Goal: Task Accomplishment & Management: Use online tool/utility

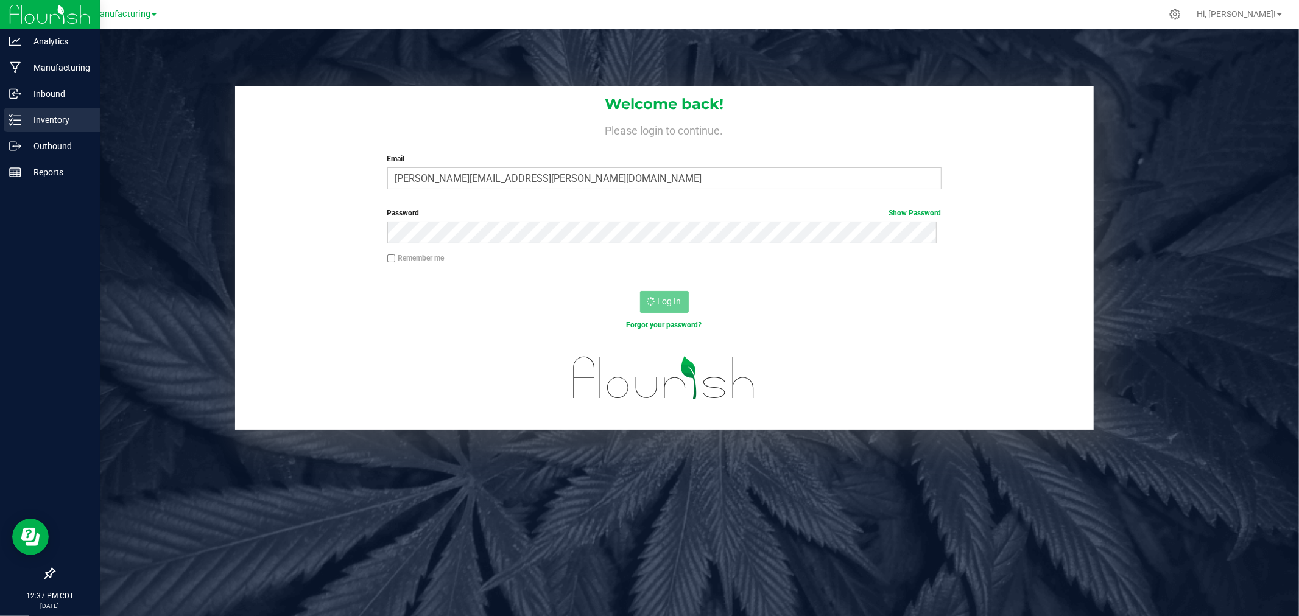
click at [18, 120] on line at bounding box center [17, 120] width 7 height 0
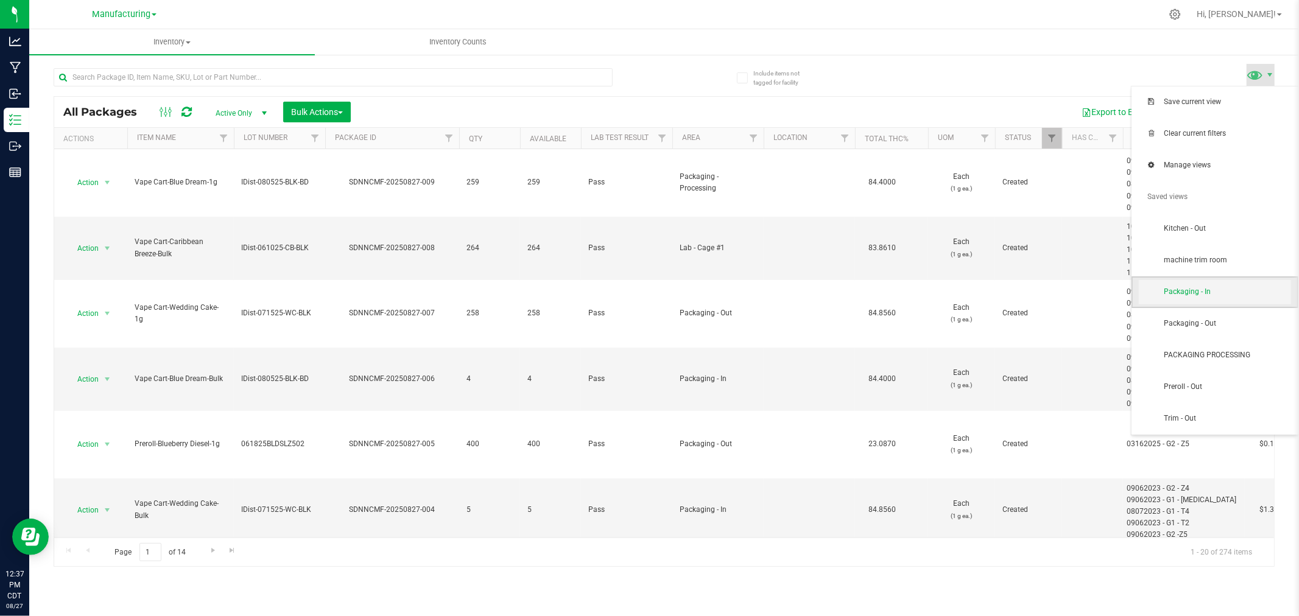
click at [1250, 302] on span "Packaging - In" at bounding box center [1215, 292] width 152 height 24
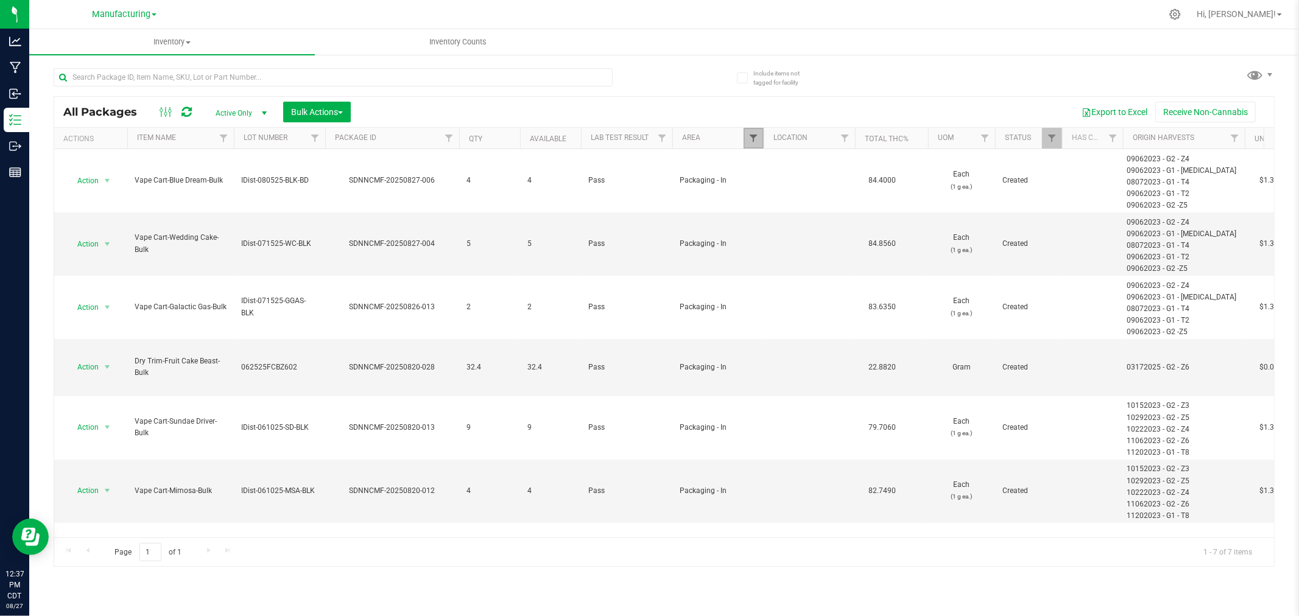
click at [756, 141] on span "Filter" at bounding box center [753, 138] width 10 height 10
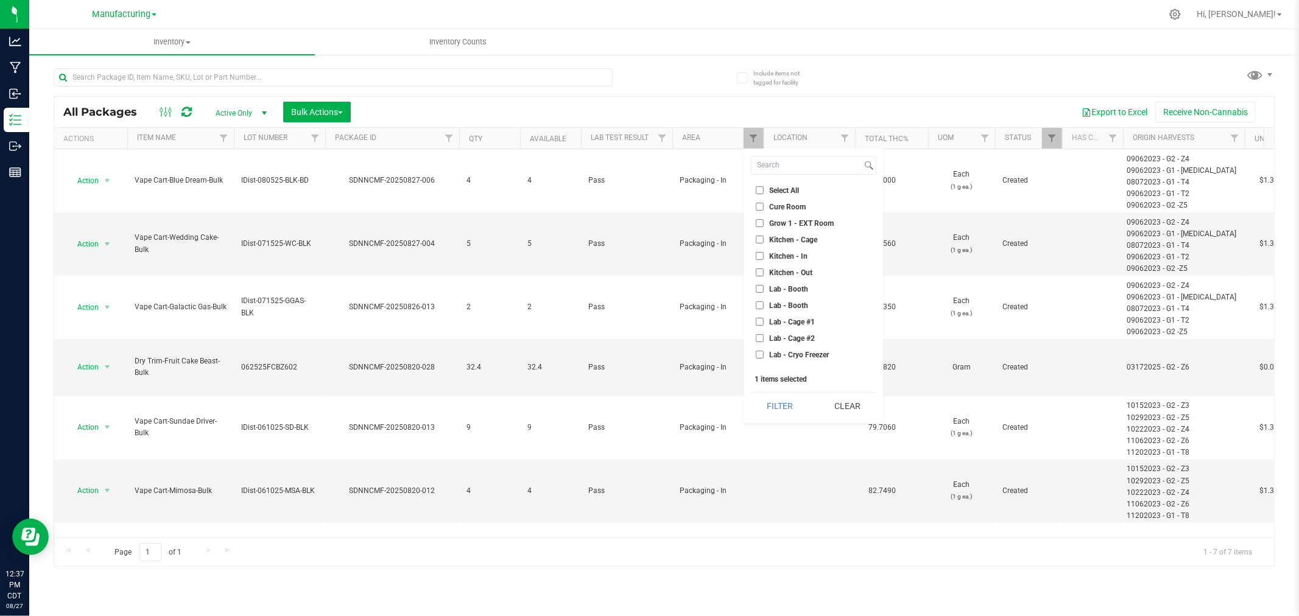
click at [764, 321] on label "Lab - Cage #1" at bounding box center [785, 322] width 59 height 8
click at [764, 321] on input "Lab - Cage #1" at bounding box center [760, 322] width 8 height 8
checkbox input "true"
click at [759, 265] on input "Packaging - In" at bounding box center [760, 265] width 8 height 8
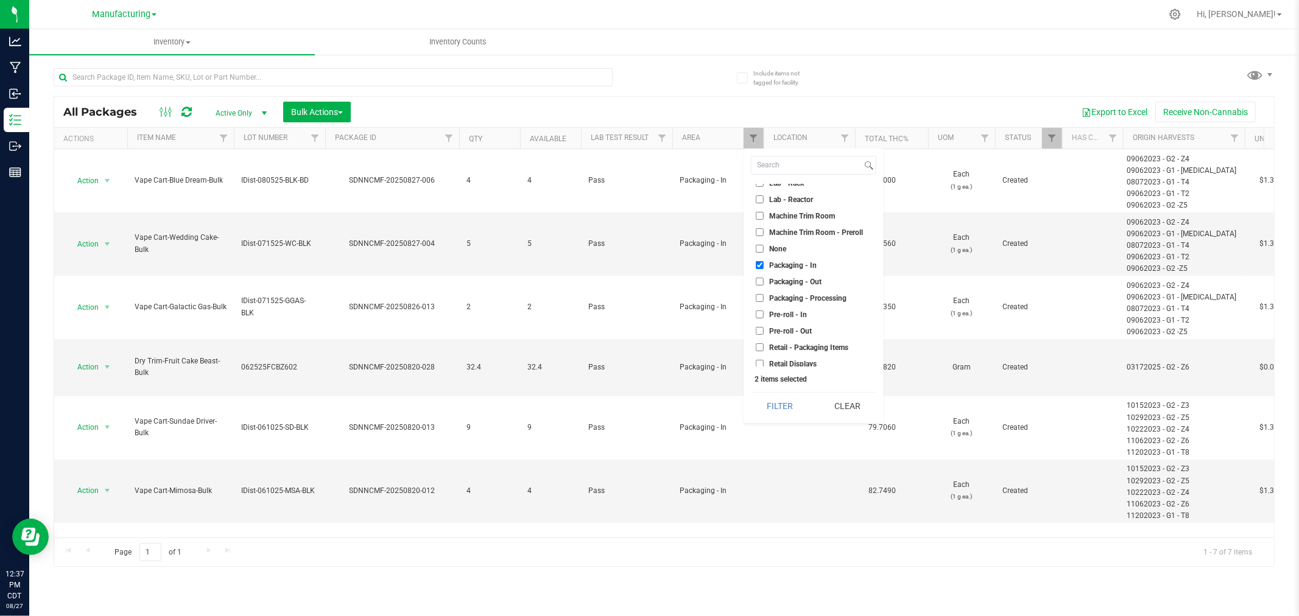
checkbox input "false"
click at [792, 399] on button "Filter" at bounding box center [780, 406] width 58 height 27
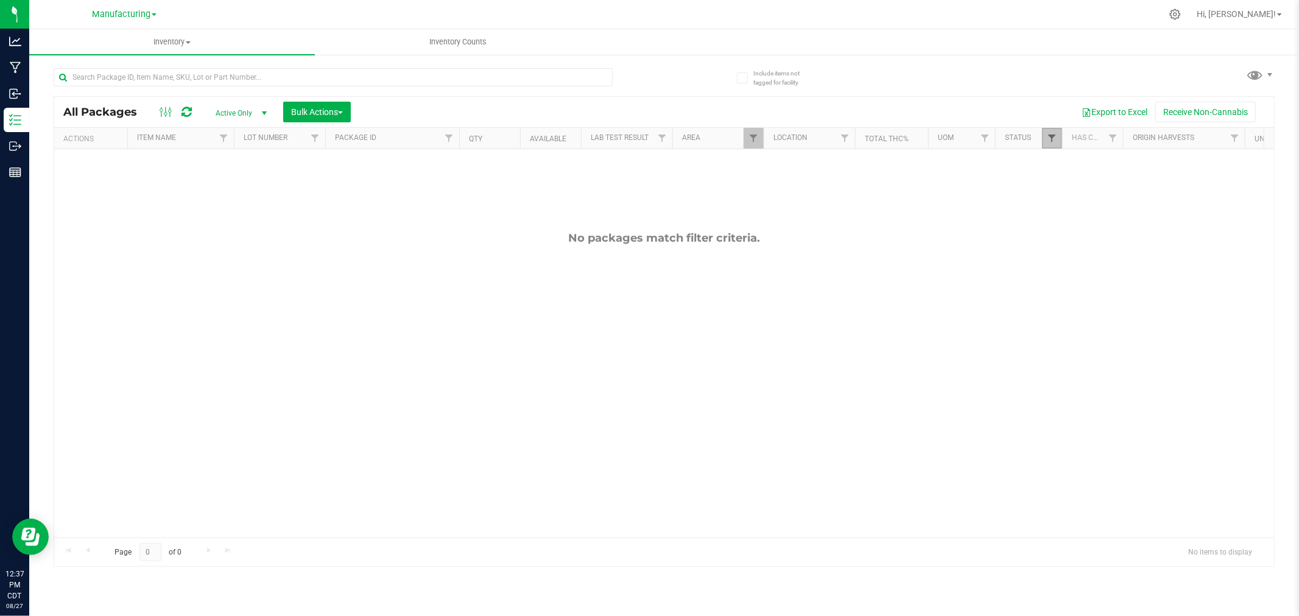
click at [1049, 137] on span "Filter" at bounding box center [1052, 138] width 10 height 10
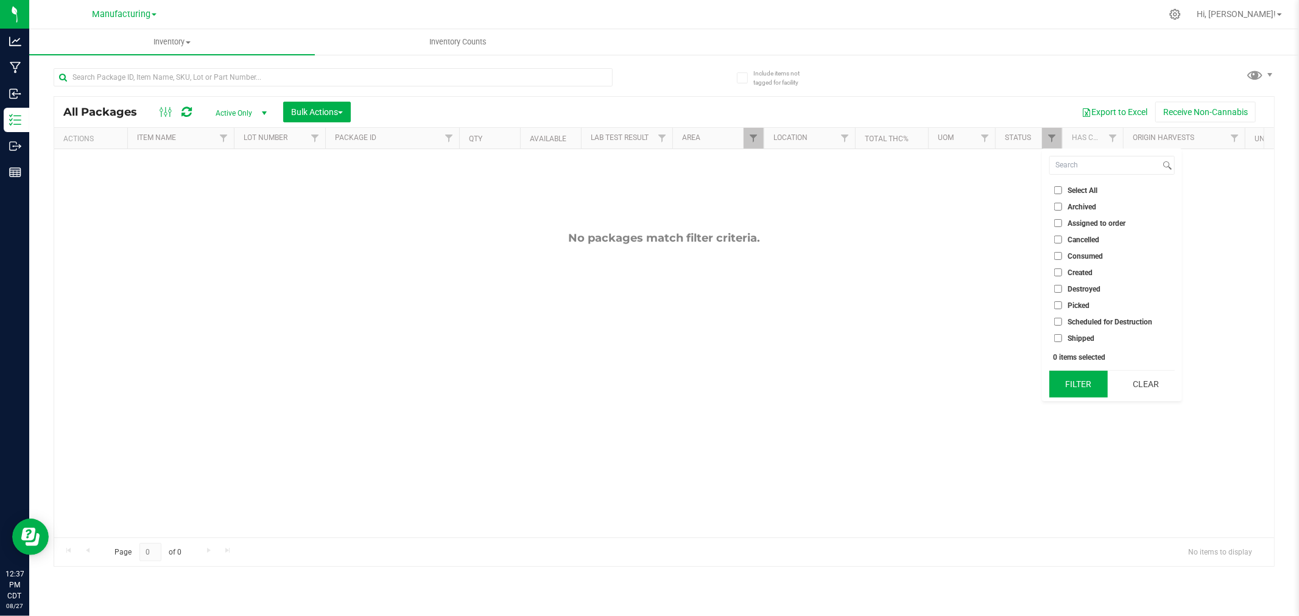
click at [1088, 385] on button "Filter" at bounding box center [1078, 384] width 58 height 27
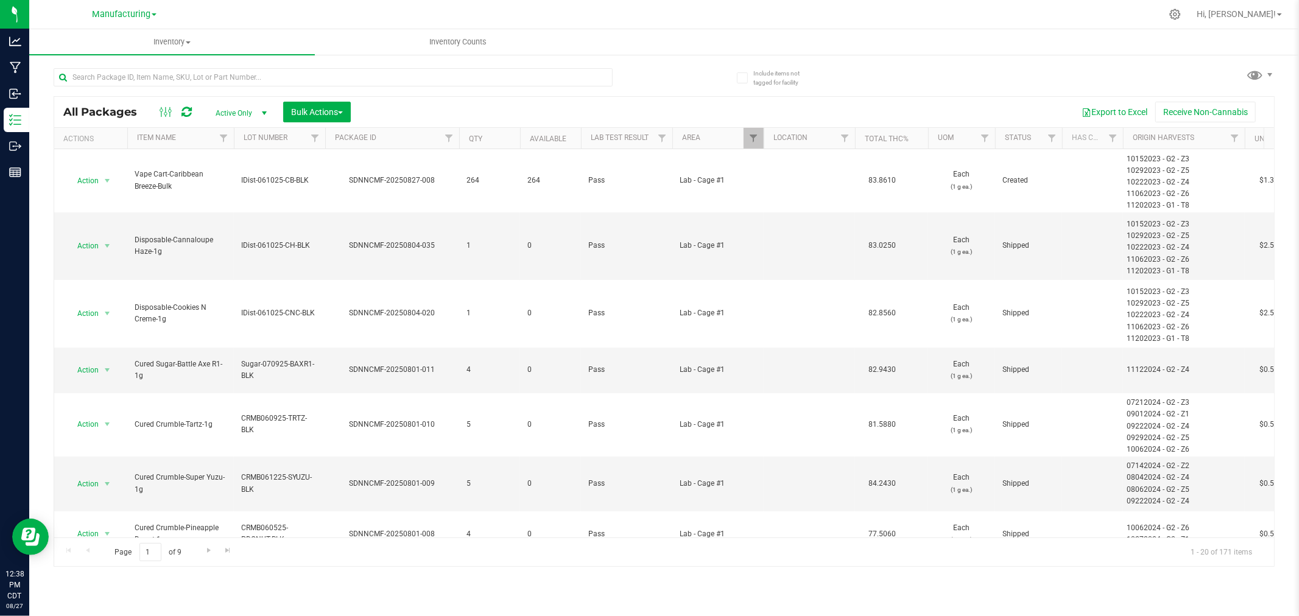
click at [264, 111] on span "select" at bounding box center [264, 113] width 10 height 10
click at [215, 184] on li "All" at bounding box center [238, 187] width 66 height 18
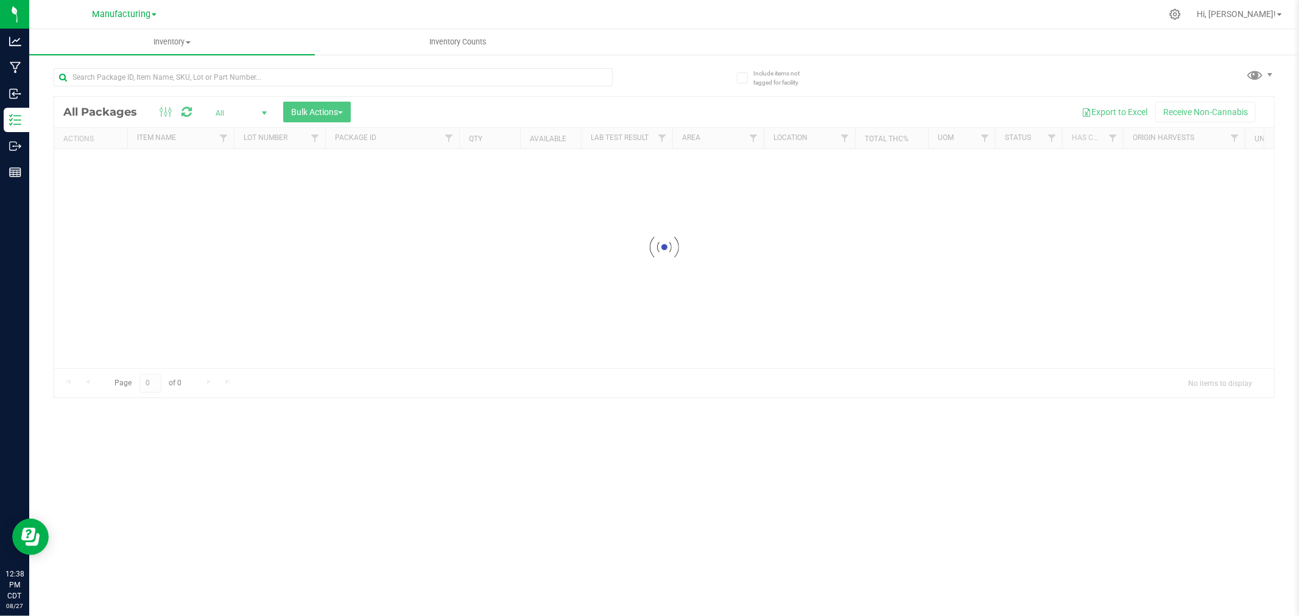
click at [260, 113] on span "select" at bounding box center [264, 113] width 10 height 10
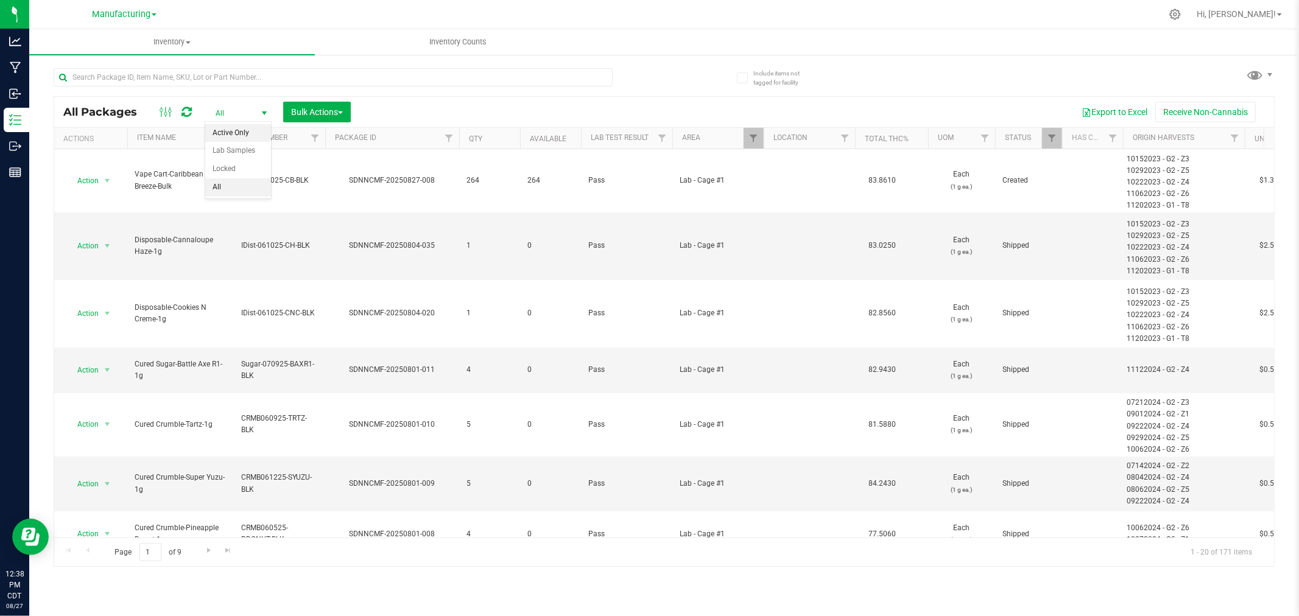
click at [253, 127] on li "Active Only" at bounding box center [238, 133] width 66 height 18
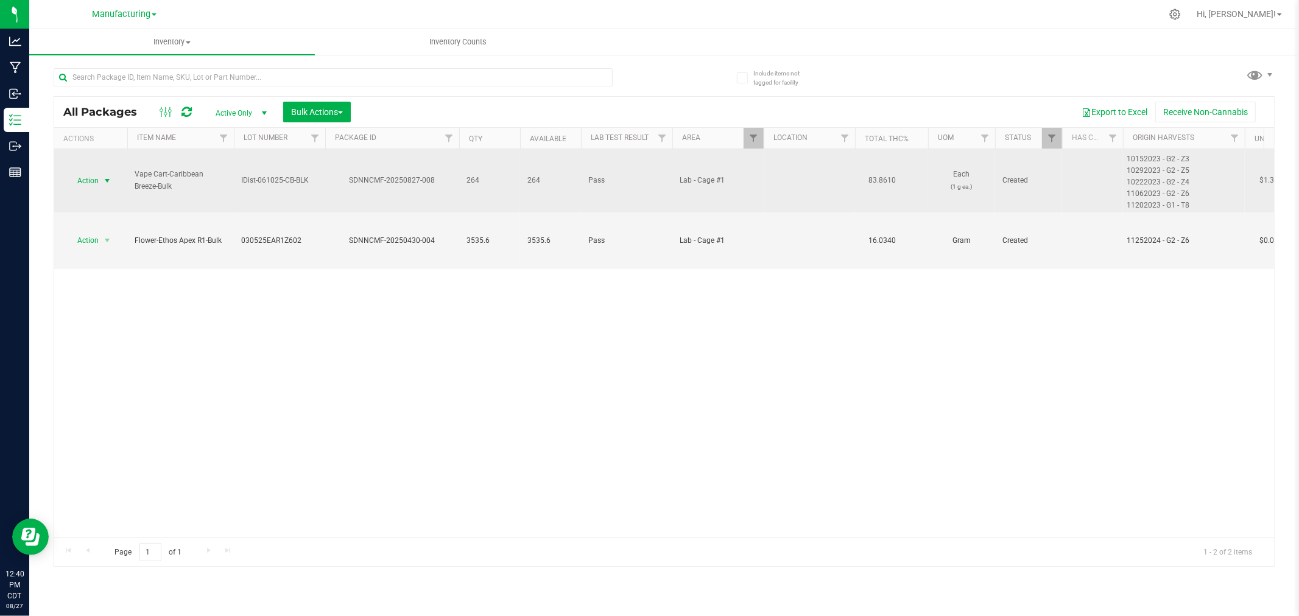
click at [108, 177] on span "select" at bounding box center [107, 181] width 10 height 10
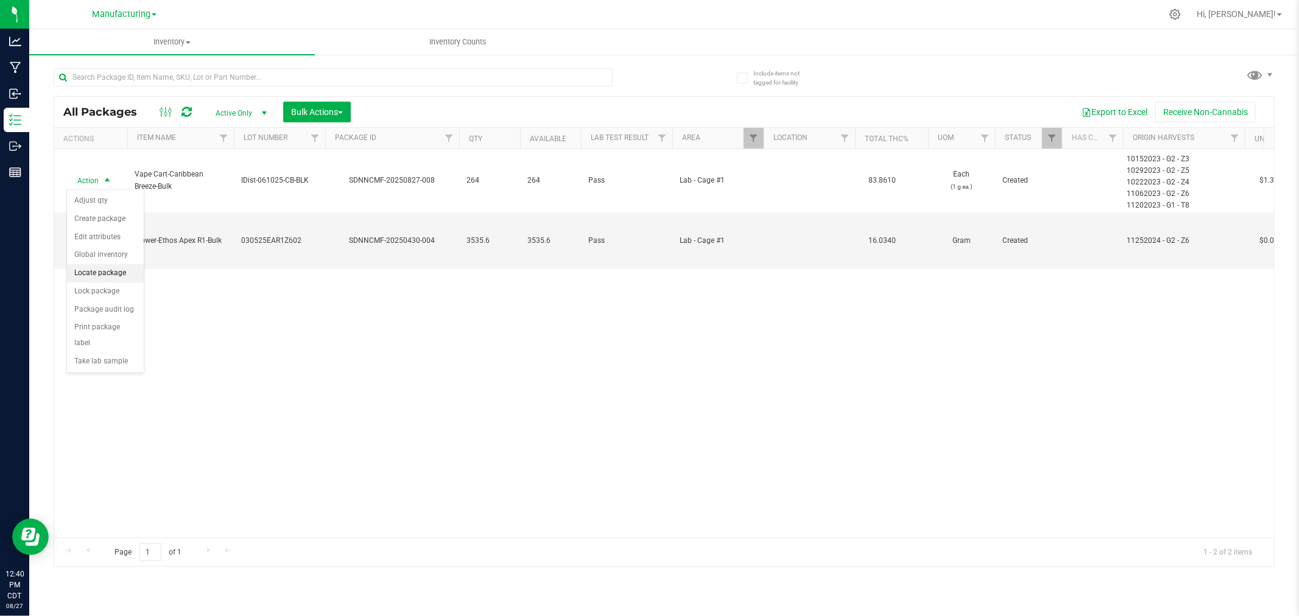
click at [118, 272] on li "Locate package" at bounding box center [105, 273] width 77 height 18
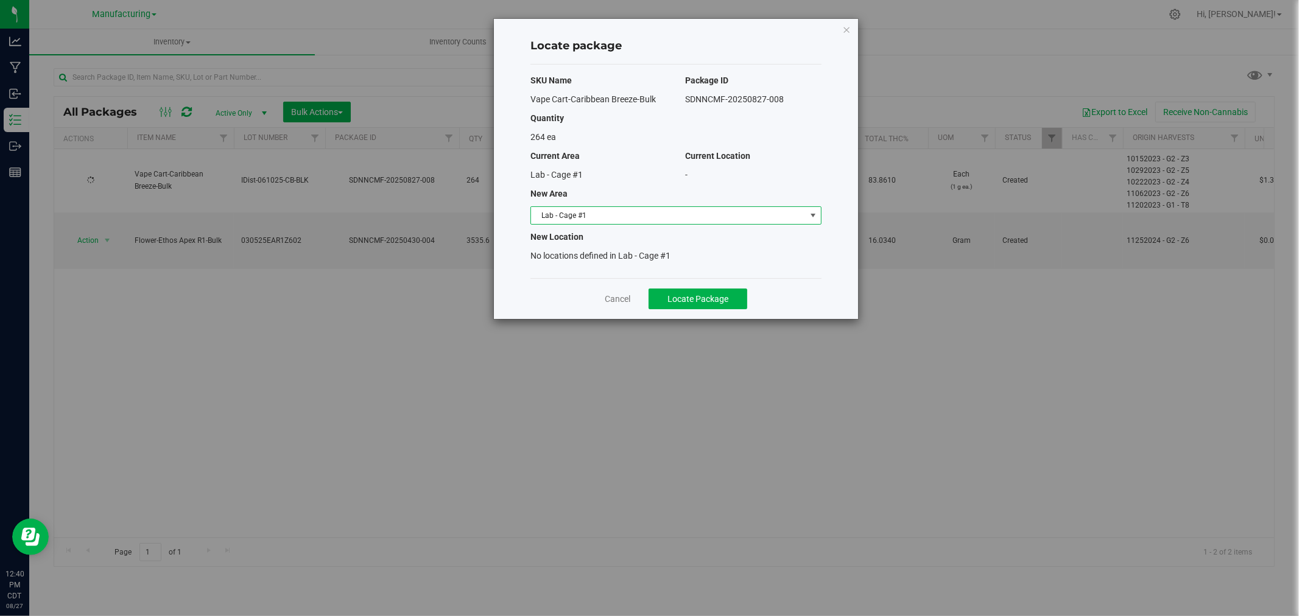
click at [658, 213] on span "Lab - Cage #1" at bounding box center [668, 215] width 275 height 17
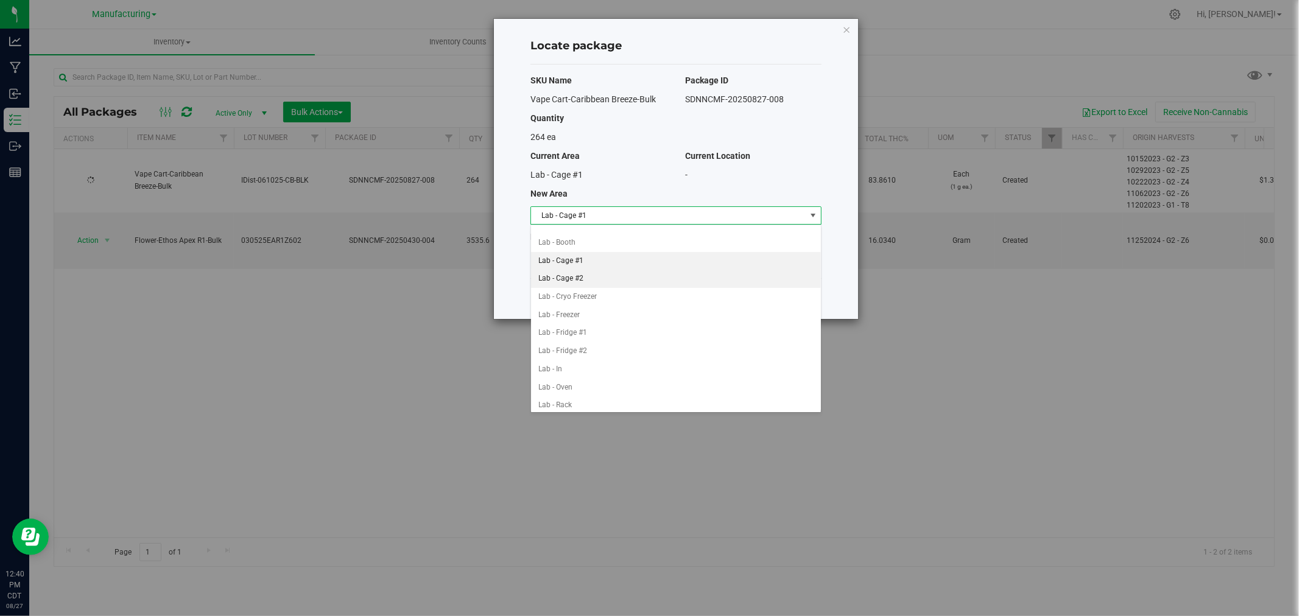
scroll to position [203, 0]
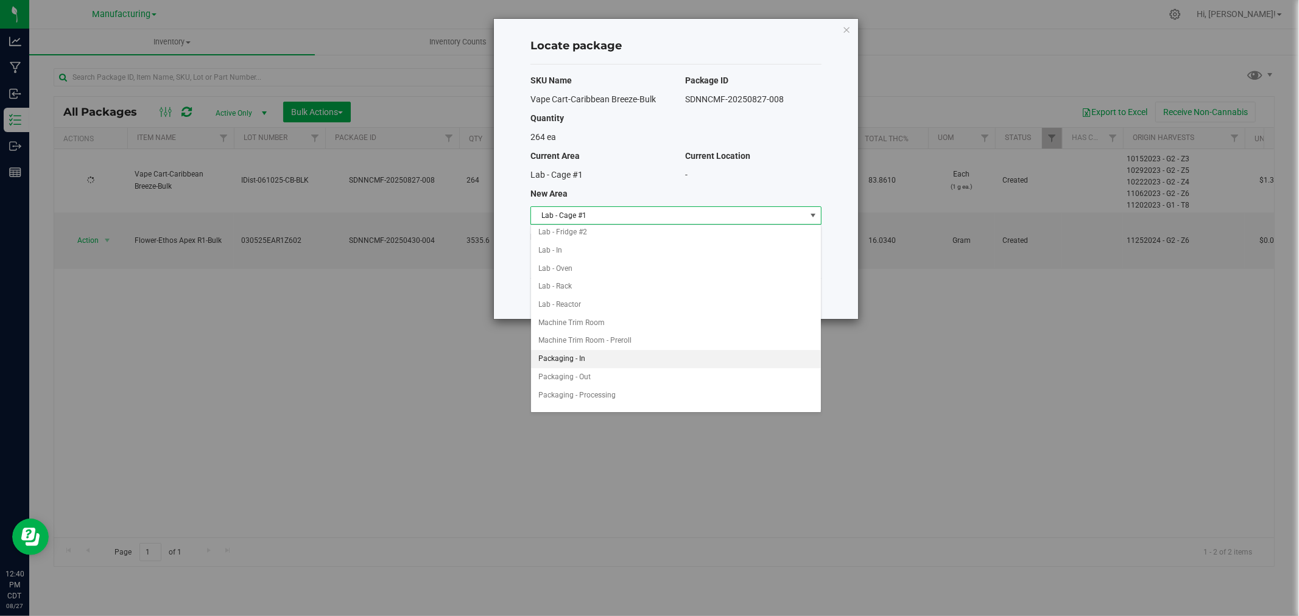
click at [587, 367] on li "Packaging - In" at bounding box center [676, 359] width 290 height 18
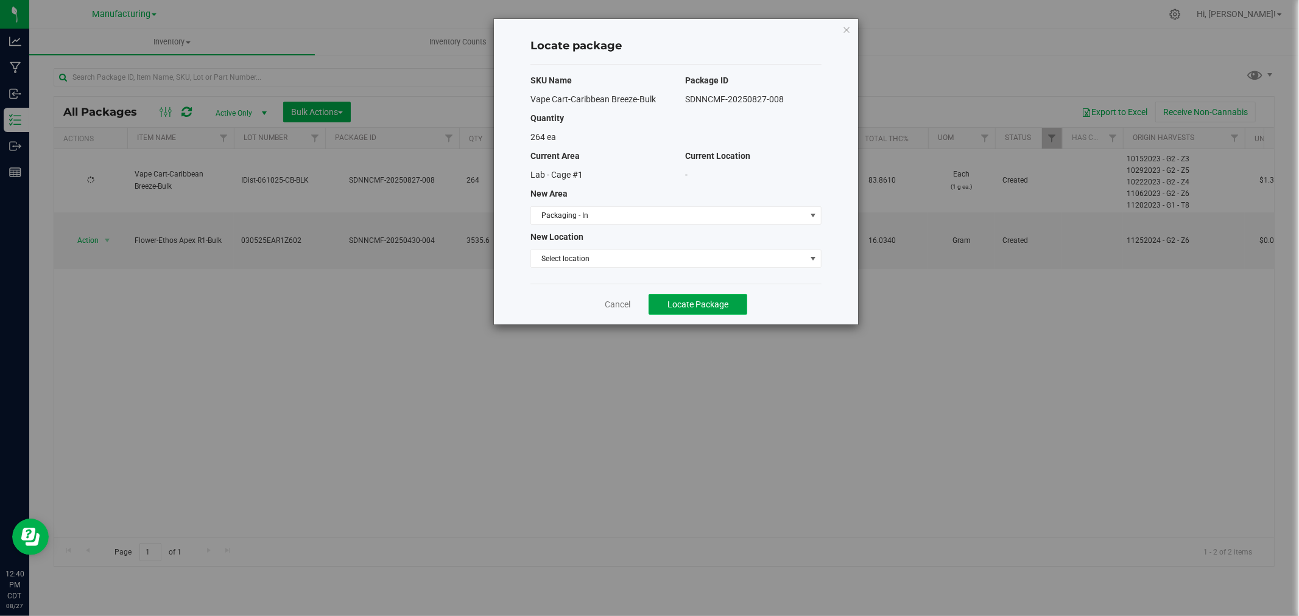
click at [701, 297] on button "Locate Package" at bounding box center [697, 304] width 99 height 21
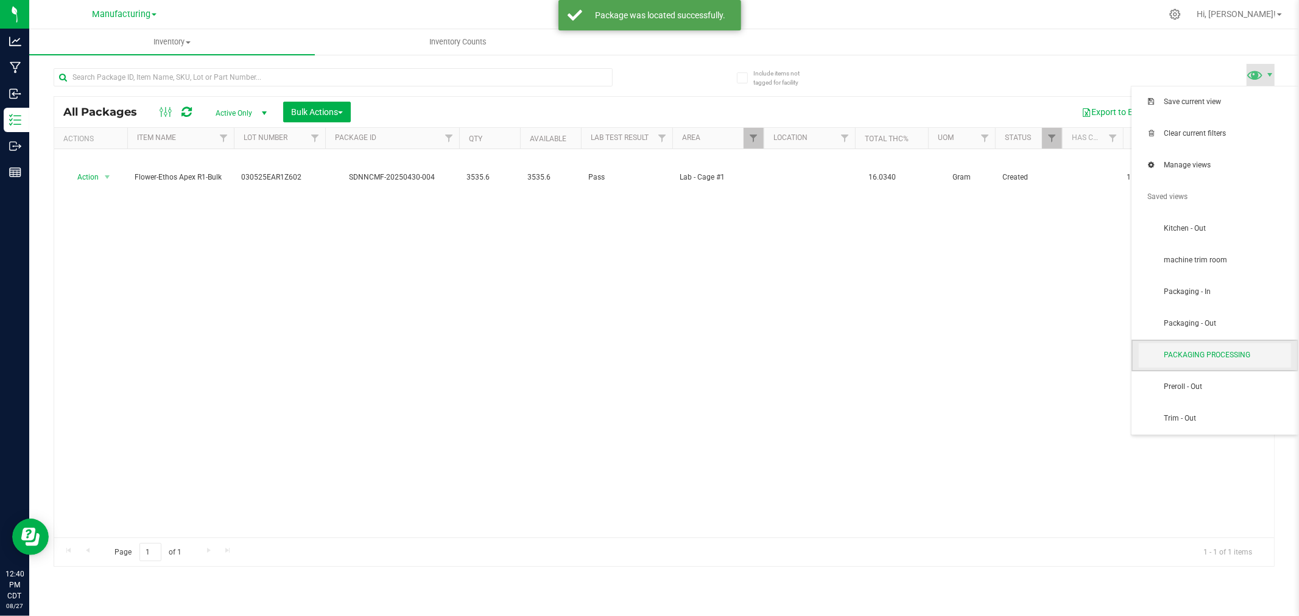
click at [1196, 351] on span "PACKAGING PROCESSING" at bounding box center [1227, 355] width 127 height 10
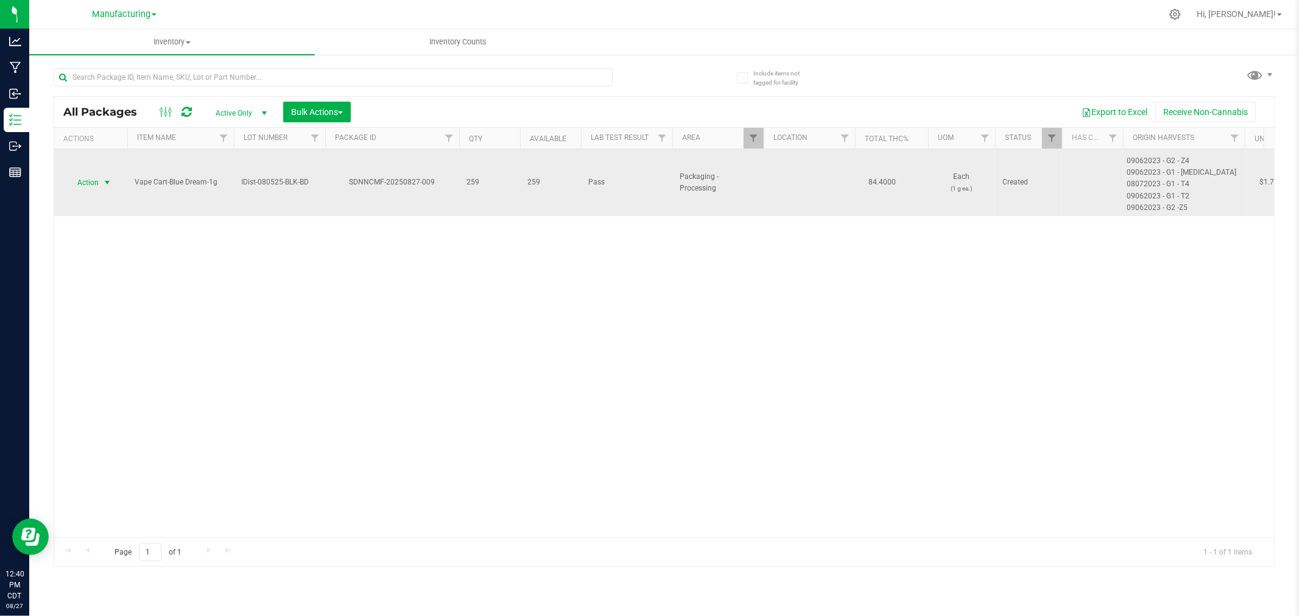
click at [108, 178] on span "select" at bounding box center [107, 183] width 10 height 10
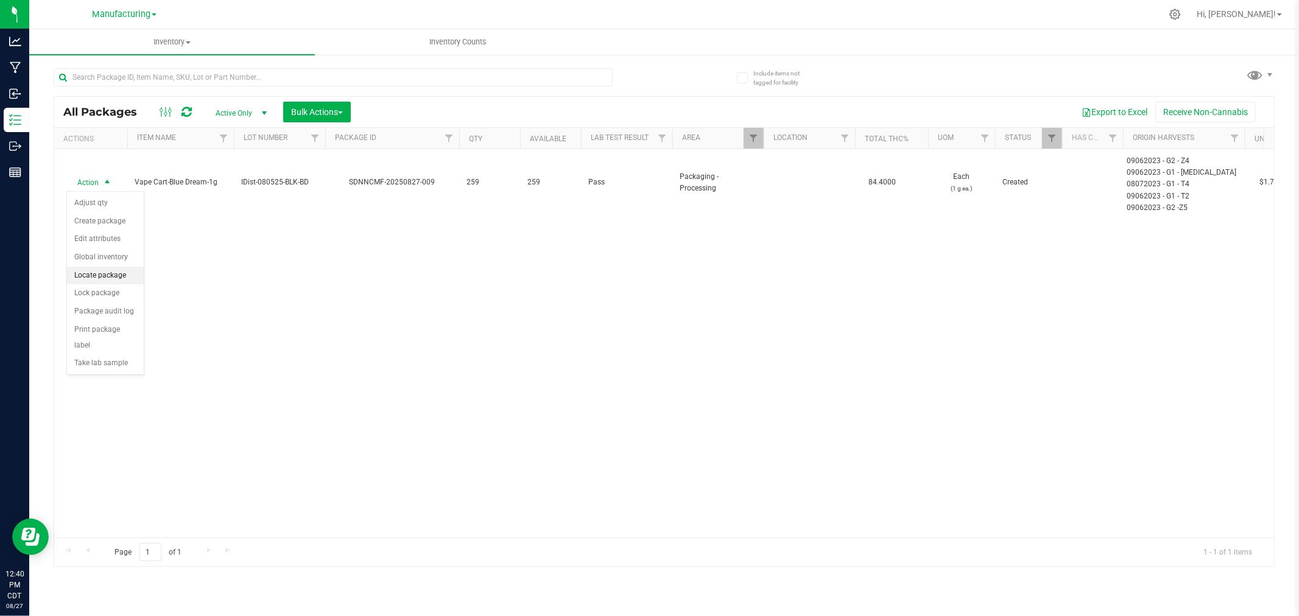
click at [94, 272] on li "Locate package" at bounding box center [105, 276] width 77 height 18
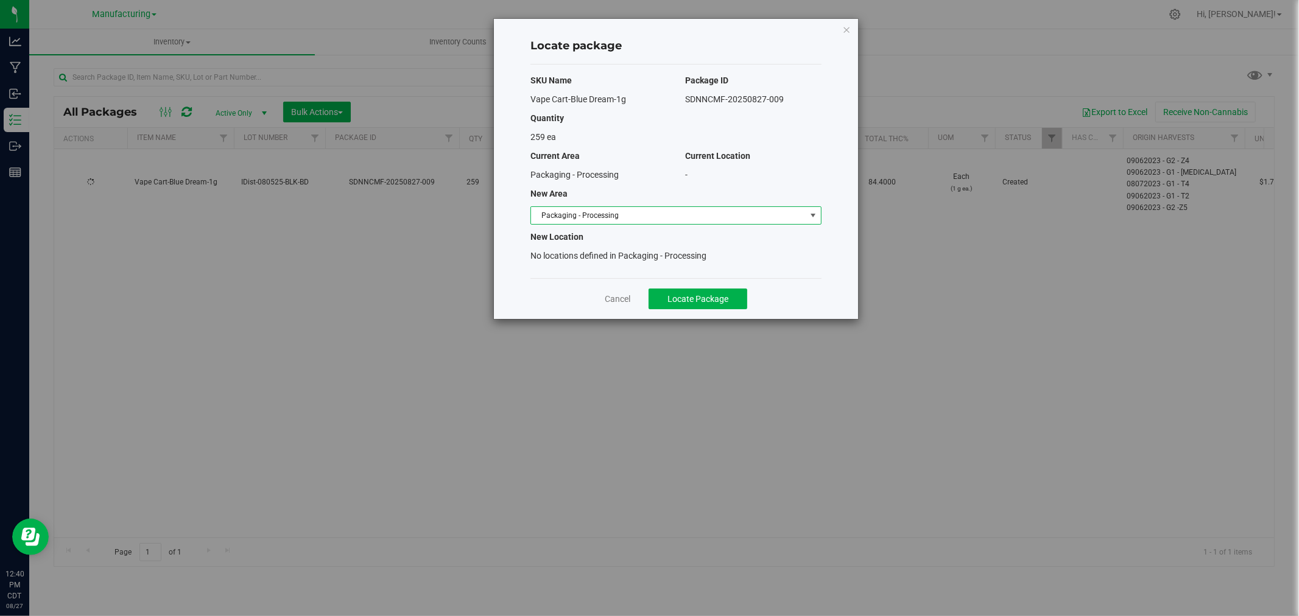
click at [790, 219] on span "Packaging - Processing" at bounding box center [668, 215] width 275 height 17
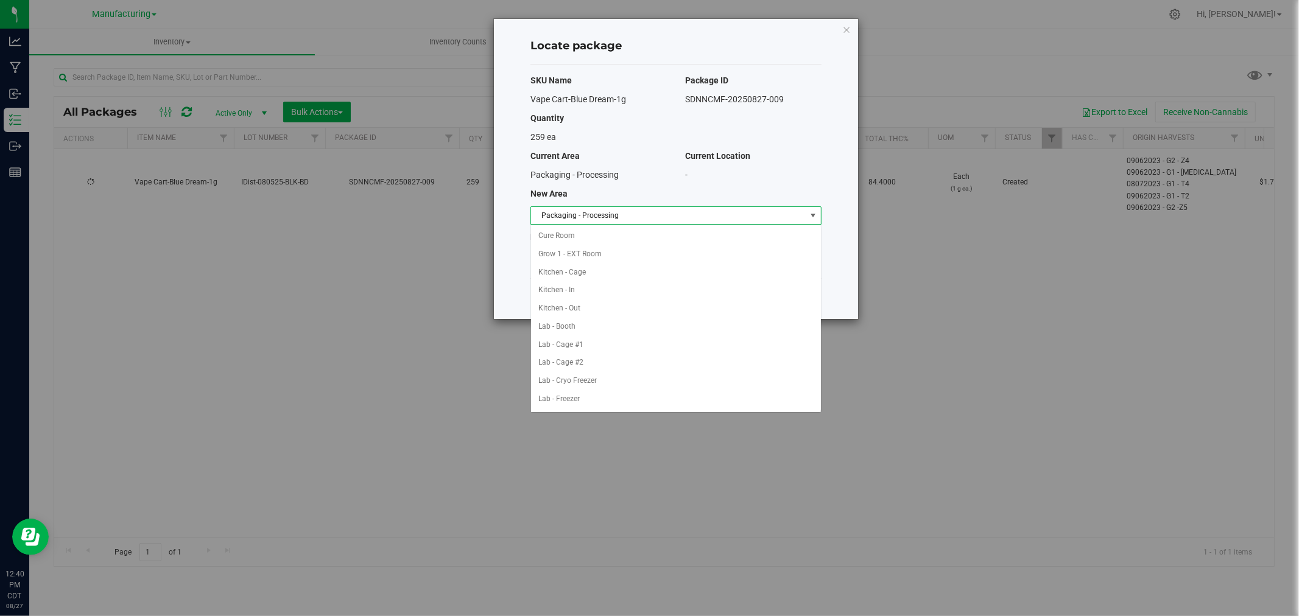
scroll to position [199, 0]
click at [623, 381] on li "Packaging - Out" at bounding box center [676, 381] width 290 height 18
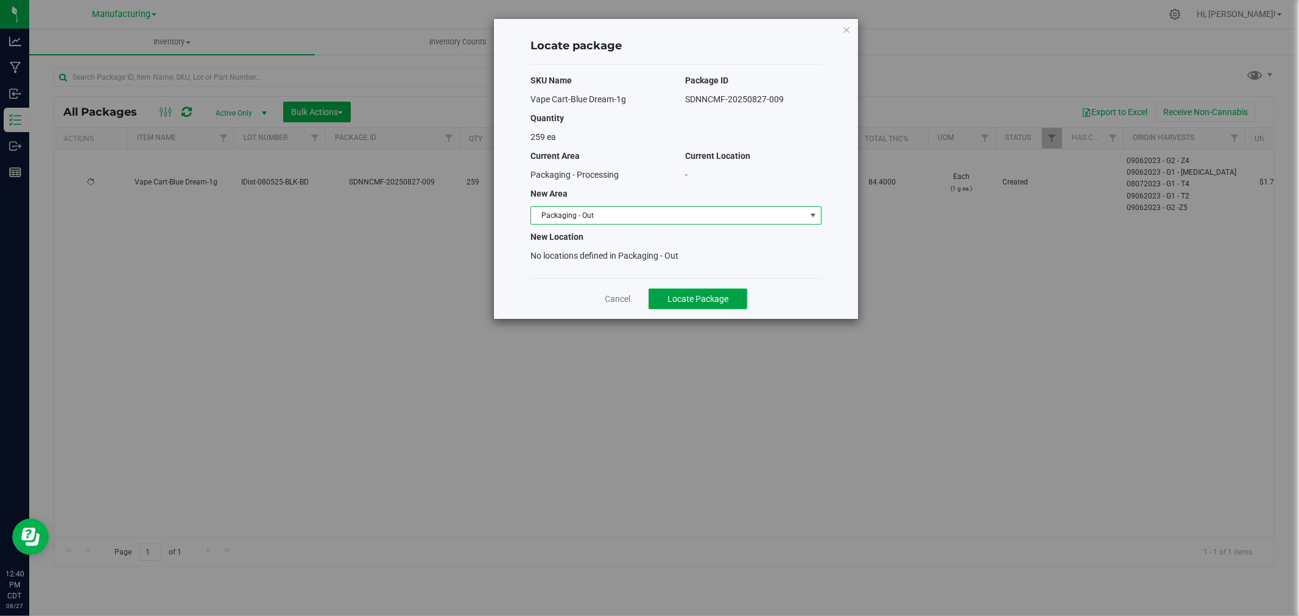
click at [716, 292] on button "Locate Package" at bounding box center [697, 299] width 99 height 21
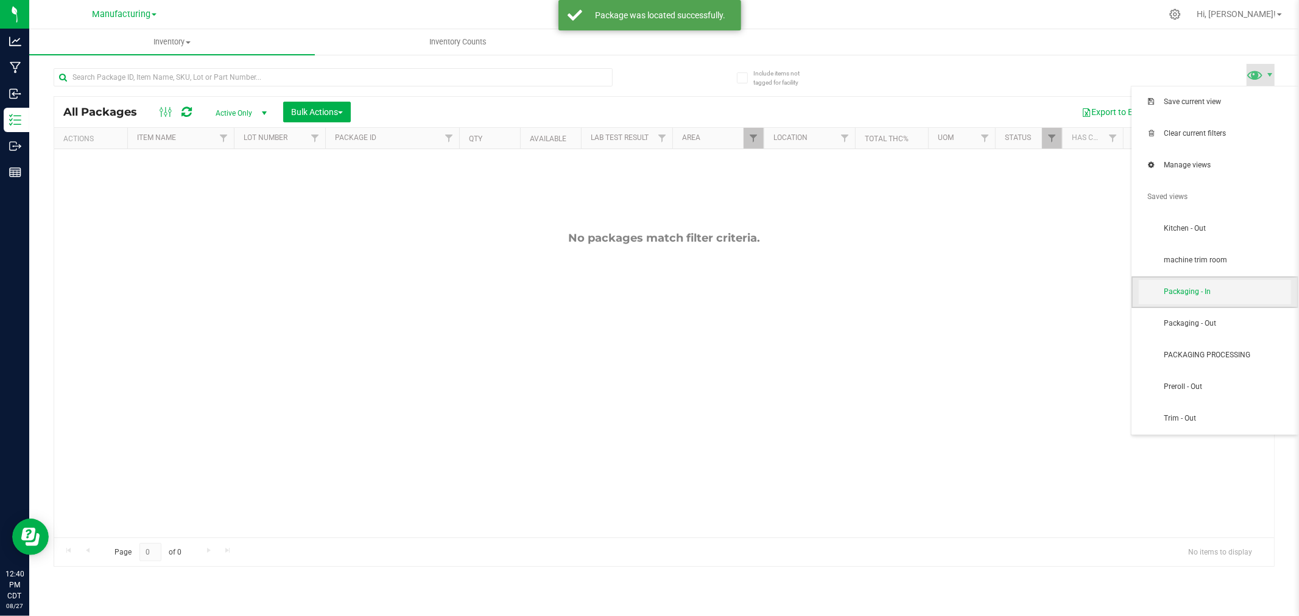
click at [1206, 292] on span "Packaging - In" at bounding box center [1227, 292] width 127 height 10
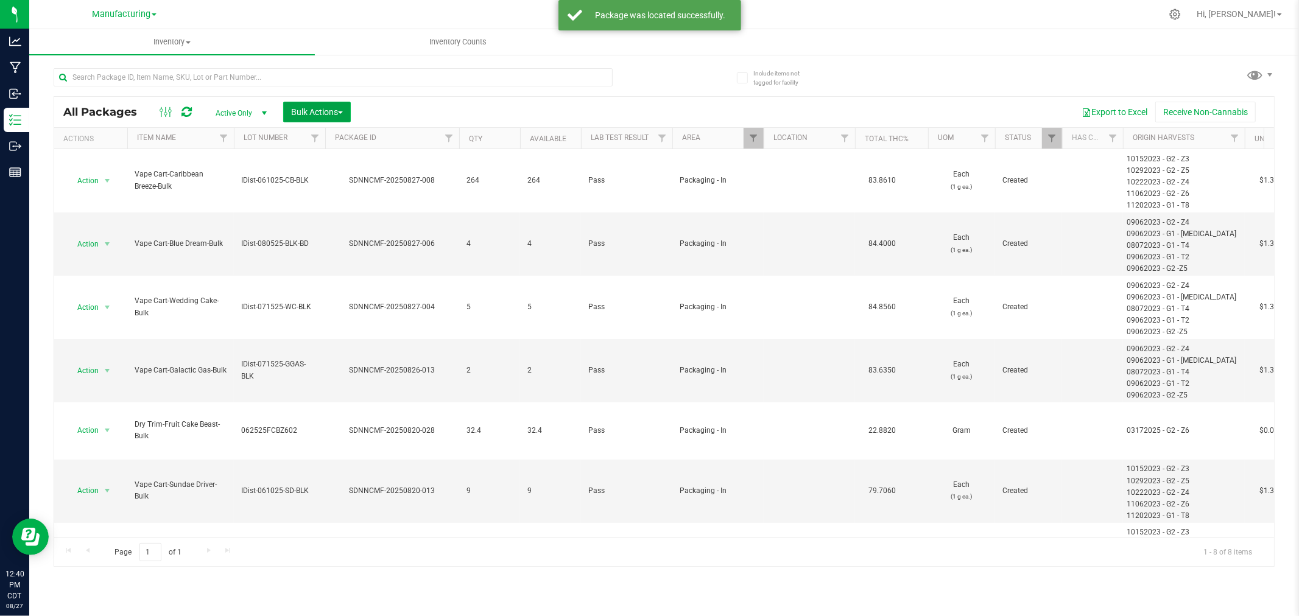
click at [325, 106] on button "Bulk Actions" at bounding box center [317, 112] width 68 height 21
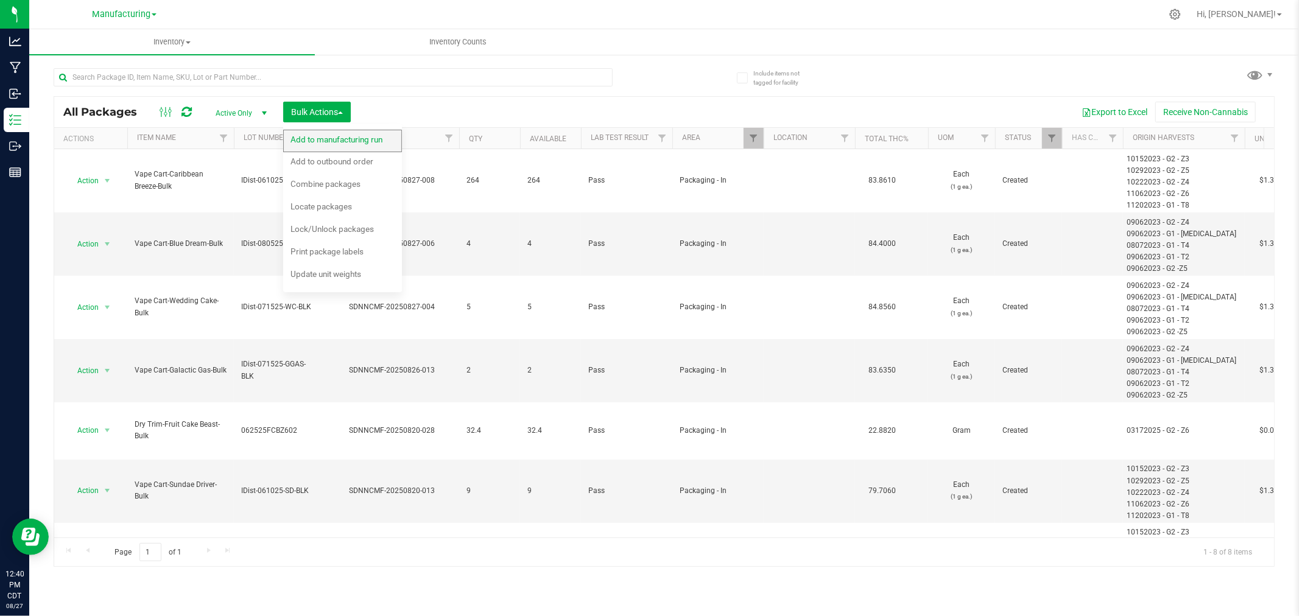
click at [327, 136] on span "Add to manufacturing run" at bounding box center [336, 140] width 92 height 10
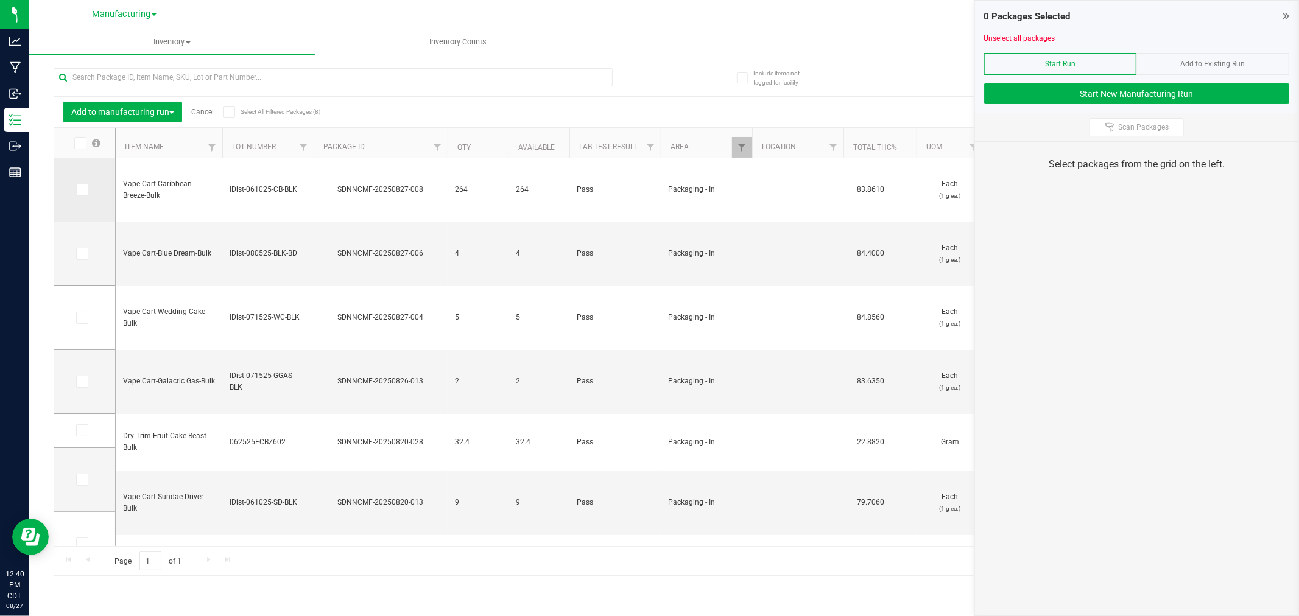
click at [83, 190] on icon at bounding box center [81, 190] width 8 height 0
click at [0, 0] on input "checkbox" at bounding box center [0, 0] width 0 height 0
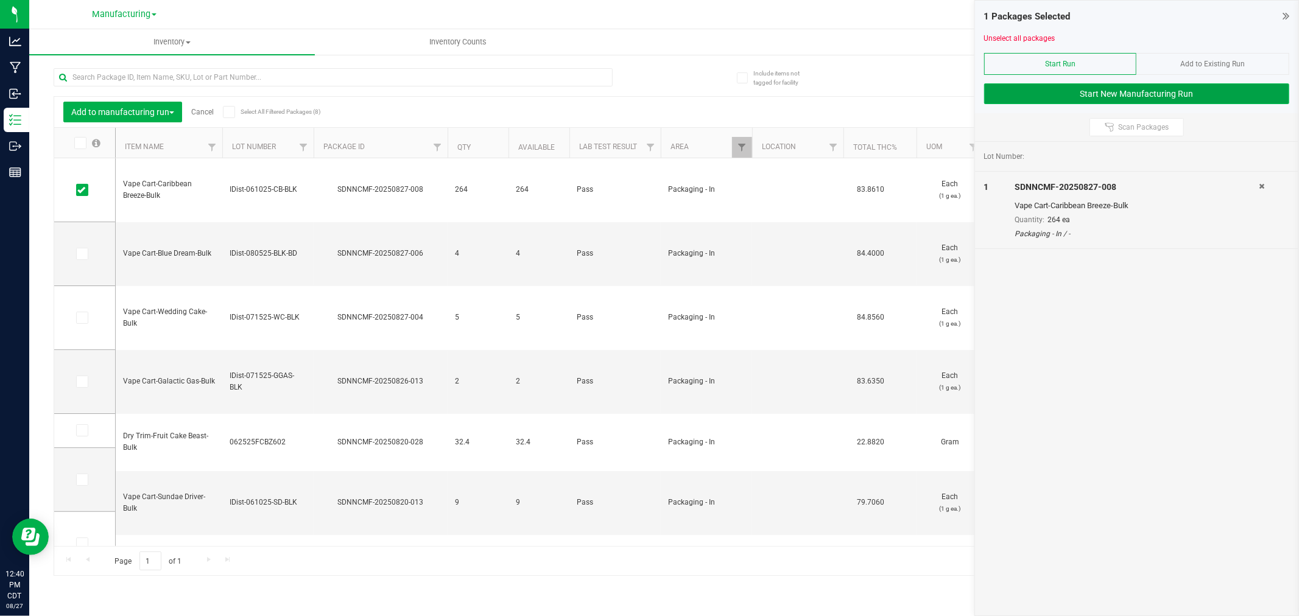
click at [1174, 87] on button "Start New Manufacturing Run" at bounding box center [1136, 93] width 305 height 21
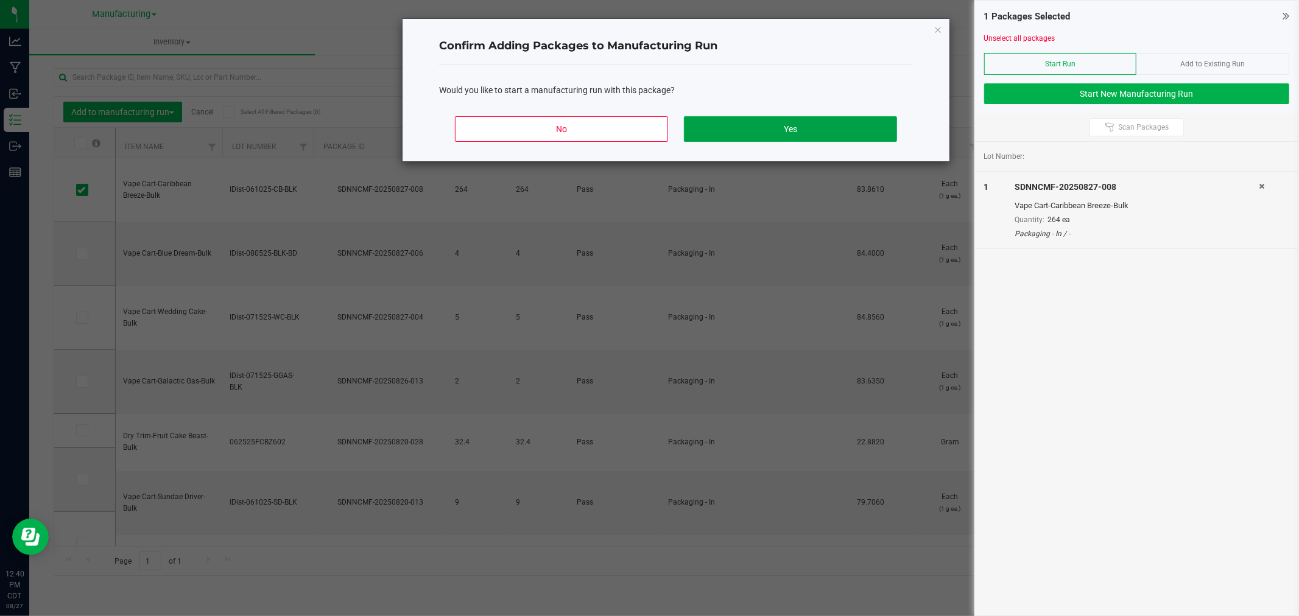
click at [885, 126] on button "Yes" at bounding box center [790, 129] width 213 height 26
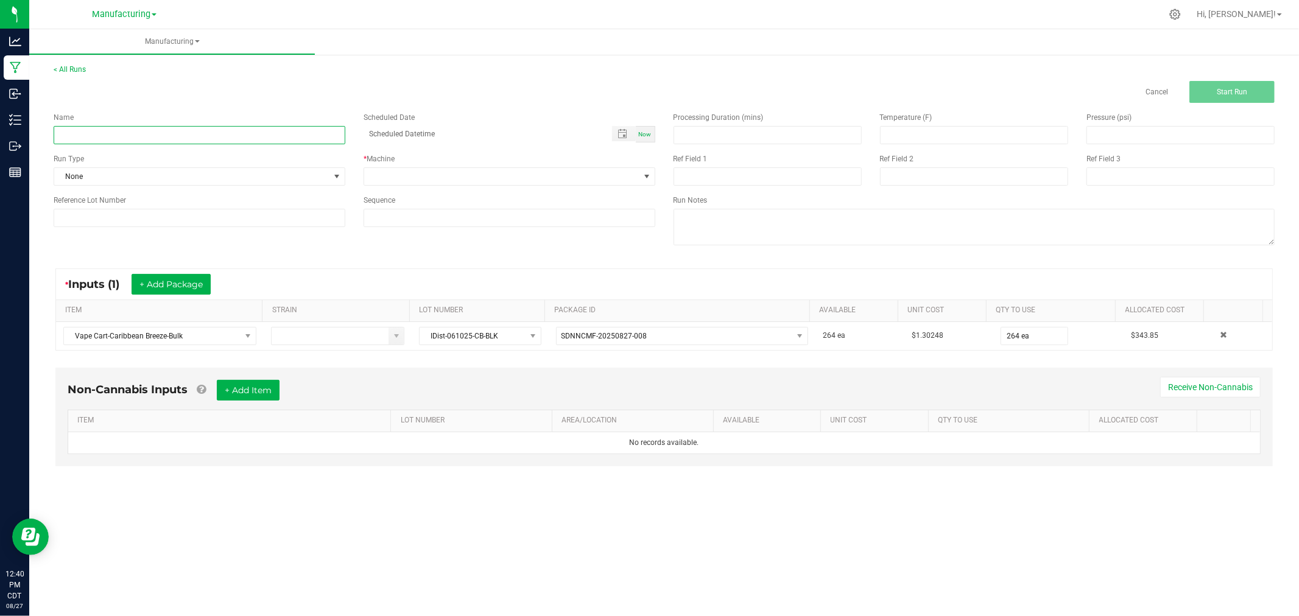
click at [203, 132] on input at bounding box center [200, 135] width 292 height 18
type input "082625-caribbean breeze vape carts 1g"
click at [332, 172] on span at bounding box center [337, 177] width 10 height 10
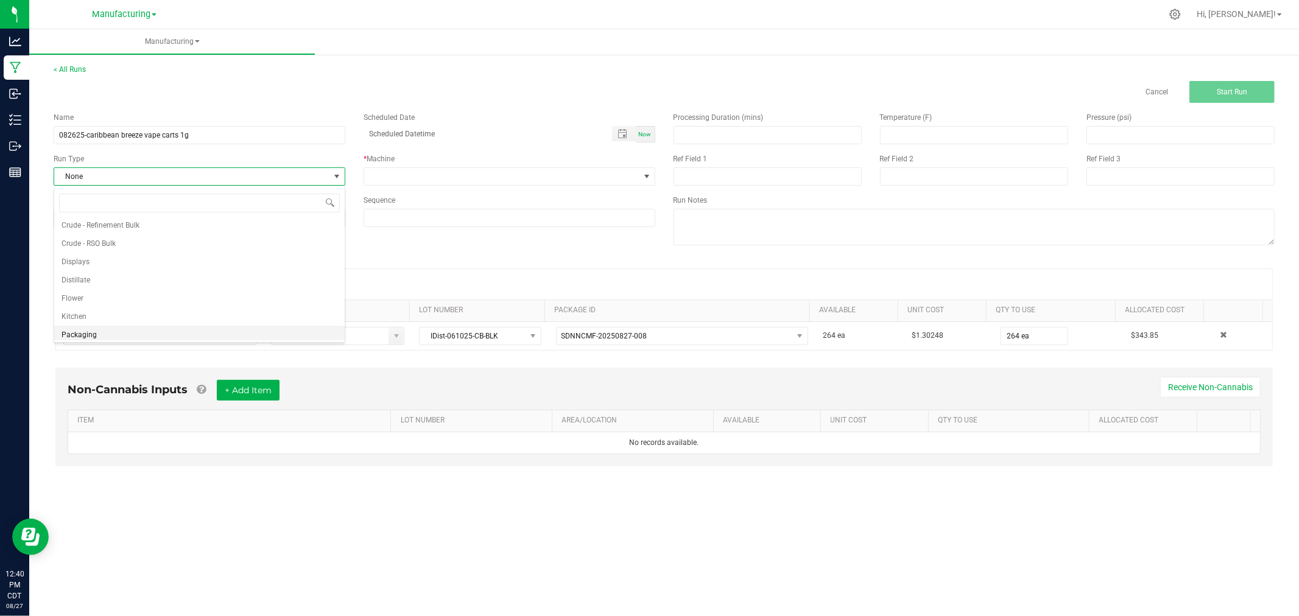
scroll to position [61, 0]
click at [90, 312] on span "Packaging" at bounding box center [78, 313] width 35 height 12
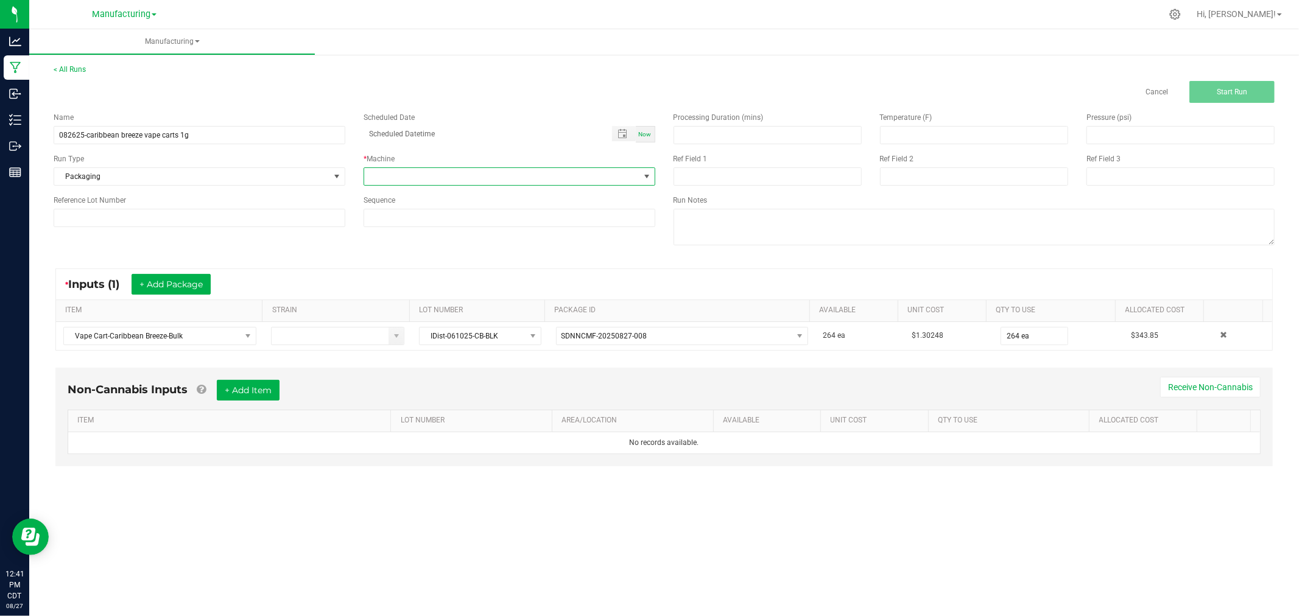
click at [488, 171] on span at bounding box center [501, 176] width 275 height 17
click at [465, 284] on li "Packaging" at bounding box center [509, 285] width 290 height 21
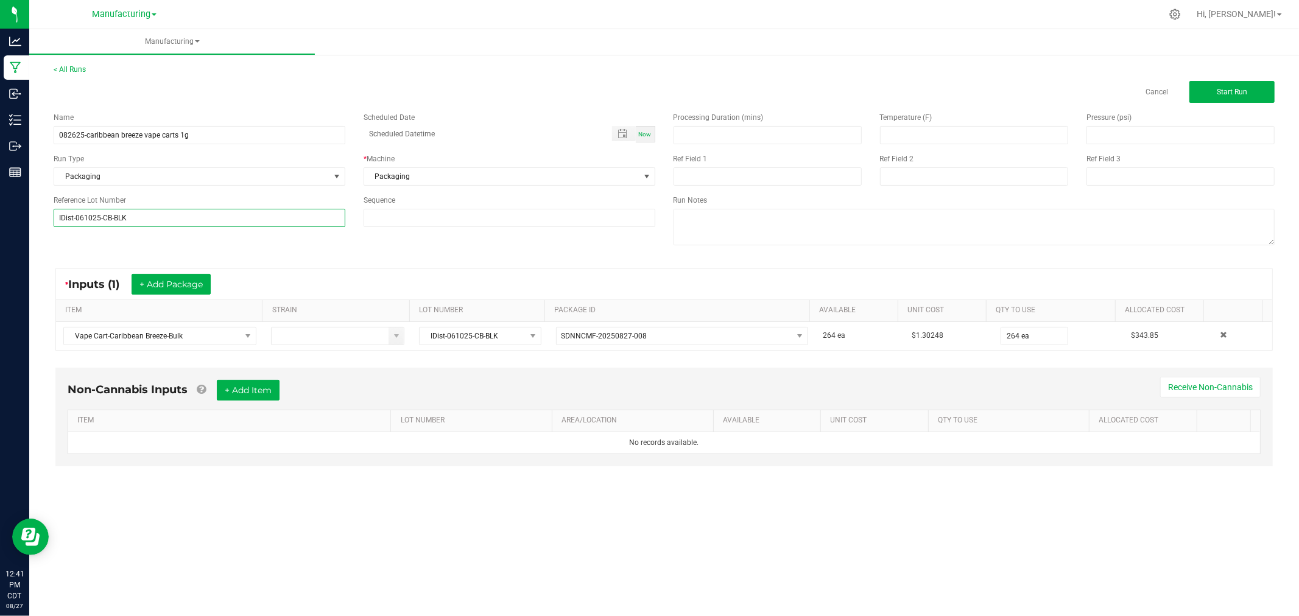
type input "IDist-061025-CB-BLK"
click at [83, 260] on div "* Inputs (1) + Add Package ITEM STRAIN LOT NUMBER PACKAGE ID AVAILABLE Unit Cos…" at bounding box center [663, 310] width 1239 height 104
click at [1227, 93] on span "Start Run" at bounding box center [1232, 92] width 30 height 9
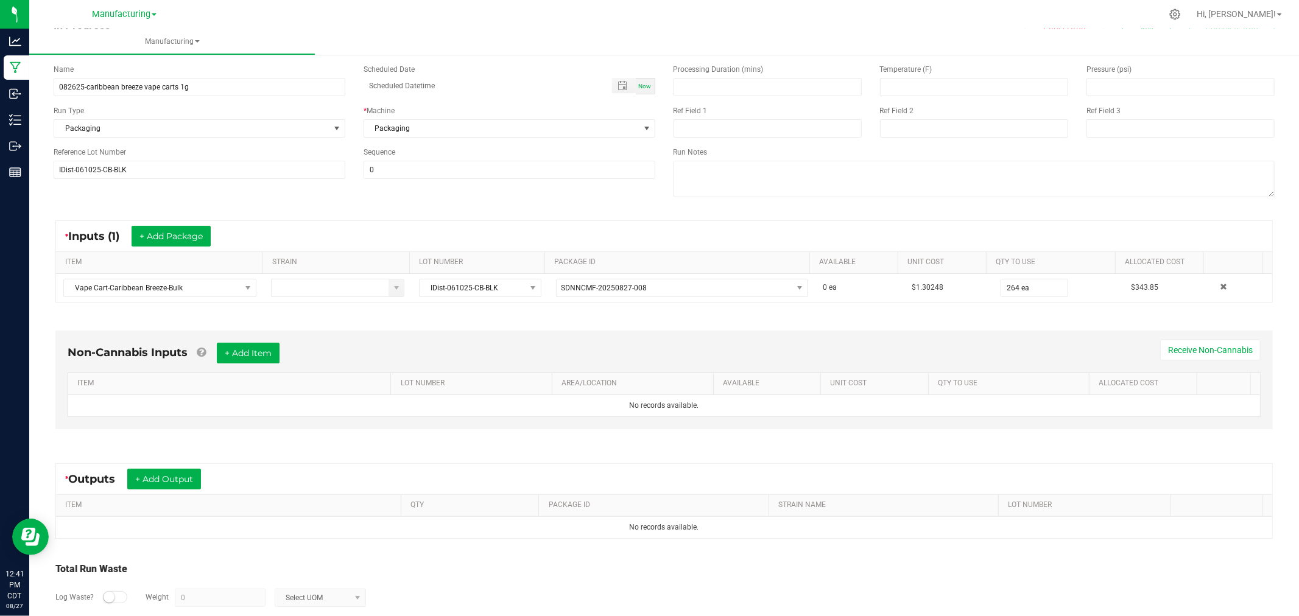
scroll to position [127, 0]
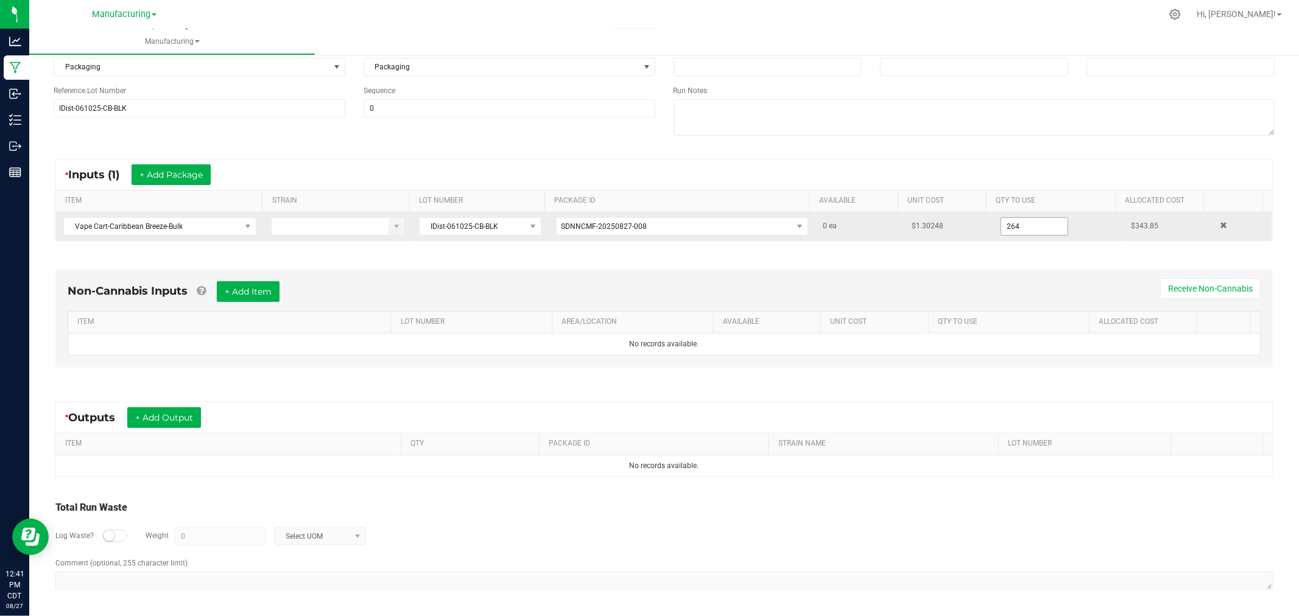
click at [1023, 227] on input "264" at bounding box center [1034, 226] width 66 height 17
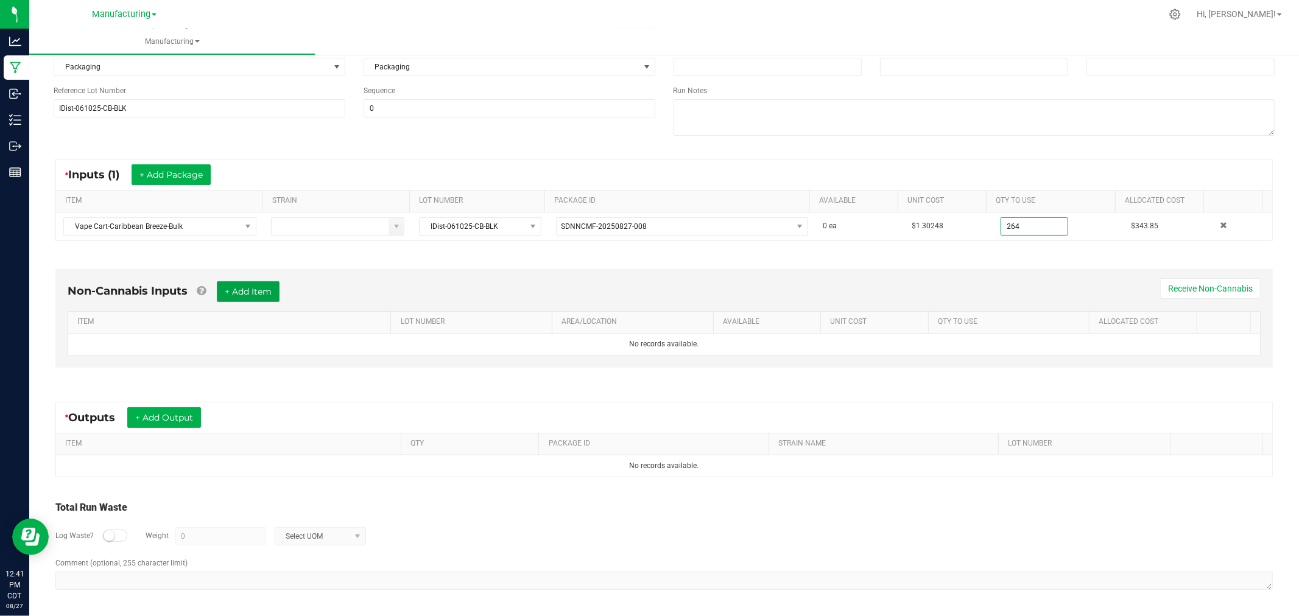
type input "264 ea"
click at [269, 294] on button "+ Add Item" at bounding box center [248, 291] width 63 height 21
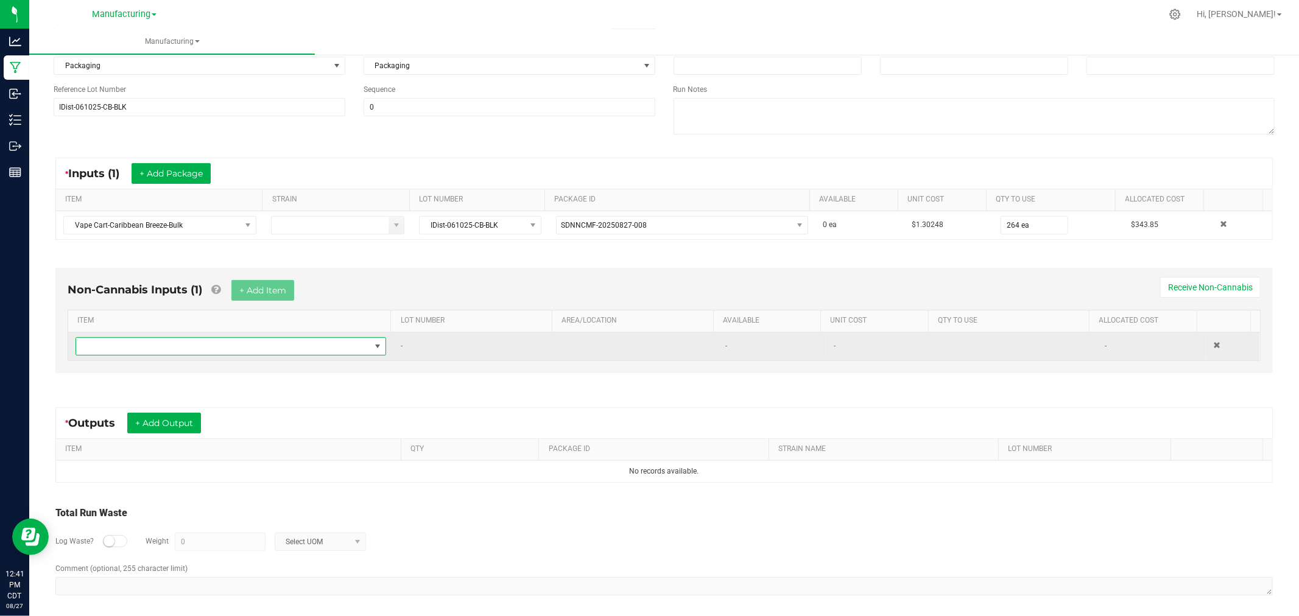
click at [238, 354] on span "NO DATA FOUND" at bounding box center [223, 346] width 294 height 17
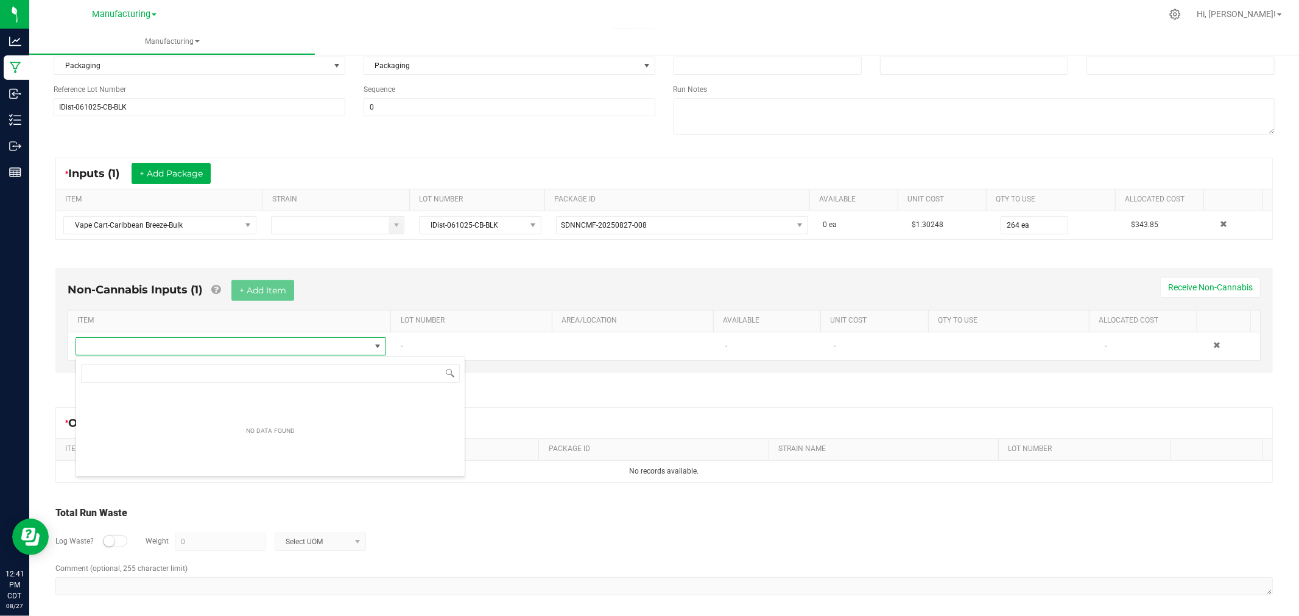
scroll to position [18, 304]
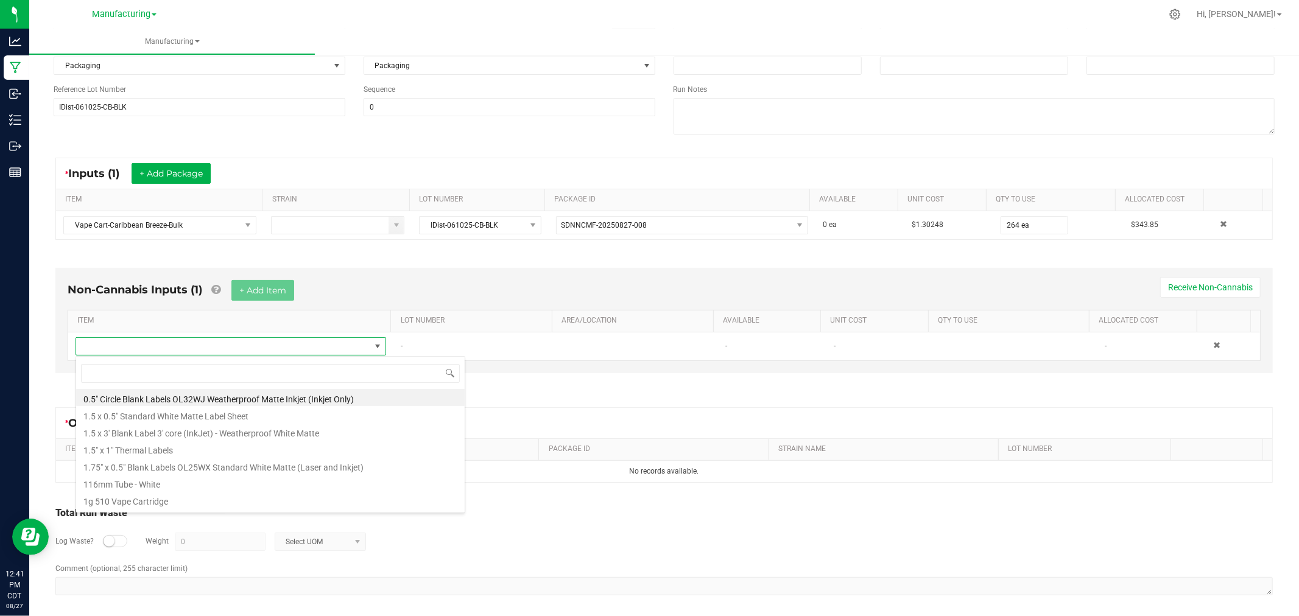
drag, startPoint x: 175, startPoint y: 452, endPoint x: 188, endPoint y: 443, distance: 15.7
click at [175, 452] on li "1.5" x 1" Thermal Labels" at bounding box center [270, 448] width 388 height 17
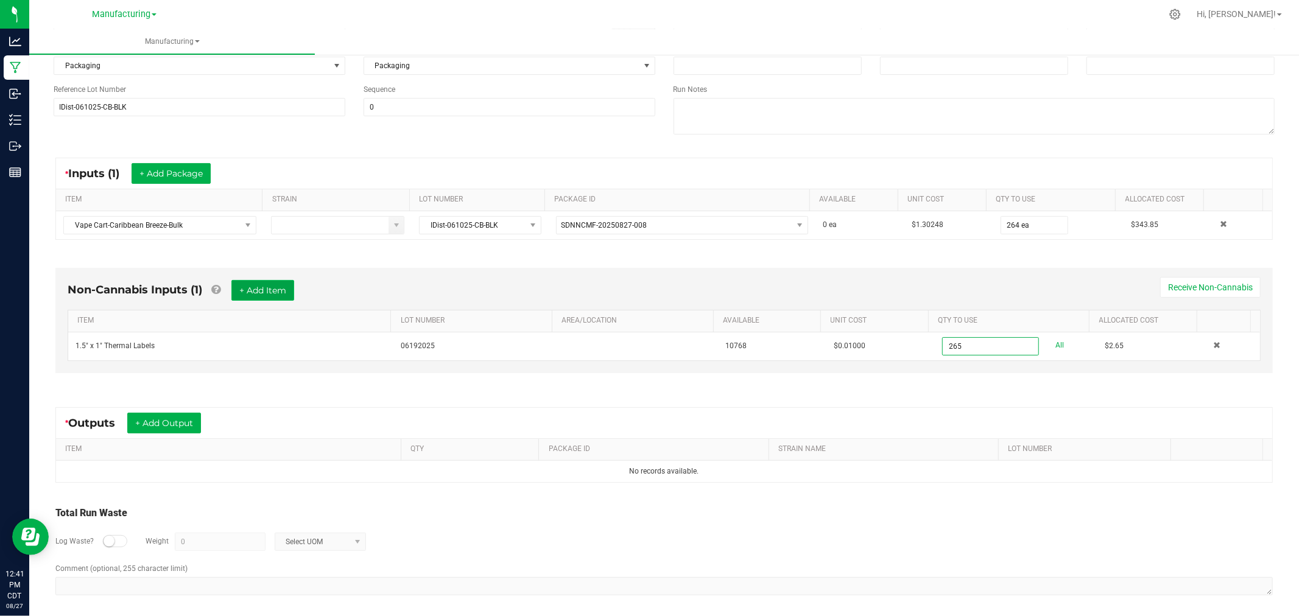
type input "265 ea"
click at [276, 288] on button "+ Add Item" at bounding box center [262, 290] width 63 height 21
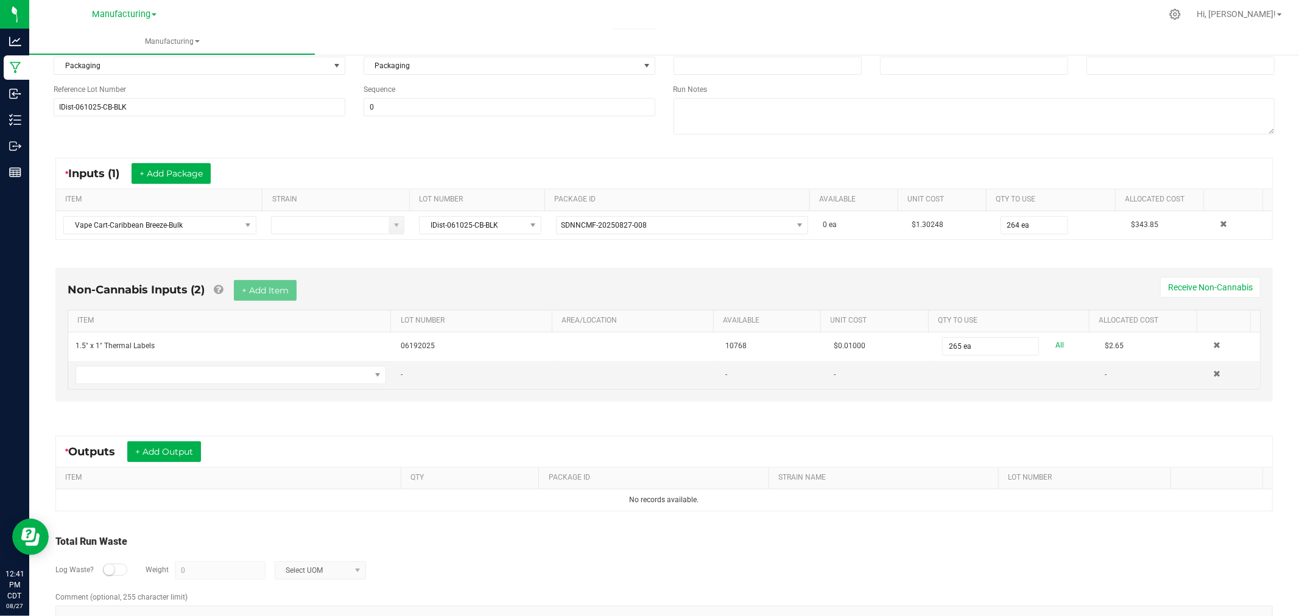
scroll to position [163, 0]
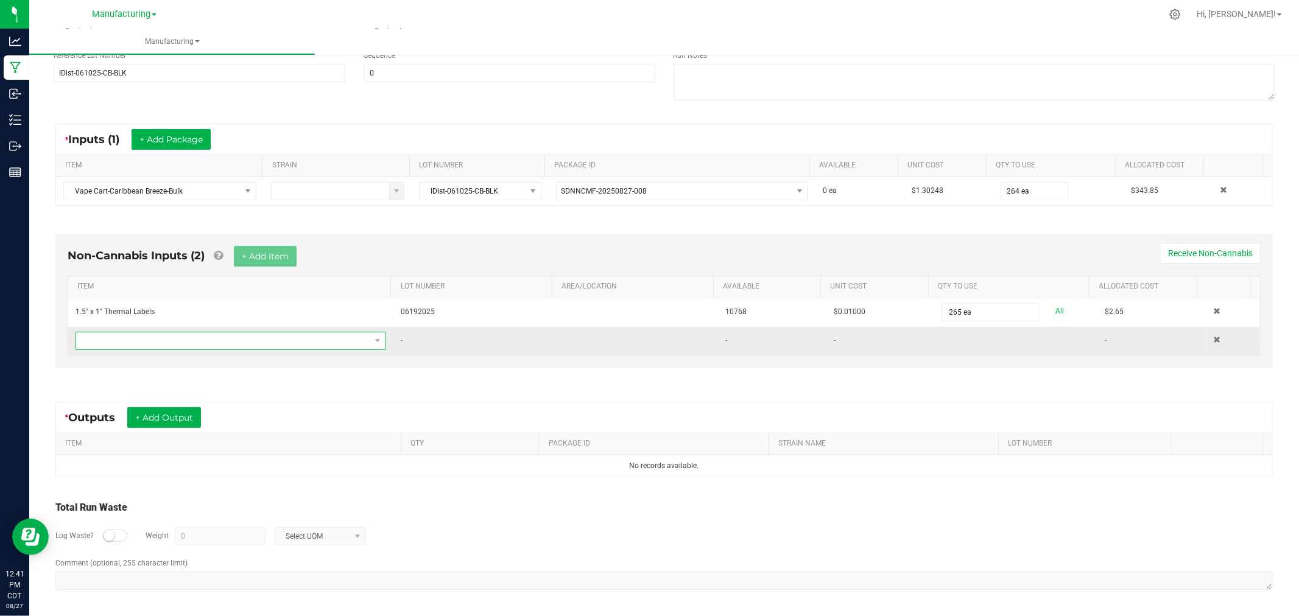
drag, startPoint x: 323, startPoint y: 342, endPoint x: 330, endPoint y: 348, distance: 9.1
click at [323, 342] on span "NO DATA FOUND" at bounding box center [223, 340] width 294 height 17
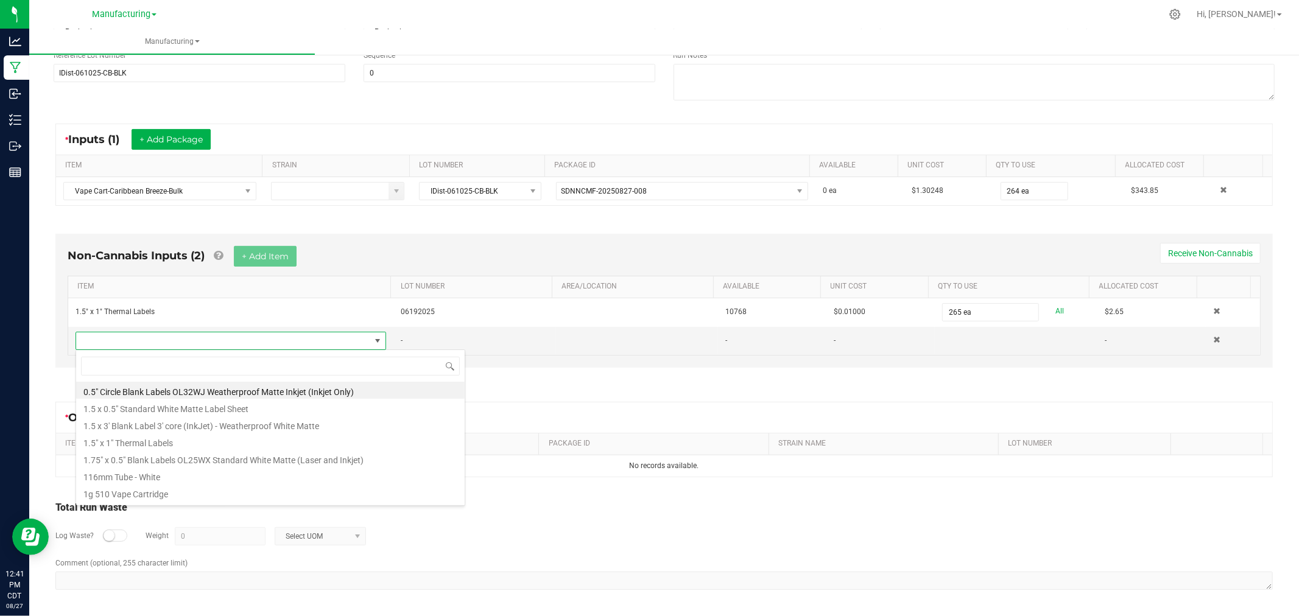
scroll to position [18, 304]
type input "bag"
click at [177, 491] on li "Custom [STREET_ADDRESS]" at bounding box center [270, 492] width 388 height 17
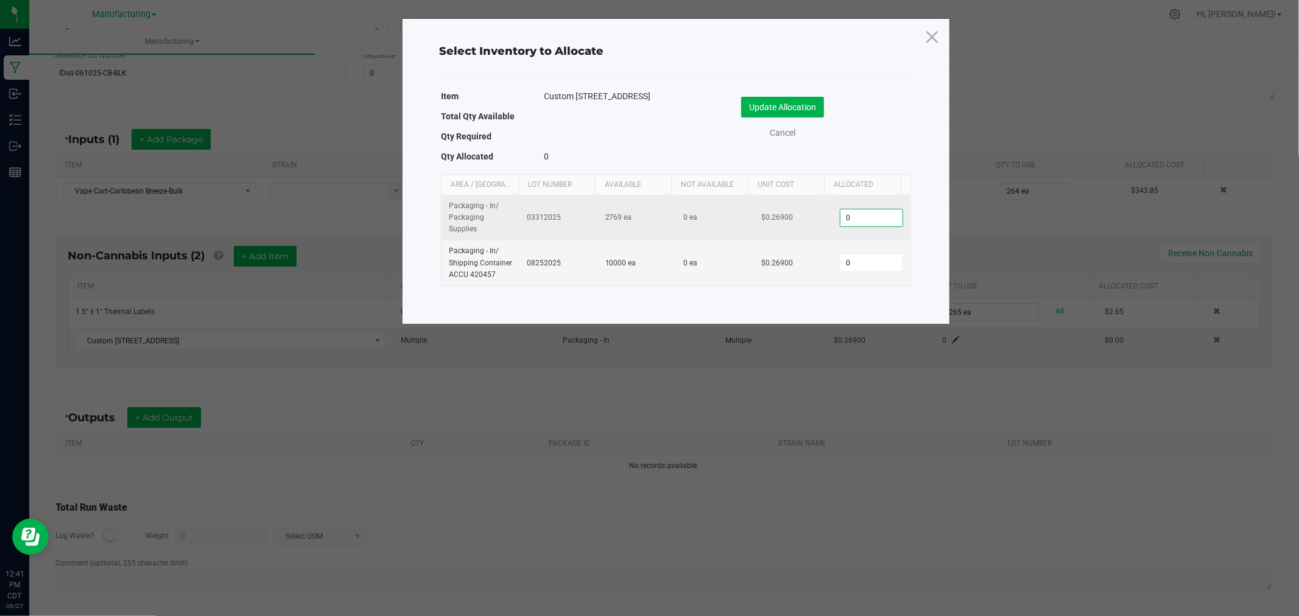
click at [849, 220] on input "0" at bounding box center [871, 217] width 62 height 17
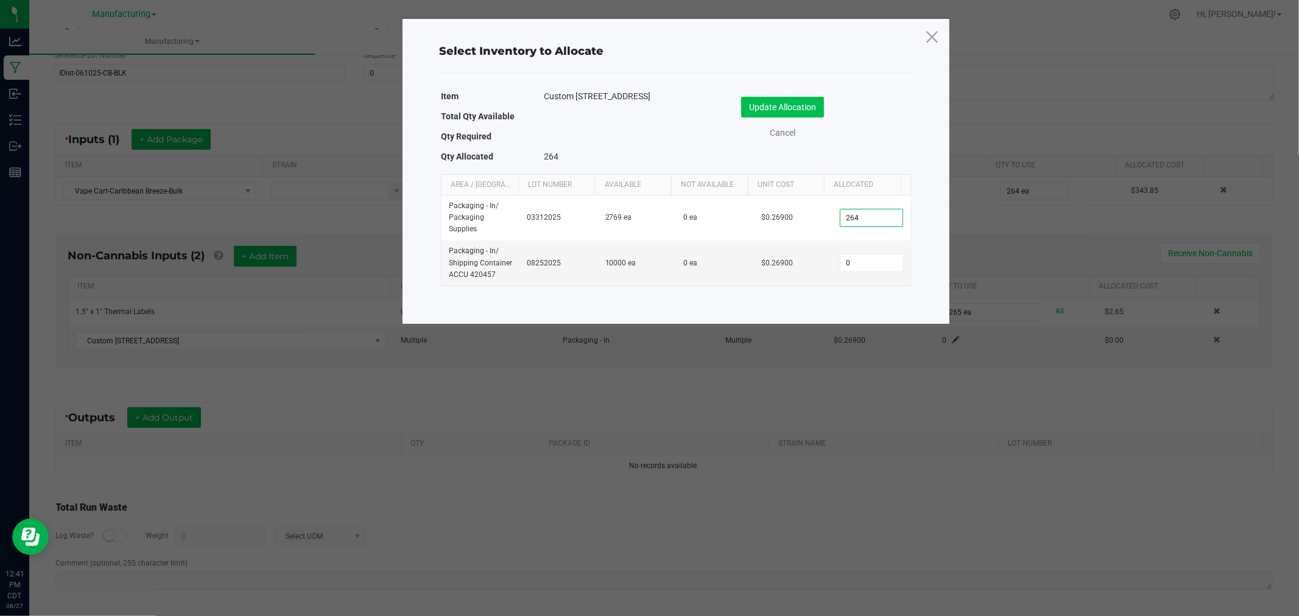
type input "264"
click at [798, 100] on button "Update Allocation" at bounding box center [782, 107] width 83 height 21
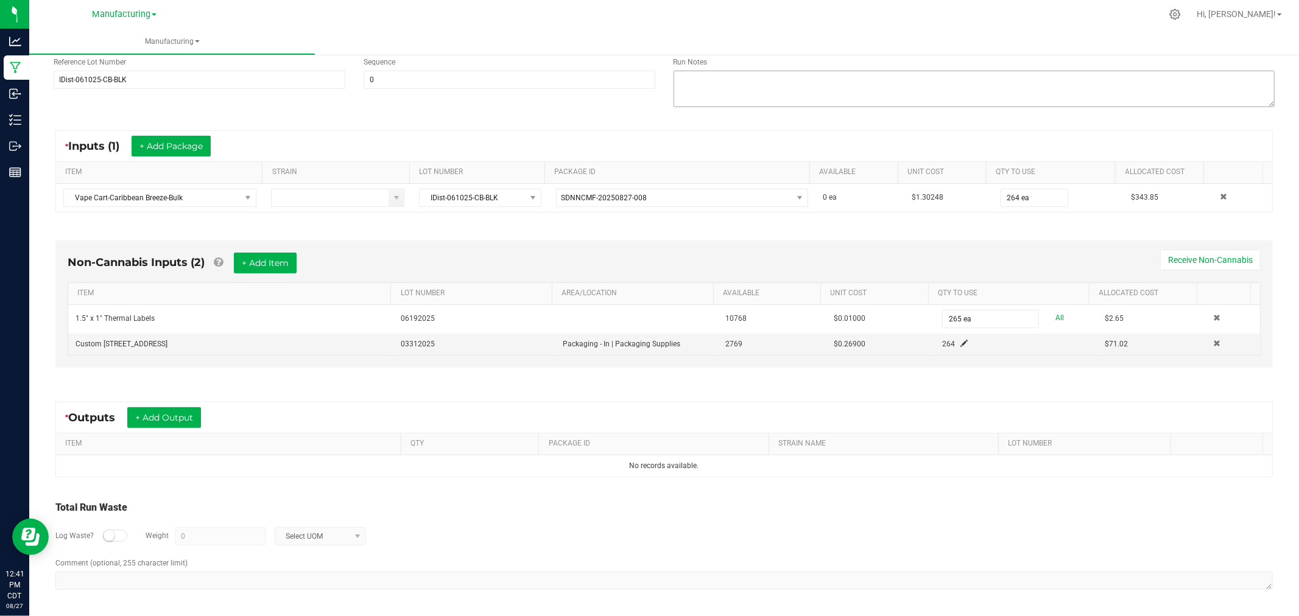
scroll to position [156, 0]
click at [168, 416] on button "+ Add Output" at bounding box center [164, 417] width 74 height 21
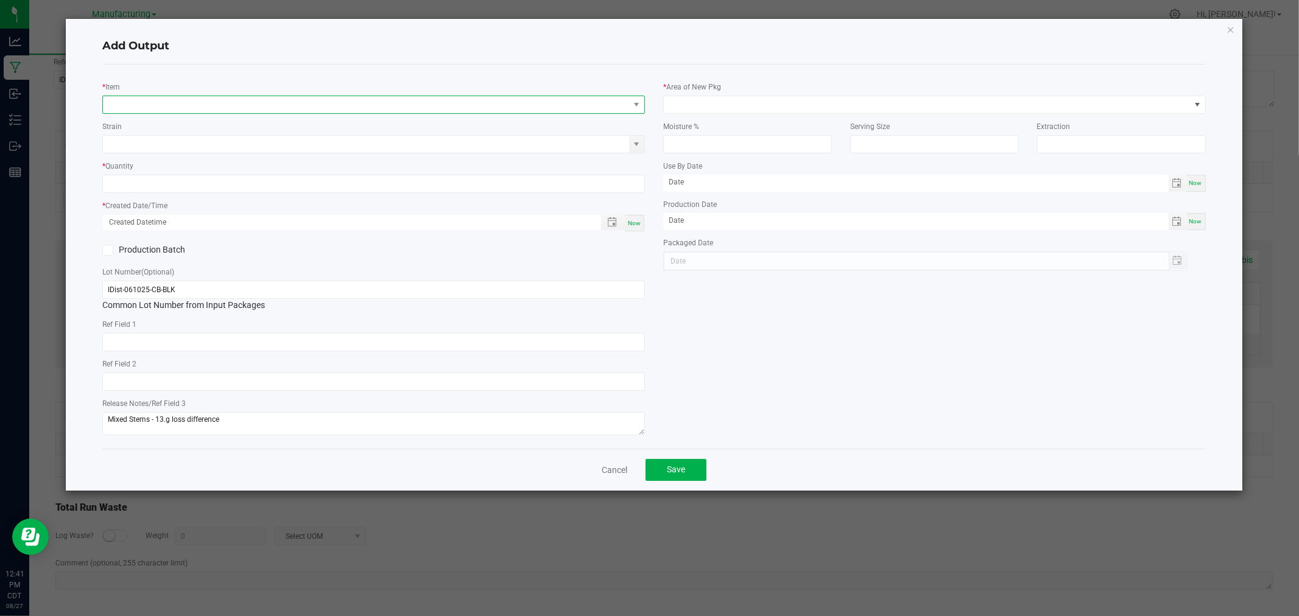
click at [172, 100] on span "NO DATA FOUND" at bounding box center [366, 104] width 526 height 17
type input "vape cart-caribb"
click at [205, 156] on li "Vape Cart-Caribbean Breeze-1g" at bounding box center [374, 155] width 541 height 17
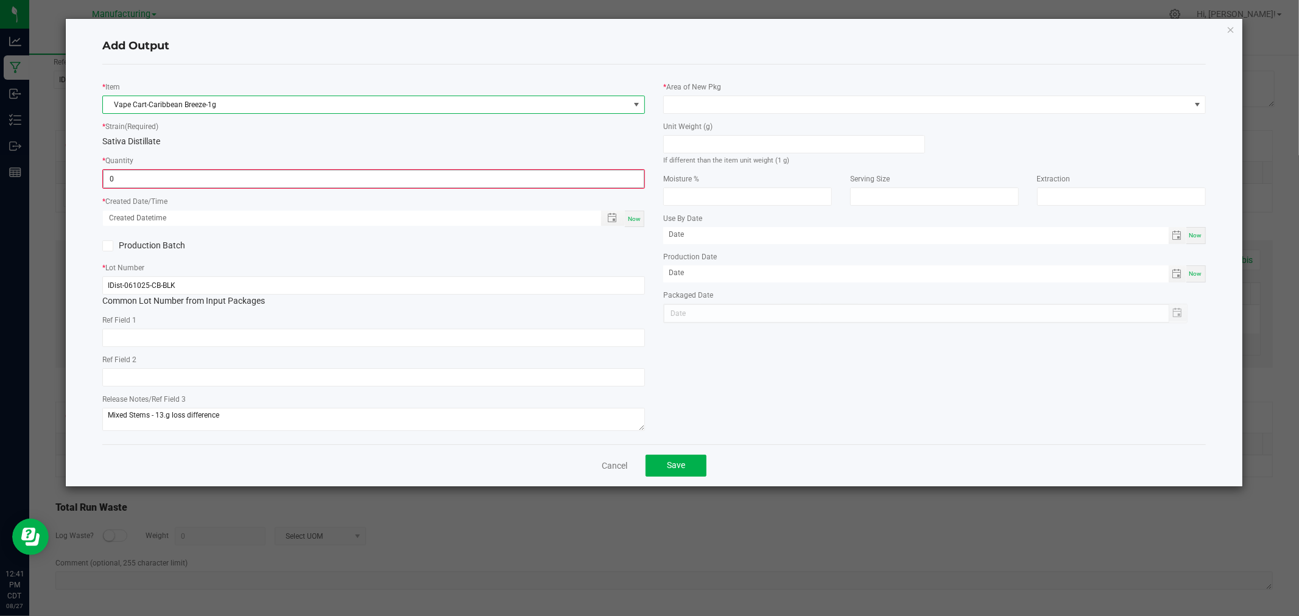
click at [189, 181] on input "0" at bounding box center [374, 178] width 540 height 17
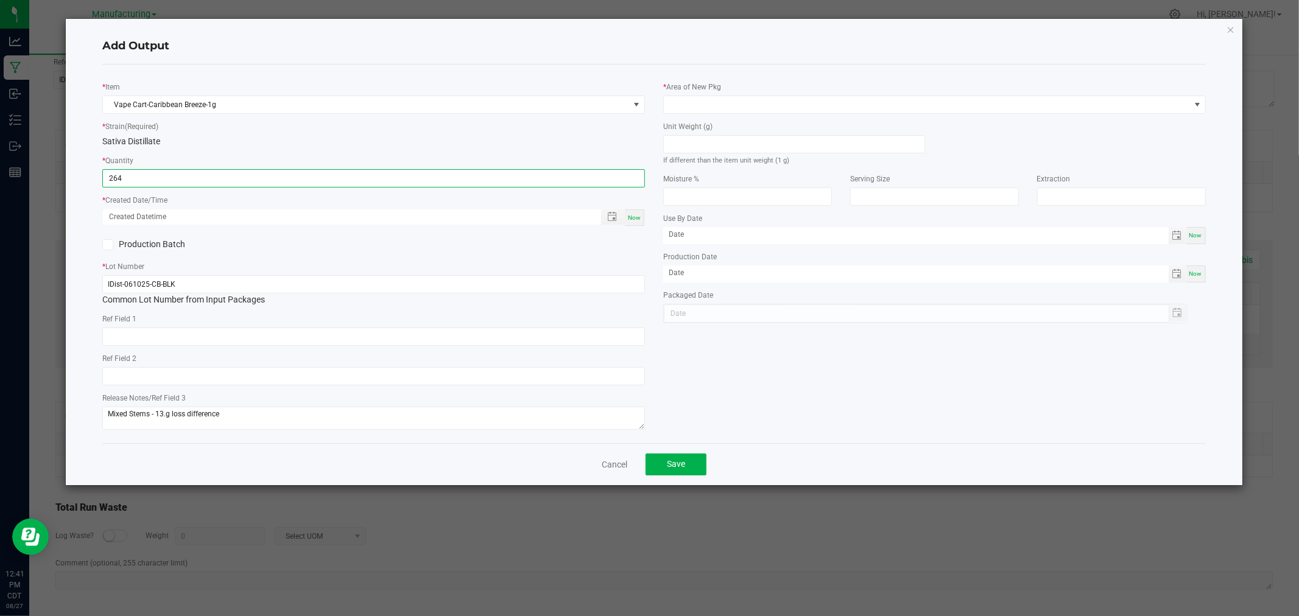
type input "264 ea"
click at [636, 215] on span "Now" at bounding box center [634, 217] width 13 height 7
type input "[DATE] 12:41 PM"
type input "[DATE]"
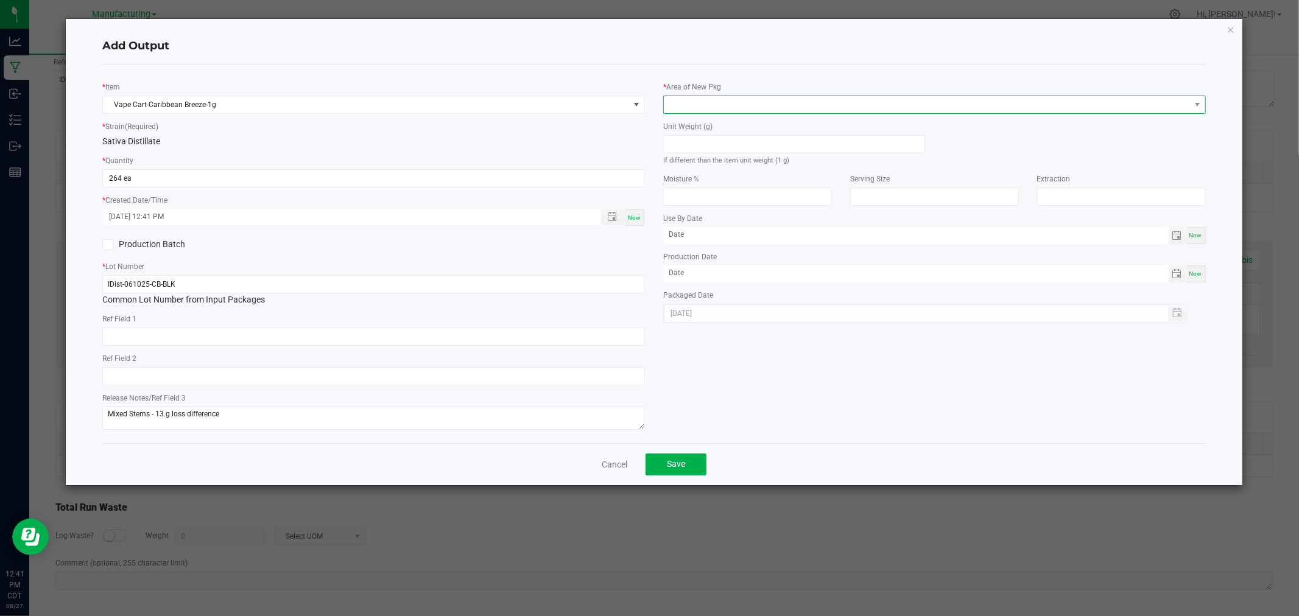
click at [698, 105] on span at bounding box center [927, 104] width 526 height 17
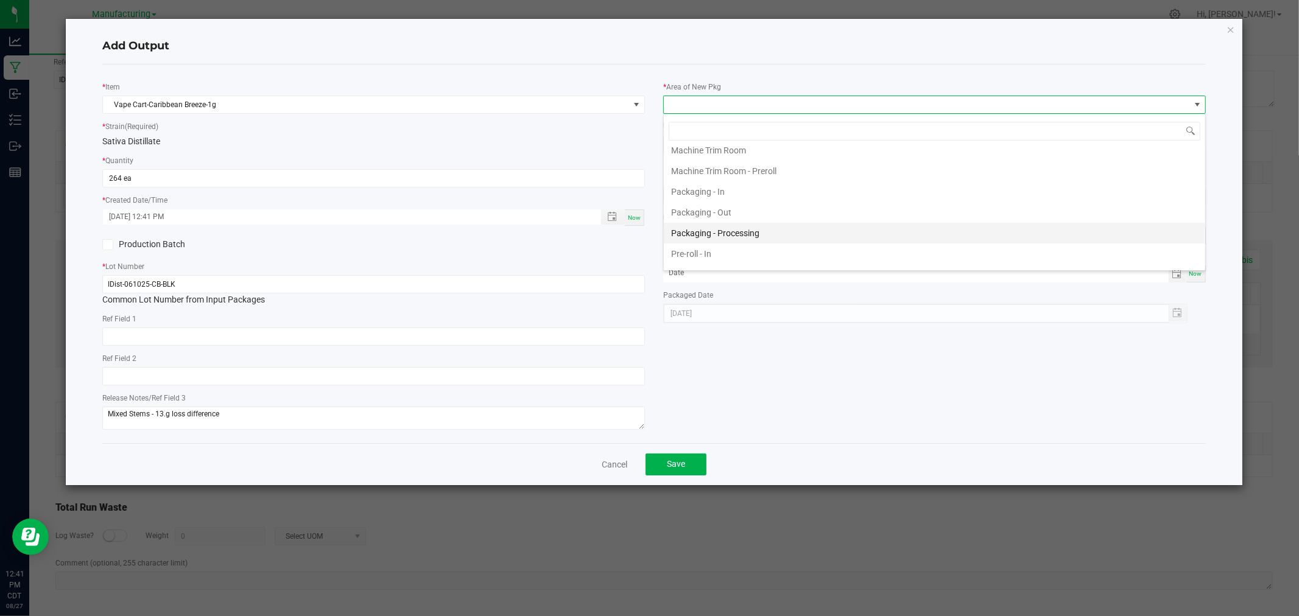
click at [737, 236] on li "Packaging - Processing" at bounding box center [934, 233] width 541 height 21
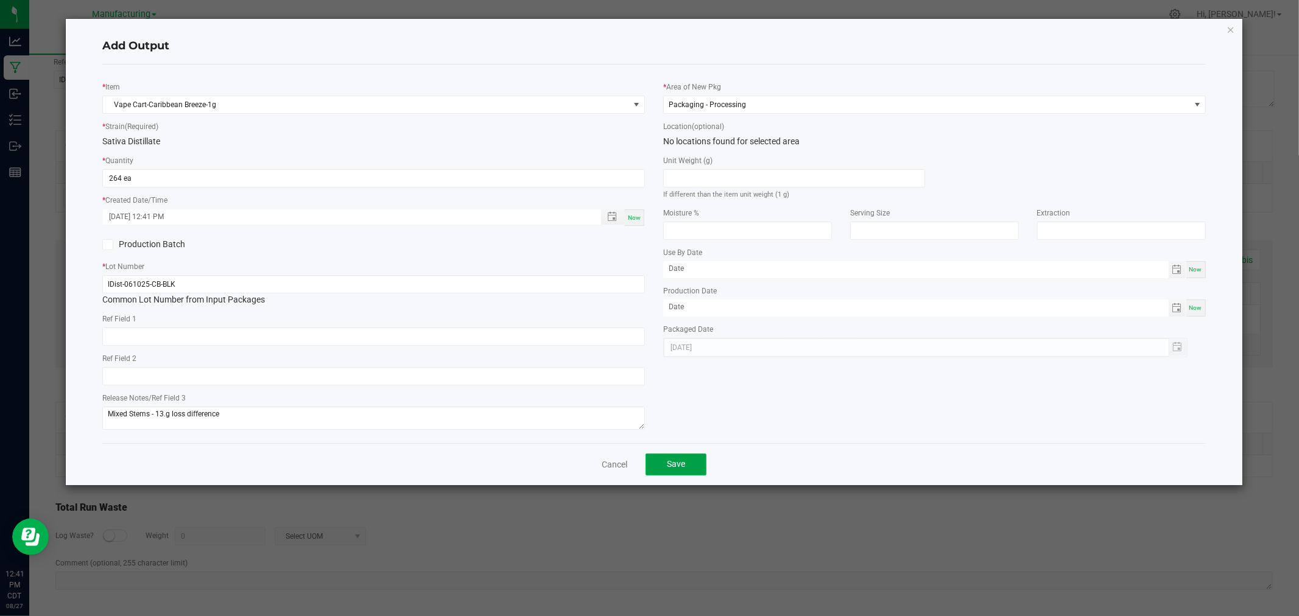
click at [686, 458] on button "Save" at bounding box center [675, 465] width 61 height 22
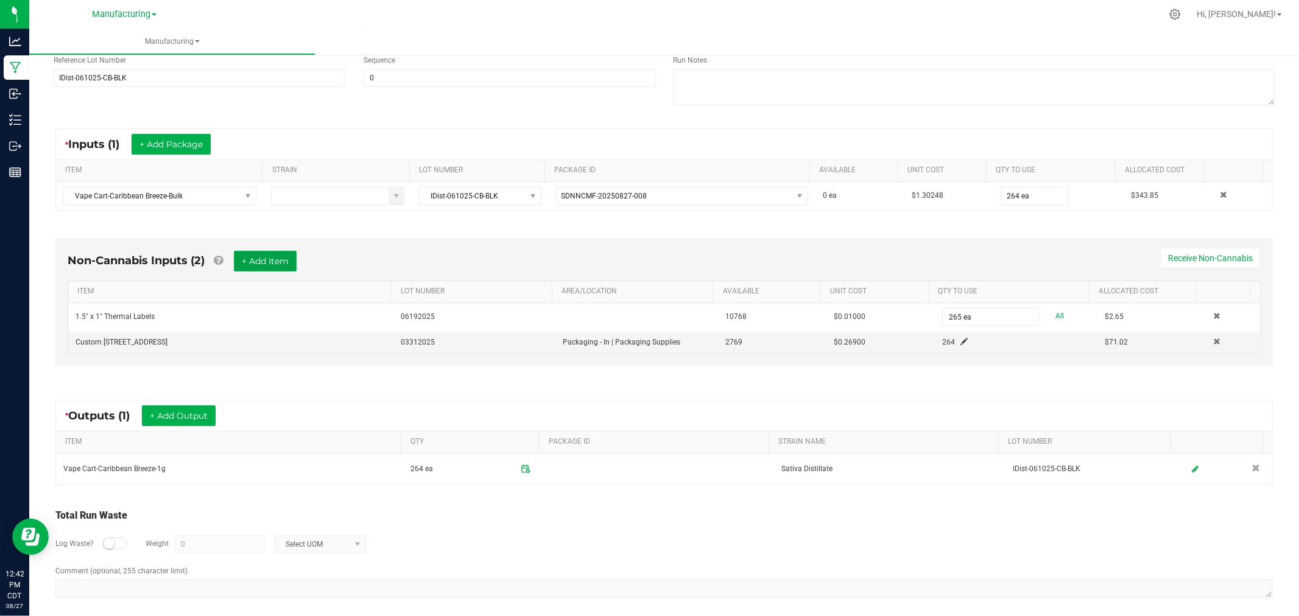
click at [258, 256] on button "+ Add Item" at bounding box center [265, 261] width 63 height 21
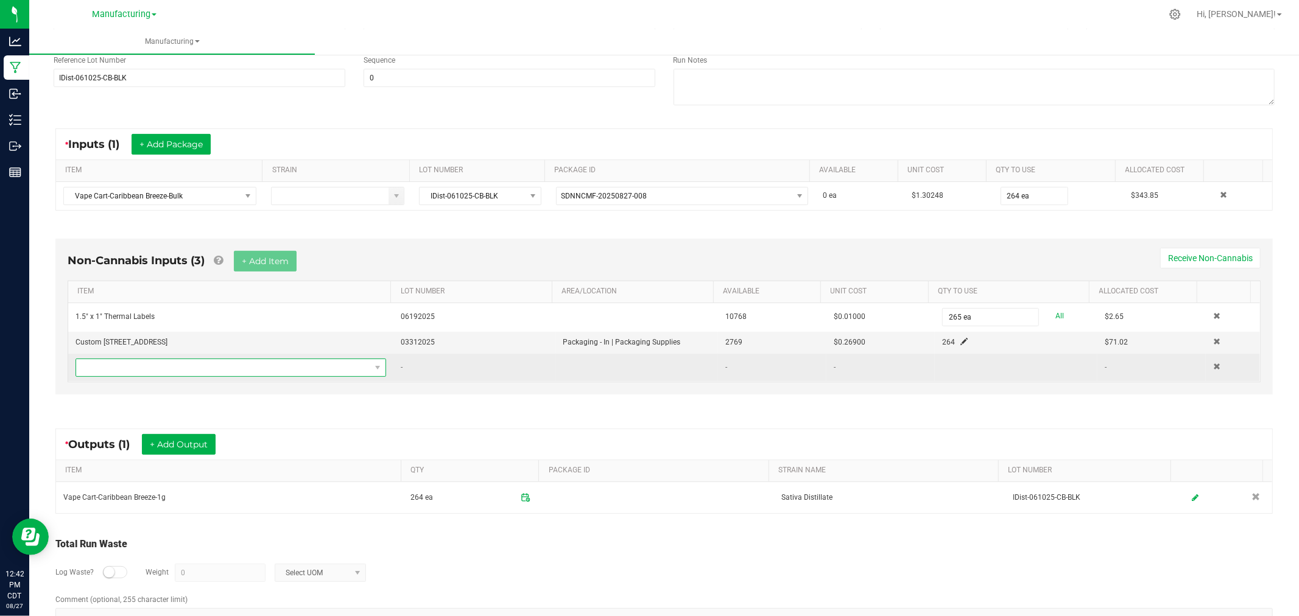
click at [303, 367] on span "NO DATA FOUND" at bounding box center [223, 367] width 294 height 17
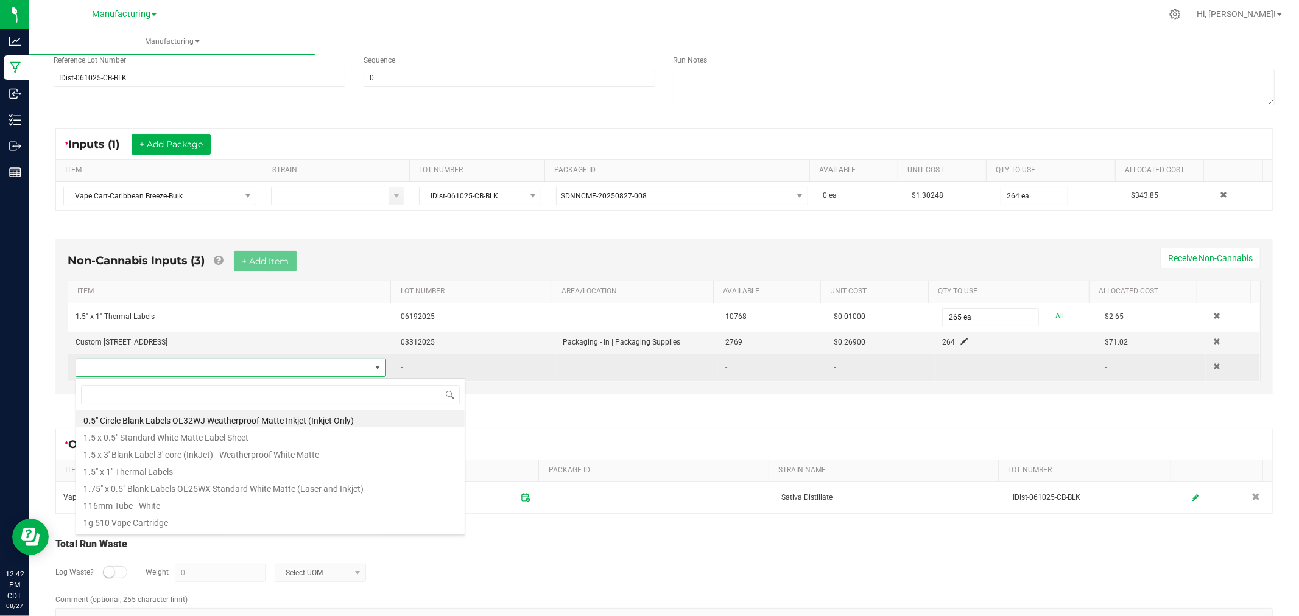
scroll to position [18, 301]
type input "tube"
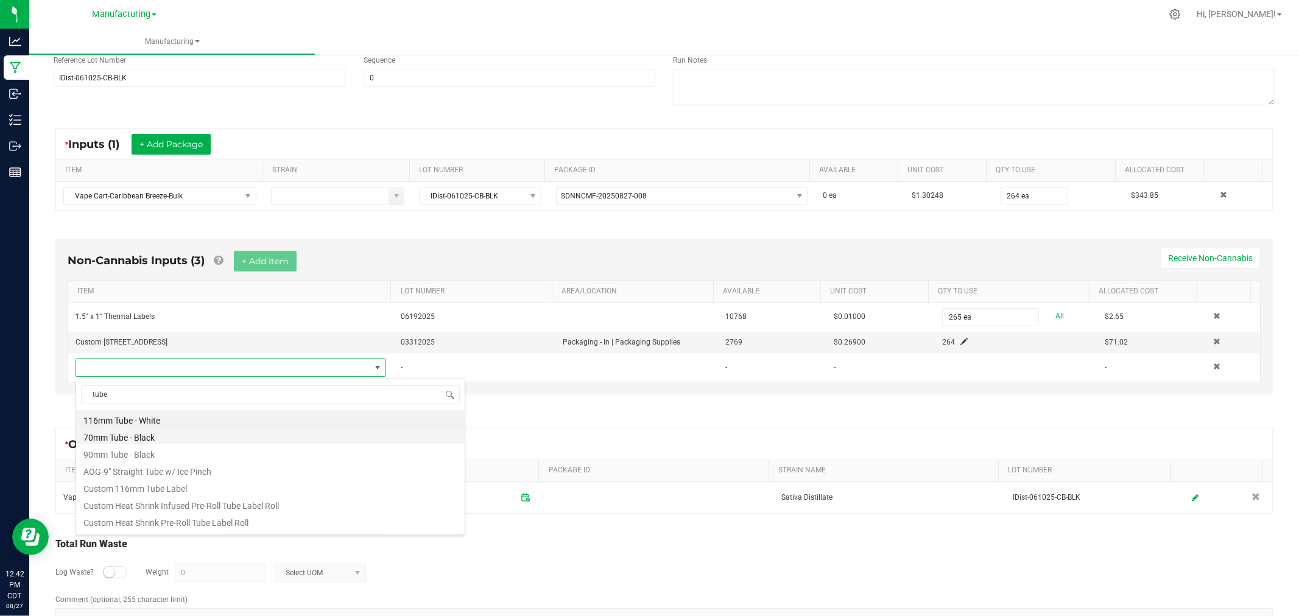
click at [146, 437] on li "70mm Tube - Black" at bounding box center [270, 435] width 388 height 17
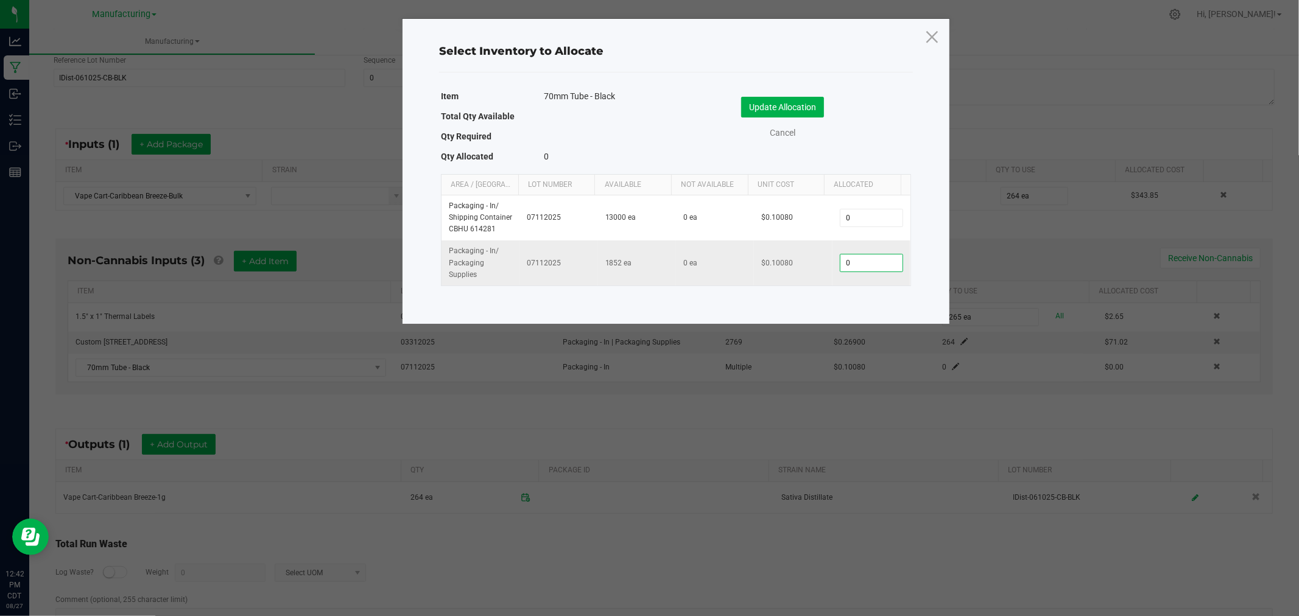
click at [846, 263] on input "0" at bounding box center [871, 263] width 62 height 17
type input "264"
click at [786, 105] on button "Update Allocation" at bounding box center [782, 107] width 83 height 21
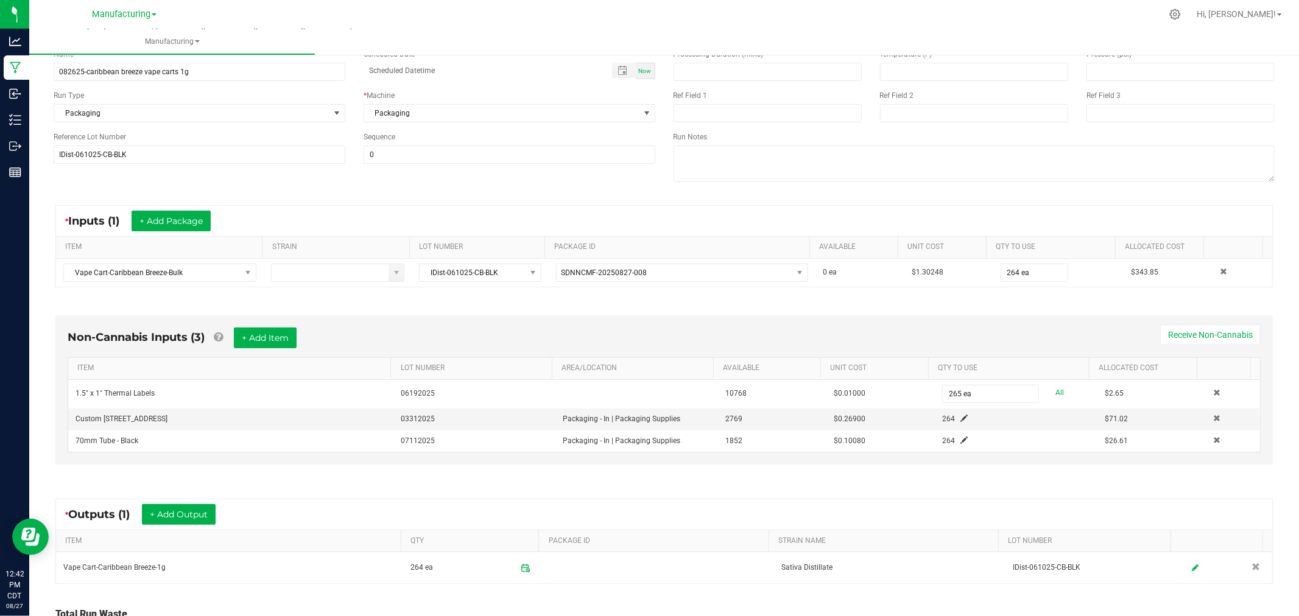
scroll to position [0, 0]
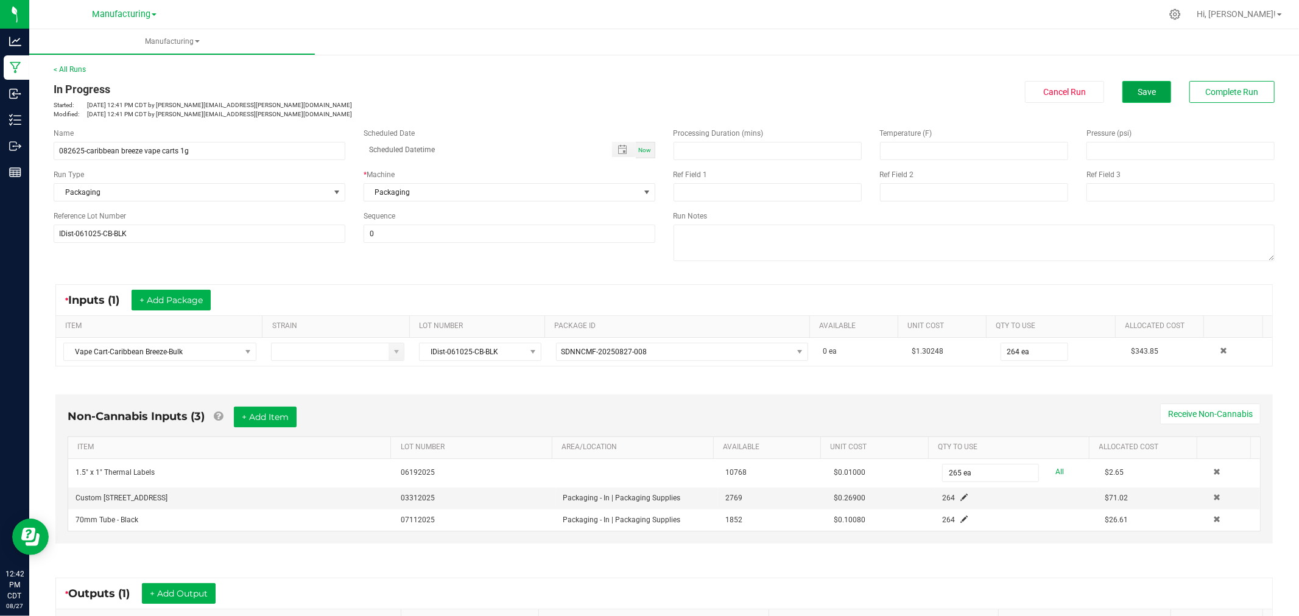
click at [1122, 93] on button "Save" at bounding box center [1146, 92] width 49 height 22
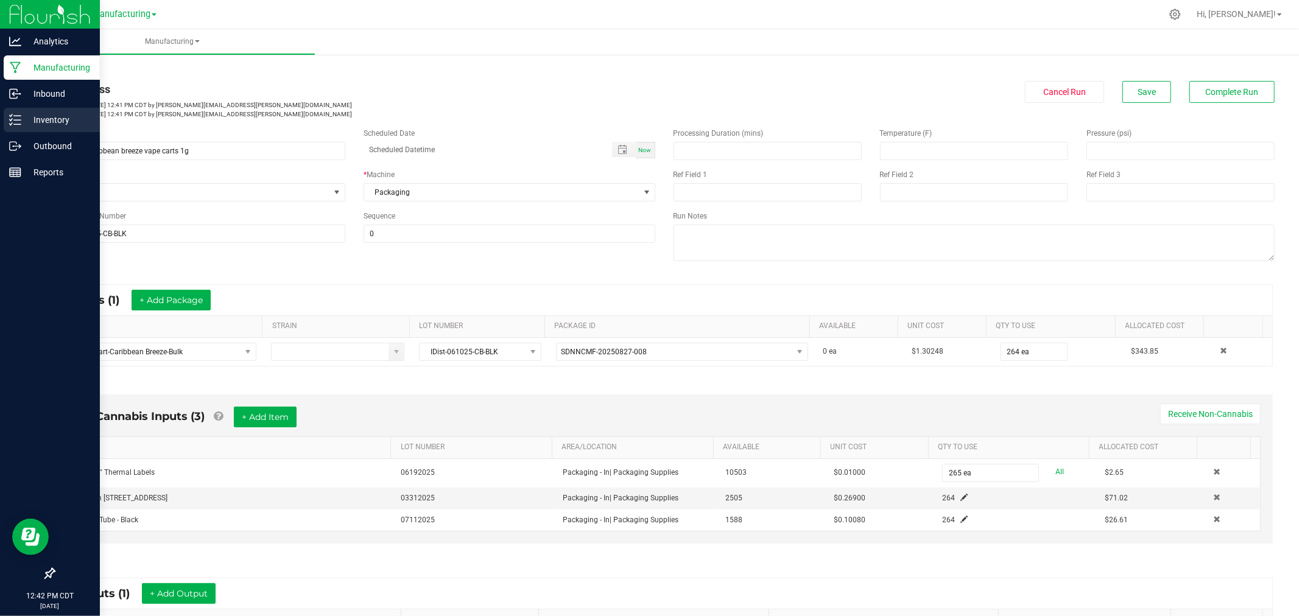
click at [27, 121] on p "Inventory" at bounding box center [57, 120] width 73 height 15
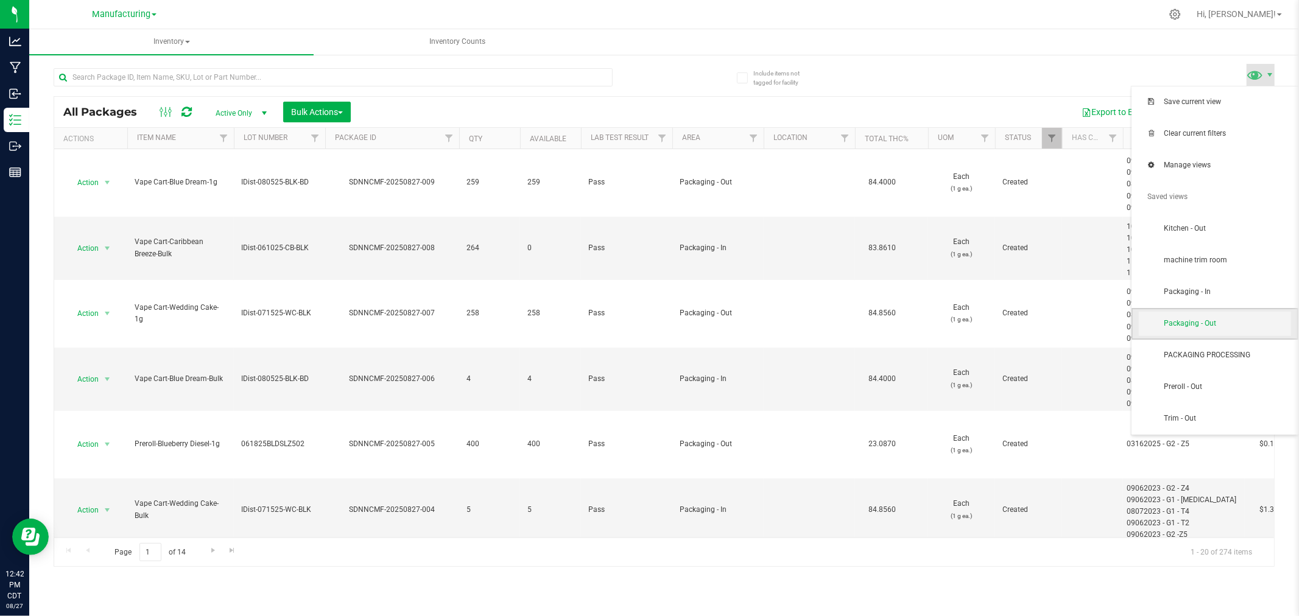
click at [1245, 324] on span "Packaging - Out" at bounding box center [1227, 323] width 127 height 10
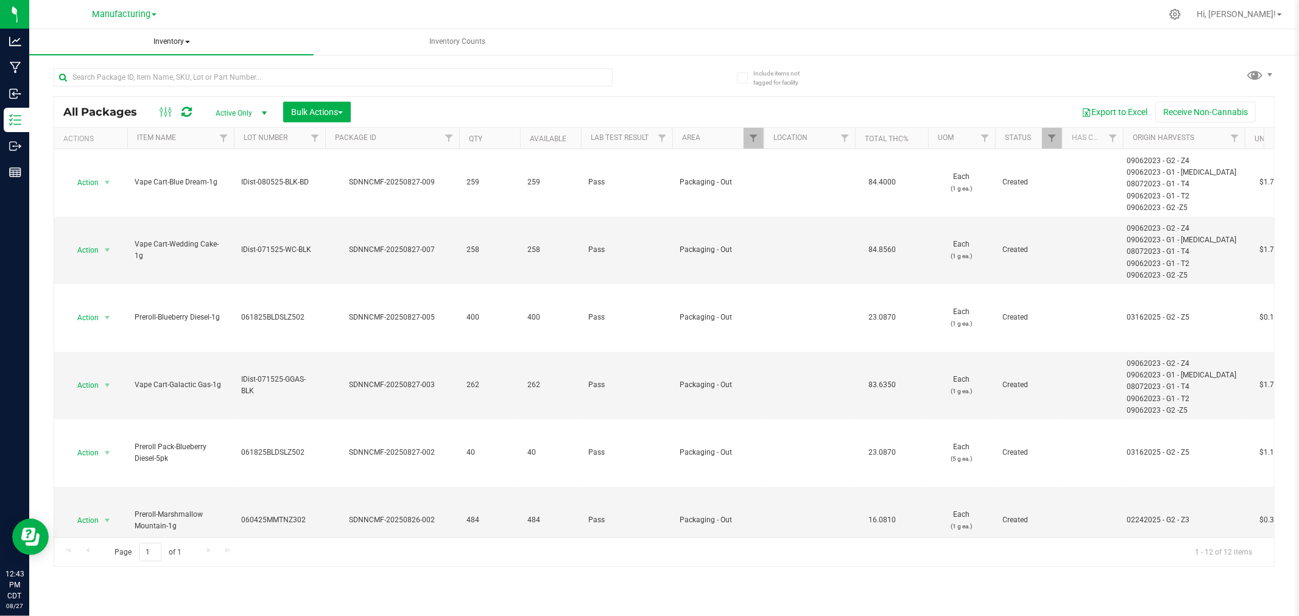
click at [175, 39] on span "Inventory" at bounding box center [171, 42] width 284 height 26
click at [169, 76] on li "All packages" at bounding box center [171, 73] width 284 height 15
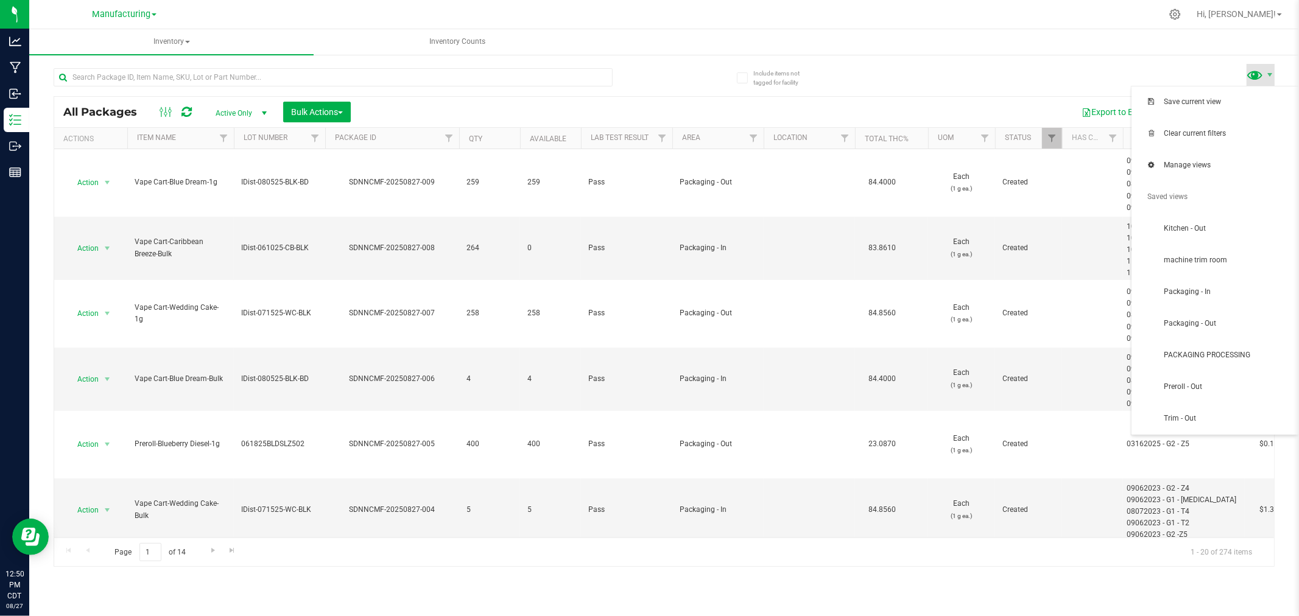
click at [1263, 66] on span at bounding box center [1255, 75] width 18 height 18
click at [1226, 143] on span "Clear current filters" at bounding box center [1215, 134] width 152 height 24
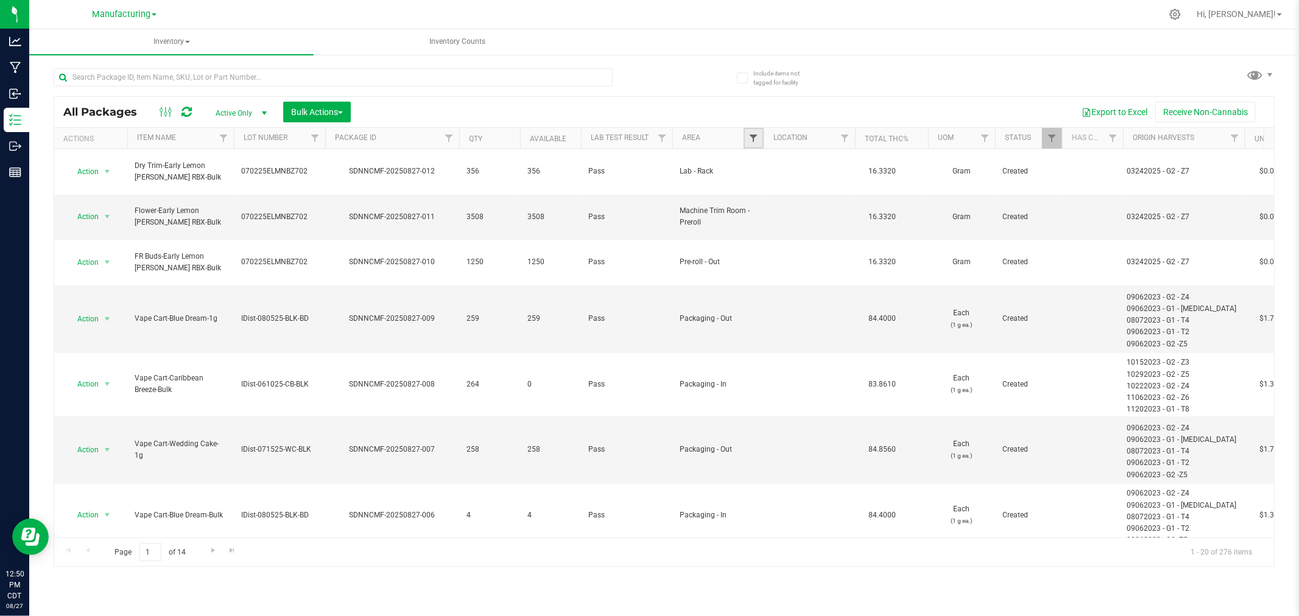
click at [748, 143] on span "Filter" at bounding box center [753, 138] width 10 height 10
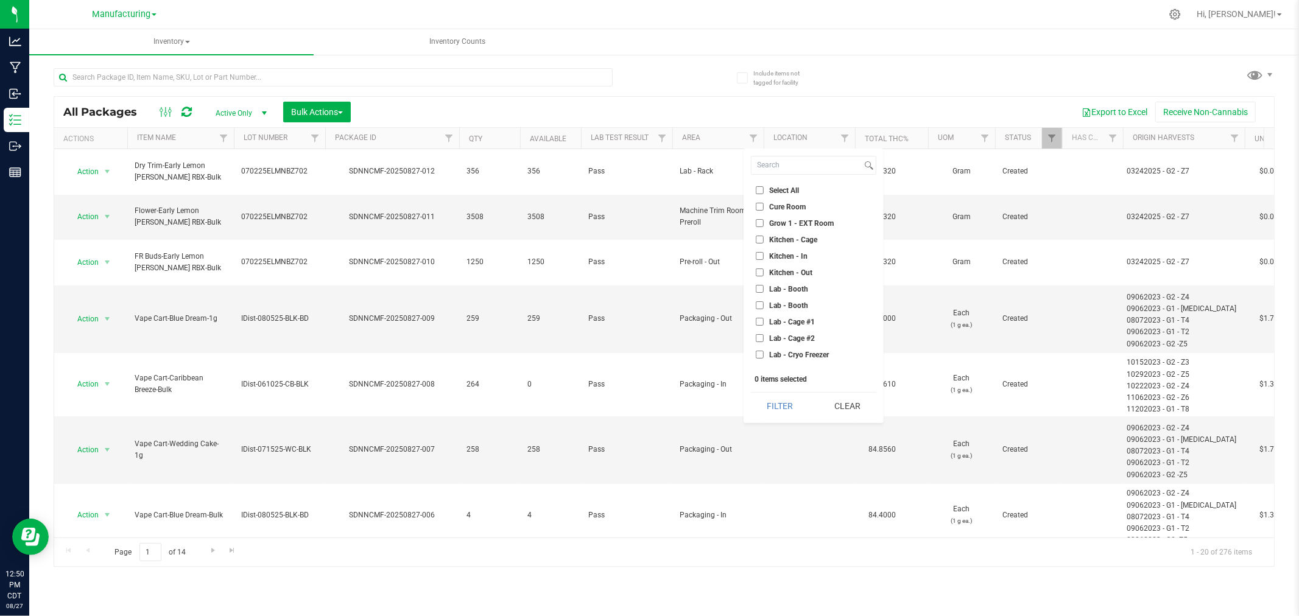
click at [822, 343] on li "Lab - Cage #2" at bounding box center [813, 338] width 125 height 13
click at [802, 361] on li "Trim - Out" at bounding box center [813, 361] width 125 height 13
click at [792, 360] on span "Trim - Out" at bounding box center [785, 361] width 33 height 7
click at [764, 360] on input "Trim - Out" at bounding box center [760, 361] width 8 height 8
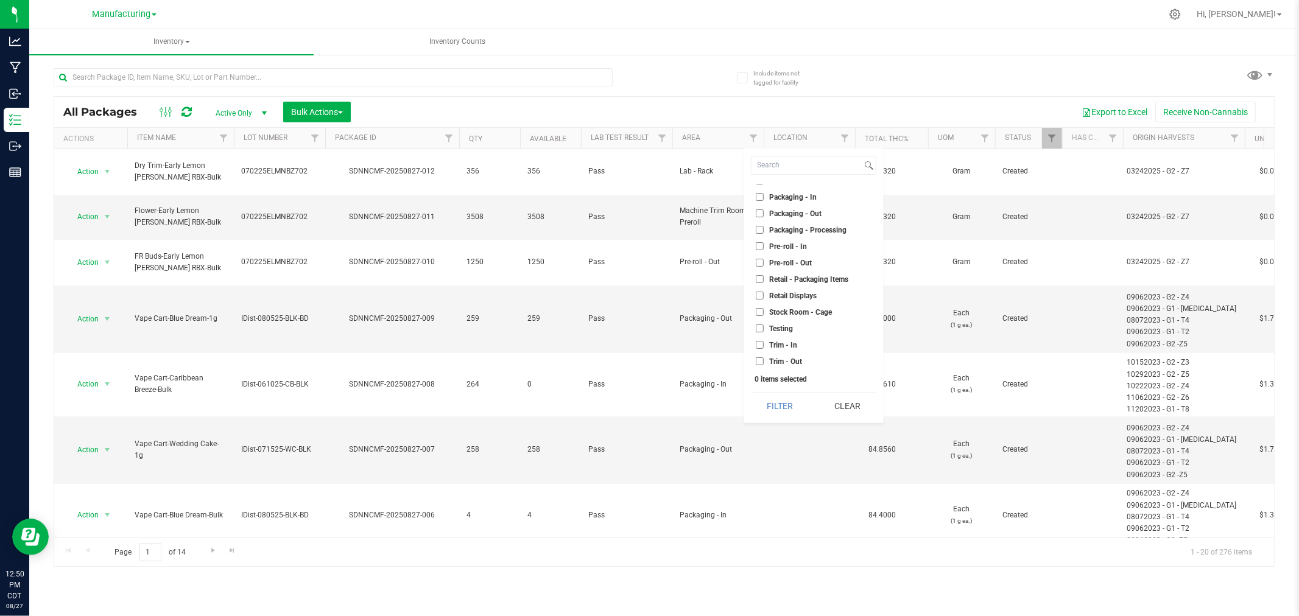
checkbox input "true"
click at [795, 403] on button "Filter" at bounding box center [780, 406] width 58 height 27
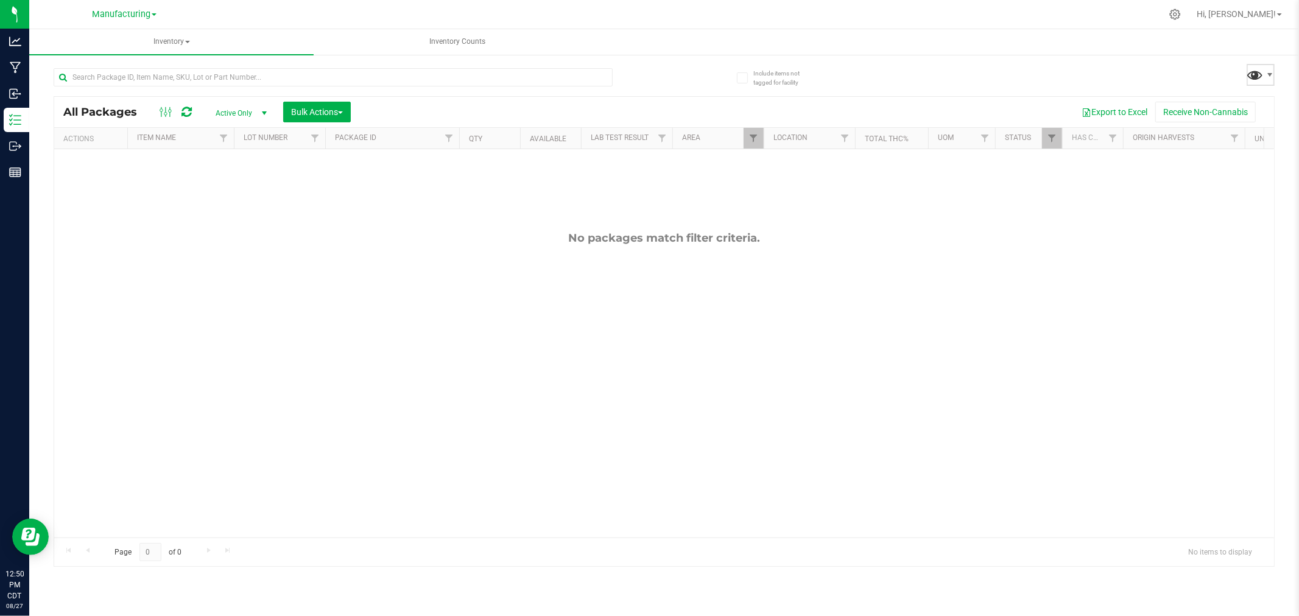
click at [1259, 75] on span at bounding box center [1255, 75] width 18 height 18
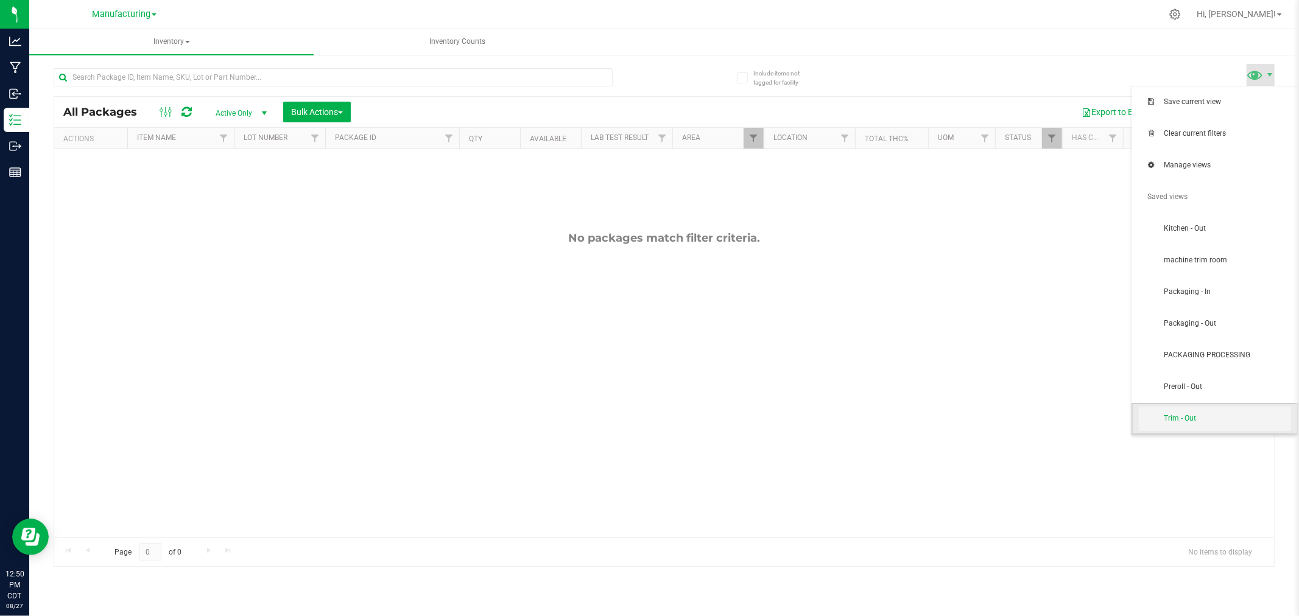
click at [1209, 418] on span "Trim - Out" at bounding box center [1227, 418] width 127 height 10
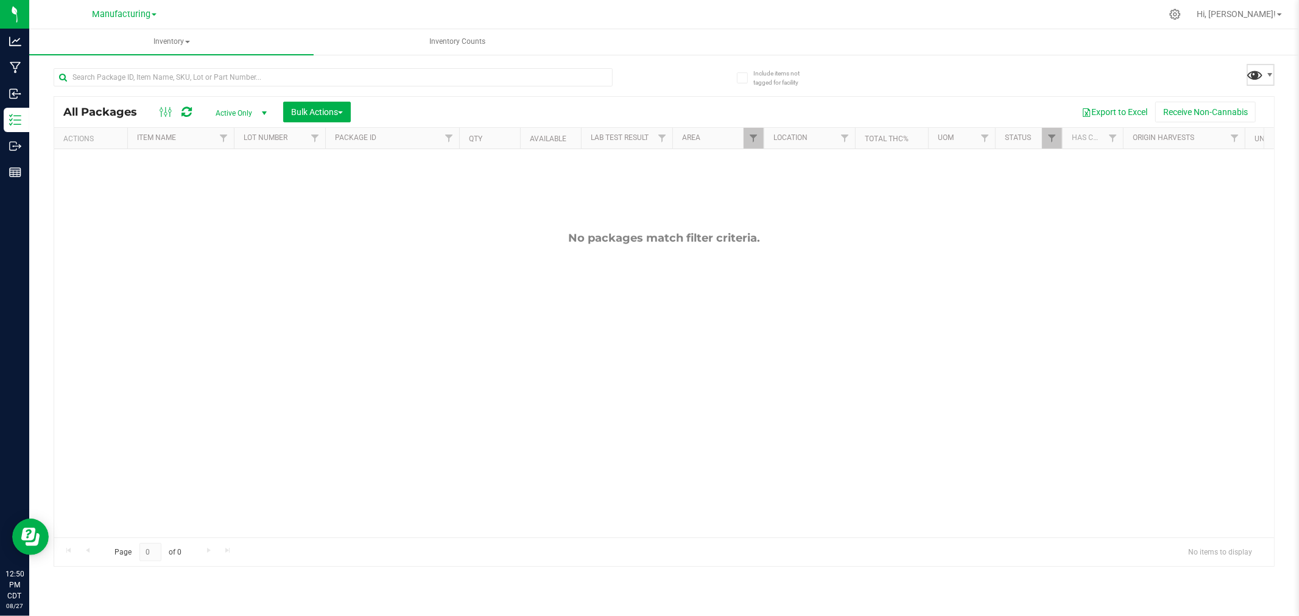
click at [1256, 80] on span at bounding box center [1255, 75] width 18 height 18
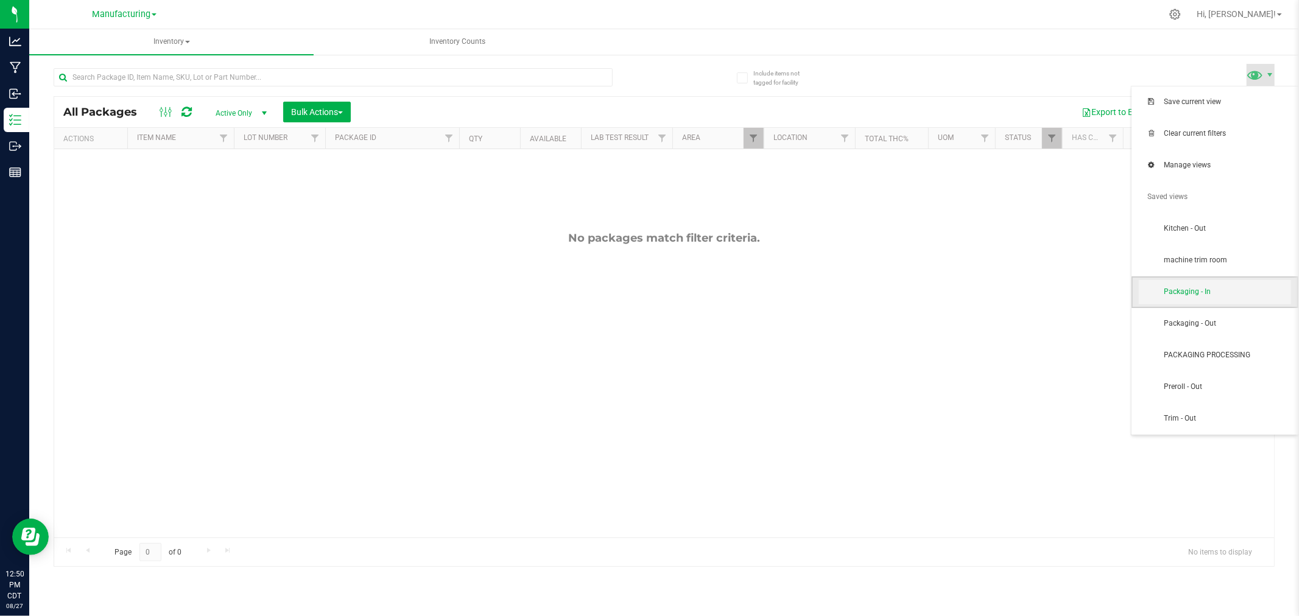
click at [1220, 294] on span "Packaging - In" at bounding box center [1227, 292] width 127 height 10
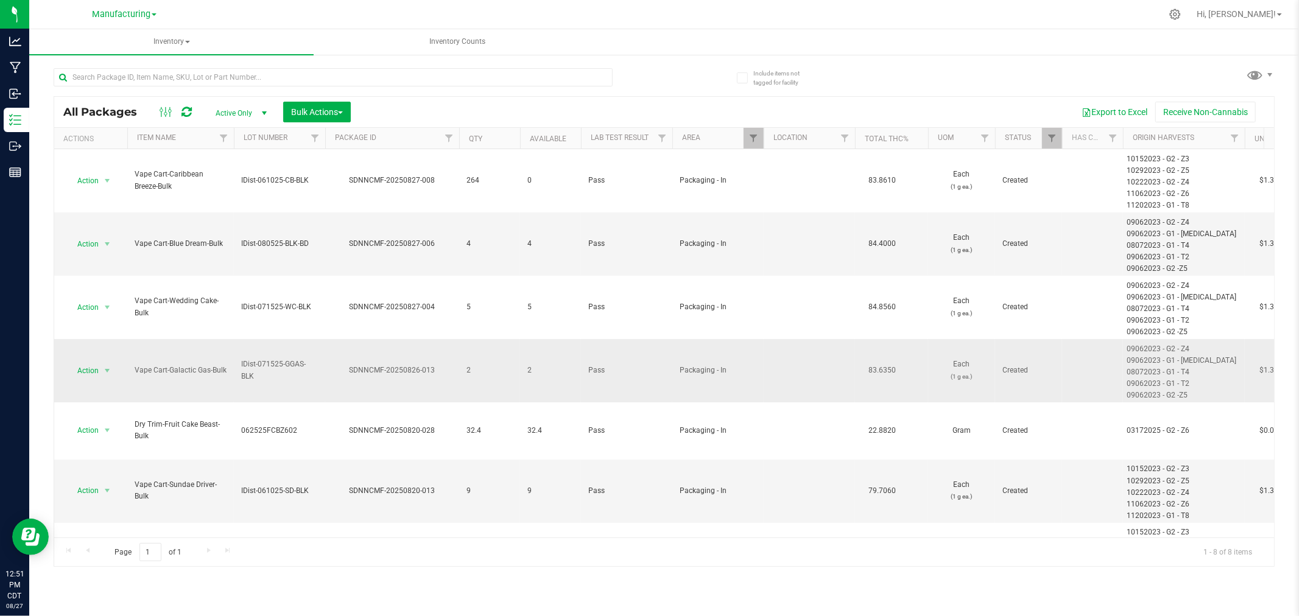
scroll to position [64, 0]
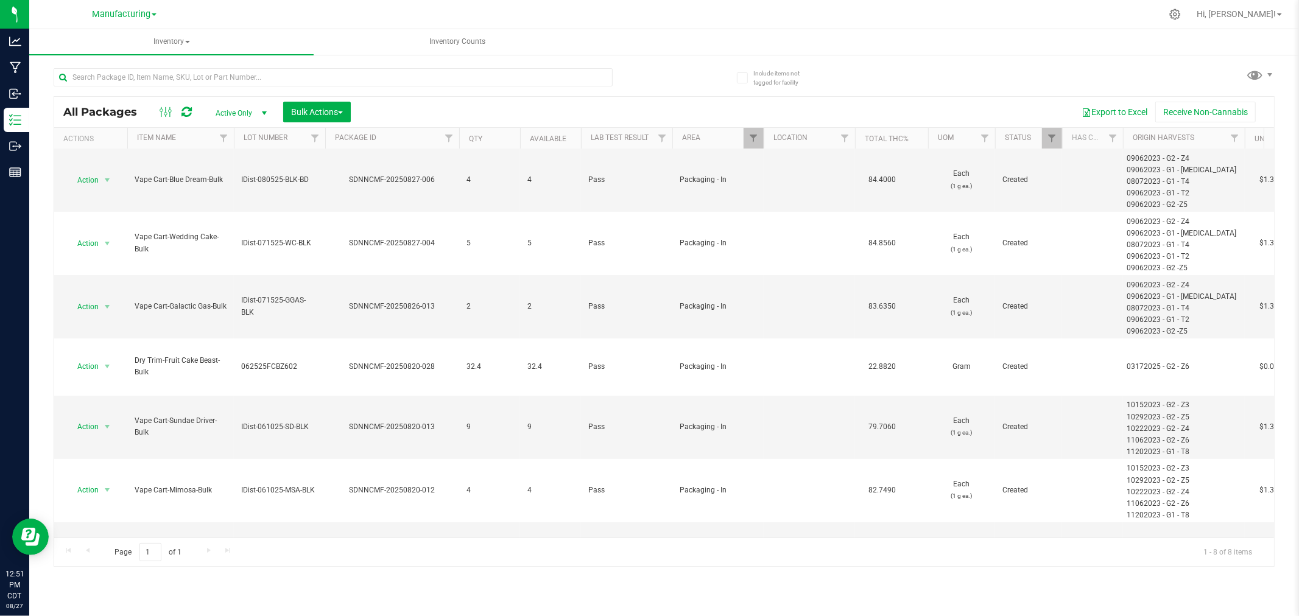
drag, startPoint x: 1283, startPoint y: 66, endPoint x: 1259, endPoint y: 86, distance: 31.5
click at [1280, 71] on div "Include items not tagged for facility All Packages Active Only Active Only Lab …" at bounding box center [664, 239] width 1270 height 371
click at [1259, 86] on div "All Packages Active Only Active Only Lab Samples Locked All Bulk Actions Add to…" at bounding box center [664, 312] width 1221 height 510
click at [1263, 79] on span at bounding box center [1255, 75] width 18 height 18
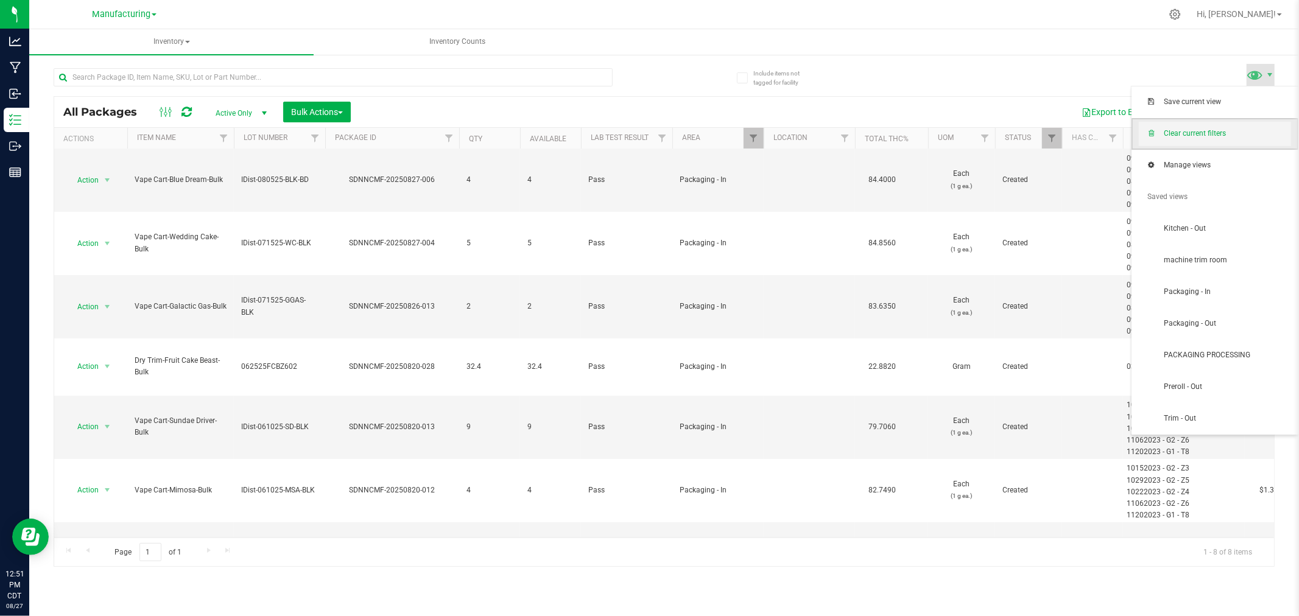
click at [1216, 135] on span "Clear current filters" at bounding box center [1227, 133] width 127 height 10
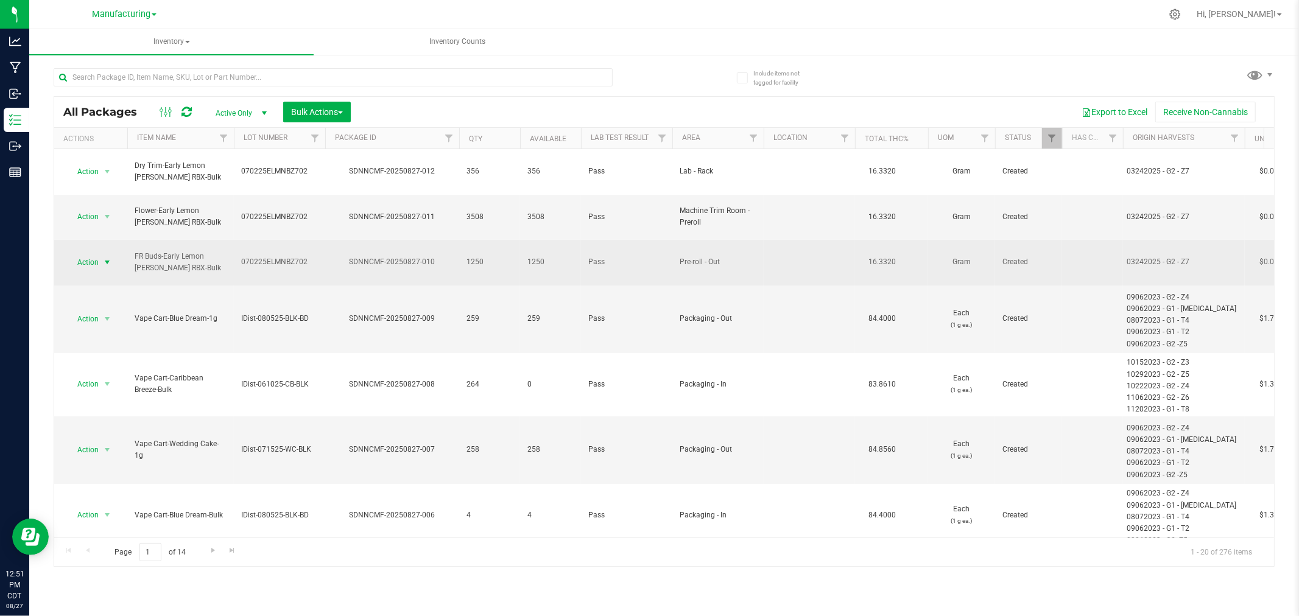
click at [100, 254] on span "select" at bounding box center [107, 262] width 15 height 17
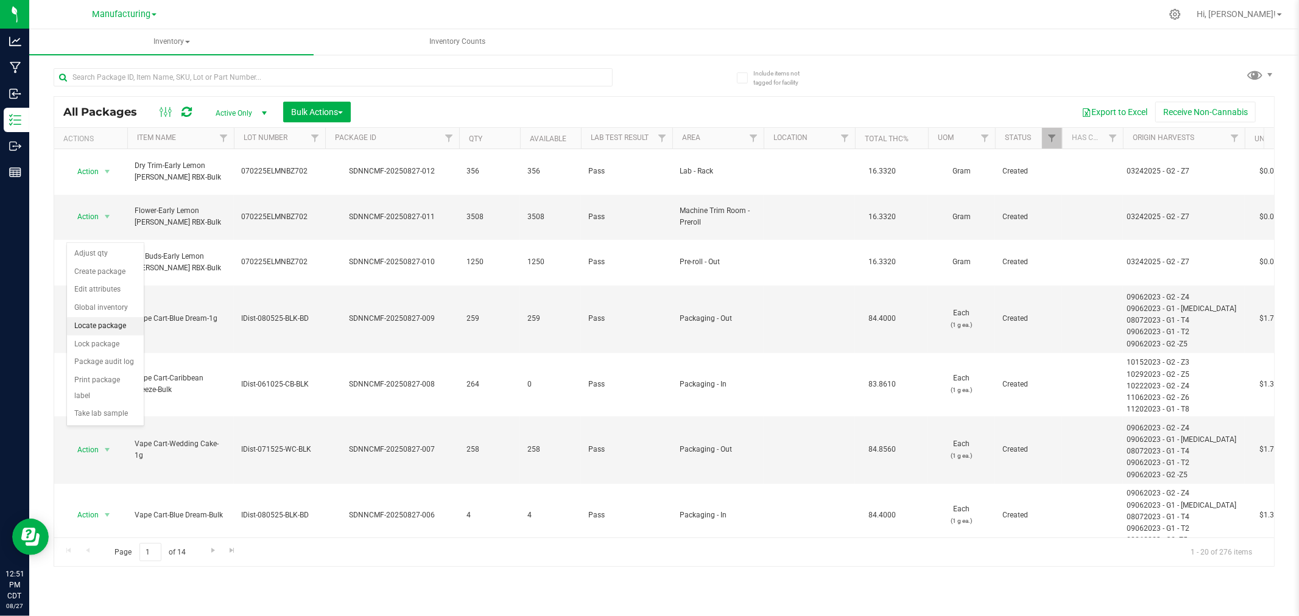
click at [108, 326] on li "Locate package" at bounding box center [105, 326] width 77 height 18
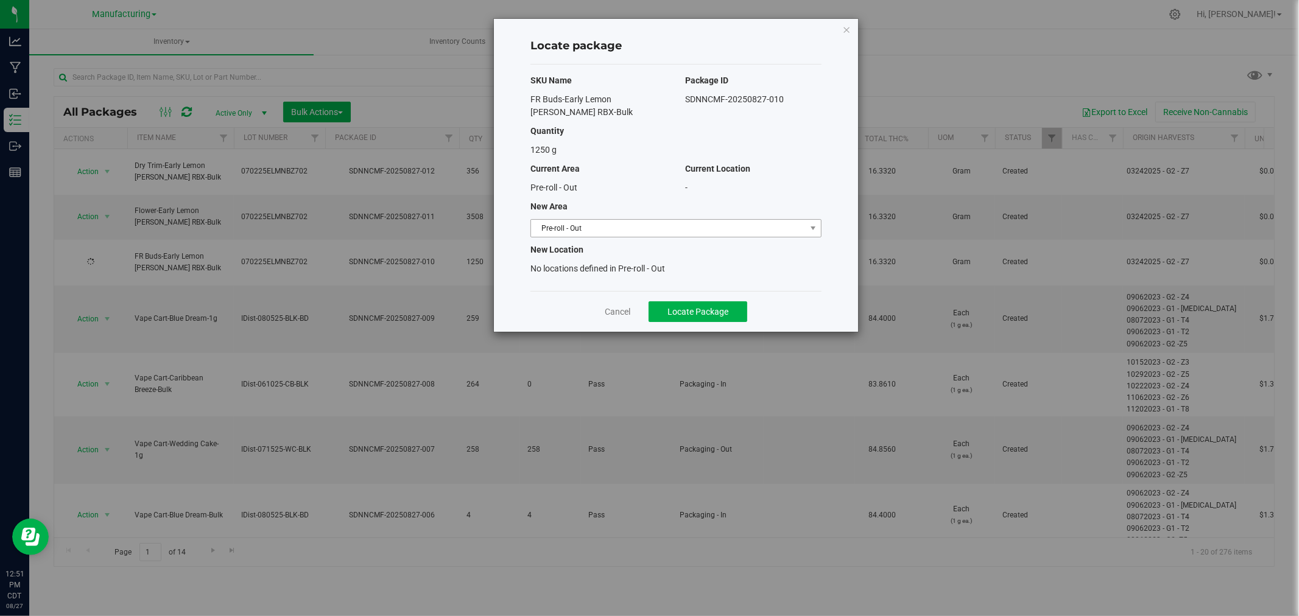
click at [583, 222] on span "Pre-roll - Out" at bounding box center [668, 228] width 275 height 17
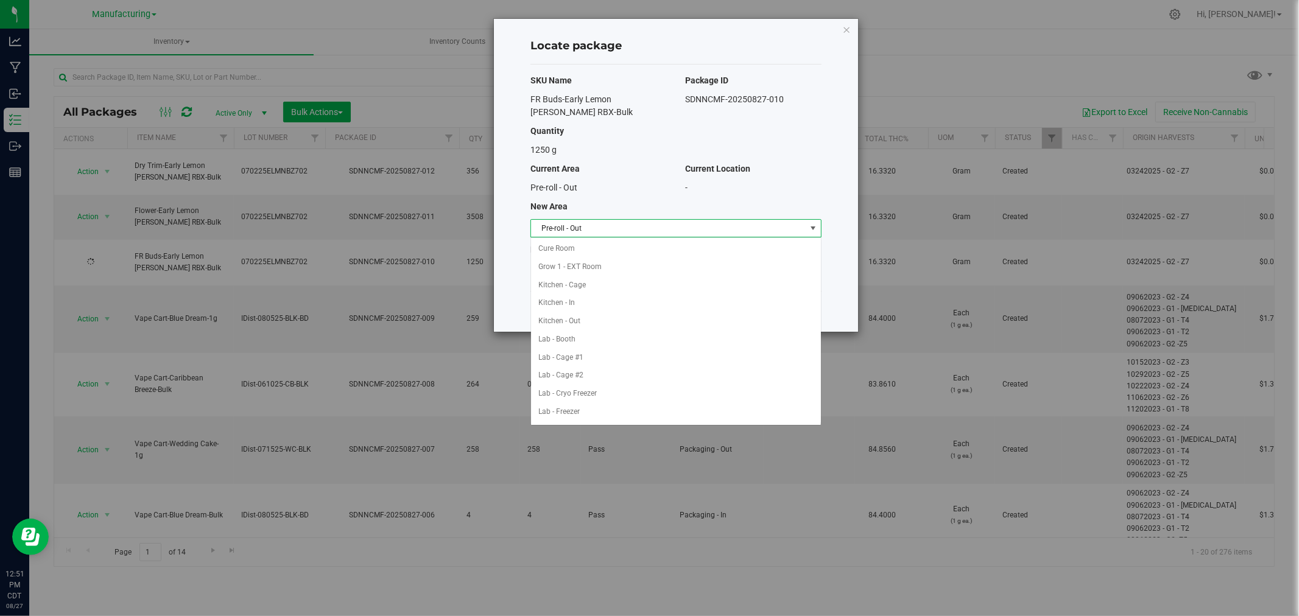
scroll to position [236, 0]
click at [594, 344] on li "Packaging - In" at bounding box center [676, 339] width 290 height 18
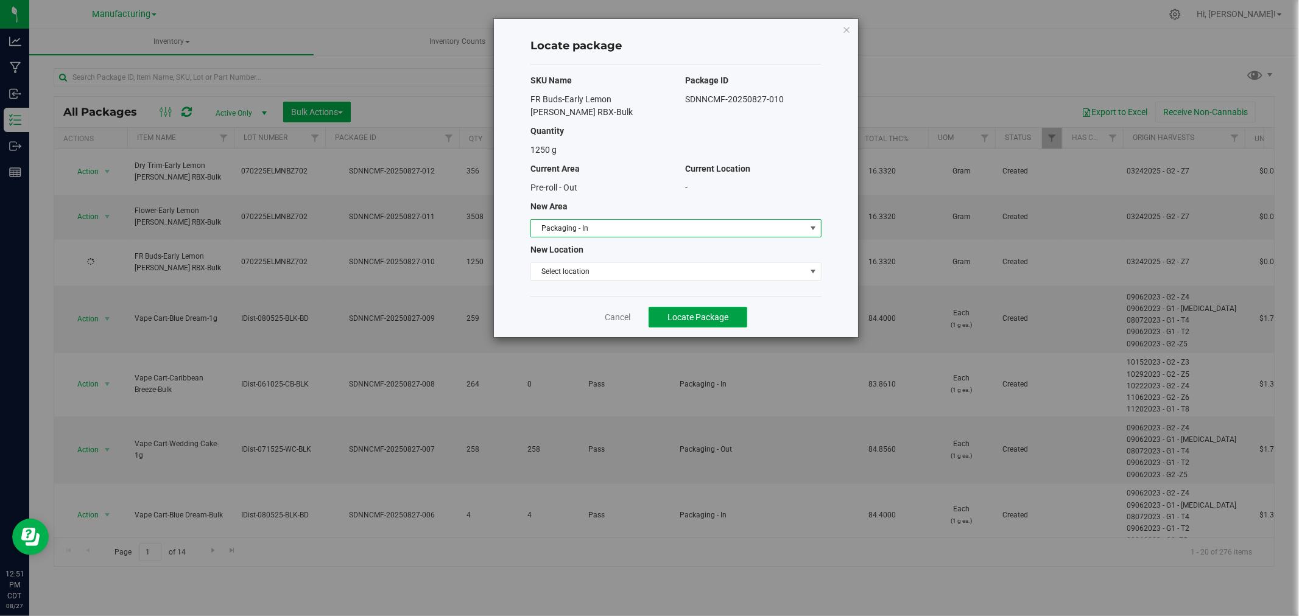
click at [703, 307] on button "Locate Package" at bounding box center [697, 317] width 99 height 21
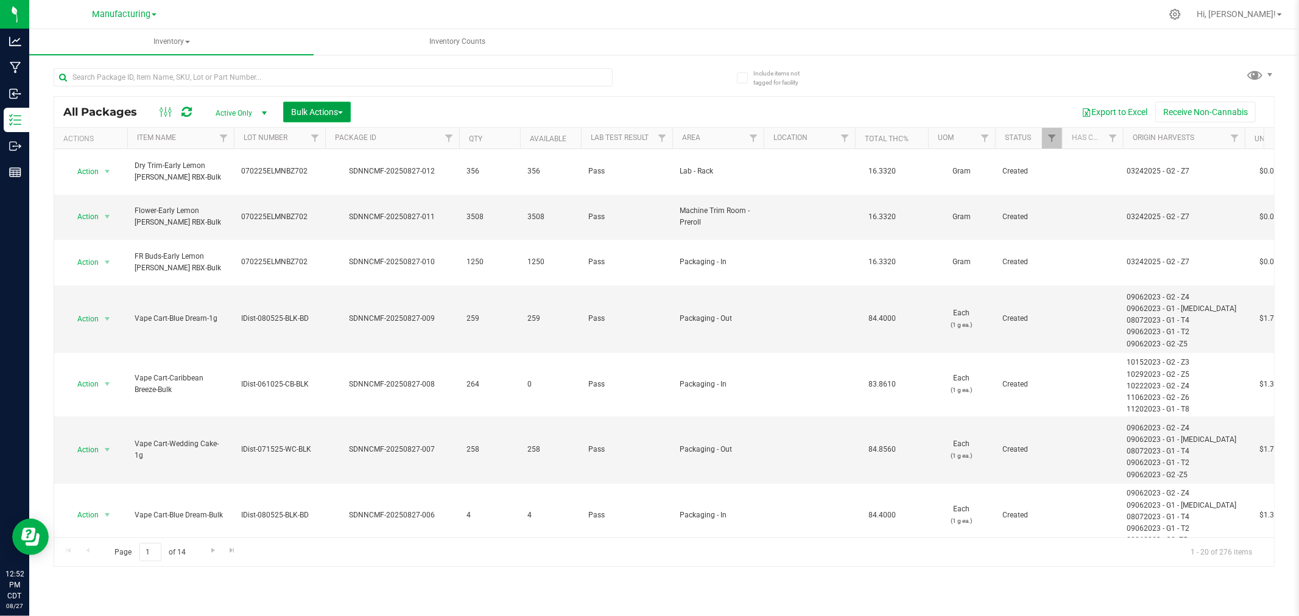
click at [323, 110] on span "Bulk Actions" at bounding box center [317, 112] width 52 height 10
click at [351, 141] on span "Add to manufacturing run" at bounding box center [336, 140] width 92 height 10
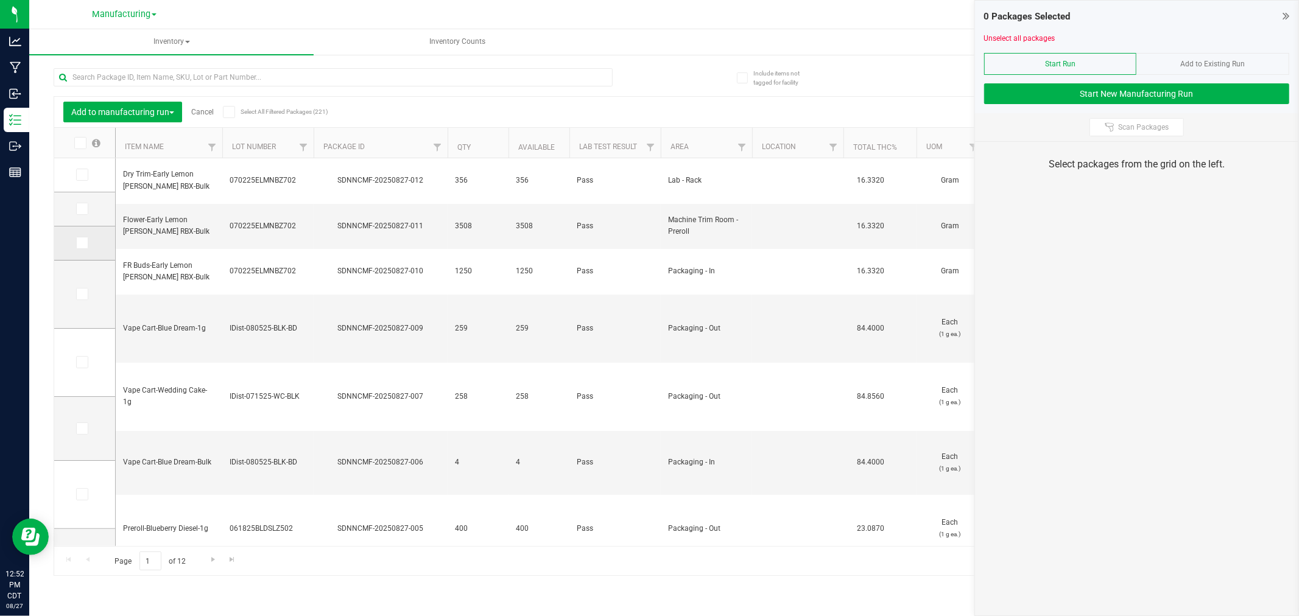
click at [77, 244] on span at bounding box center [82, 243] width 12 height 12
click at [0, 0] on input "checkbox" at bounding box center [0, 0] width 0 height 0
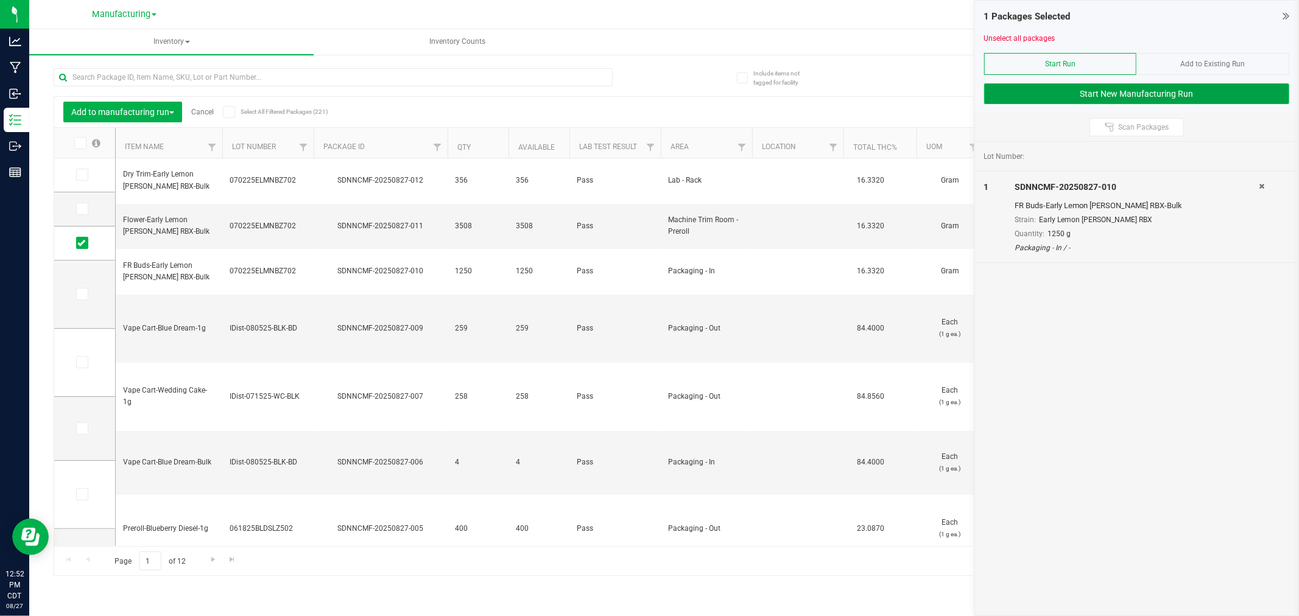
click at [1035, 102] on button "Start New Manufacturing Run" at bounding box center [1136, 93] width 305 height 21
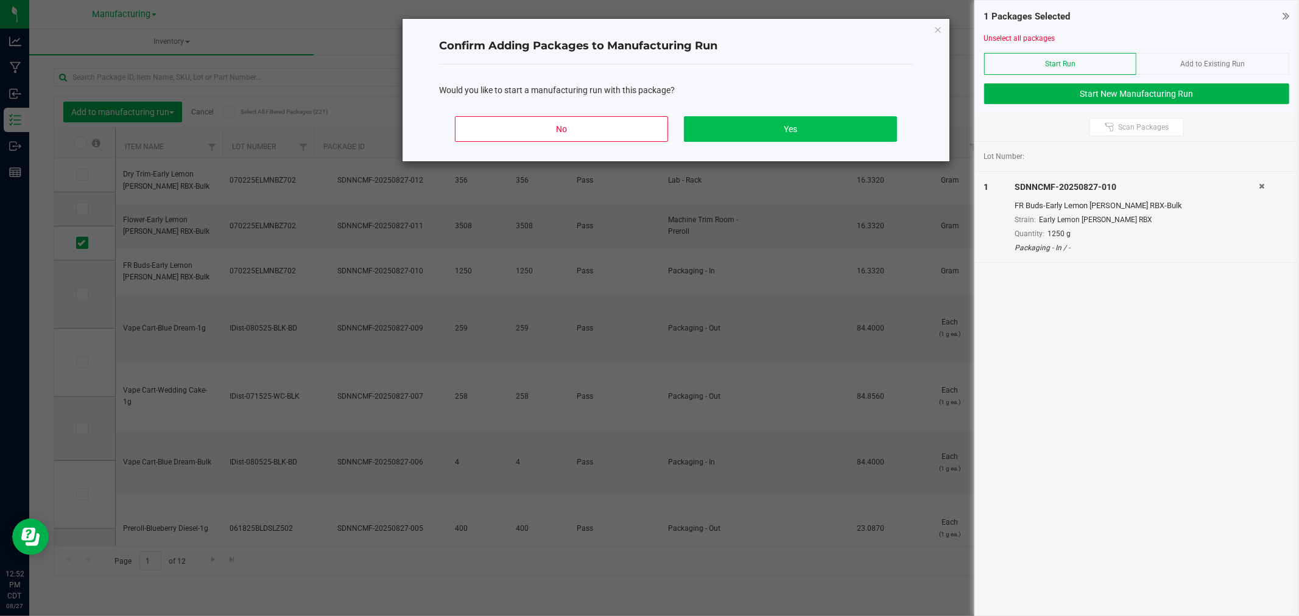
drag, startPoint x: 785, startPoint y: 144, endPoint x: 787, endPoint y: 130, distance: 13.5
click at [785, 144] on div "No Yes" at bounding box center [676, 134] width 474 height 55
click at [787, 130] on button "Yes" at bounding box center [790, 129] width 213 height 26
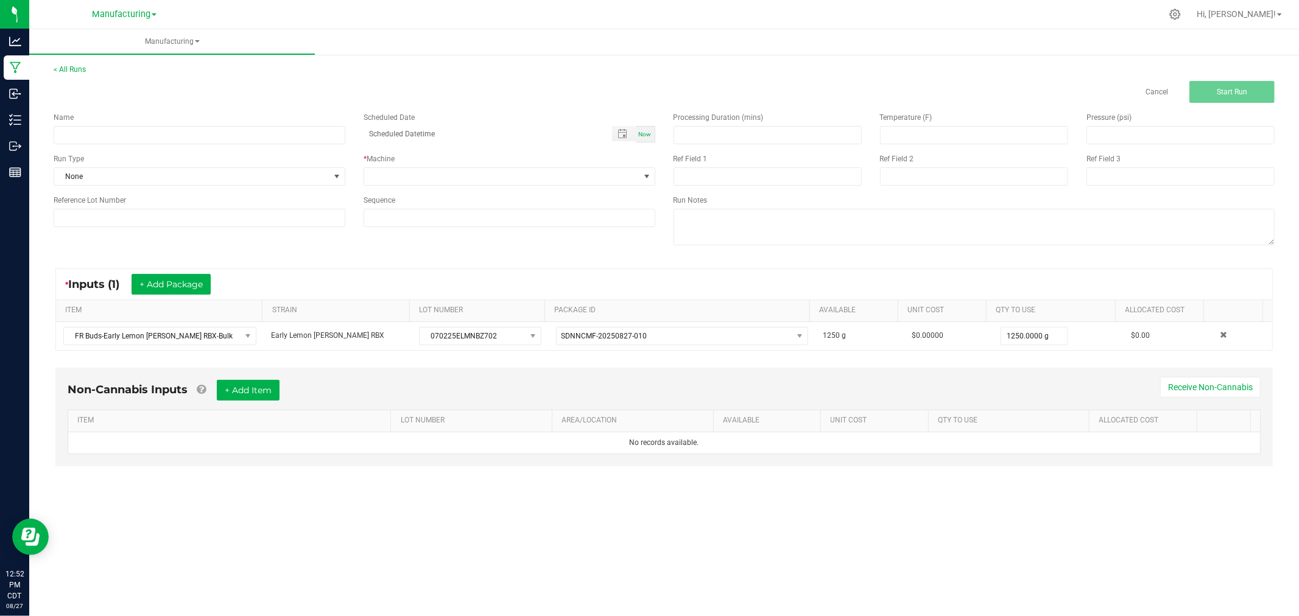
click at [278, 118] on div "Name" at bounding box center [200, 117] width 292 height 11
click at [287, 139] on input at bounding box center [200, 135] width 292 height 18
type input "[DATE]-early lemon [PERSON_NAME] rbx ounce bags"
click at [311, 78] on div "< All Runs Cancel Start Run" at bounding box center [664, 83] width 1221 height 39
click at [227, 175] on span "None" at bounding box center [191, 176] width 275 height 17
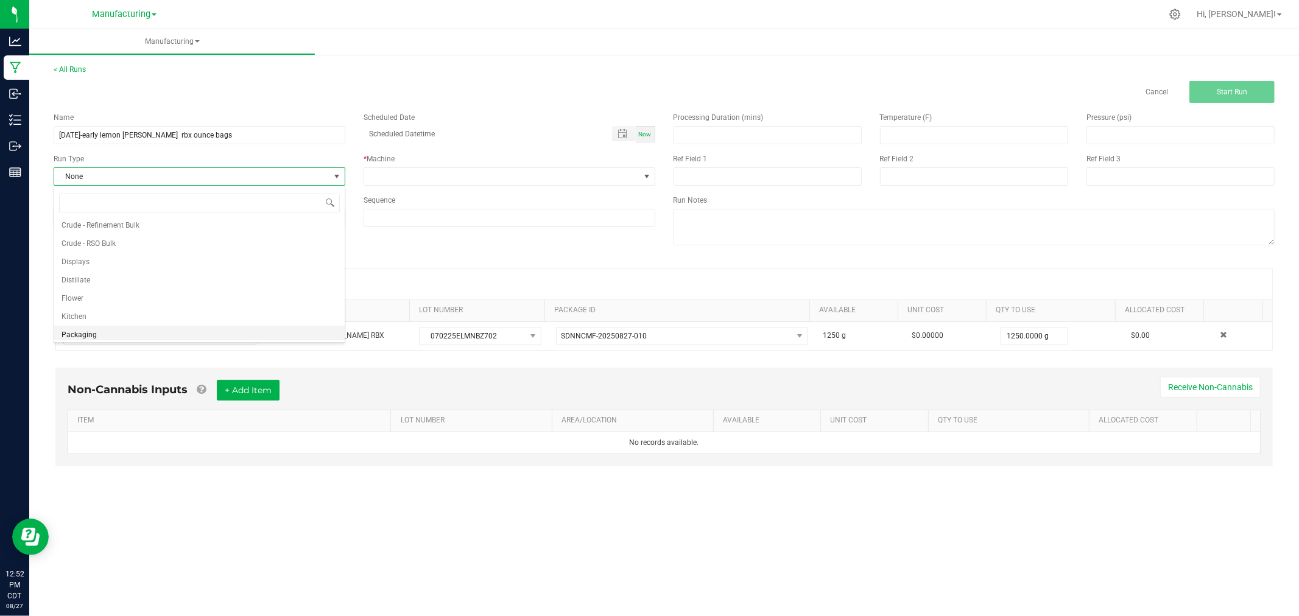
scroll to position [61, 0]
click at [143, 312] on li "Packaging" at bounding box center [199, 313] width 290 height 18
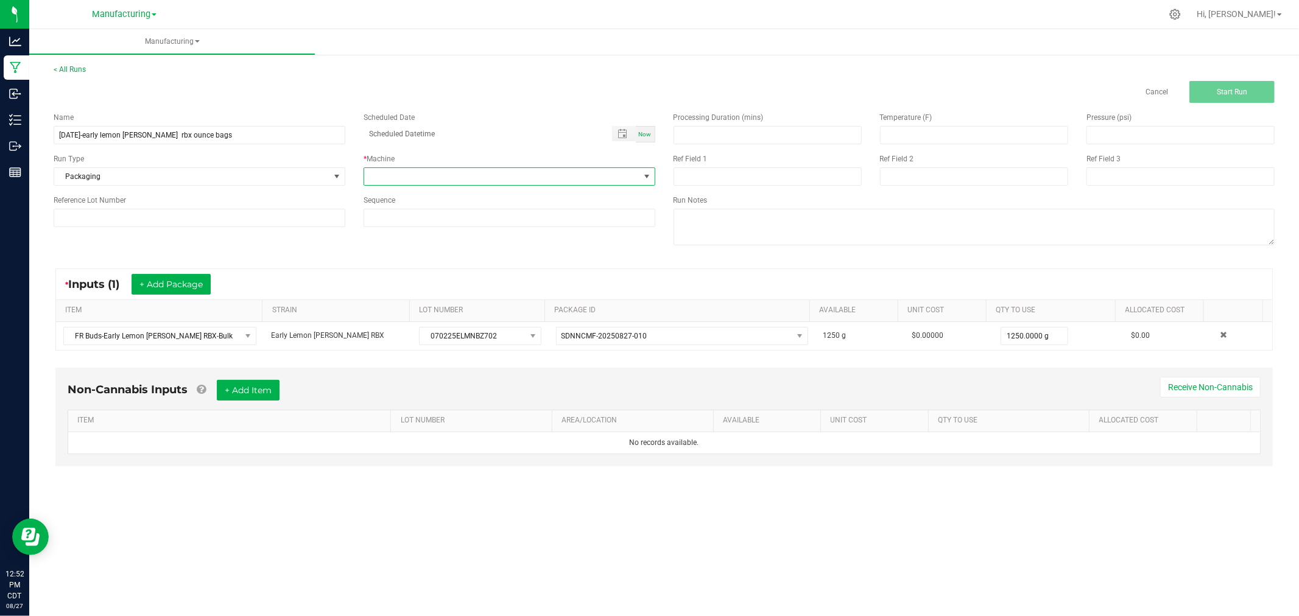
click at [423, 172] on span at bounding box center [501, 176] width 275 height 17
click at [421, 225] on li "Packaging" at bounding box center [509, 218] width 290 height 21
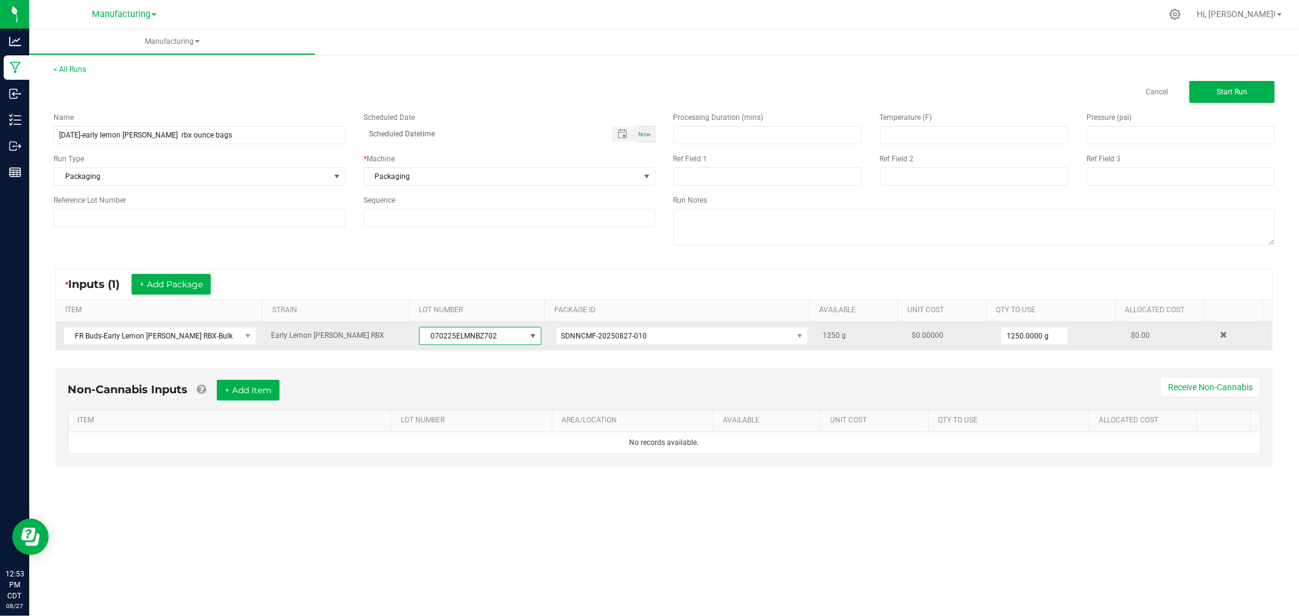
click at [469, 333] on span "070225ELMNBZ702" at bounding box center [472, 336] width 105 height 17
click at [468, 333] on span "070225ELMNBZ702" at bounding box center [472, 336] width 105 height 17
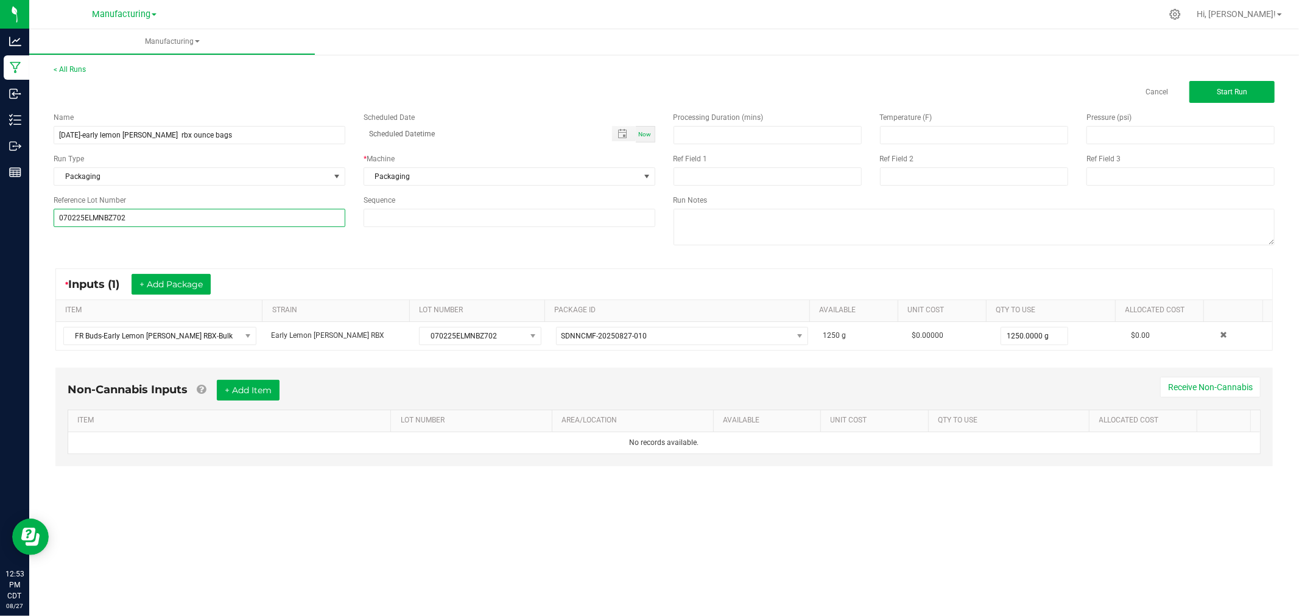
type input "070225ELMNBZ702"
click at [250, 239] on div "Name [DATE]-early lemon [PERSON_NAME] rbx ounce bags Scheduled Date Now Run Typ…" at bounding box center [663, 180] width 1239 height 155
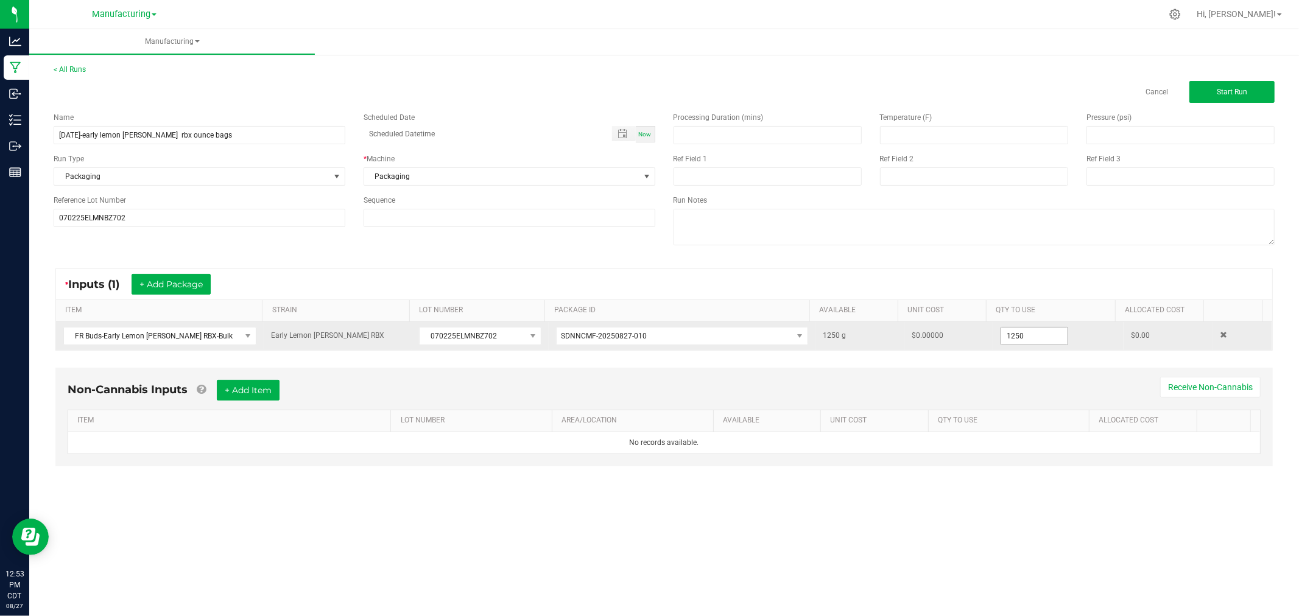
click at [1045, 340] on input "1250" at bounding box center [1034, 336] width 66 height 17
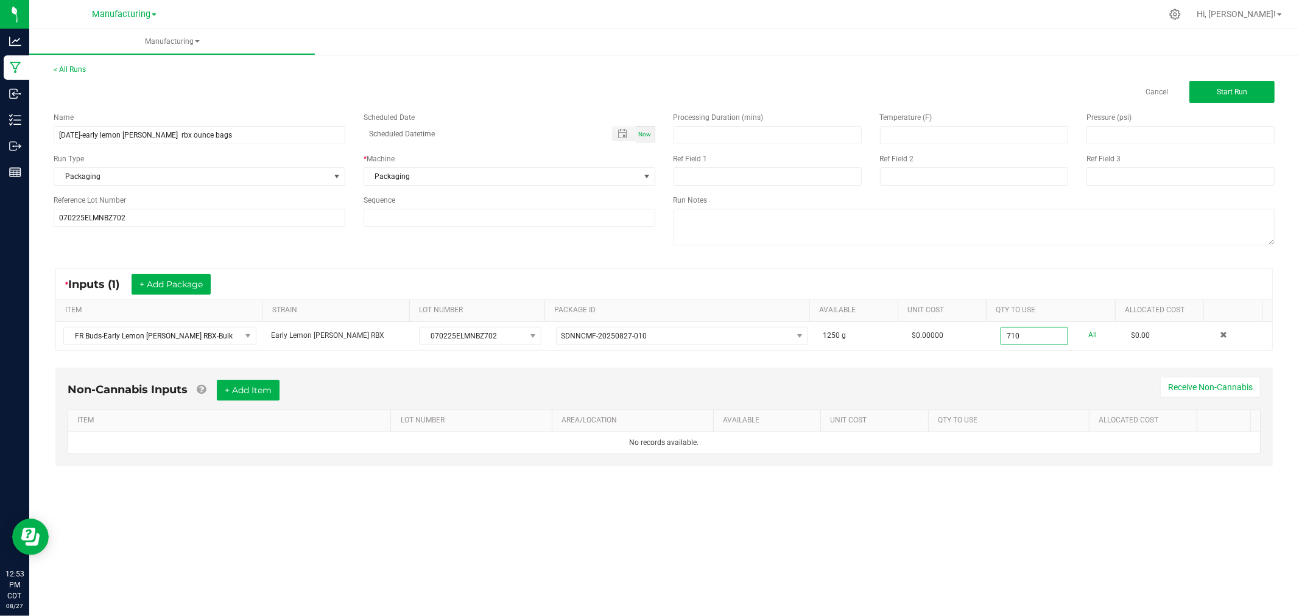
type input "710.0000 g"
click at [1056, 390] on div "Non-Cannabis Inputs + Add Item Receive Non-Cannabis" at bounding box center [664, 395] width 1193 height 30
click at [1247, 88] on button "Start Run" at bounding box center [1231, 92] width 85 height 22
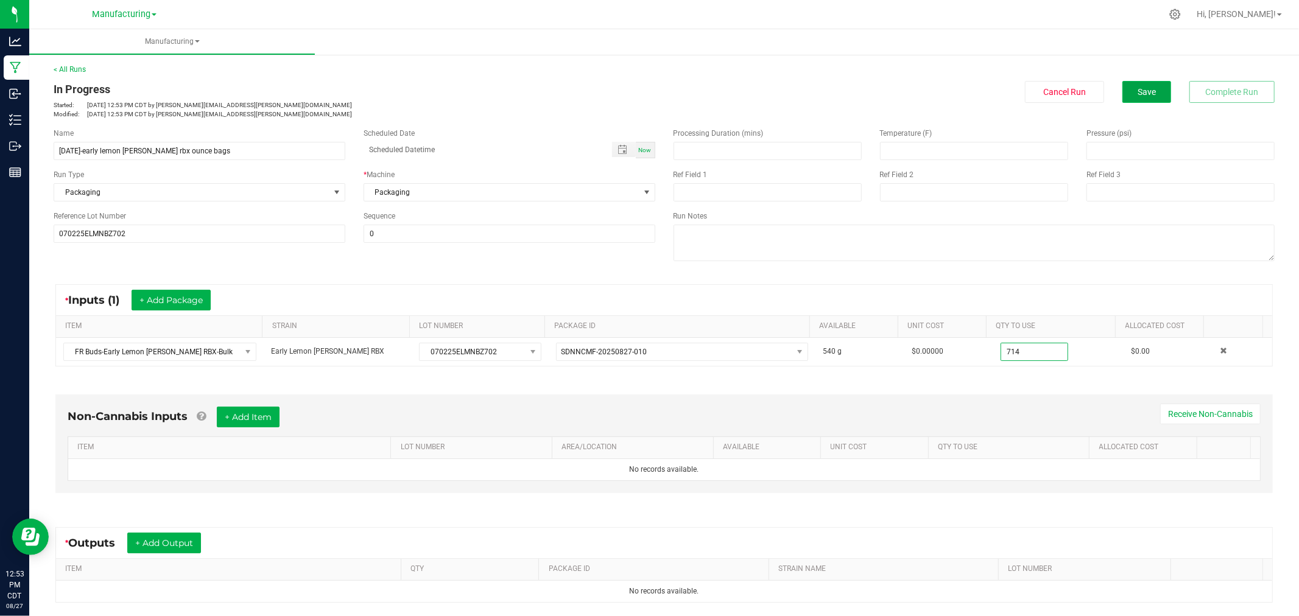
type input "714.0000 g"
click at [1150, 92] on button "Save" at bounding box center [1146, 92] width 49 height 22
click at [264, 416] on button "+ Add Item" at bounding box center [248, 417] width 63 height 21
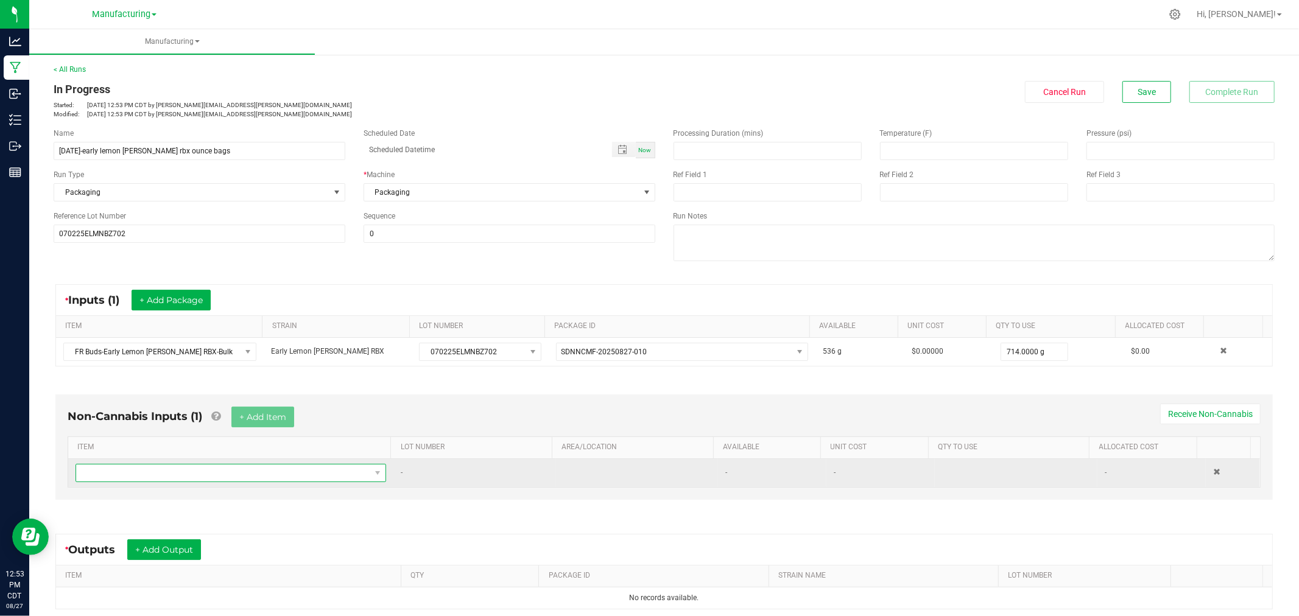
click at [287, 468] on span "NO DATA FOUND" at bounding box center [223, 473] width 294 height 17
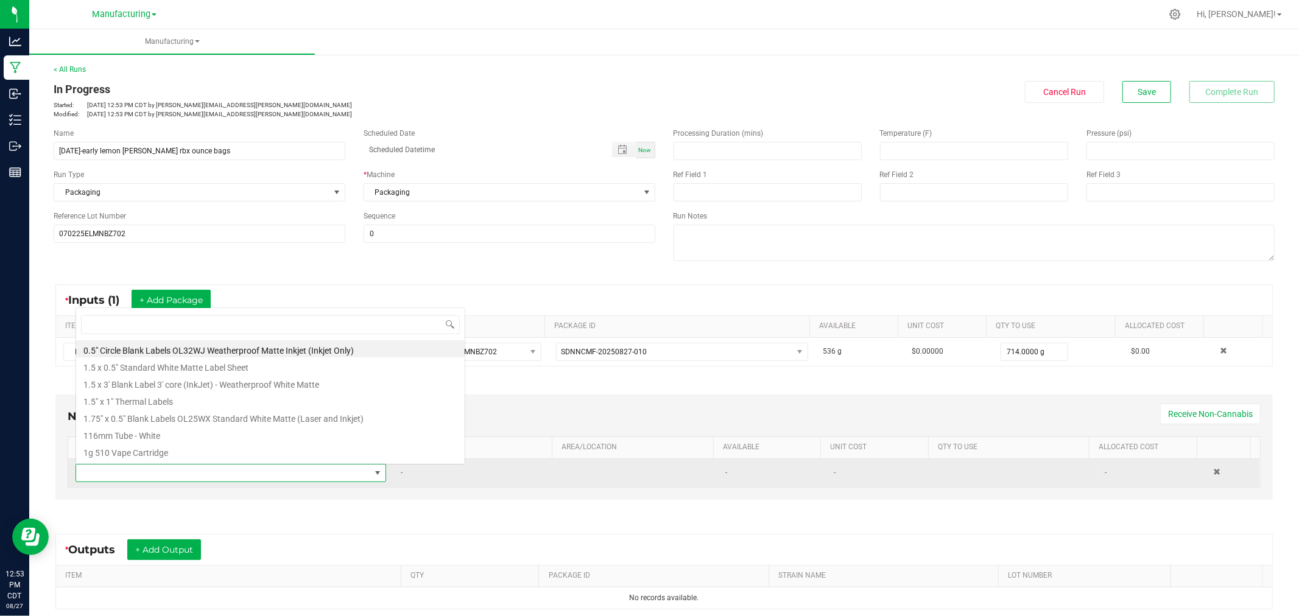
scroll to position [18, 301]
type input "1.5"
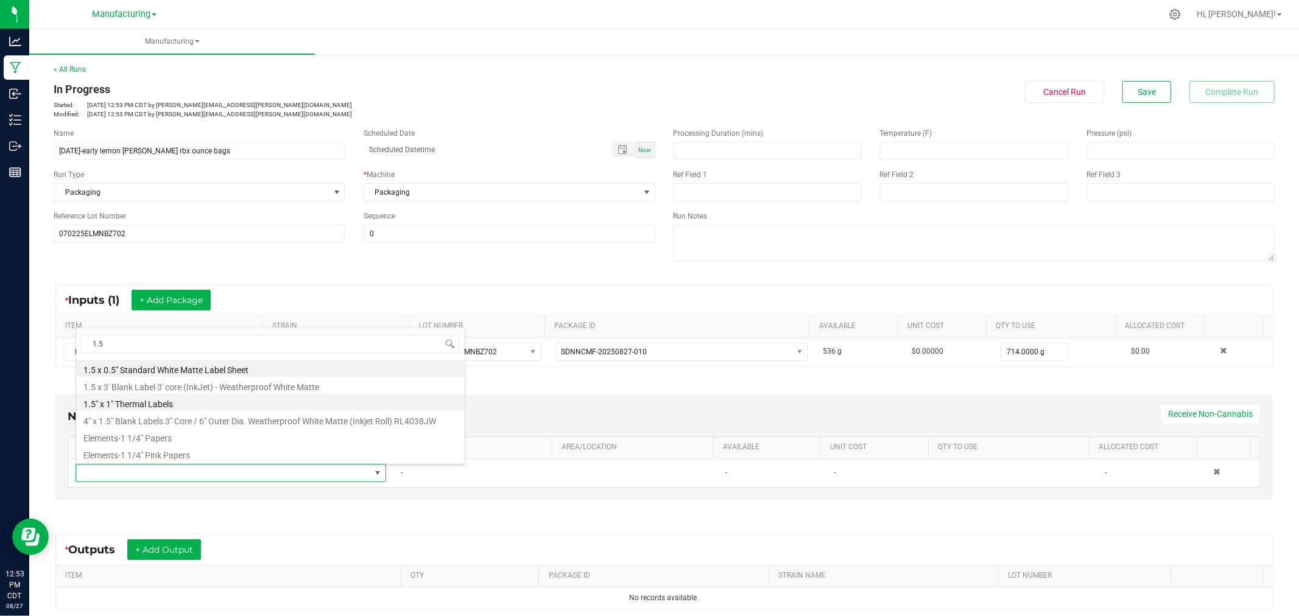
click at [120, 404] on li "1.5" x 1" Thermal Labels" at bounding box center [270, 402] width 388 height 17
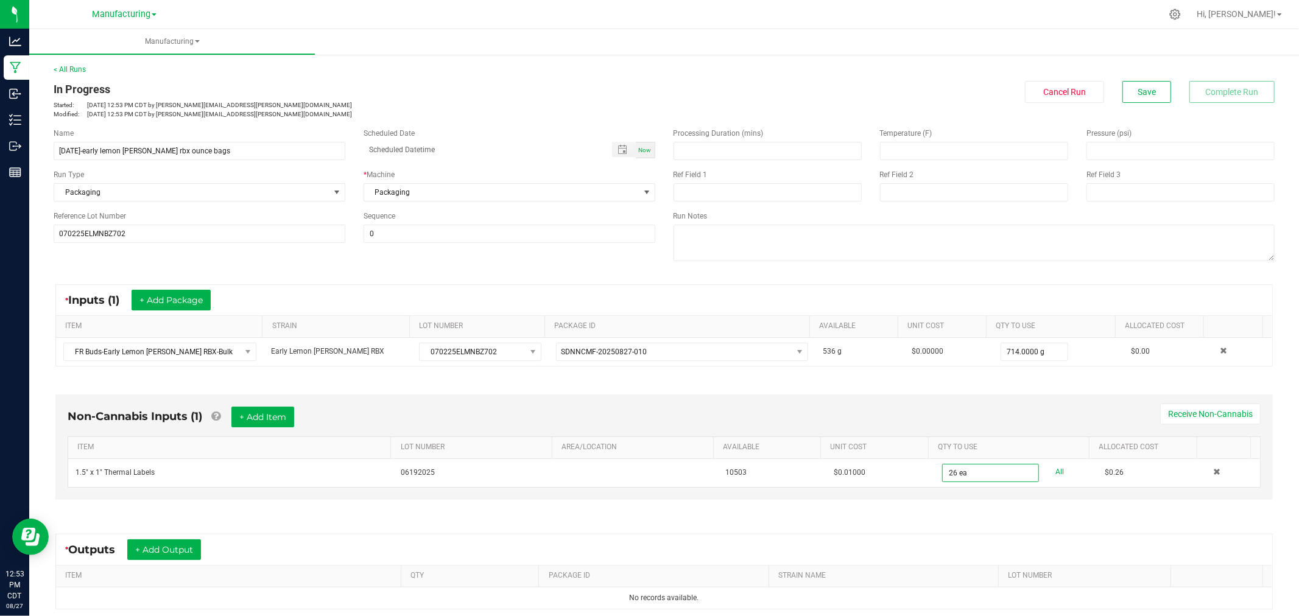
click at [699, 387] on div "Non-Cannabis Inputs (1) + Add Item Receive Non-Cannabis ITEM LOT NUMBER AREA/LO…" at bounding box center [663, 451] width 1239 height 146
click at [274, 412] on button "+ Add Item" at bounding box center [262, 417] width 63 height 21
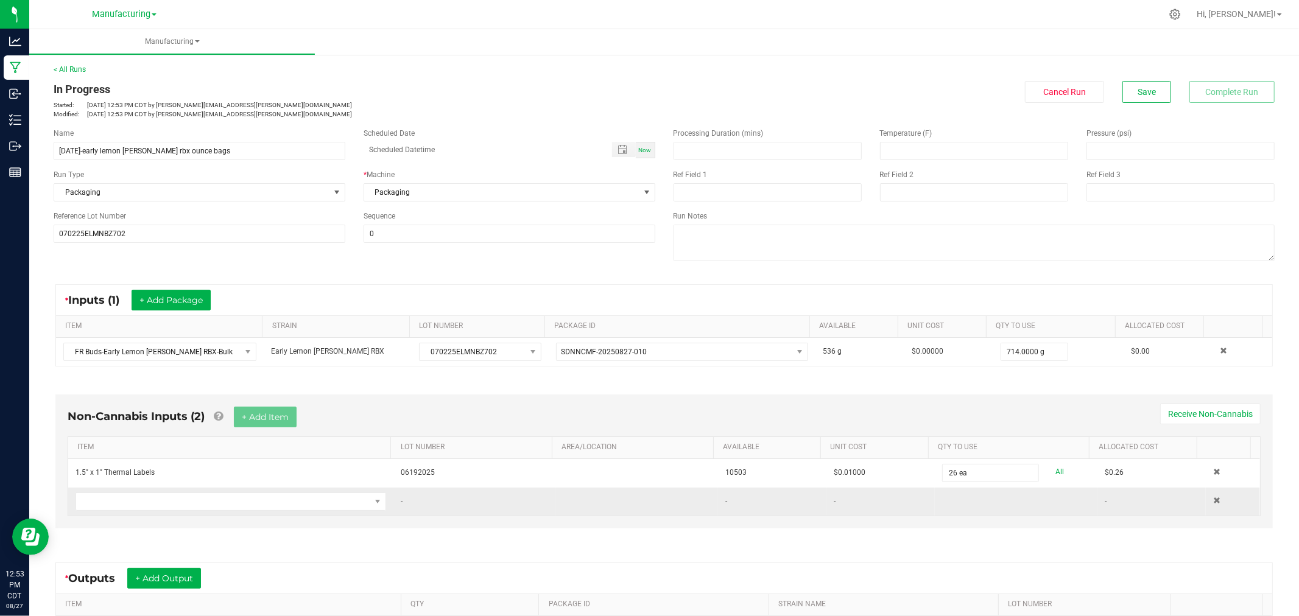
click at [236, 516] on td at bounding box center [230, 502] width 325 height 28
click at [238, 507] on span "NO DATA FOUND" at bounding box center [223, 501] width 294 height 17
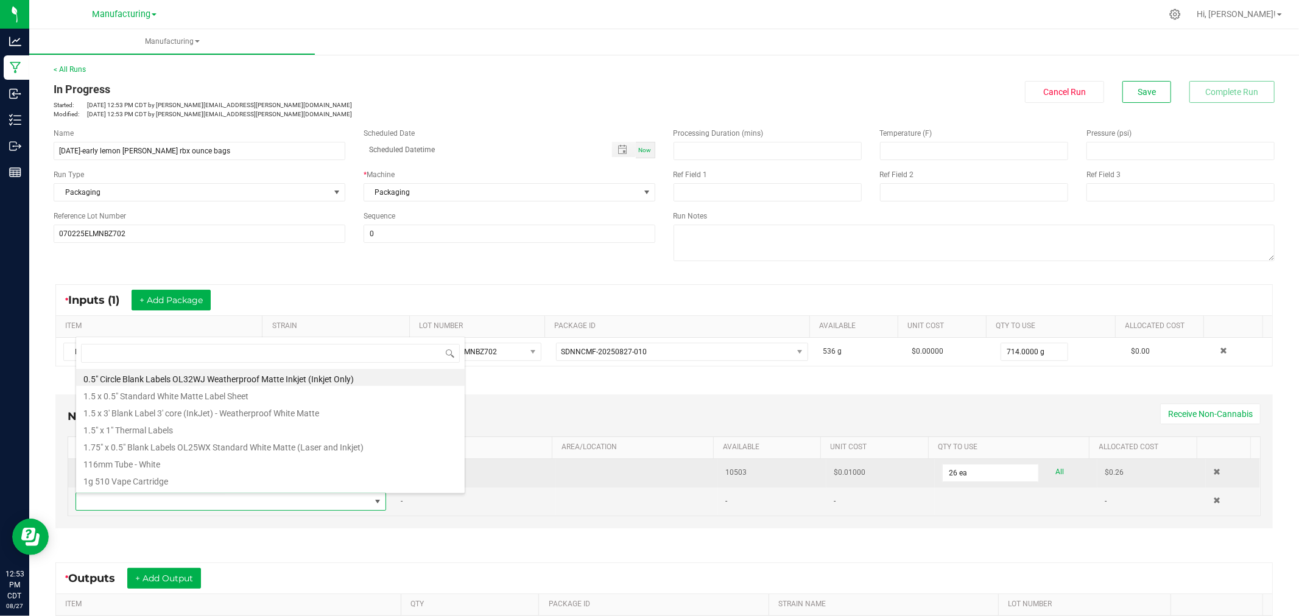
click at [1006, 484] on td "26 ea All" at bounding box center [1016, 473] width 163 height 29
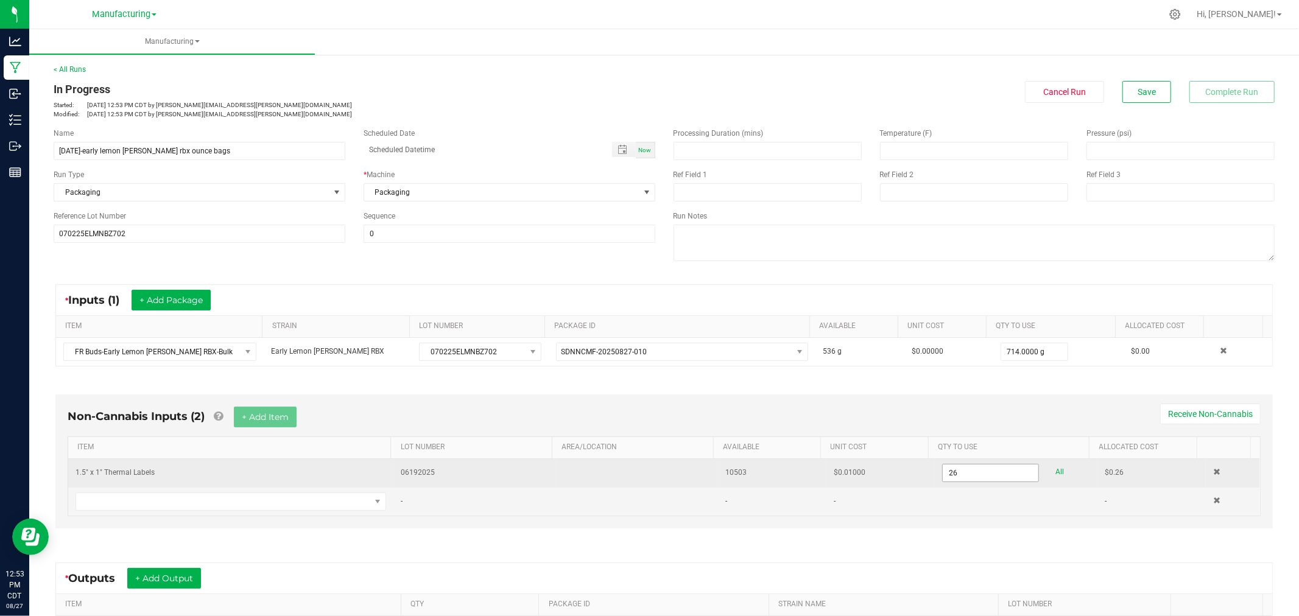
click at [999, 475] on input "26" at bounding box center [991, 473] width 96 height 17
type input "27 ea"
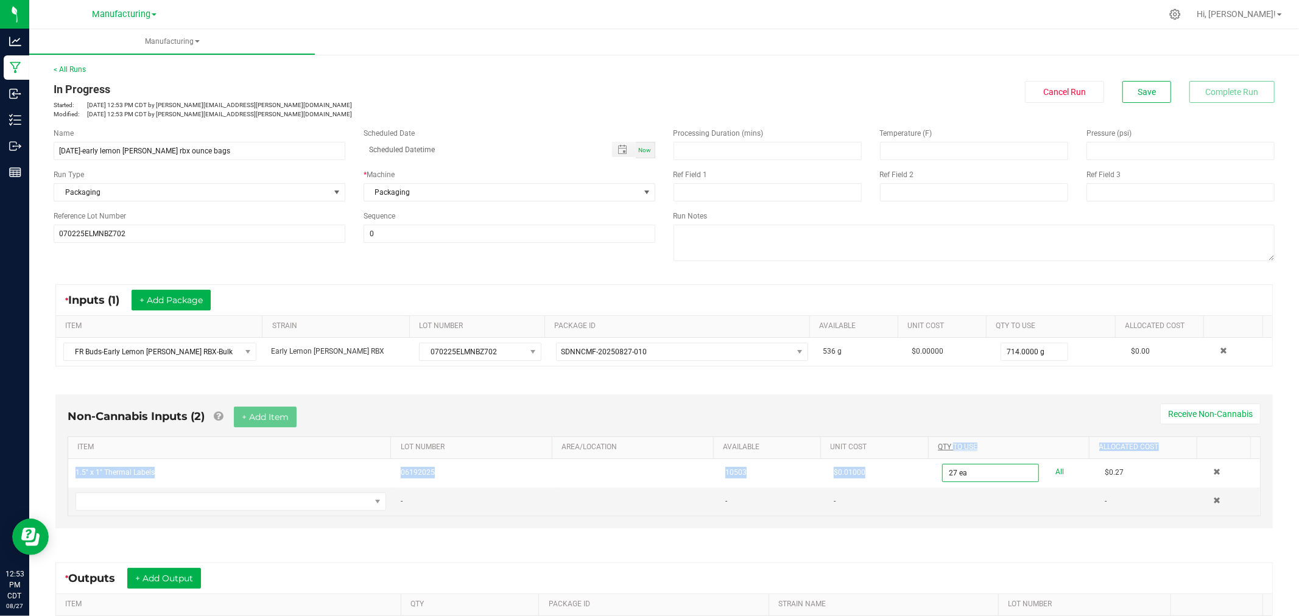
drag, startPoint x: 945, startPoint y: 460, endPoint x: 947, endPoint y: 449, distance: 10.6
click at [947, 449] on div "ITEM LOT NUMBER AREA/LOCATION AVAILABLE Unit Cost QTY TO USE Allocated Cost 1.5…" at bounding box center [664, 476] width 1192 height 79
click at [606, 415] on div "Non-Cannabis Inputs (2) + Add Item Receive Non-Cannabis" at bounding box center [664, 422] width 1193 height 30
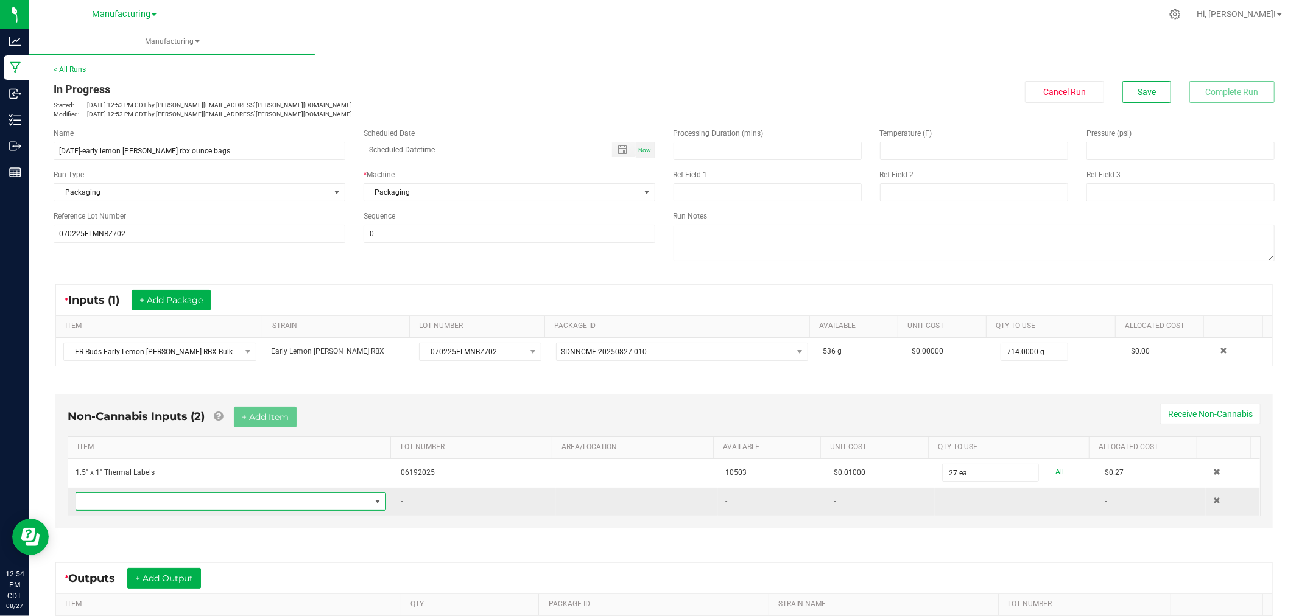
click at [304, 497] on span "NO DATA FOUND" at bounding box center [223, 501] width 294 height 17
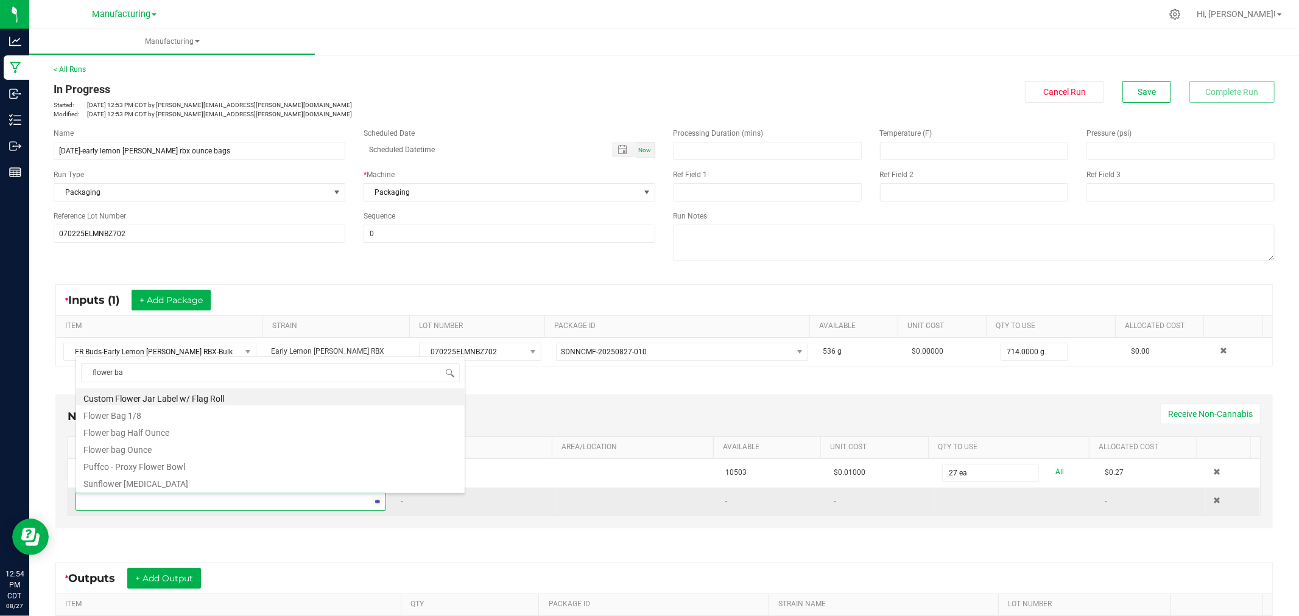
type input "flower bag"
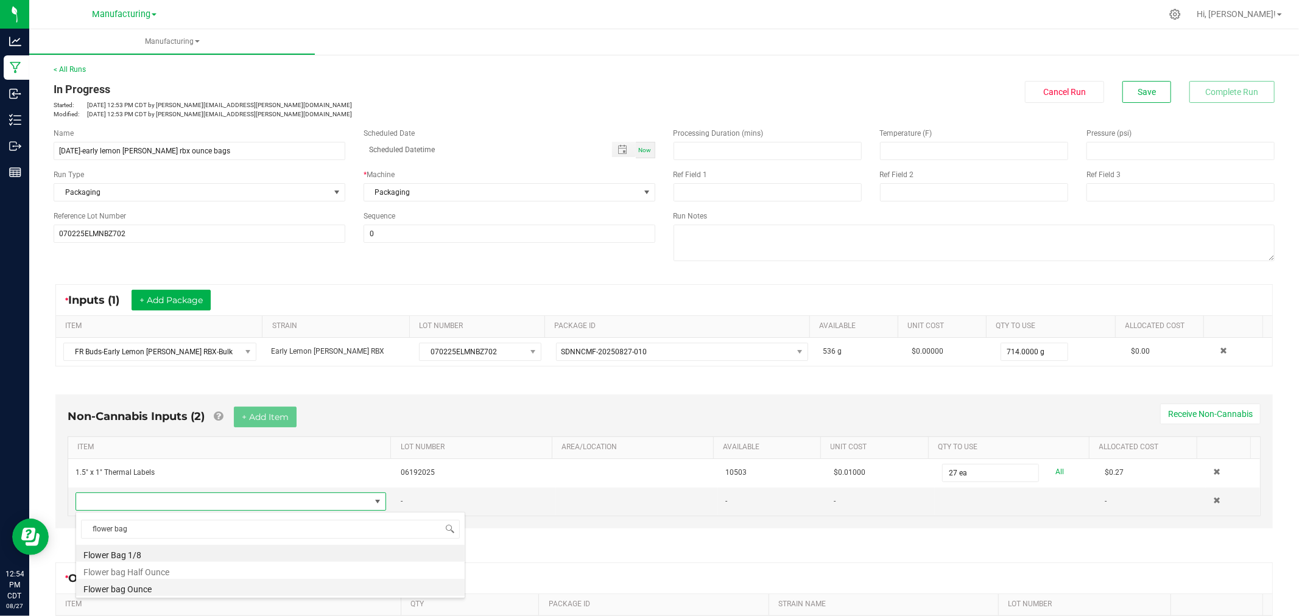
click at [177, 583] on li "Flower bag Ounce" at bounding box center [270, 587] width 388 height 17
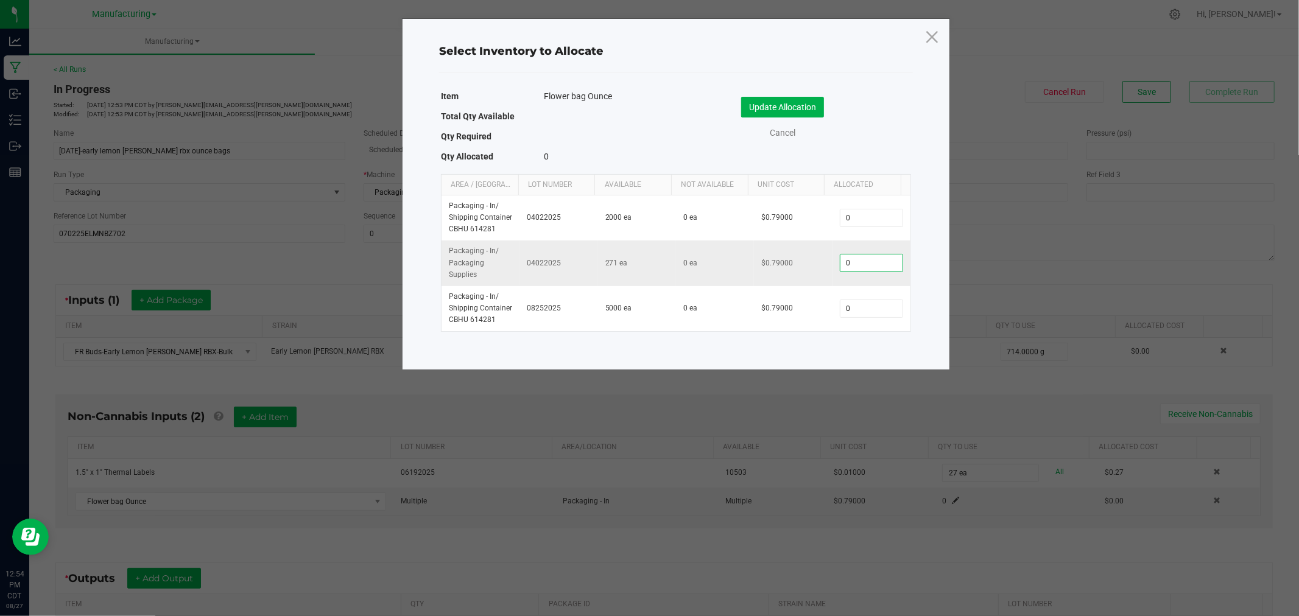
click at [859, 264] on input "0" at bounding box center [871, 263] width 62 height 17
type input "25"
click at [788, 119] on div "Update Allocation Cancel" at bounding box center [793, 118] width 217 height 43
click at [787, 101] on button "Update Allocation" at bounding box center [782, 107] width 83 height 21
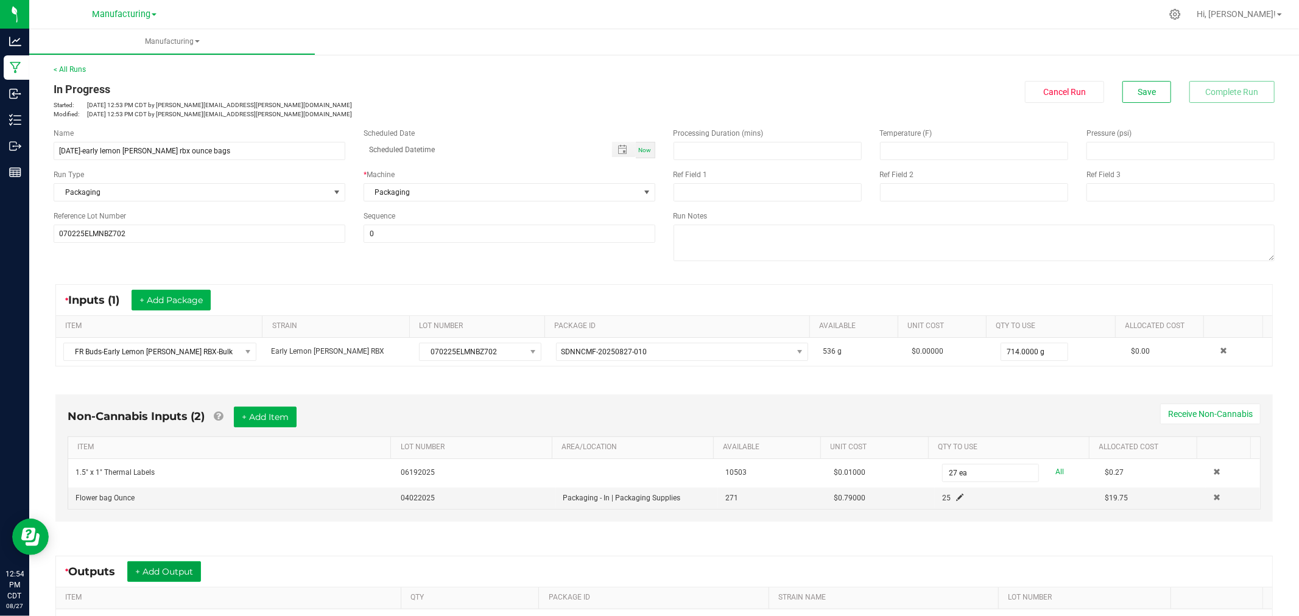
click at [185, 575] on button "+ Add Output" at bounding box center [164, 571] width 74 height 21
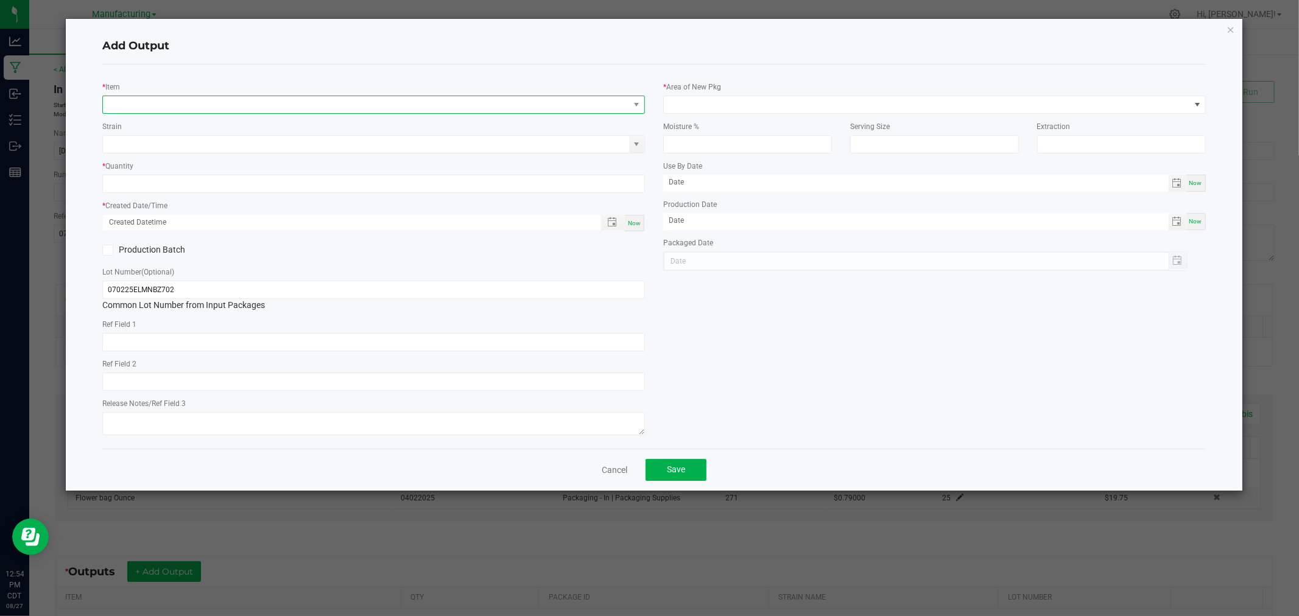
click at [218, 96] on span "NO DATA FOUND" at bounding box center [373, 105] width 543 height 18
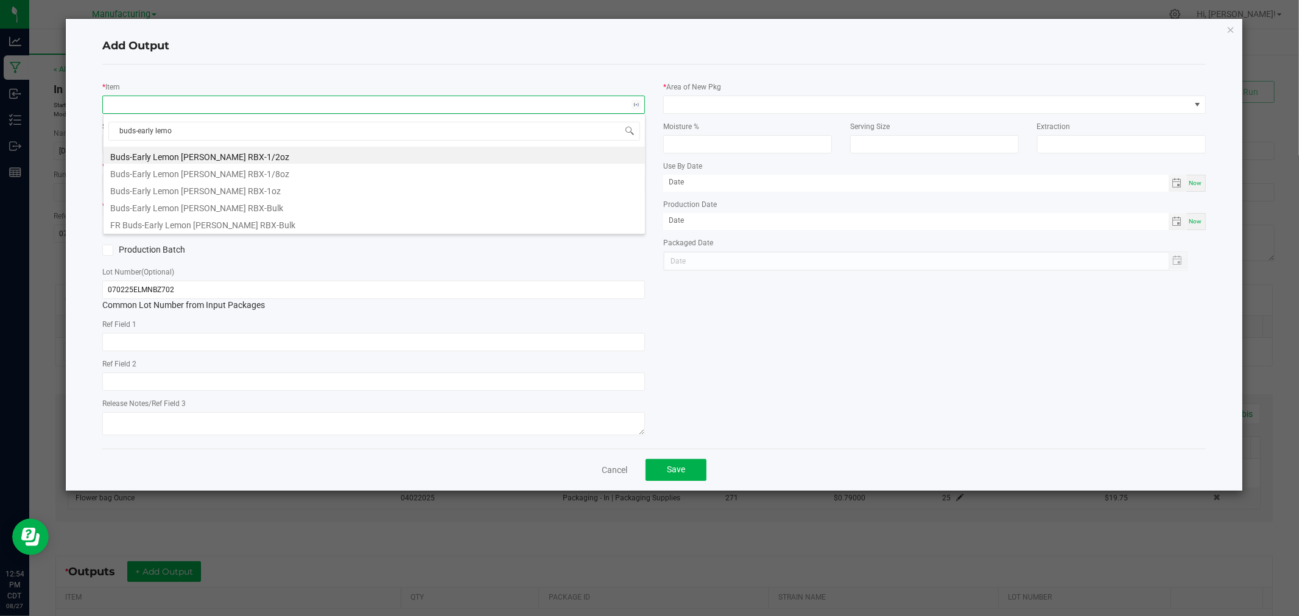
type input "buds-early lemon"
click at [242, 185] on li "Buds-Early Lemon [PERSON_NAME] RBX-1oz" at bounding box center [374, 189] width 541 height 17
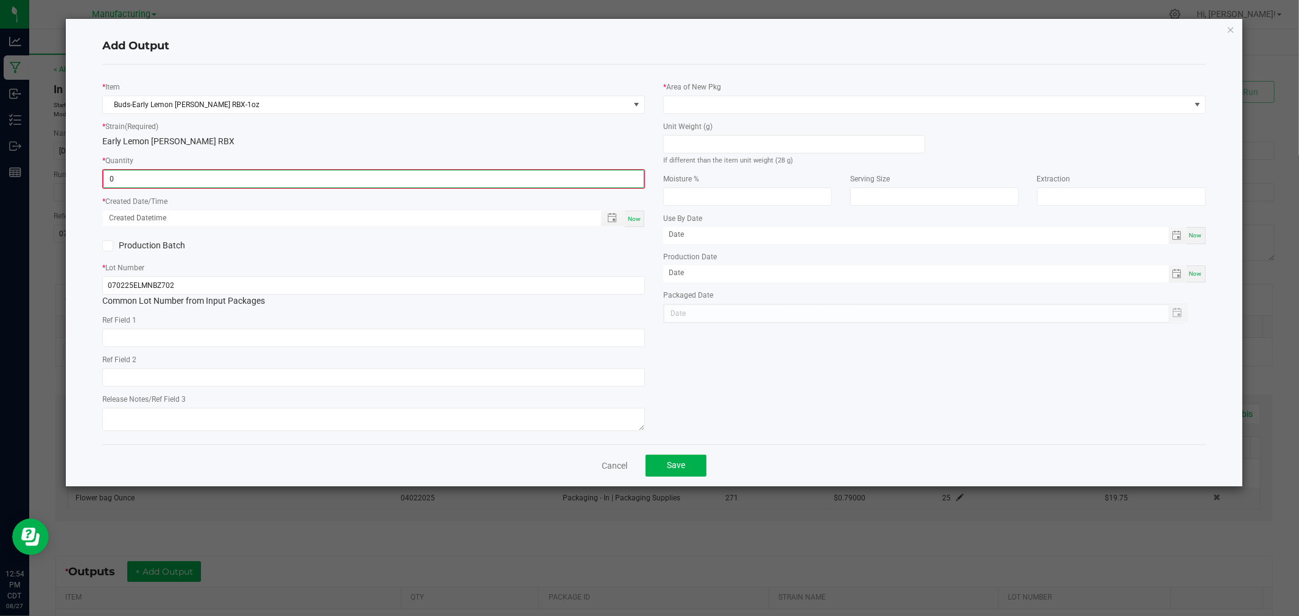
click at [244, 186] on input "0" at bounding box center [374, 178] width 540 height 17
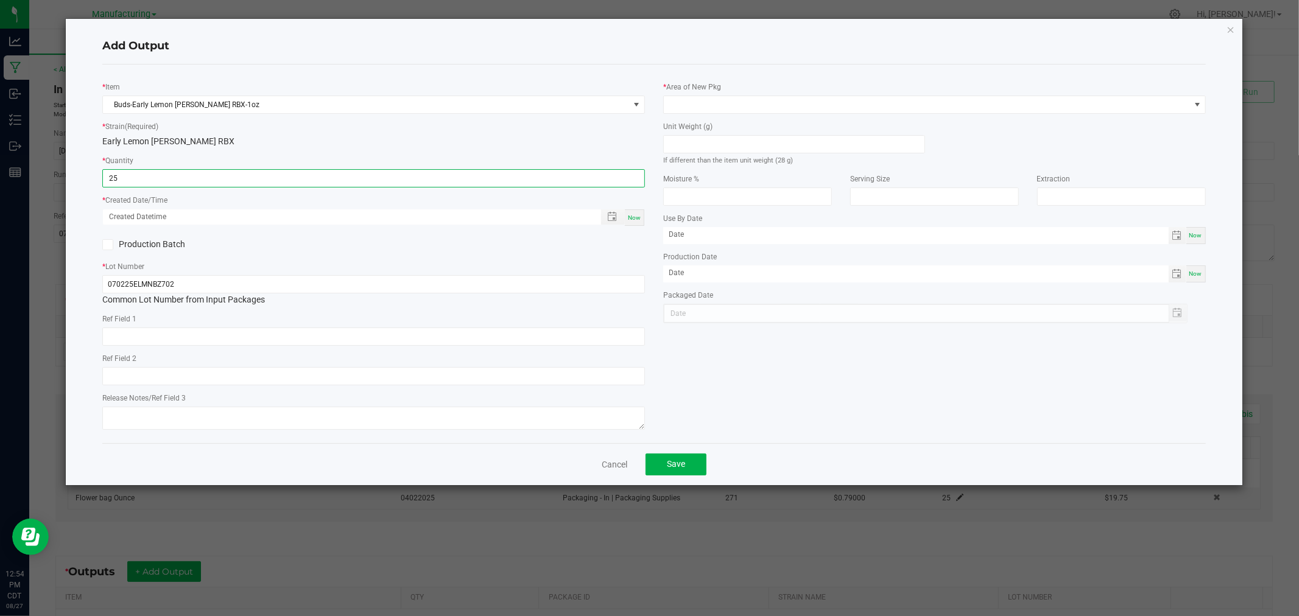
type input "25 ea"
click at [630, 214] on span "Now" at bounding box center [634, 217] width 13 height 7
type input "[DATE] 12:54 PM"
type input "[DATE]"
click at [732, 140] on input at bounding box center [794, 144] width 261 height 17
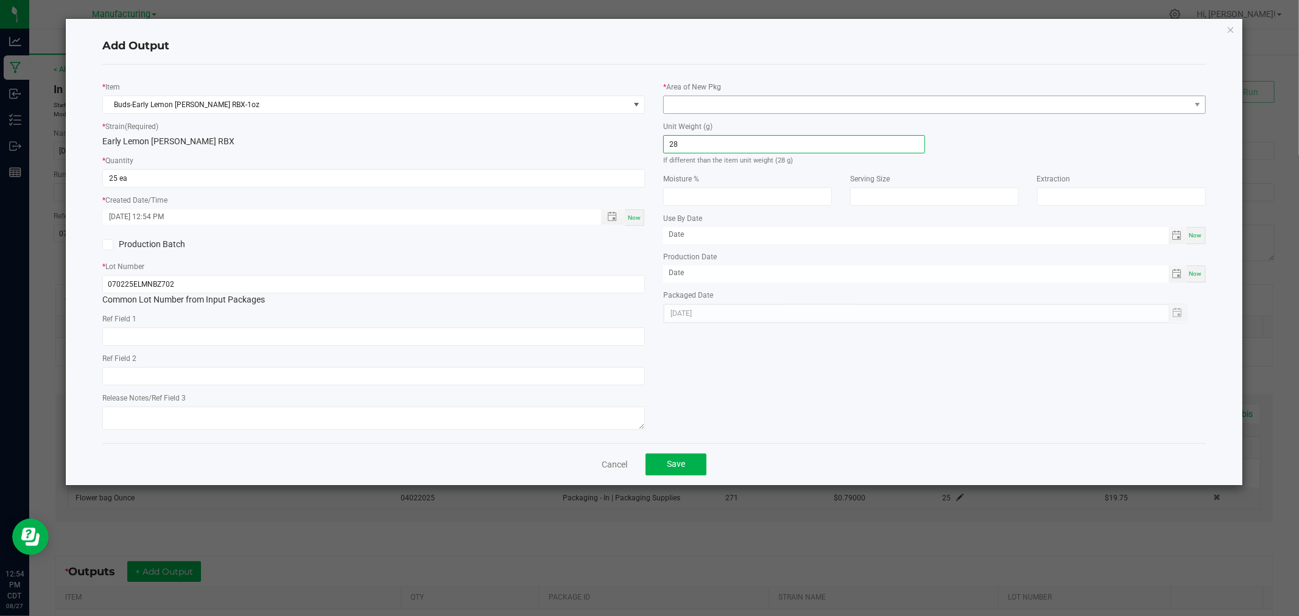
type input "28"
click at [726, 99] on span at bounding box center [927, 104] width 526 height 17
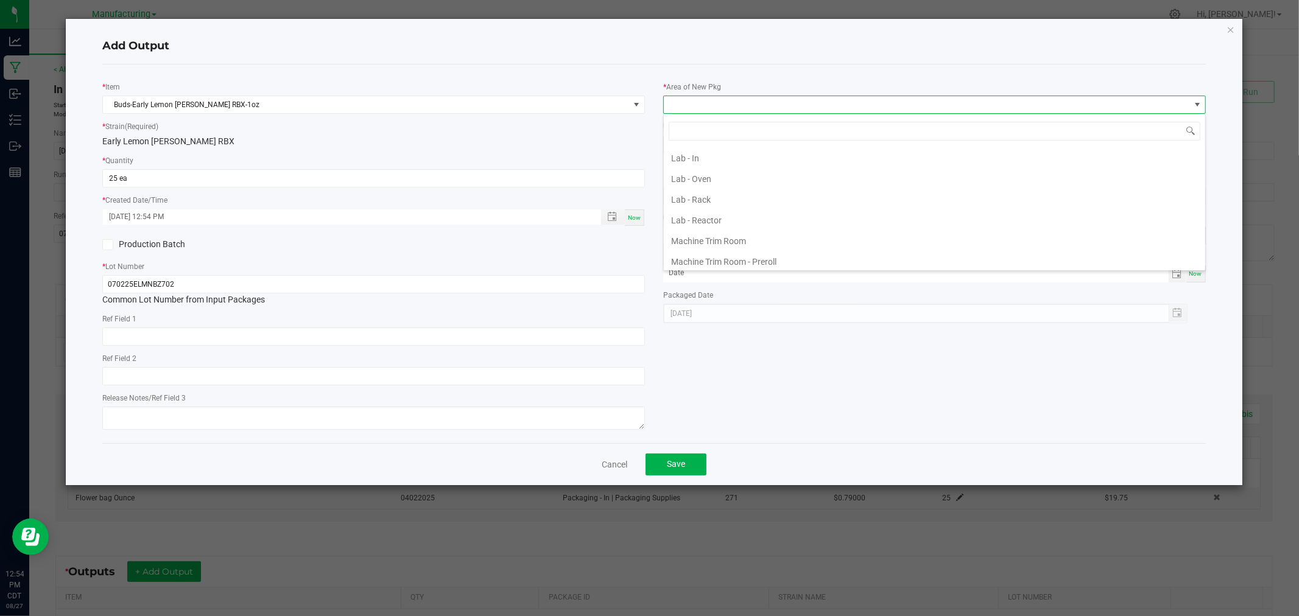
scroll to position [406, 0]
click at [748, 167] on li "Packaging - Processing" at bounding box center [934, 165] width 541 height 21
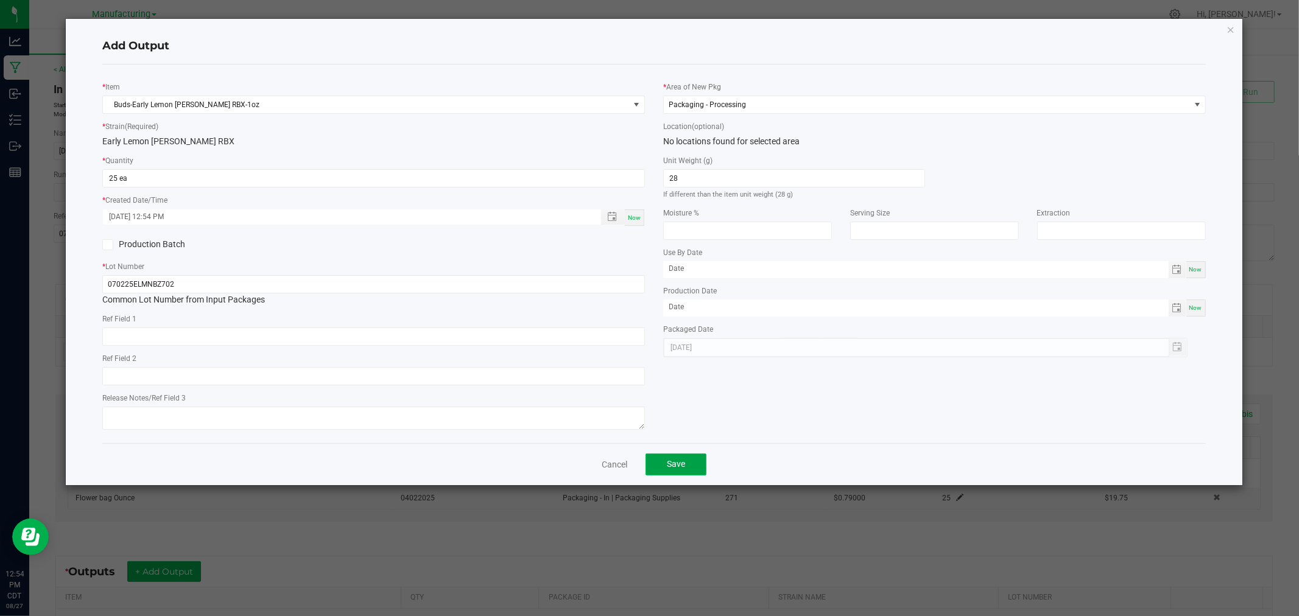
click at [681, 469] on span "Save" at bounding box center [676, 464] width 18 height 10
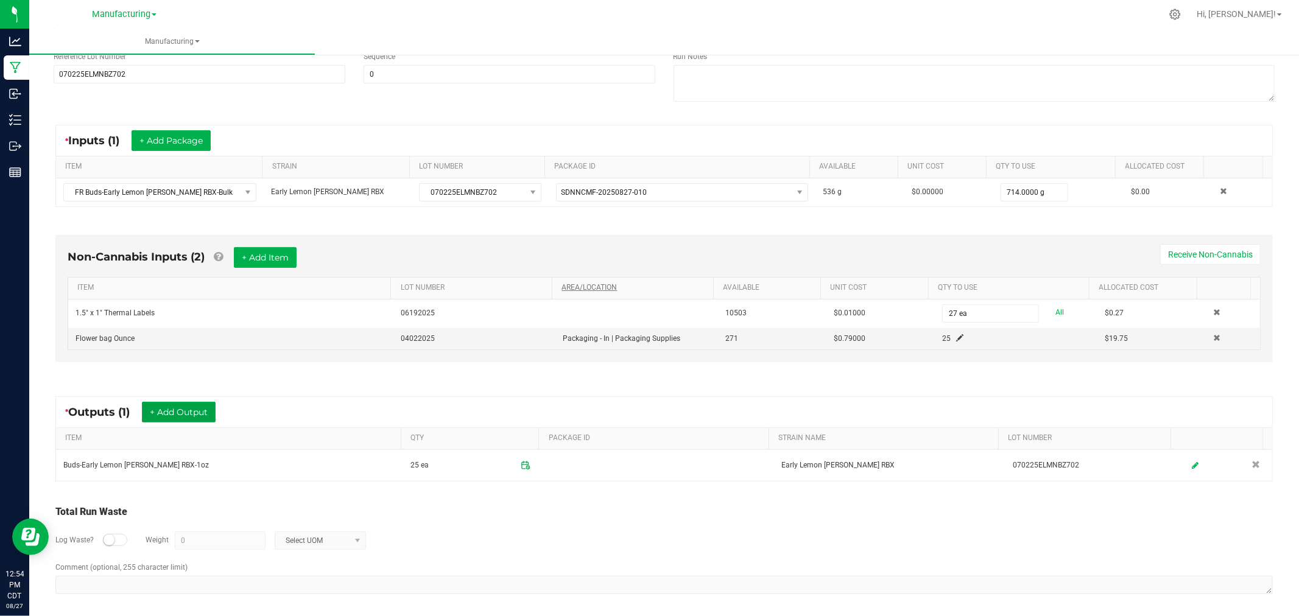
scroll to position [166, 0]
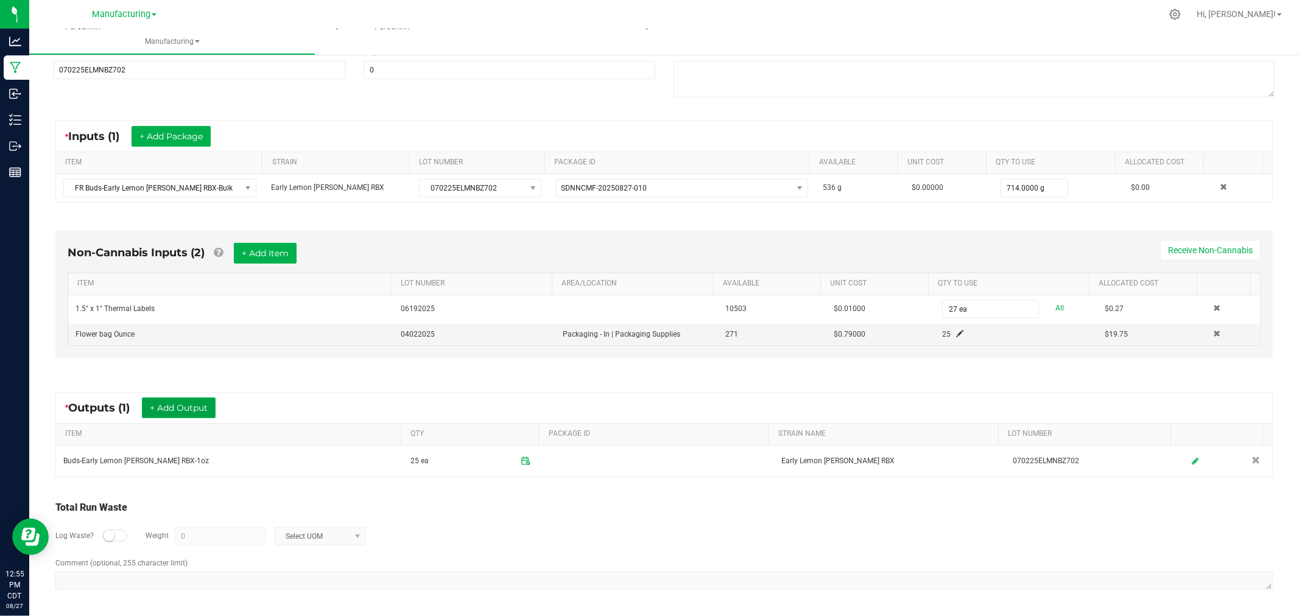
click at [174, 406] on button "+ Add Output" at bounding box center [179, 408] width 74 height 21
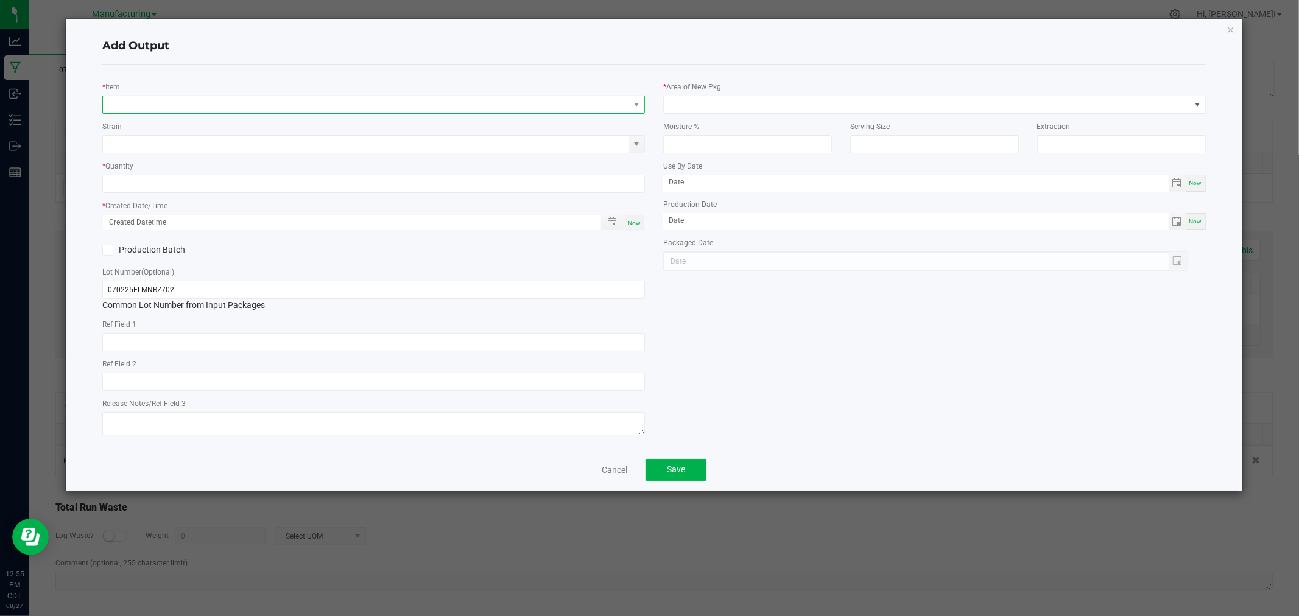
click at [175, 102] on span "NO DATA FOUND" at bounding box center [366, 104] width 526 height 17
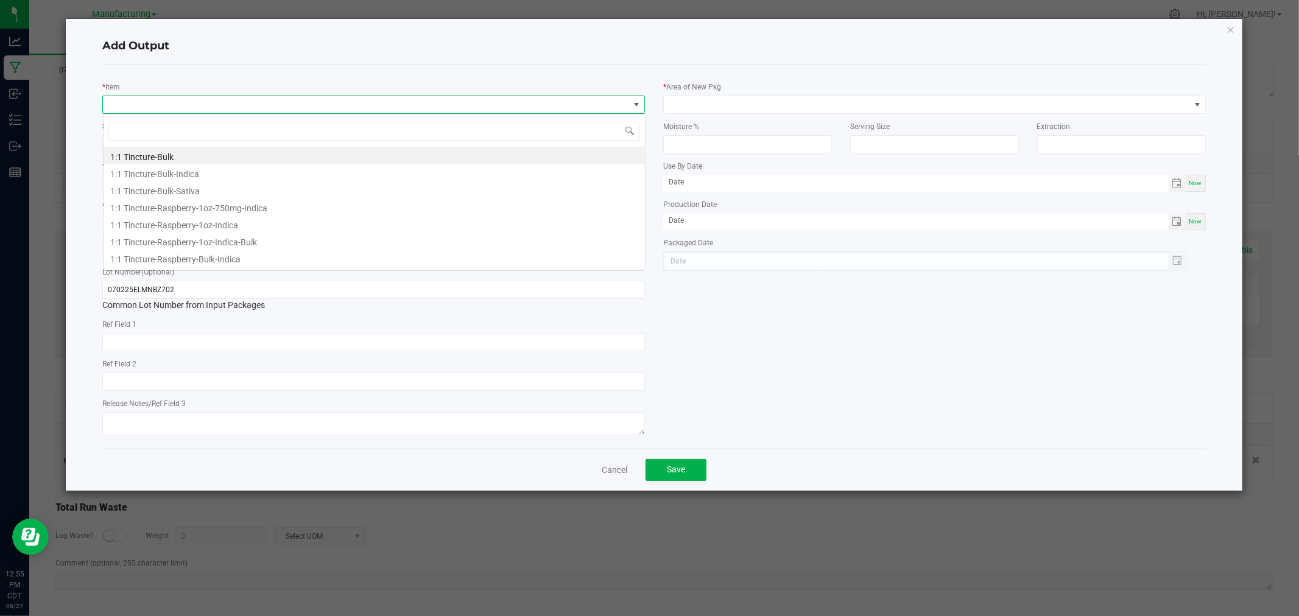
scroll to position [18, 542]
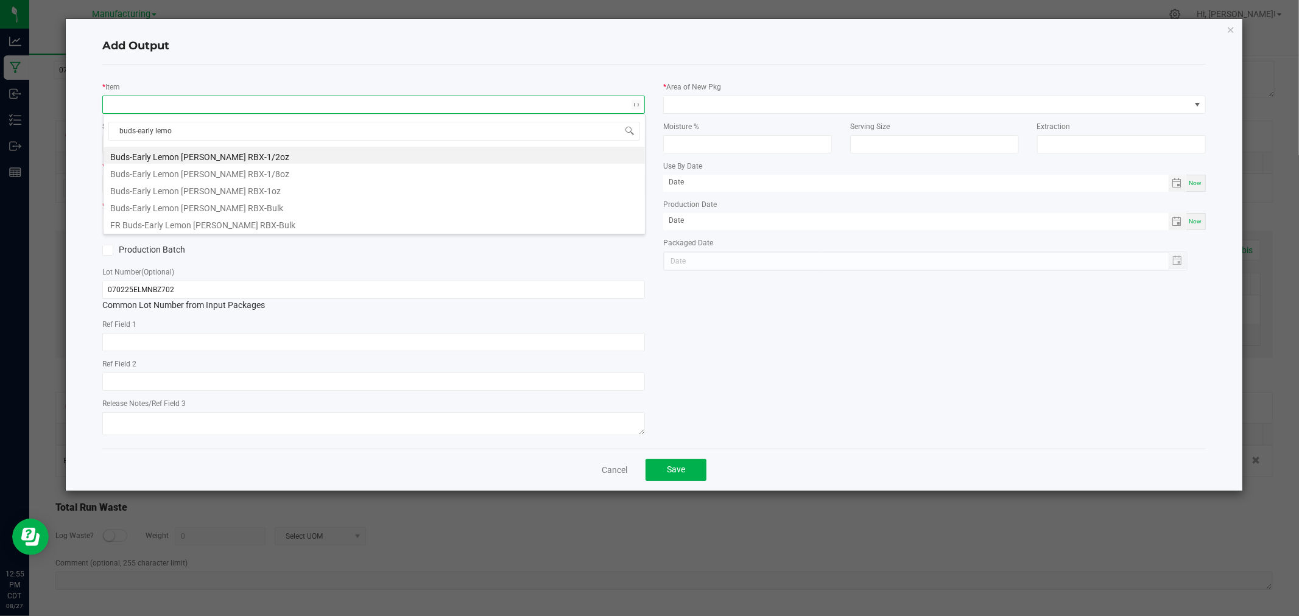
type input "buds-early lemon"
click at [247, 203] on li "Buds-Early Lemon [PERSON_NAME] RBX-Bulk" at bounding box center [374, 206] width 541 height 17
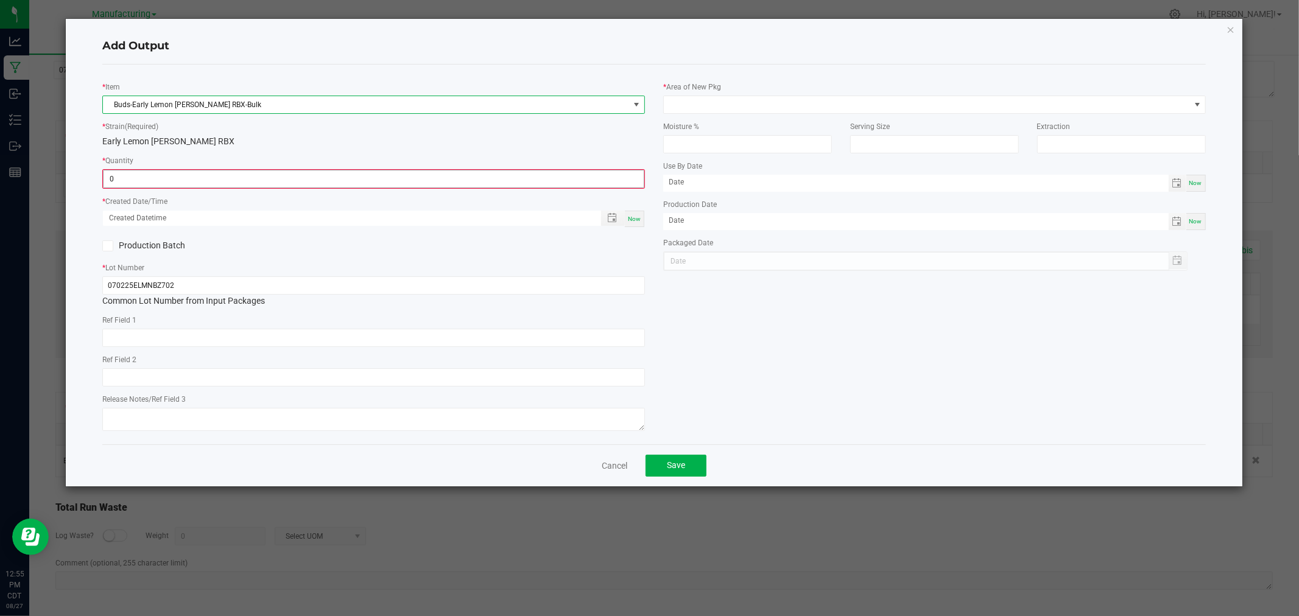
click at [241, 171] on input "0" at bounding box center [374, 178] width 540 height 17
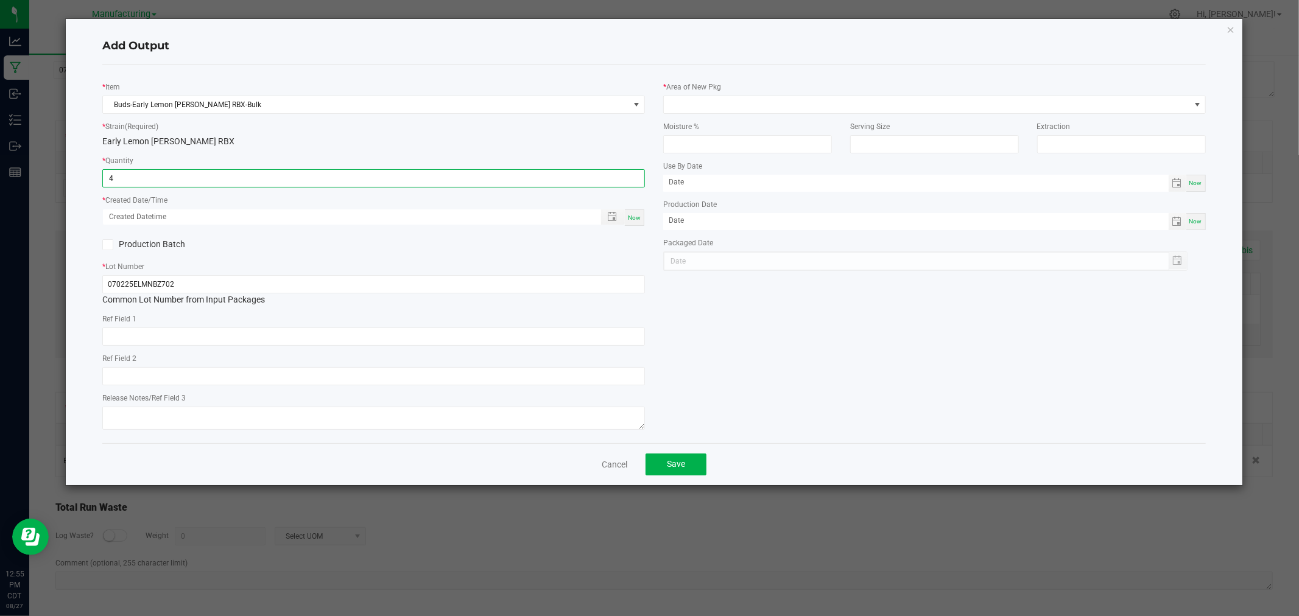
type input "4.0000 g"
click at [632, 221] on span "Now" at bounding box center [634, 217] width 13 height 7
type input "[DATE] 12:55 PM"
type input "[DATE]"
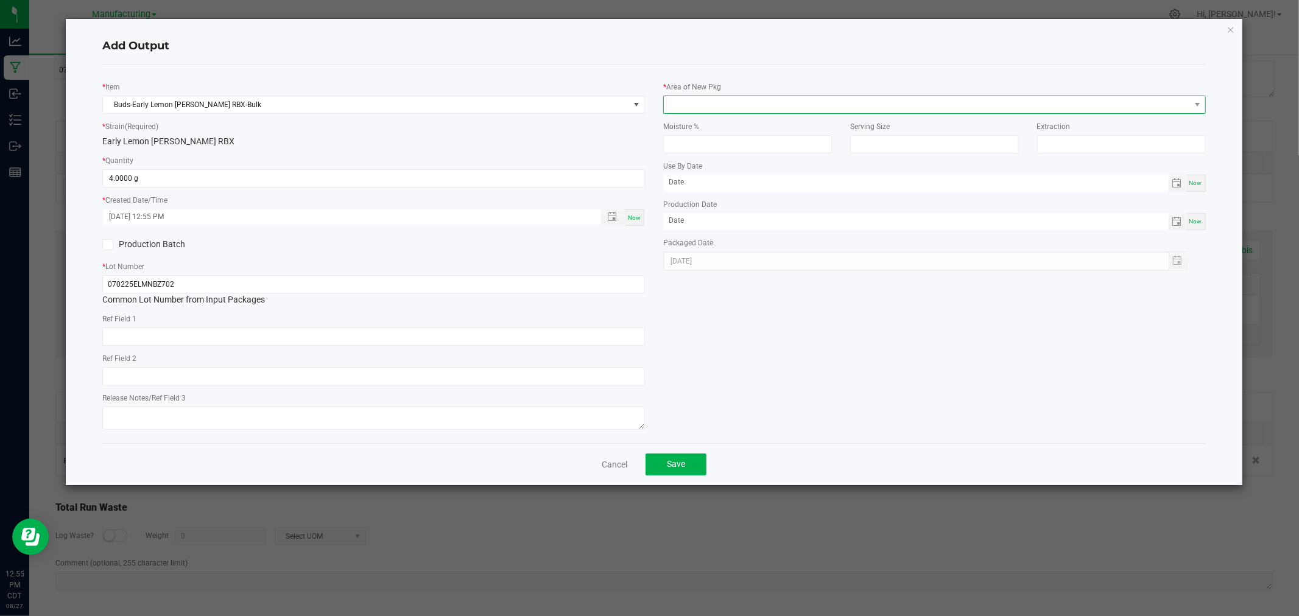
click at [708, 111] on span at bounding box center [927, 104] width 526 height 17
click at [743, 177] on ul "Cure Room Grow 1 - EXT Room Kitchen - Cage Kitchen - In Kitchen - Out Lab - Boo…" at bounding box center [934, 41] width 541 height 600
click at [744, 175] on li "Packaging - Processing" at bounding box center [934, 165] width 541 height 21
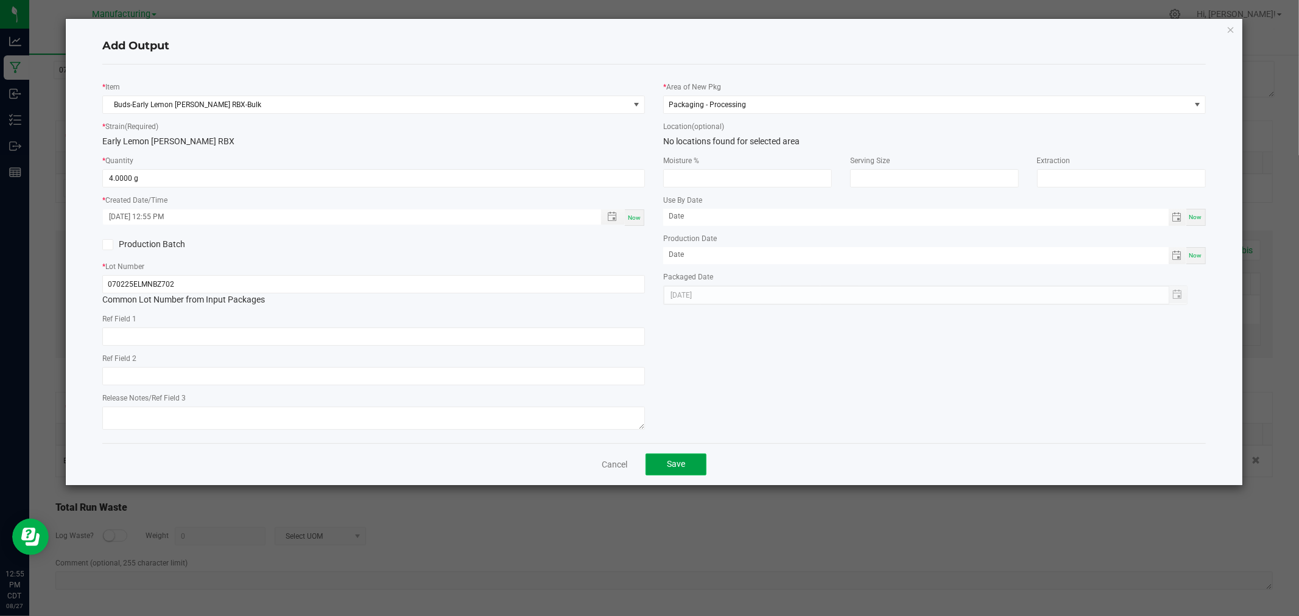
click at [680, 463] on span "Save" at bounding box center [676, 464] width 18 height 10
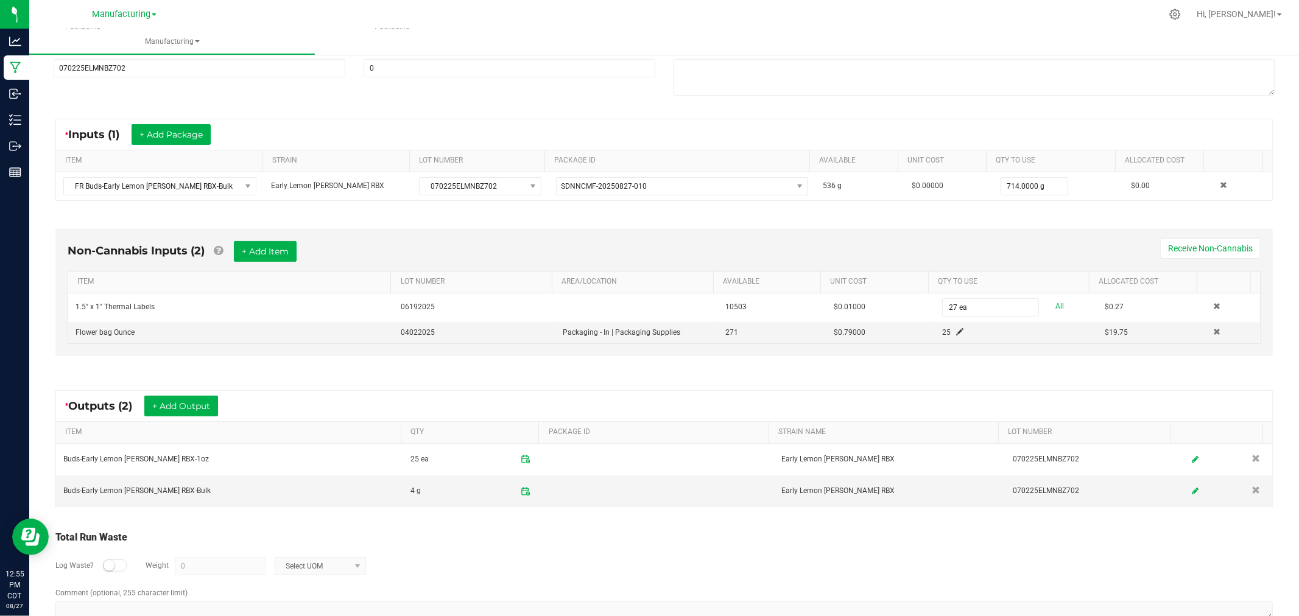
click at [1020, 410] on div "* Outputs (2) + Add Output" at bounding box center [664, 406] width 1216 height 30
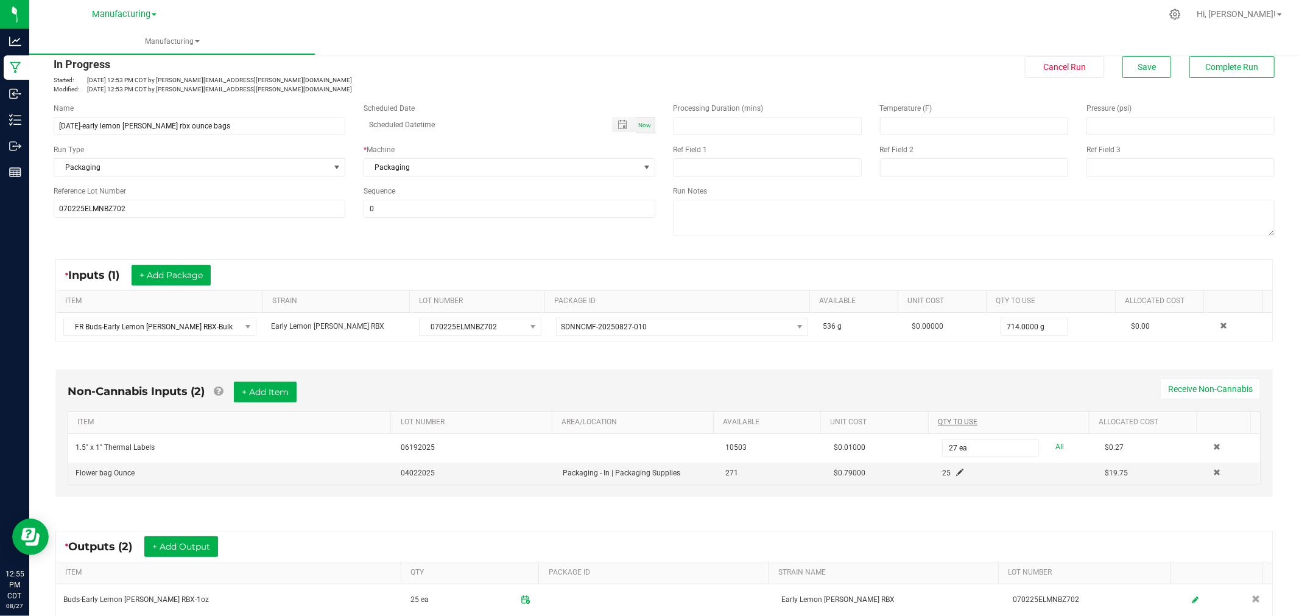
scroll to position [0, 0]
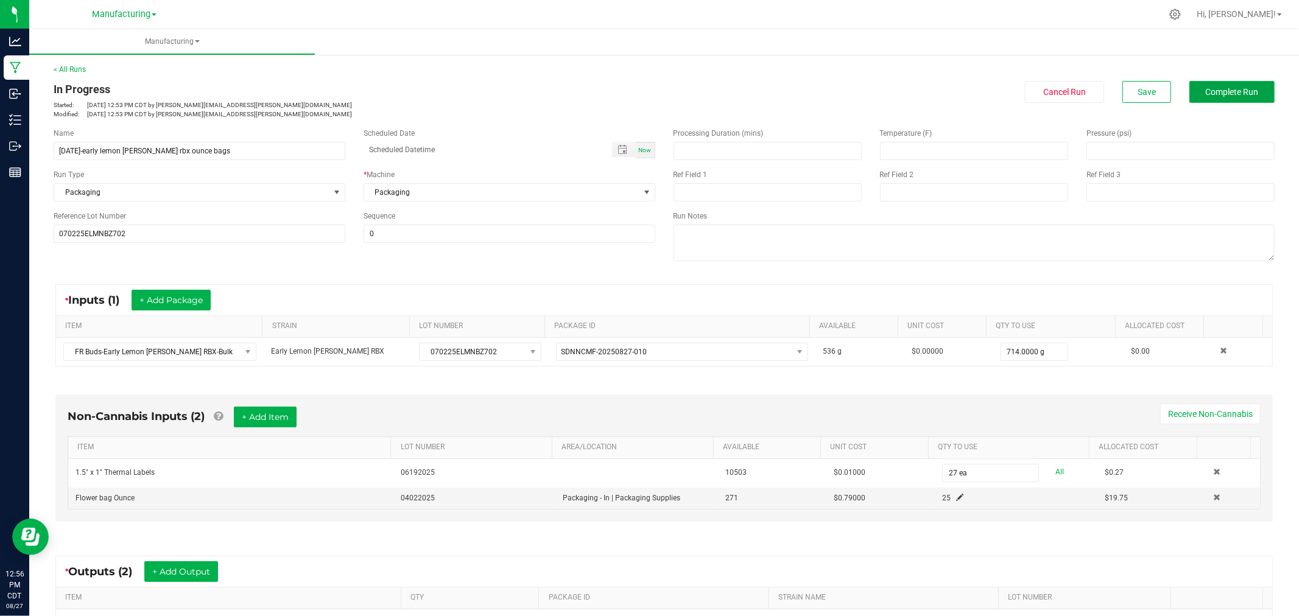
click at [1206, 94] on span "Complete Run" at bounding box center [1232, 92] width 53 height 10
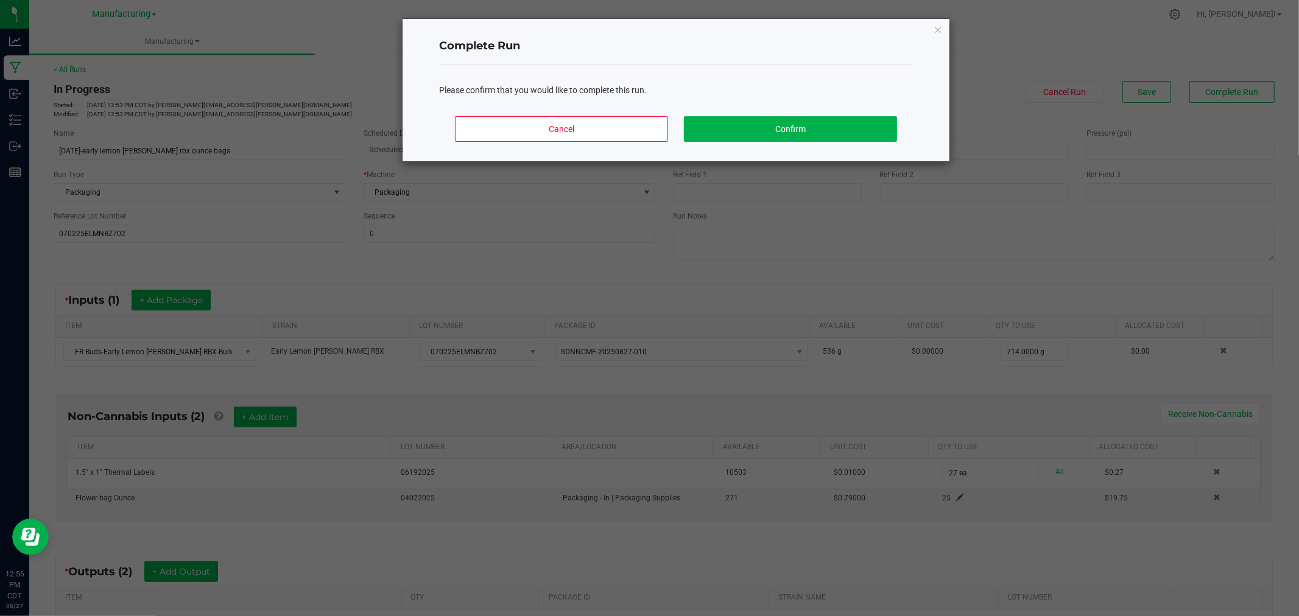
click at [841, 147] on div "Cancel Confirm" at bounding box center [676, 134] width 474 height 55
click at [843, 138] on button "Confirm" at bounding box center [790, 129] width 213 height 26
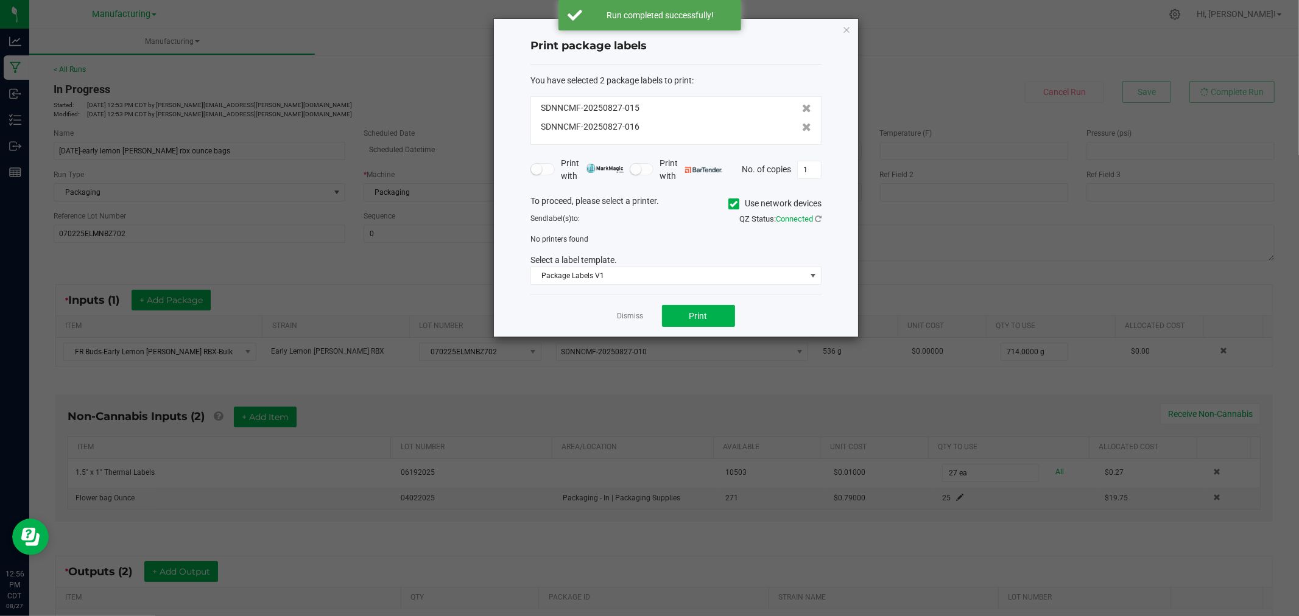
click at [730, 204] on icon at bounding box center [734, 204] width 8 height 0
click at [0, 0] on input "Use network devices" at bounding box center [0, 0] width 0 height 0
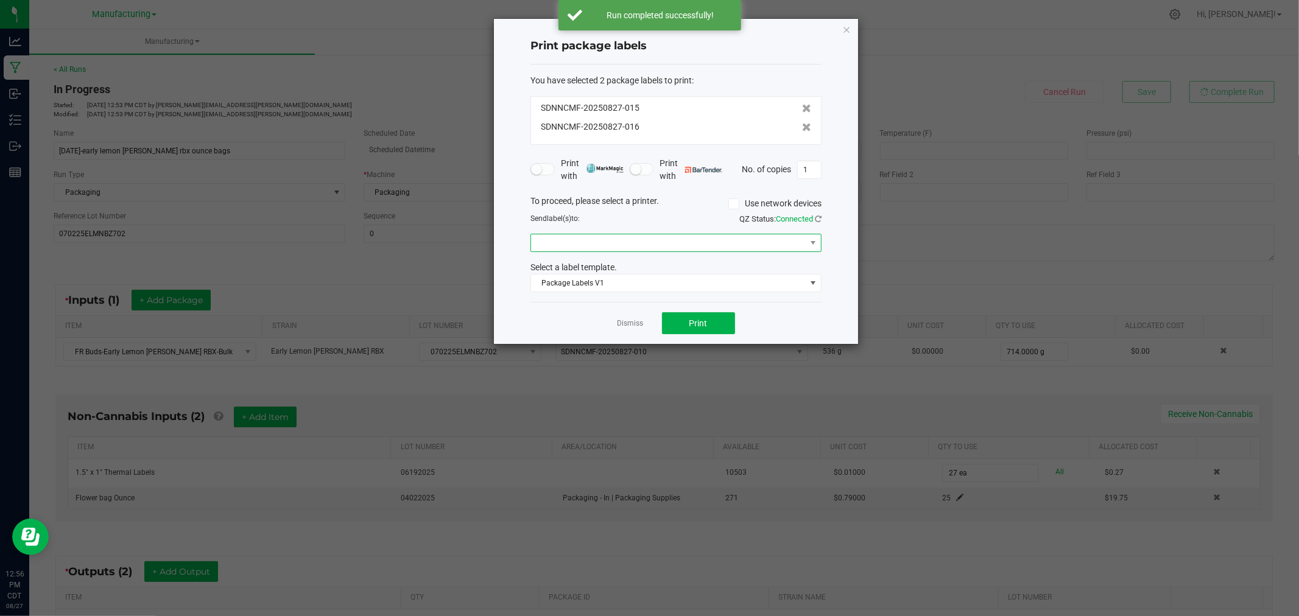
click at [715, 250] on span at bounding box center [668, 242] width 275 height 17
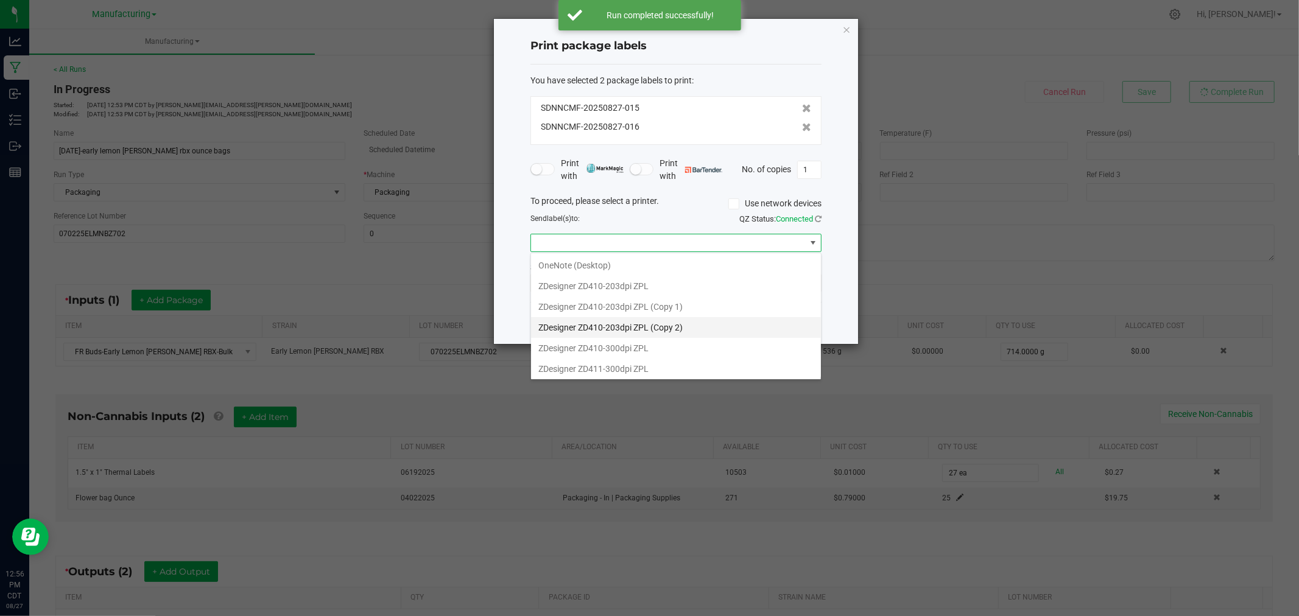
scroll to position [149, 0]
click at [661, 362] on ZPL "ZDesigner ZD411-300dpi ZPL" at bounding box center [676, 366] width 290 height 21
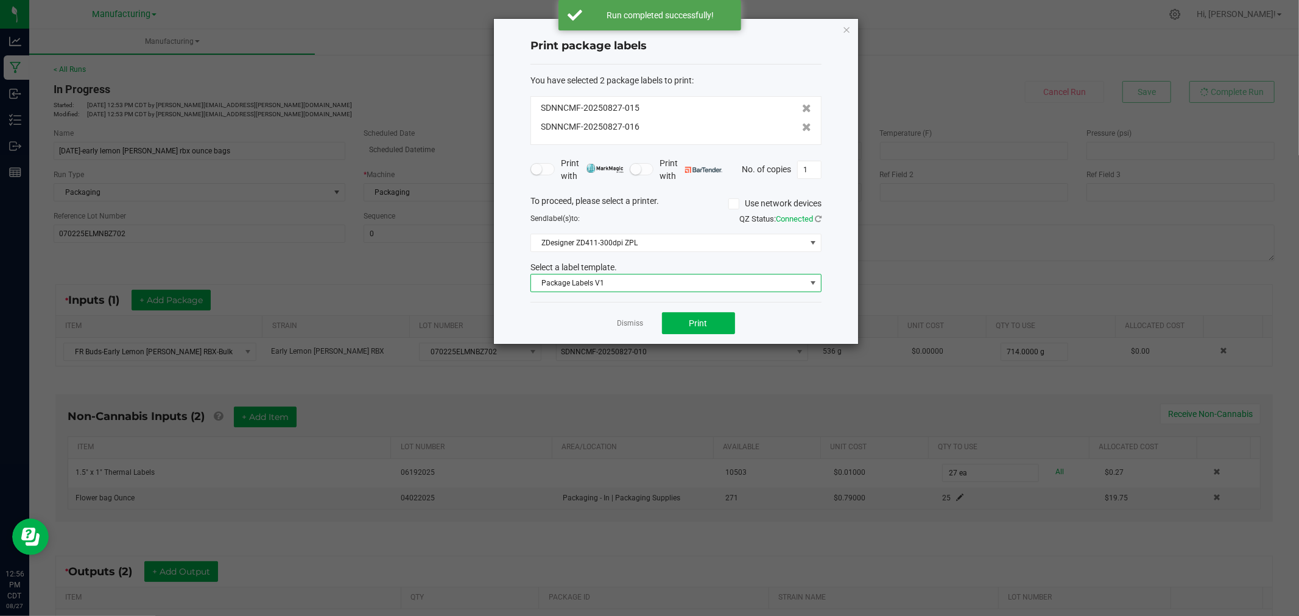
click at [679, 286] on span "Package Labels V1" at bounding box center [668, 283] width 275 height 17
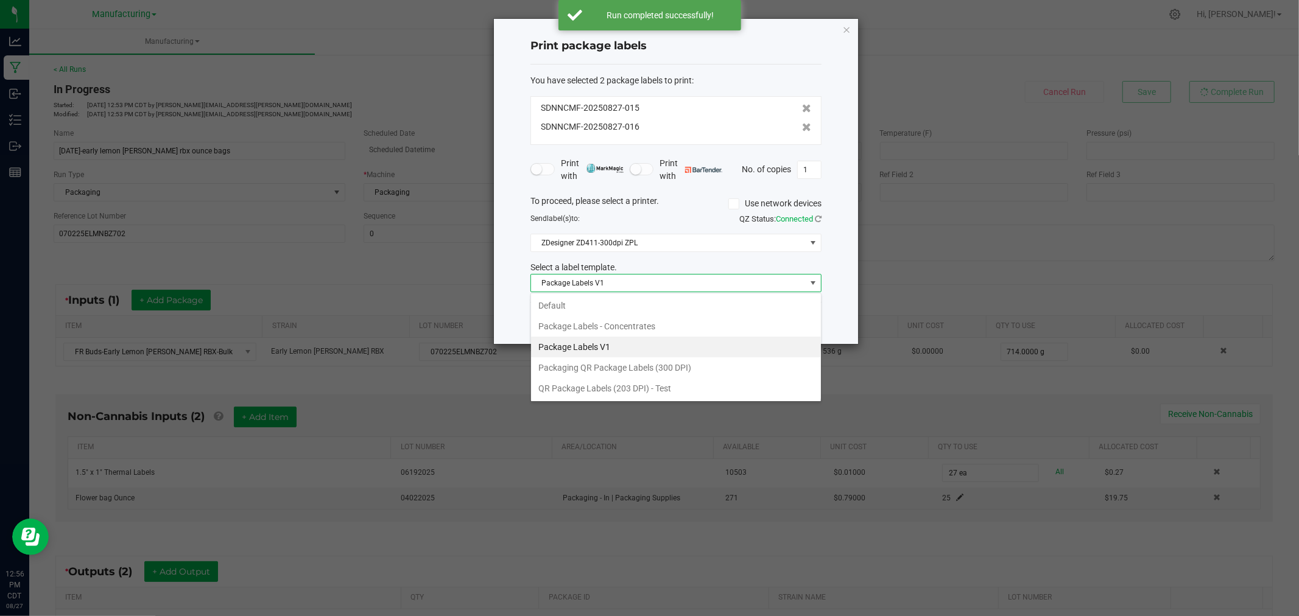
scroll to position [18, 290]
click at [653, 372] on li "Packaging QR Package Labels (300 DPI)" at bounding box center [676, 367] width 290 height 21
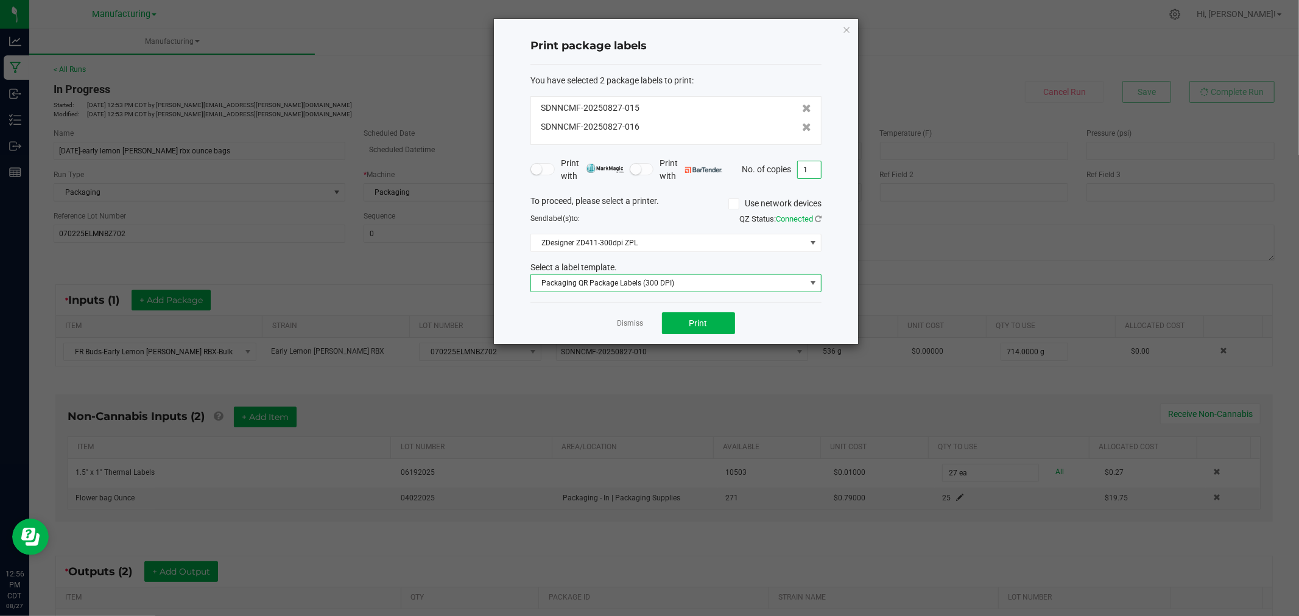
click at [820, 164] on input "1" at bounding box center [809, 169] width 23 height 17
click at [817, 169] on input "27" at bounding box center [809, 169] width 23 height 17
click at [722, 315] on button "Print" at bounding box center [698, 323] width 73 height 22
click at [802, 125] on icon at bounding box center [806, 127] width 9 height 9
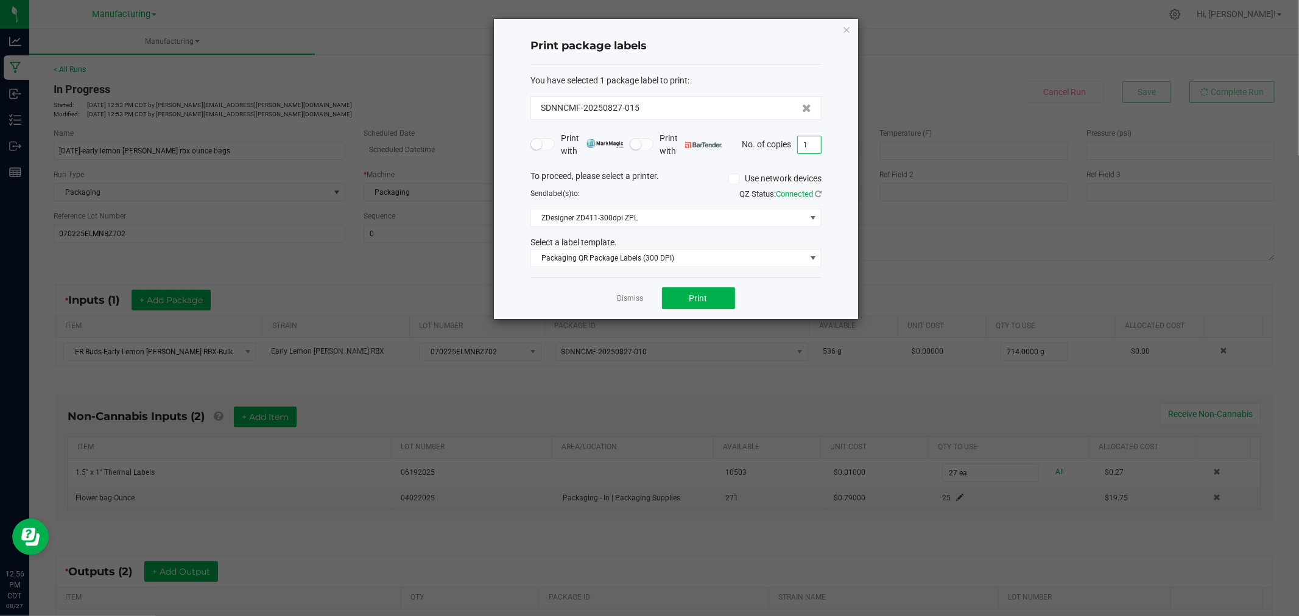
click at [809, 151] on input "1" at bounding box center [809, 144] width 23 height 17
type input "25"
click at [701, 307] on button "Print" at bounding box center [698, 298] width 73 height 22
click at [617, 295] on link "Dismiss" at bounding box center [630, 298] width 26 height 10
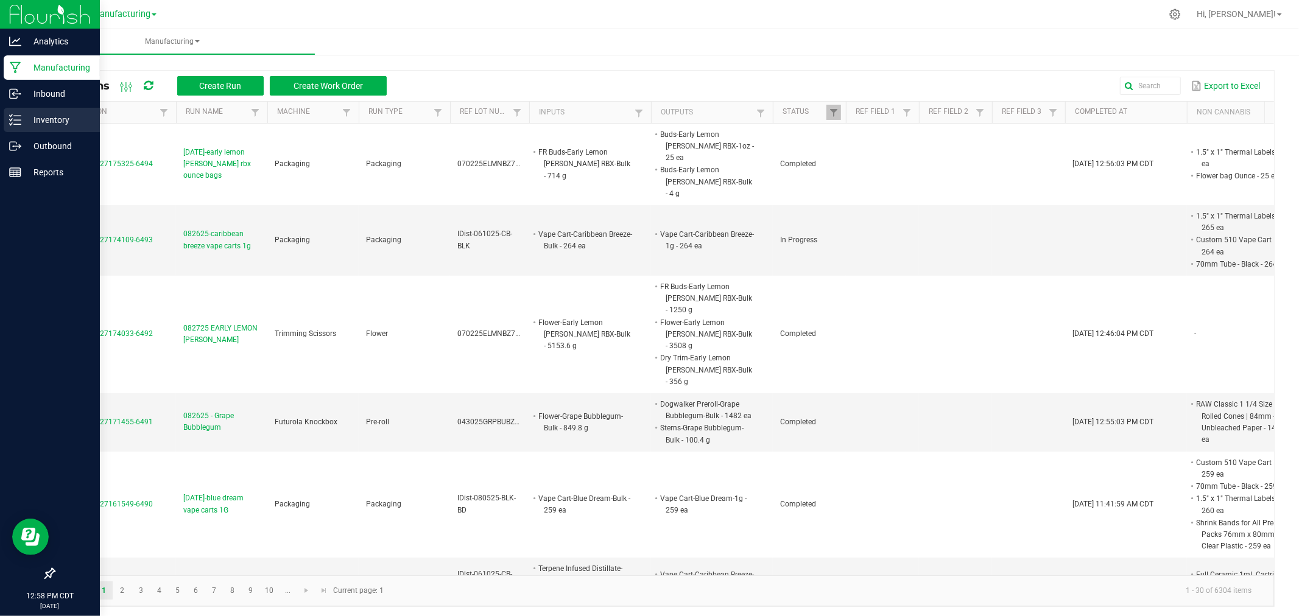
click at [21, 114] on p "Inventory" at bounding box center [57, 120] width 73 height 15
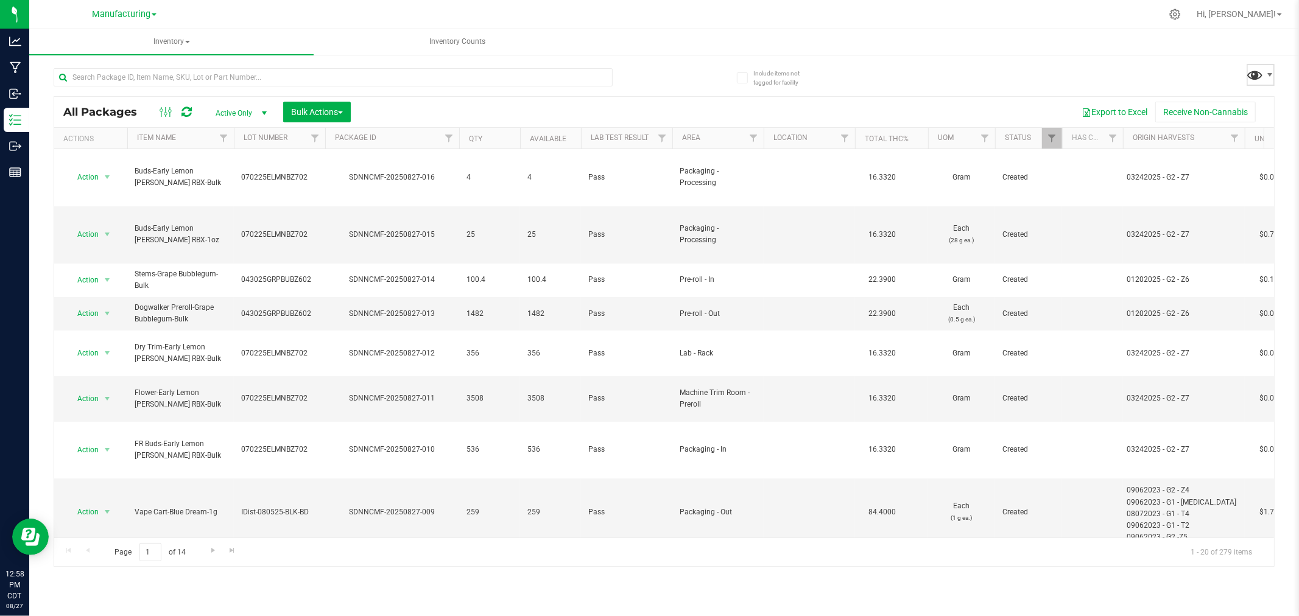
click at [1252, 71] on span at bounding box center [1255, 75] width 18 height 18
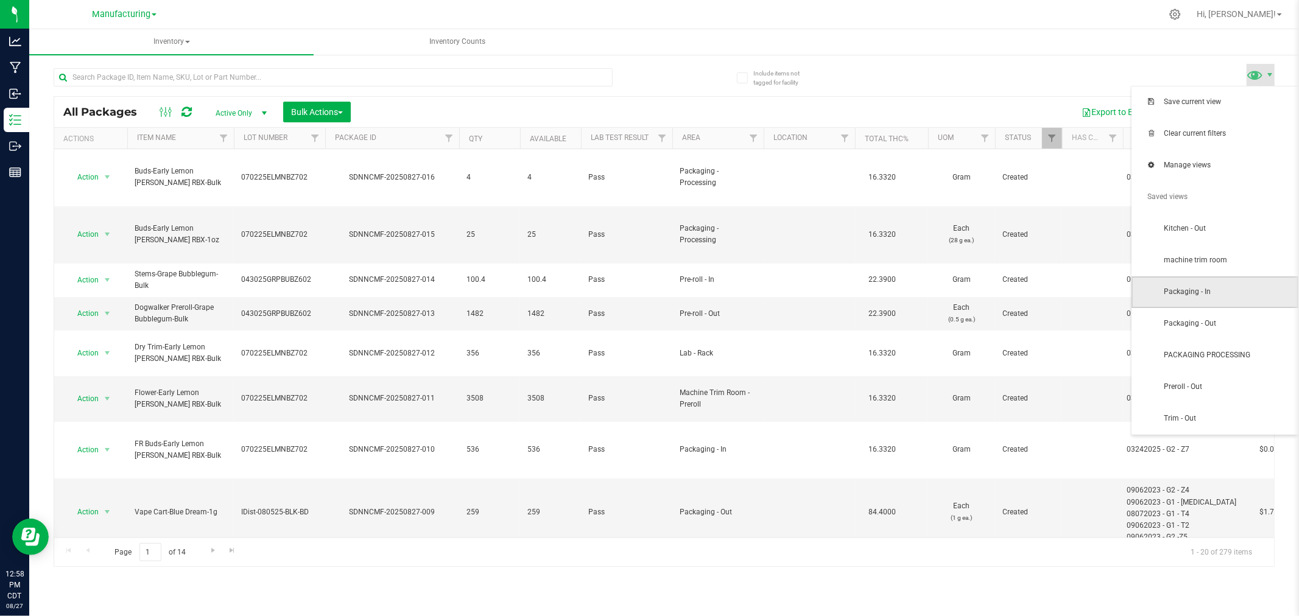
click at [1237, 279] on span "Packaging - In" at bounding box center [1214, 292] width 167 height 32
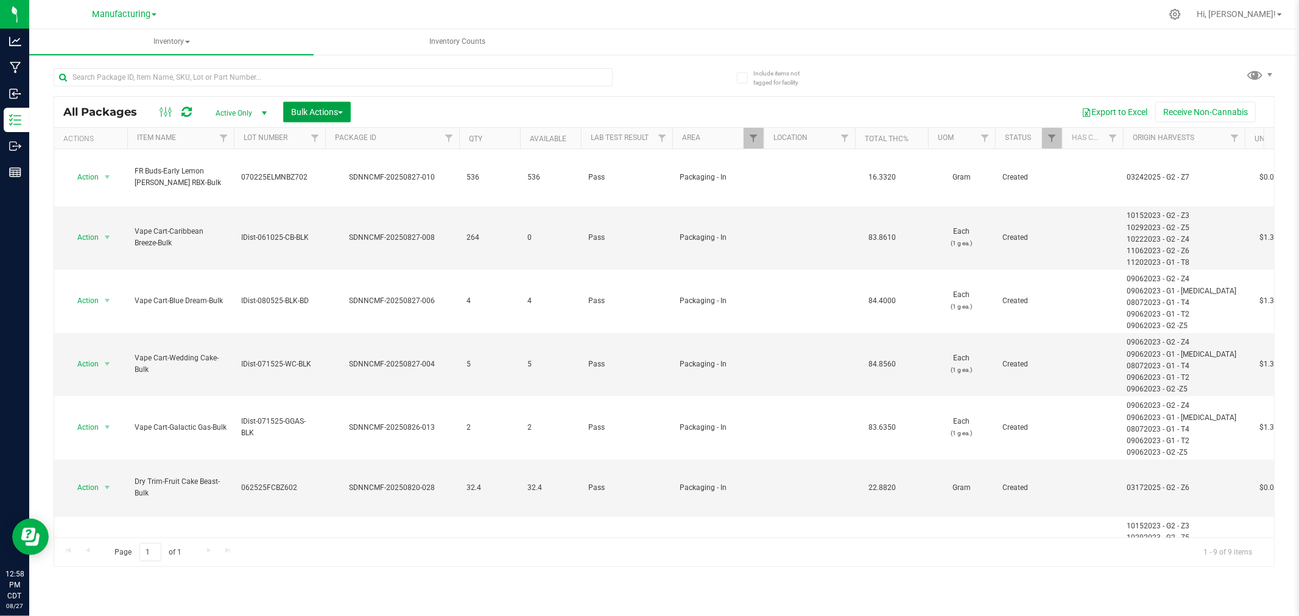
click at [315, 102] on button "Bulk Actions" at bounding box center [317, 112] width 68 height 21
click at [331, 141] on span "Add to manufacturing run" at bounding box center [336, 140] width 92 height 10
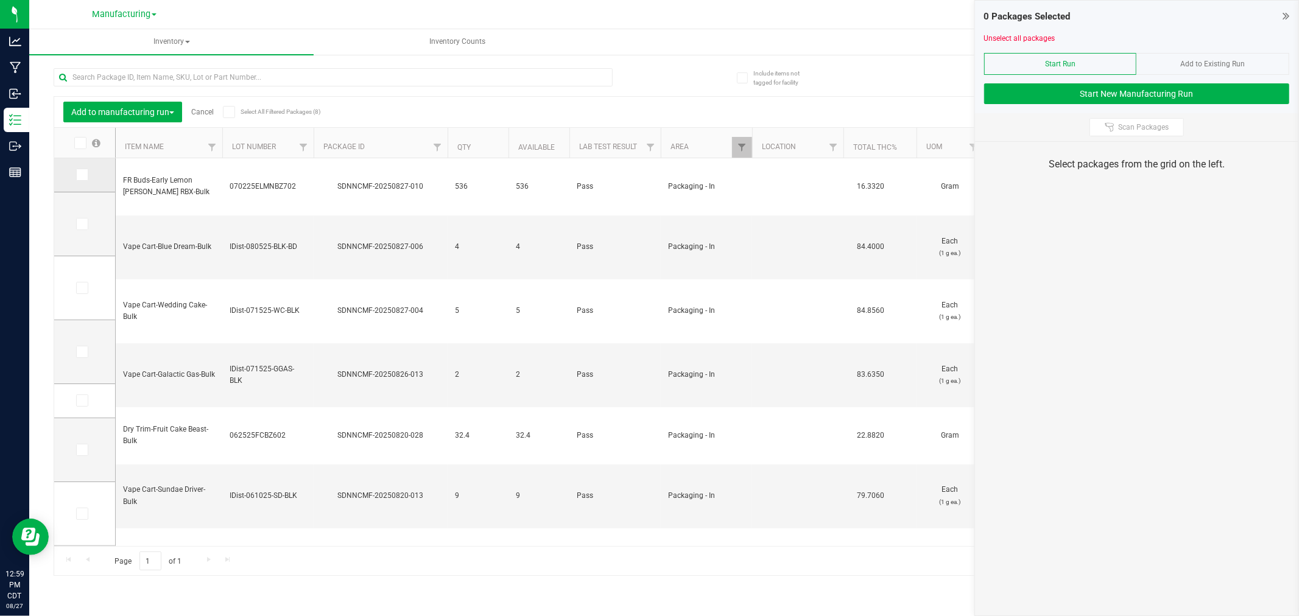
click at [88, 169] on label at bounding box center [85, 175] width 18 height 12
click at [0, 0] on input "checkbox" at bounding box center [0, 0] width 0 height 0
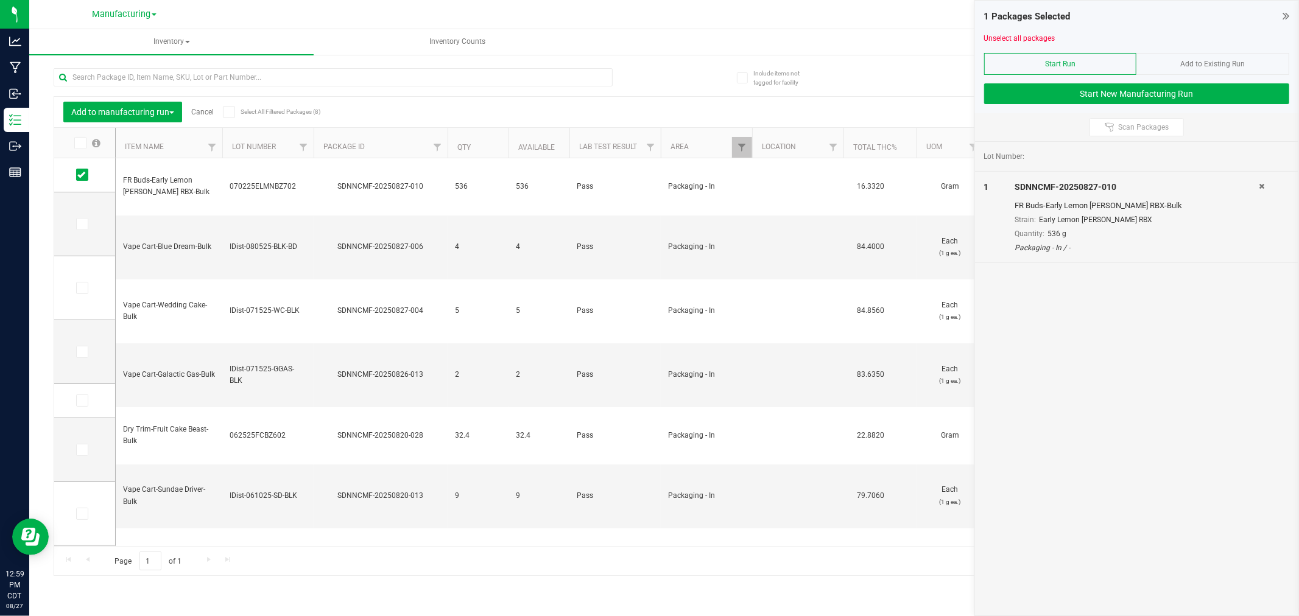
click at [1017, 80] on div at bounding box center [1136, 78] width 305 height 9
click at [1017, 86] on button "Start New Manufacturing Run" at bounding box center [1136, 93] width 305 height 21
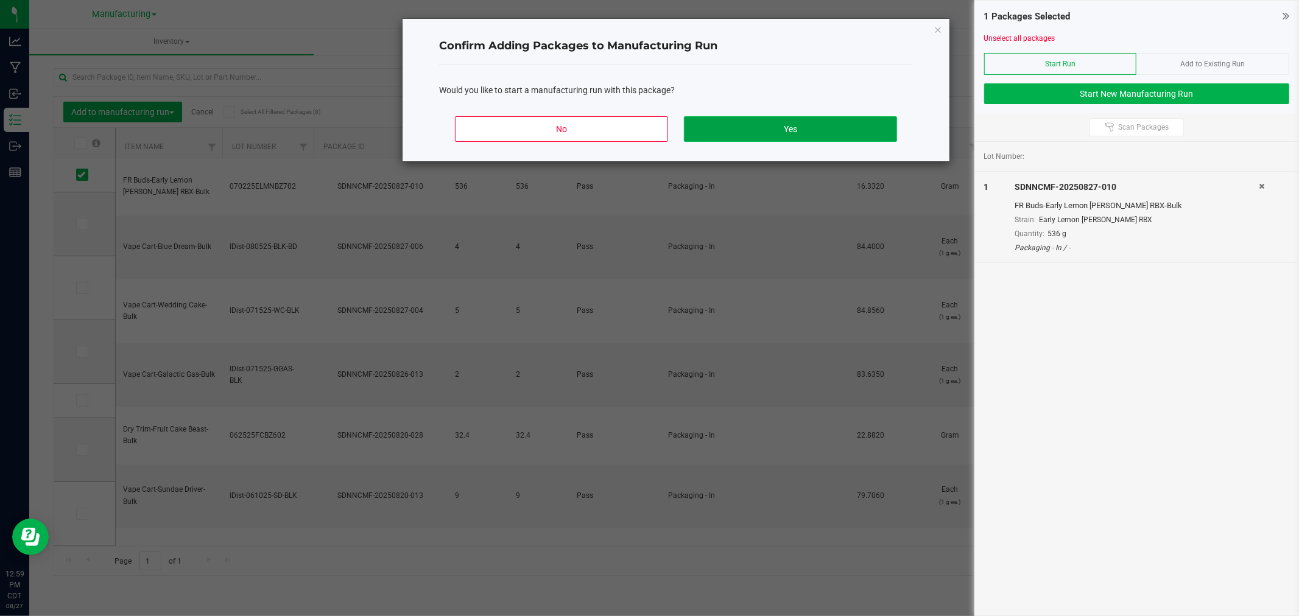
click at [793, 127] on button "Yes" at bounding box center [790, 129] width 213 height 26
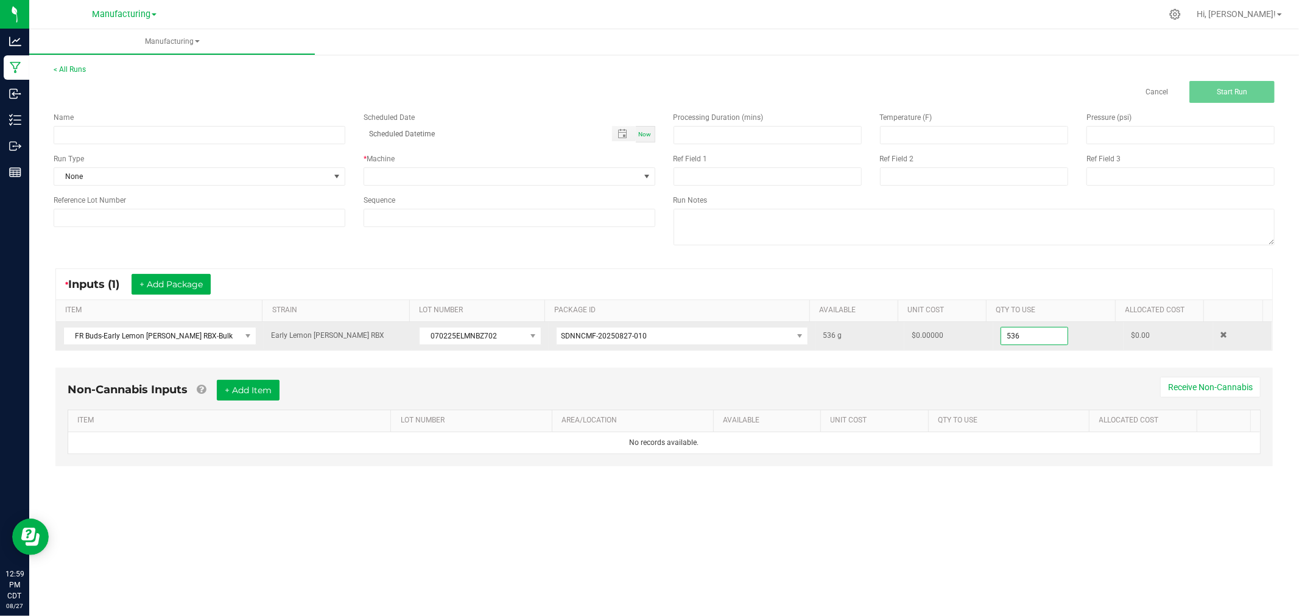
click at [1035, 332] on input "536" at bounding box center [1034, 336] width 66 height 17
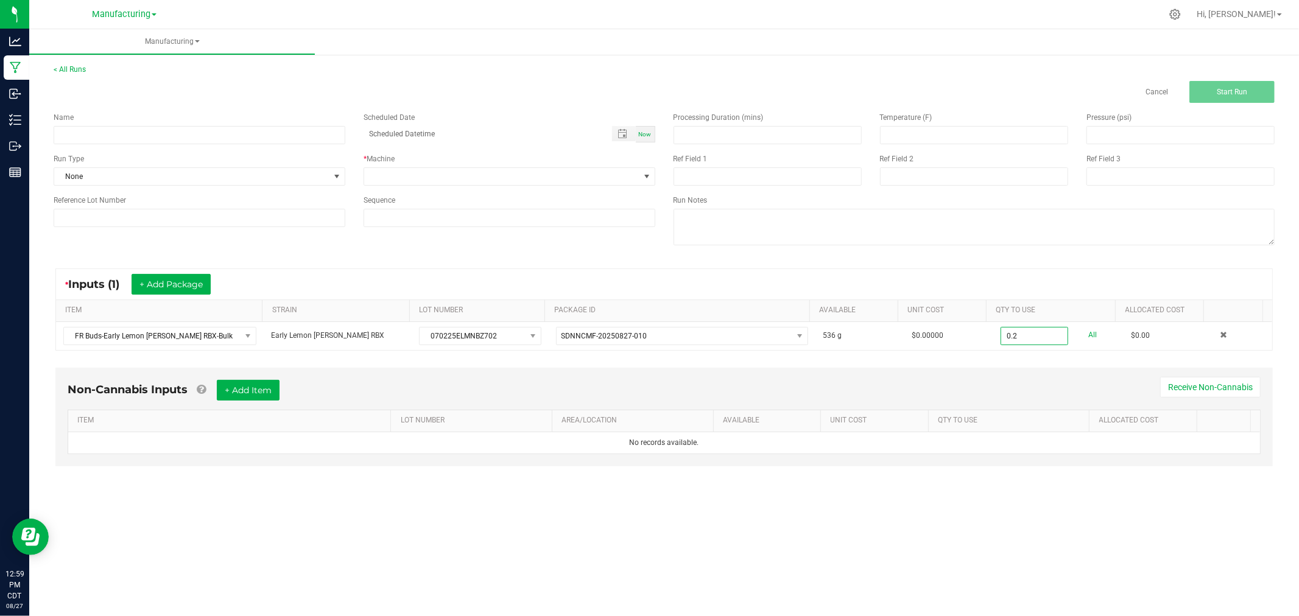
type input "0.2000 g"
click at [1020, 370] on div "Non-Cannabis Inputs + Add Item Receive Non-Cannabis ITEM LOT NUMBER AREA/LOCATI…" at bounding box center [663, 417] width 1217 height 99
click at [323, 138] on input at bounding box center [200, 135] width 292 height 18
type input "[DATE]-early lemon [PERSON_NAME] rbx"
click at [309, 169] on span "None" at bounding box center [191, 176] width 275 height 17
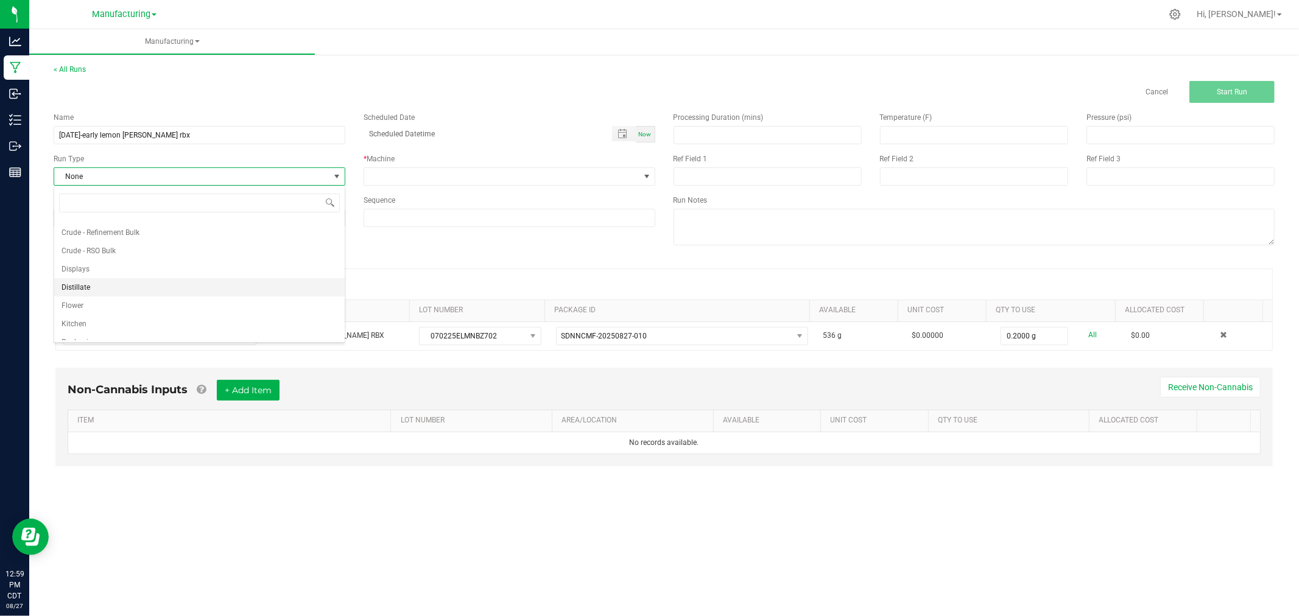
scroll to position [61, 0]
click at [173, 312] on li "Packaging" at bounding box center [199, 313] width 290 height 18
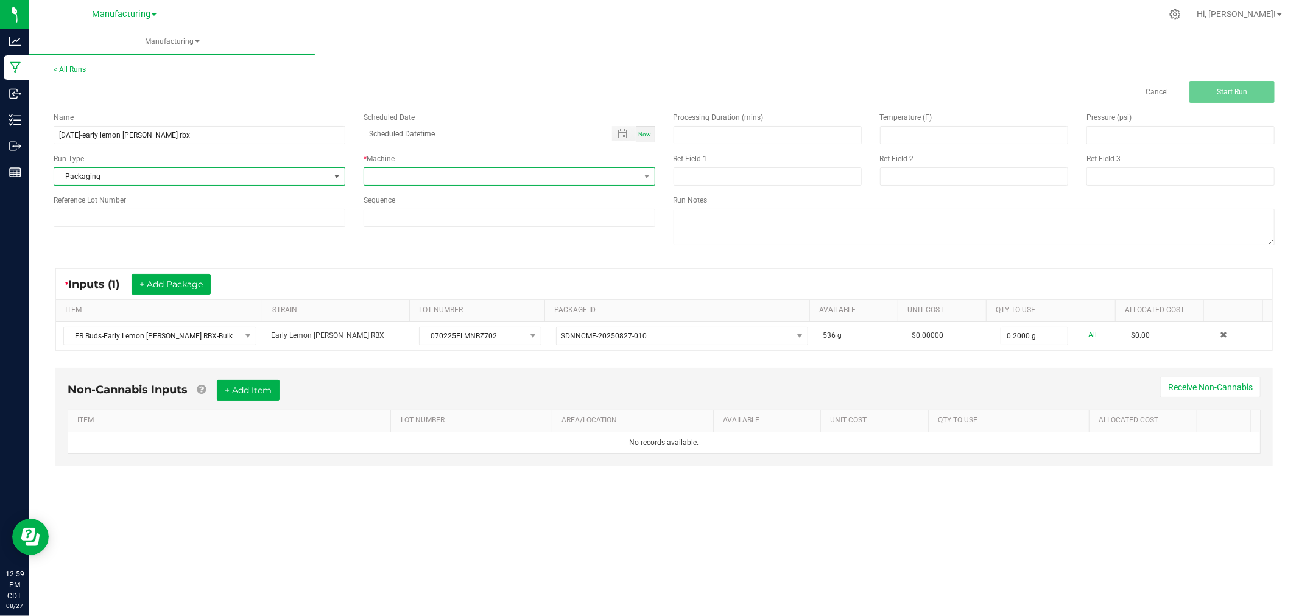
click at [409, 178] on span at bounding box center [501, 176] width 275 height 17
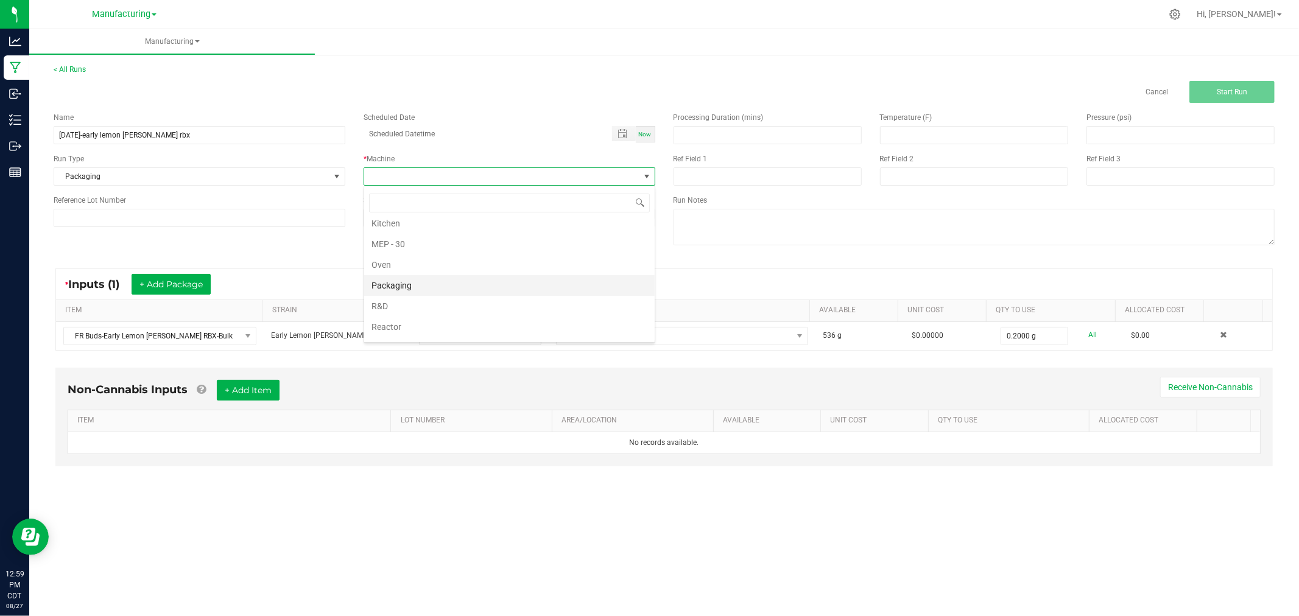
click at [443, 285] on li "Packaging" at bounding box center [509, 285] width 290 height 21
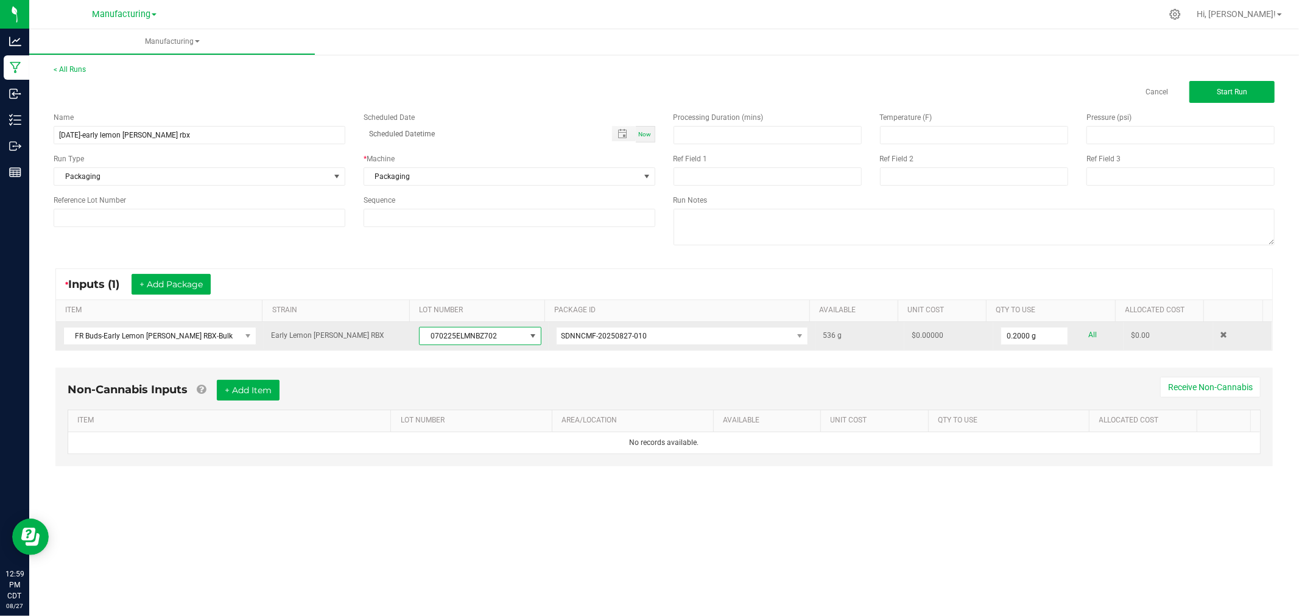
click at [471, 332] on span "070225ELMNBZ702" at bounding box center [472, 336] width 105 height 17
click at [472, 332] on span "070225ELMNBZ702" at bounding box center [472, 336] width 105 height 17
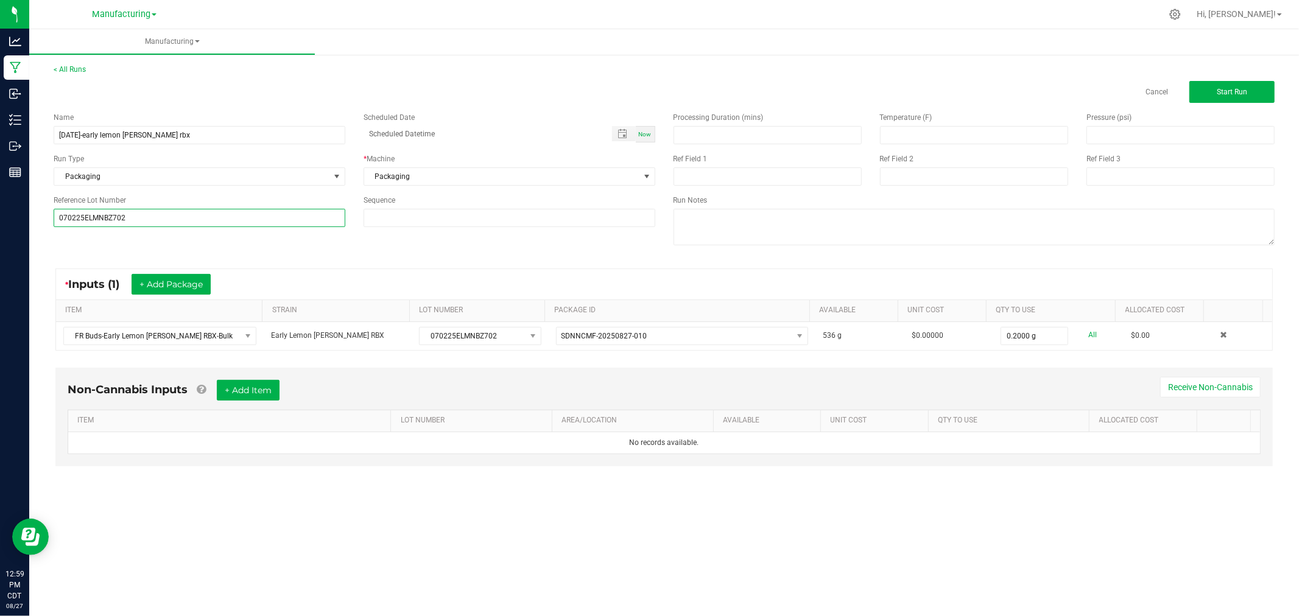
type input "070225ELMNBZ702"
click at [378, 260] on div "* Inputs (1) + Add Package ITEM STRAIN LOT NUMBER PACKAGE ID AVAILABLE Unit Cos…" at bounding box center [663, 310] width 1239 height 104
click at [1226, 90] on span "Start Run" at bounding box center [1232, 92] width 30 height 9
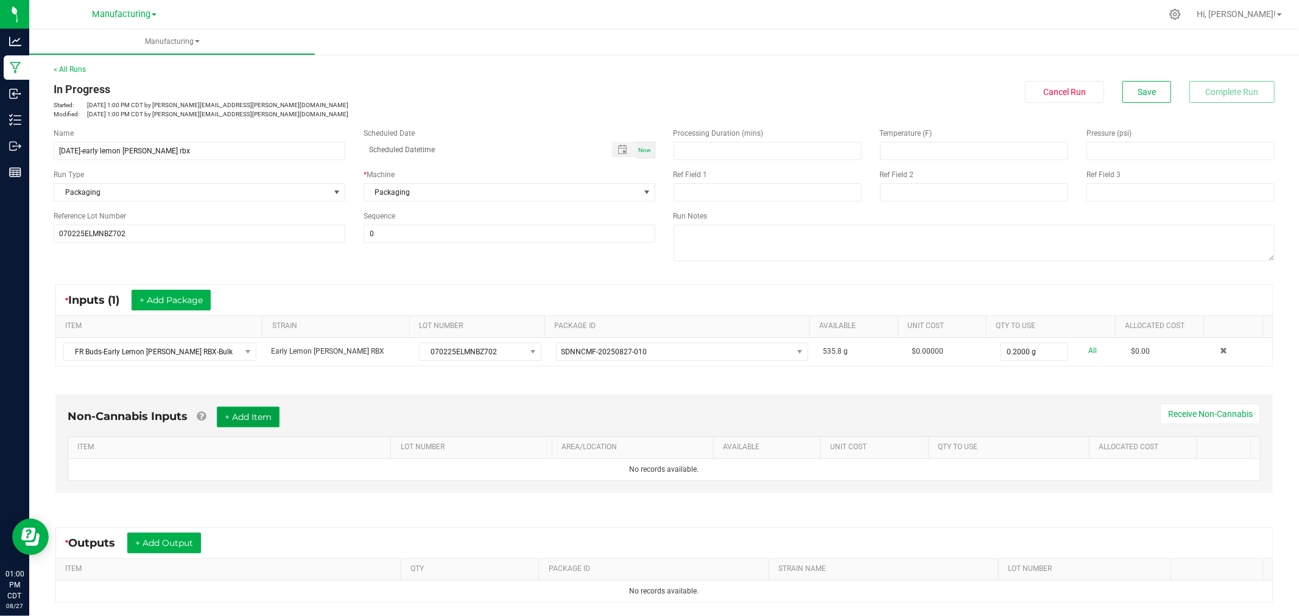
click at [265, 409] on button "+ Add Item" at bounding box center [248, 417] width 63 height 21
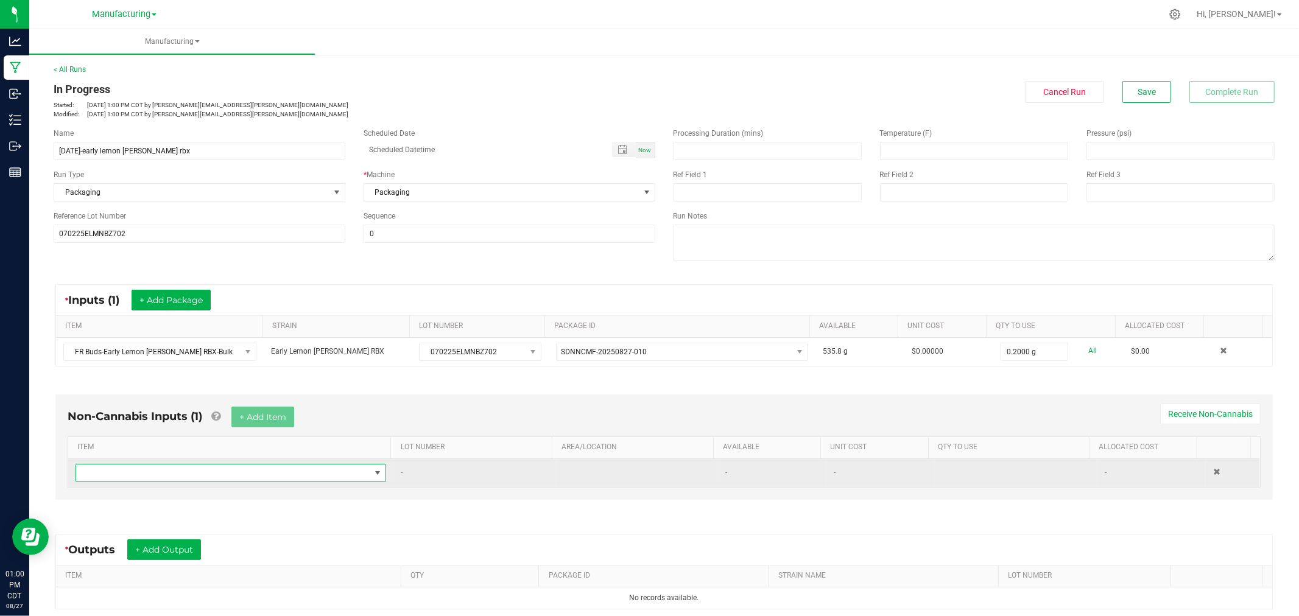
click at [259, 465] on span "NO DATA FOUND" at bounding box center [231, 473] width 311 height 18
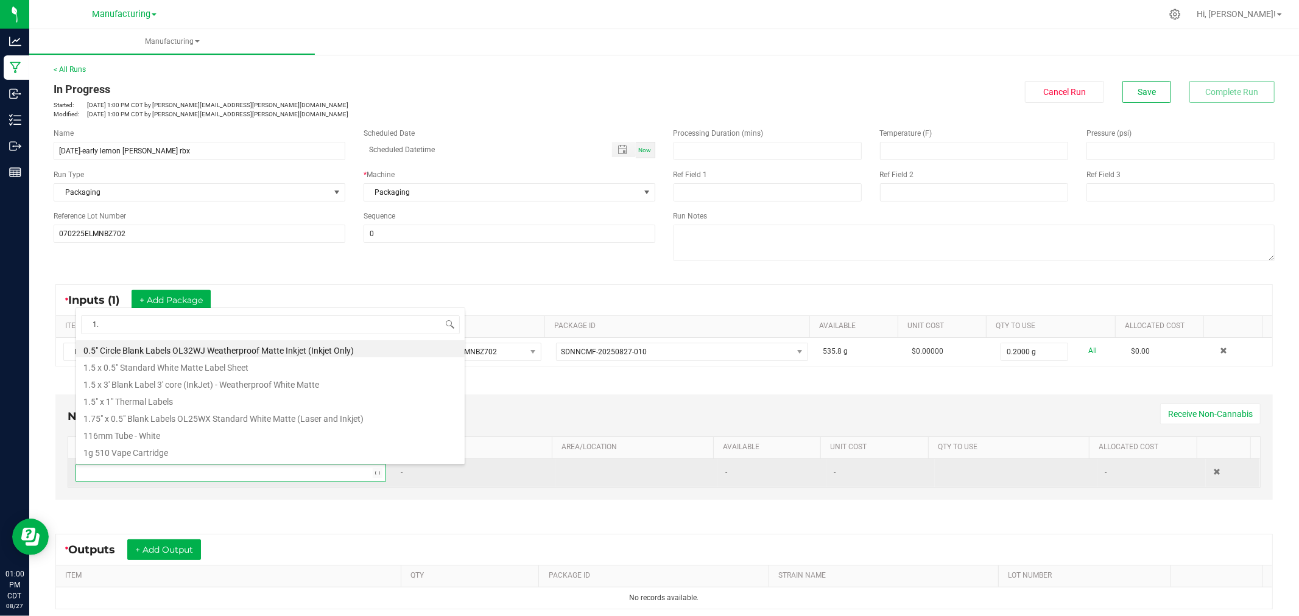
type input "1.5"
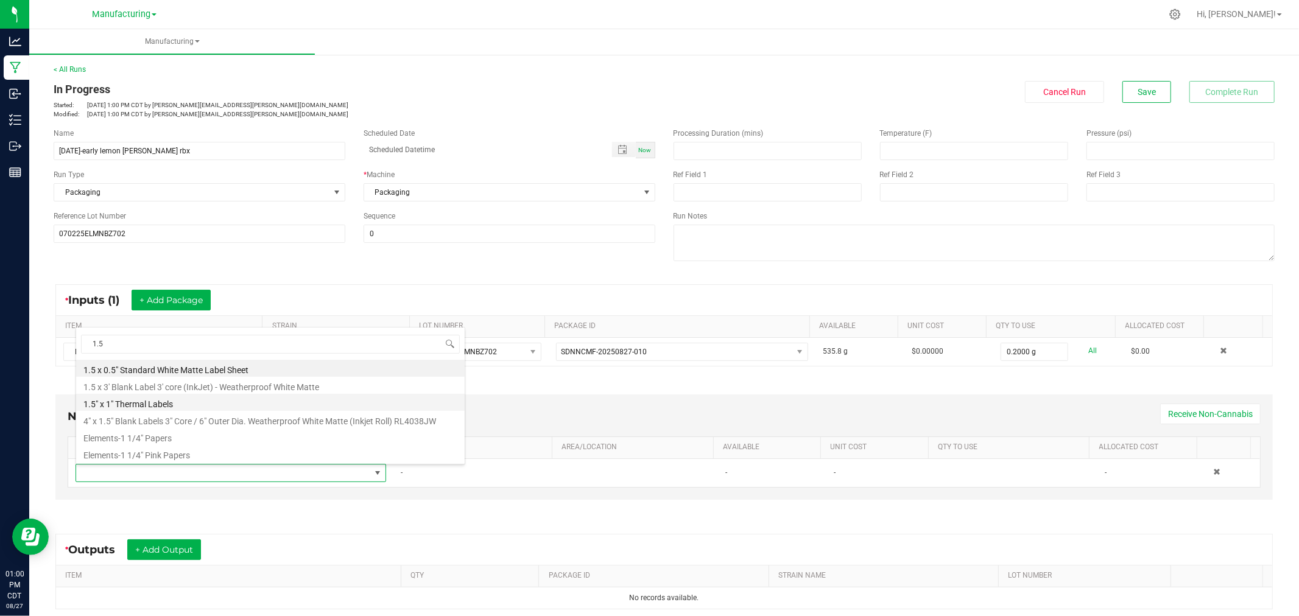
click at [174, 404] on li "1.5" x 1" Thermal Labels" at bounding box center [270, 402] width 388 height 17
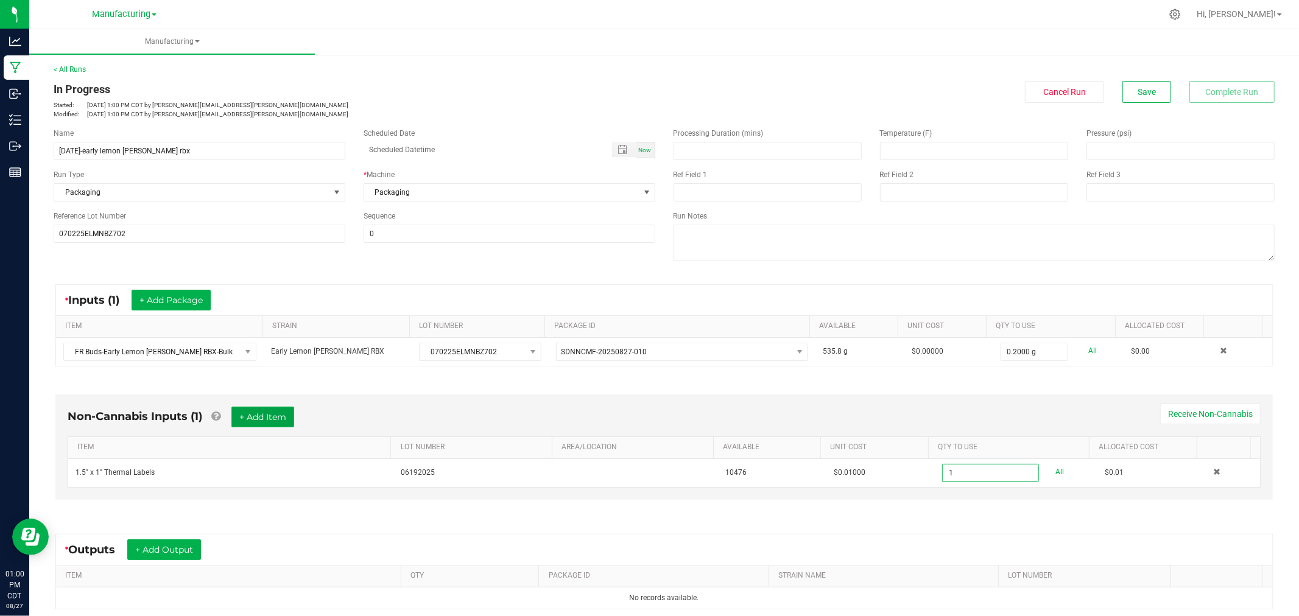
type input "1 ea"
click at [288, 415] on button "+ Add Item" at bounding box center [262, 417] width 63 height 21
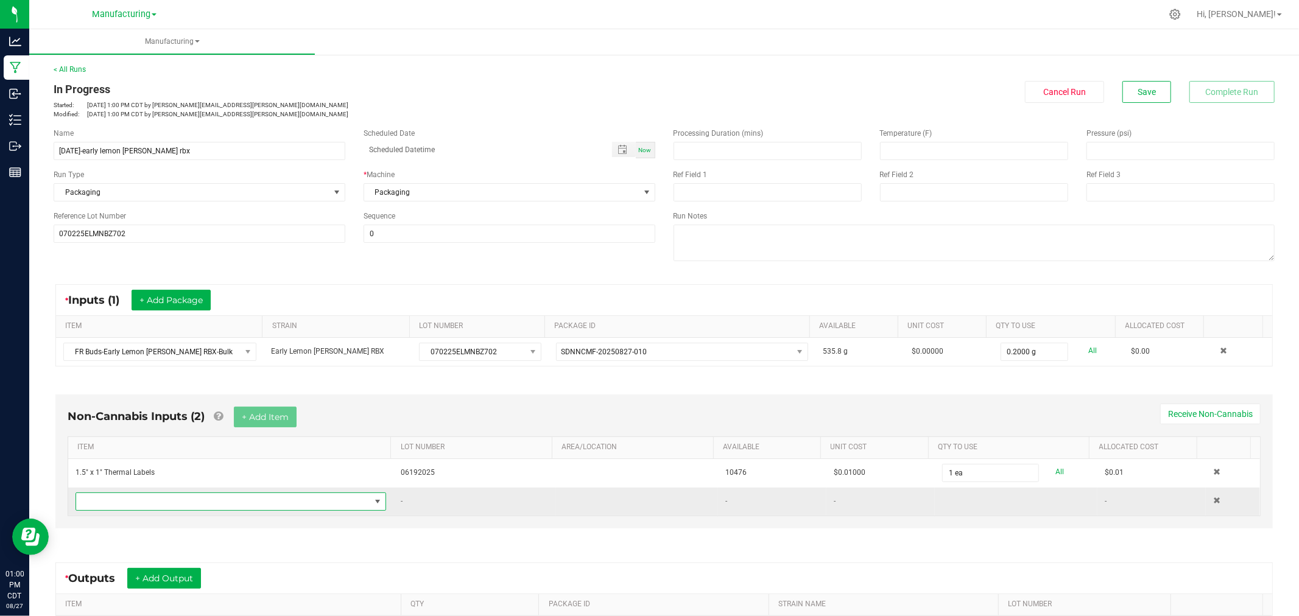
click at [253, 504] on span "NO DATA FOUND" at bounding box center [223, 501] width 294 height 17
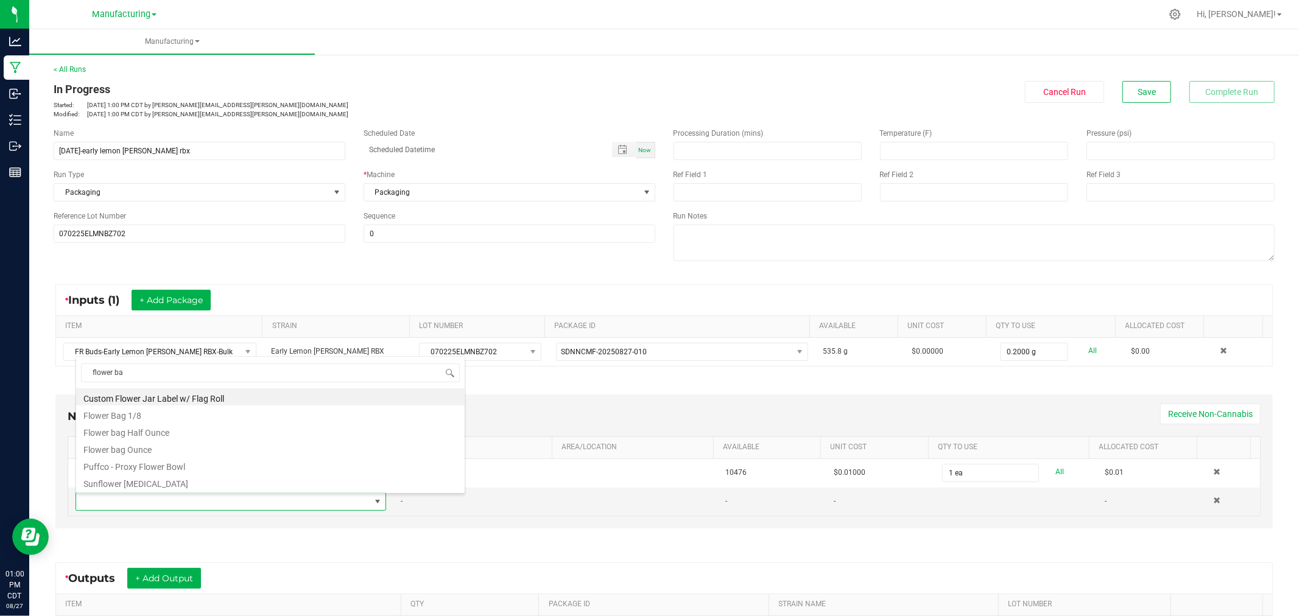
type input "flower bag"
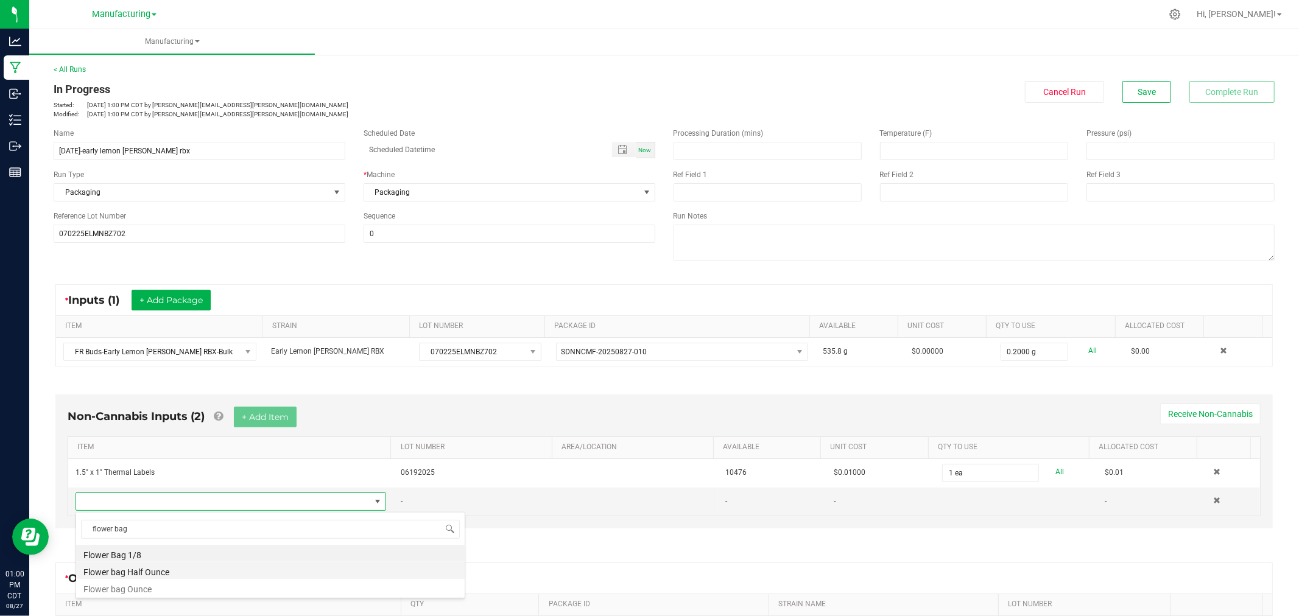
click at [222, 564] on li "Flower bag Half Ounce" at bounding box center [270, 570] width 388 height 17
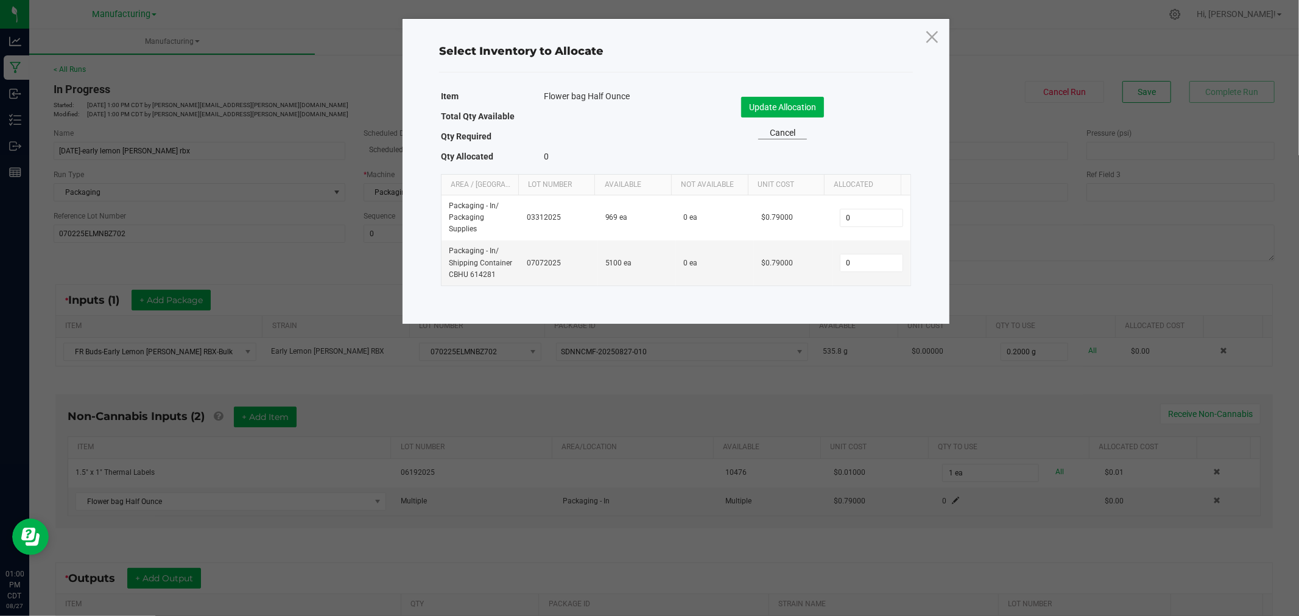
click at [788, 127] on link "Cancel" at bounding box center [782, 133] width 49 height 13
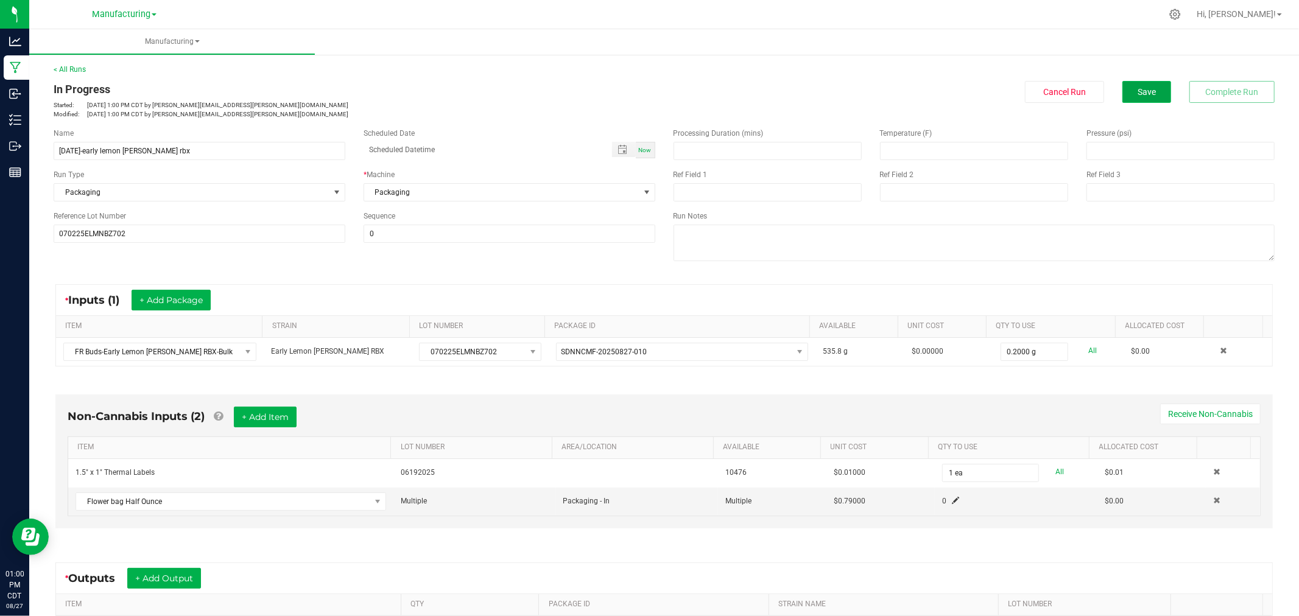
click at [1147, 87] on button "Save" at bounding box center [1146, 92] width 49 height 22
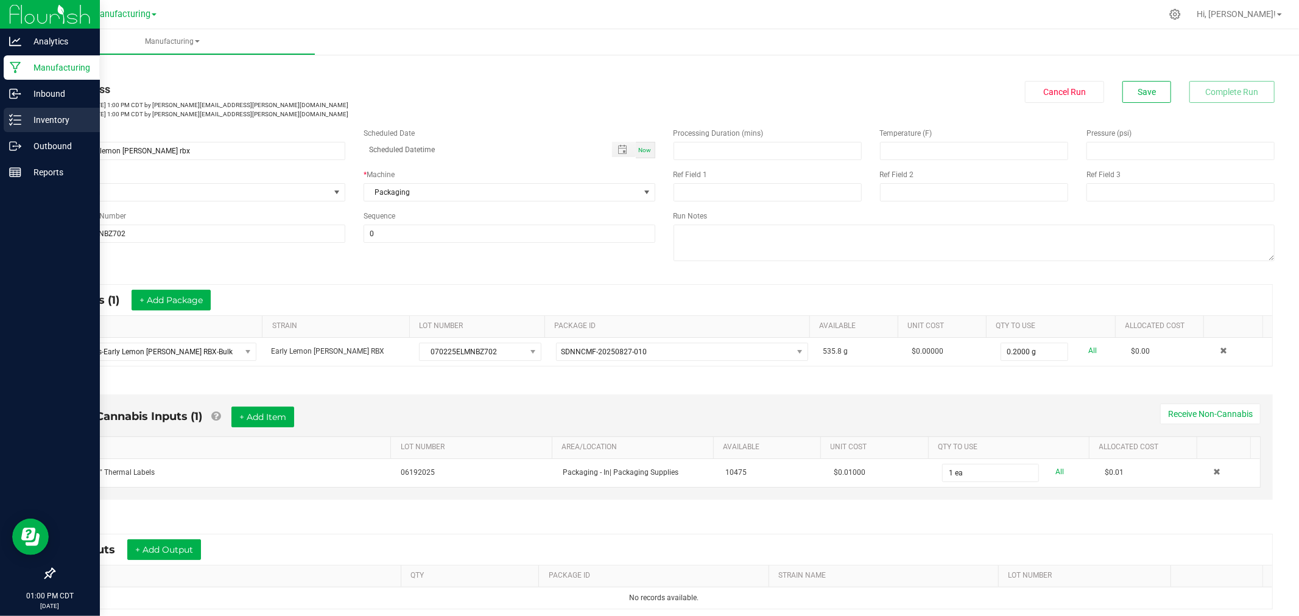
click at [43, 110] on div "Inventory" at bounding box center [52, 120] width 96 height 24
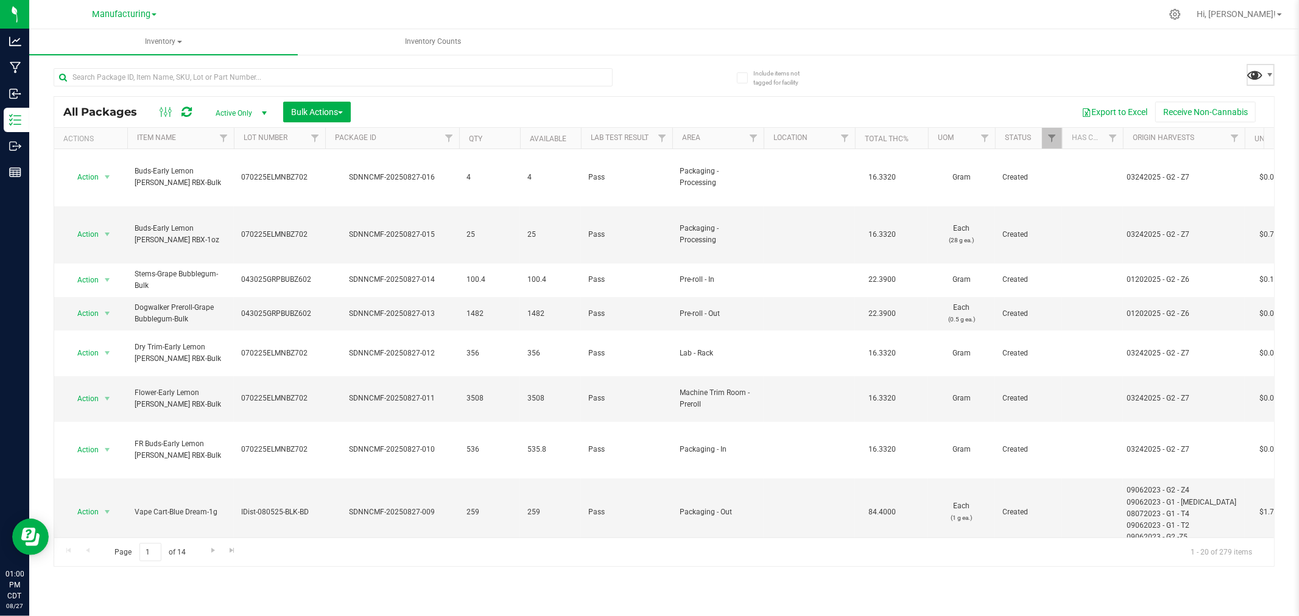
click at [1260, 70] on span at bounding box center [1255, 75] width 18 height 18
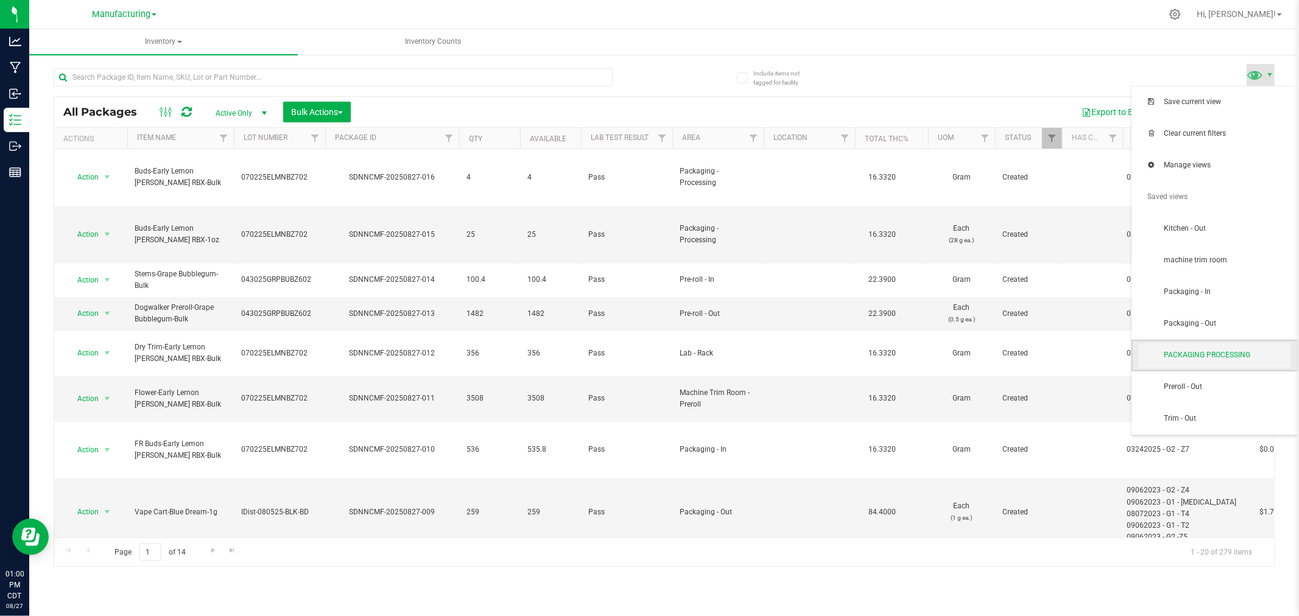
click at [1248, 360] on span "PACKAGING PROCESSING" at bounding box center [1227, 355] width 127 height 10
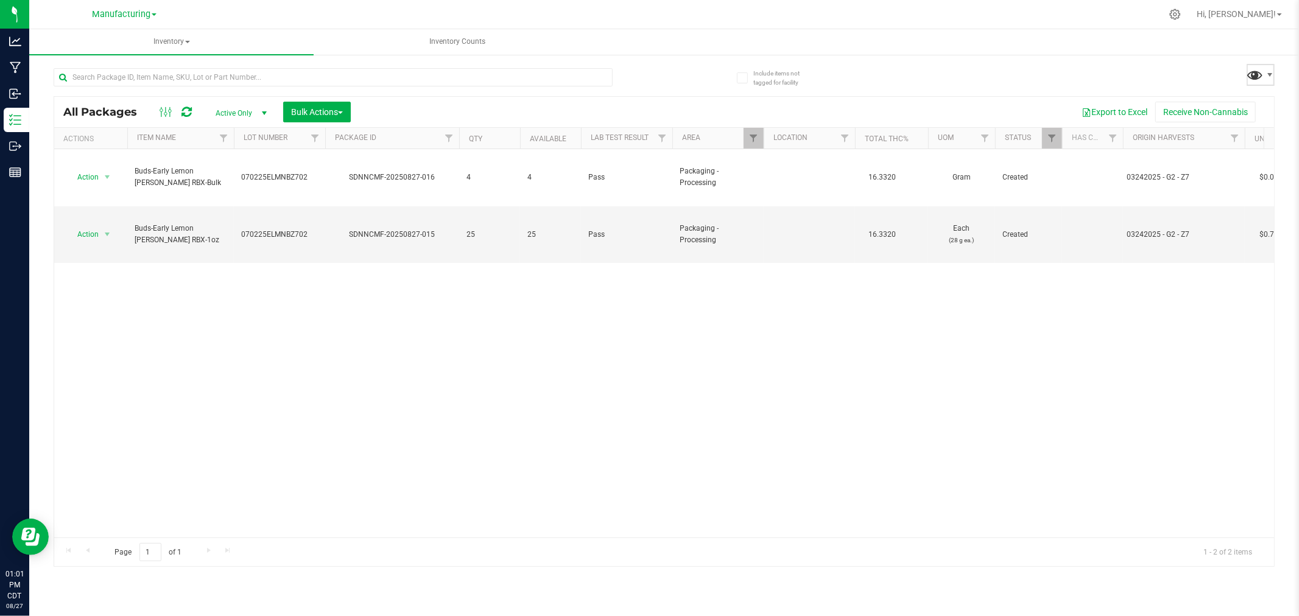
click at [1252, 72] on span at bounding box center [1255, 75] width 18 height 18
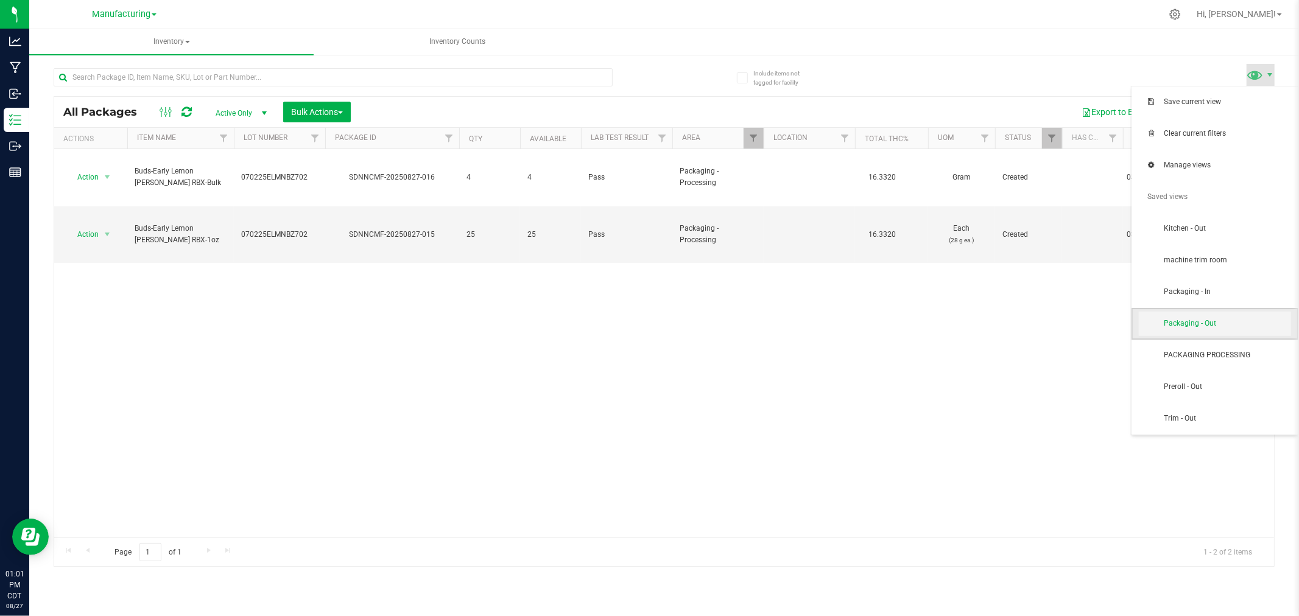
click at [1215, 325] on span "Packaging - Out" at bounding box center [1227, 323] width 127 height 10
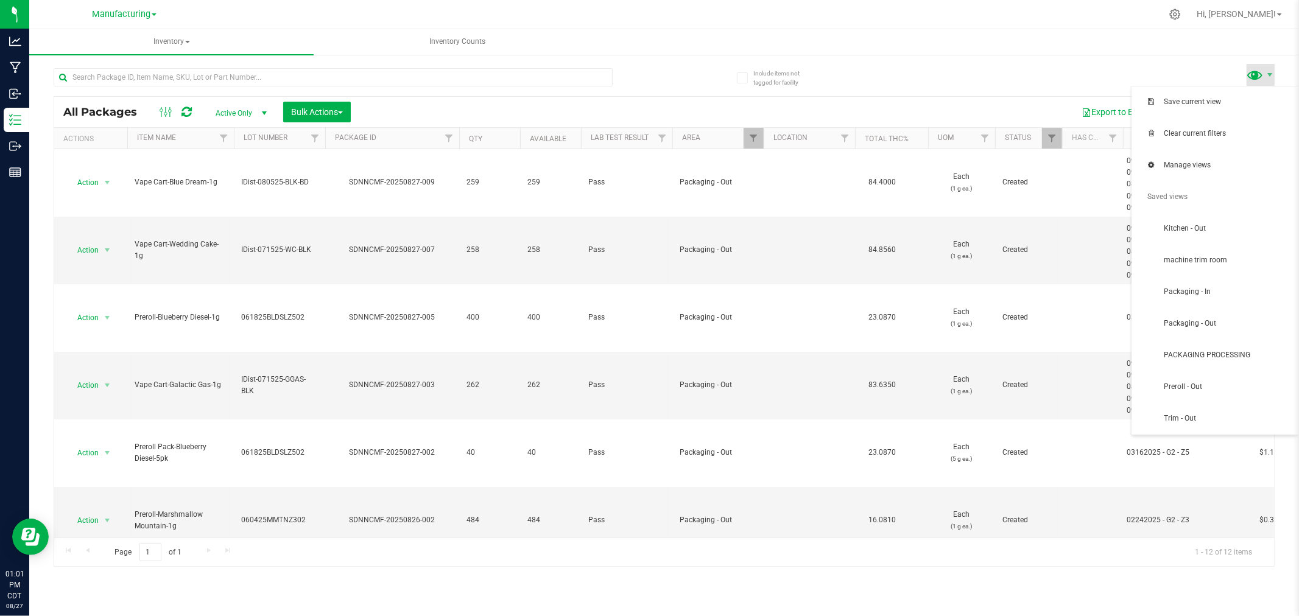
click at [1253, 72] on span at bounding box center [1255, 75] width 18 height 18
click at [1213, 139] on span "Clear current filters" at bounding box center [1215, 134] width 152 height 24
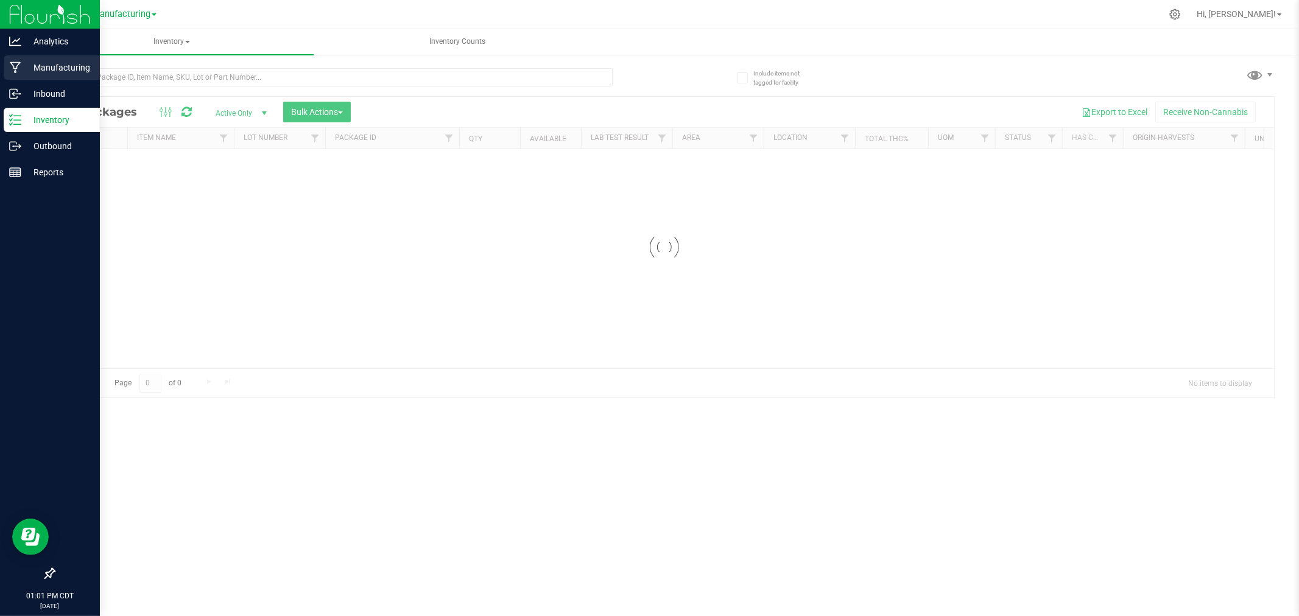
click at [12, 61] on icon at bounding box center [16, 67] width 12 height 12
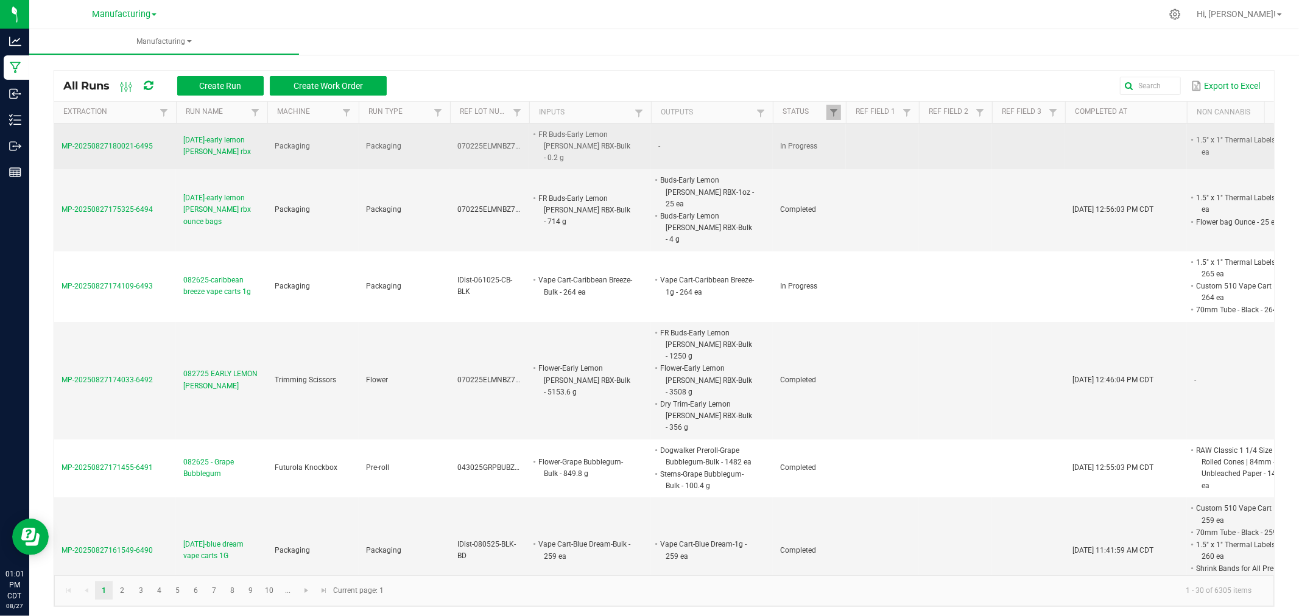
click at [208, 143] on span "[DATE]-early lemon [PERSON_NAME] rbx" at bounding box center [221, 146] width 77 height 23
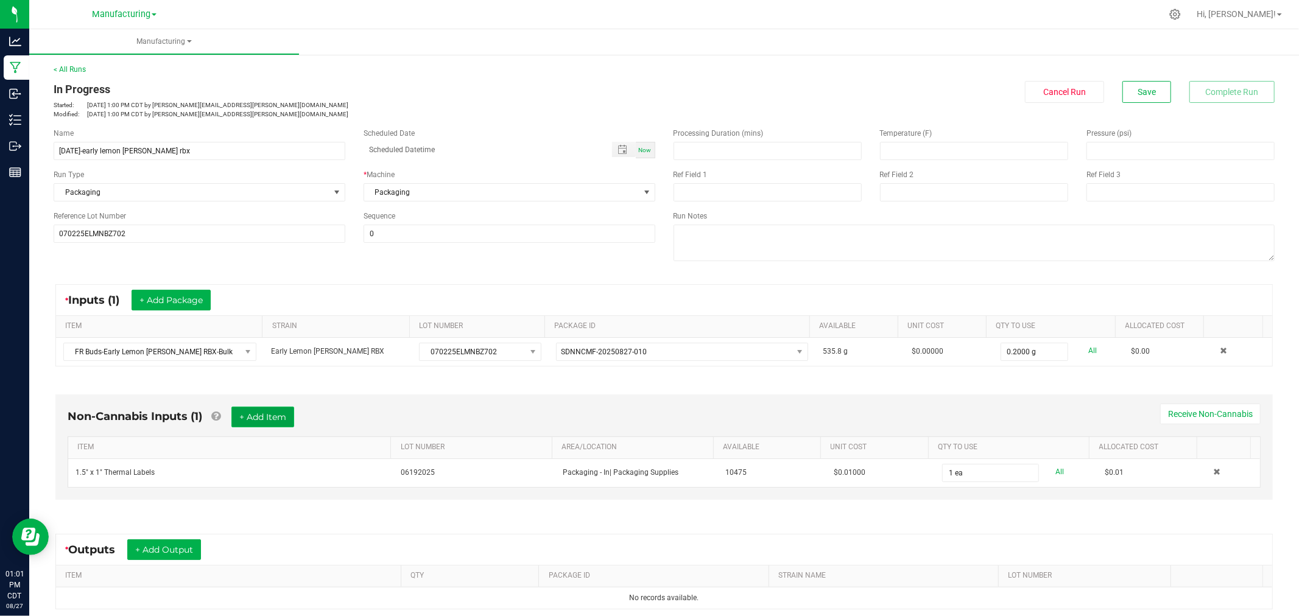
click at [262, 411] on button "+ Add Item" at bounding box center [262, 417] width 63 height 21
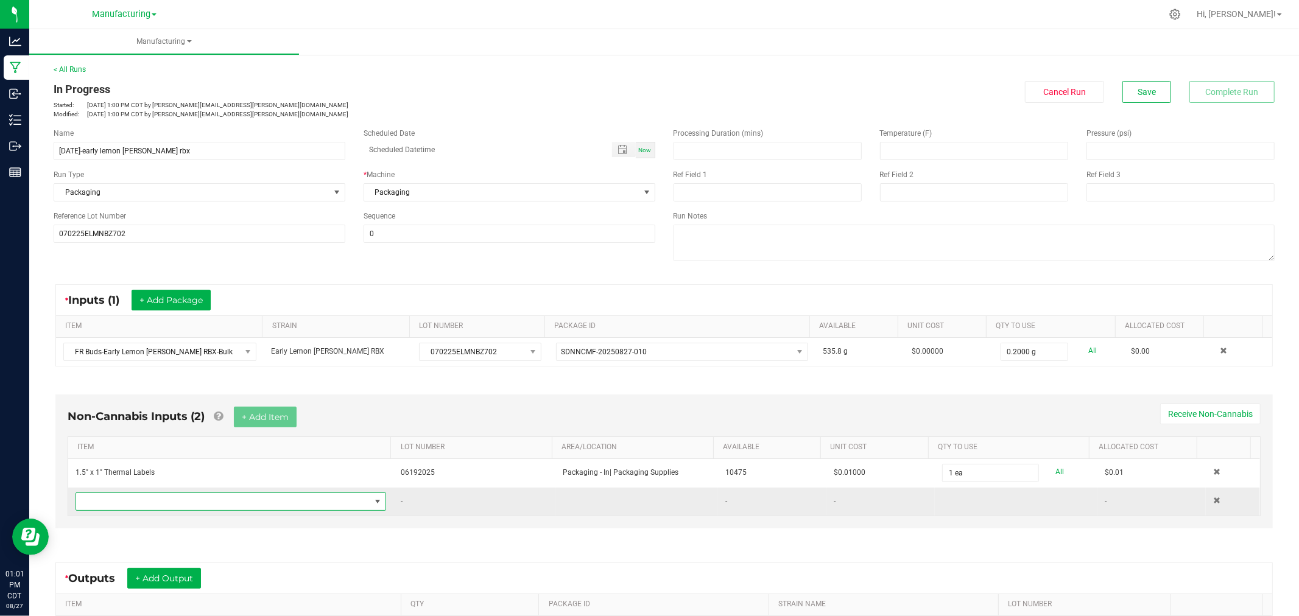
click at [214, 507] on span "NO DATA FOUND" at bounding box center [223, 501] width 294 height 17
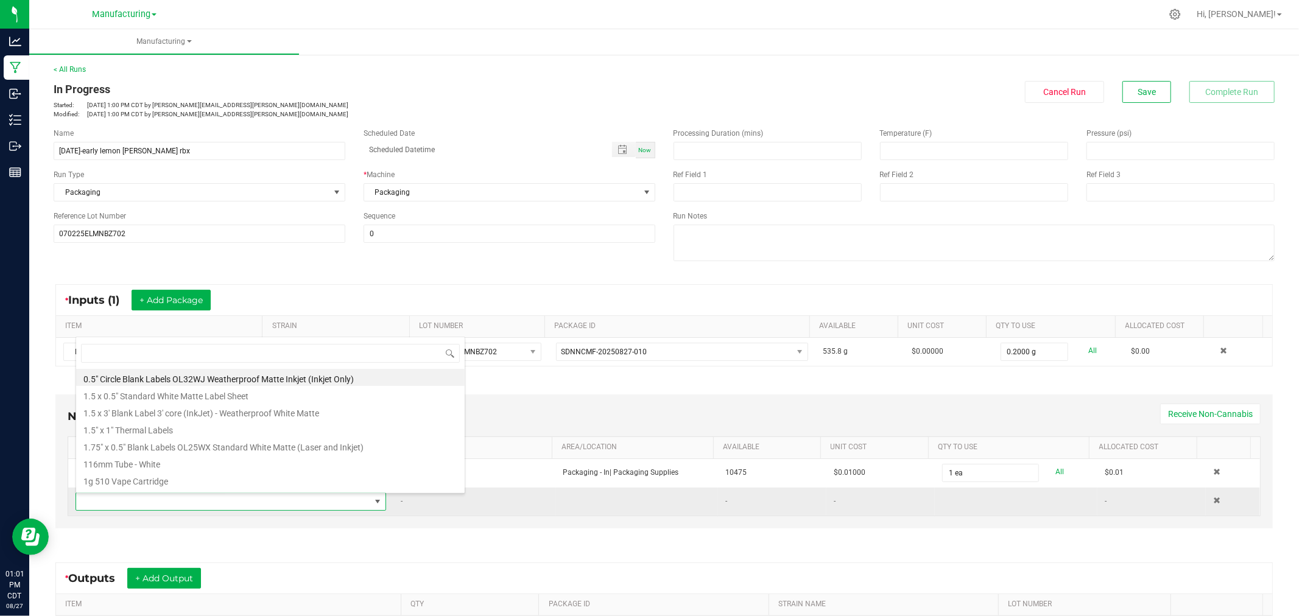
scroll to position [18, 301]
click at [532, 423] on div "Non-Cannabis Inputs (2) + Add Item Receive Non-Cannabis" at bounding box center [664, 422] width 1193 height 30
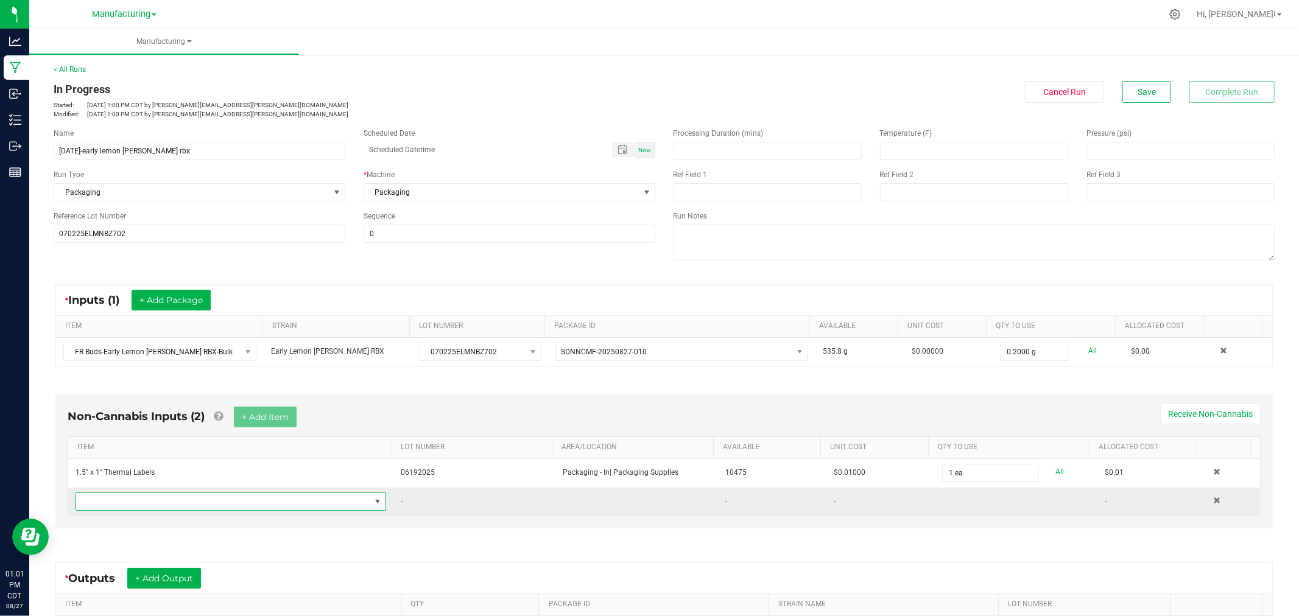
click at [204, 504] on span "NO DATA FOUND" at bounding box center [223, 501] width 294 height 17
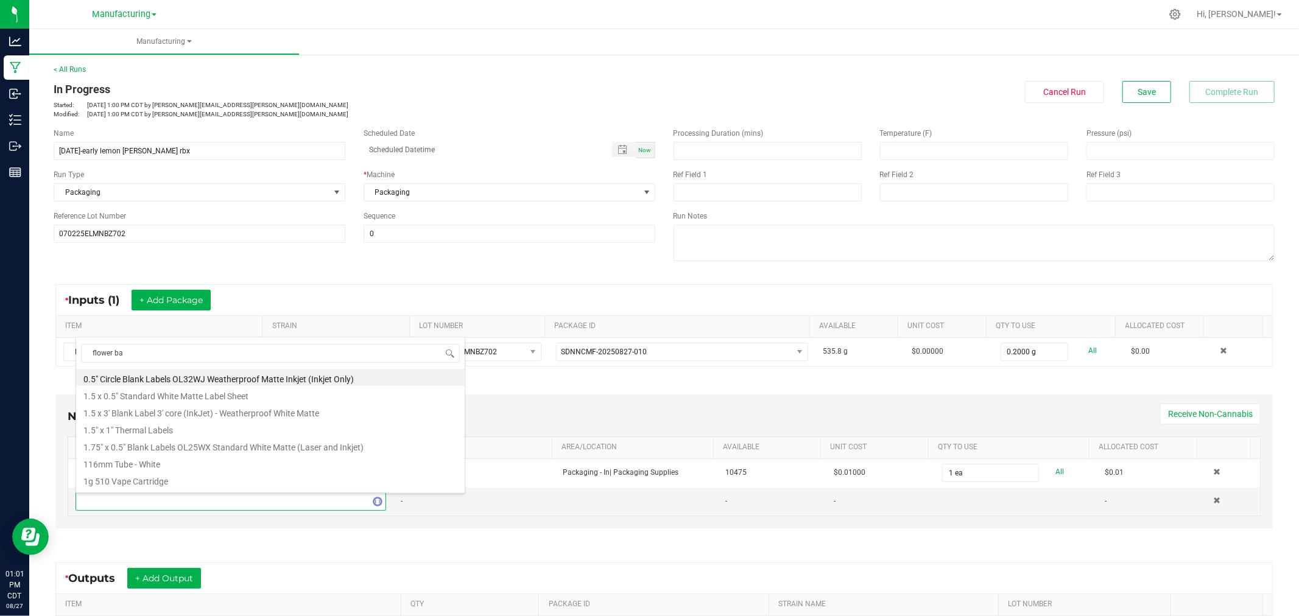
type input "flower bag"
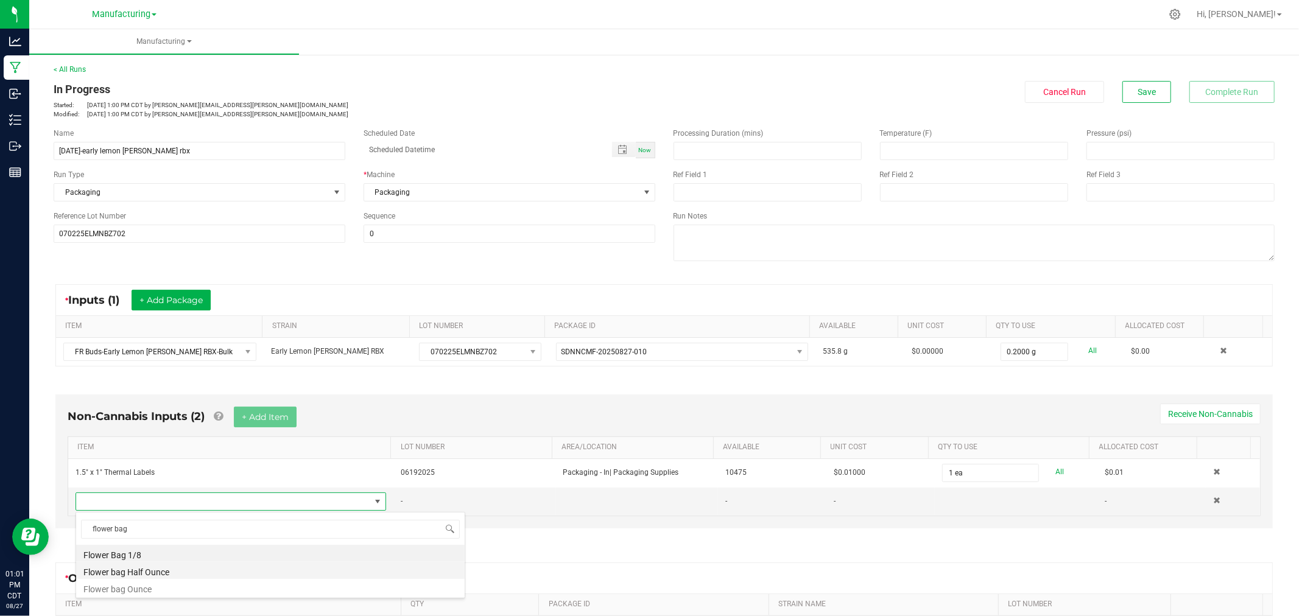
click at [165, 576] on li "Flower bag Half Ounce" at bounding box center [270, 570] width 388 height 17
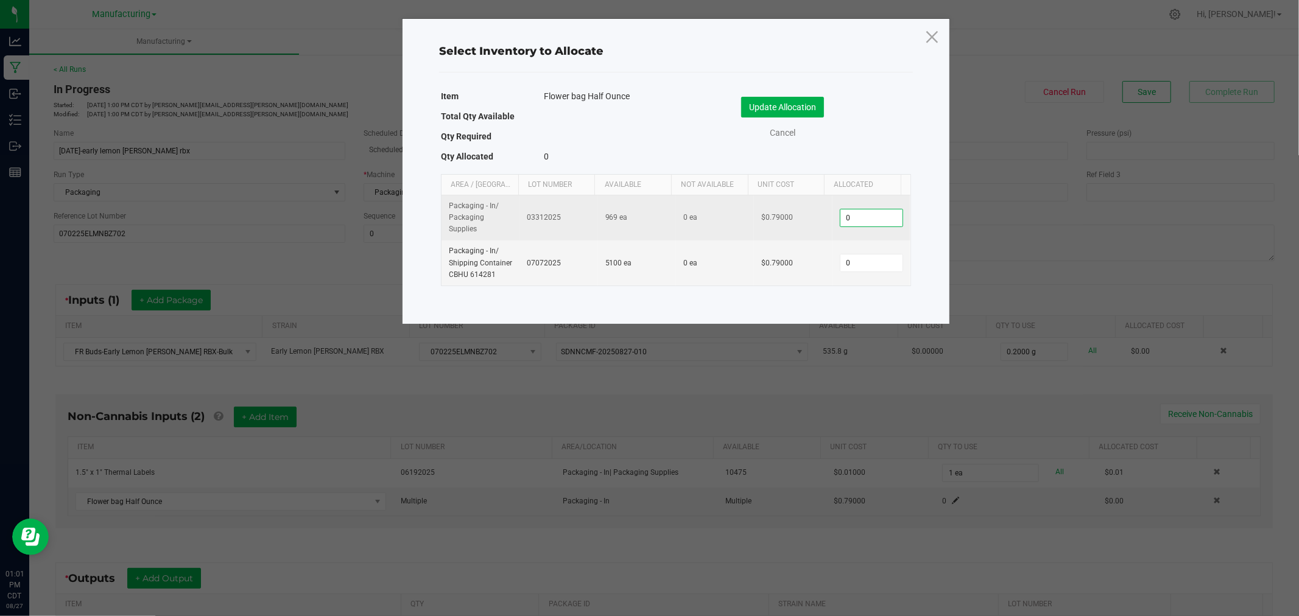
click at [853, 220] on input "0" at bounding box center [871, 217] width 62 height 17
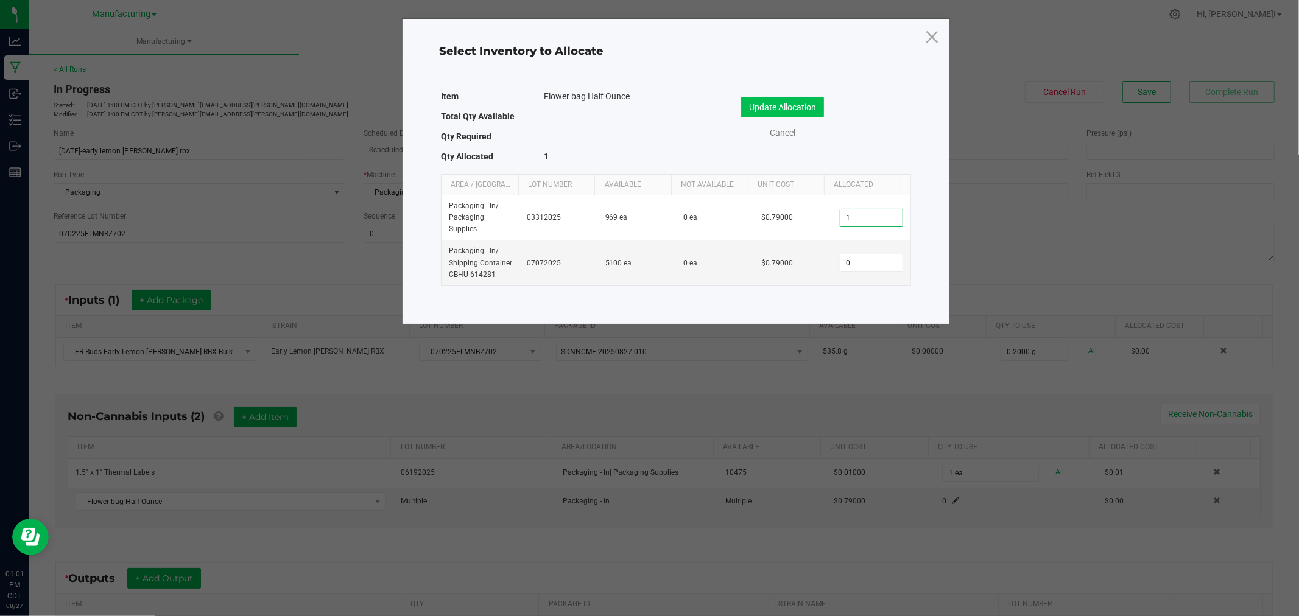
type input "1"
click at [801, 105] on button "Update Allocation" at bounding box center [782, 107] width 83 height 21
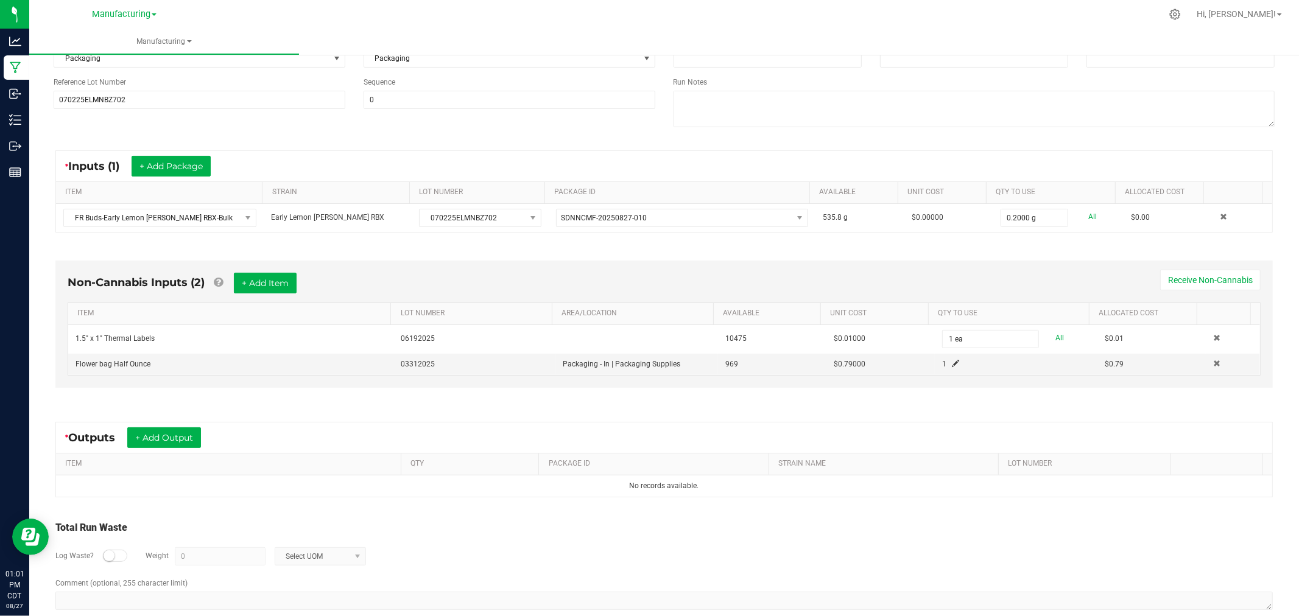
scroll to position [135, 0]
click at [178, 440] on button "+ Add Output" at bounding box center [164, 436] width 74 height 21
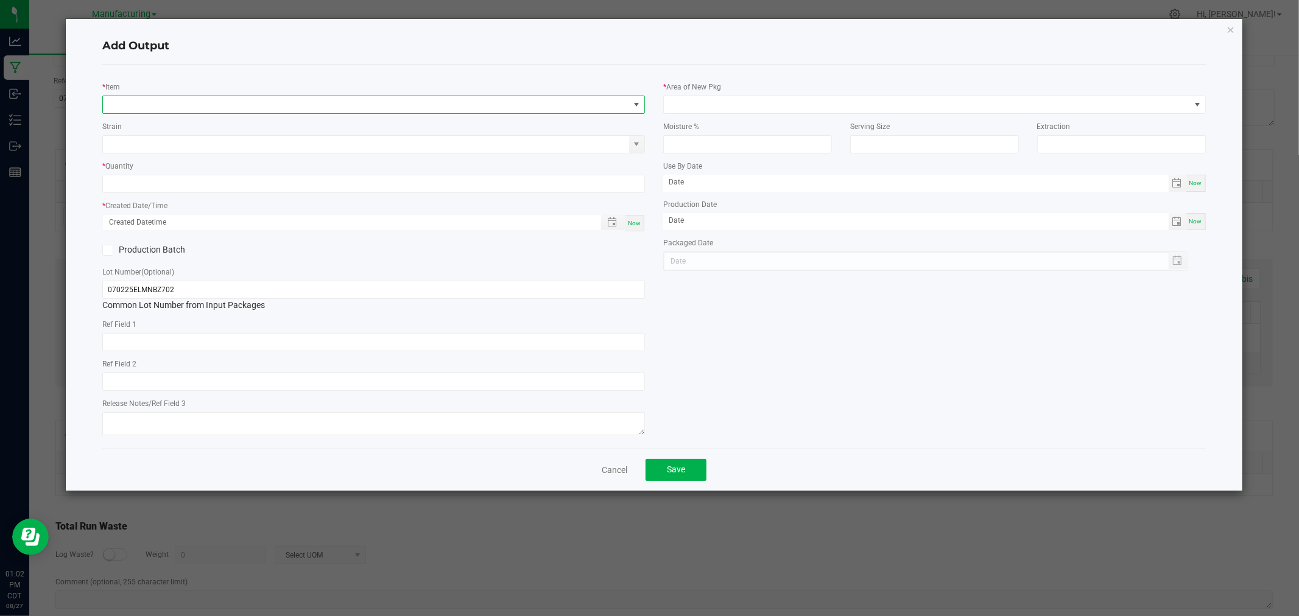
click at [208, 102] on span "NO DATA FOUND" at bounding box center [366, 104] width 526 height 17
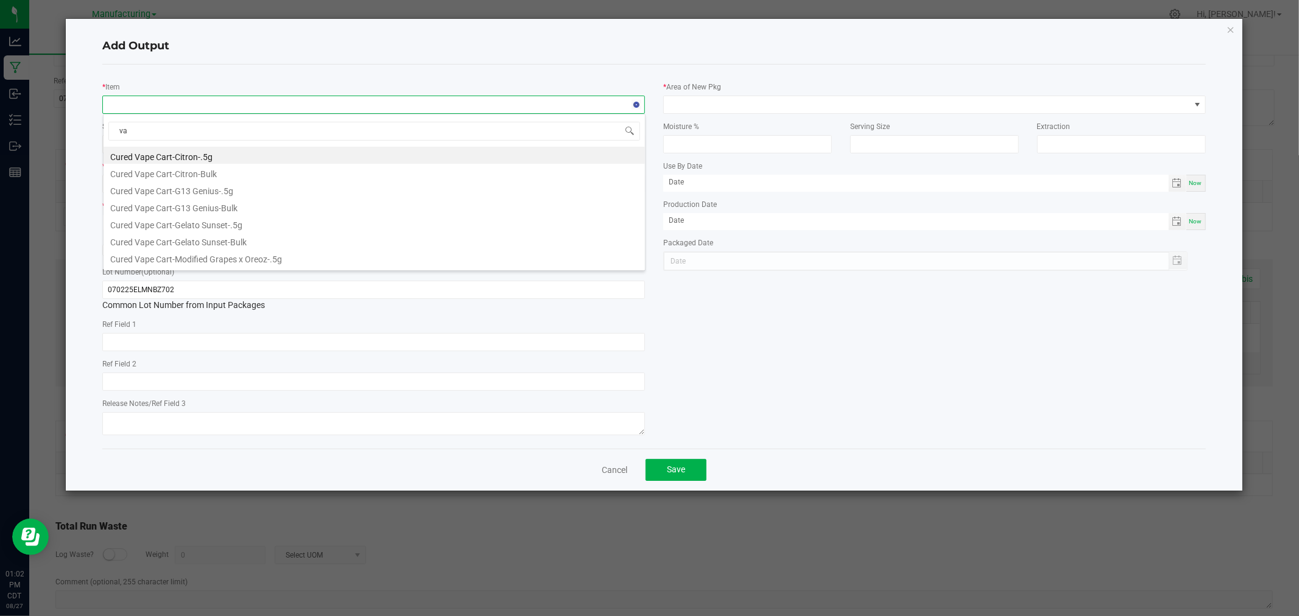
type input "v"
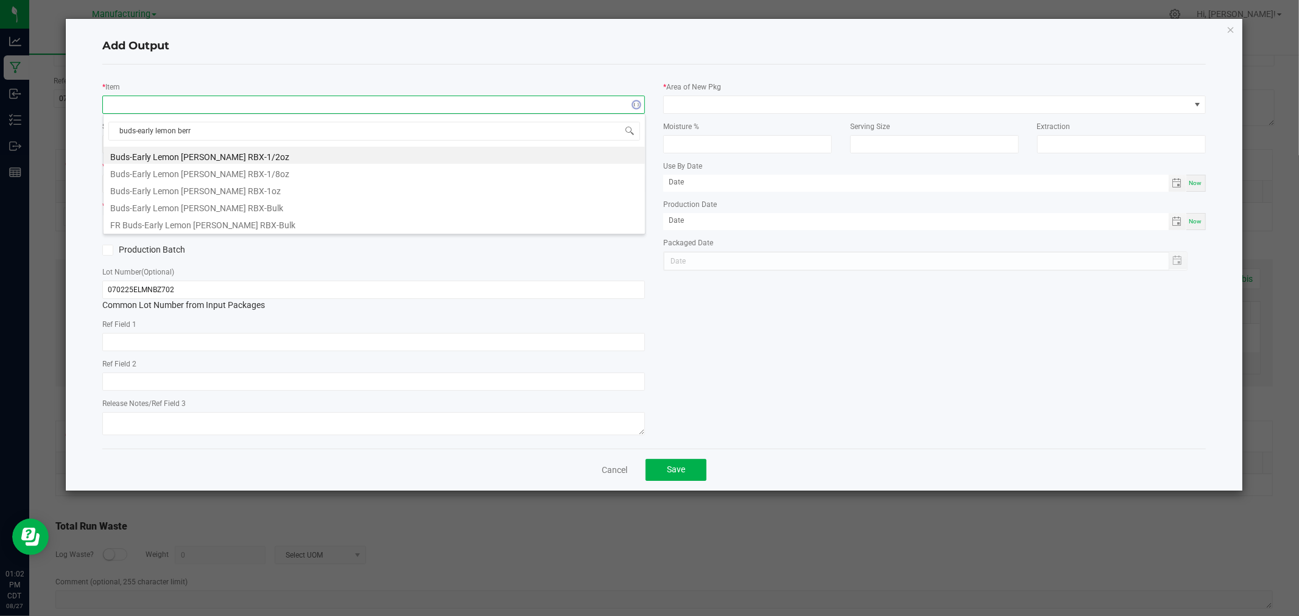
type input "buds-early lemon [PERSON_NAME]"
click at [247, 155] on li "Buds-Early Lemon [PERSON_NAME] RBX-1/2oz" at bounding box center [374, 155] width 541 height 17
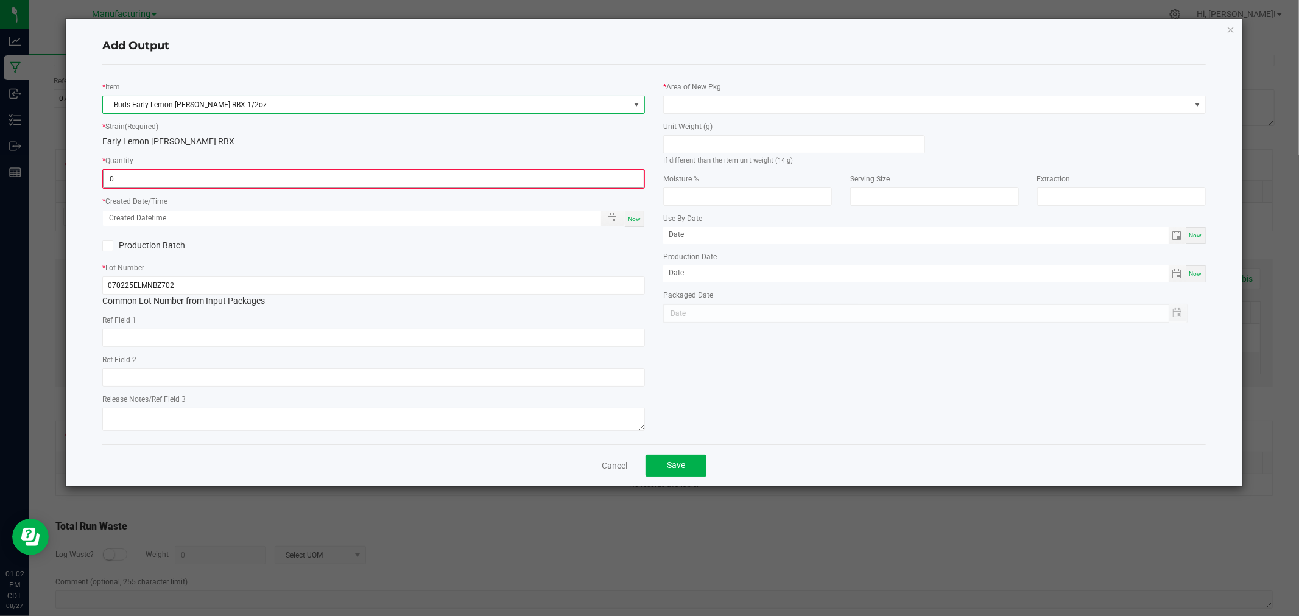
click at [250, 183] on input "0" at bounding box center [374, 178] width 540 height 17
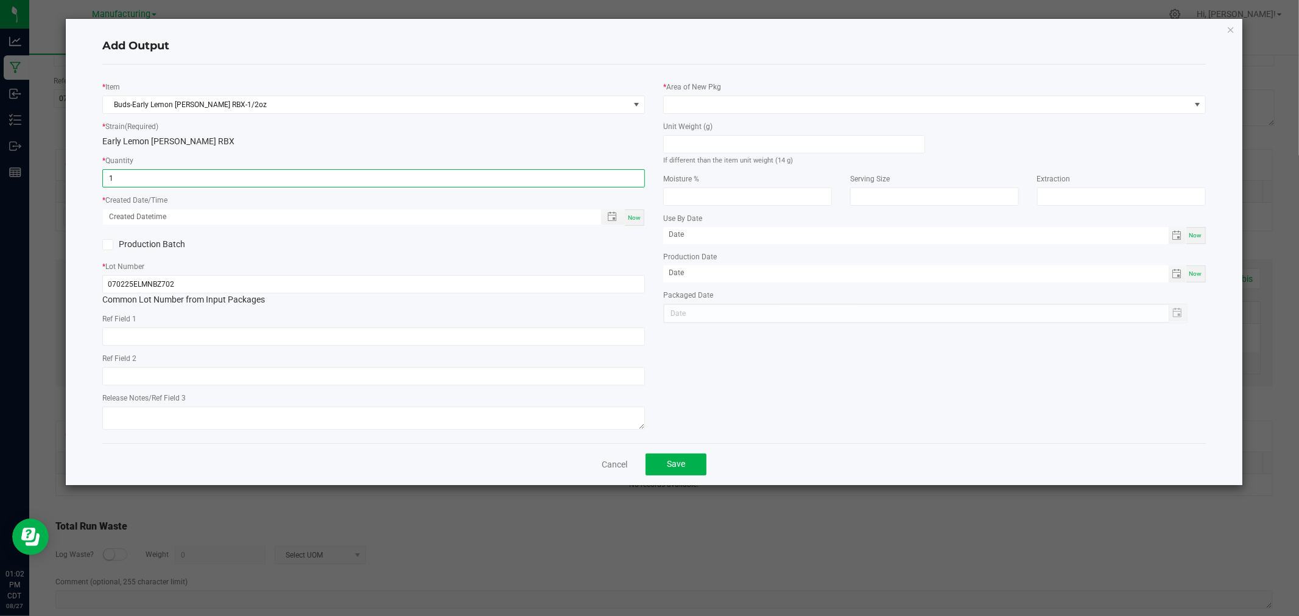
type input "1 ea"
click at [629, 217] on span "Now" at bounding box center [634, 217] width 13 height 7
type input "[DATE] 1:02 PM"
type input "[DATE]"
click at [712, 142] on input at bounding box center [794, 144] width 261 height 17
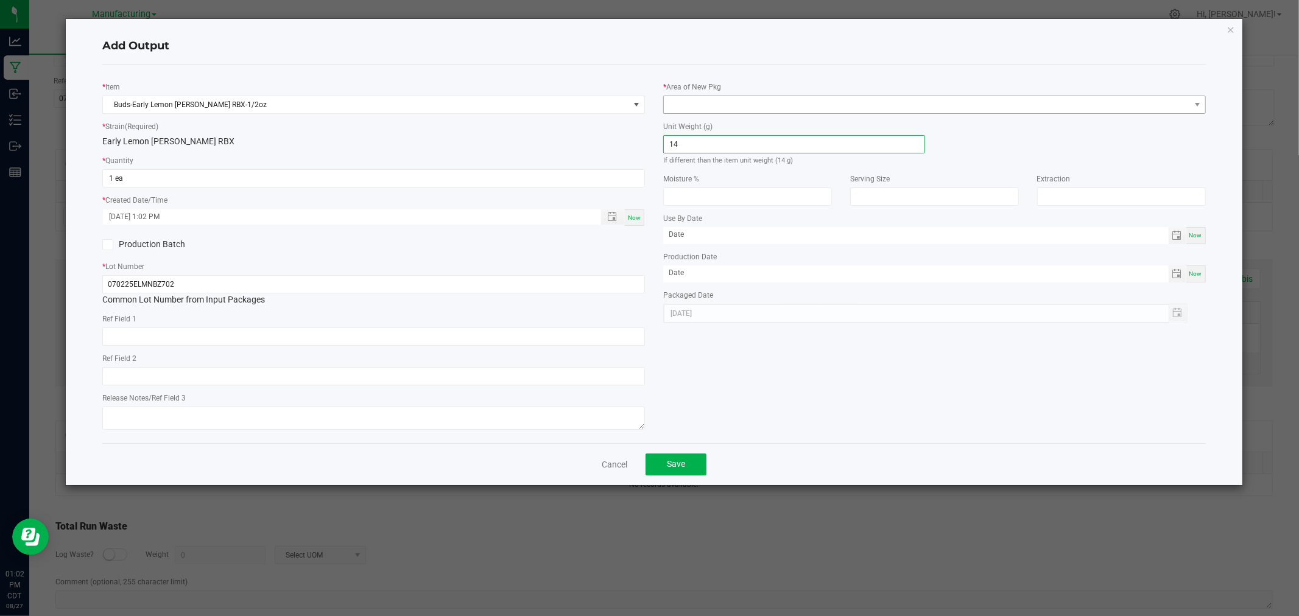
type input "14"
click at [726, 105] on span at bounding box center [927, 104] width 526 height 17
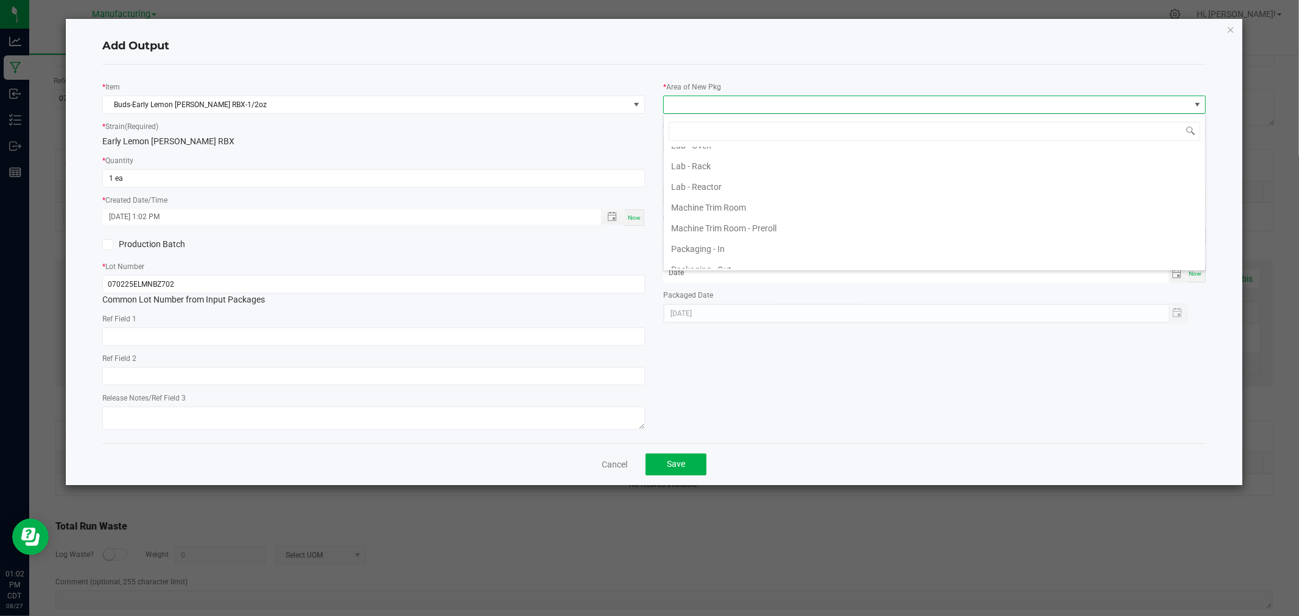
scroll to position [338, 0]
click at [747, 234] on li "Packaging - Processing" at bounding box center [934, 233] width 541 height 21
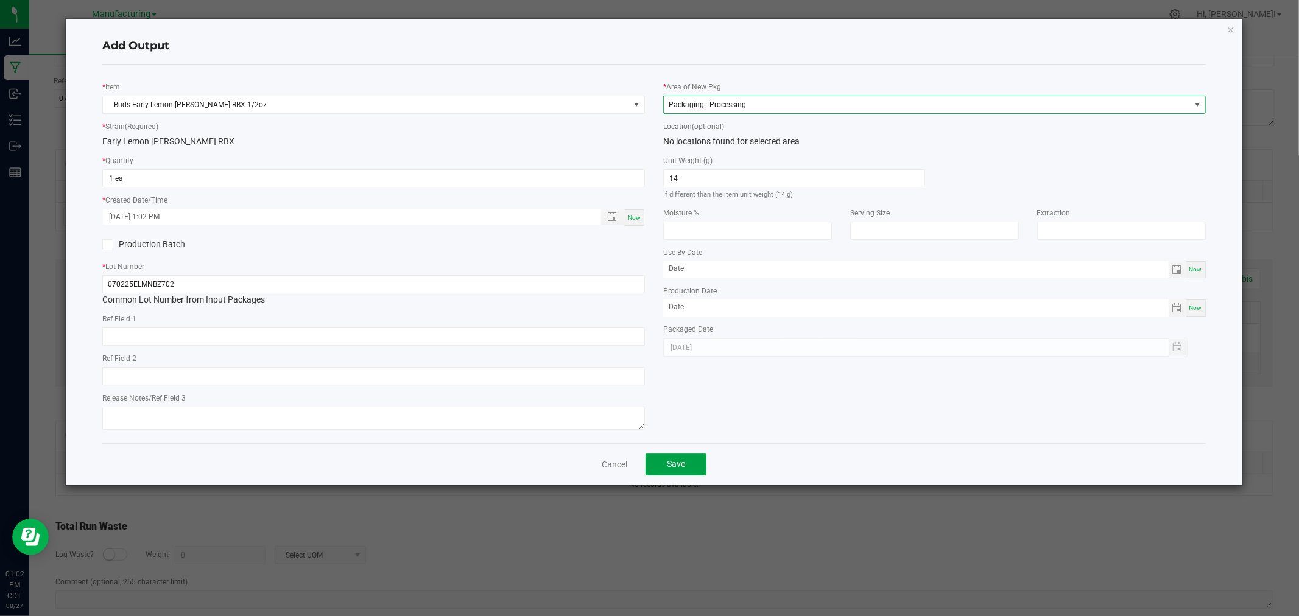
click at [661, 465] on button "Save" at bounding box center [675, 465] width 61 height 22
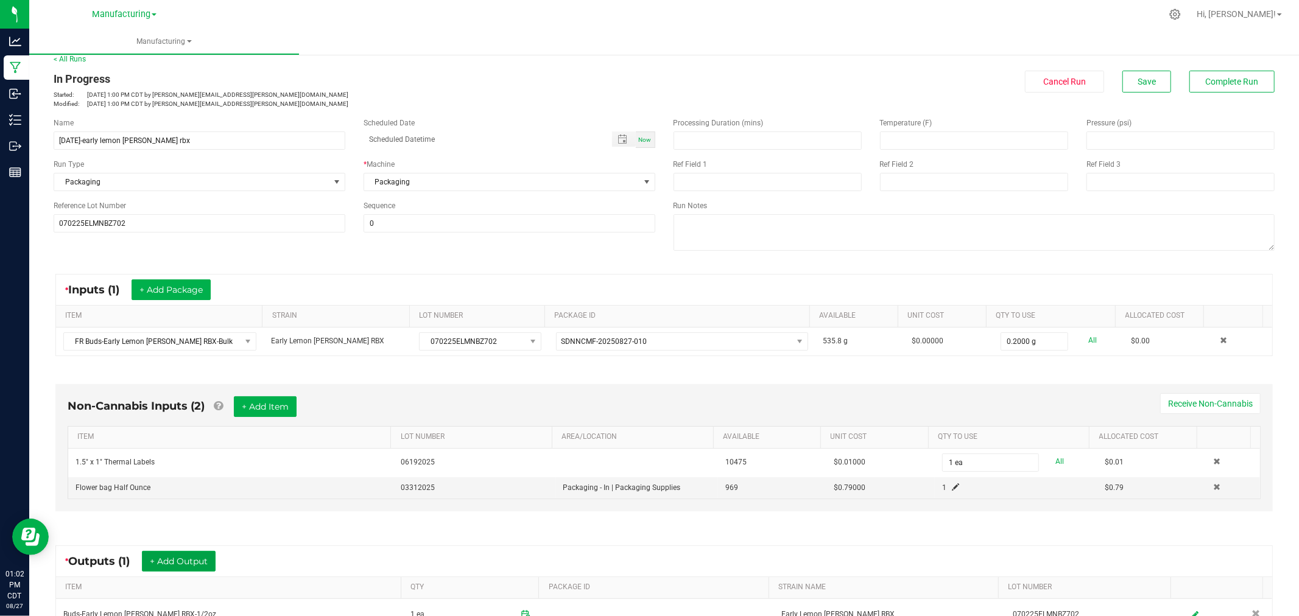
scroll to position [0, 0]
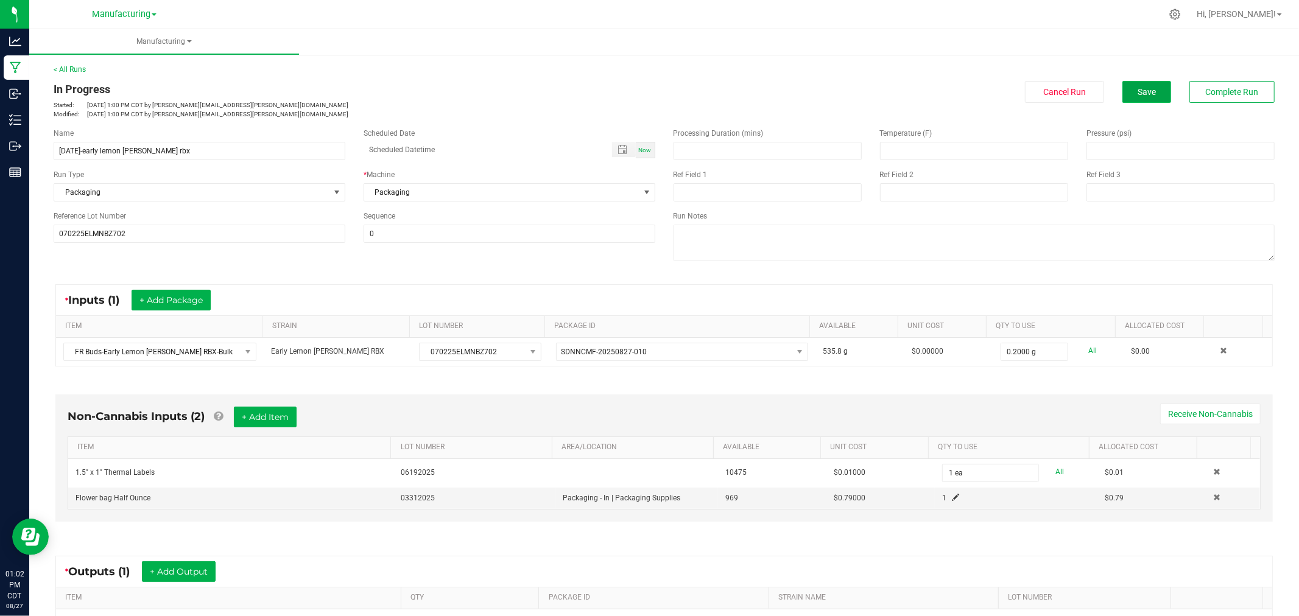
click at [1141, 88] on span "Save" at bounding box center [1146, 92] width 18 height 10
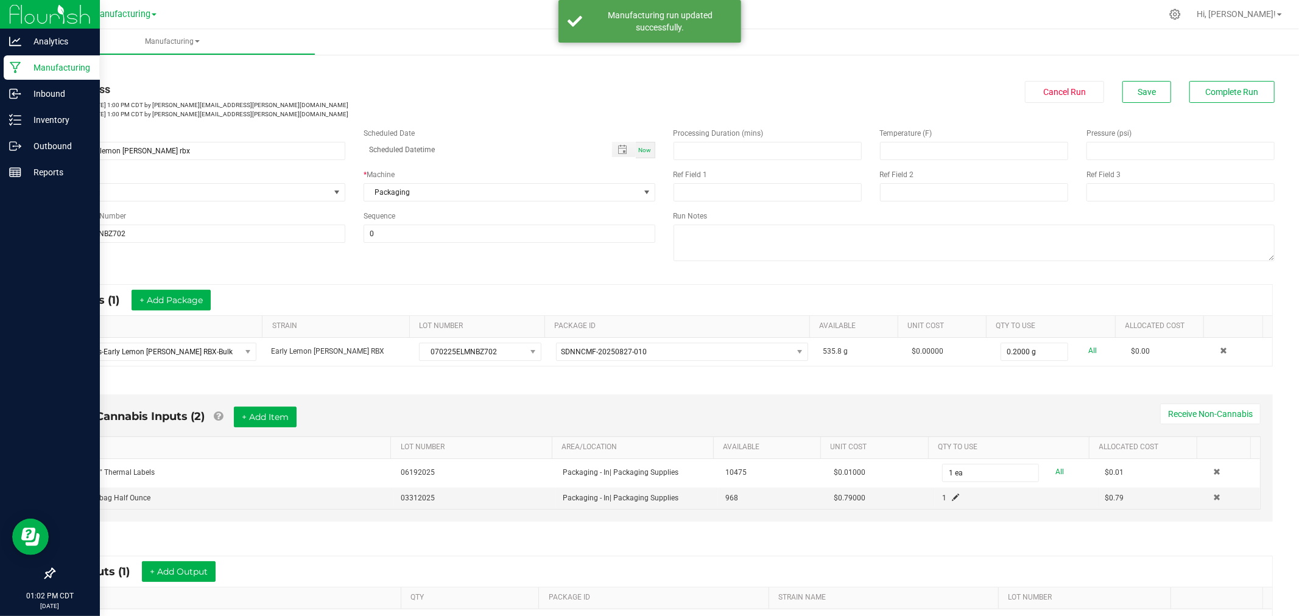
click at [16, 71] on icon at bounding box center [16, 67] width 12 height 12
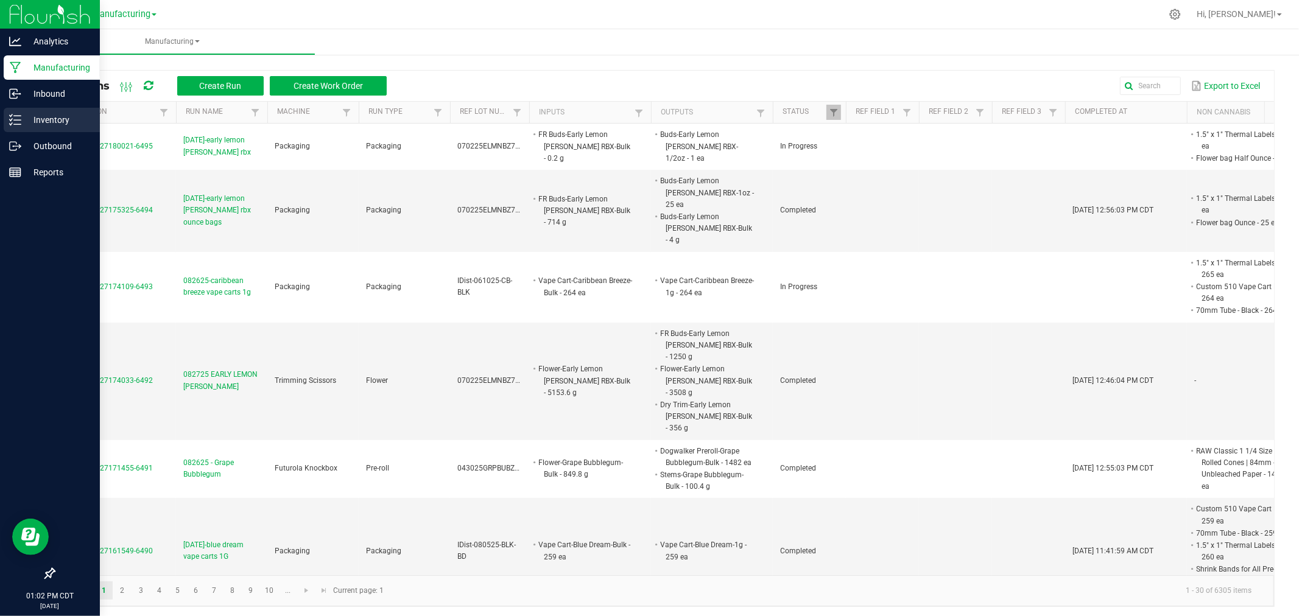
click at [7, 111] on div "Inventory" at bounding box center [52, 120] width 96 height 24
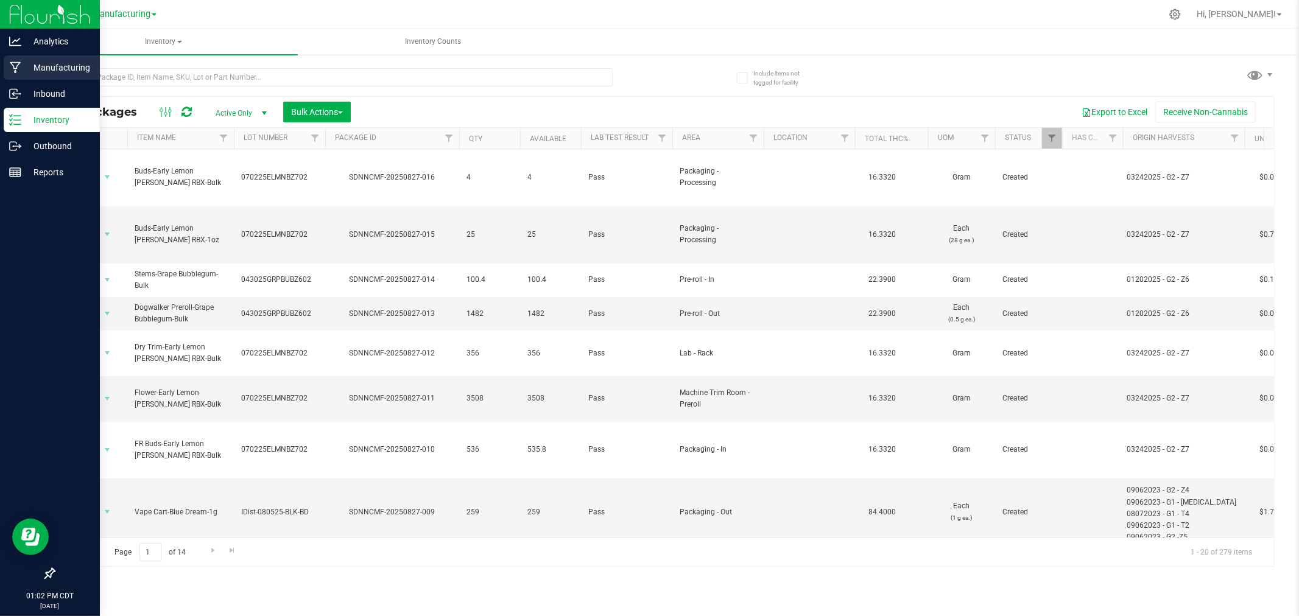
click at [19, 60] on div "Manufacturing" at bounding box center [52, 67] width 96 height 24
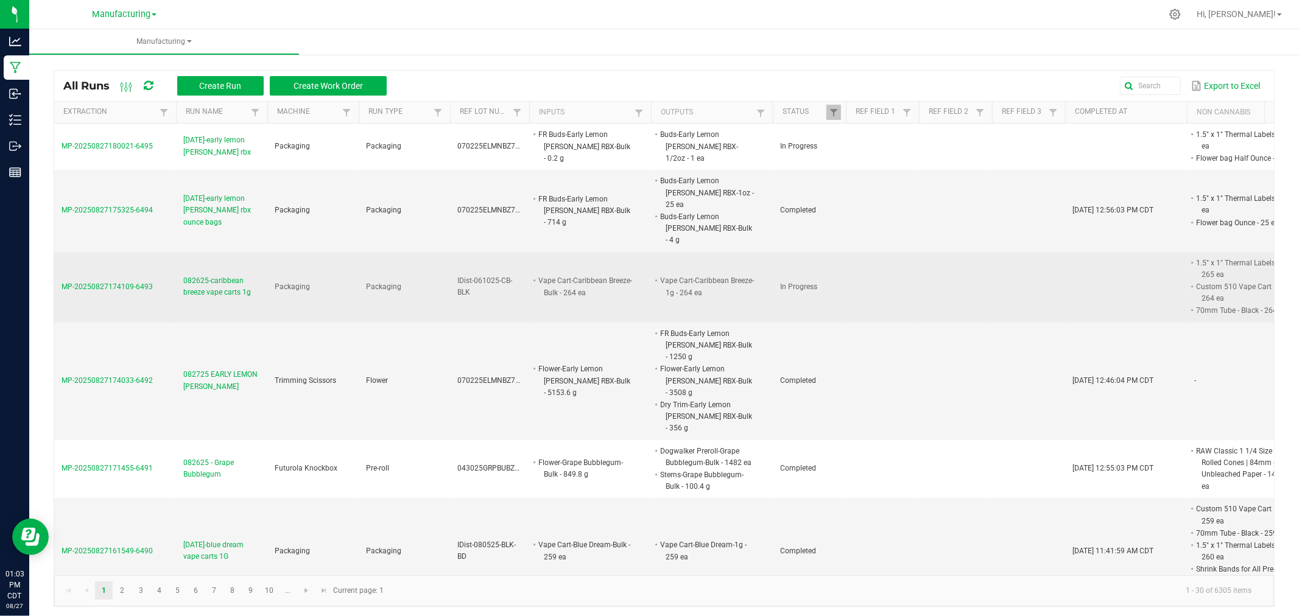
click at [210, 275] on span "082625-caribbean breeze vape carts 1g" at bounding box center [221, 286] width 77 height 23
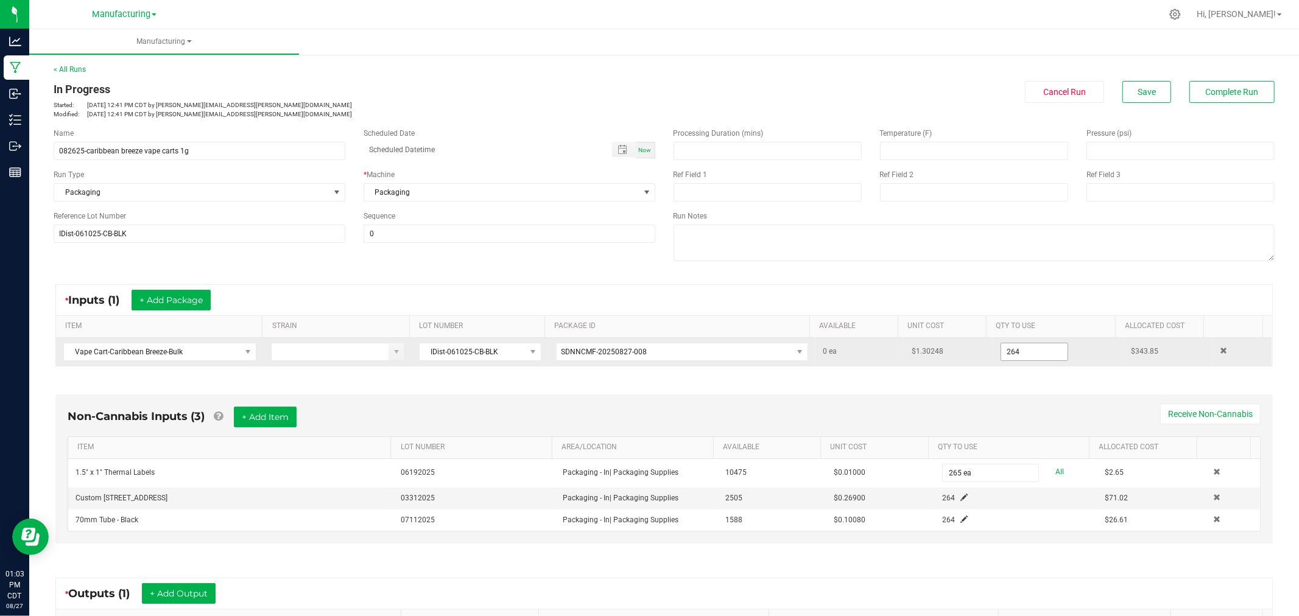
click at [1012, 354] on input "264" at bounding box center [1034, 351] width 66 height 17
click at [1046, 382] on div "Non-Cannabis Inputs (3) + Add Item Receive Non-Cannabis ITEM LOT NUMBER AREA/LO…" at bounding box center [663, 472] width 1239 height 189
click at [1031, 351] on input "264" at bounding box center [1034, 351] width 66 height 17
type input "261 ea"
click at [1014, 412] on div "Non-Cannabis Inputs (3) + Add Item Receive Non-Cannabis" at bounding box center [664, 422] width 1193 height 30
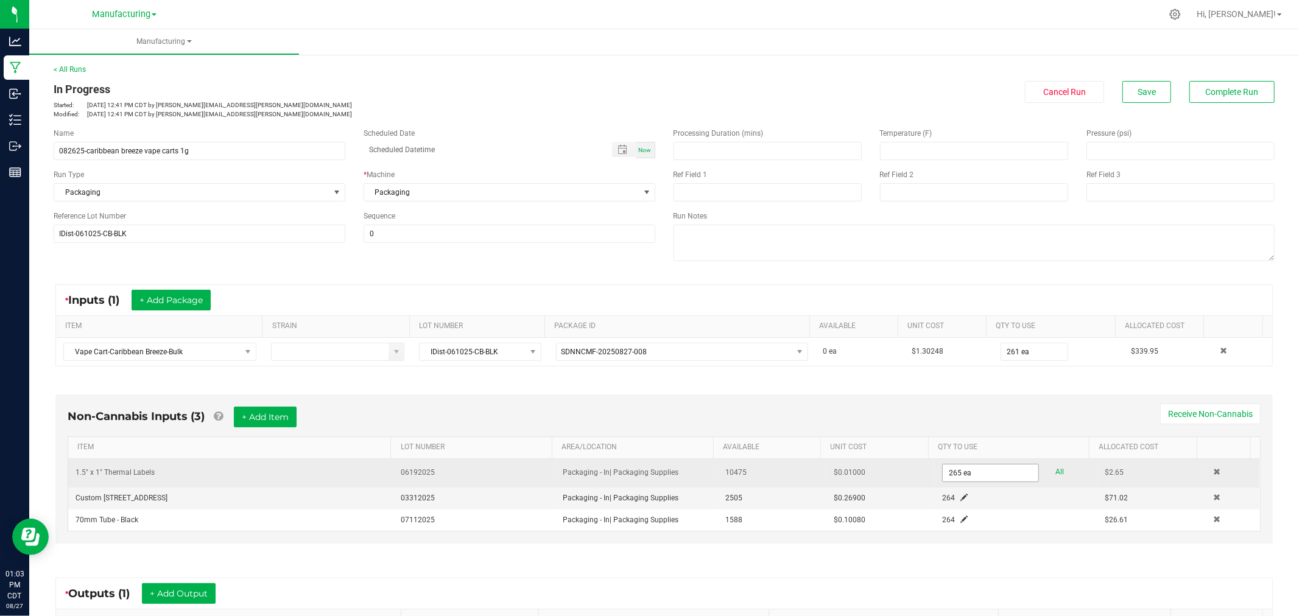
type input "265"
click at [951, 478] on input "265" at bounding box center [991, 473] width 96 height 17
click at [999, 476] on input "2" at bounding box center [991, 473] width 96 height 17
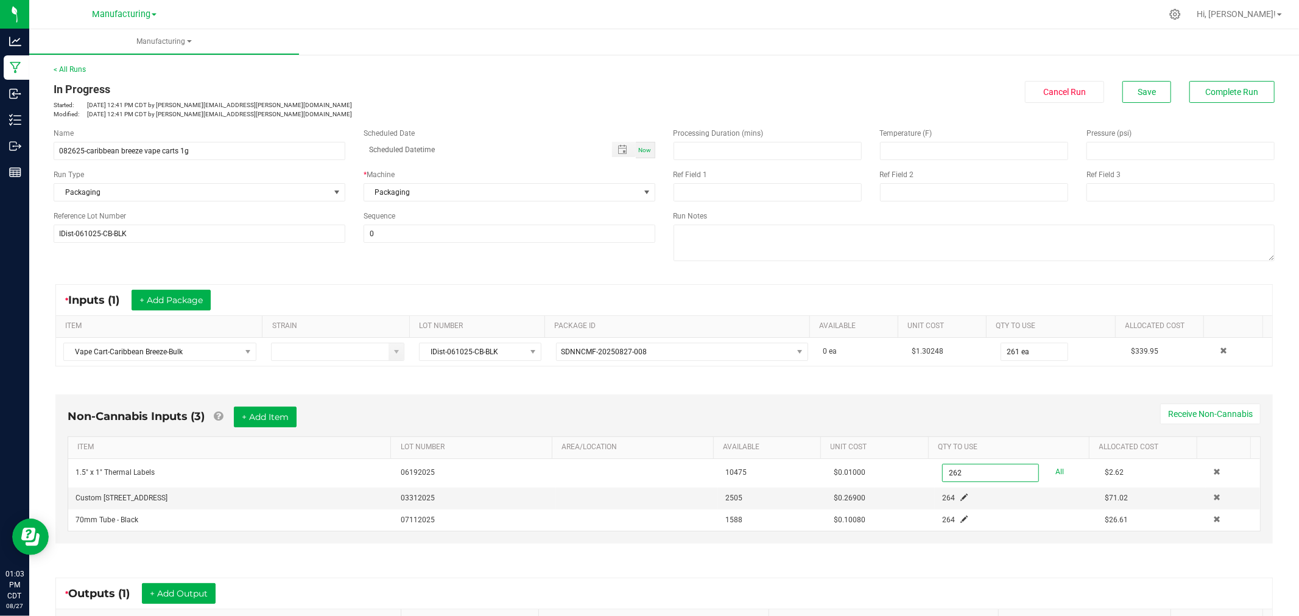
type input "262 ea"
click at [983, 431] on div "Non-Cannabis Inputs (3) + Add Item Receive Non-Cannabis" at bounding box center [664, 422] width 1193 height 30
click at [960, 497] on span at bounding box center [963, 497] width 7 height 7
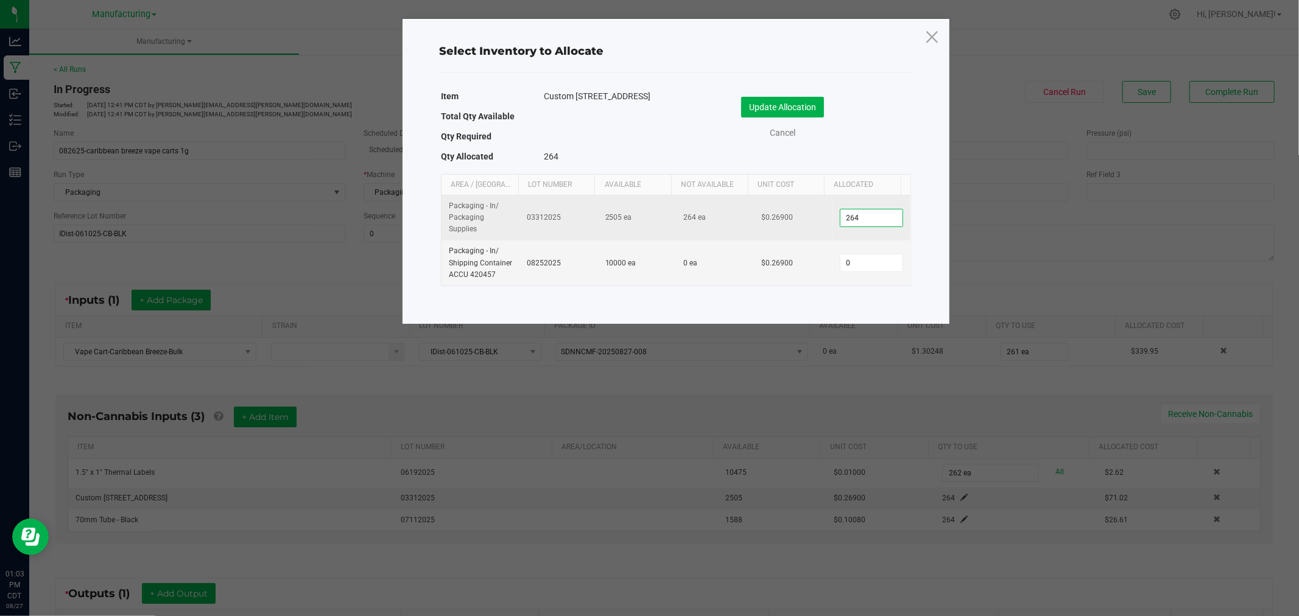
click at [874, 222] on input "264" at bounding box center [871, 217] width 62 height 17
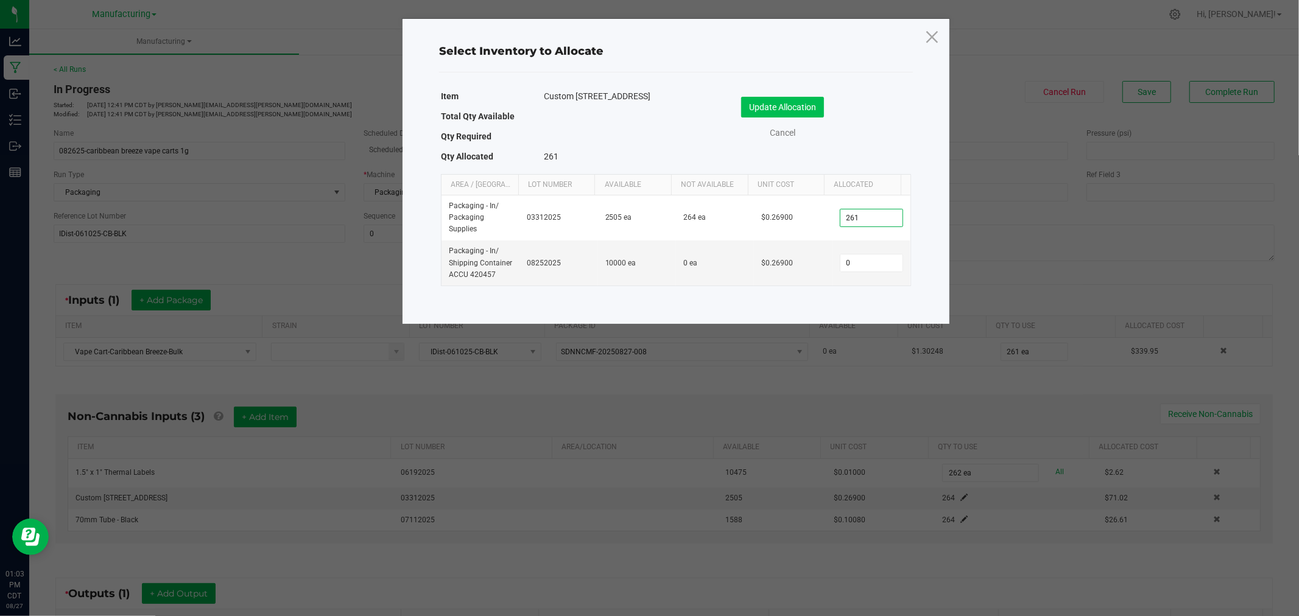
type input "261"
click at [793, 98] on button "Update Allocation" at bounding box center [782, 107] width 83 height 21
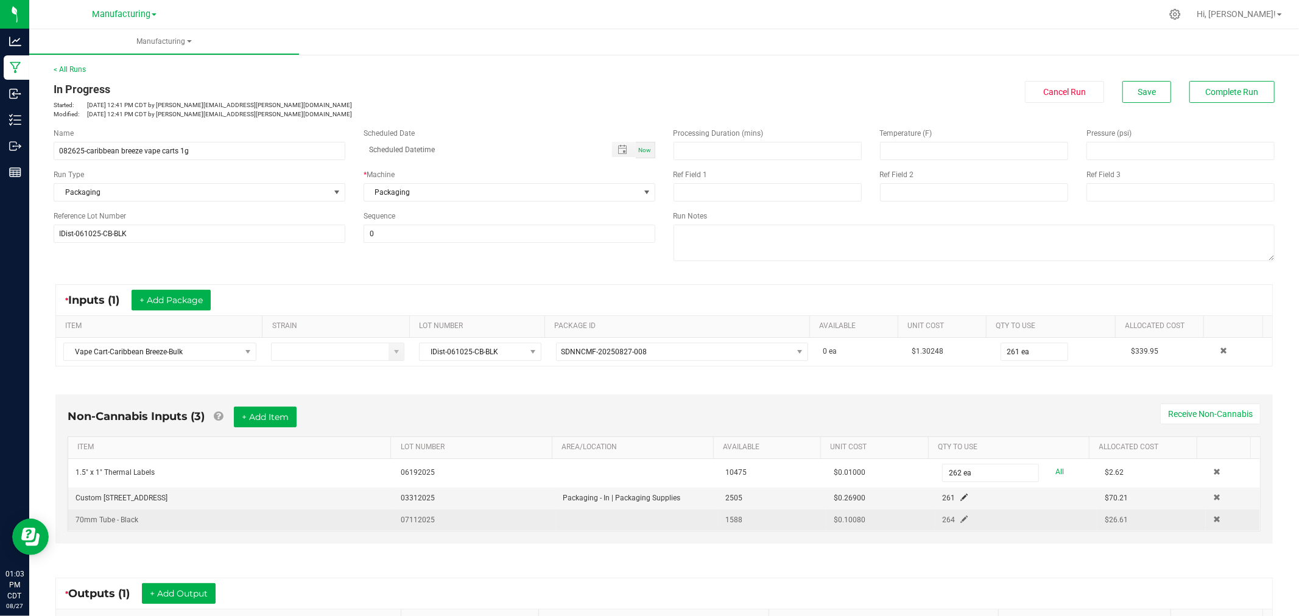
click at [960, 521] on span at bounding box center [963, 519] width 7 height 7
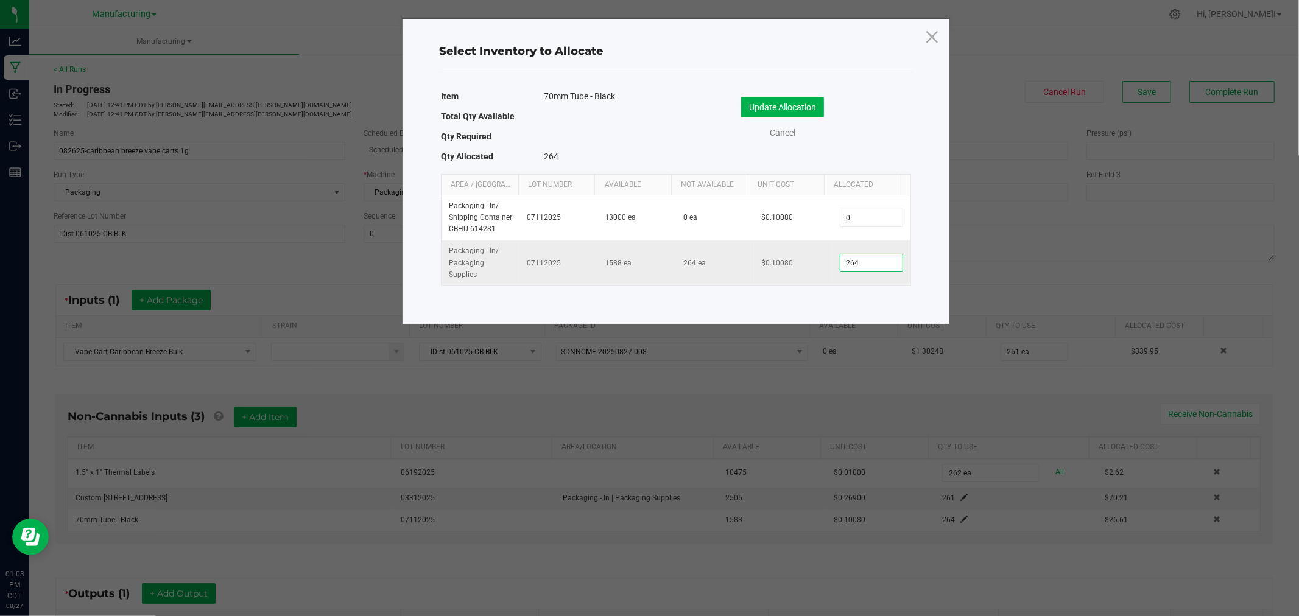
click at [882, 269] on input "264" at bounding box center [871, 263] width 62 height 17
type input "261"
click at [809, 104] on button "Update Allocation" at bounding box center [782, 107] width 83 height 21
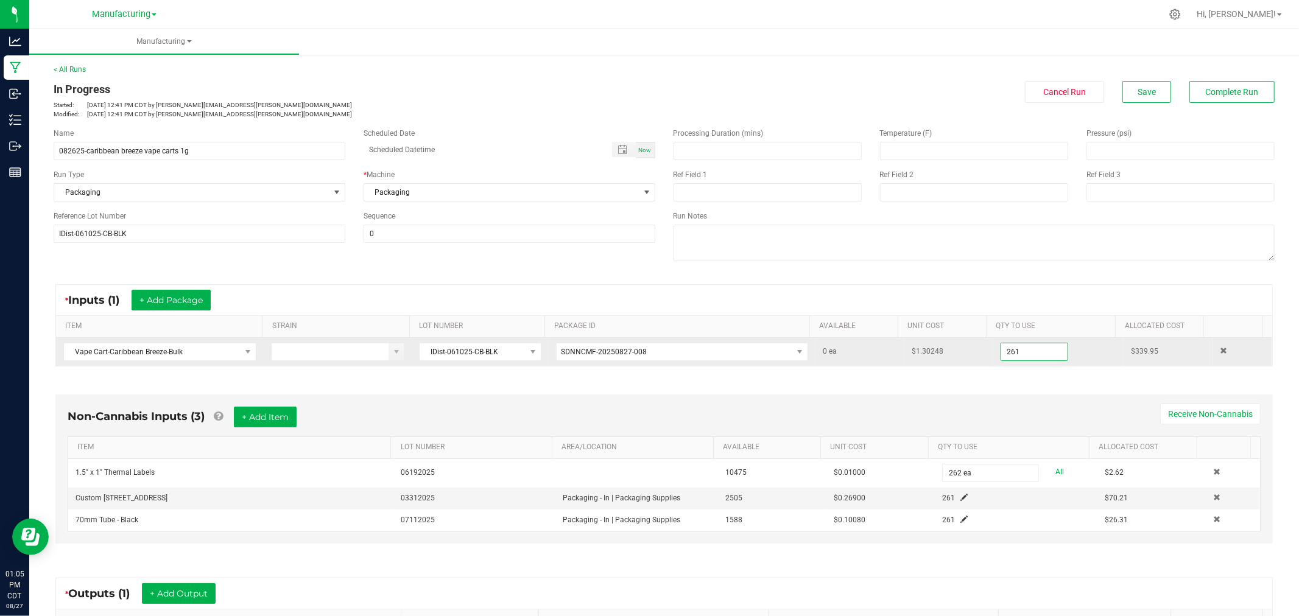
click at [1014, 350] on input "261" at bounding box center [1034, 351] width 66 height 17
type input "263 ea"
click at [999, 418] on div "Non-Cannabis Inputs (3) + Add Item Receive Non-Cannabis" at bounding box center [664, 422] width 1193 height 30
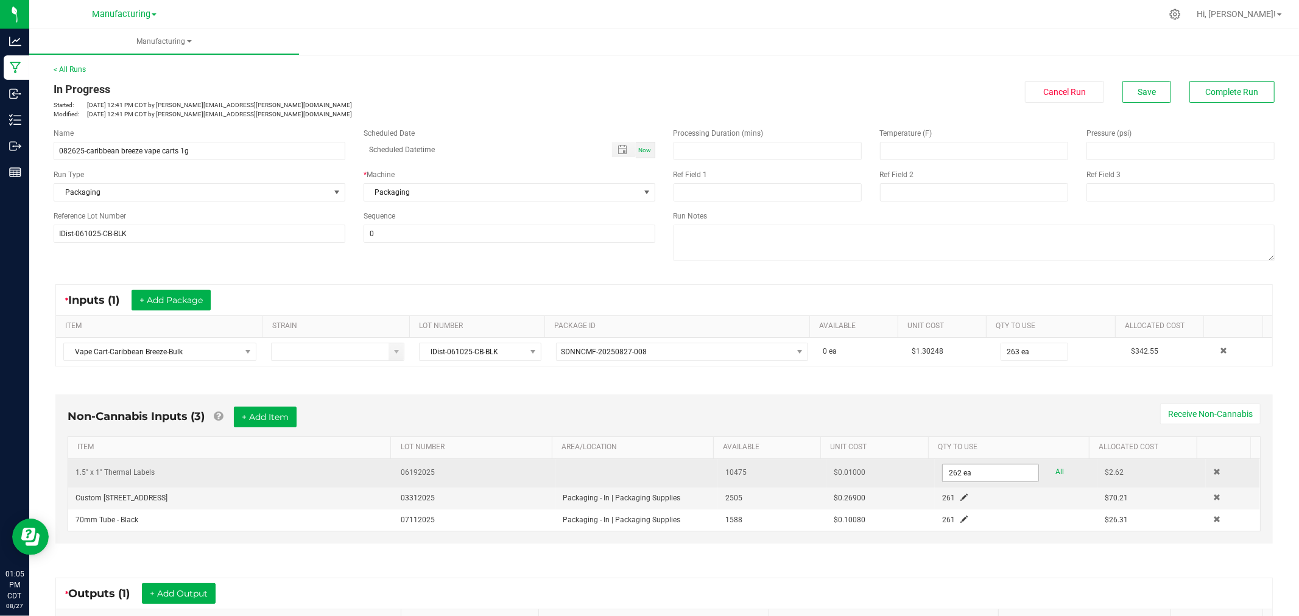
type input "262"
click at [972, 470] on input "262" at bounding box center [991, 473] width 96 height 17
click at [971, 470] on input "2" at bounding box center [991, 473] width 96 height 17
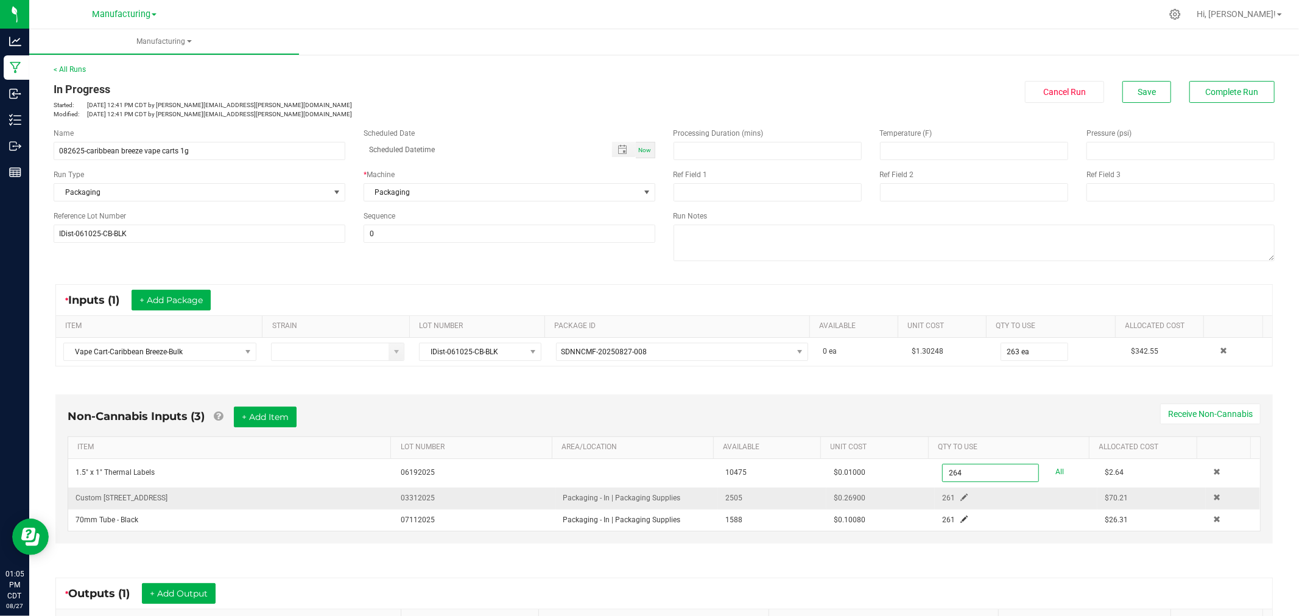
type input "264 ea"
click at [960, 497] on span at bounding box center [963, 497] width 7 height 7
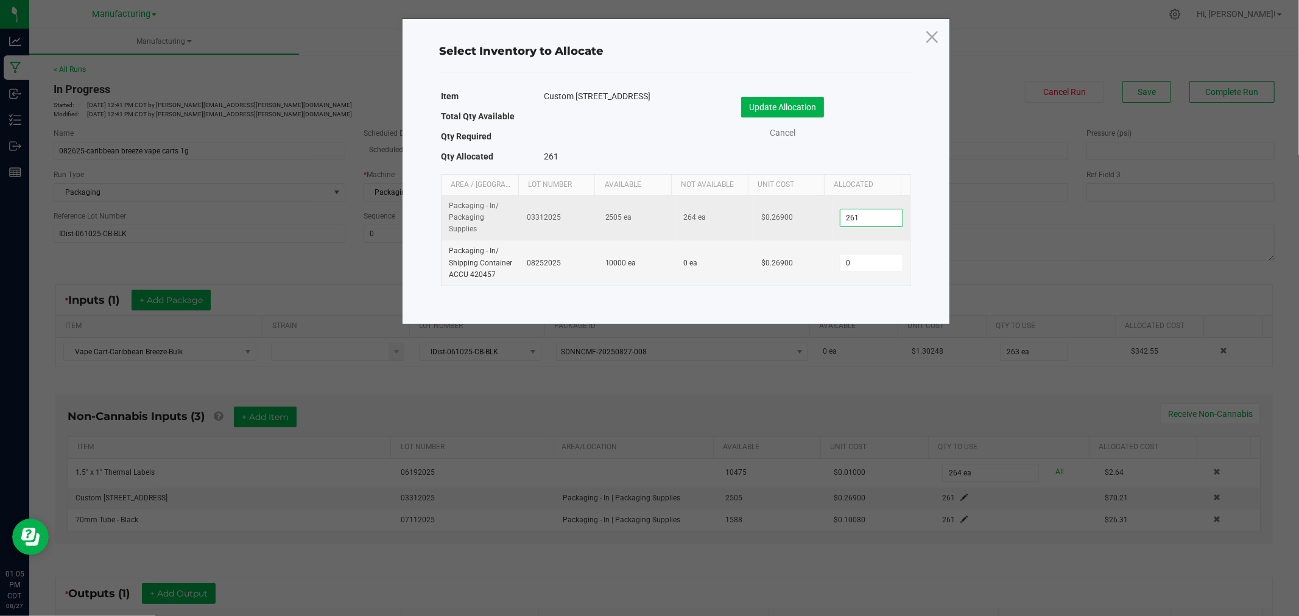
click at [871, 209] on input "261" at bounding box center [871, 217] width 62 height 17
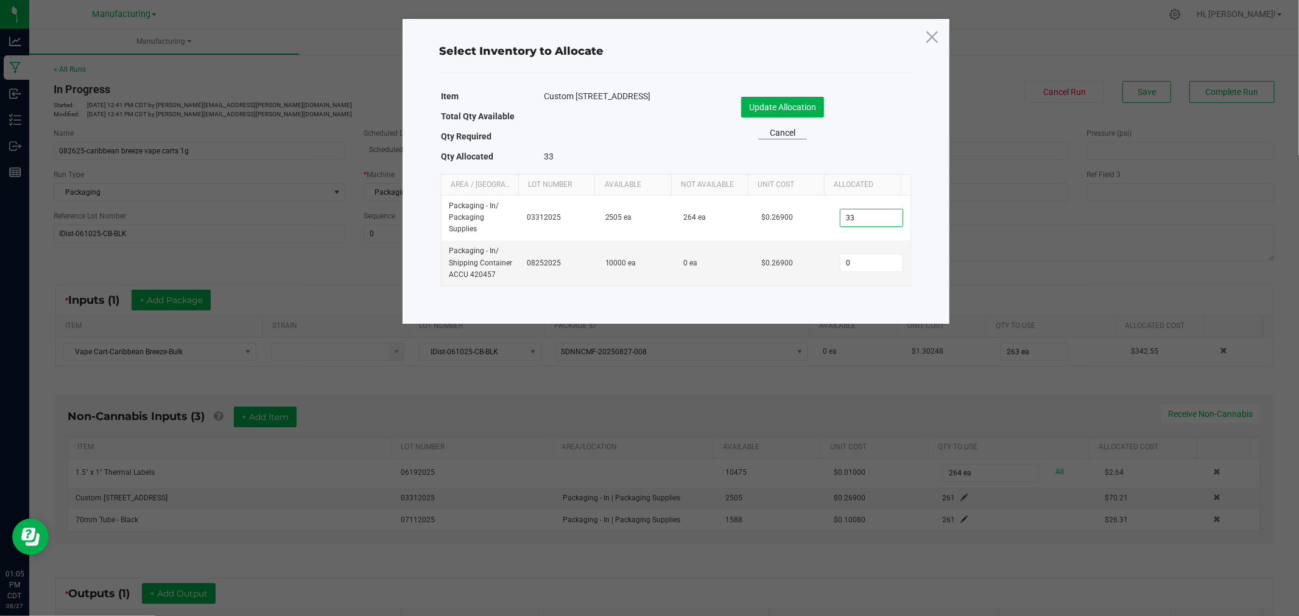
type input "33"
click at [776, 131] on link "Cancel" at bounding box center [782, 133] width 49 height 13
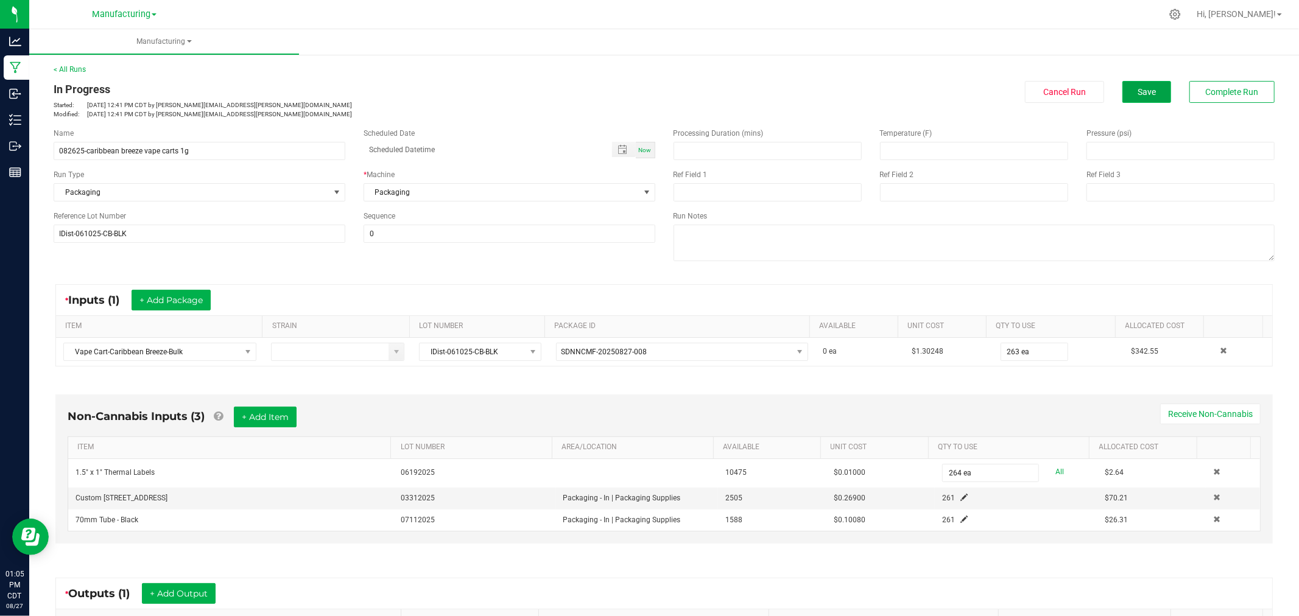
click at [1136, 98] on button "Save" at bounding box center [1146, 92] width 49 height 22
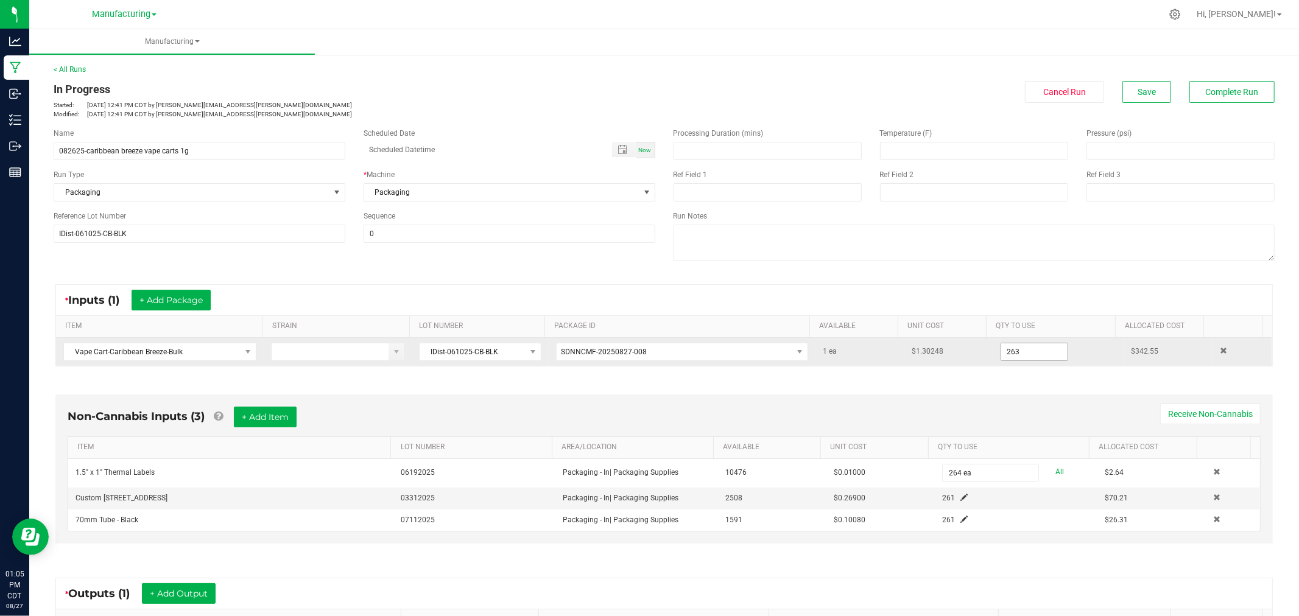
click at [1009, 356] on input "263" at bounding box center [1034, 351] width 66 height 17
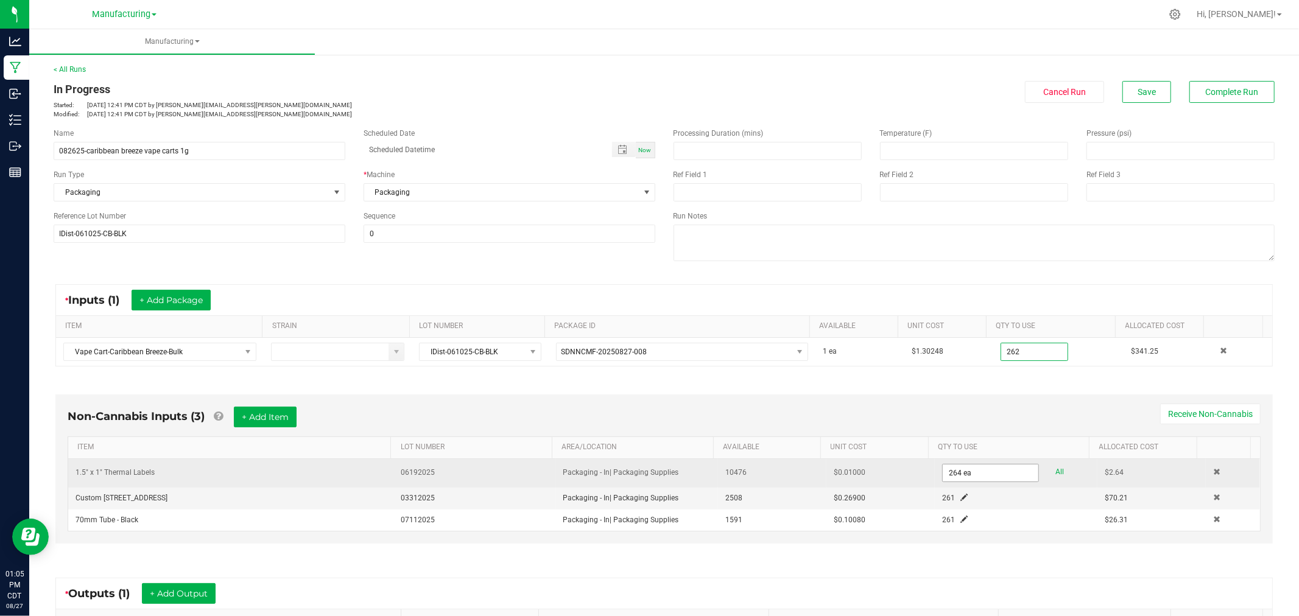
type input "262 ea"
click at [982, 482] on input "264" at bounding box center [991, 473] width 96 height 17
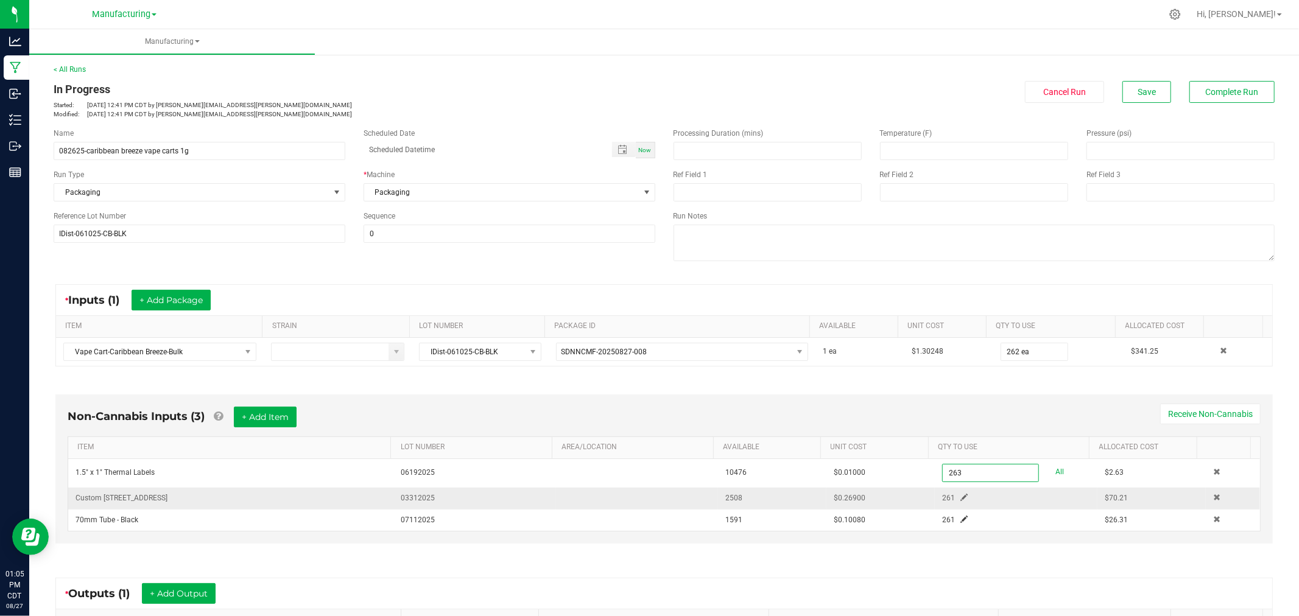
type input "263 ea"
click at [960, 496] on span at bounding box center [963, 497] width 7 height 7
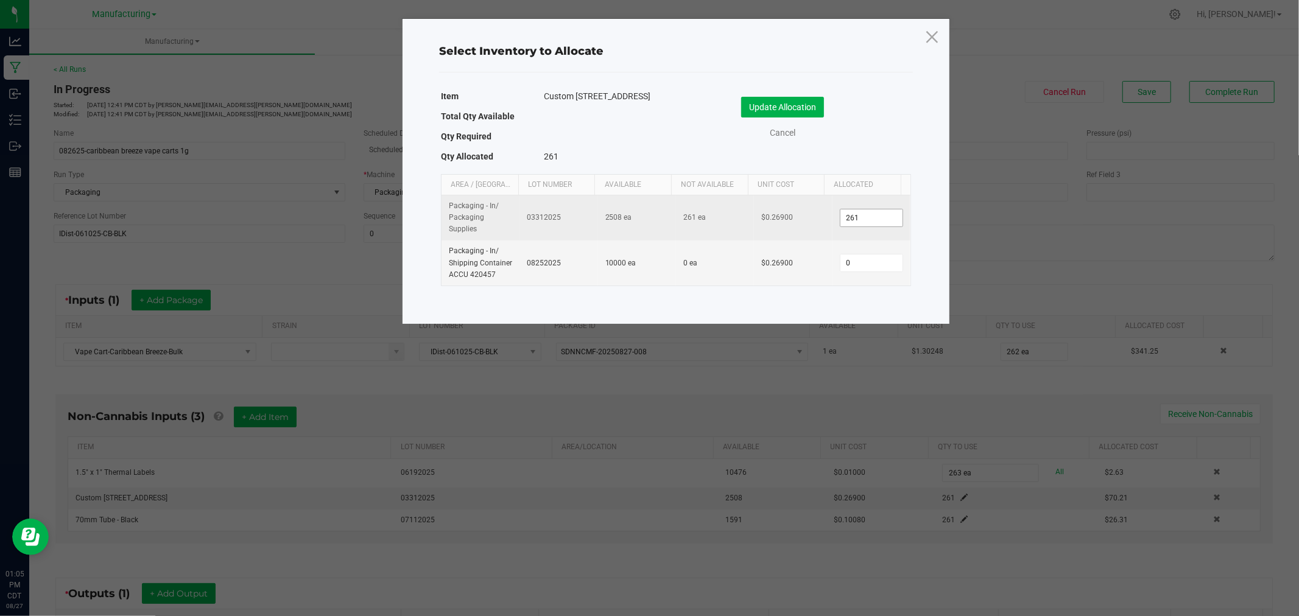
click at [869, 218] on input "261" at bounding box center [871, 217] width 62 height 17
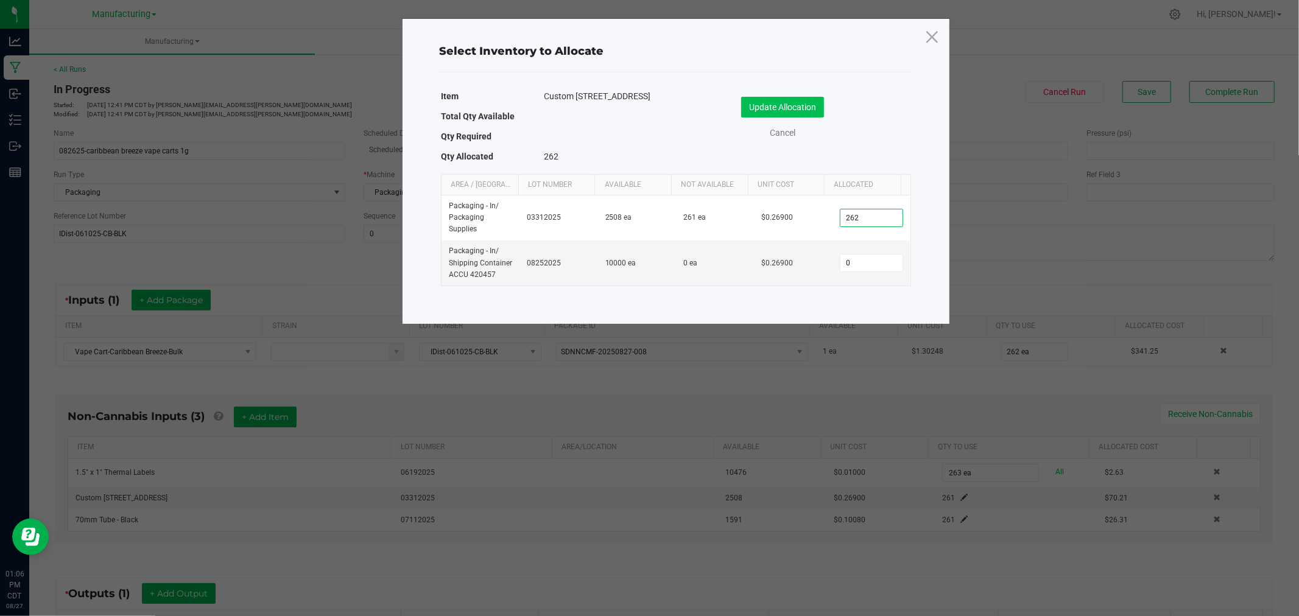
type input "262"
click at [799, 105] on button "Update Allocation" at bounding box center [782, 107] width 83 height 21
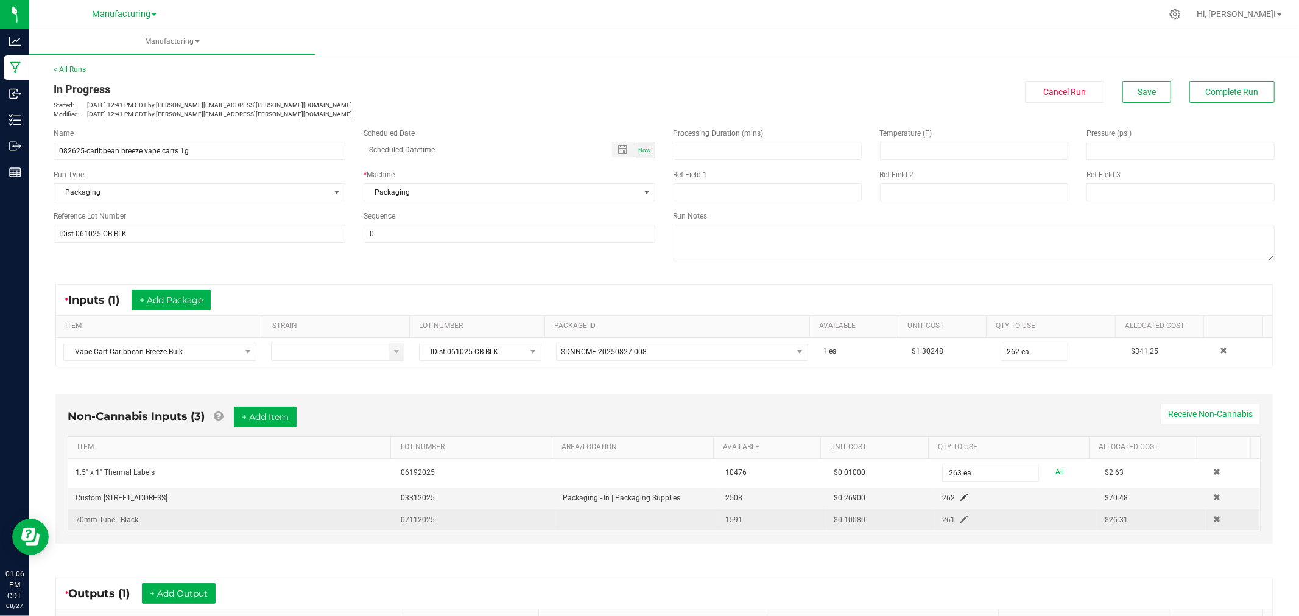
click at [946, 513] on td "261" at bounding box center [1016, 520] width 163 height 21
click at [960, 518] on span at bounding box center [963, 519] width 7 height 7
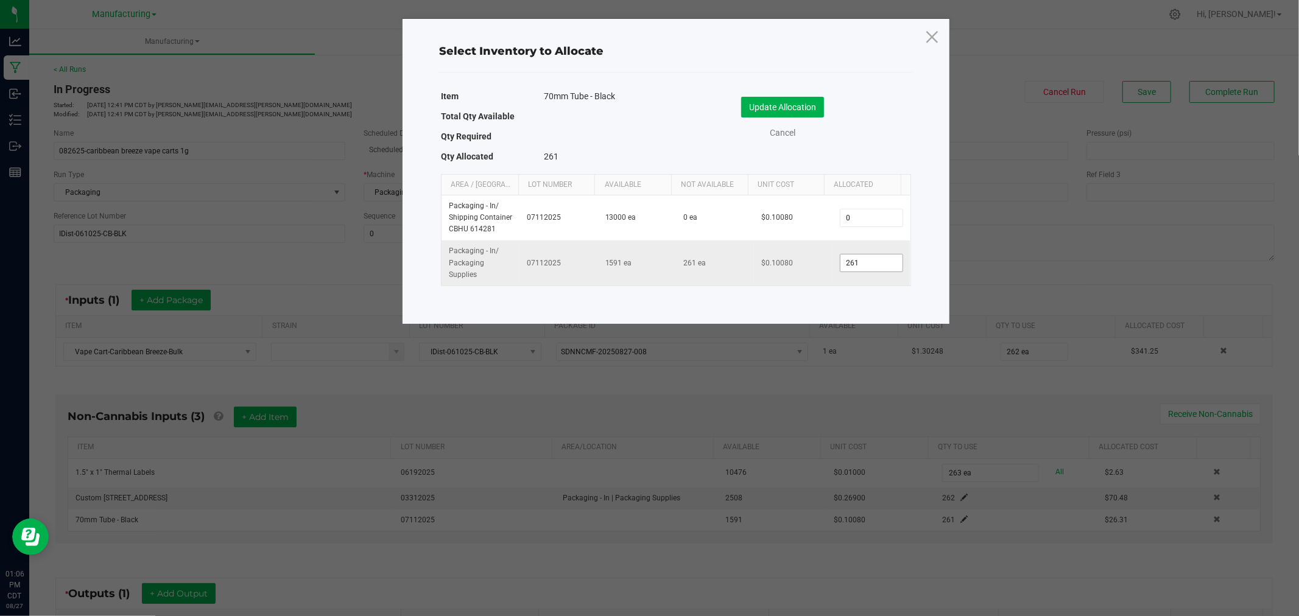
click at [885, 258] on input "261" at bounding box center [871, 263] width 62 height 17
type input "262"
click at [792, 107] on button "Update Allocation" at bounding box center [782, 107] width 83 height 21
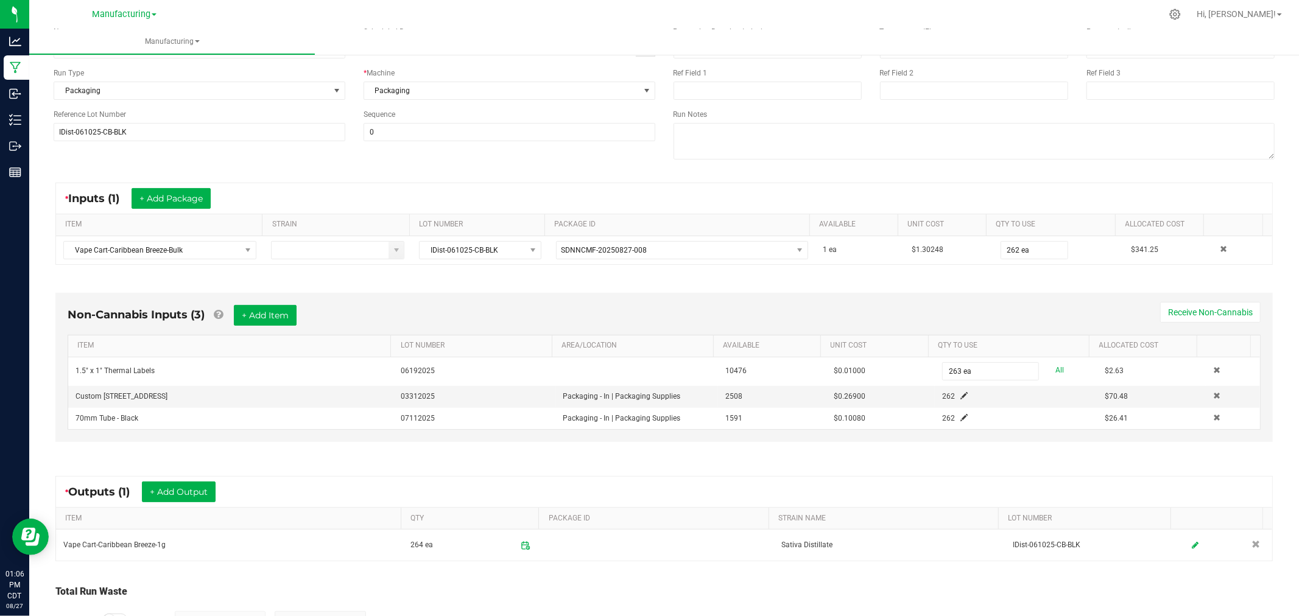
scroll to position [188, 0]
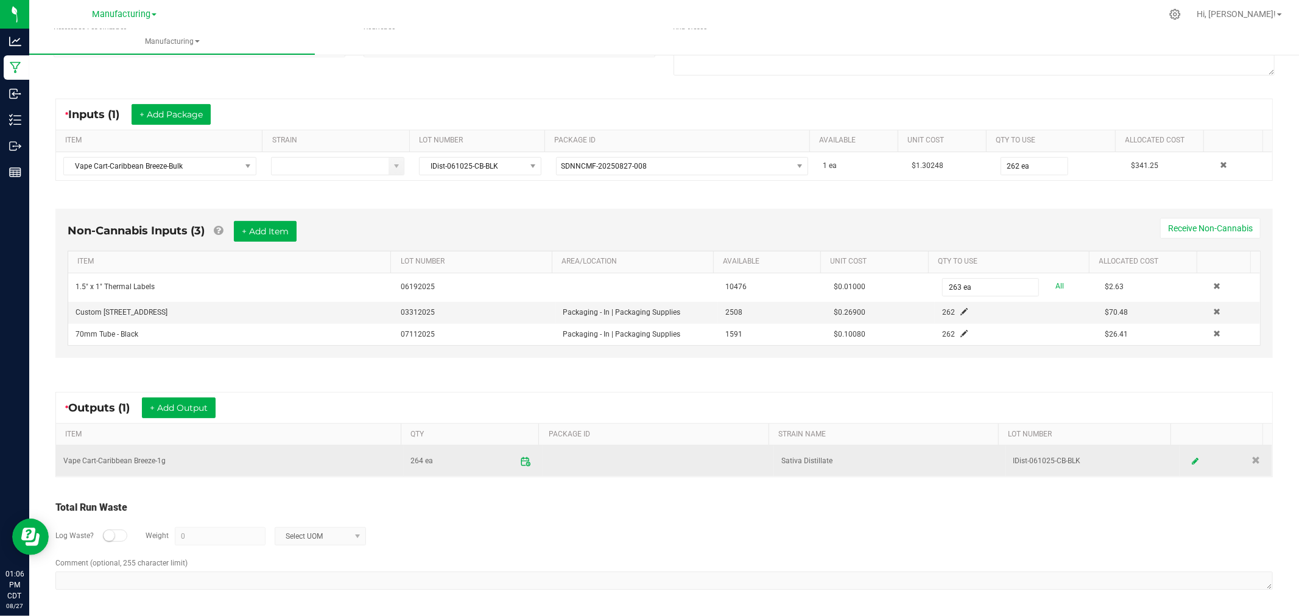
click at [520, 456] on icon at bounding box center [525, 461] width 11 height 11
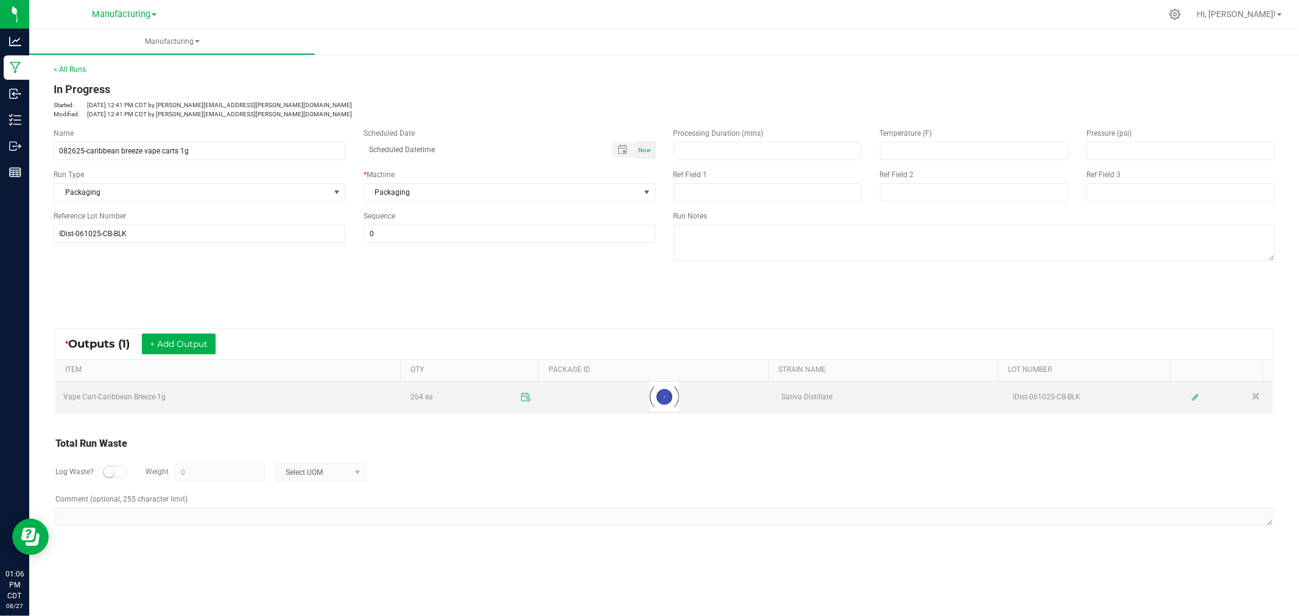
scroll to position [0, 0]
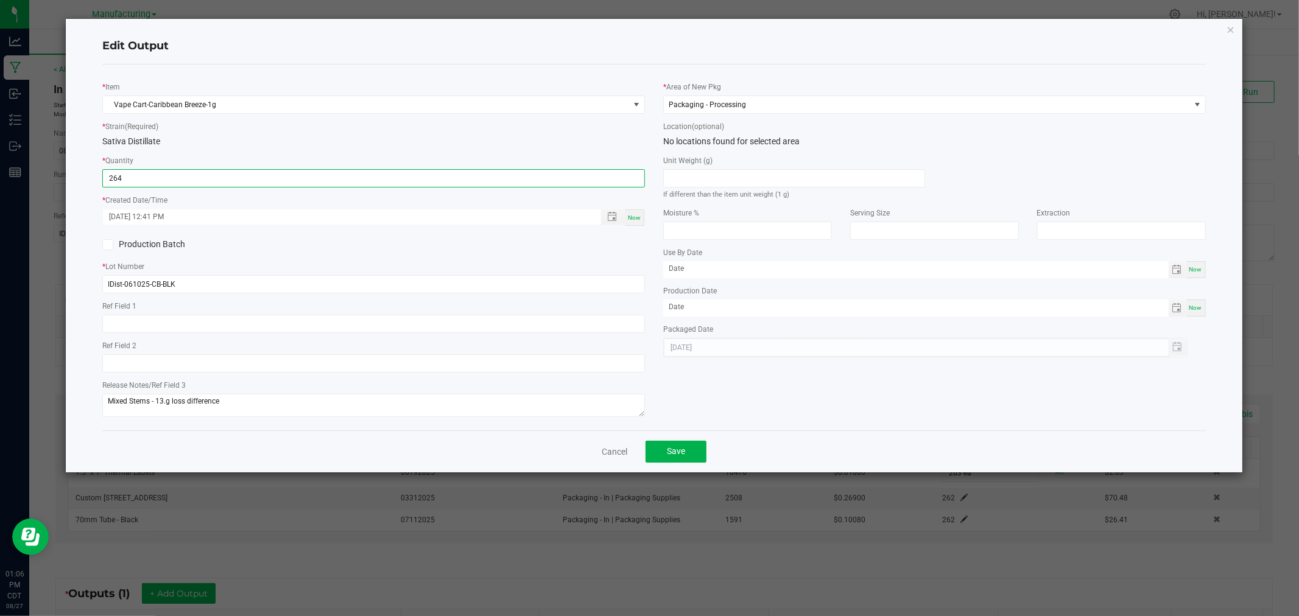
click at [410, 179] on input "264" at bounding box center [373, 178] width 541 height 17
type input "262 ea"
click at [669, 466] on div "Cancel Save" at bounding box center [653, 451] width 1103 height 42
click at [673, 455] on span "Save" at bounding box center [676, 451] width 18 height 10
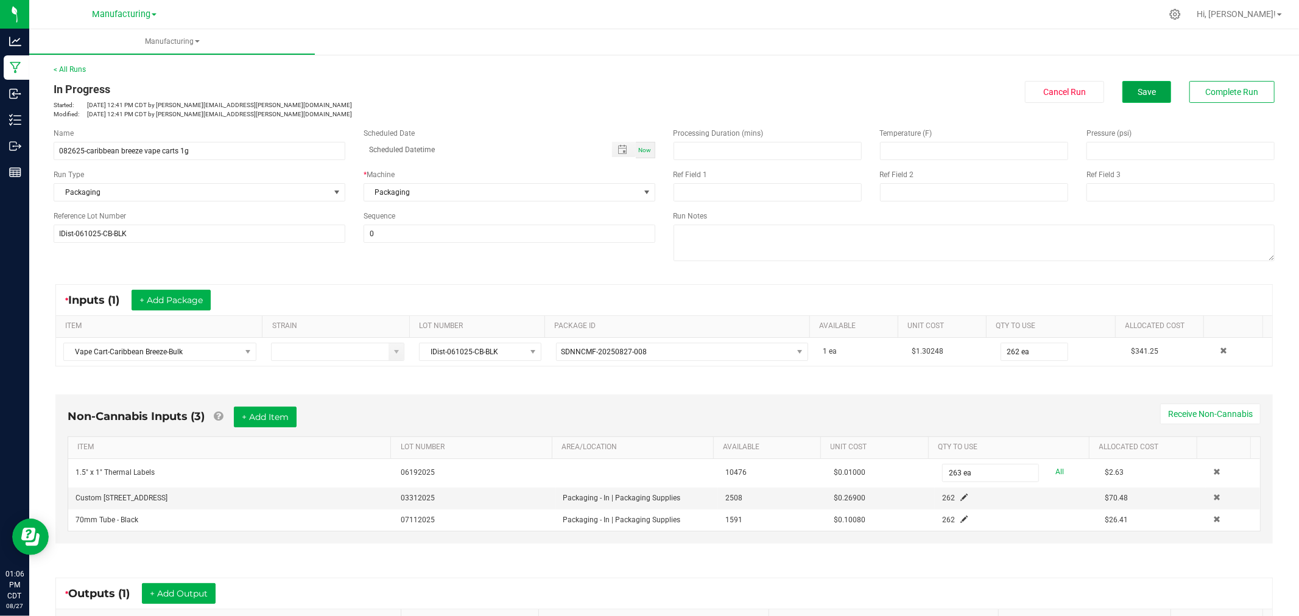
click at [1122, 94] on button "Save" at bounding box center [1146, 92] width 49 height 22
click at [1224, 88] on span "Complete Run" at bounding box center [1232, 92] width 53 height 10
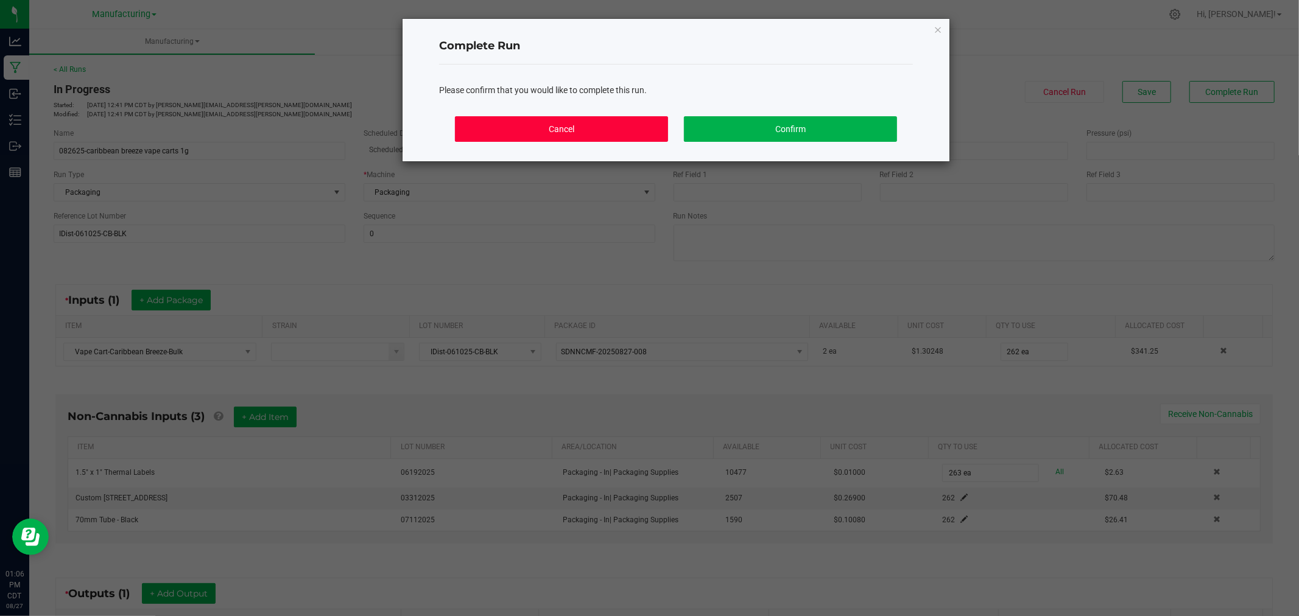
click at [622, 125] on button "Cancel" at bounding box center [561, 129] width 213 height 26
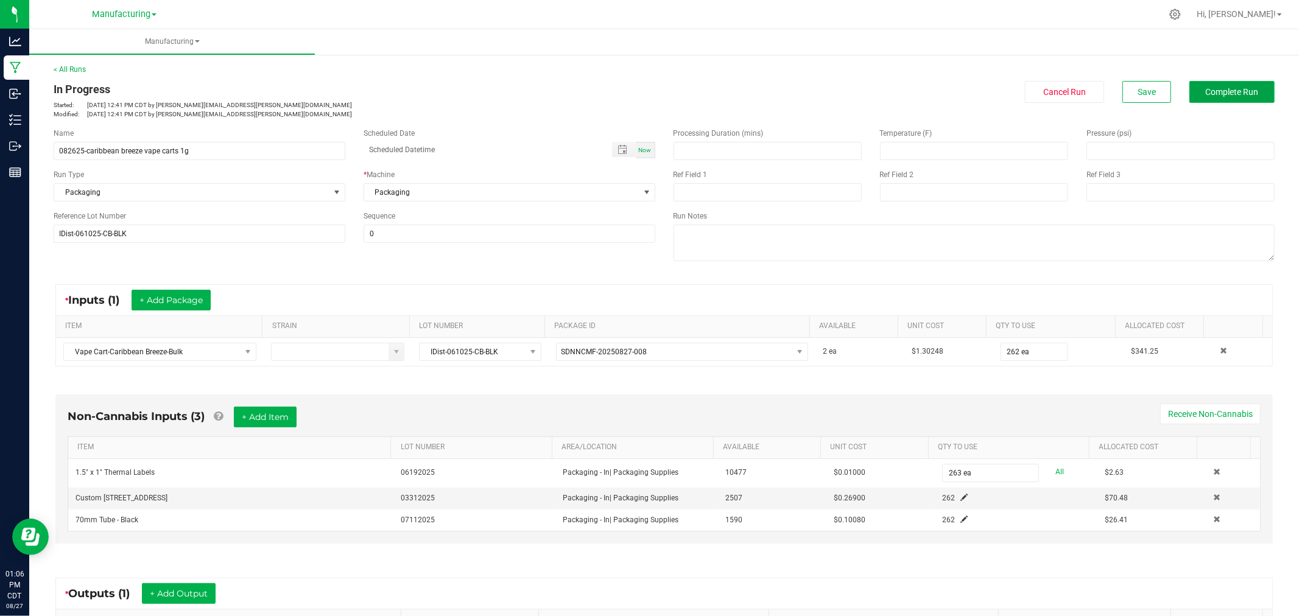
click at [1238, 95] on span "Complete Run" at bounding box center [1232, 92] width 53 height 10
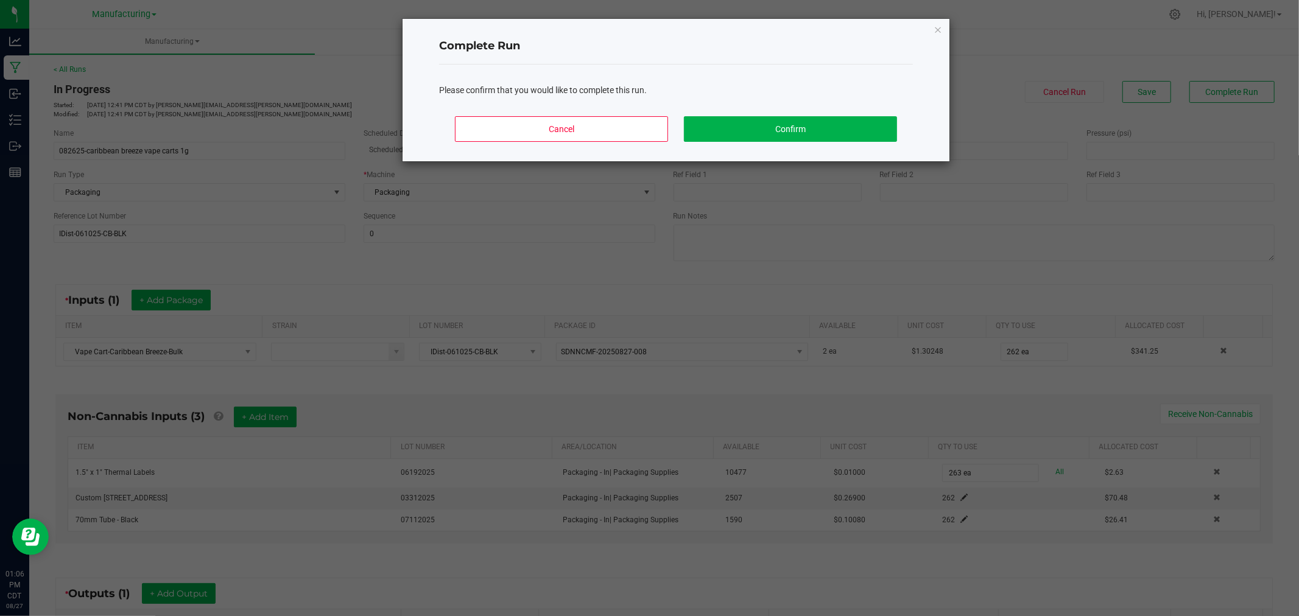
click at [874, 100] on div "Please confirm that you would like to complete this run." at bounding box center [676, 86] width 474 height 42
click at [848, 120] on button "Confirm" at bounding box center [790, 129] width 213 height 26
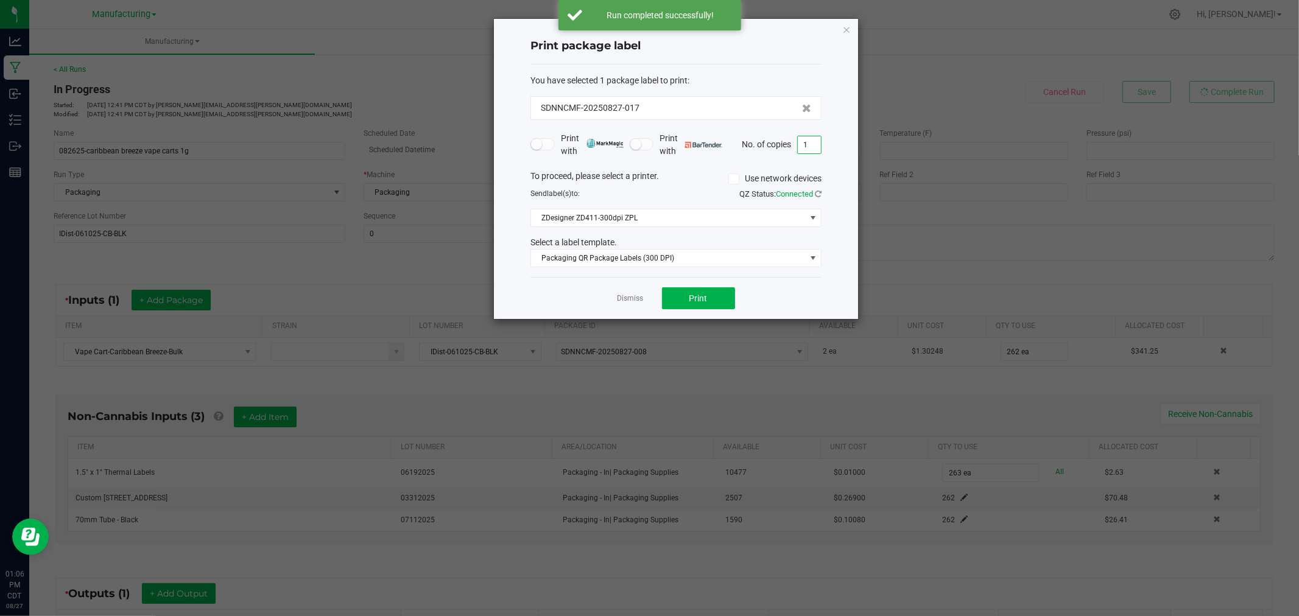
click at [812, 148] on input "1" at bounding box center [809, 144] width 23 height 17
type input "263"
click at [689, 303] on span "Print" at bounding box center [698, 298] width 18 height 10
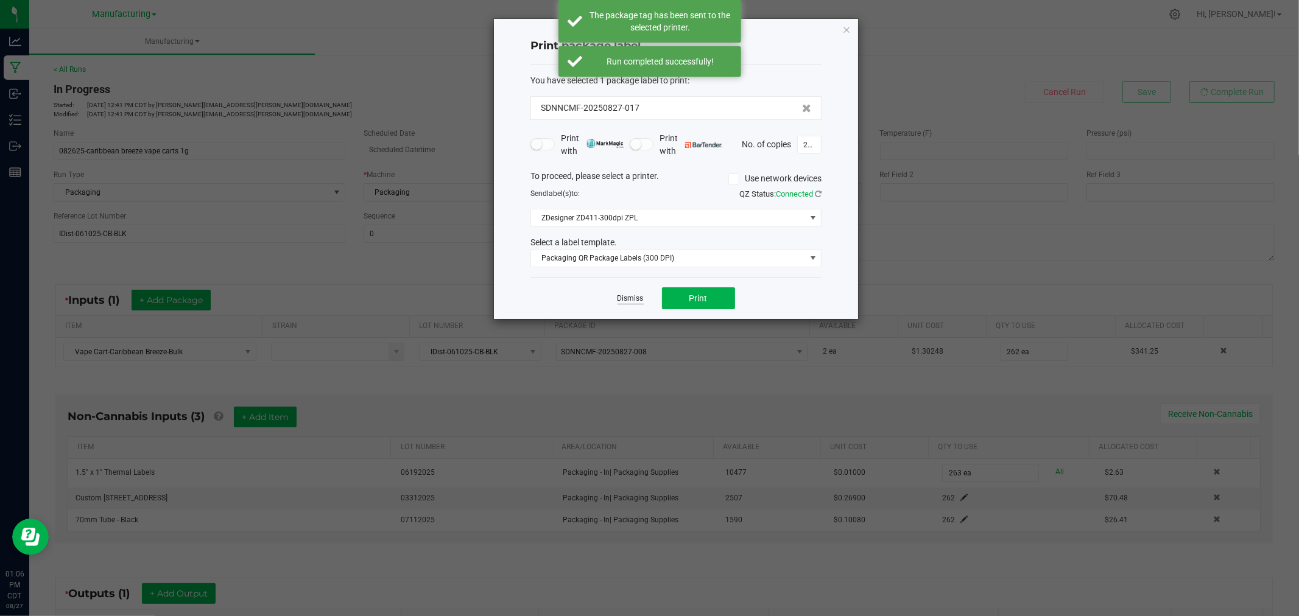
click at [622, 295] on link "Dismiss" at bounding box center [630, 298] width 26 height 10
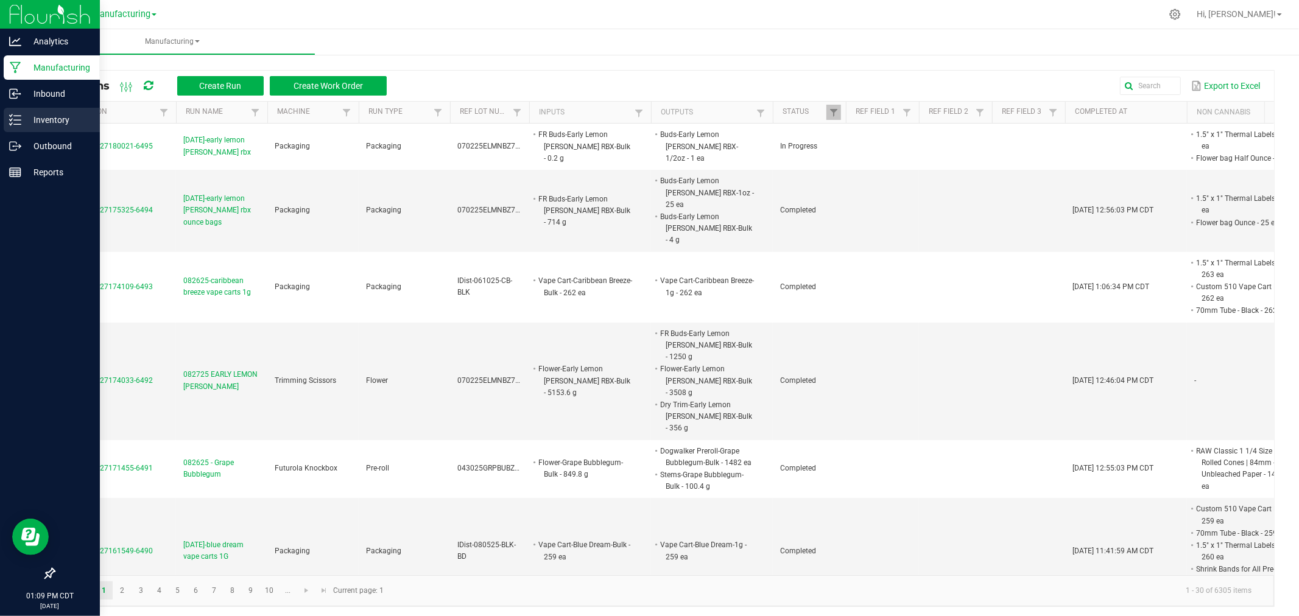
click at [55, 125] on p "Inventory" at bounding box center [57, 120] width 73 height 15
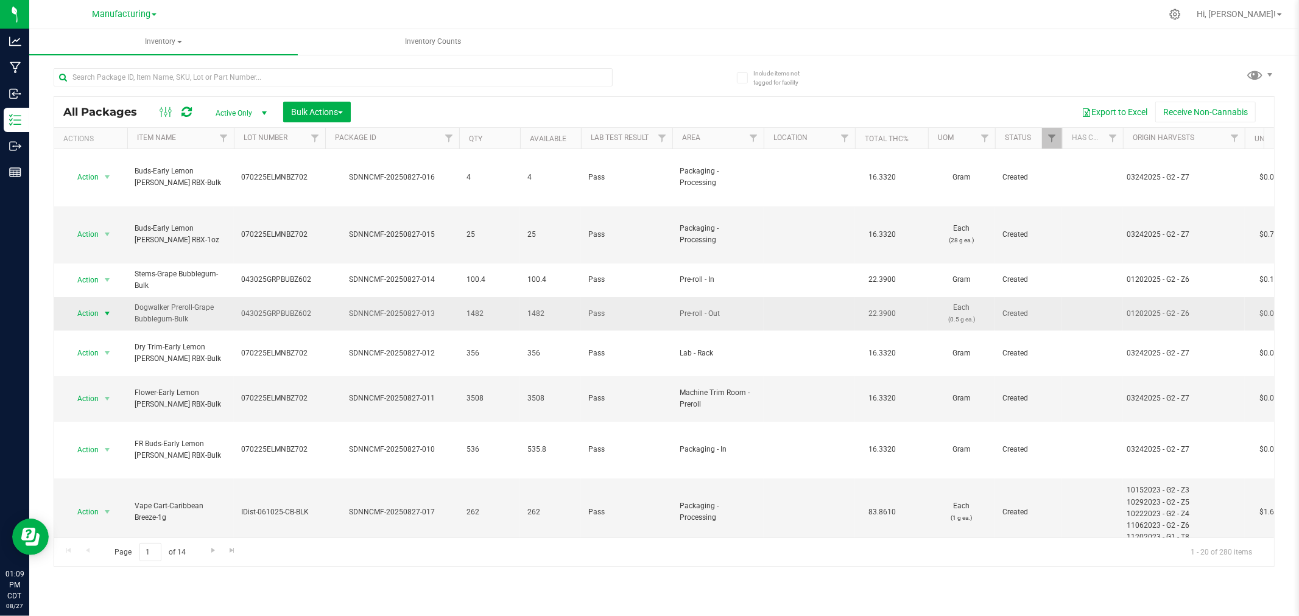
click at [100, 305] on span "select" at bounding box center [107, 313] width 15 height 17
click at [119, 360] on li "Locate package" at bounding box center [105, 360] width 77 height 18
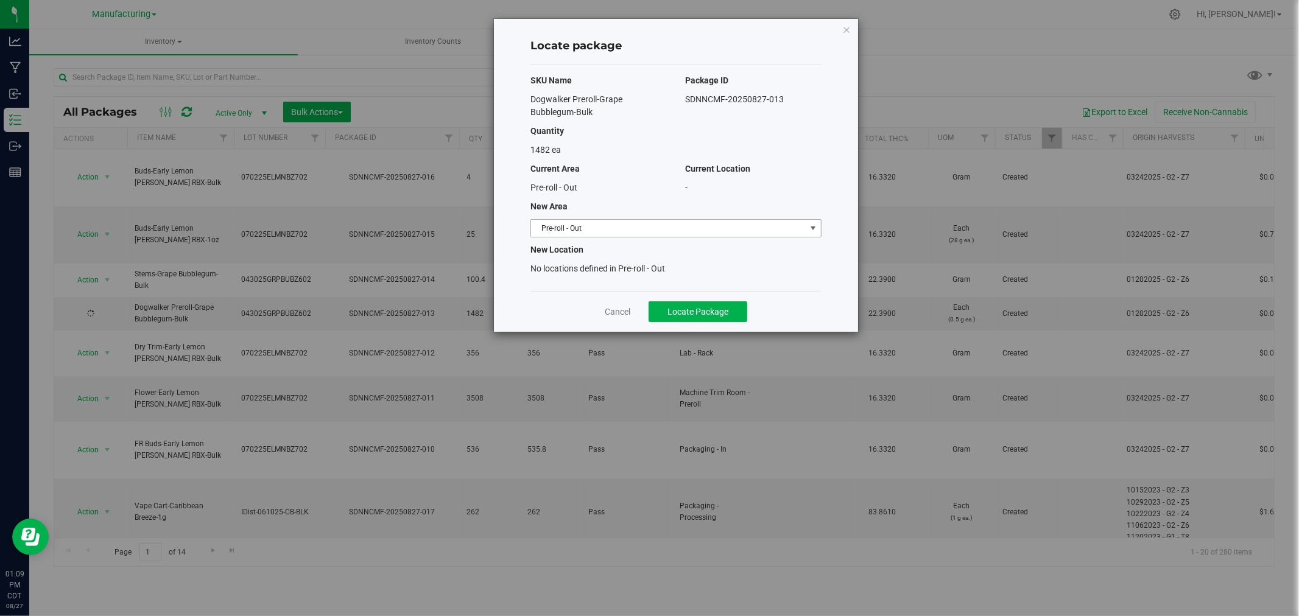
click at [591, 231] on span "Pre-roll - Out" at bounding box center [668, 228] width 275 height 17
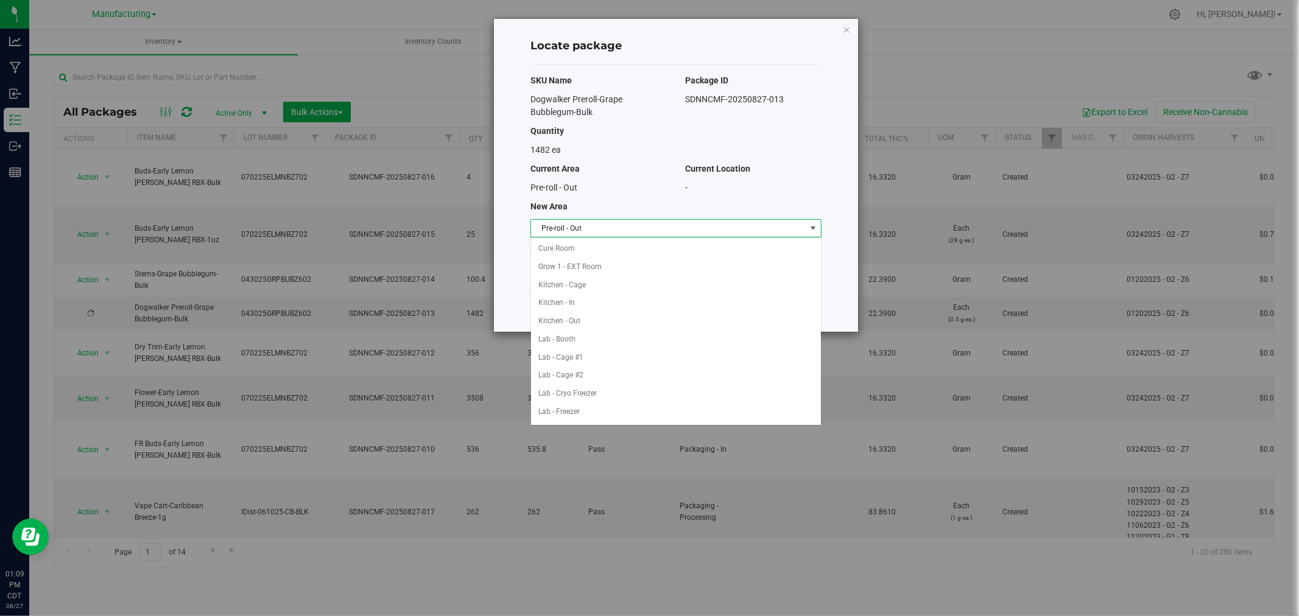
scroll to position [236, 0]
drag, startPoint x: 609, startPoint y: 395, endPoint x: 591, endPoint y: 334, distance: 63.7
click at [591, 334] on ul "Cure Room Grow 1 - EXT Room Kitchen - Cage Kitchen - In Kitchen - Out Lab - Boo…" at bounding box center [676, 266] width 290 height 525
click at [589, 334] on li "Packaging - In" at bounding box center [676, 339] width 290 height 18
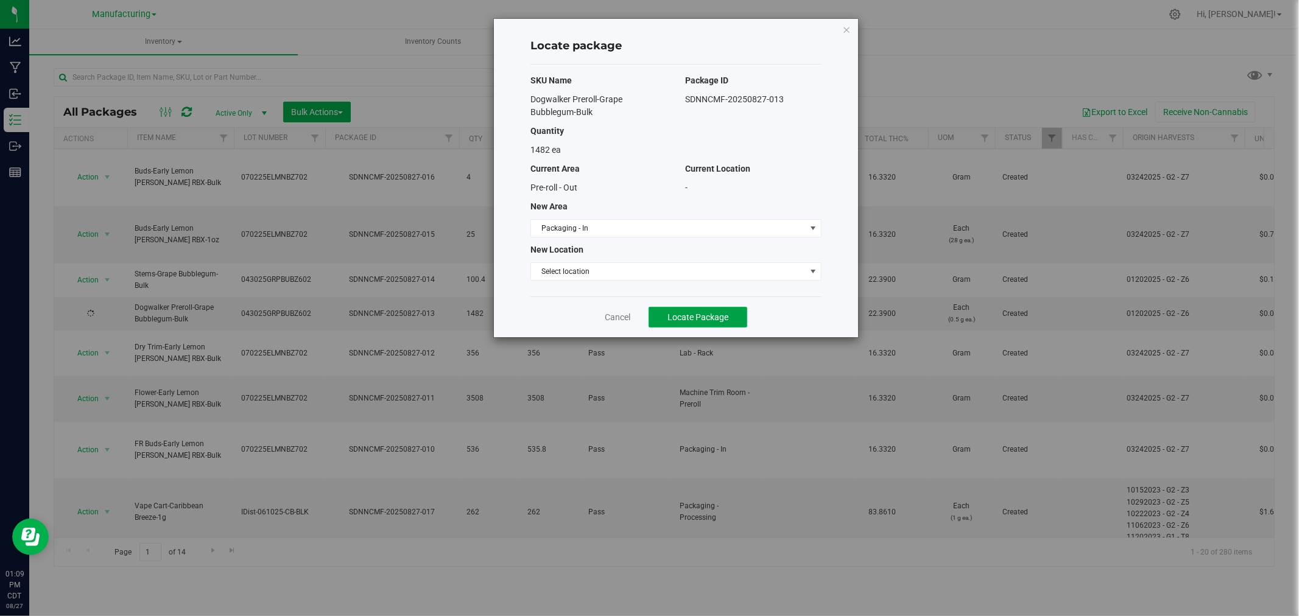
click at [681, 312] on span "Locate Package" at bounding box center [697, 317] width 61 height 10
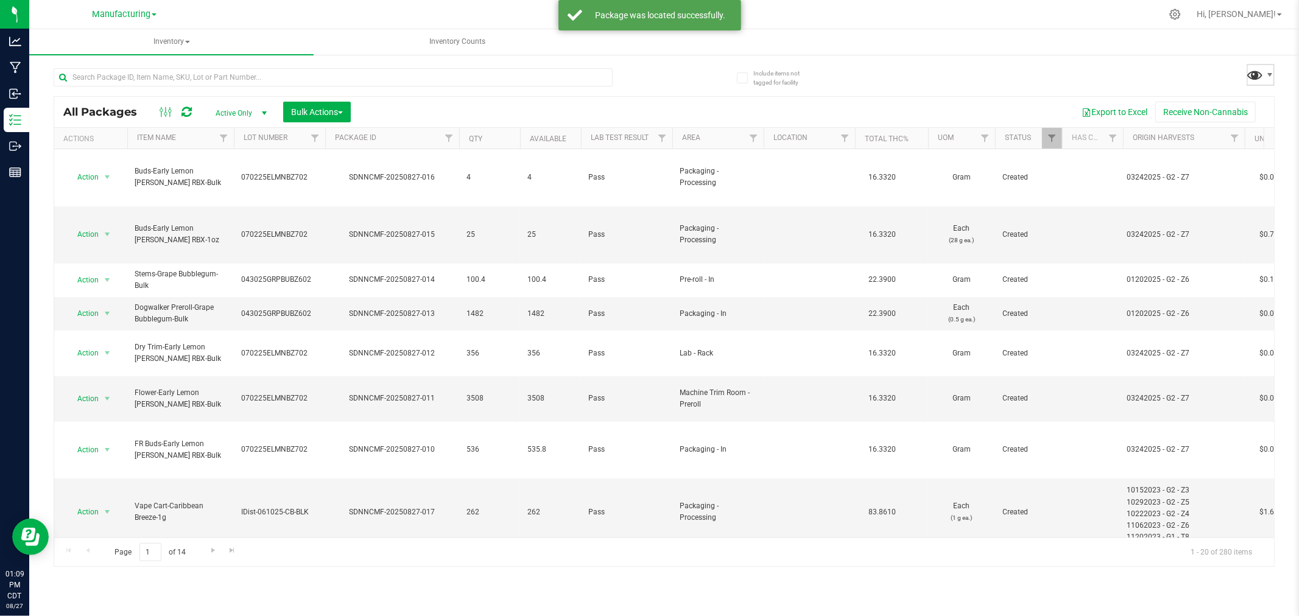
click at [1263, 78] on span at bounding box center [1255, 75] width 18 height 18
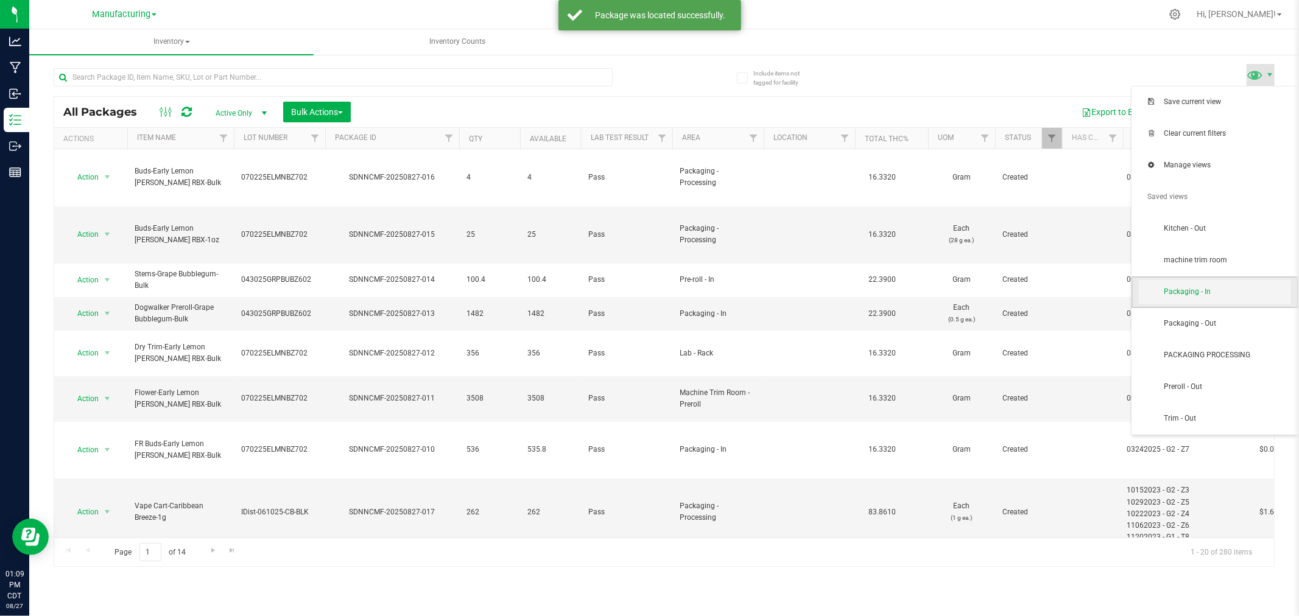
click at [1214, 298] on span "Packaging - In" at bounding box center [1215, 292] width 152 height 24
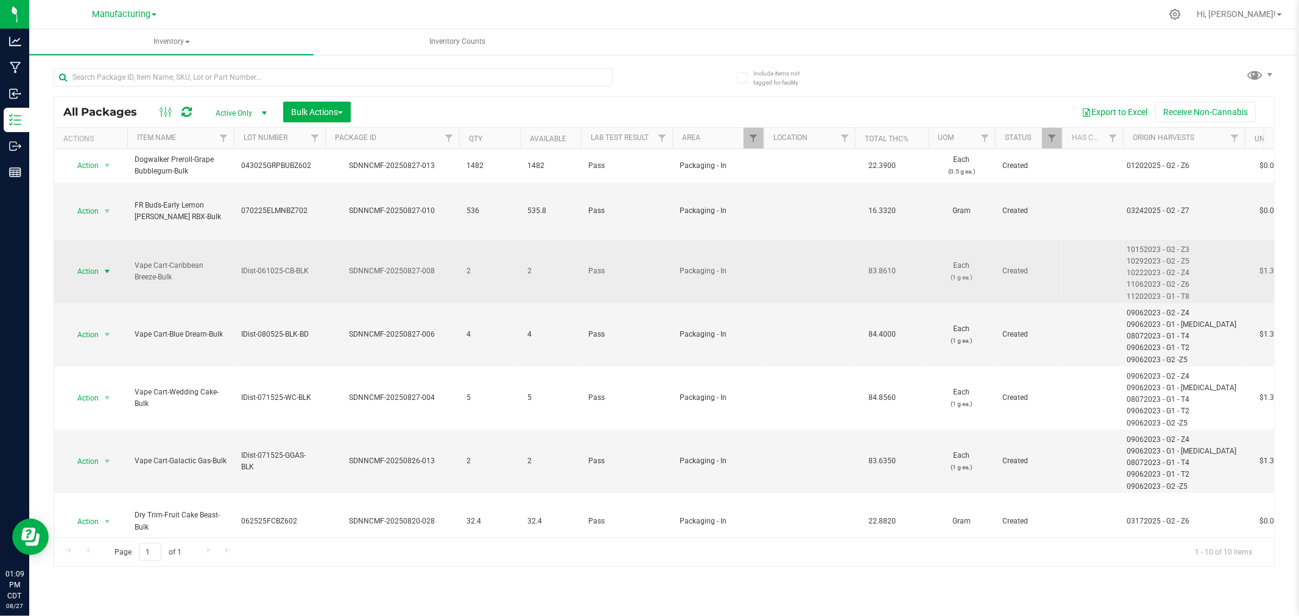
click at [88, 263] on span "Action" at bounding box center [82, 271] width 33 height 17
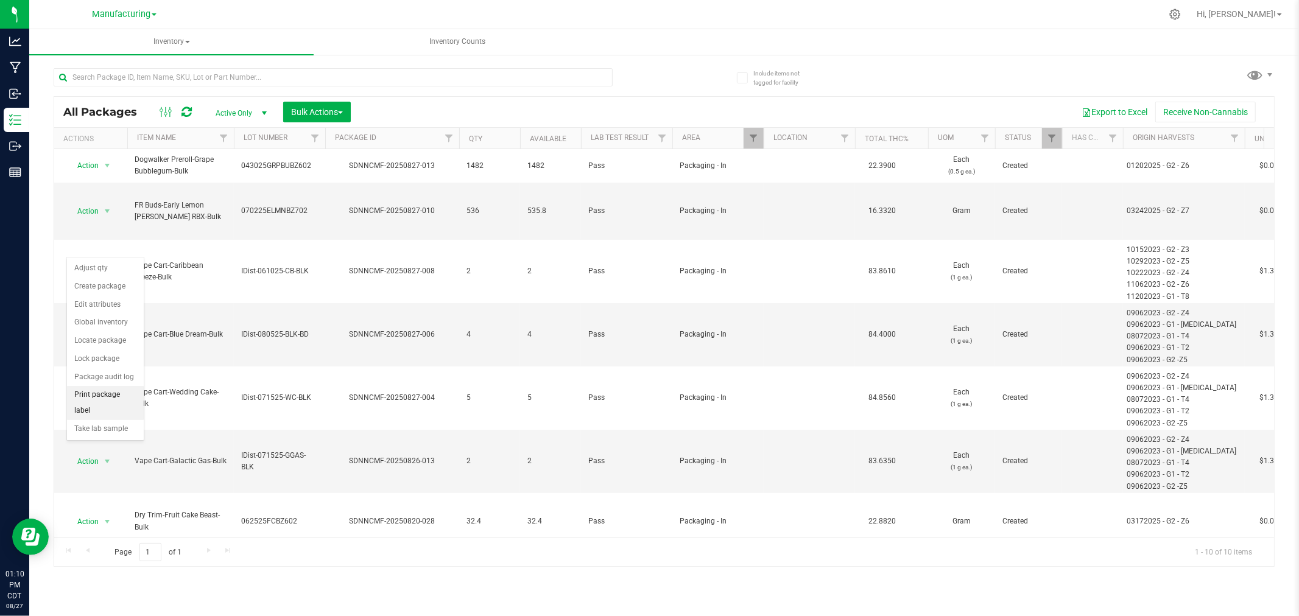
click at [119, 401] on li "Print package label" at bounding box center [105, 402] width 77 height 33
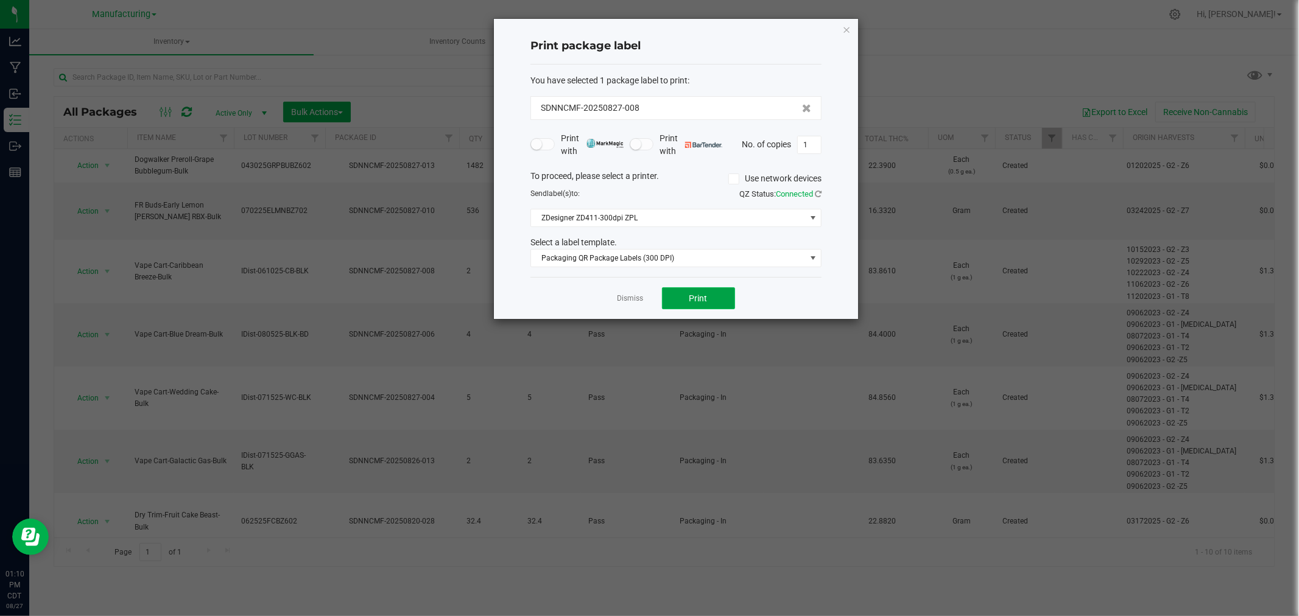
click at [707, 292] on button "Print" at bounding box center [698, 298] width 73 height 22
click at [626, 298] on link "Dismiss" at bounding box center [630, 298] width 26 height 10
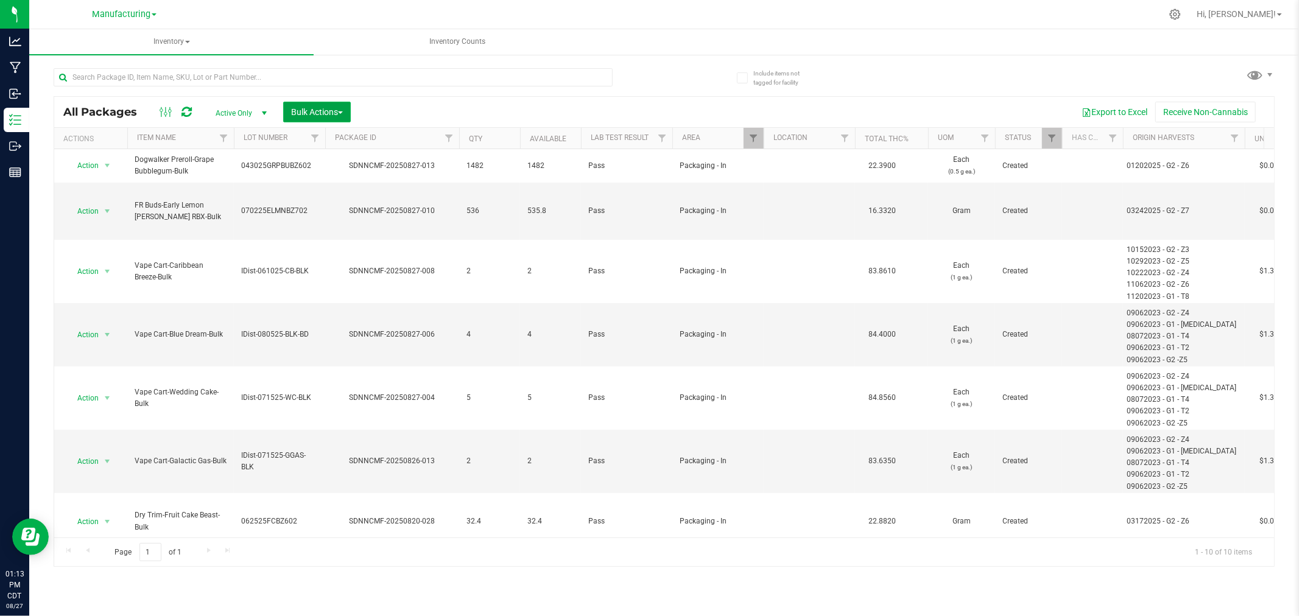
click at [320, 110] on span "Bulk Actions" at bounding box center [317, 112] width 52 height 10
click at [321, 132] on div "Add to manufacturing run" at bounding box center [344, 141] width 108 height 19
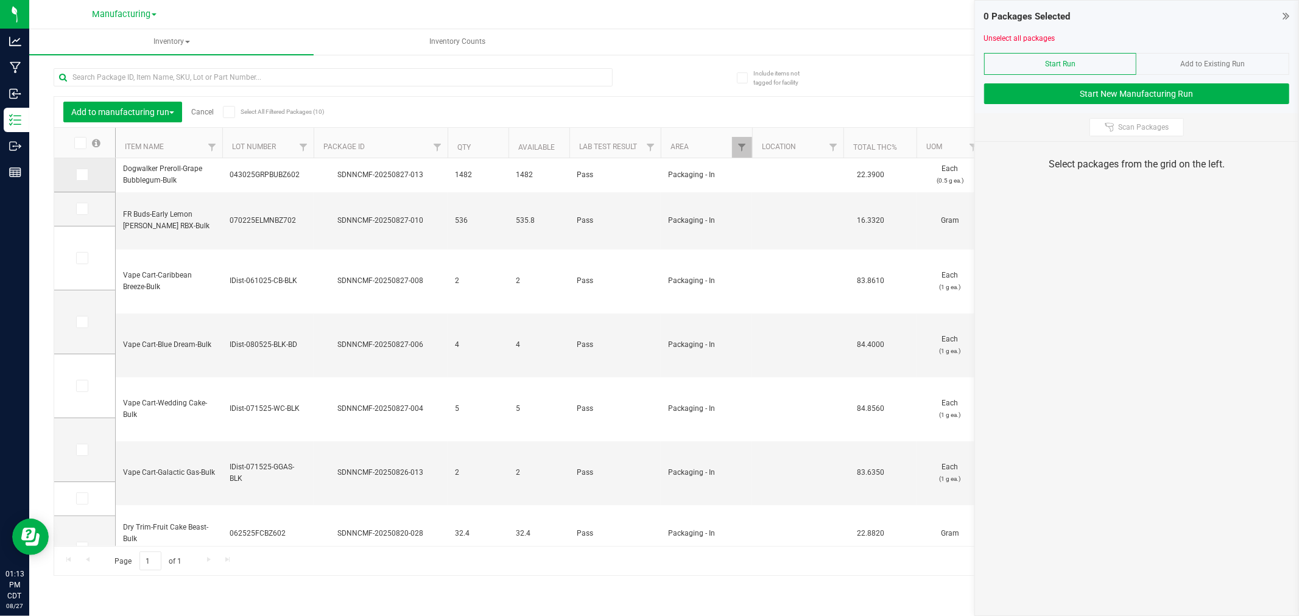
click at [83, 175] on icon at bounding box center [81, 175] width 8 height 0
click at [0, 0] on input "checkbox" at bounding box center [0, 0] width 0 height 0
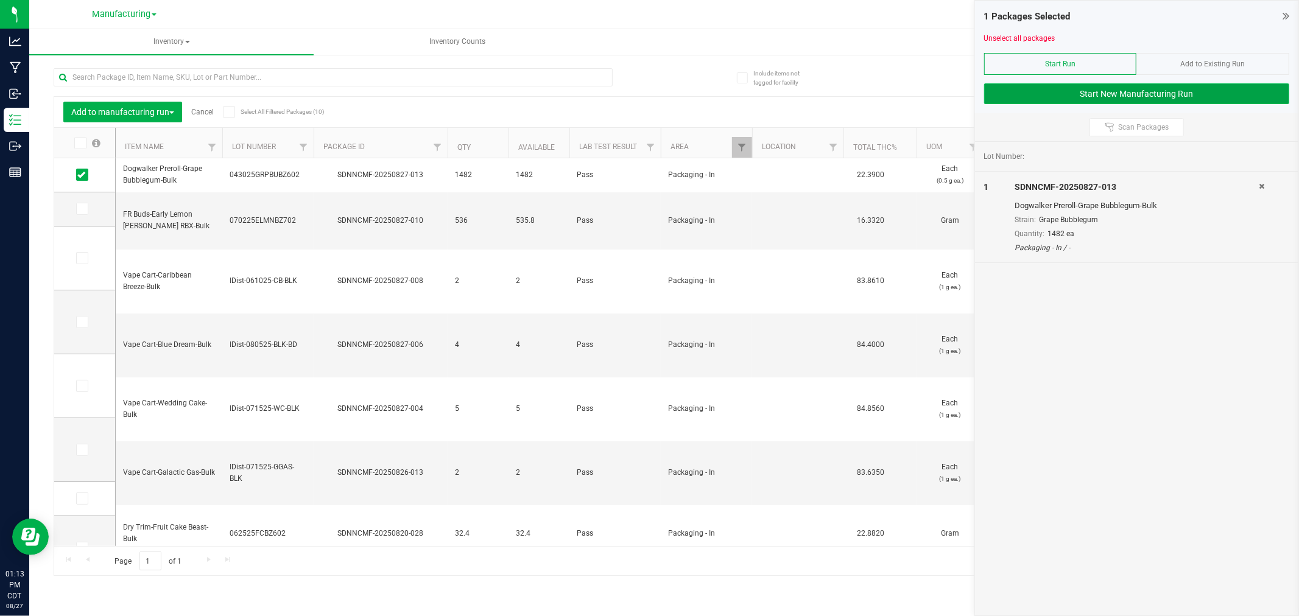
click at [1033, 97] on button "Start New Manufacturing Run" at bounding box center [1136, 93] width 305 height 21
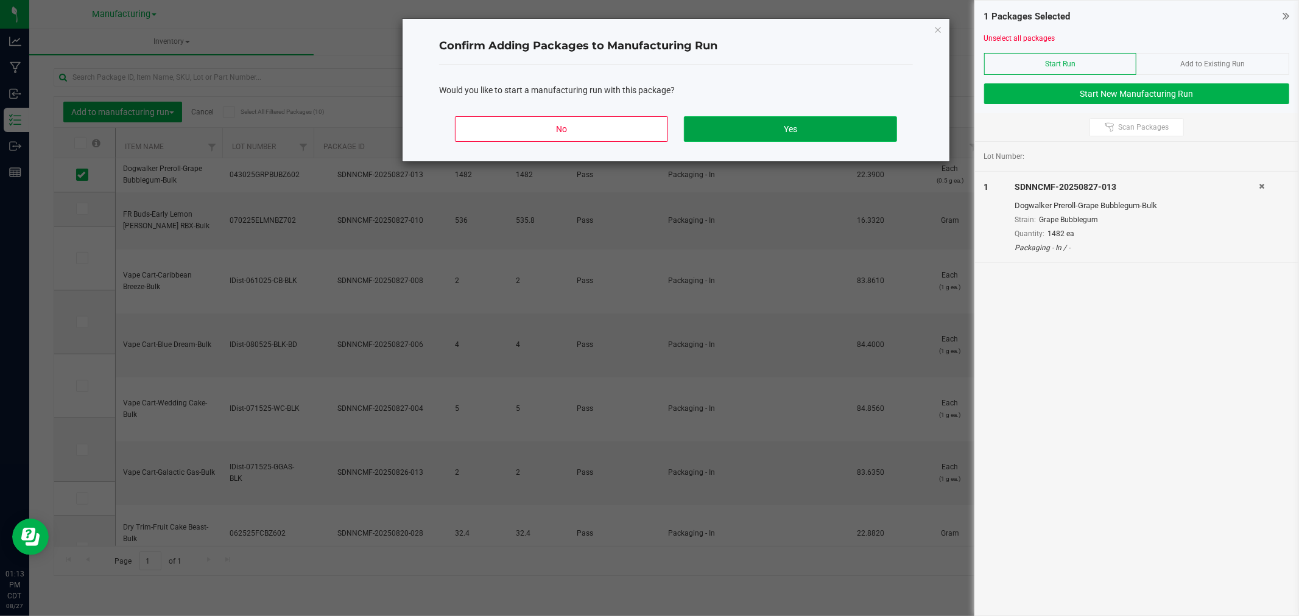
click at [849, 125] on button "Yes" at bounding box center [790, 129] width 213 height 26
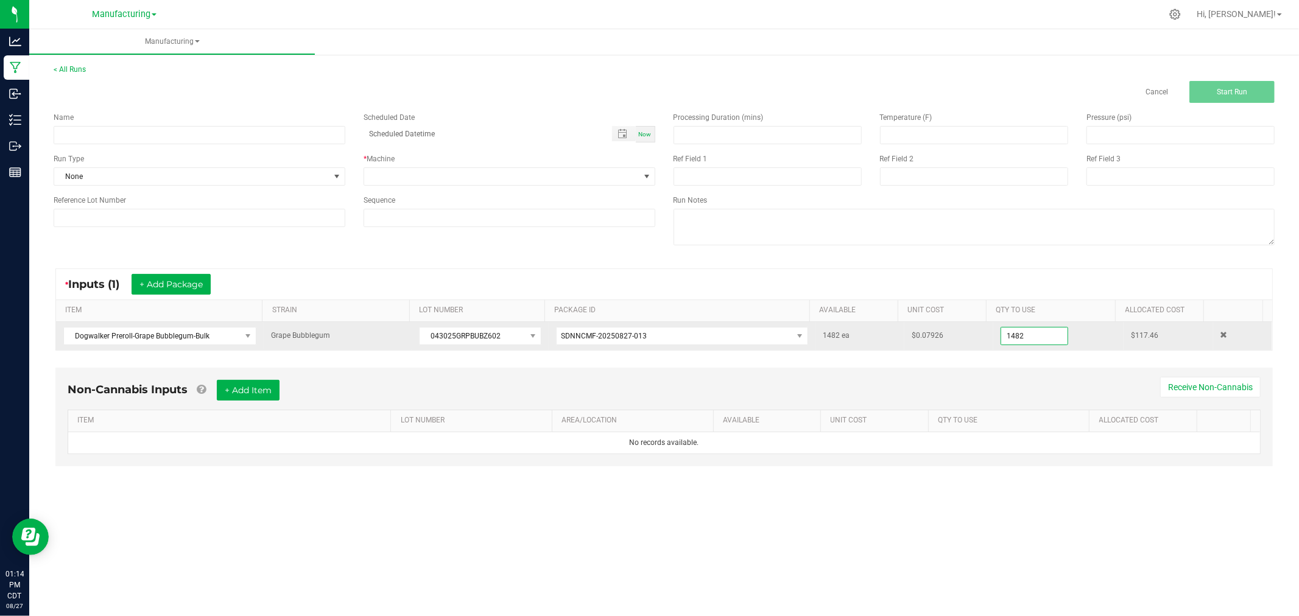
click at [1026, 328] on input "1482" at bounding box center [1034, 336] width 66 height 17
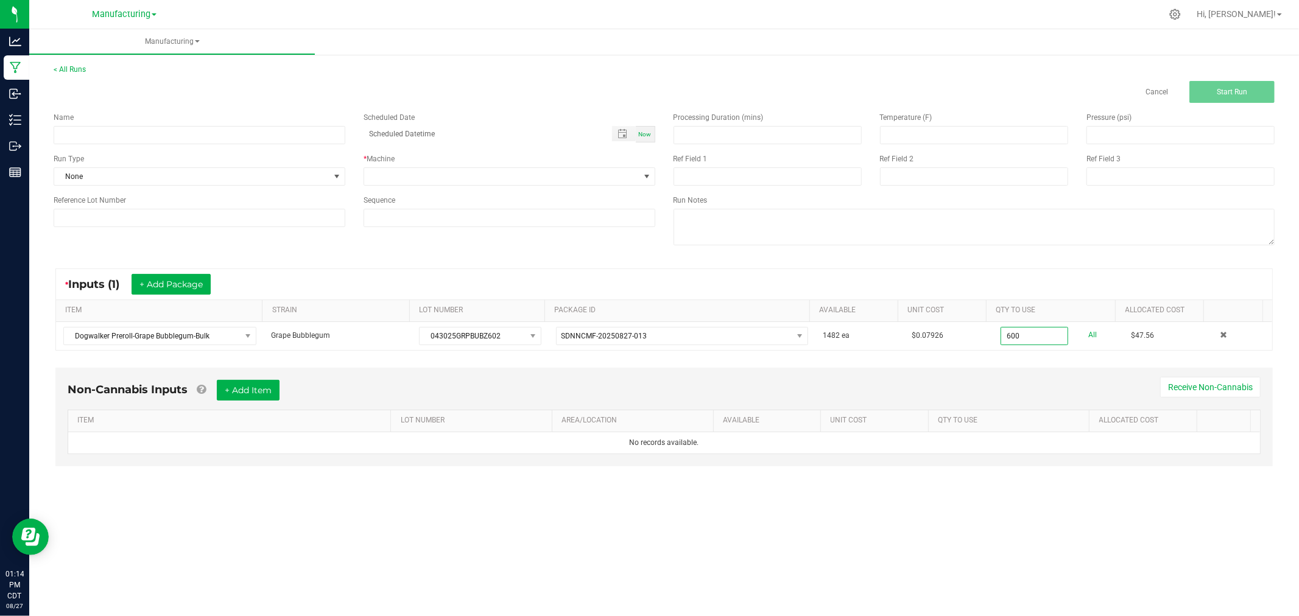
type input "600 ea"
click at [1078, 368] on div "Non-Cannabis Inputs + Add Item Receive Non-Cannabis ITEM LOT NUMBER AREA/LOCATI…" at bounding box center [663, 417] width 1217 height 99
drag, startPoint x: 113, startPoint y: 137, endPoint x: 119, endPoint y: 137, distance: 6.7
click at [113, 137] on input at bounding box center [200, 135] width 292 height 18
type input "[DATE]-grape bubblegum 6pks"
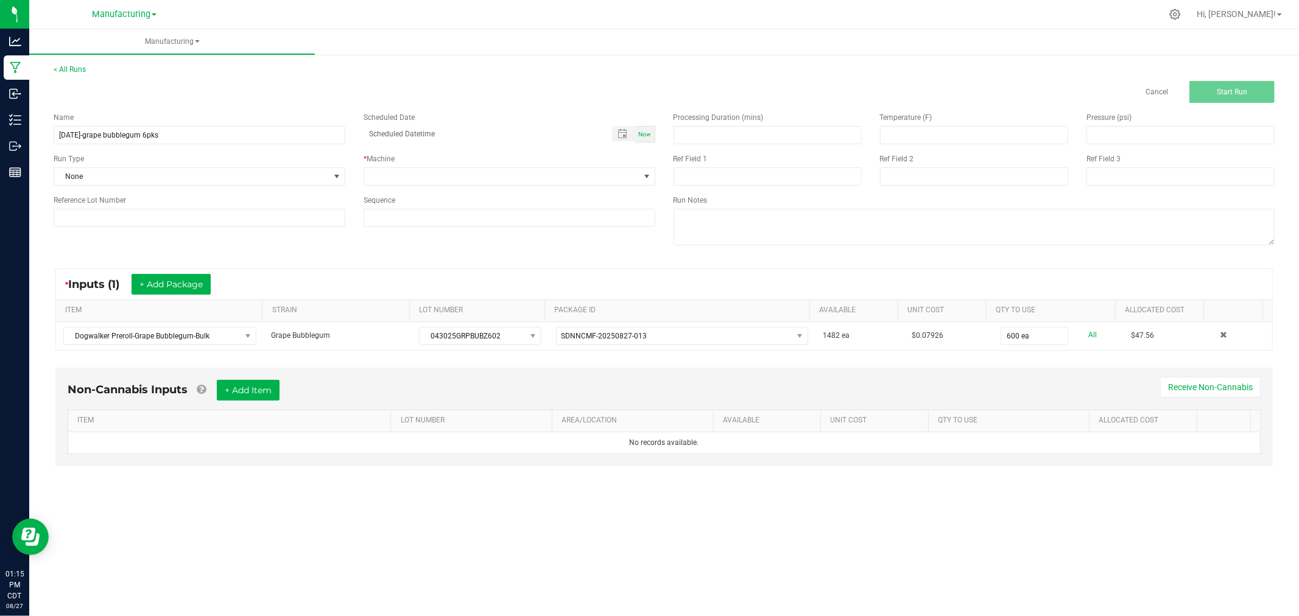
click at [297, 187] on div "Name [DATE]-grape bubblegum 6pks Scheduled Date Now Run Type None * Machine Ref…" at bounding box center [354, 169] width 620 height 133
click at [294, 180] on span "None" at bounding box center [191, 176] width 275 height 17
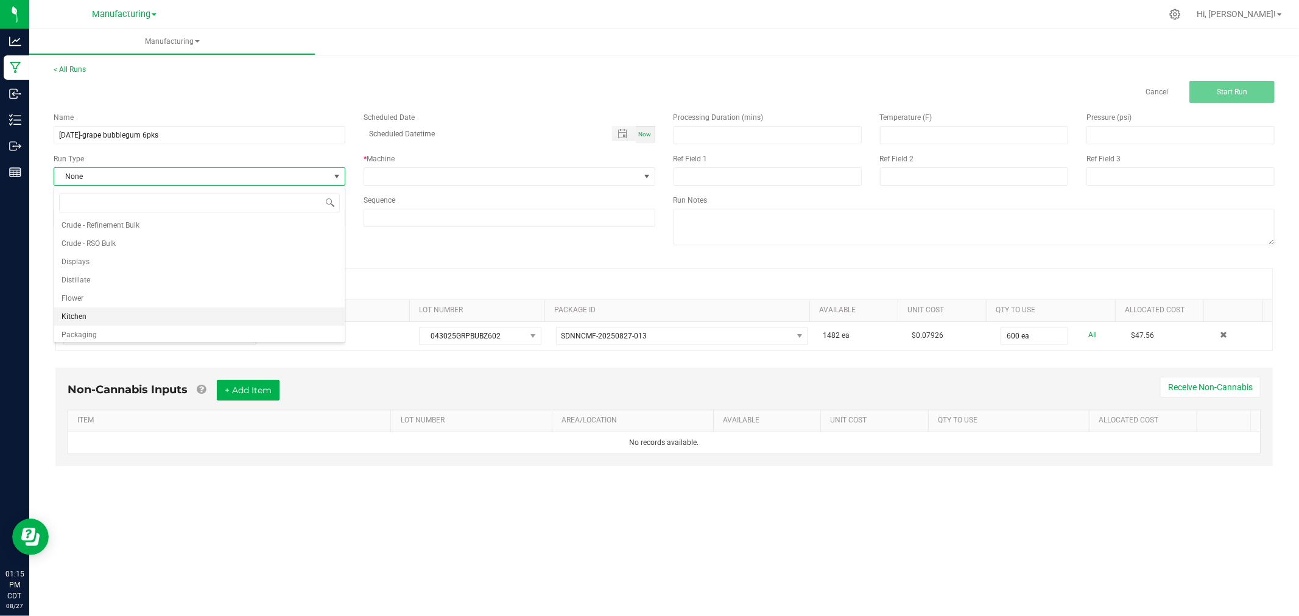
scroll to position [61, 0]
drag, startPoint x: 179, startPoint y: 312, endPoint x: 185, endPoint y: 301, distance: 12.5
click at [181, 312] on li "Packaging" at bounding box center [199, 313] width 290 height 18
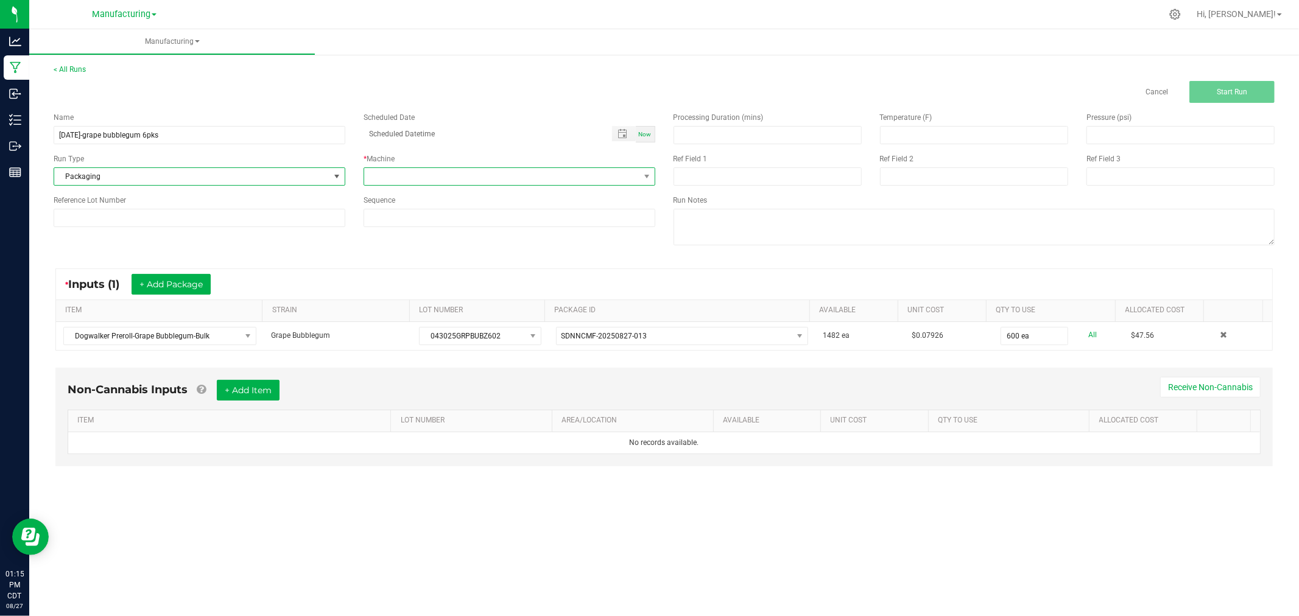
click at [392, 175] on span at bounding box center [501, 176] width 275 height 17
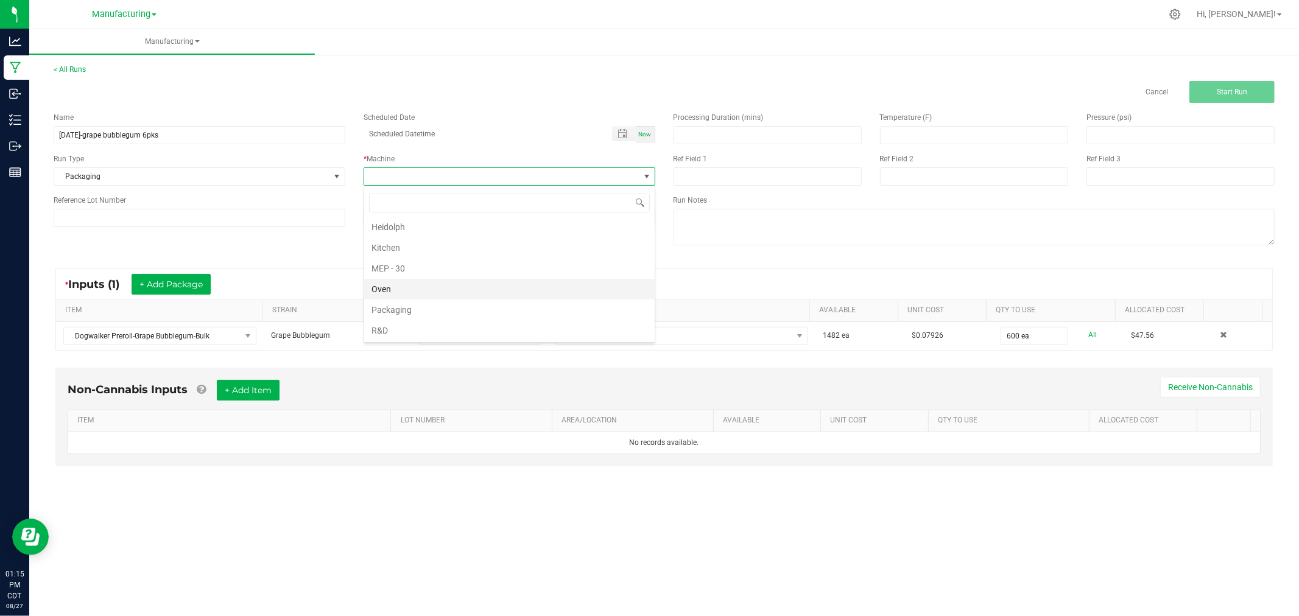
scroll to position [68, 0]
click at [437, 282] on li "Packaging" at bounding box center [509, 285] width 290 height 21
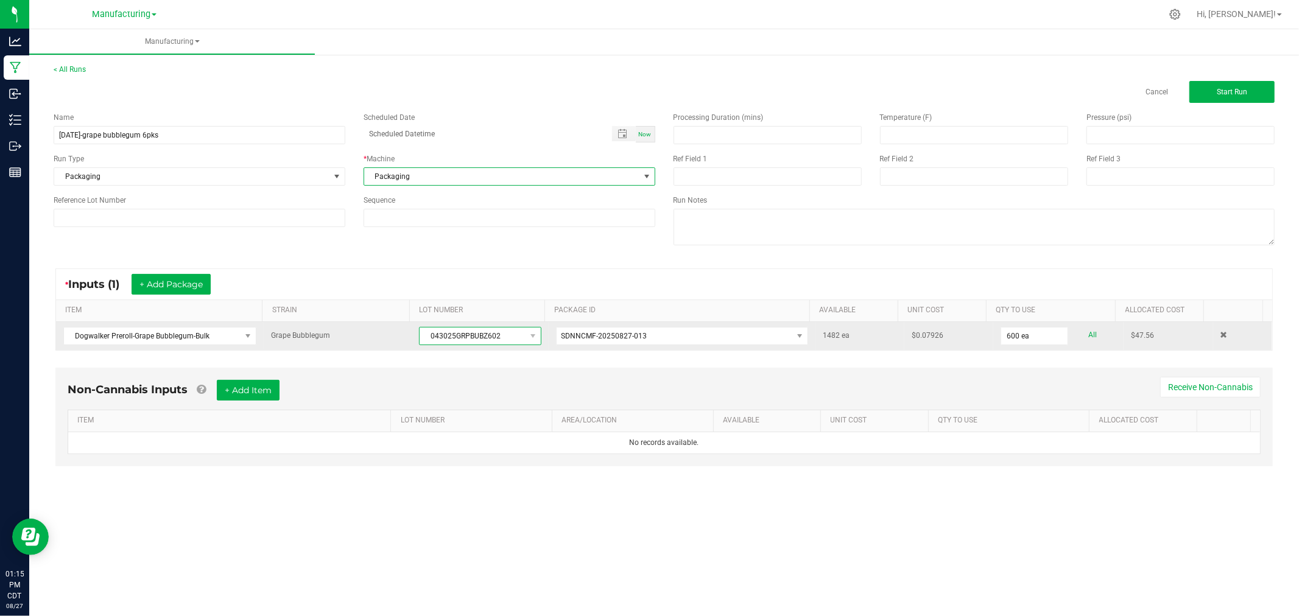
click at [478, 336] on span "043025GRPBUBZ602" at bounding box center [472, 336] width 105 height 17
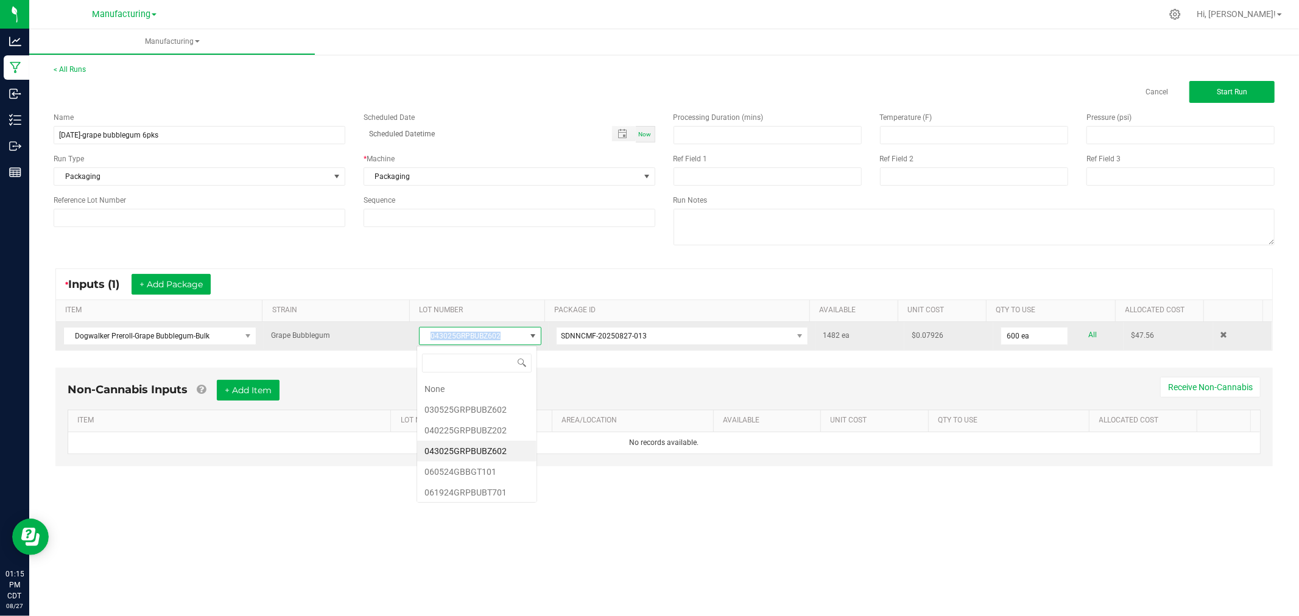
scroll to position [18, 121]
click at [479, 336] on span "043025GRPBUBZ602" at bounding box center [472, 336] width 105 height 17
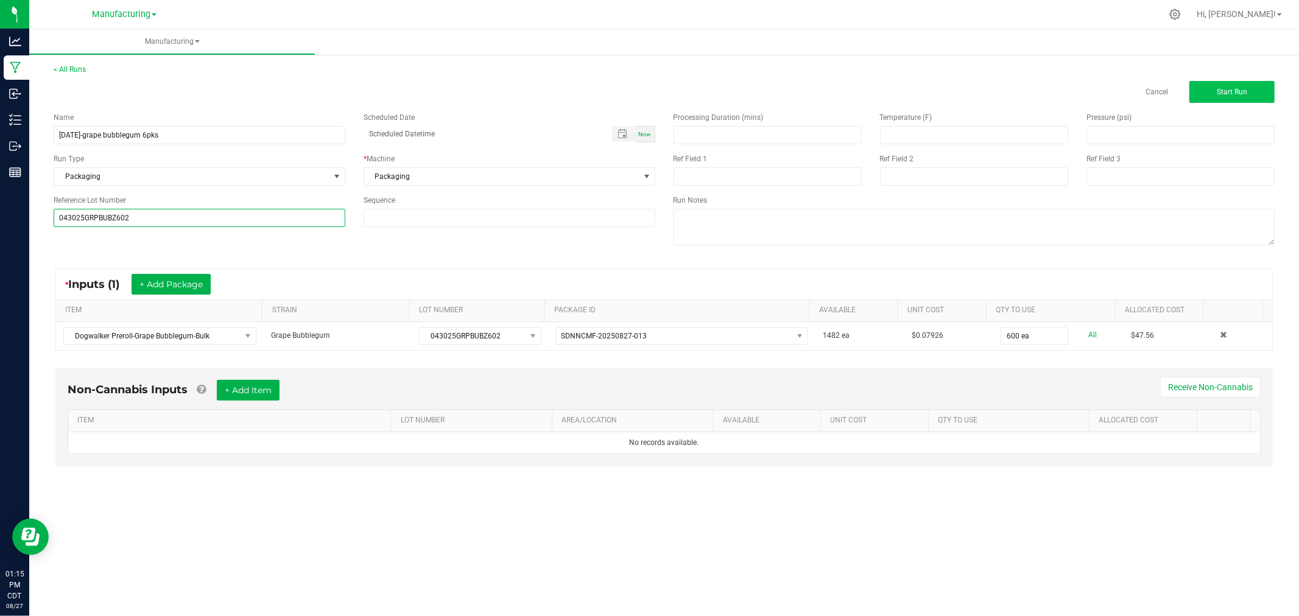
type input "043025GRPBUBZ602"
click at [1237, 90] on span "Start Run" at bounding box center [1232, 92] width 30 height 9
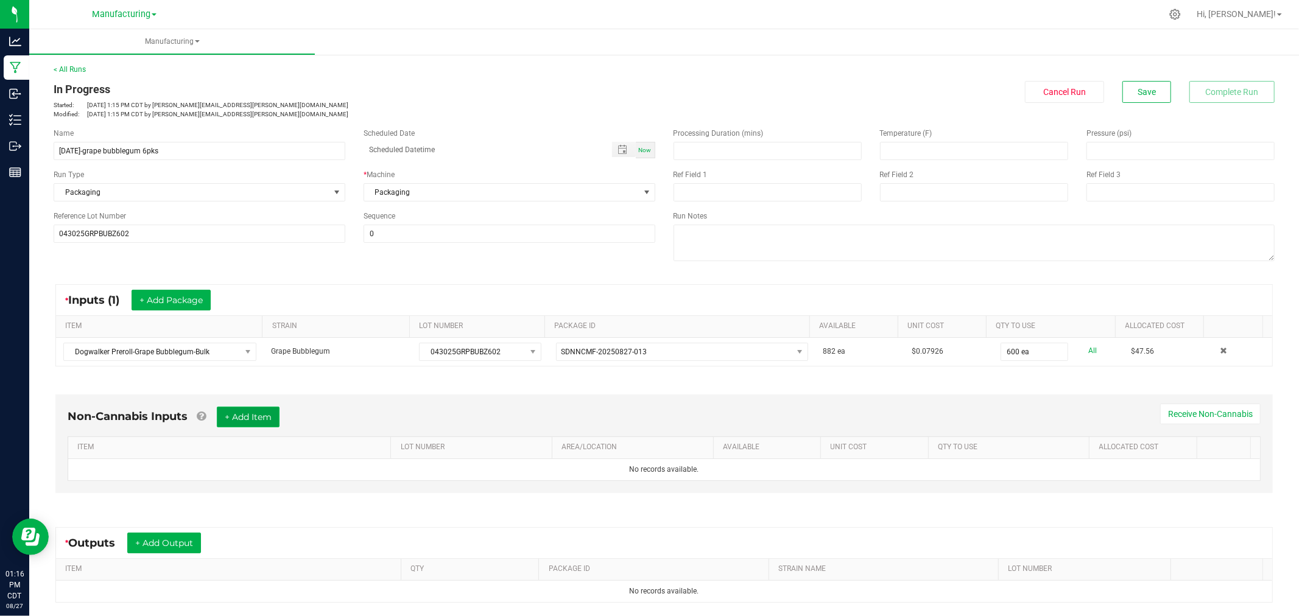
click at [273, 421] on button "+ Add Item" at bounding box center [248, 417] width 63 height 21
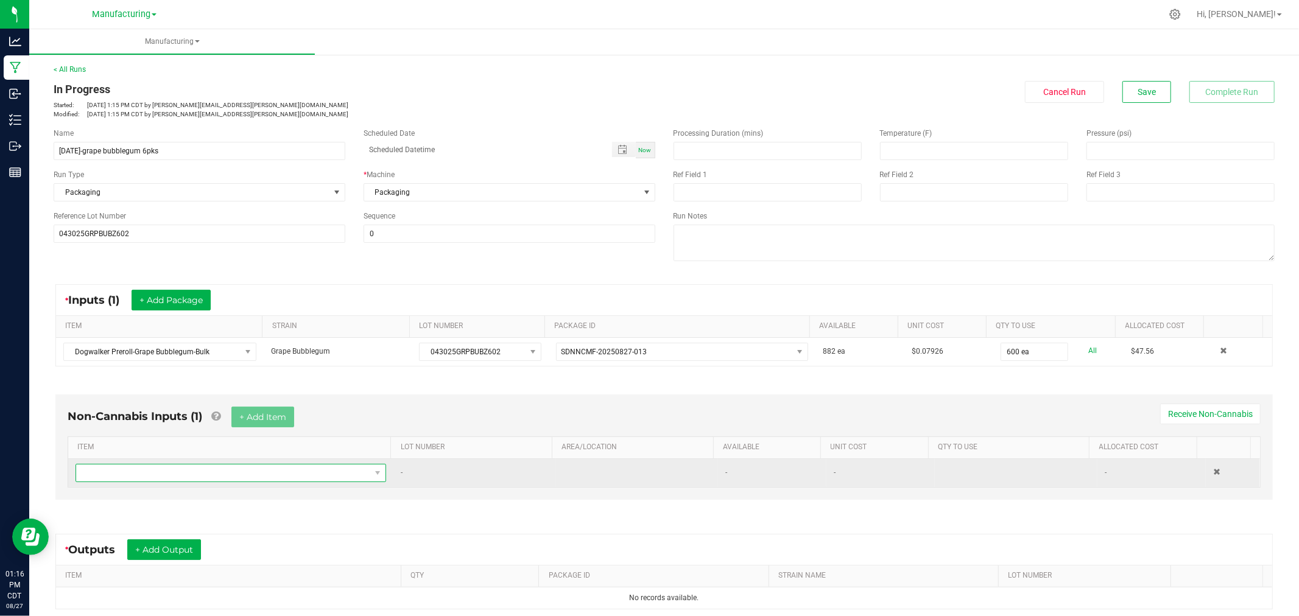
click at [280, 473] on span "NO DATA FOUND" at bounding box center [223, 473] width 294 height 17
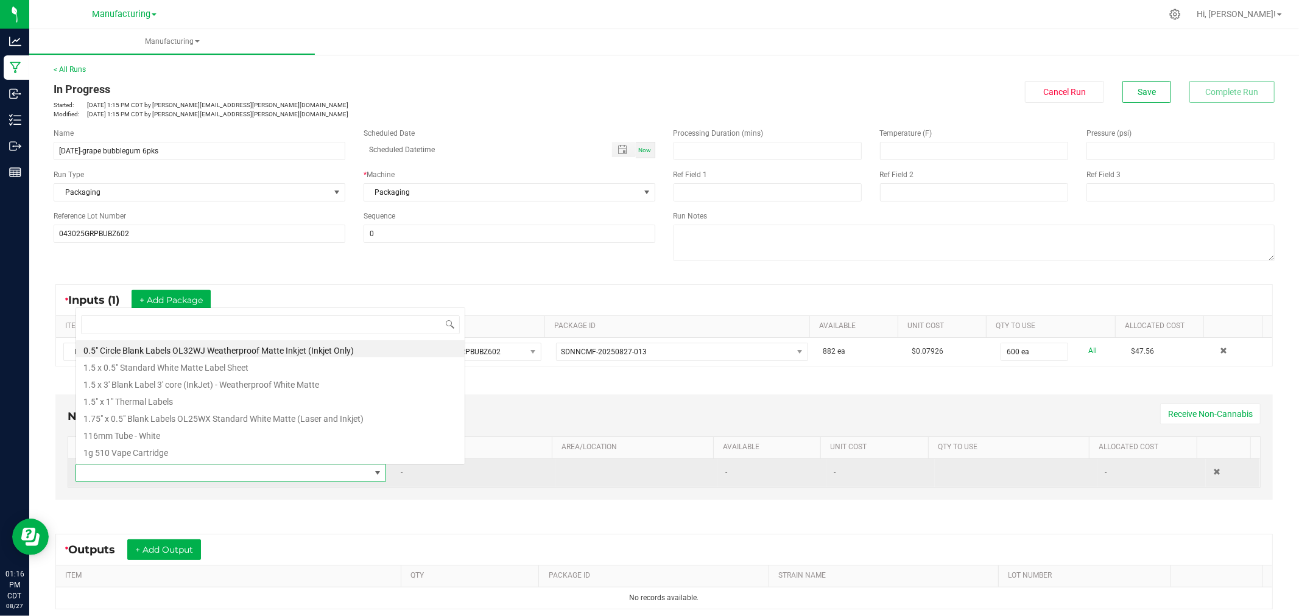
scroll to position [18, 301]
type input "80"
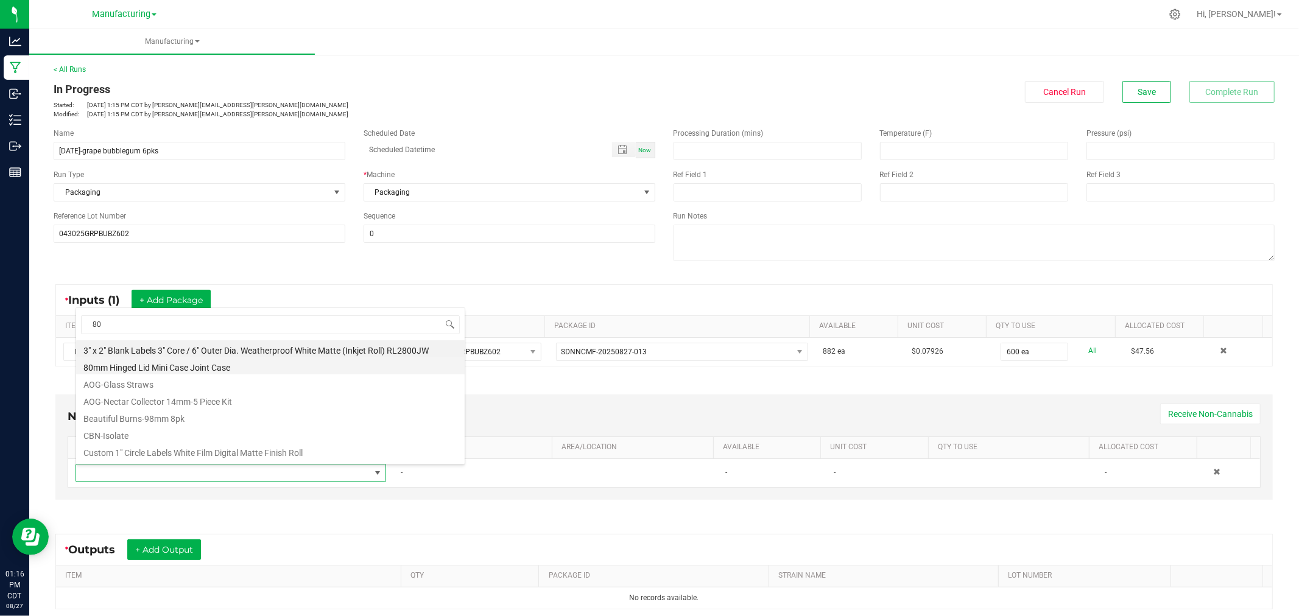
click at [187, 365] on li "80mm Hinged Lid Mini Case Joint Case" at bounding box center [270, 365] width 388 height 17
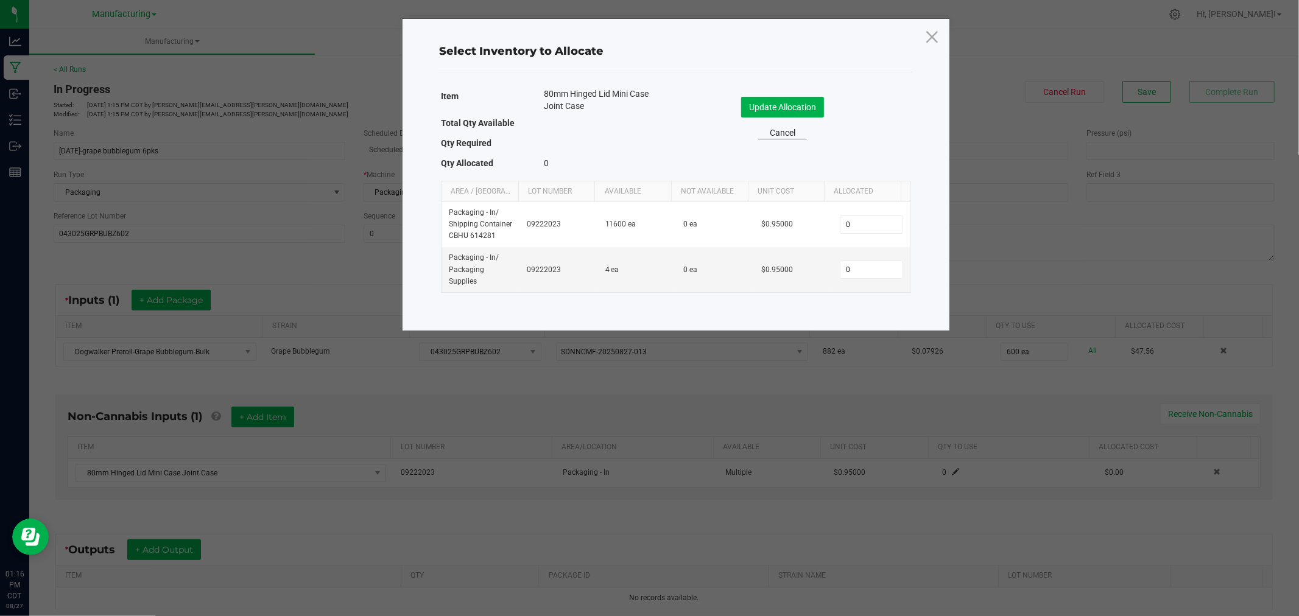
click at [788, 136] on link "Cancel" at bounding box center [782, 133] width 49 height 13
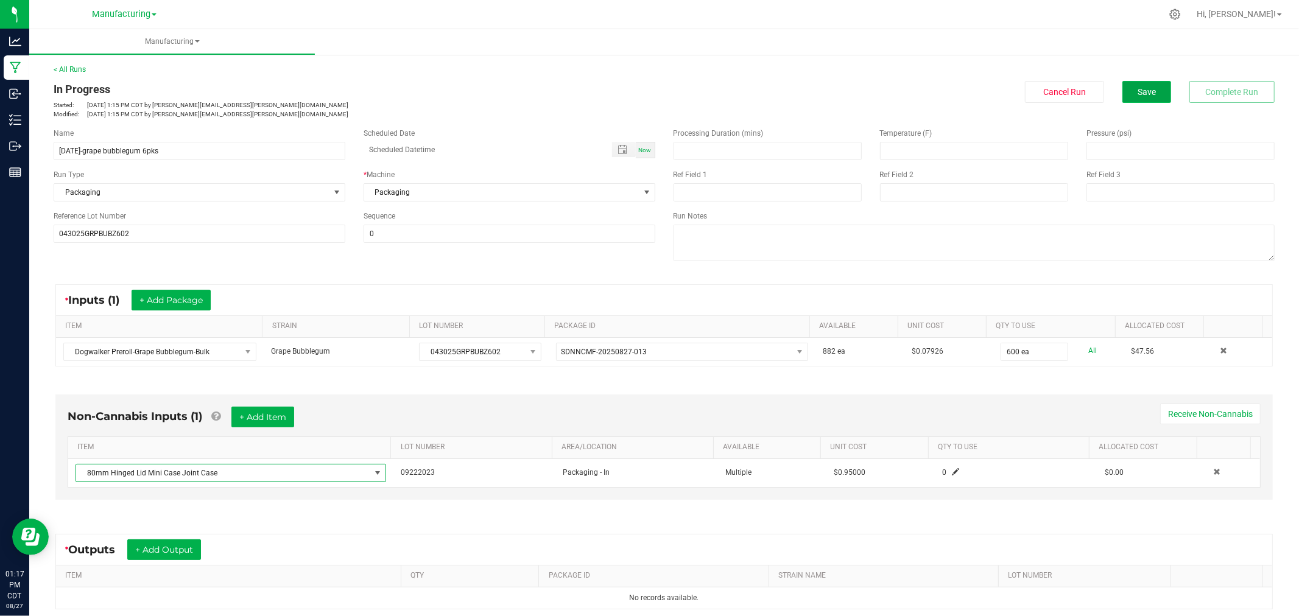
click at [1142, 83] on button "Save" at bounding box center [1146, 92] width 49 height 22
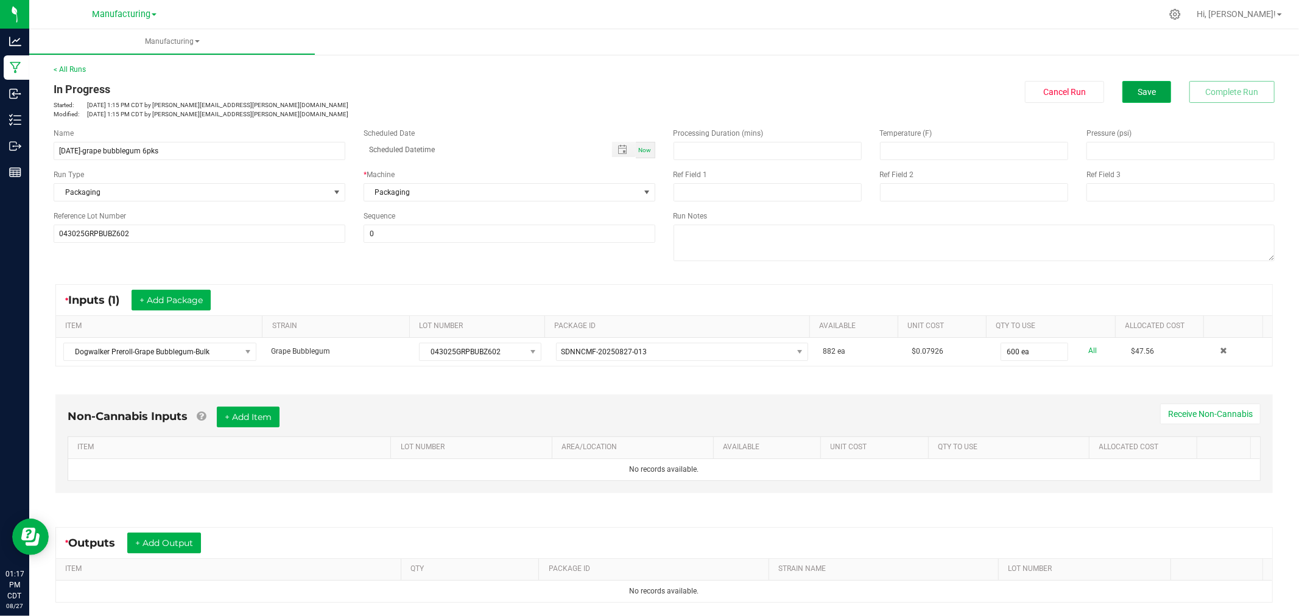
click at [1134, 86] on button "Save" at bounding box center [1146, 92] width 49 height 22
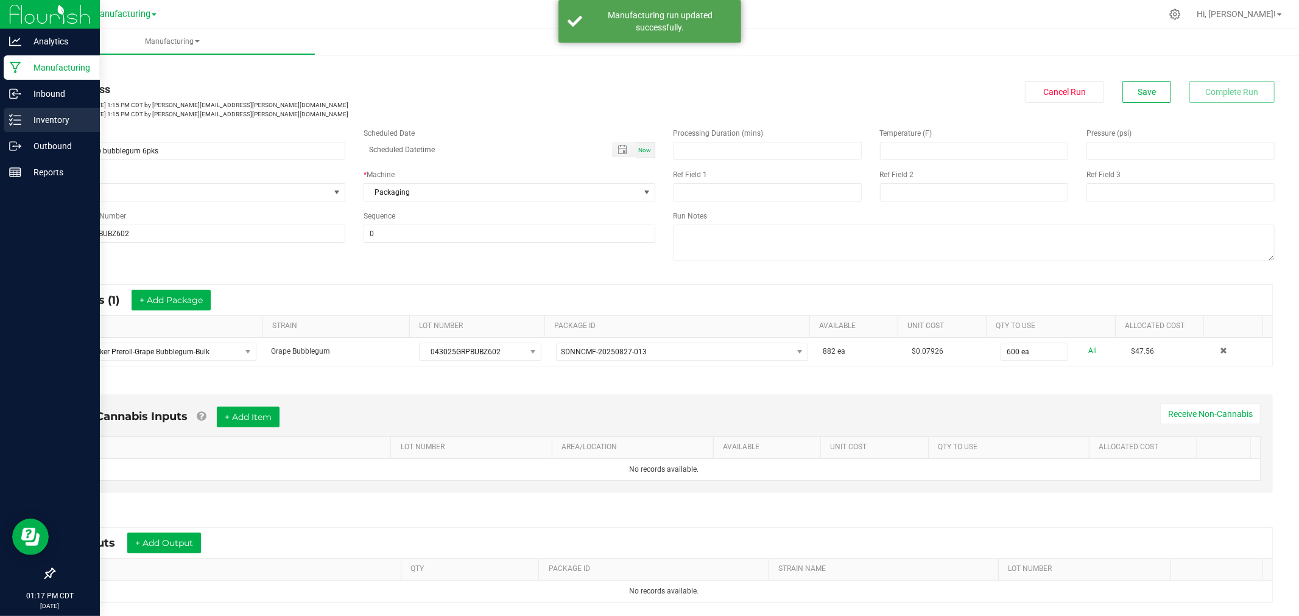
click at [38, 118] on p "Inventory" at bounding box center [57, 120] width 73 height 15
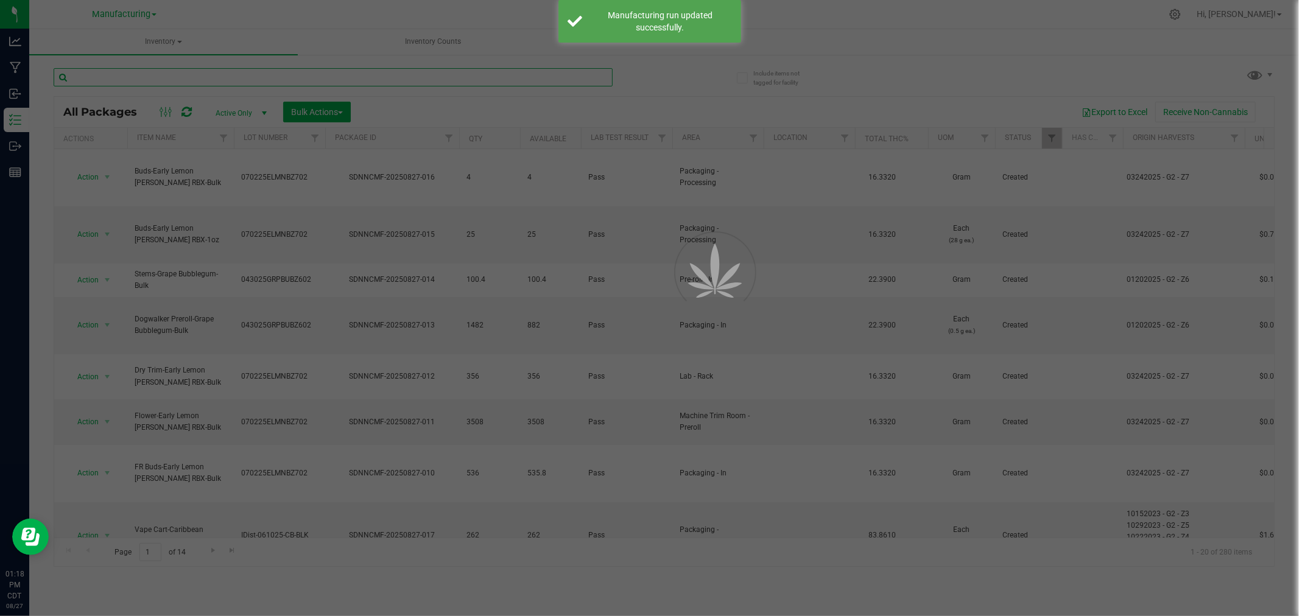
click at [188, 77] on input "text" at bounding box center [333, 77] width 559 height 18
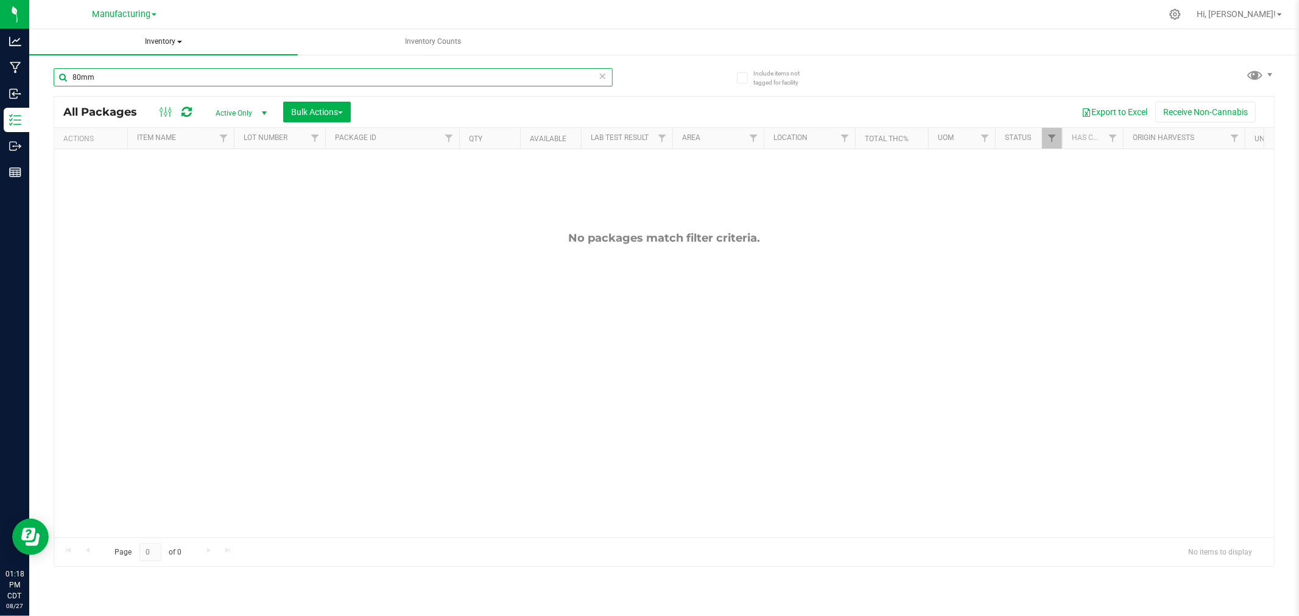
type input "80mm"
click at [178, 41] on span at bounding box center [179, 42] width 5 height 2
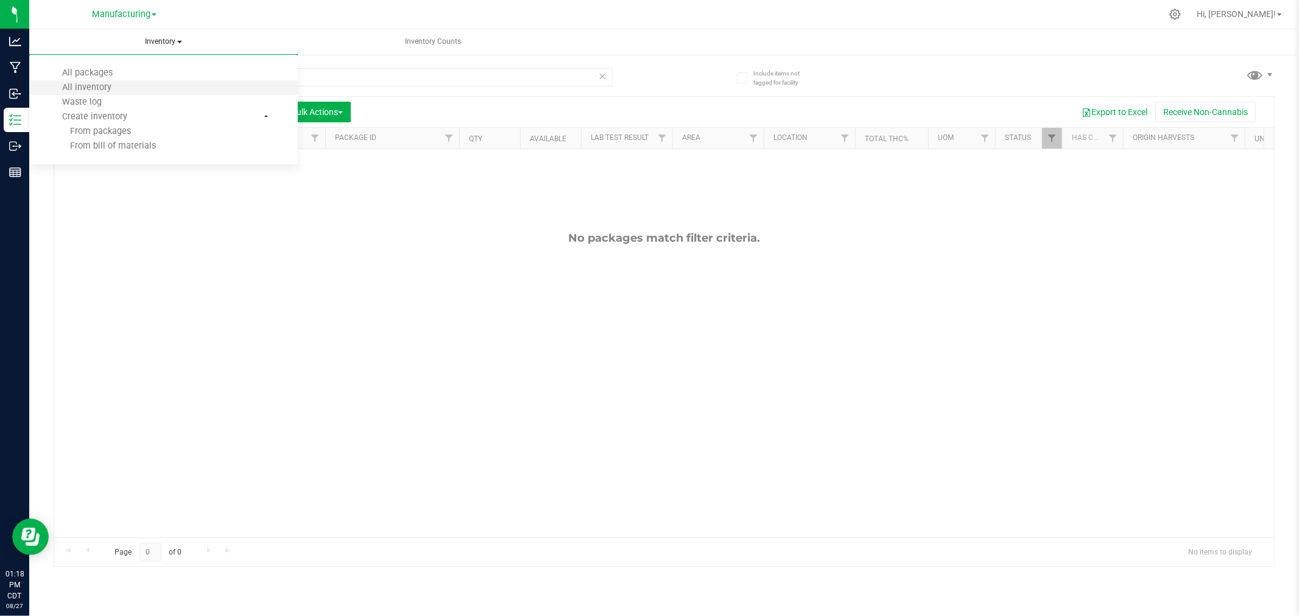
click at [149, 90] on li "All inventory" at bounding box center [163, 87] width 269 height 15
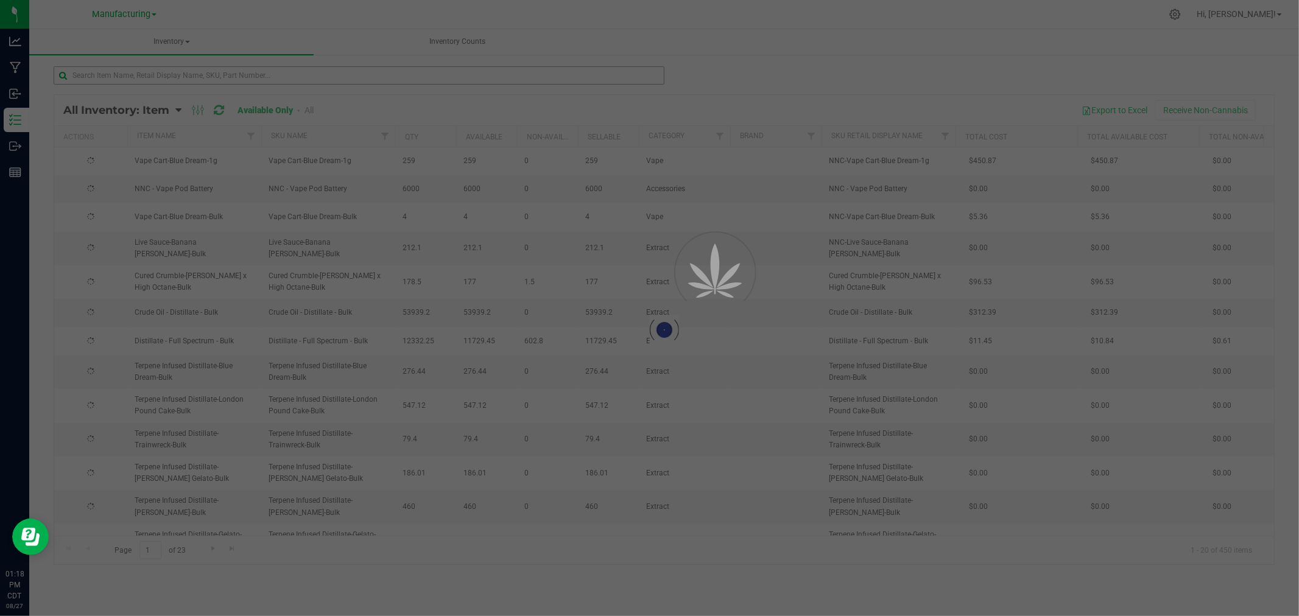
click at [204, 74] on div at bounding box center [649, 308] width 1299 height 616
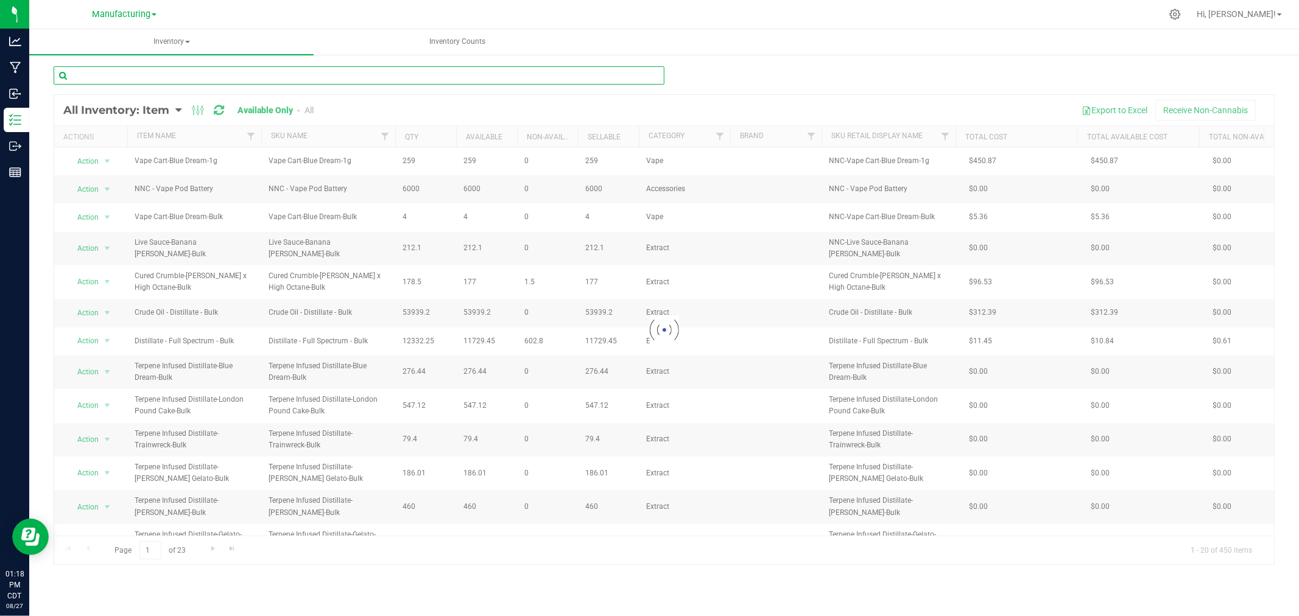
click at [205, 74] on input "text" at bounding box center [359, 75] width 611 height 18
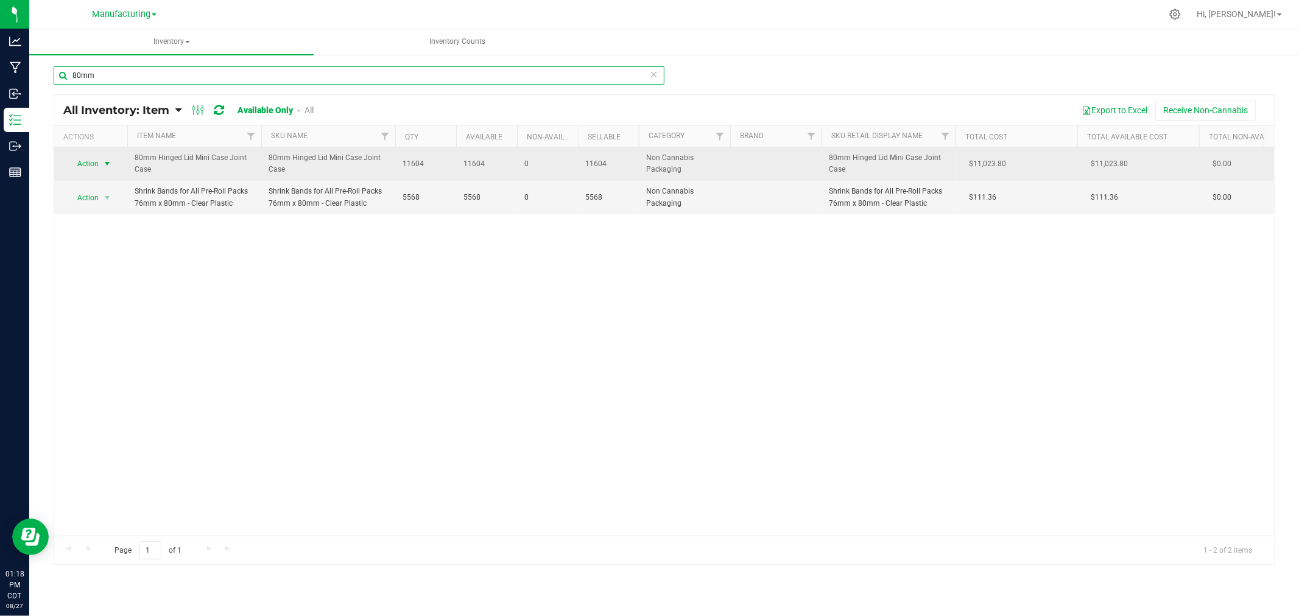
type input "80mm"
click at [107, 164] on span "select" at bounding box center [107, 164] width 10 height 10
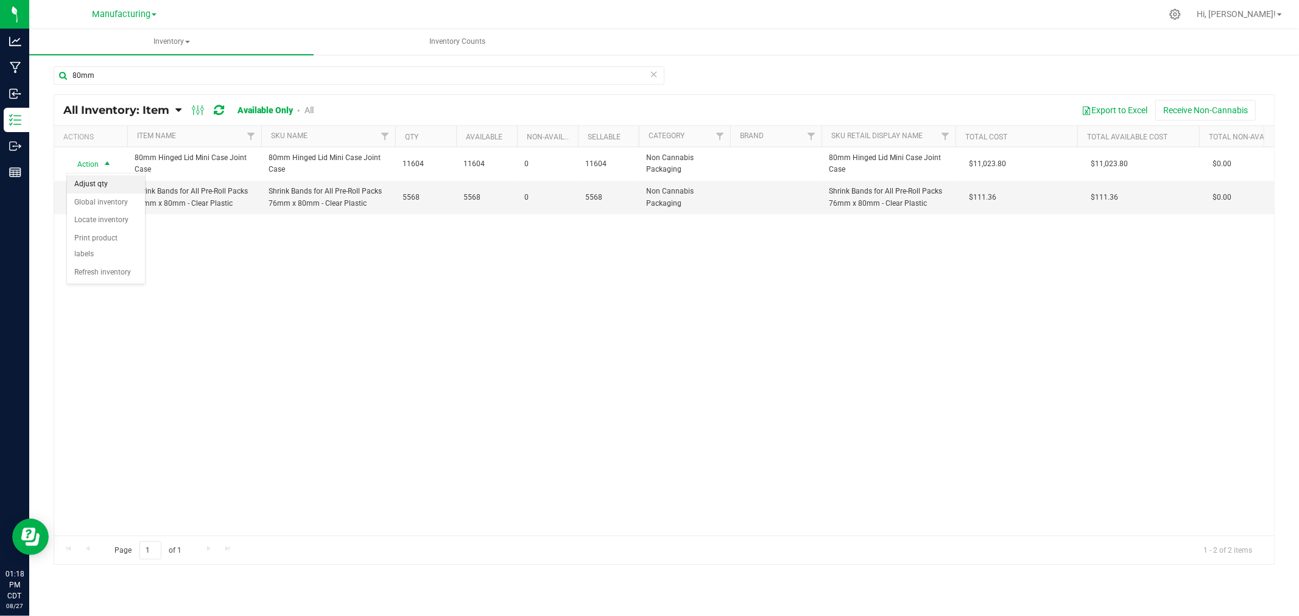
click at [116, 184] on li "Adjust qty" at bounding box center [106, 184] width 78 height 18
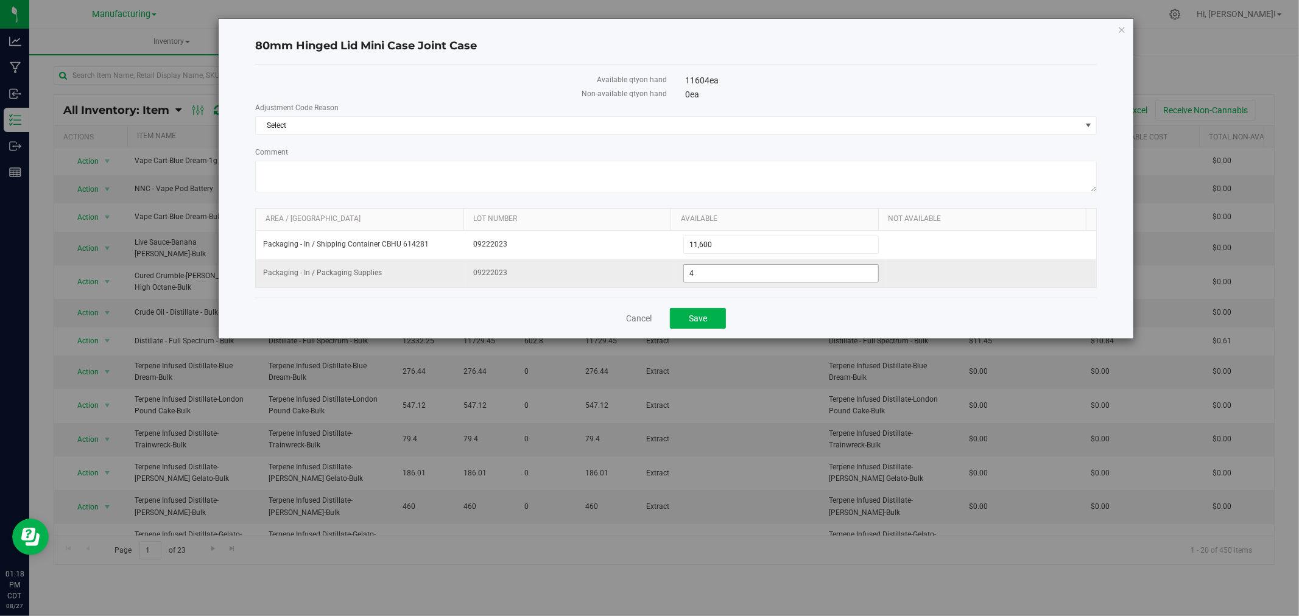
click at [774, 277] on span "4 4" at bounding box center [780, 273] width 195 height 18
click at [774, 277] on input "4" at bounding box center [781, 273] width 194 height 17
type input "50"
click at [339, 131] on span "Select" at bounding box center [668, 125] width 825 height 17
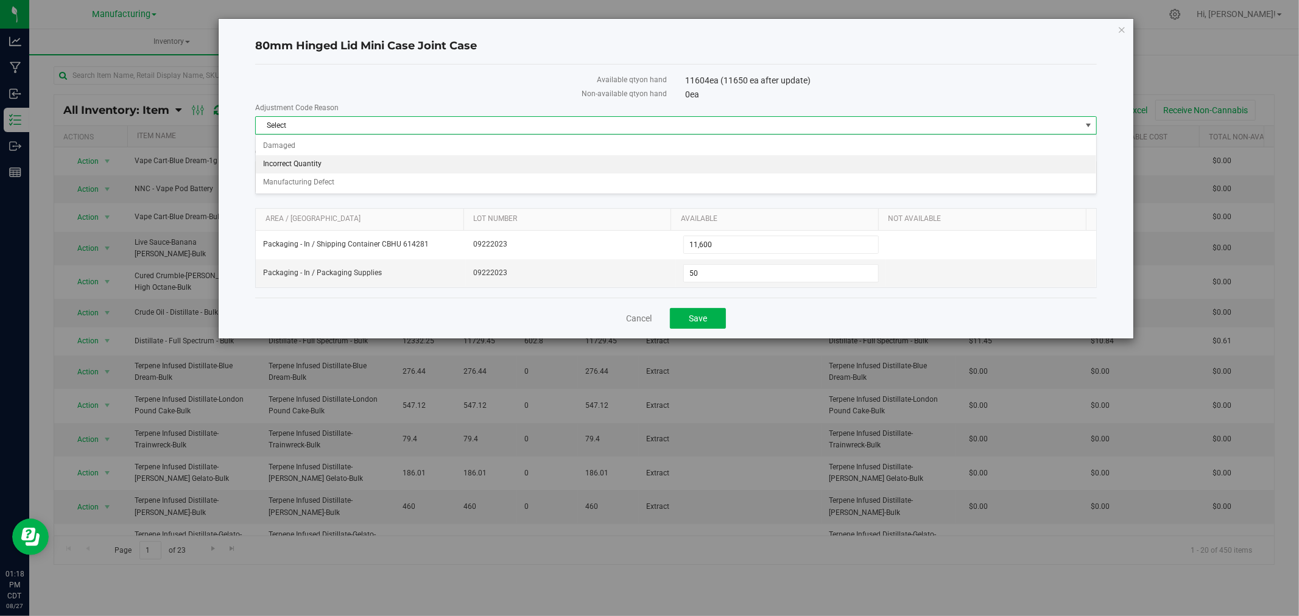
click at [343, 163] on li "Incorrect Quantity" at bounding box center [676, 164] width 840 height 18
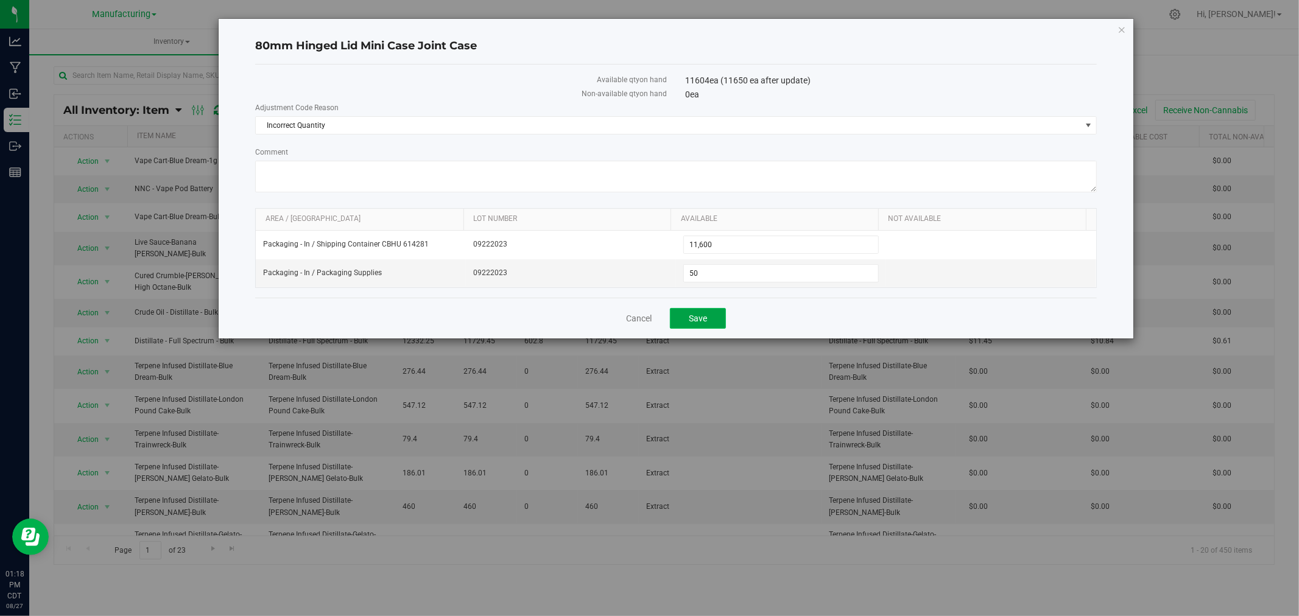
click at [695, 315] on span "Save" at bounding box center [698, 319] width 18 height 10
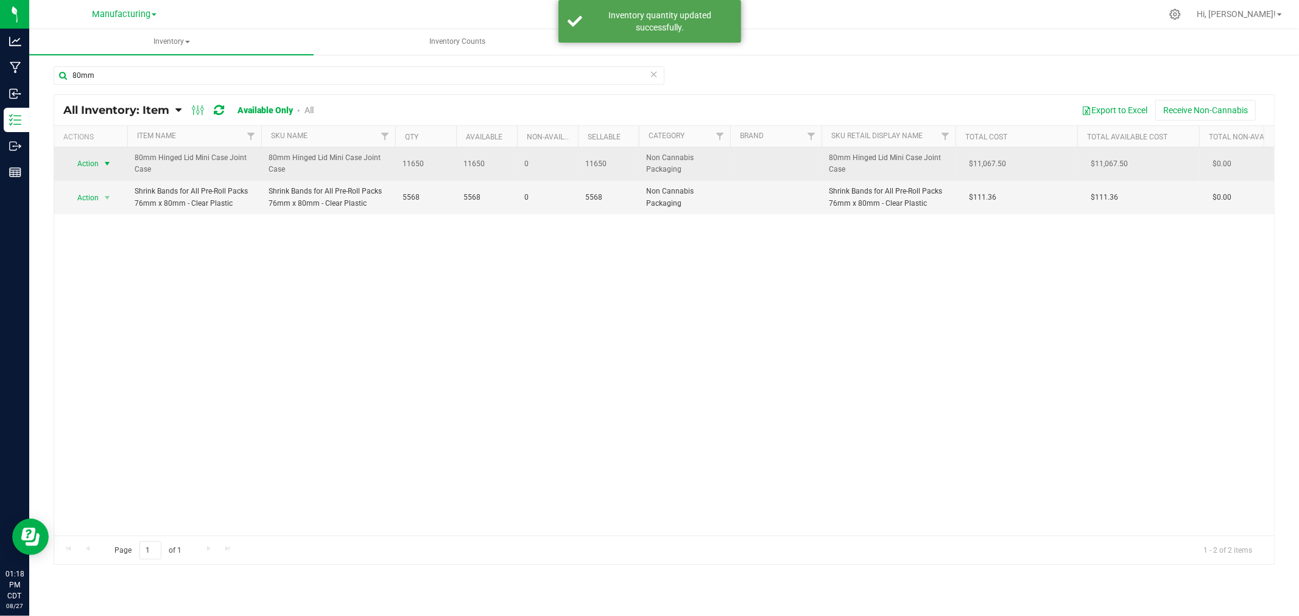
click at [102, 163] on span "select" at bounding box center [107, 164] width 10 height 10
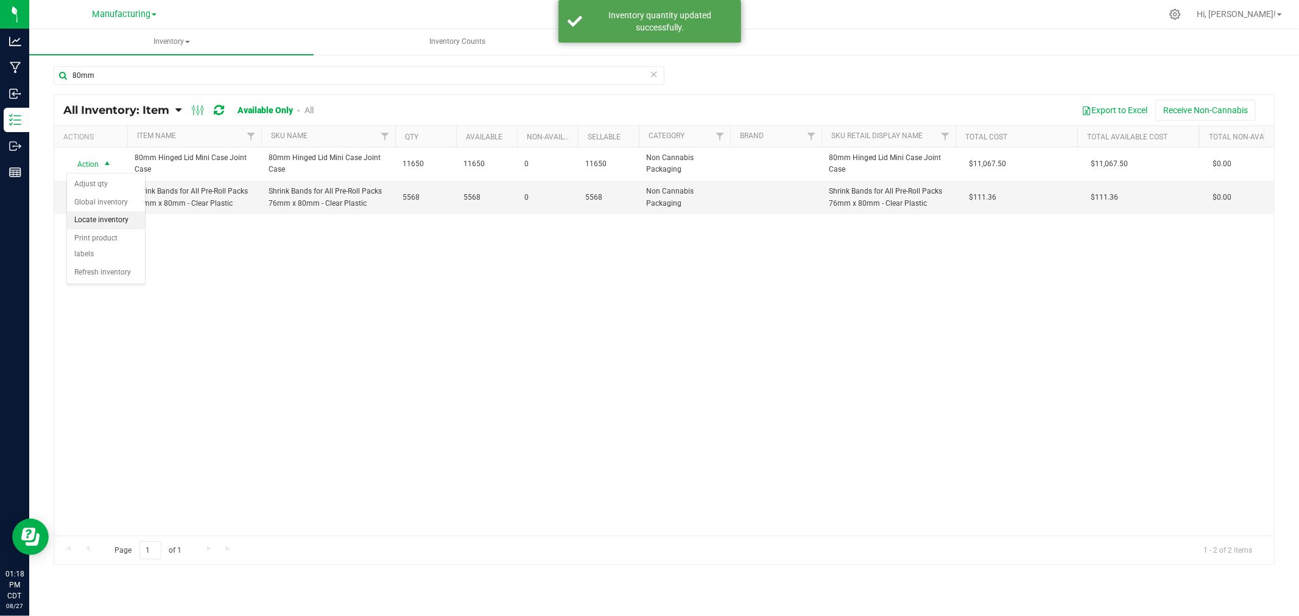
click at [114, 224] on li "Locate inventory" at bounding box center [106, 220] width 78 height 18
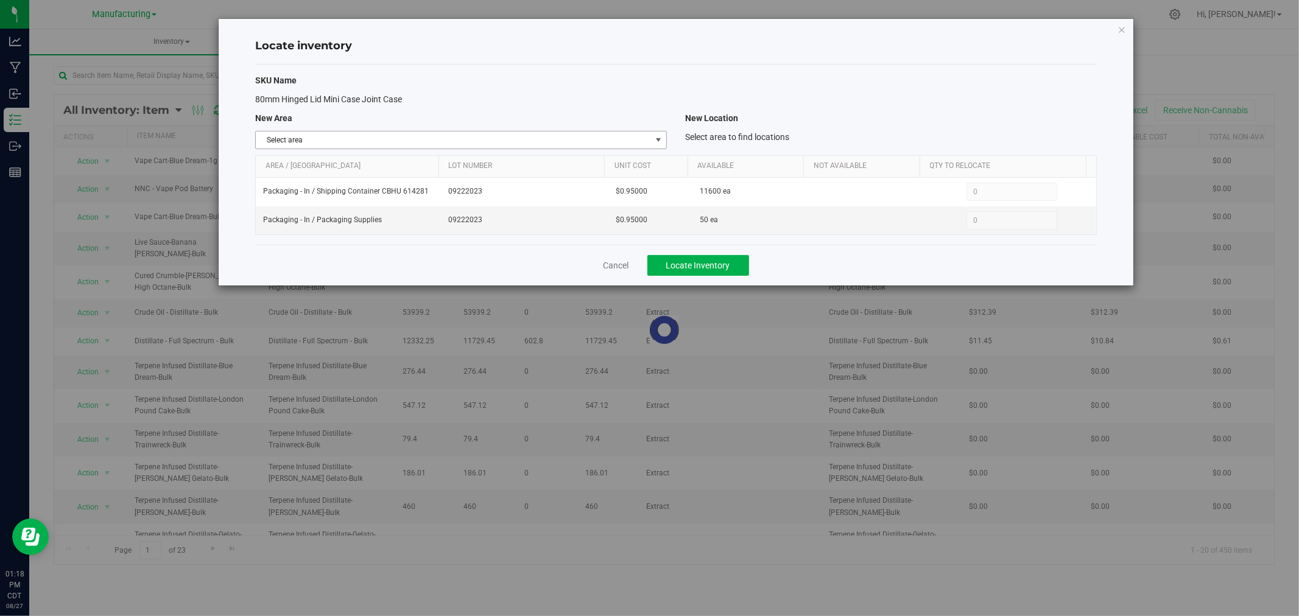
click at [579, 137] on span "Select area" at bounding box center [453, 140] width 395 height 17
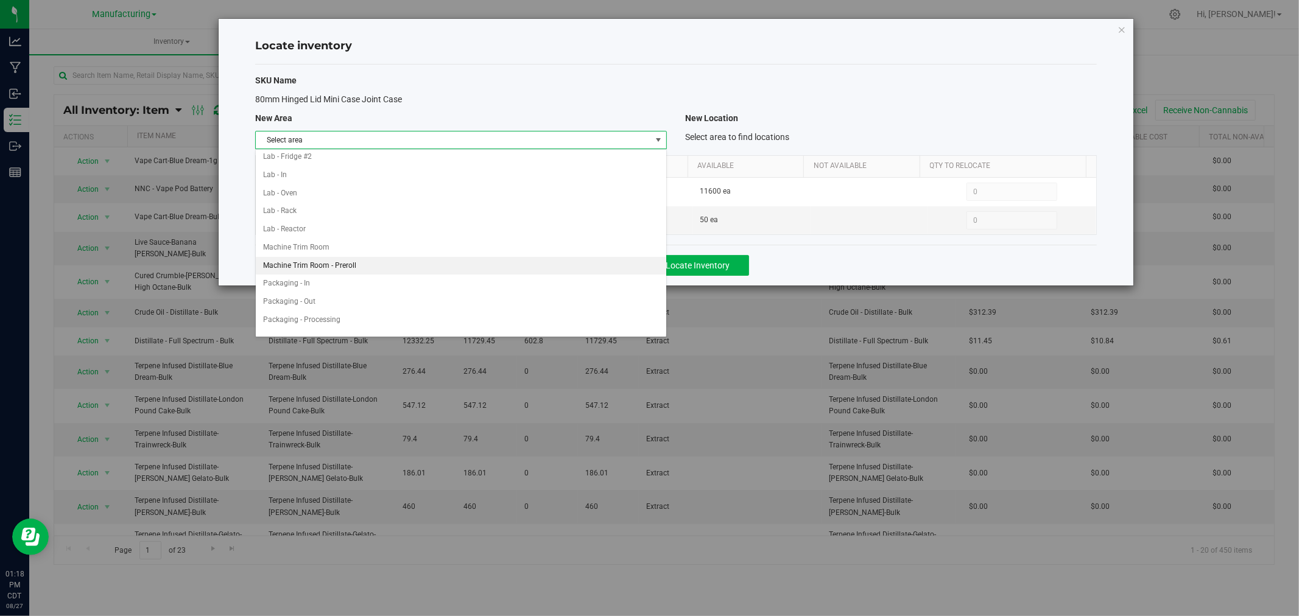
scroll to position [270, 0]
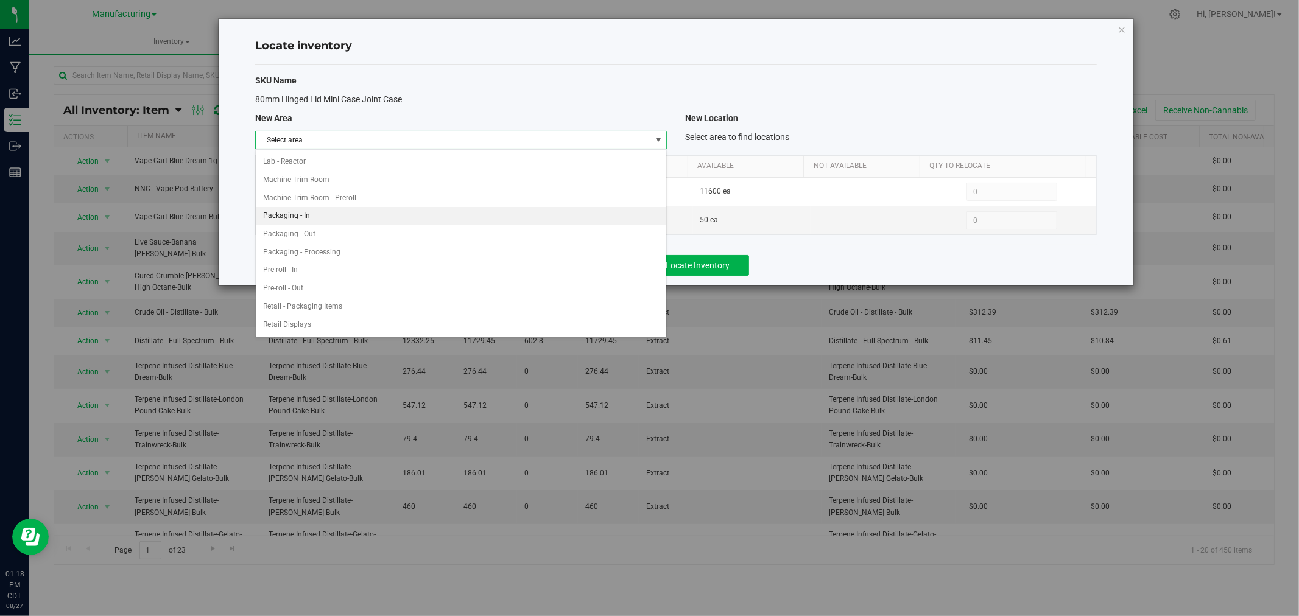
click at [317, 219] on li "Packaging - In" at bounding box center [461, 216] width 410 height 18
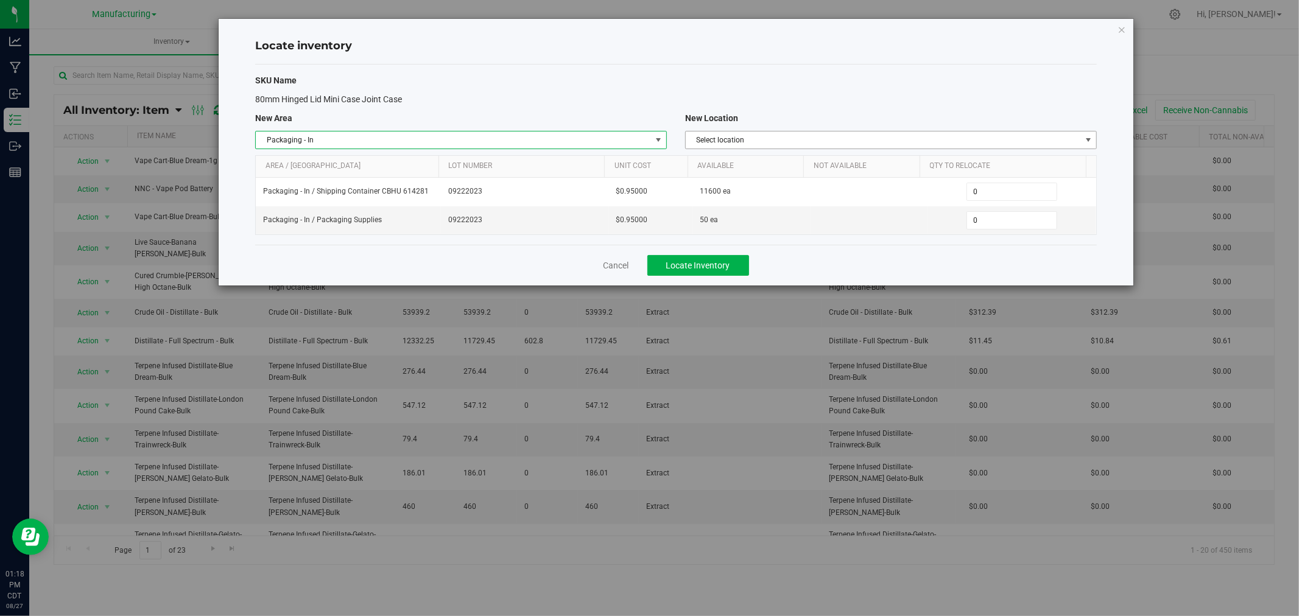
click at [717, 147] on span "Select location" at bounding box center [883, 140] width 395 height 17
click at [773, 216] on li "Packaging Supplies" at bounding box center [891, 215] width 410 height 18
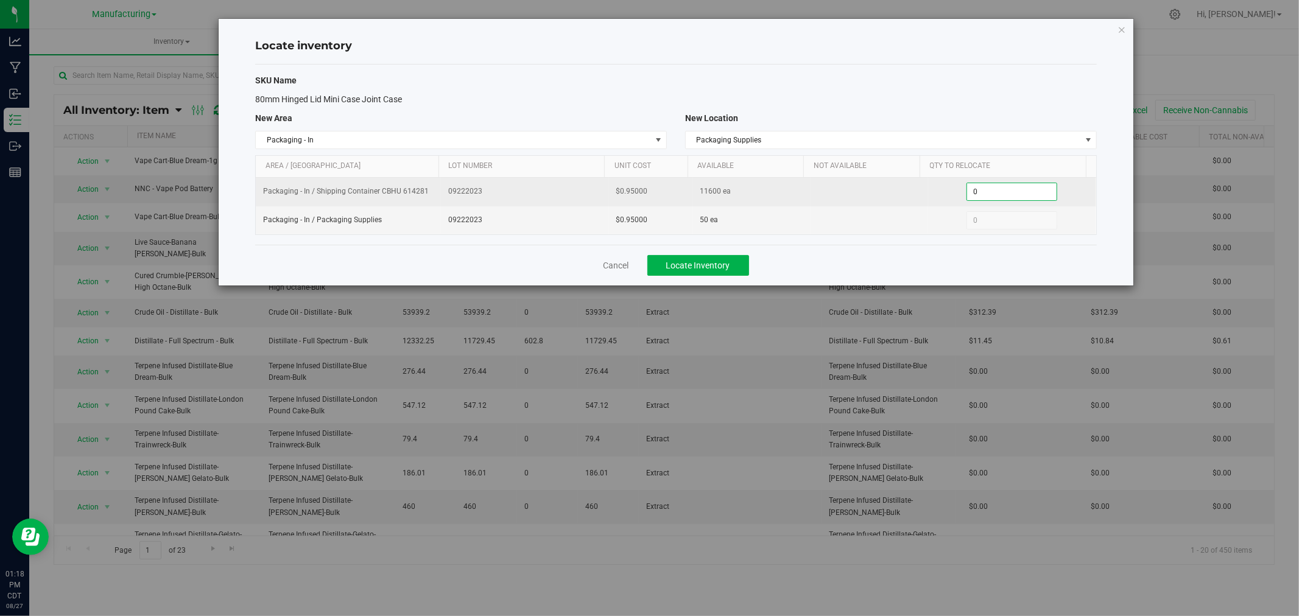
click at [972, 185] on span "0 0" at bounding box center [1011, 192] width 91 height 18
type input "8"
type input "6"
type input "400"
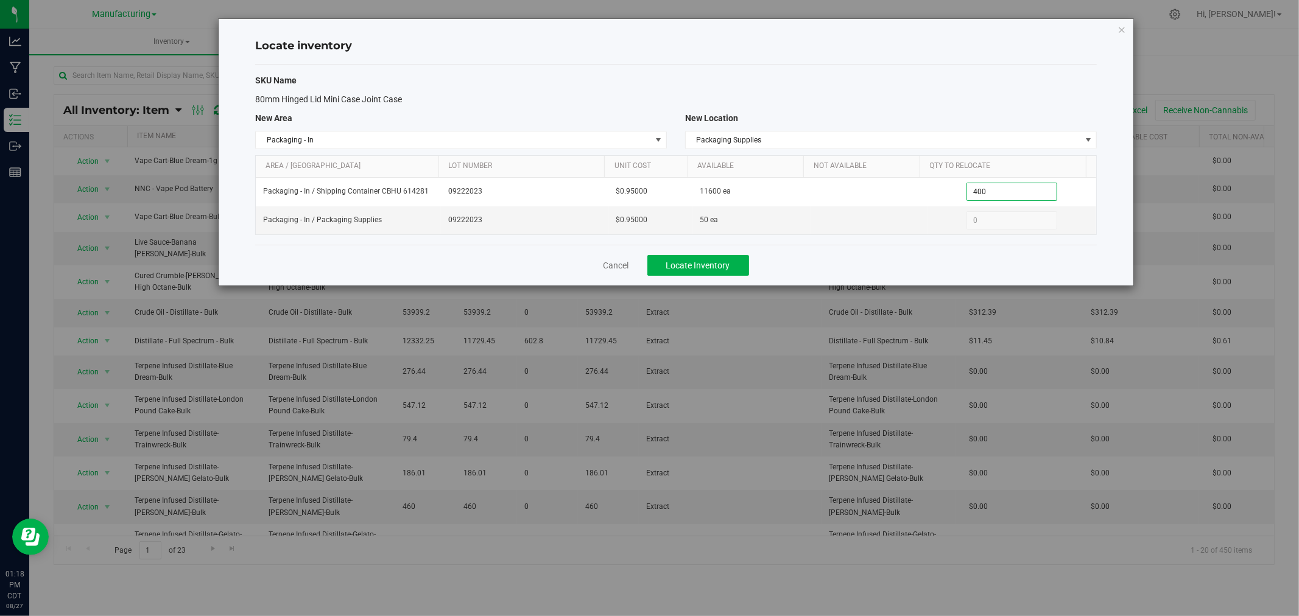
type input "400"
click at [948, 88] on div "SKU Name 80mm Hinged Lid Mini Case Joint Case New Area New Location Packaging -…" at bounding box center [675, 155] width 841 height 180
click at [684, 269] on span "Locate Inventory" at bounding box center [698, 266] width 64 height 10
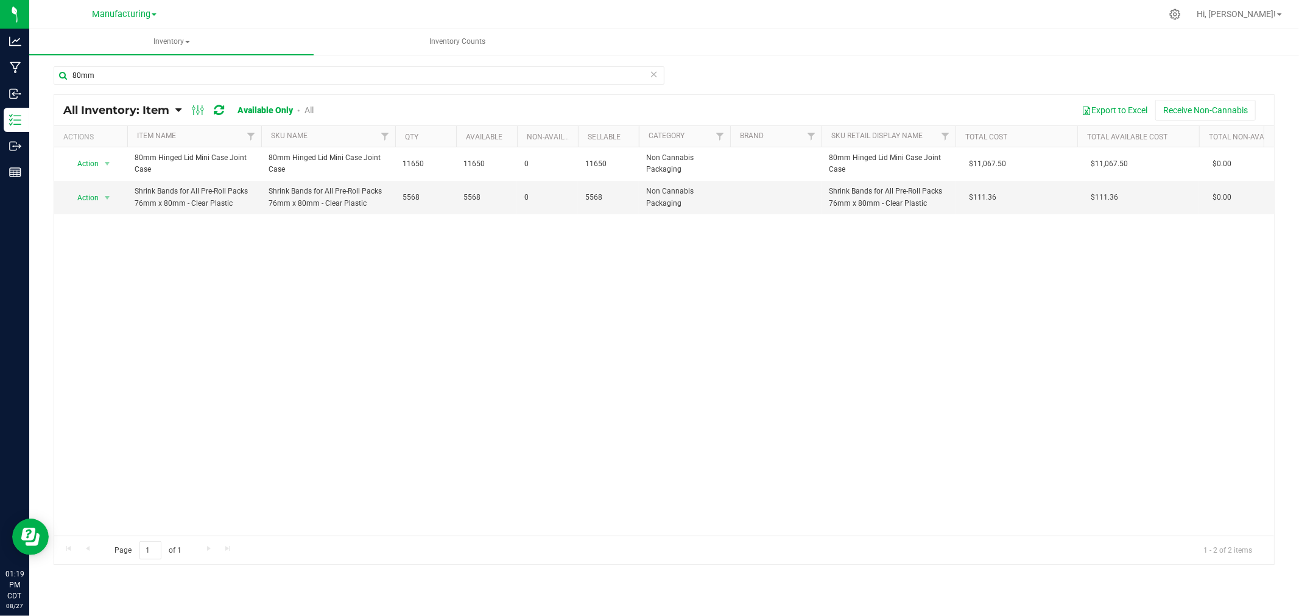
click at [656, 77] on icon at bounding box center [654, 73] width 9 height 15
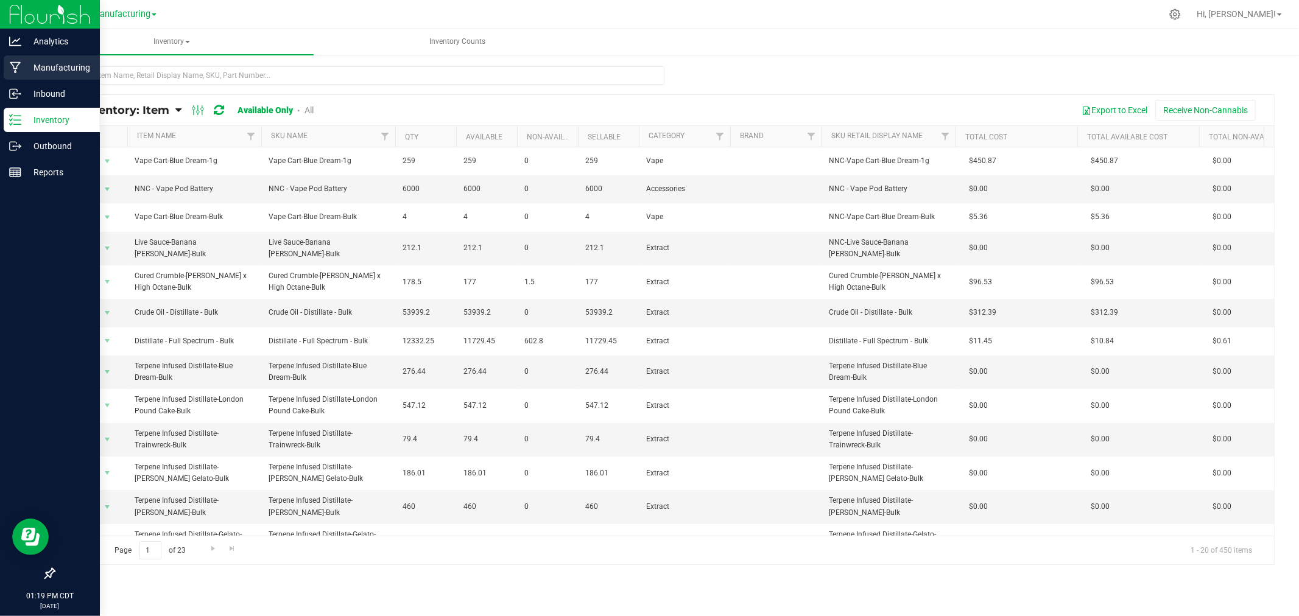
click at [23, 68] on p "Manufacturing" at bounding box center [57, 67] width 73 height 15
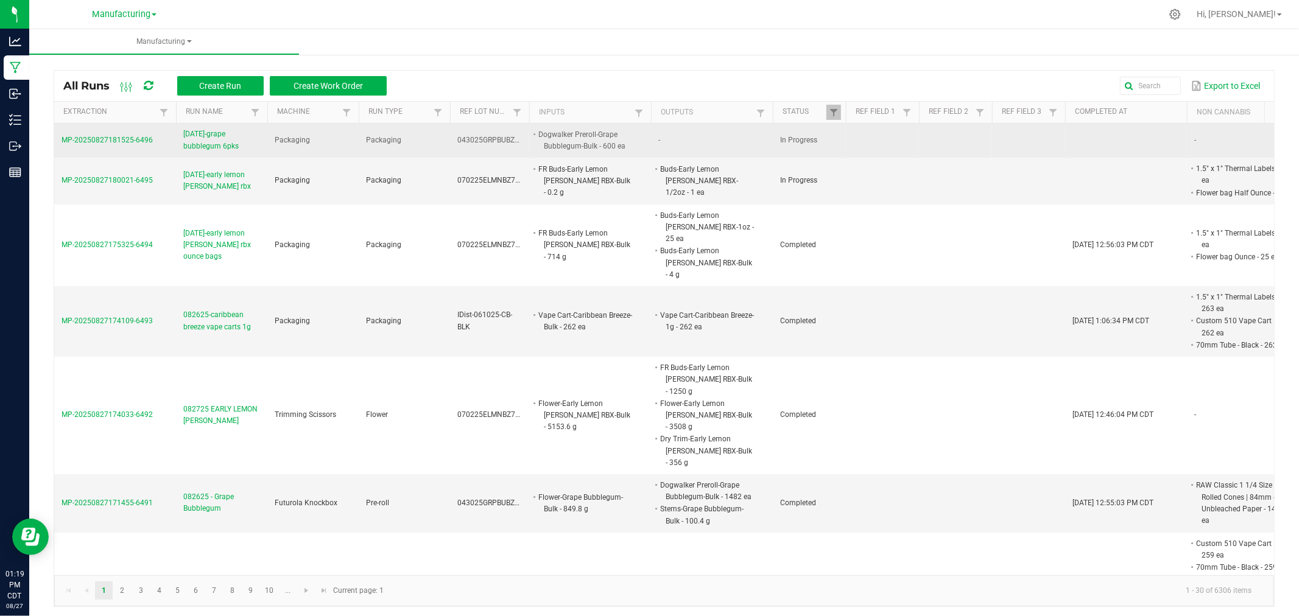
click at [215, 142] on span "[DATE]-grape bubblegum 6pks" at bounding box center [221, 139] width 77 height 23
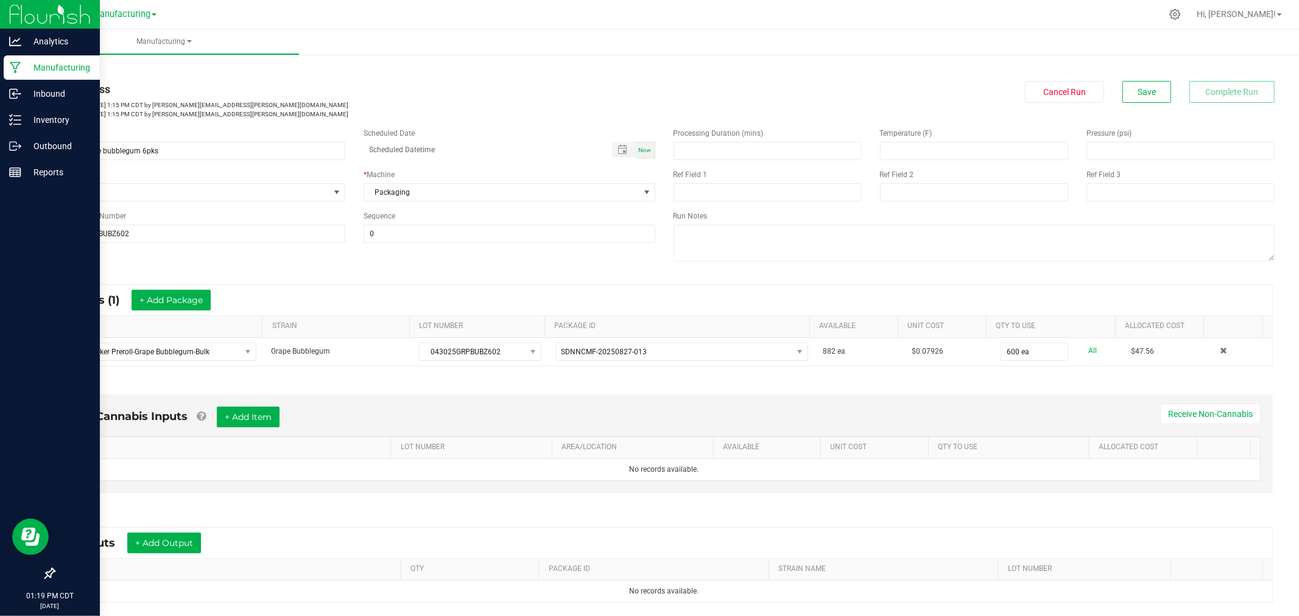
click at [65, 67] on p "Manufacturing" at bounding box center [57, 67] width 73 height 15
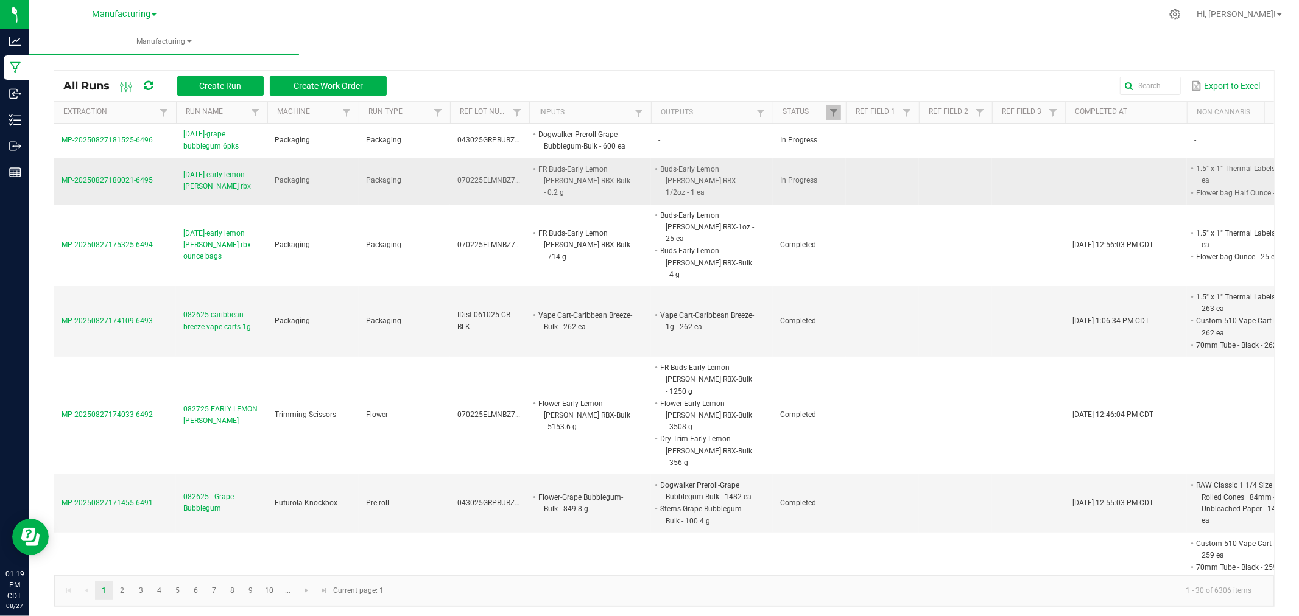
click at [223, 174] on span "[DATE]-early lemon [PERSON_NAME] rbx" at bounding box center [221, 180] width 77 height 23
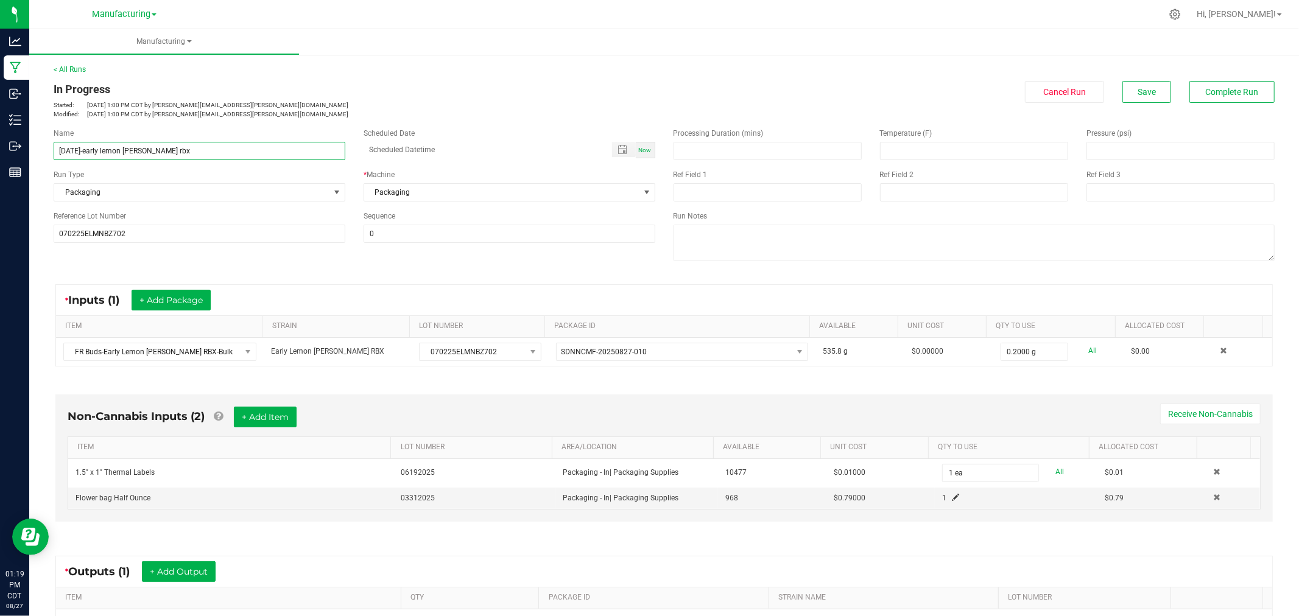
click at [223, 142] on input "[DATE]-early lemon [PERSON_NAME] rbx" at bounding box center [200, 151] width 292 height 18
type input "[DATE]-early lemon [PERSON_NAME] rbx half bags"
click at [1122, 93] on button "Save" at bounding box center [1146, 92] width 49 height 22
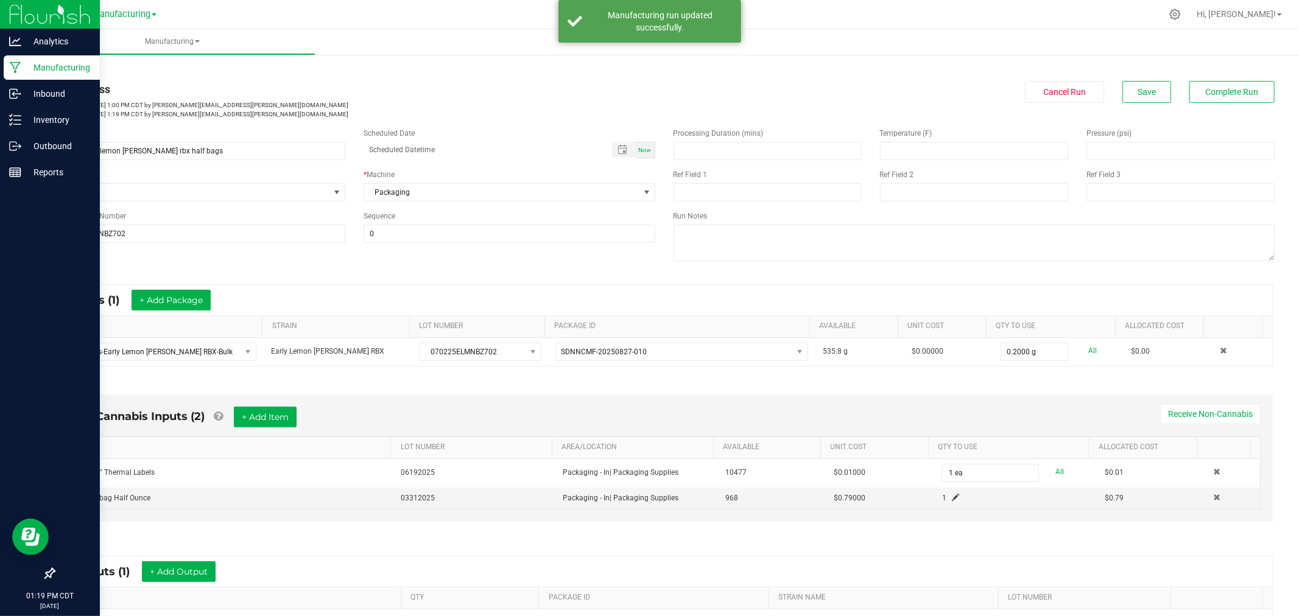
click at [23, 66] on p "Manufacturing" at bounding box center [57, 67] width 73 height 15
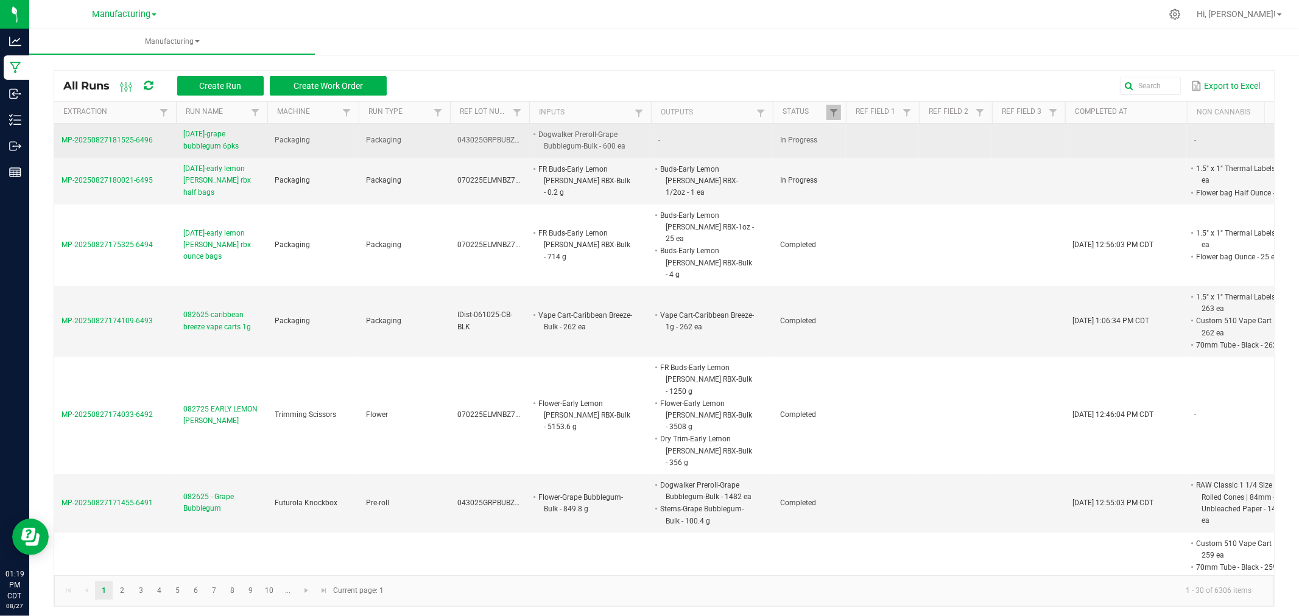
click at [228, 136] on span "[DATE]-grape bubblegum 6pks" at bounding box center [221, 139] width 77 height 23
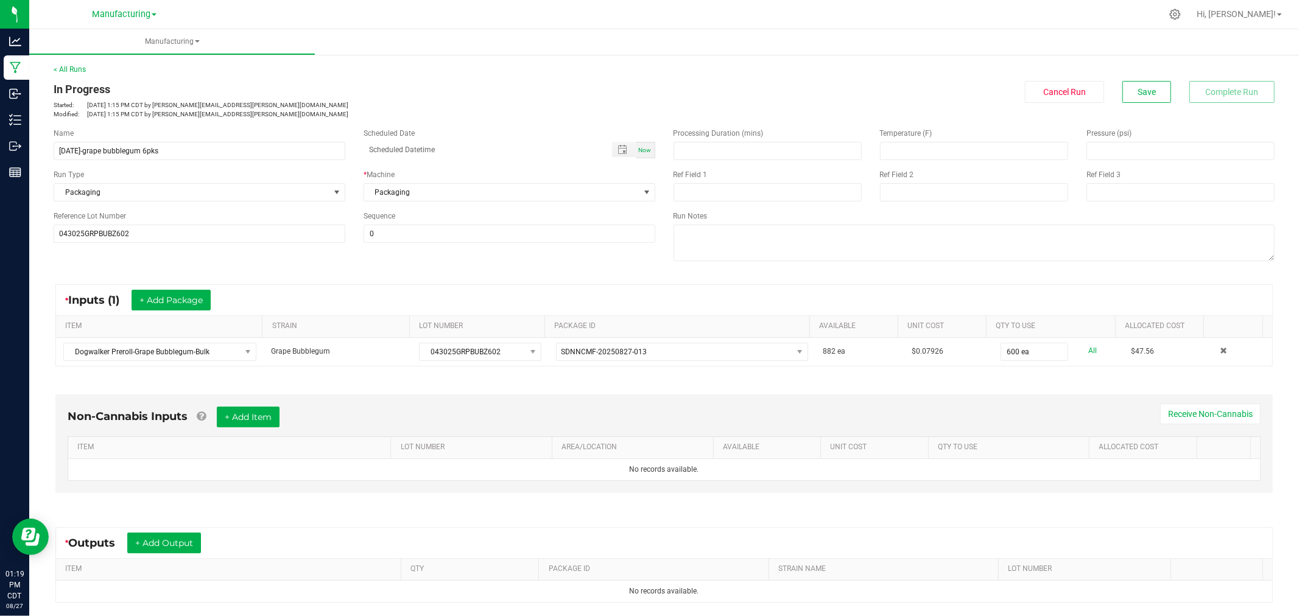
click at [289, 410] on div "Non-Cannabis Inputs + Add Item Receive Non-Cannabis" at bounding box center [664, 422] width 1193 height 30
click at [279, 410] on button "+ Add Item" at bounding box center [248, 417] width 63 height 21
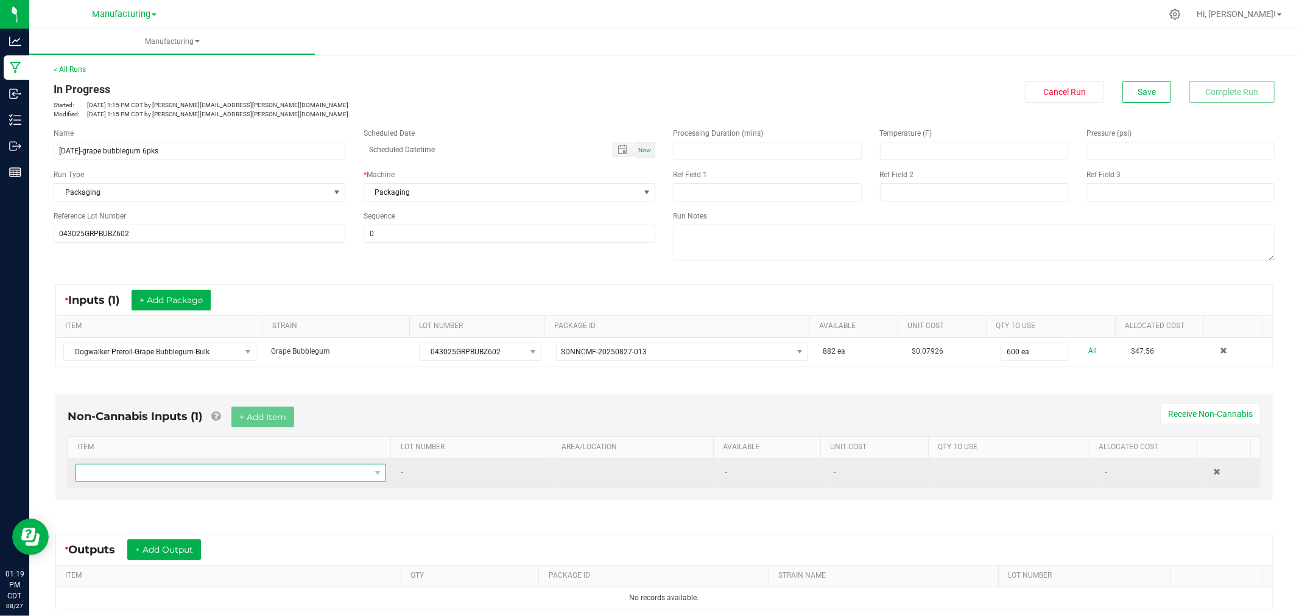
click at [279, 479] on span "NO DATA FOUND" at bounding box center [223, 473] width 294 height 17
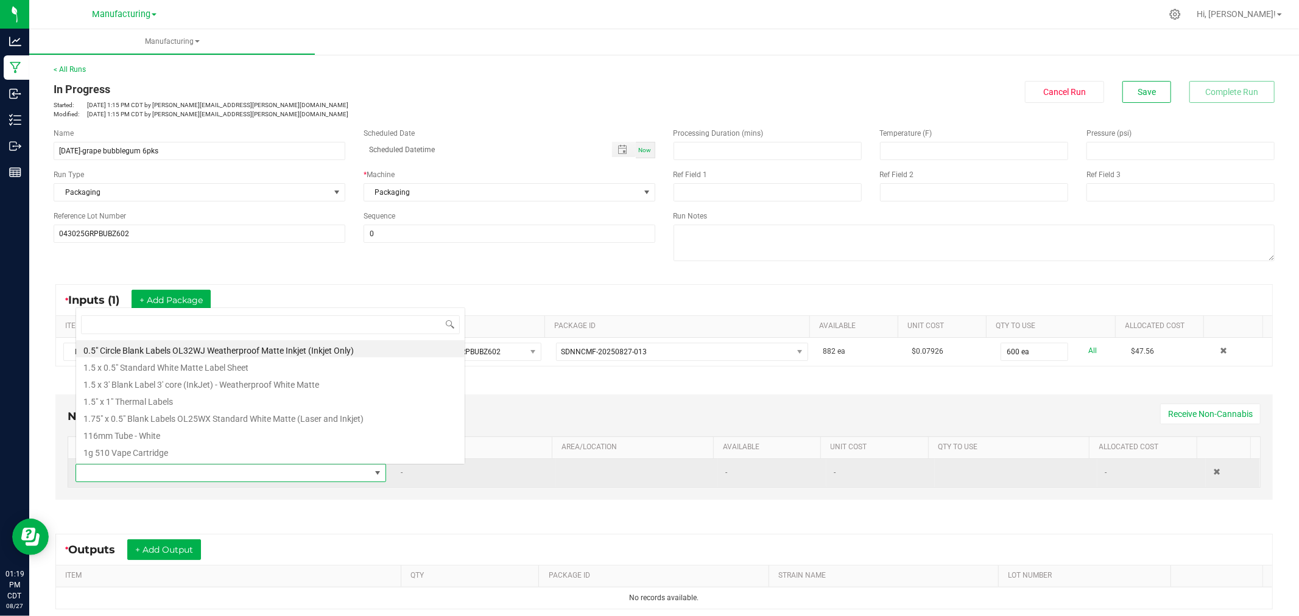
scroll to position [18, 301]
type input "80mm"
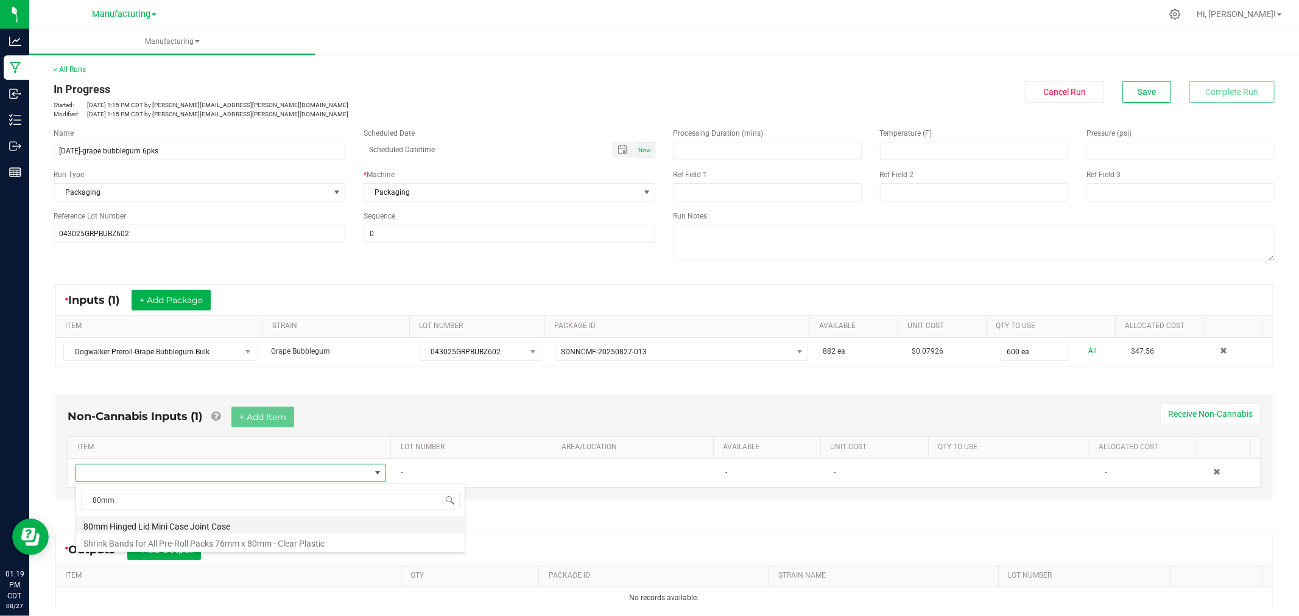
click at [187, 526] on li "80mm Hinged Lid Mini Case Joint Case" at bounding box center [270, 524] width 388 height 17
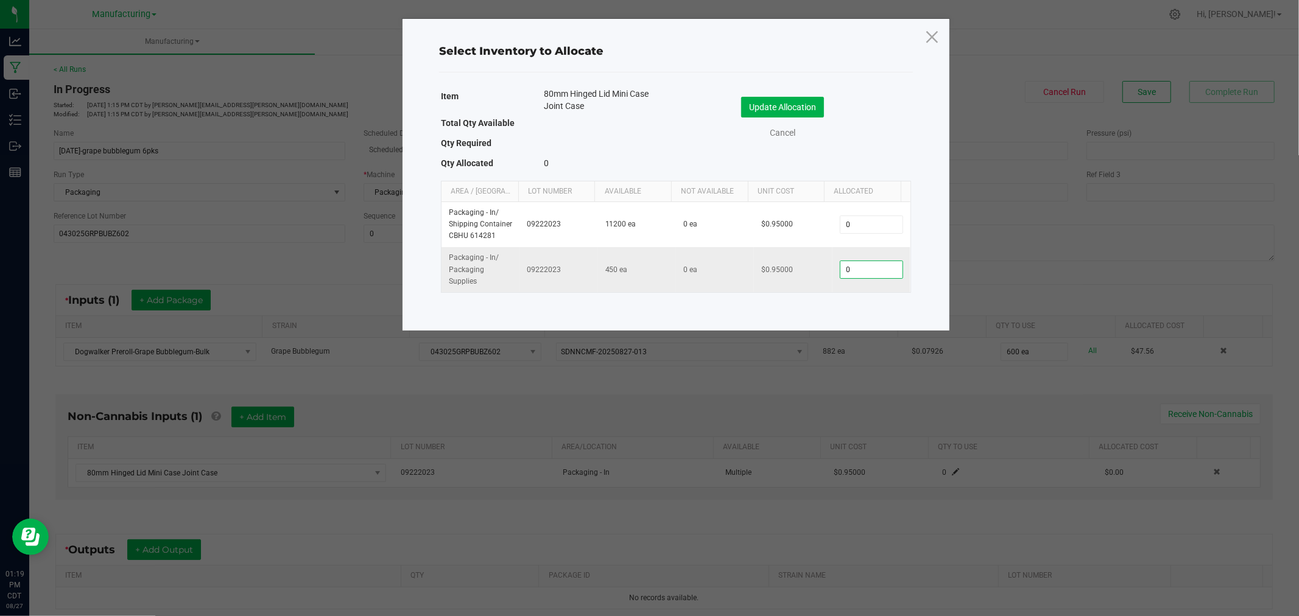
click at [866, 266] on input "0" at bounding box center [871, 269] width 62 height 17
type input "100"
click at [776, 99] on button "Update Allocation" at bounding box center [782, 107] width 83 height 21
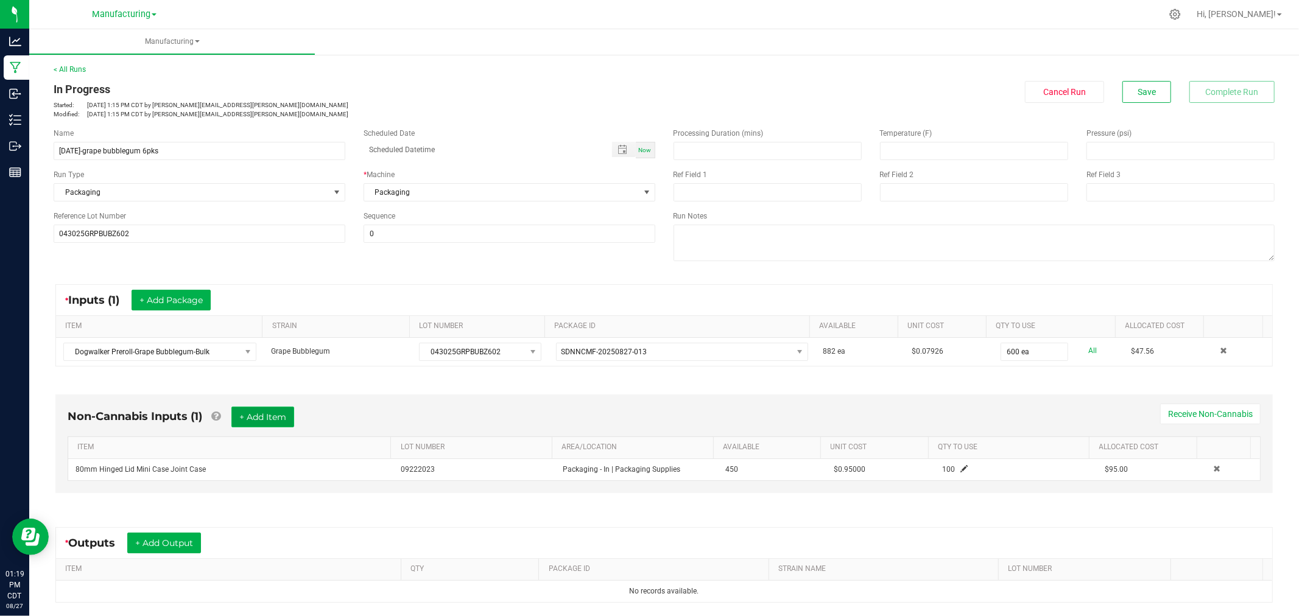
click at [261, 420] on button "+ Add Item" at bounding box center [262, 417] width 63 height 21
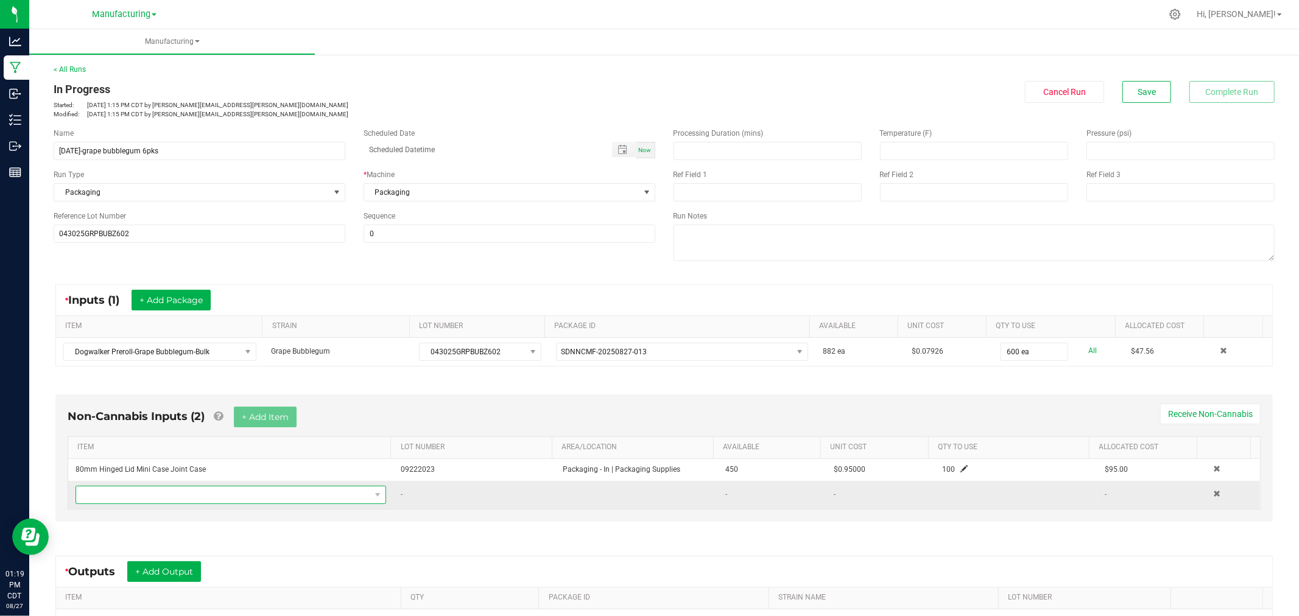
click at [300, 491] on span "NO DATA FOUND" at bounding box center [223, 494] width 294 height 17
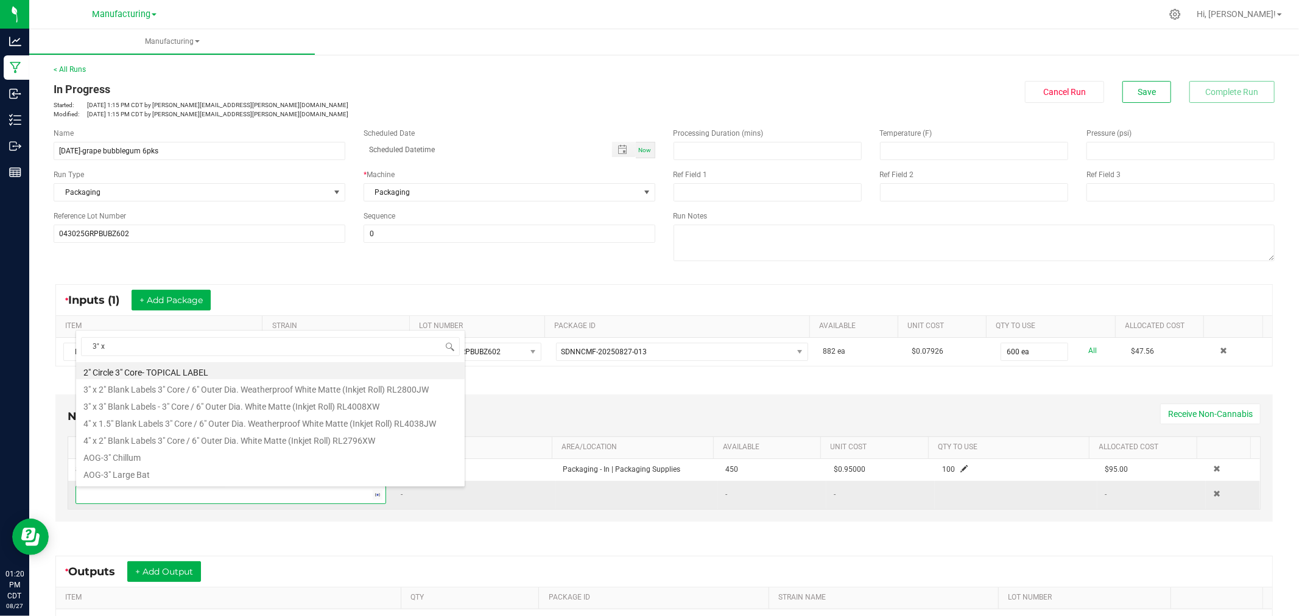
type input "3" x 2"
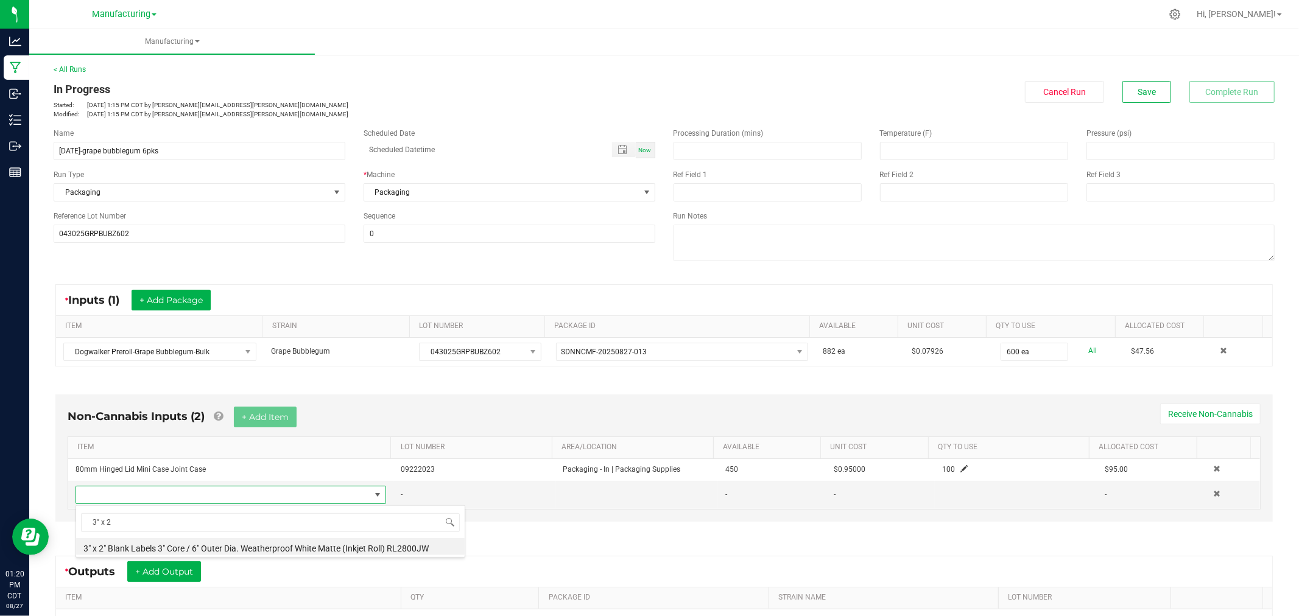
click at [251, 548] on li "3" x 2" Blank Labels 3" Core / 6" Outer Dia. Weatherproof White Matte (Inkjet R…" at bounding box center [270, 546] width 388 height 17
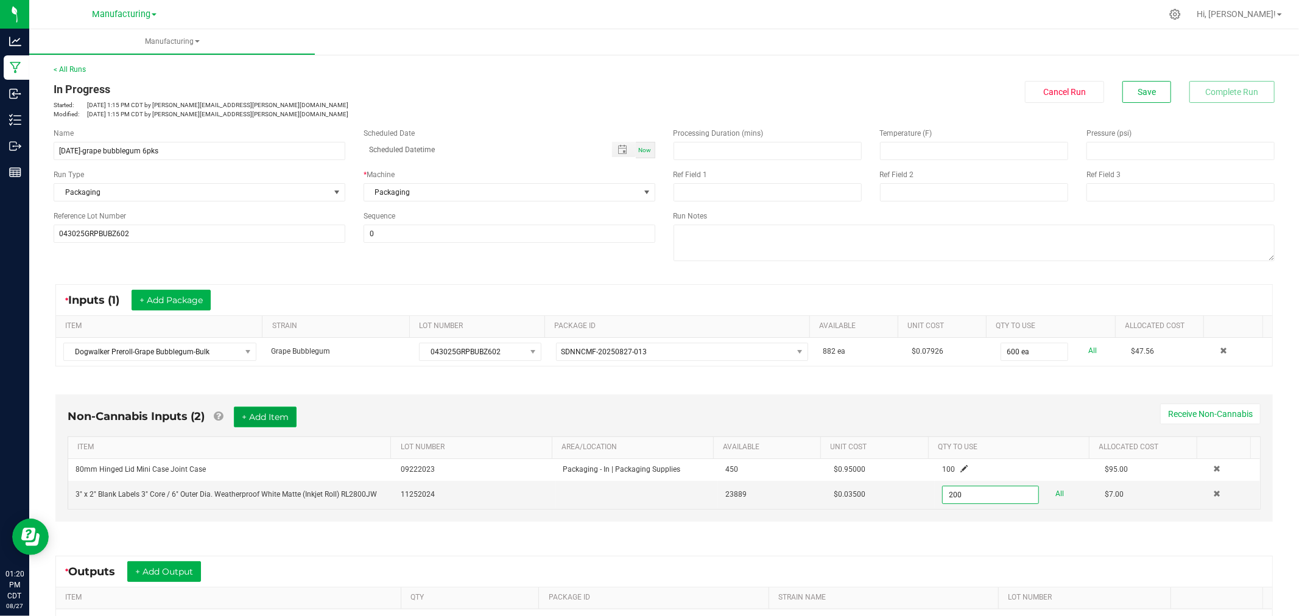
type input "200 ea"
click at [253, 419] on button "+ Add Item" at bounding box center [265, 417] width 63 height 21
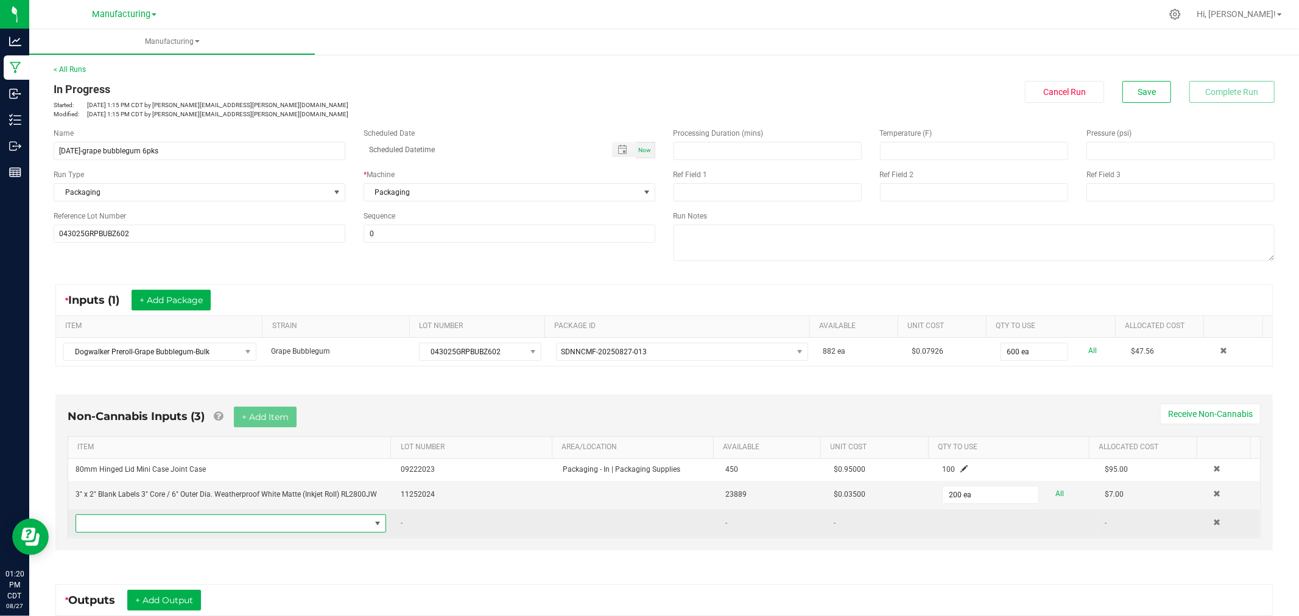
click at [251, 527] on span "NO DATA FOUND" at bounding box center [223, 523] width 294 height 17
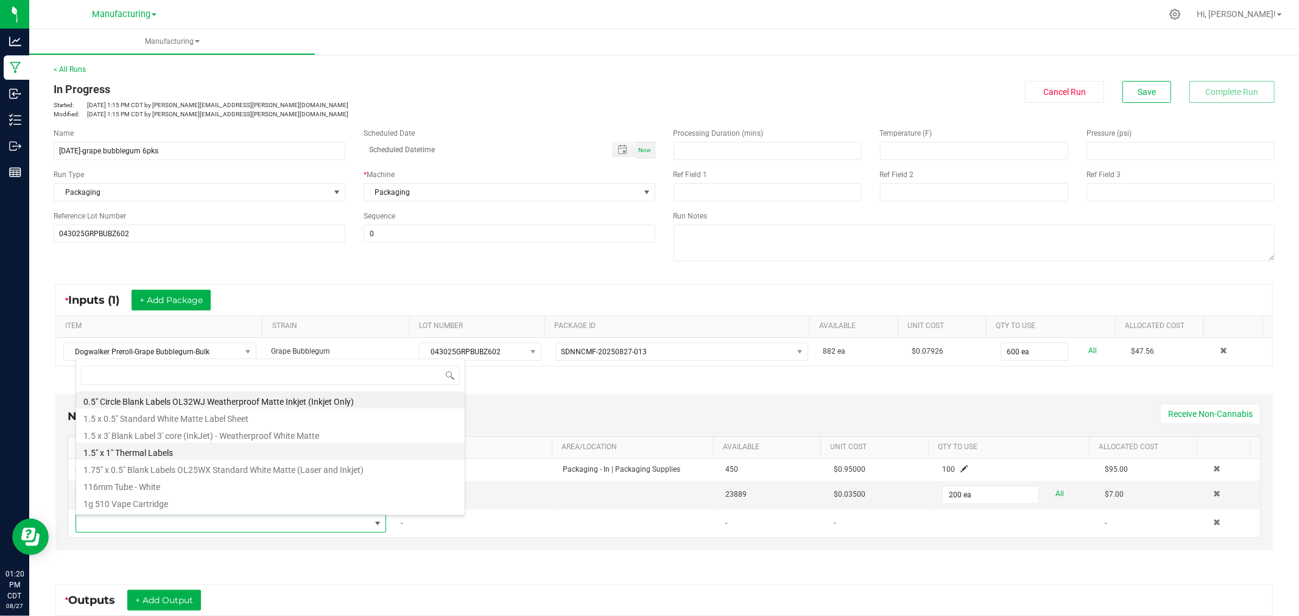
click at [213, 458] on li "1.5" x 1" Thermal Labels" at bounding box center [270, 451] width 388 height 17
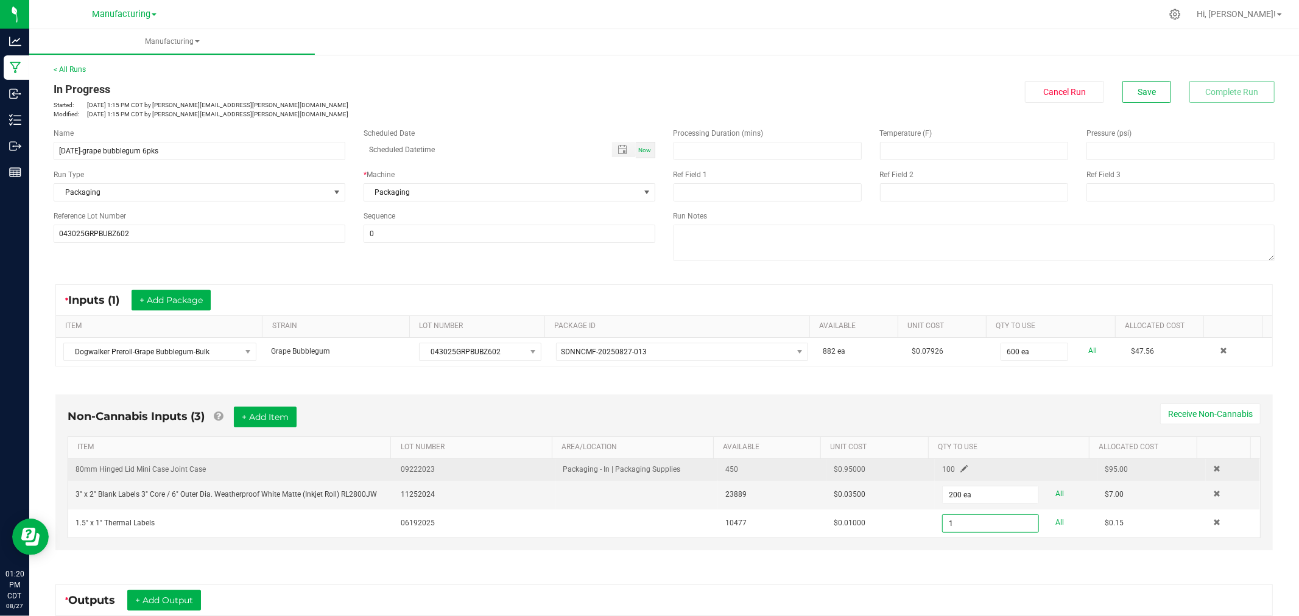
type input "0"
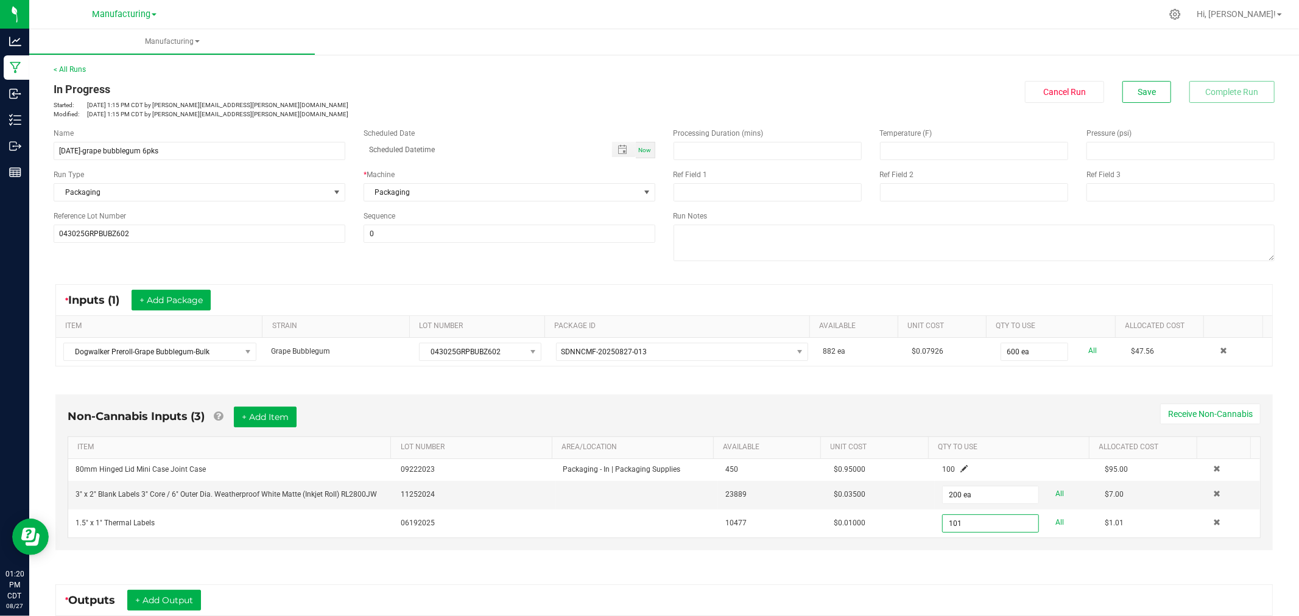
type input "101 ea"
click at [729, 410] on div "Non-Cannabis Inputs (3) + Add Item Receive Non-Cannabis" at bounding box center [664, 422] width 1193 height 30
click at [284, 419] on button "+ Add Item" at bounding box center [265, 417] width 63 height 21
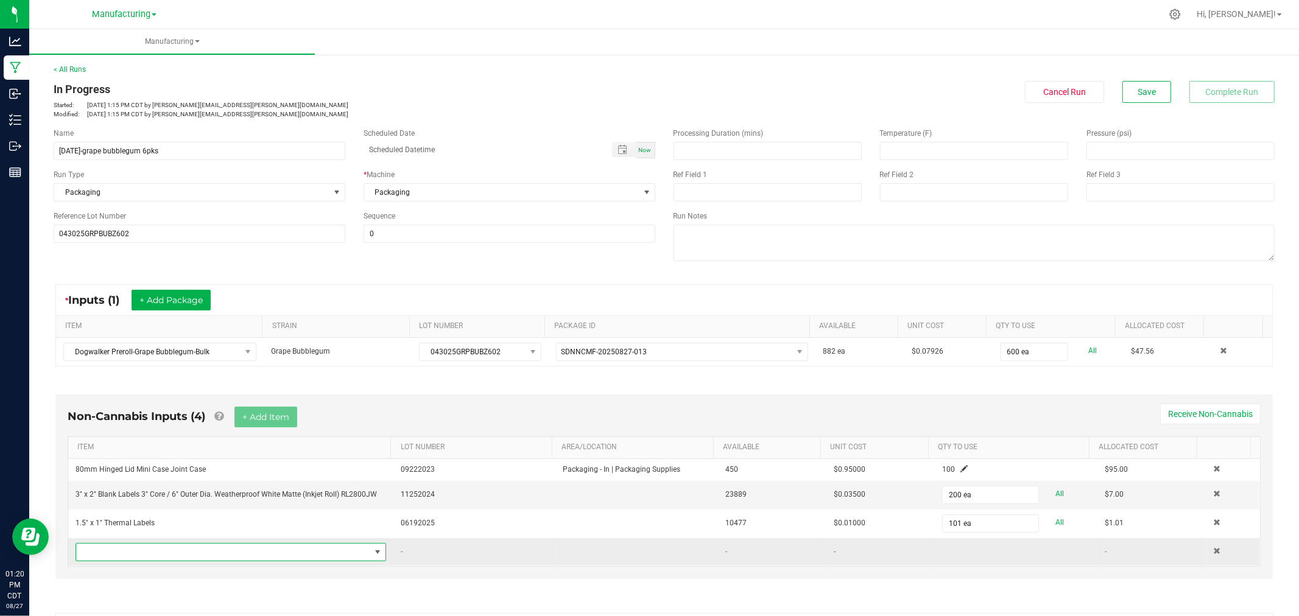
click at [267, 555] on span "NO DATA FOUND" at bounding box center [223, 552] width 294 height 17
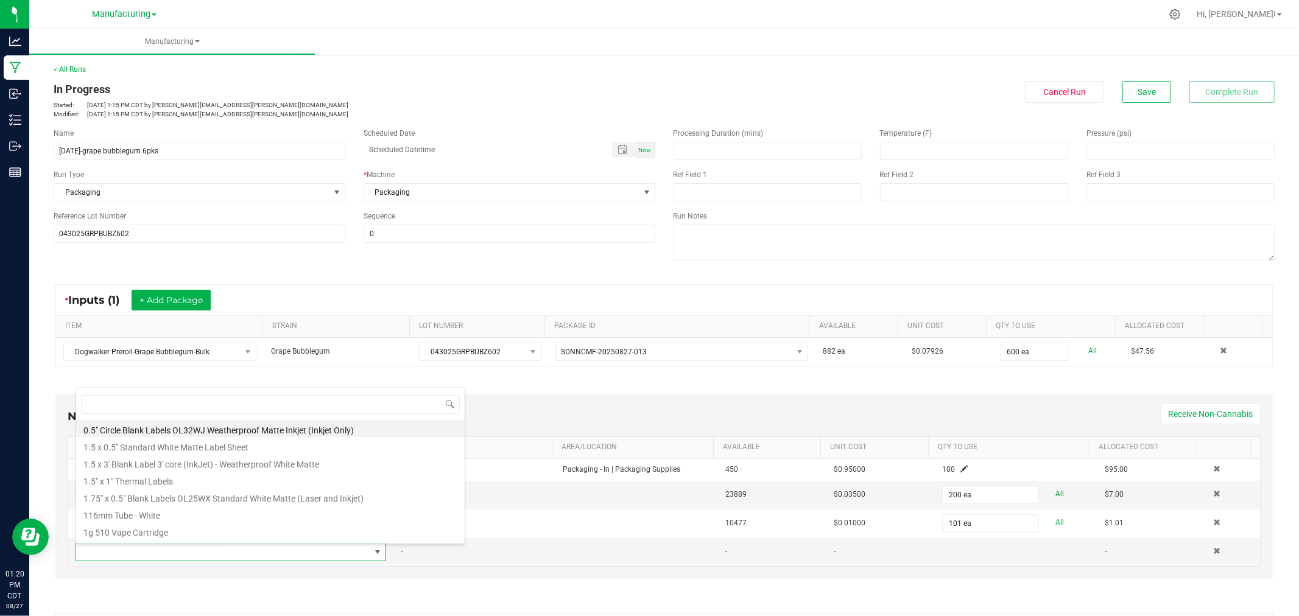
click at [619, 416] on div "Non-Cannabis Inputs (4) + Add Item Receive Non-Cannabis" at bounding box center [664, 422] width 1193 height 30
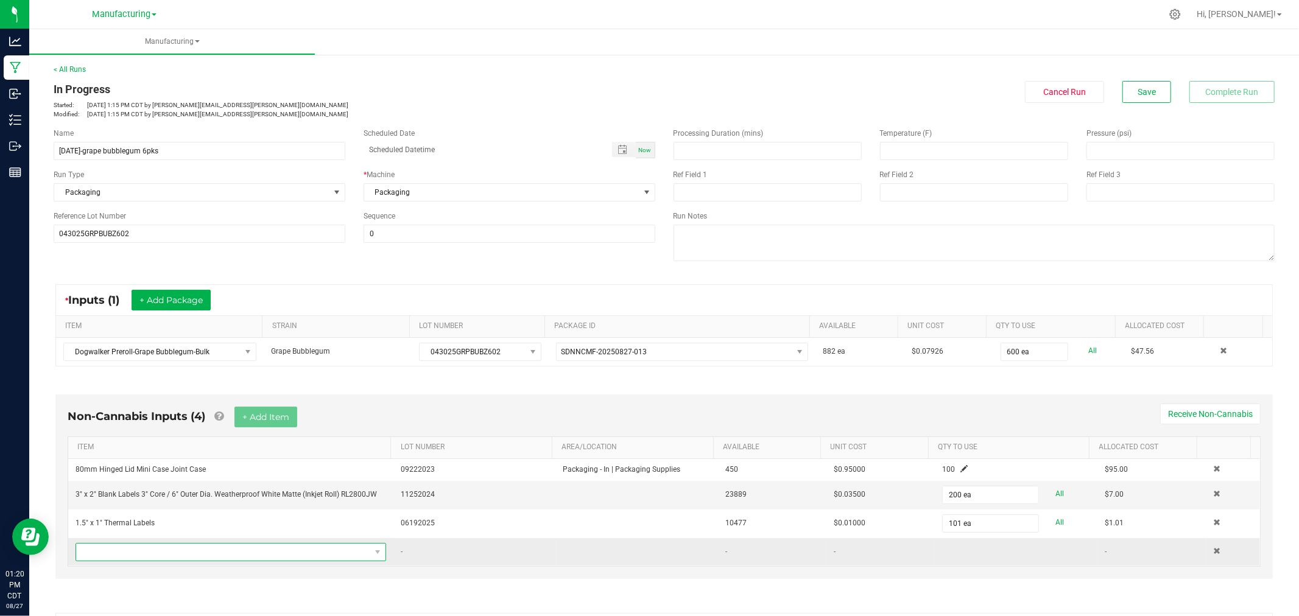
click at [140, 554] on span "NO DATA FOUND" at bounding box center [223, 552] width 294 height 17
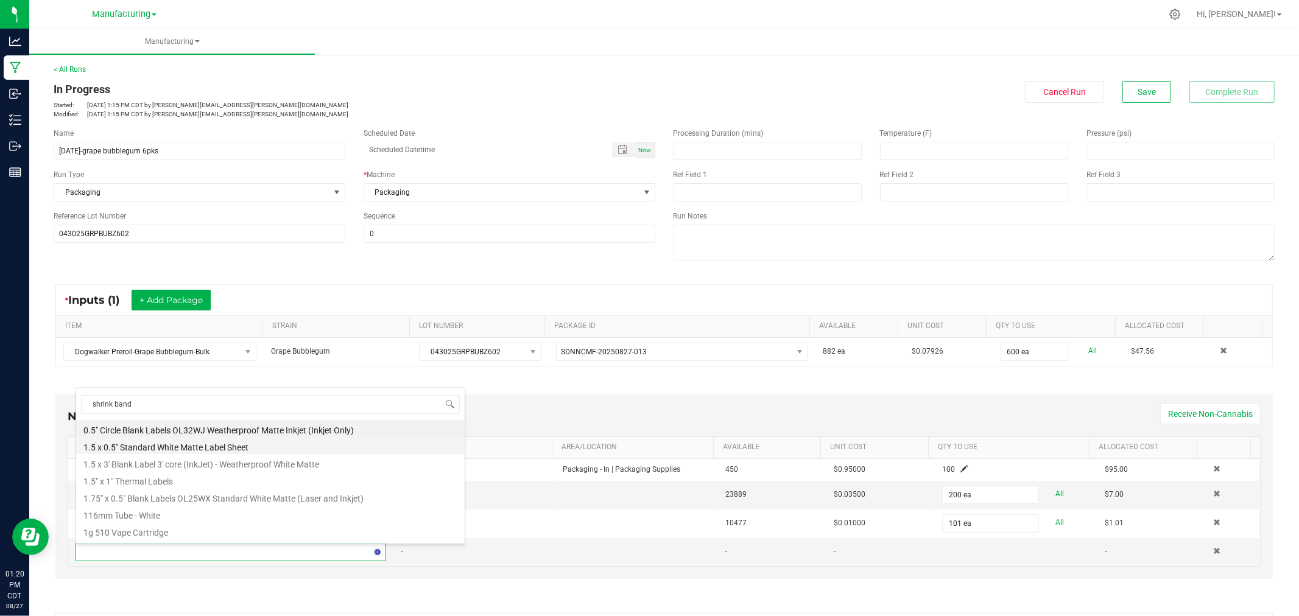
type input "shrink bands"
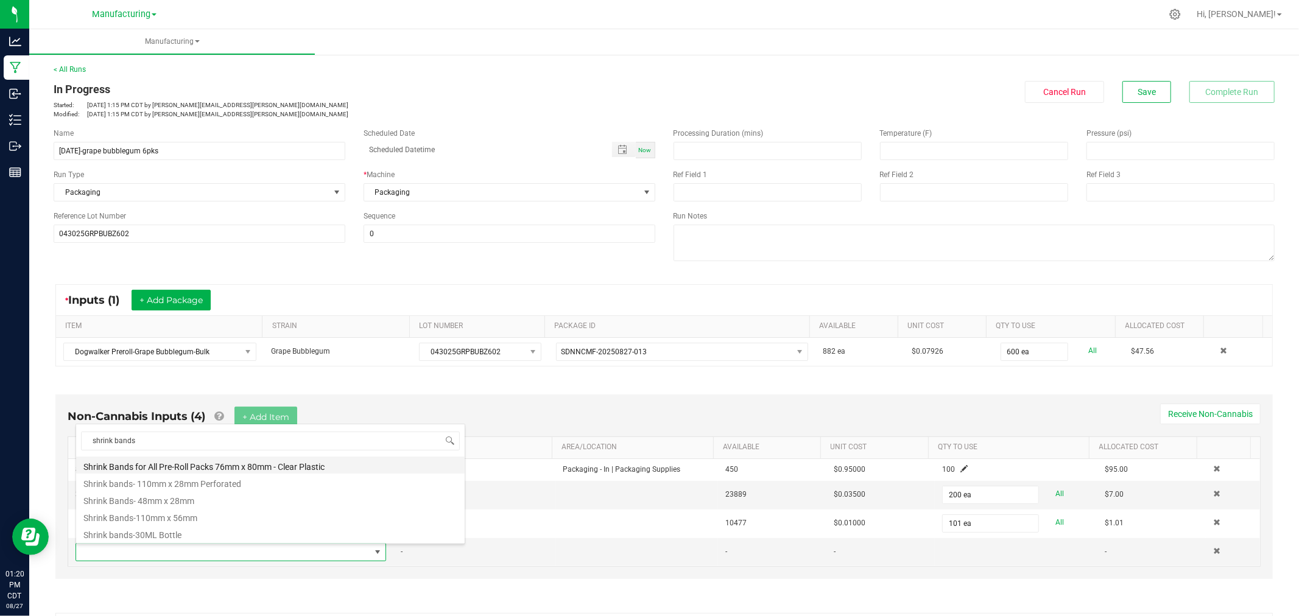
click at [186, 466] on li "Shrink Bands for All Pre-Roll Packs 76mm x 80mm - Clear Plastic" at bounding box center [270, 465] width 388 height 17
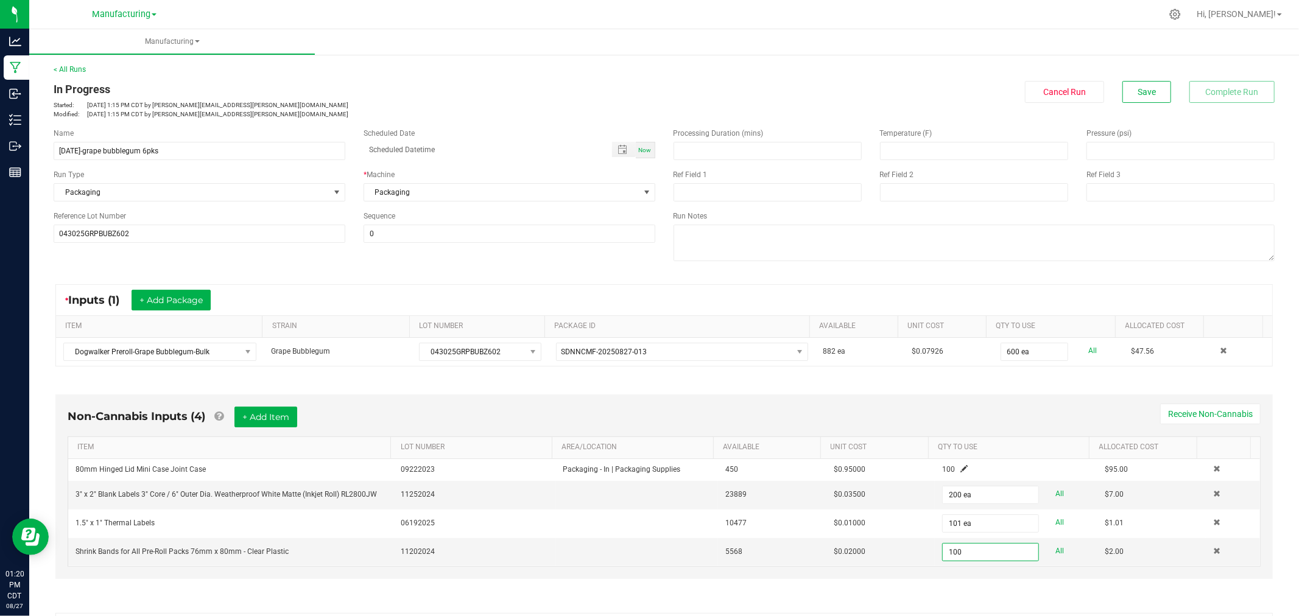
type input "100 ea"
click at [860, 406] on div "Non-Cannabis Inputs (4) + Add Item Receive Non-Cannabis ITEM LOT NUMBER AREA/LO…" at bounding box center [663, 487] width 1217 height 184
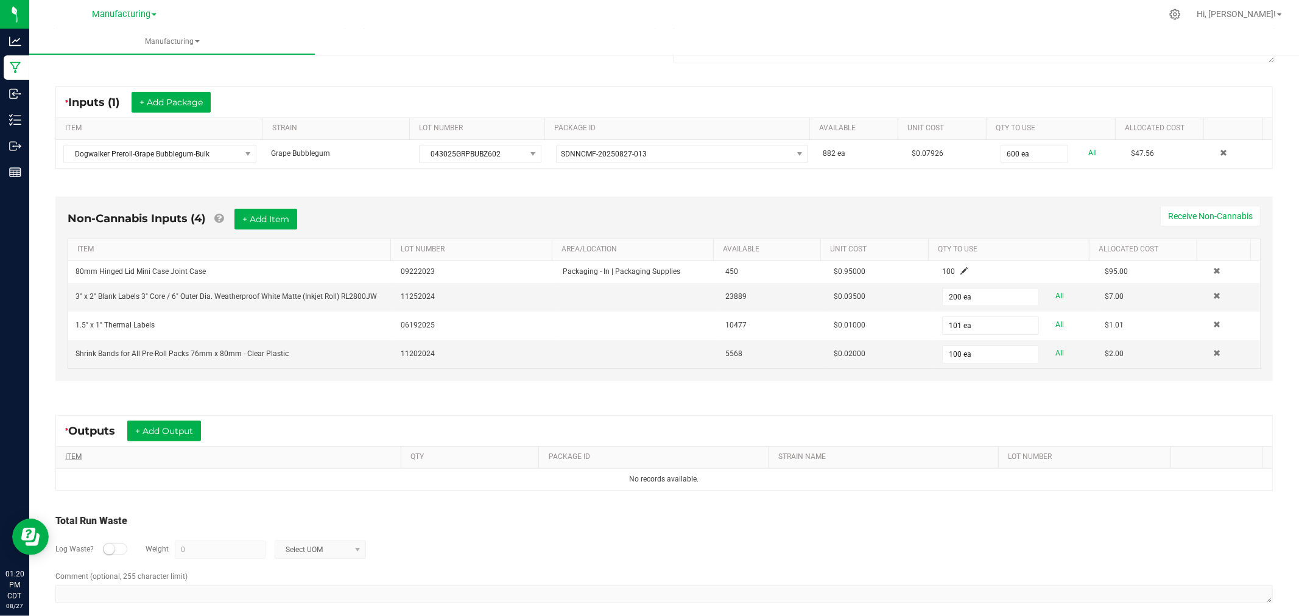
scroll to position [214, 0]
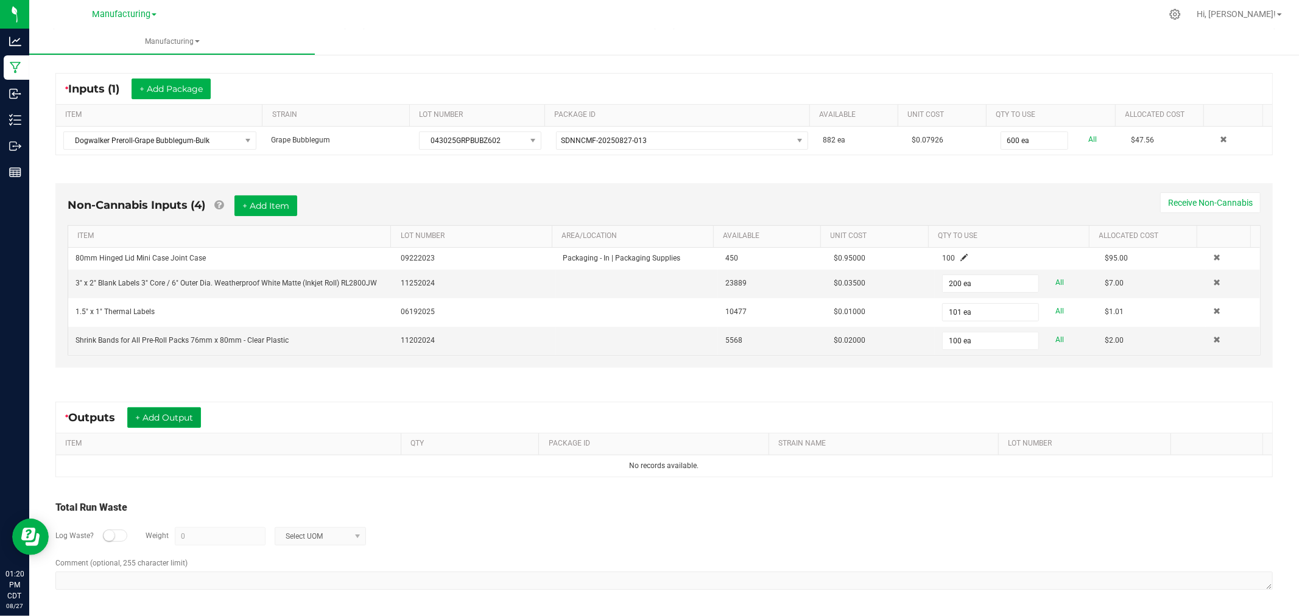
click at [162, 414] on button "+ Add Output" at bounding box center [164, 417] width 74 height 21
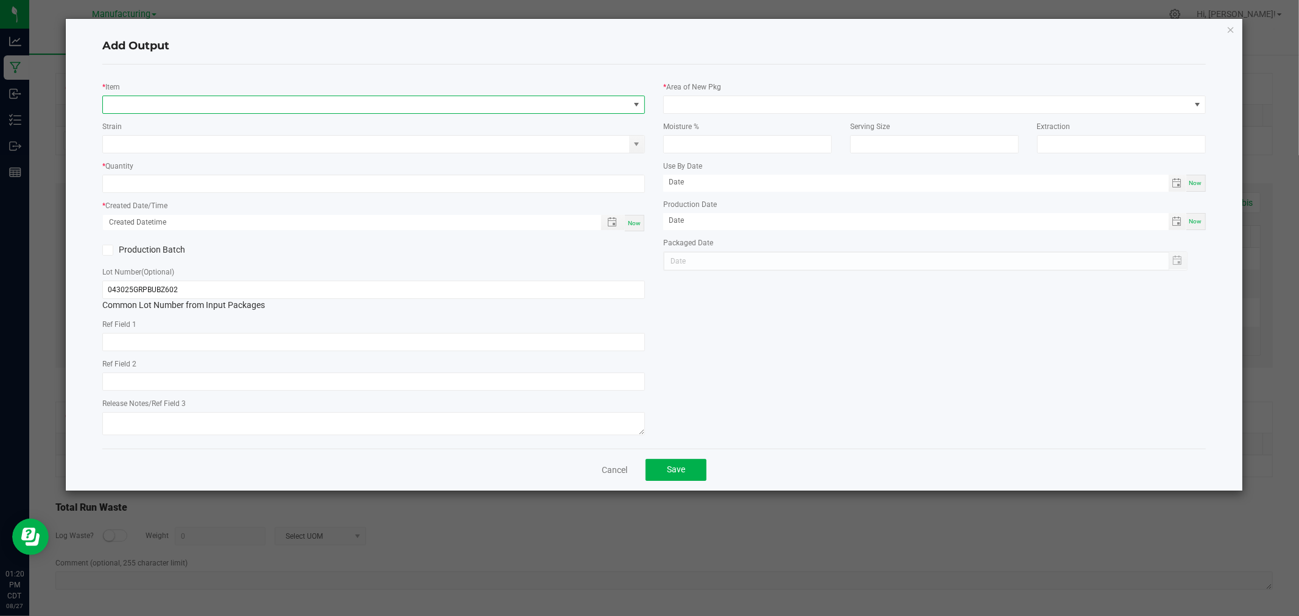
click at [231, 104] on span "NO DATA FOUND" at bounding box center [366, 104] width 526 height 17
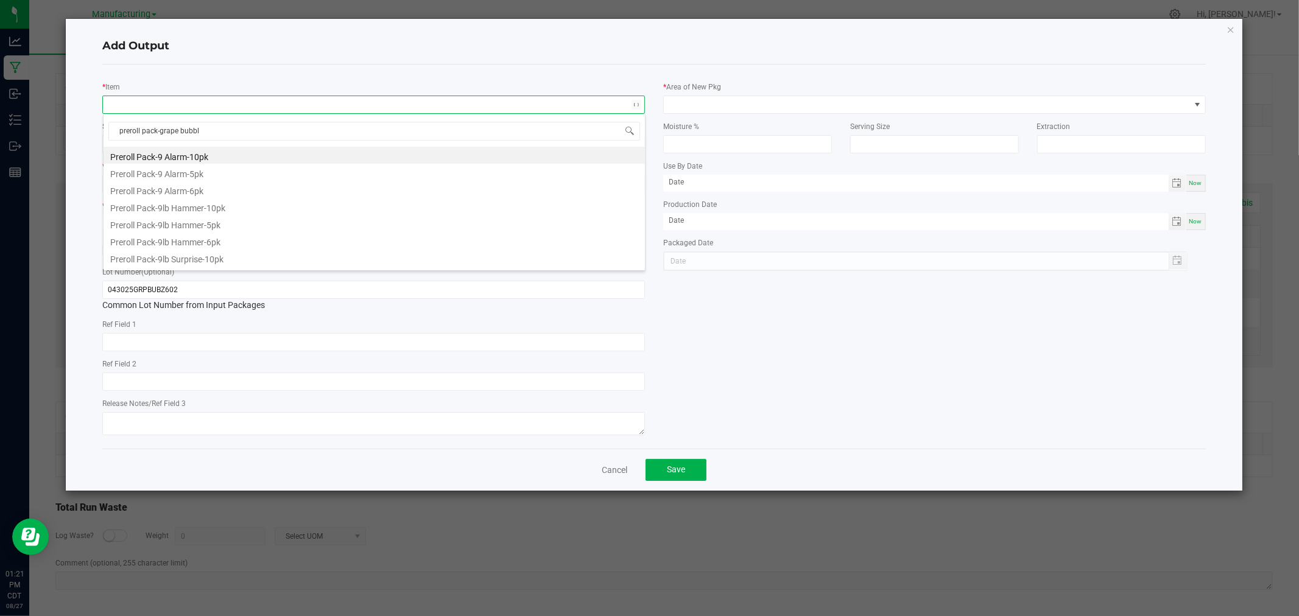
type input "preroll pack-grape bubble"
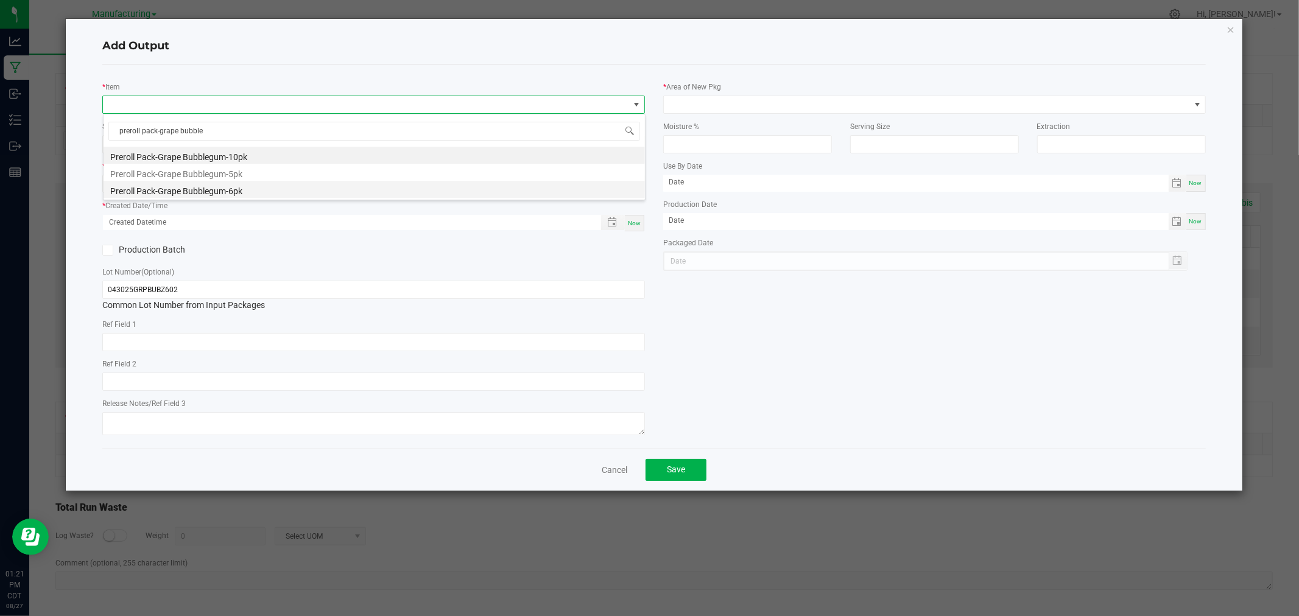
click at [247, 193] on li "Preroll Pack-Grape Bubblegum-6pk" at bounding box center [374, 189] width 541 height 17
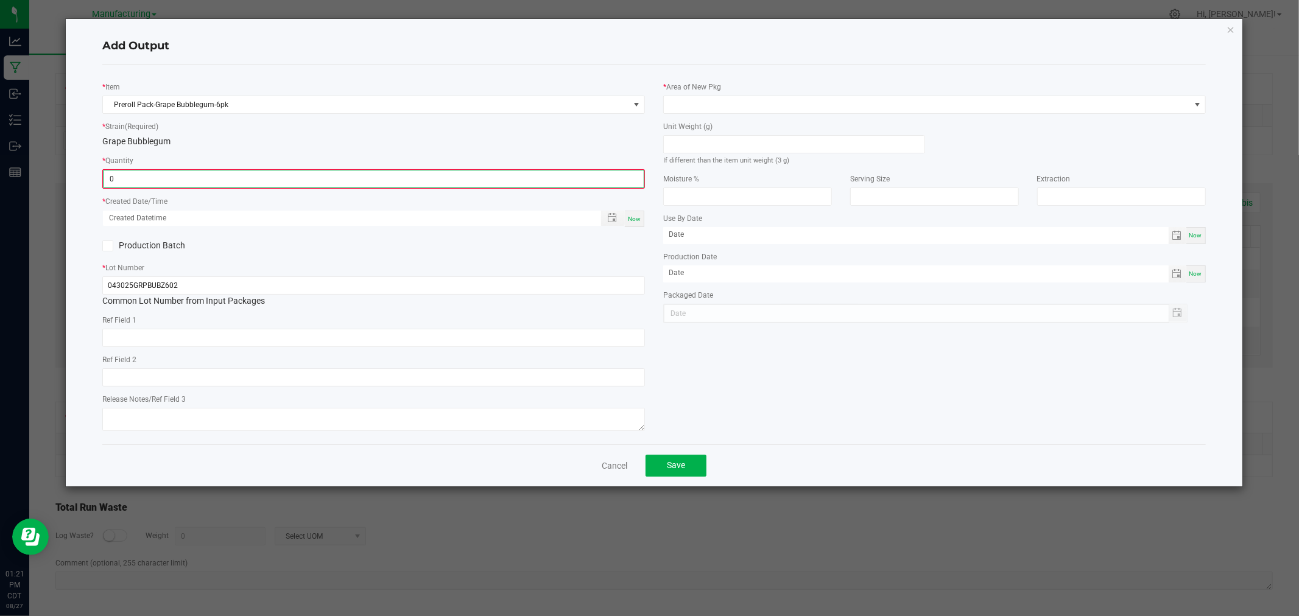
click at [242, 183] on input "0" at bounding box center [374, 178] width 540 height 17
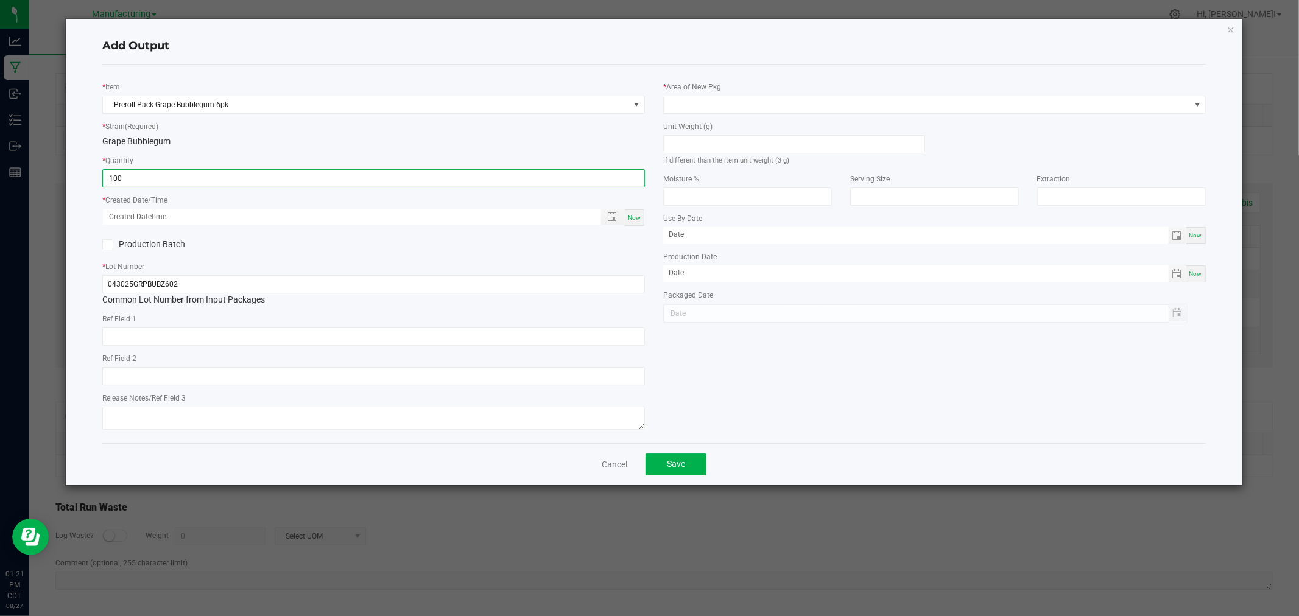
type input "100 ea"
click at [637, 220] on span "Now" at bounding box center [634, 217] width 13 height 7
type input "[DATE] 1:21 PM"
type input "[DATE]"
click at [768, 144] on input at bounding box center [794, 144] width 261 height 17
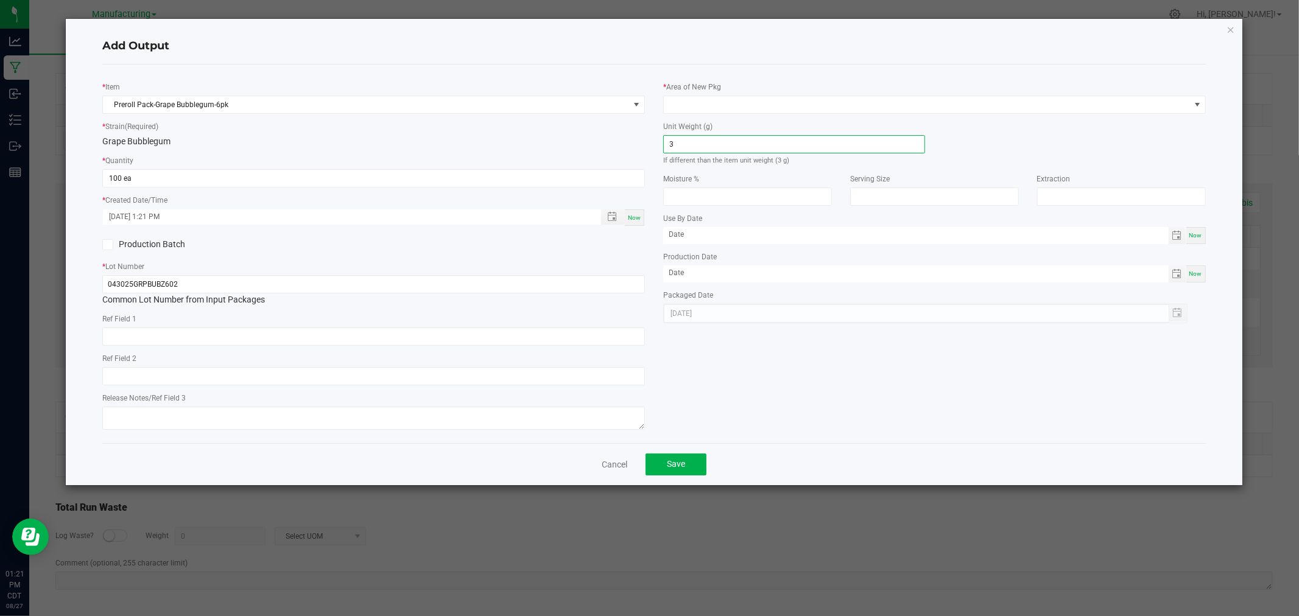
type input "3"
click at [881, 84] on div "* Area of New Pkg" at bounding box center [934, 96] width 543 height 33
click at [878, 101] on span at bounding box center [927, 104] width 526 height 17
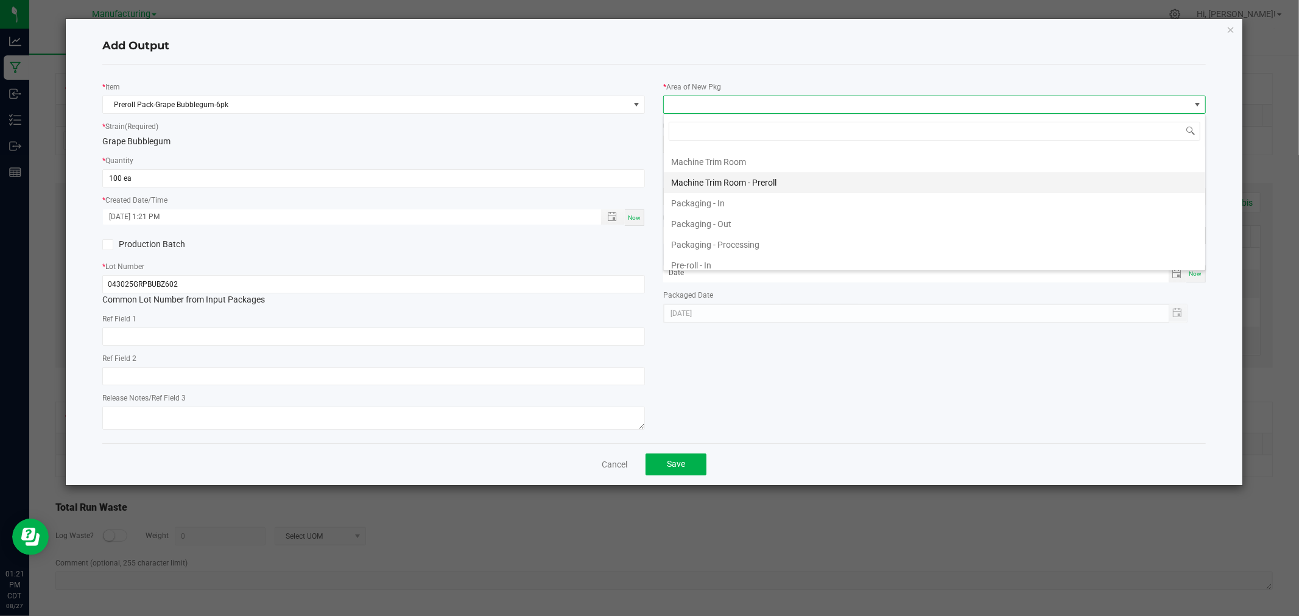
scroll to position [338, 0]
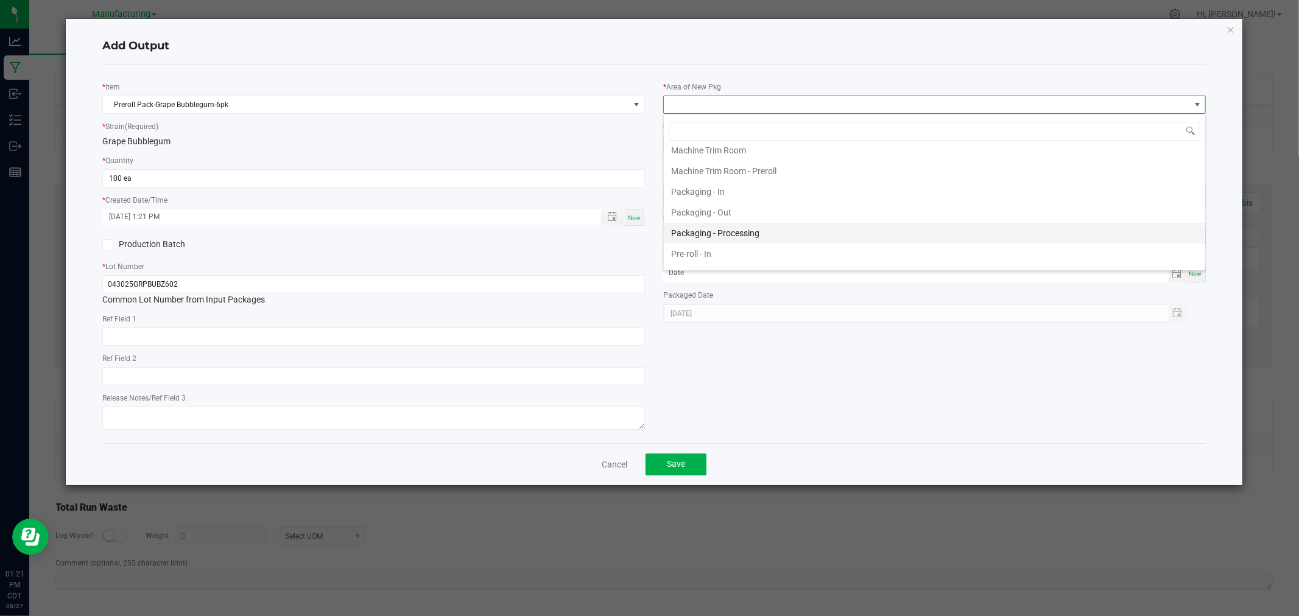
click at [744, 233] on li "Packaging - Processing" at bounding box center [934, 233] width 541 height 21
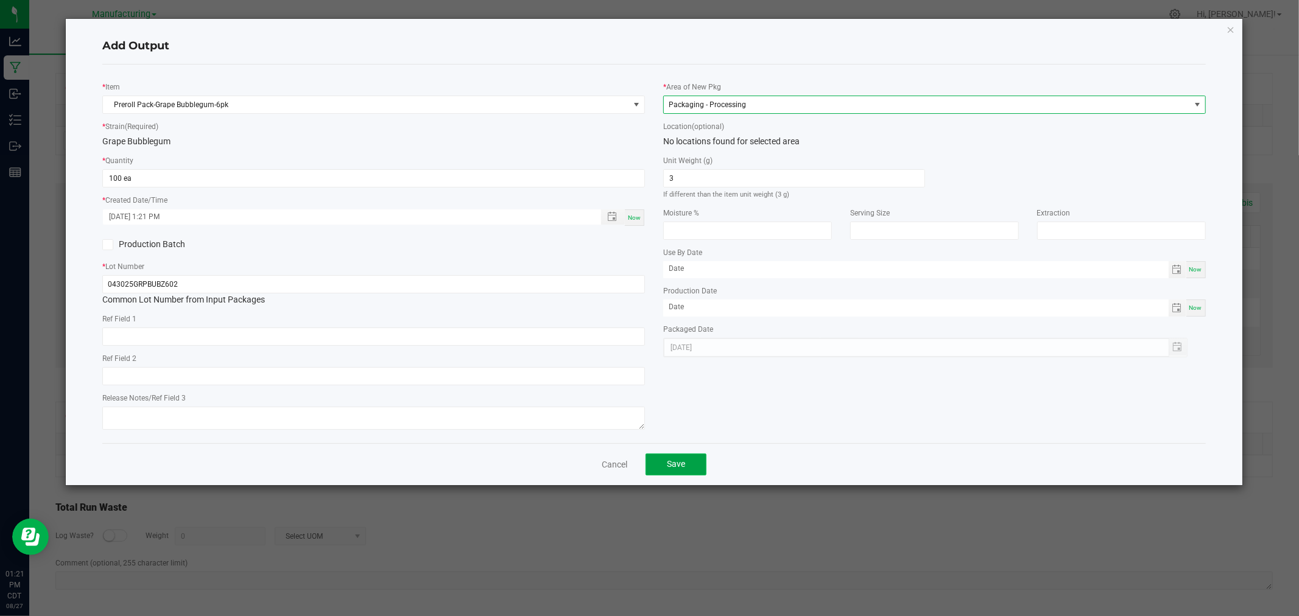
click at [684, 463] on span "Save" at bounding box center [676, 464] width 18 height 10
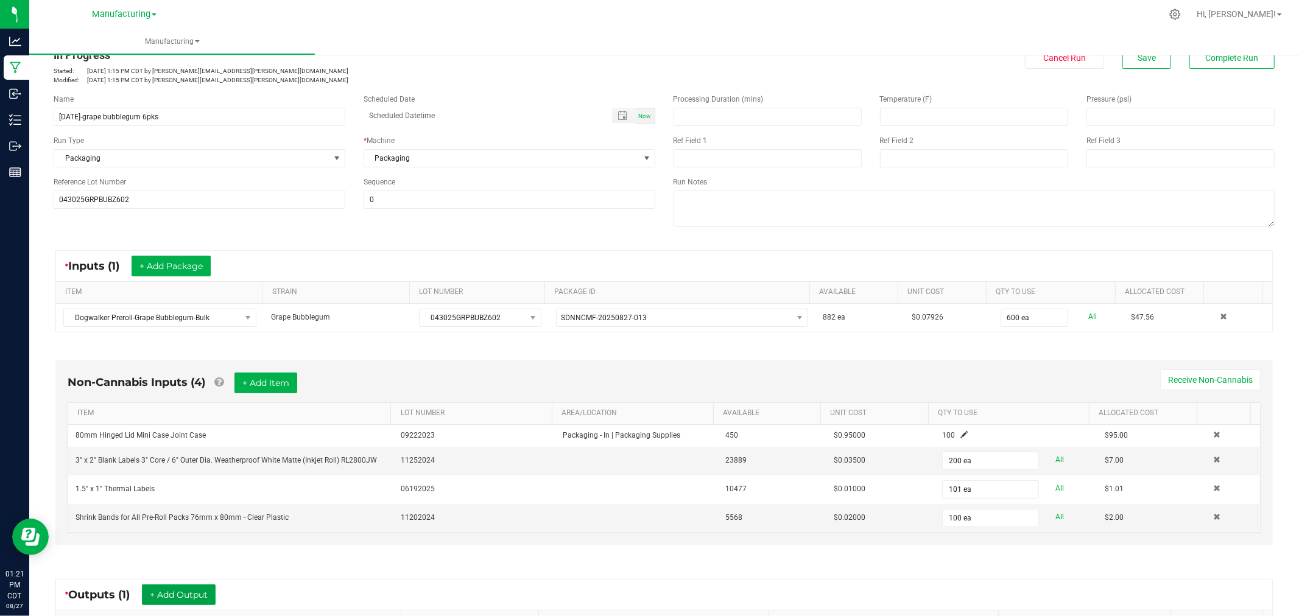
scroll to position [10, 0]
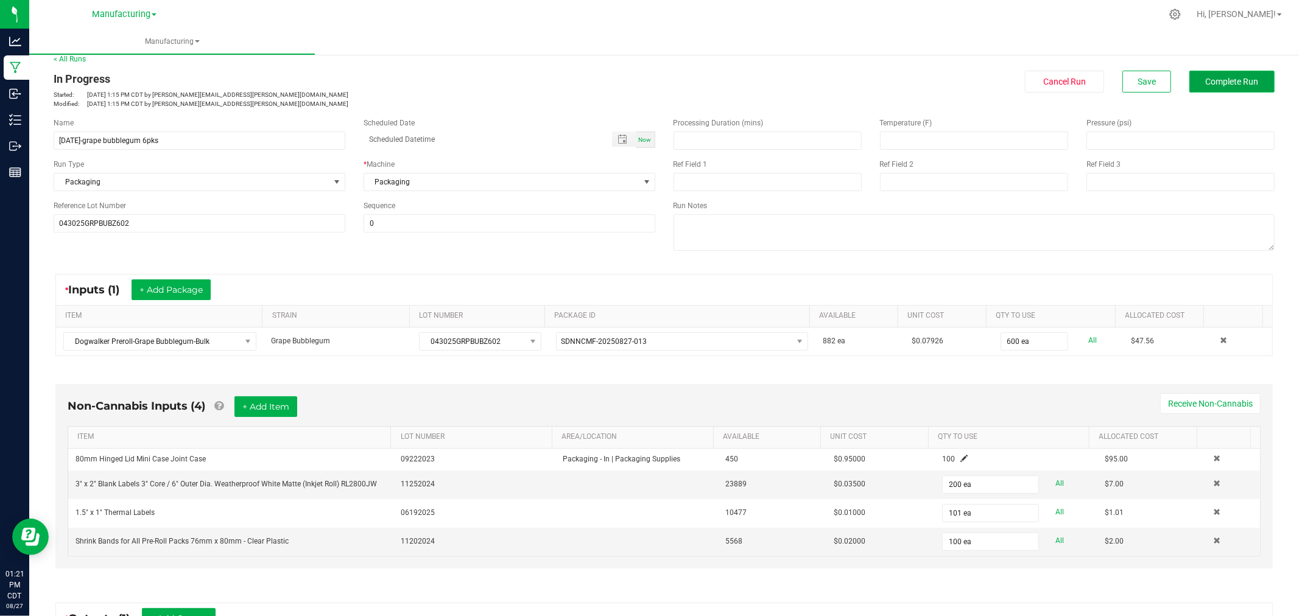
click at [1201, 74] on button "Complete Run" at bounding box center [1231, 82] width 85 height 22
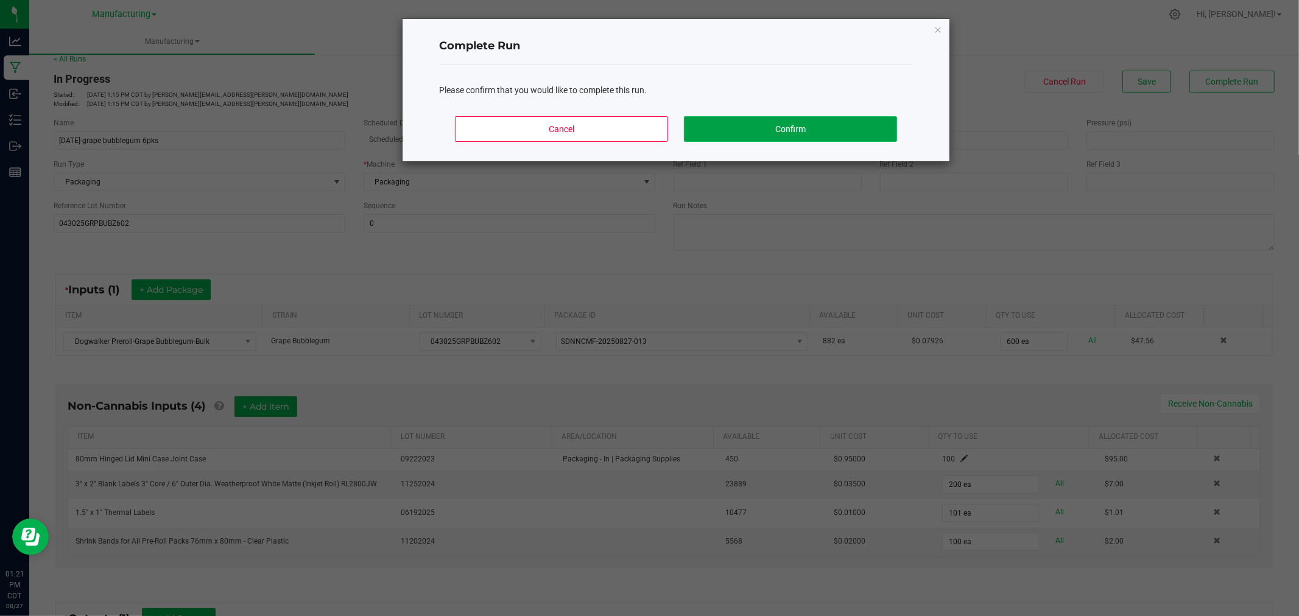
click at [843, 129] on button "Confirm" at bounding box center [790, 129] width 213 height 26
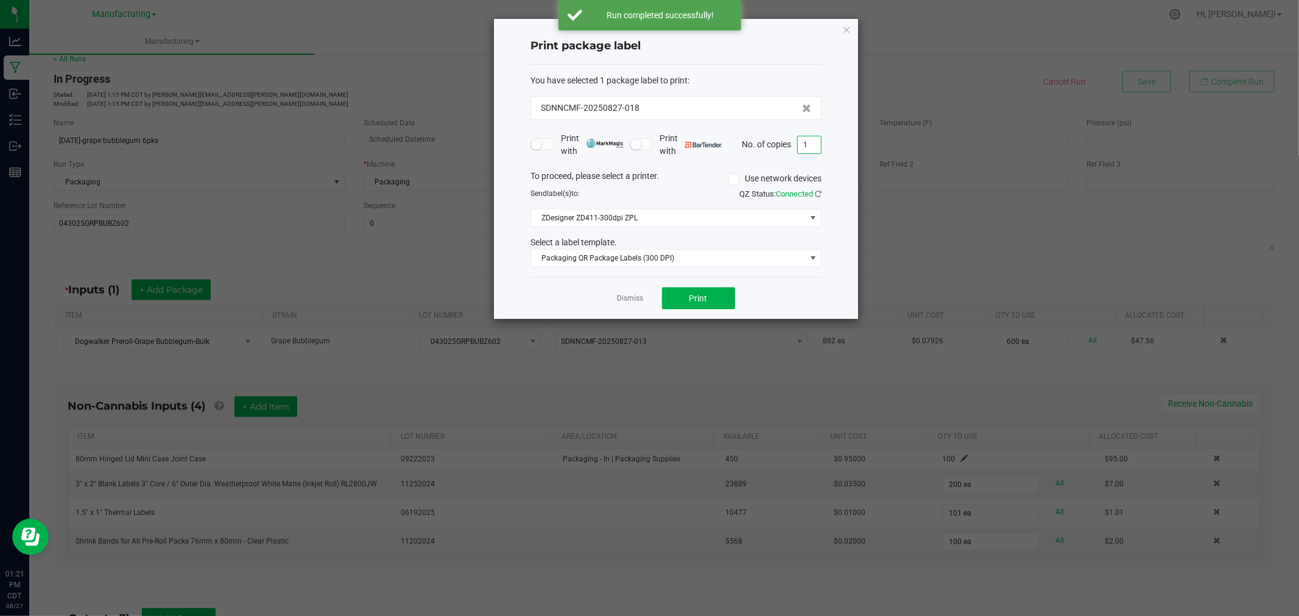
click at [809, 136] on input "1" at bounding box center [809, 144] width 23 height 17
type input "101"
click at [705, 297] on span "Print" at bounding box center [698, 298] width 18 height 10
click at [633, 300] on link "Dismiss" at bounding box center [630, 298] width 26 height 10
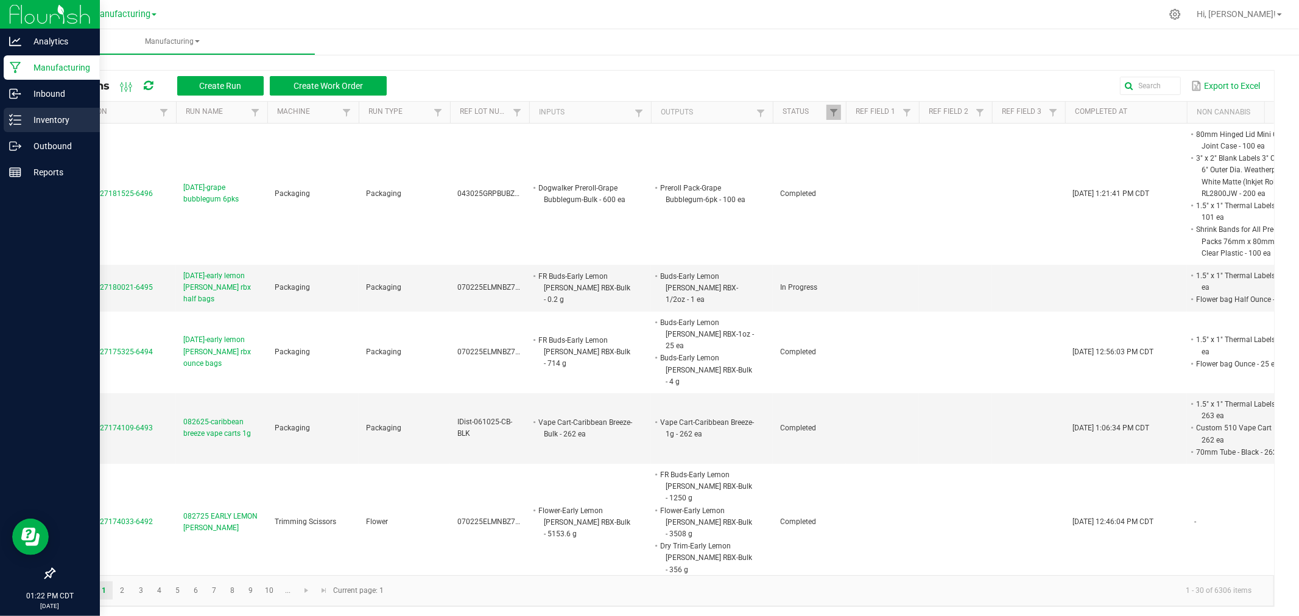
click at [21, 120] on p "Inventory" at bounding box center [57, 120] width 73 height 15
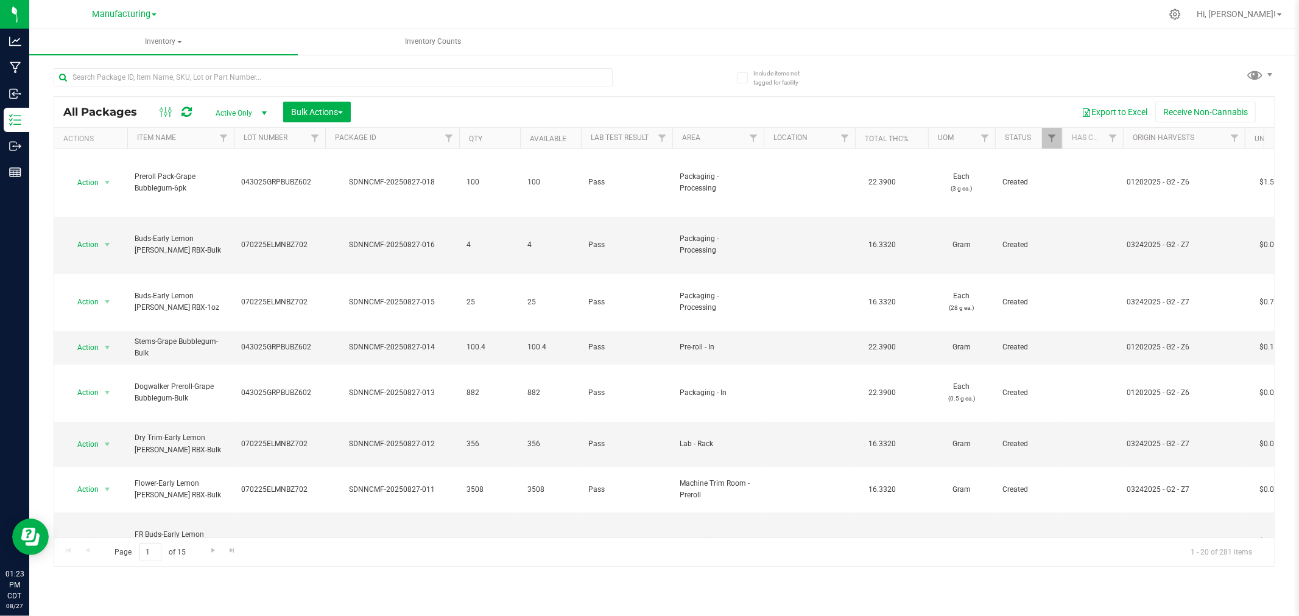
click at [1293, 67] on div "Include items not tagged for facility All Packages Active Only Active Only Lab …" at bounding box center [664, 239] width 1270 height 371
click at [1262, 73] on span at bounding box center [1255, 75] width 18 height 18
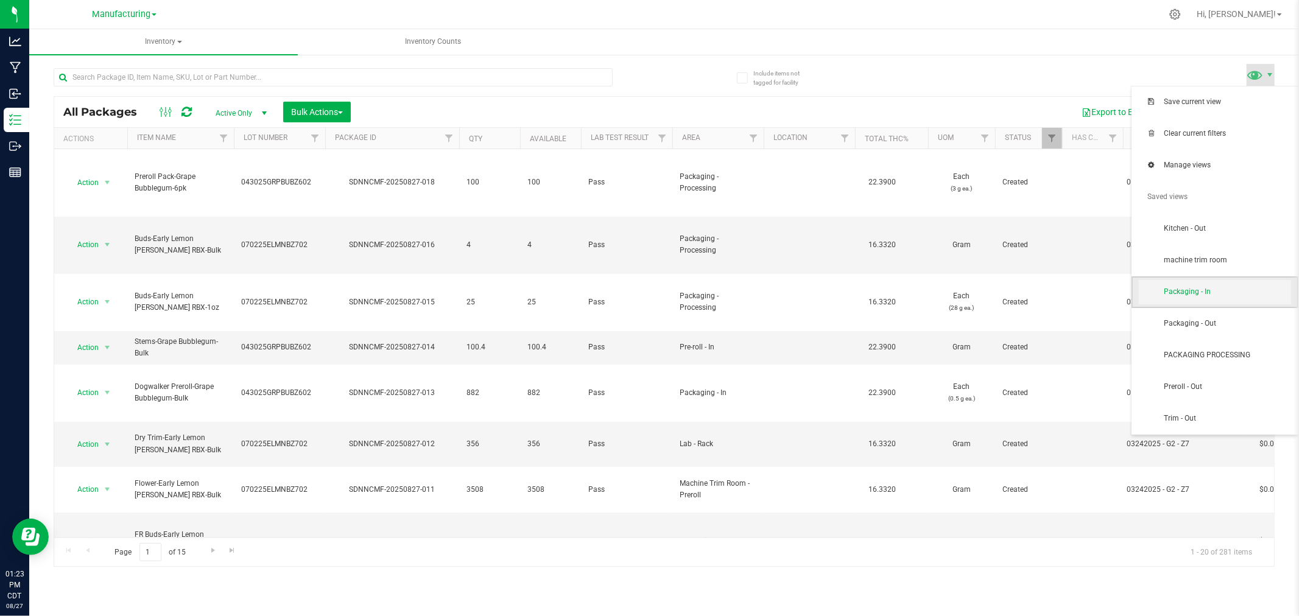
click at [1218, 300] on span "Packaging - In" at bounding box center [1215, 292] width 152 height 24
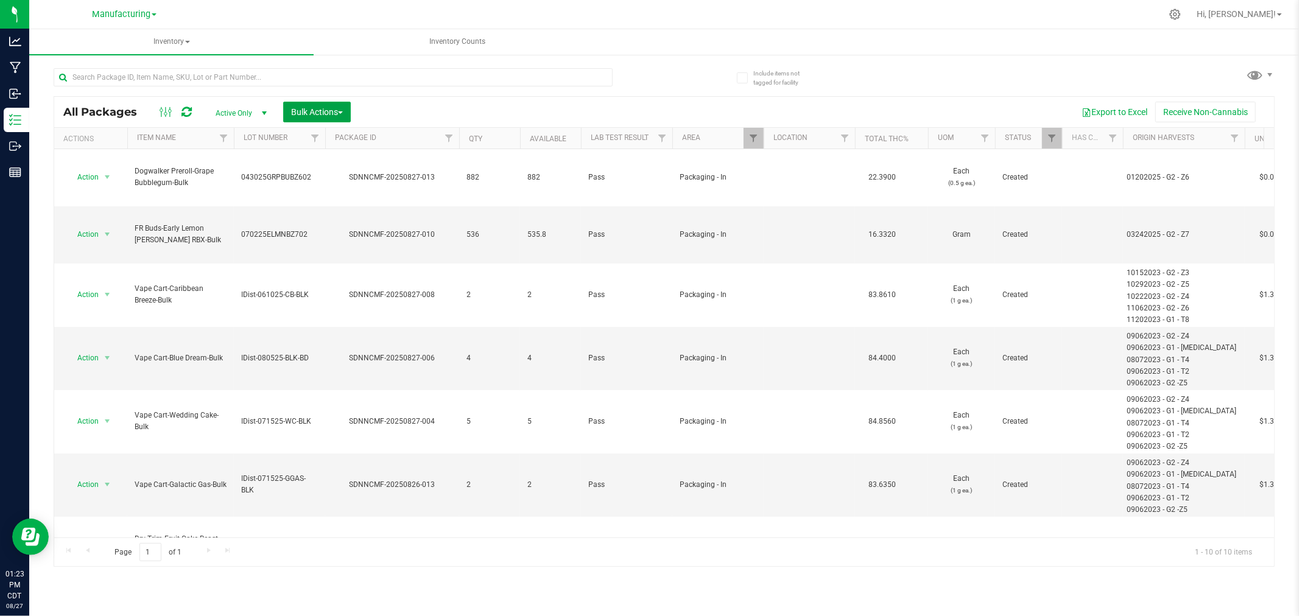
click at [321, 111] on span "Bulk Actions" at bounding box center [317, 112] width 52 height 10
click at [325, 132] on div "Add to manufacturing run" at bounding box center [344, 141] width 108 height 19
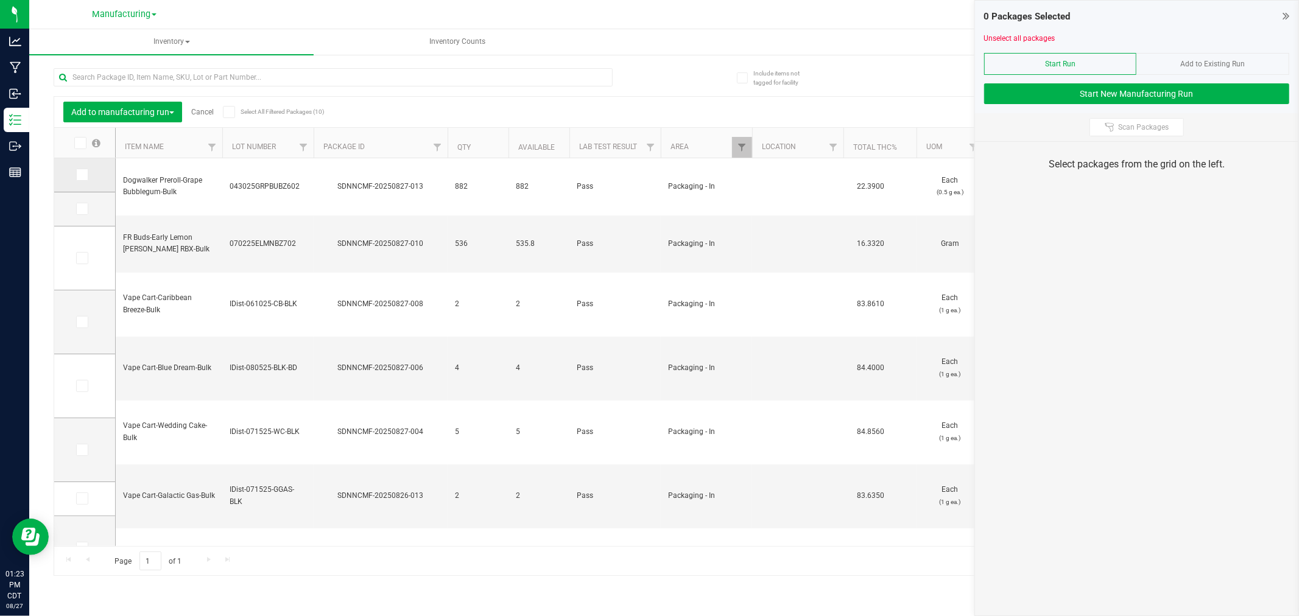
click at [100, 177] on td at bounding box center [84, 175] width 61 height 34
click at [93, 175] on label at bounding box center [85, 175] width 18 height 12
click at [0, 0] on input "checkbox" at bounding box center [0, 0] width 0 height 0
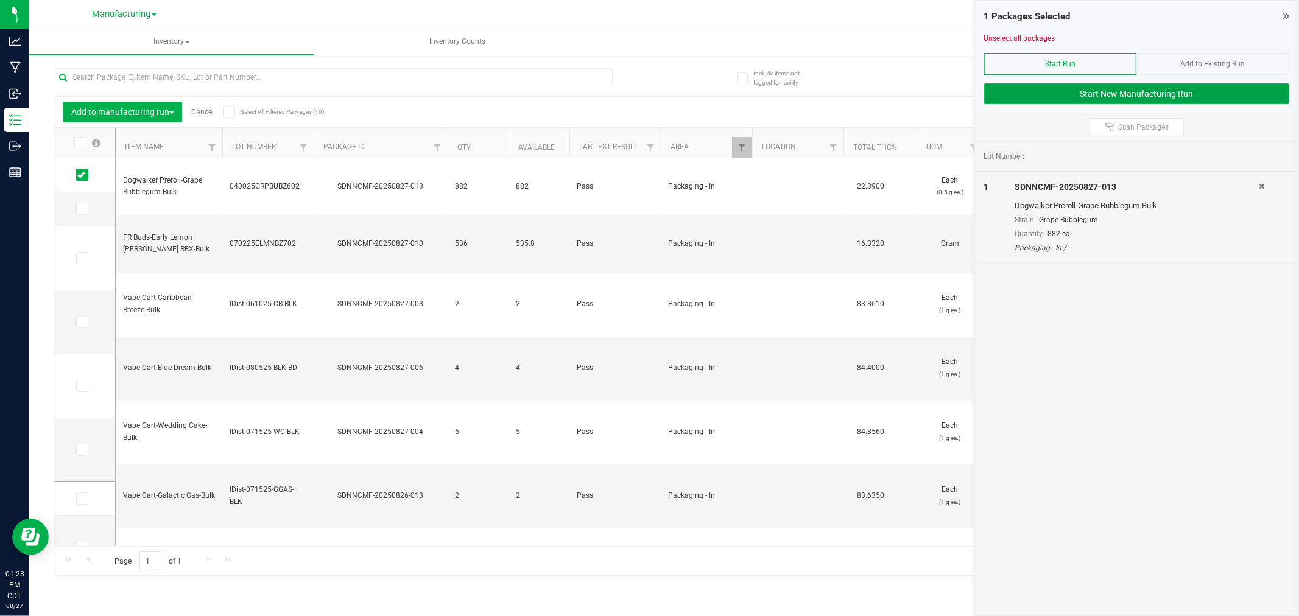
click at [1063, 98] on button "Start New Manufacturing Run" at bounding box center [1136, 93] width 305 height 21
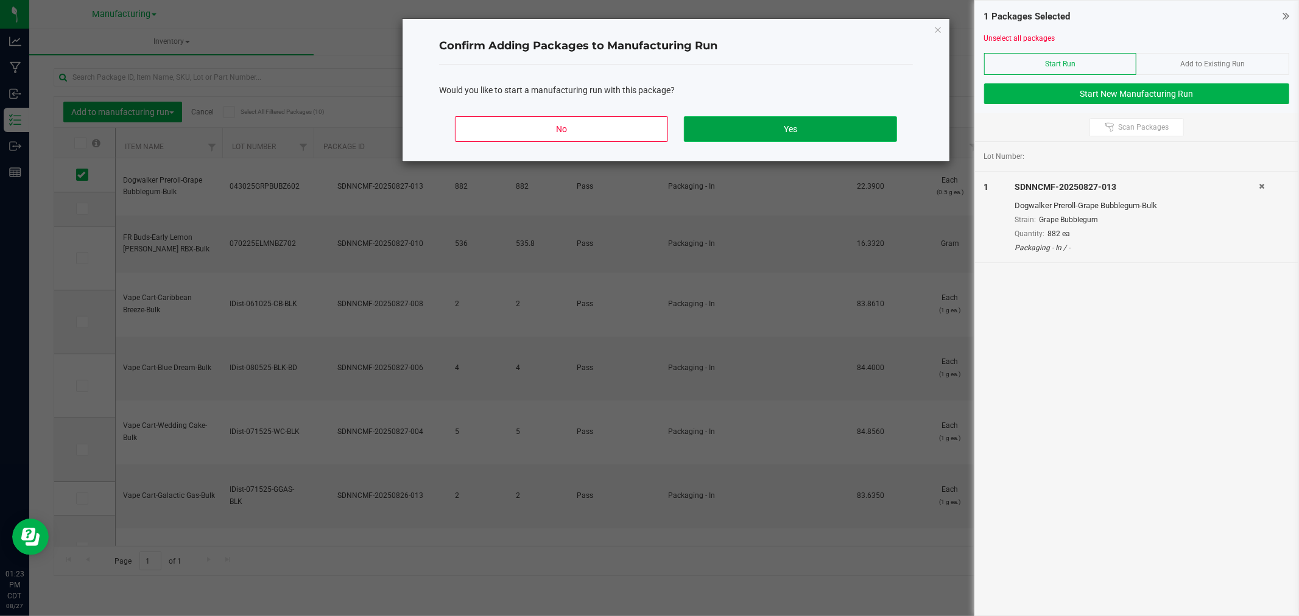
click at [845, 136] on button "Yes" at bounding box center [790, 129] width 213 height 26
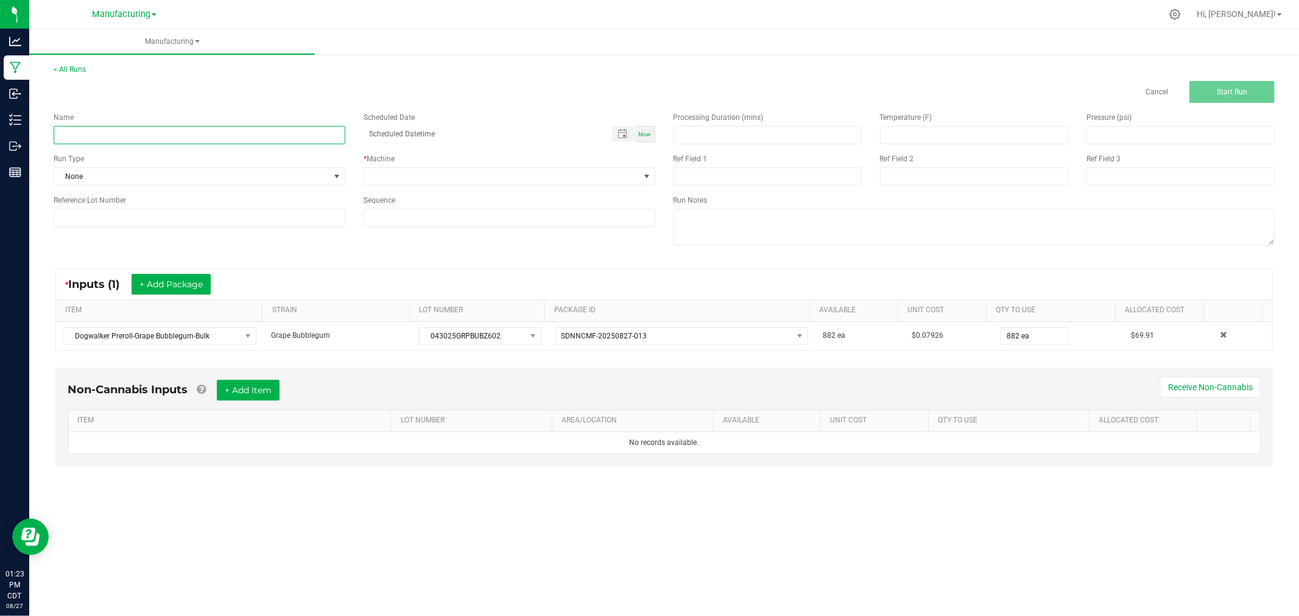
click at [311, 136] on input at bounding box center [200, 135] width 292 height 18
type input "[DATE]-grape bubblegum 10pks"
click at [326, 177] on span "None" at bounding box center [191, 176] width 275 height 17
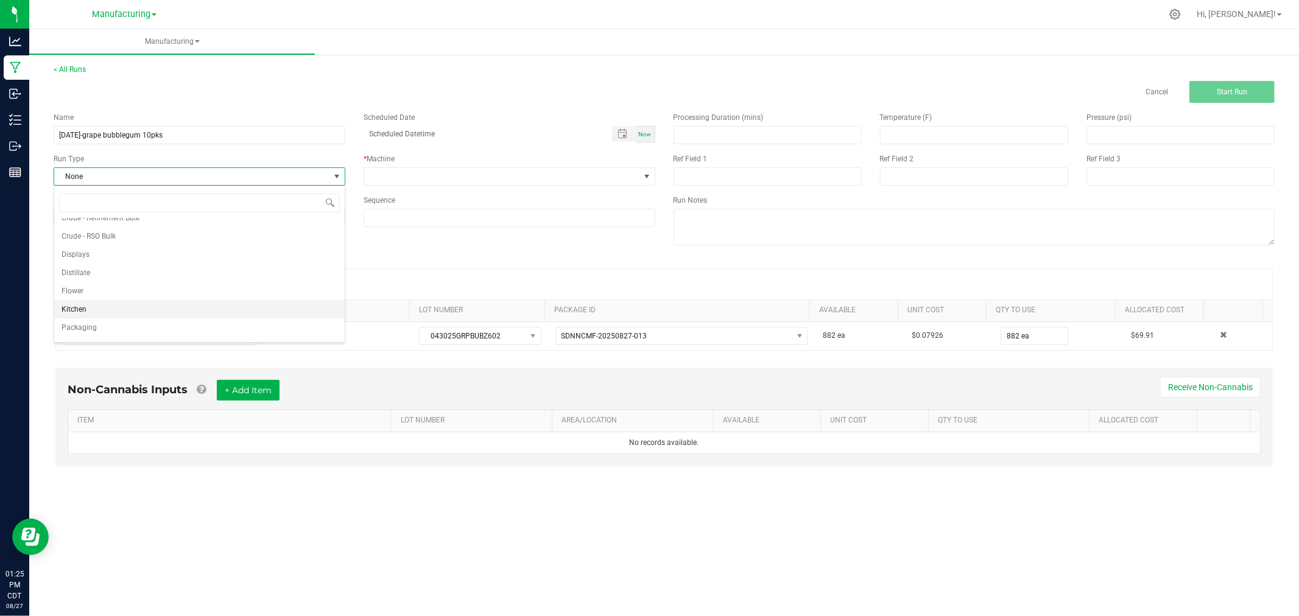
scroll to position [61, 0]
click at [141, 306] on li "Packaging" at bounding box center [199, 313] width 290 height 18
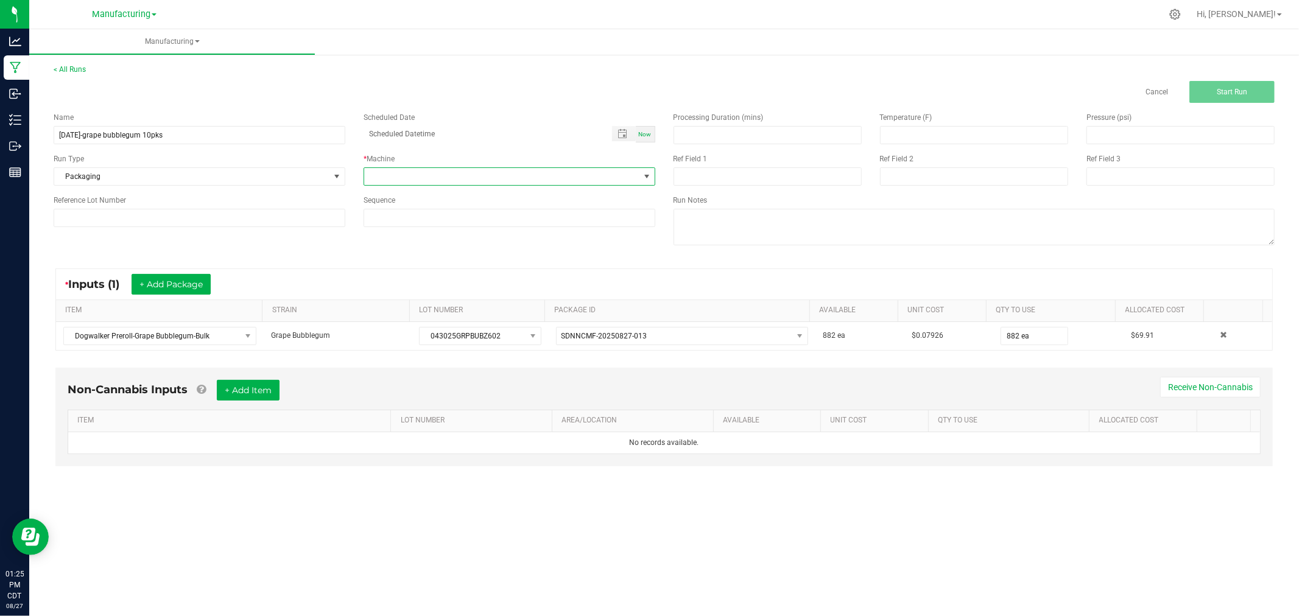
click at [405, 169] on span at bounding box center [501, 176] width 275 height 17
click at [434, 278] on li "Packaging" at bounding box center [509, 285] width 290 height 21
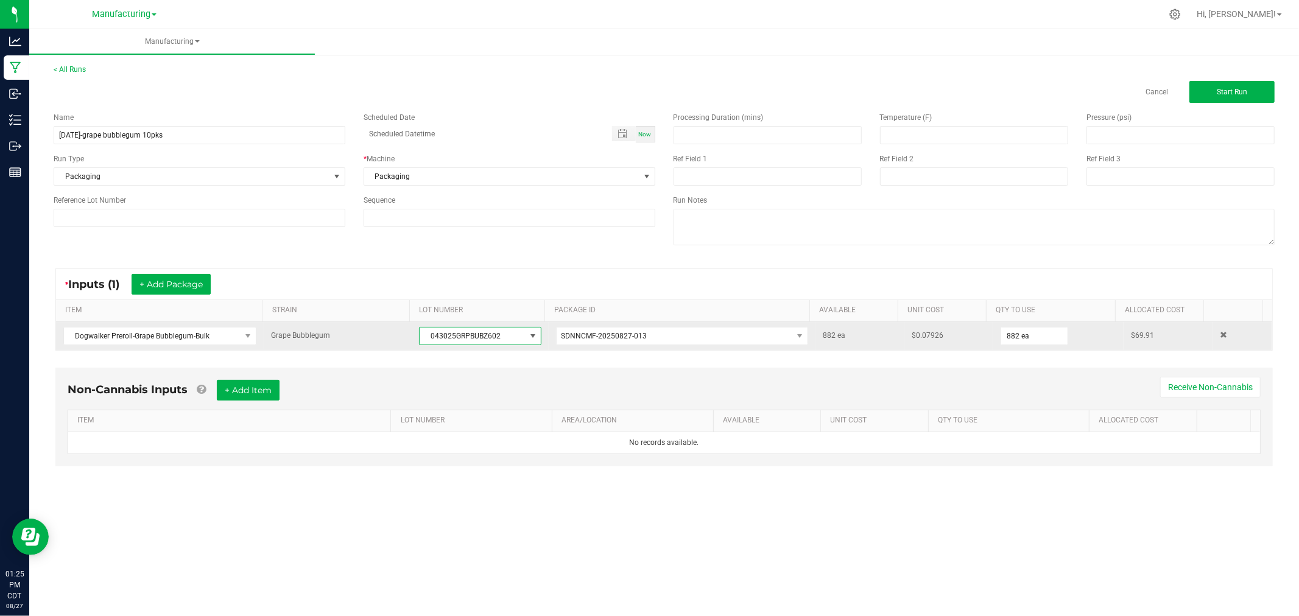
click at [454, 344] on span "043025GRPBUBZ602" at bounding box center [472, 336] width 105 height 17
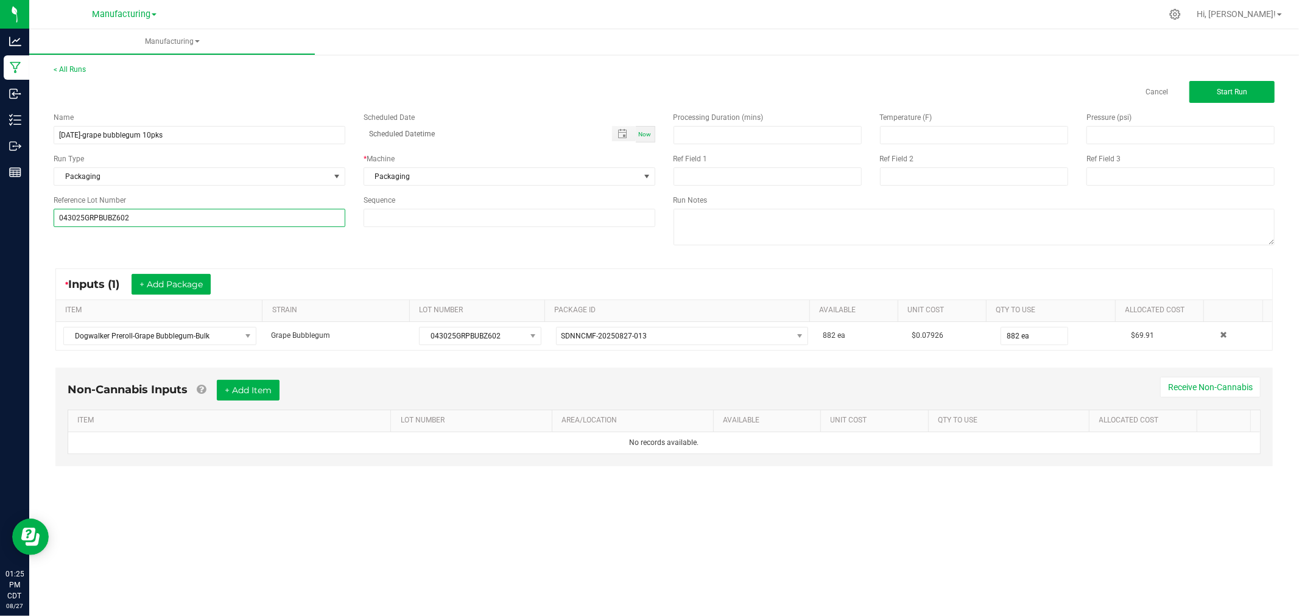
type input "043025GRPBUBZ602"
click at [273, 253] on div "Name [DATE]-grape bubblegum 10pks Scheduled Date Now Run Type Packaging * Machi…" at bounding box center [663, 180] width 1239 height 155
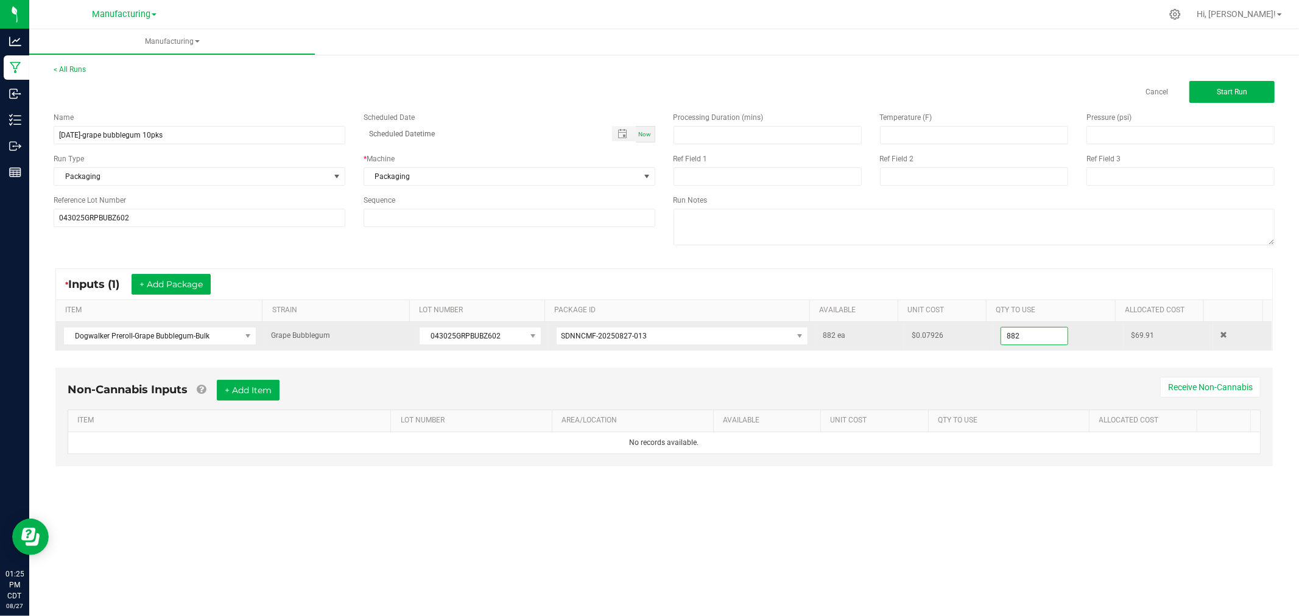
click at [1033, 339] on input "882" at bounding box center [1034, 336] width 66 height 17
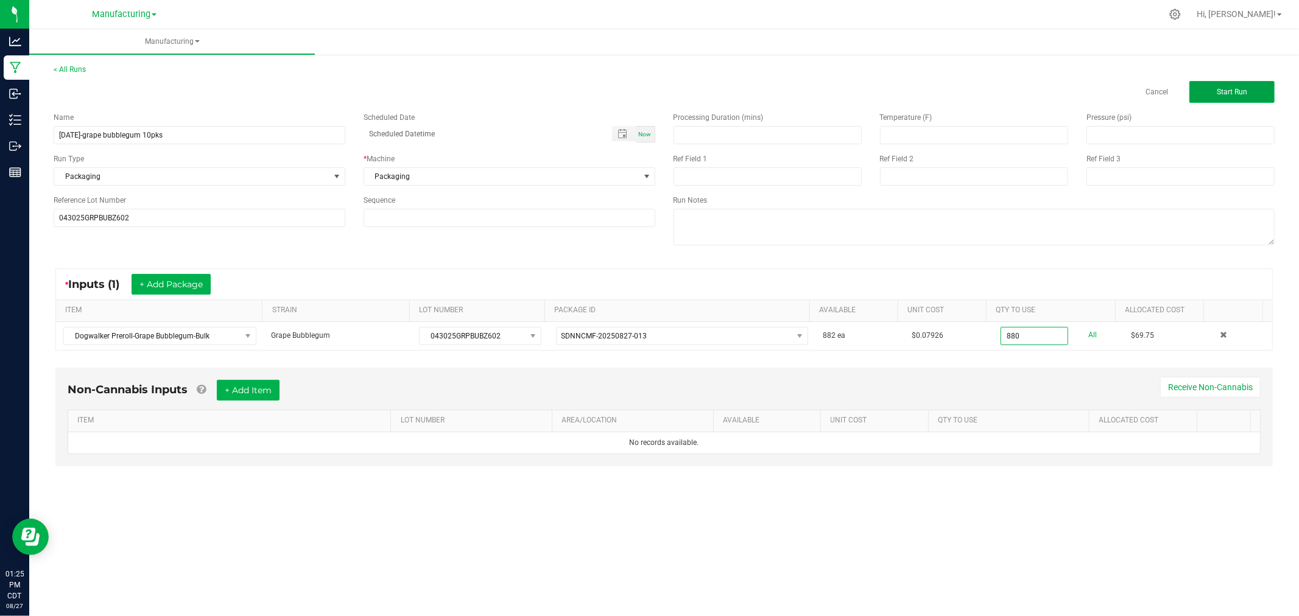
type input "880 ea"
click at [1260, 101] on button "Start Run" at bounding box center [1231, 92] width 85 height 22
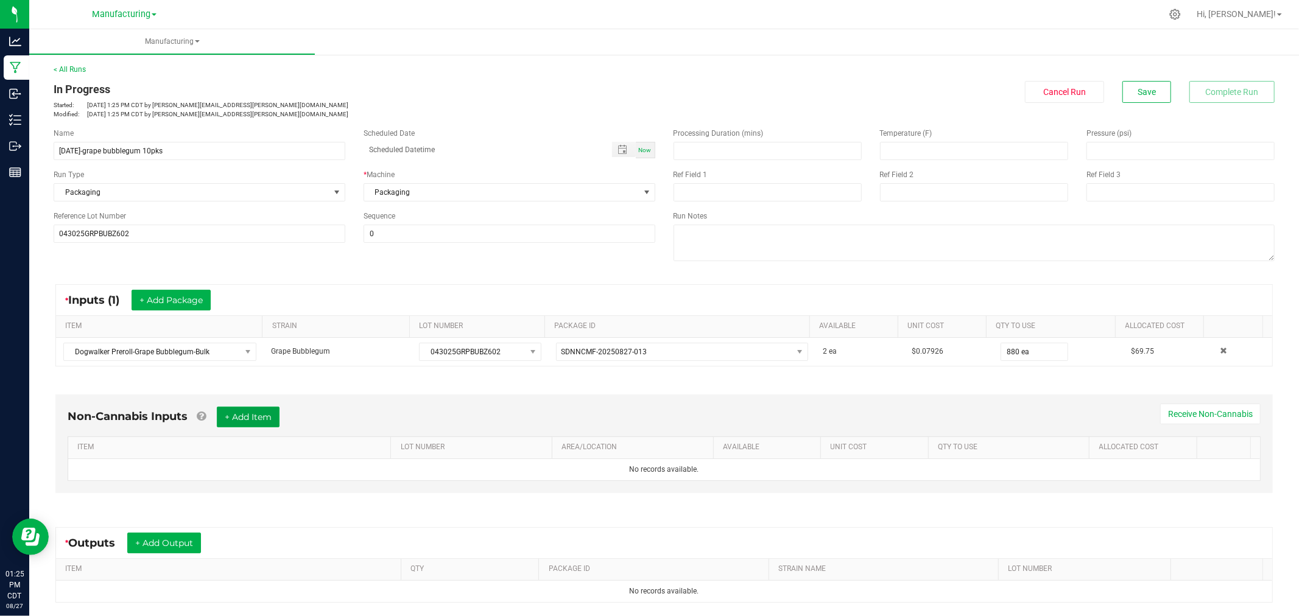
drag, startPoint x: 237, startPoint y: 420, endPoint x: 231, endPoint y: 437, distance: 18.1
click at [237, 420] on button "+ Add Item" at bounding box center [248, 417] width 63 height 21
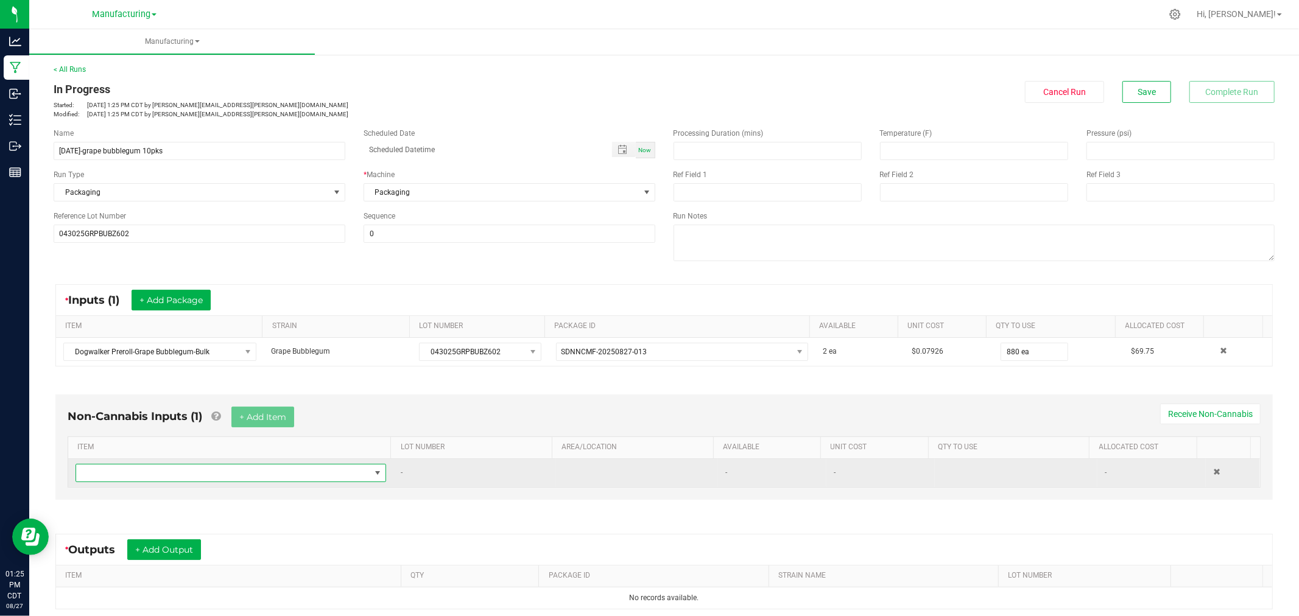
click at [226, 477] on span "NO DATA FOUND" at bounding box center [223, 473] width 294 height 17
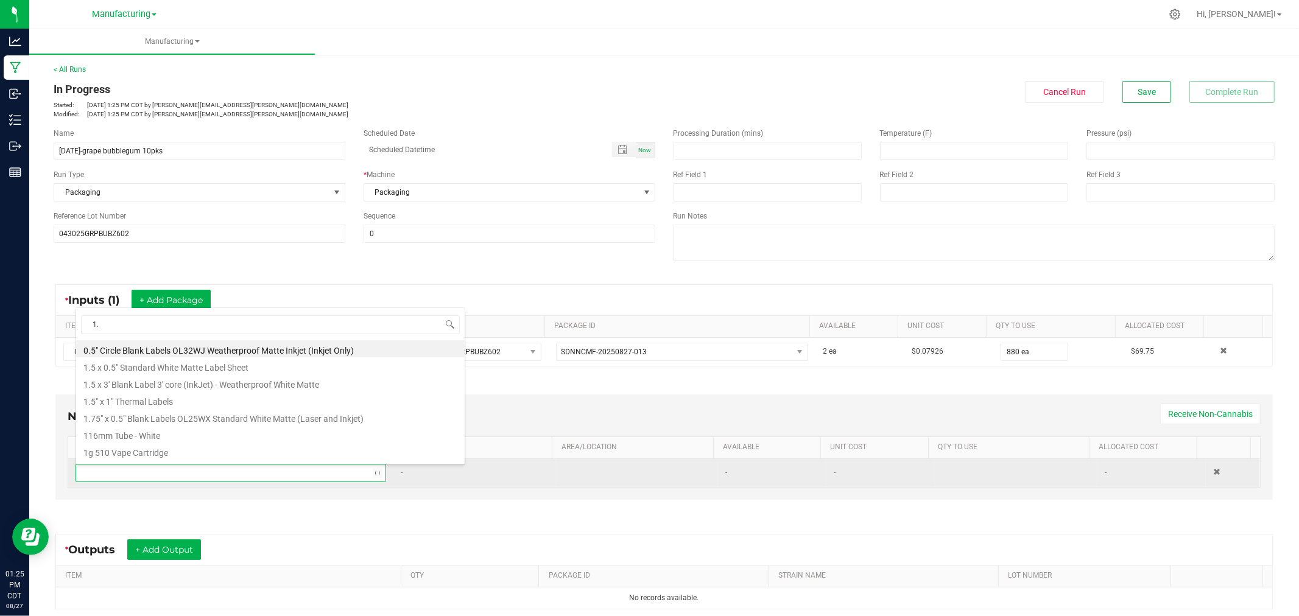
type input "1.5"
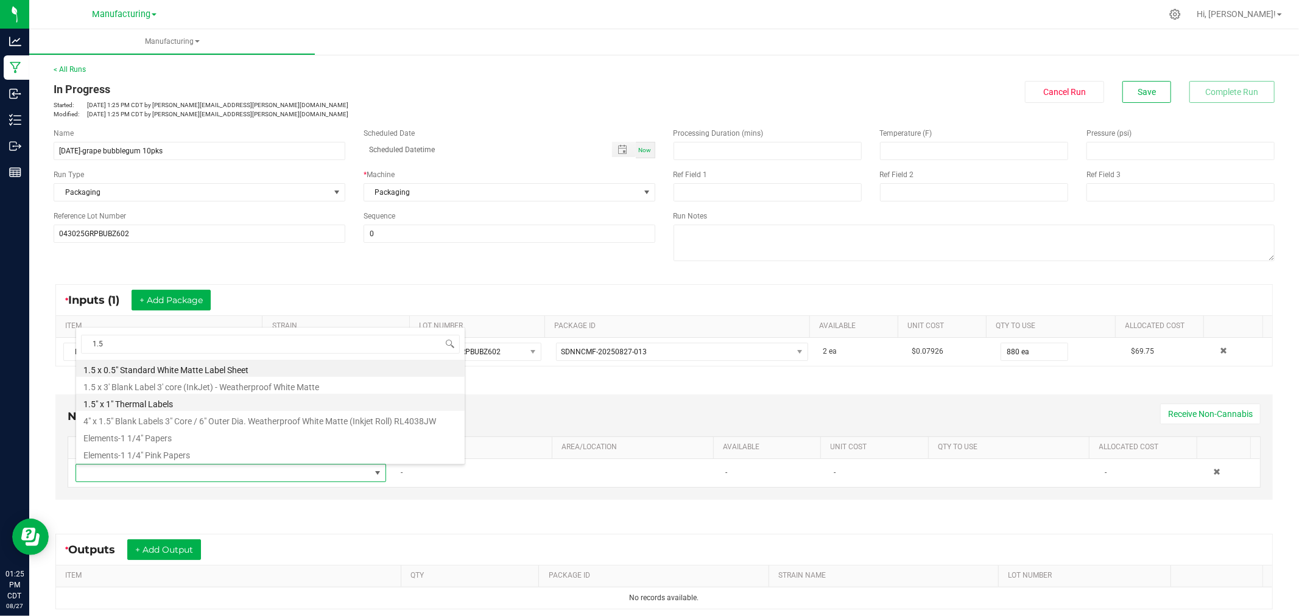
click at [191, 402] on li "1.5" x 1" Thermal Labels" at bounding box center [270, 402] width 388 height 17
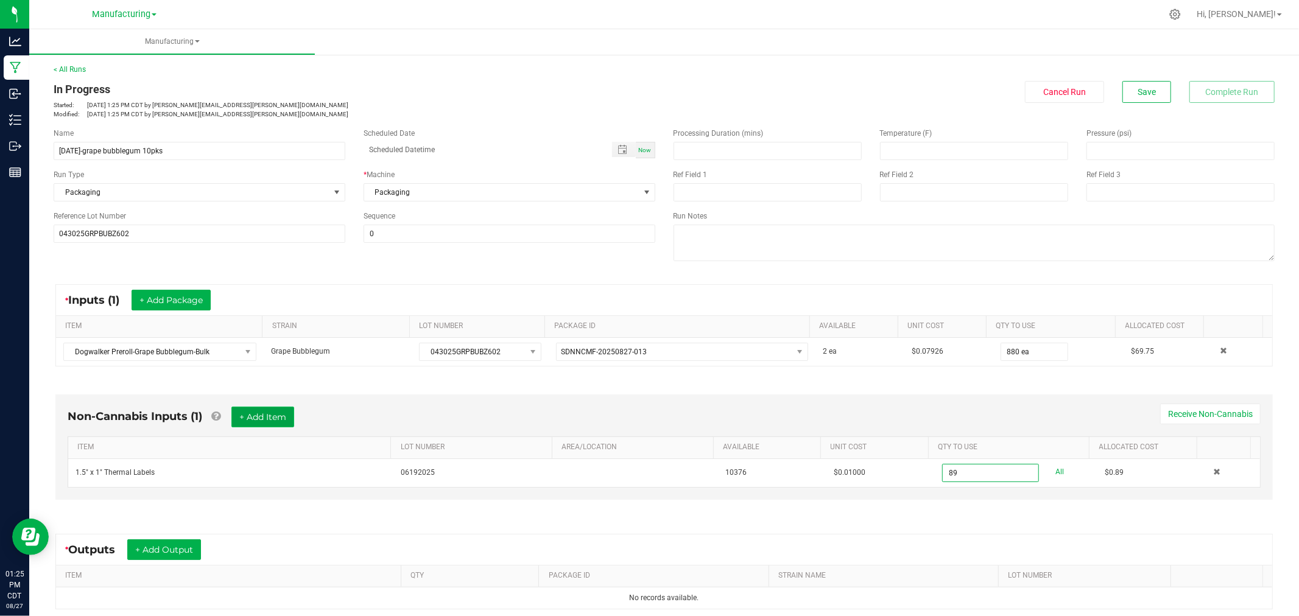
type input "89 ea"
click at [270, 415] on button "+ Add Item" at bounding box center [262, 417] width 63 height 21
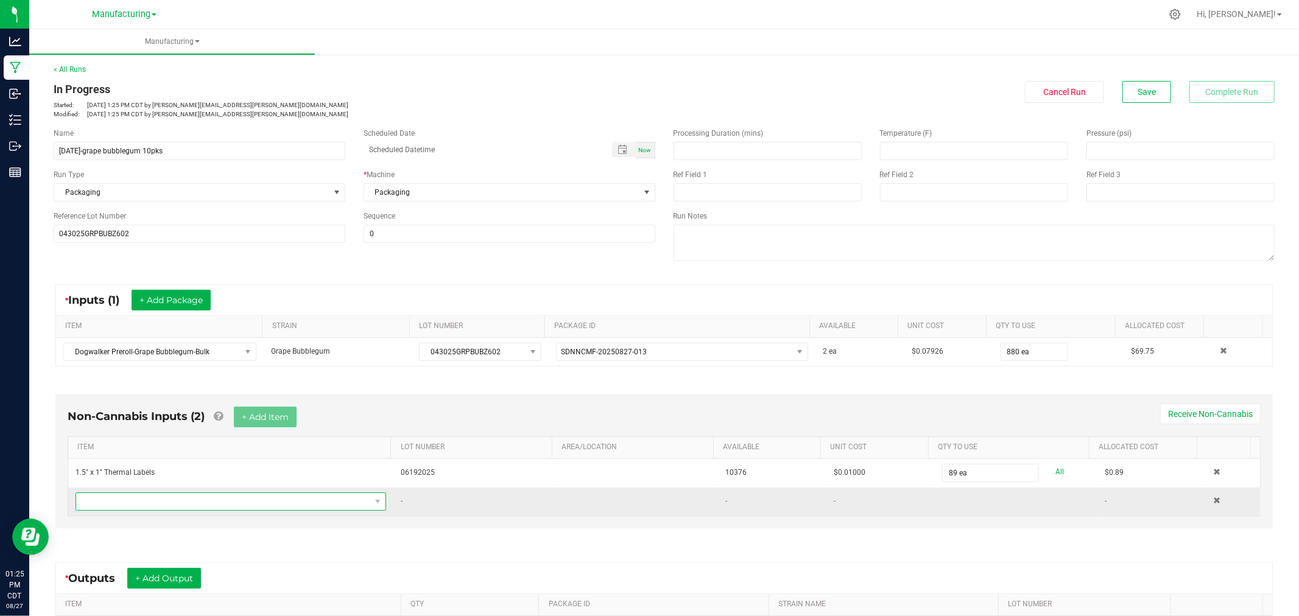
click at [251, 507] on span "NO DATA FOUND" at bounding box center [223, 501] width 294 height 17
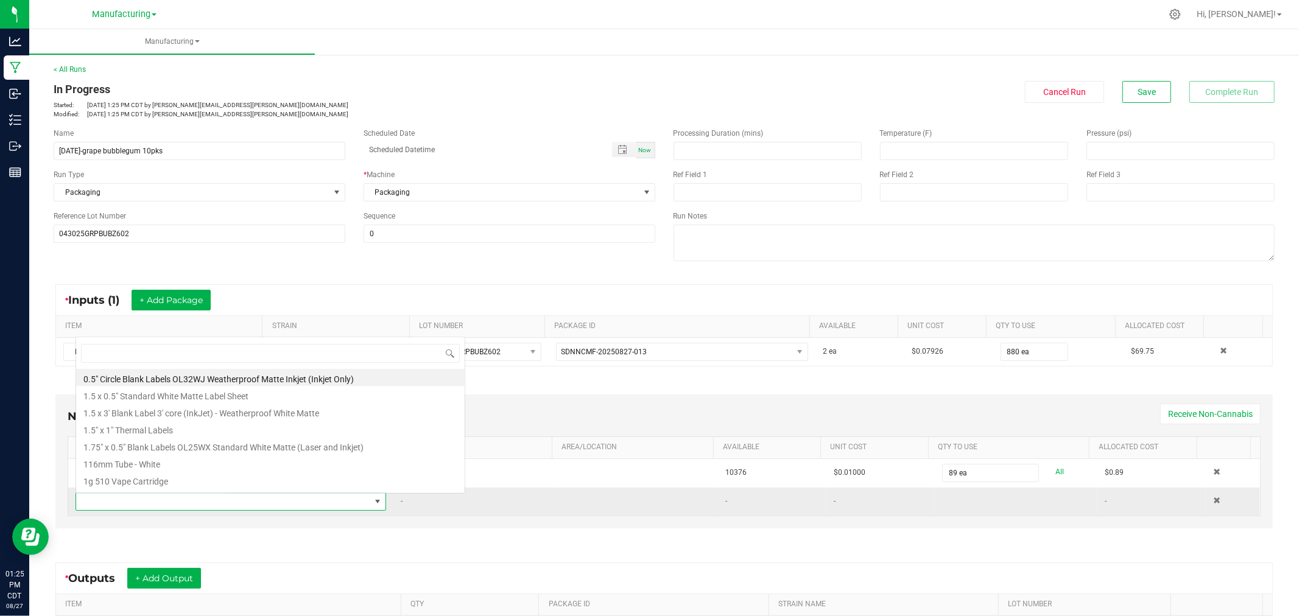
scroll to position [18, 301]
type input "88"
click at [116, 376] on li "88mm Pinch 'N Flip Pre-Roll Joint Case" at bounding box center [270, 377] width 388 height 17
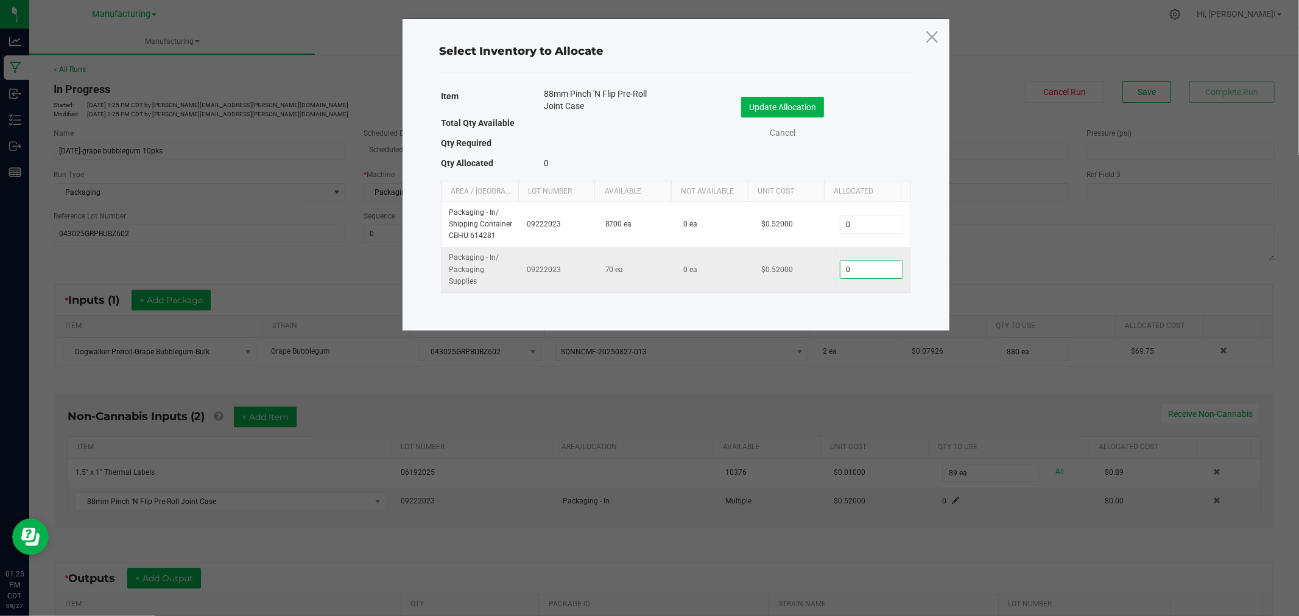
click at [857, 273] on input "0" at bounding box center [871, 269] width 62 height 17
click at [784, 138] on link "Cancel" at bounding box center [782, 133] width 49 height 13
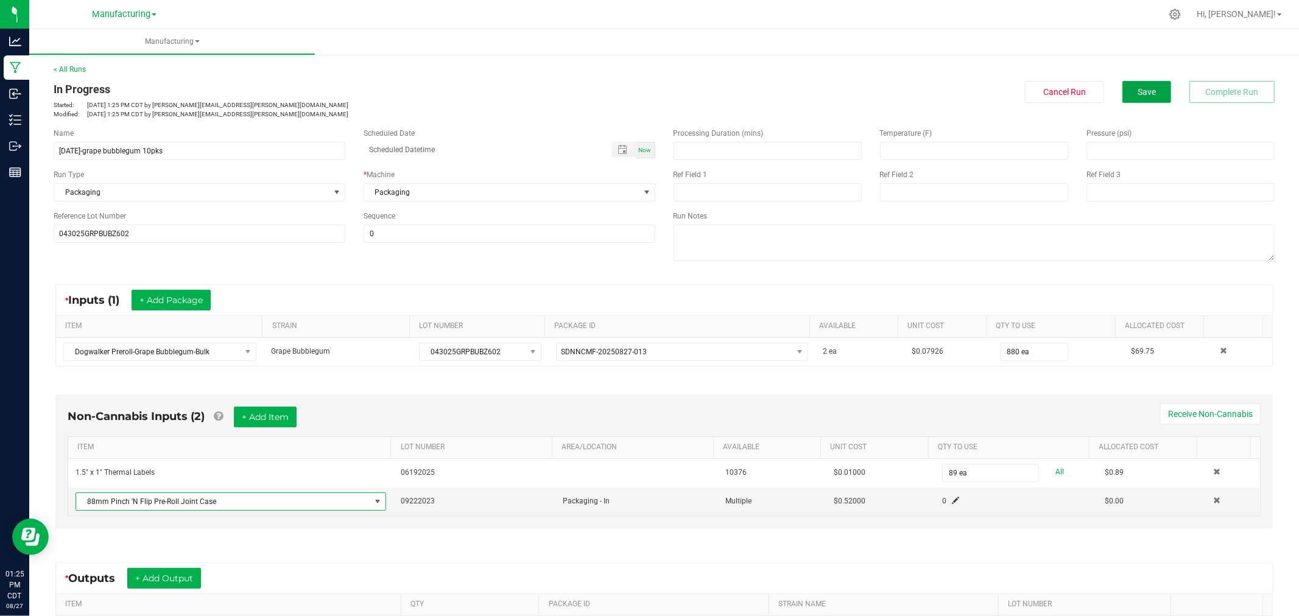
click at [1122, 88] on button "Save" at bounding box center [1146, 92] width 49 height 22
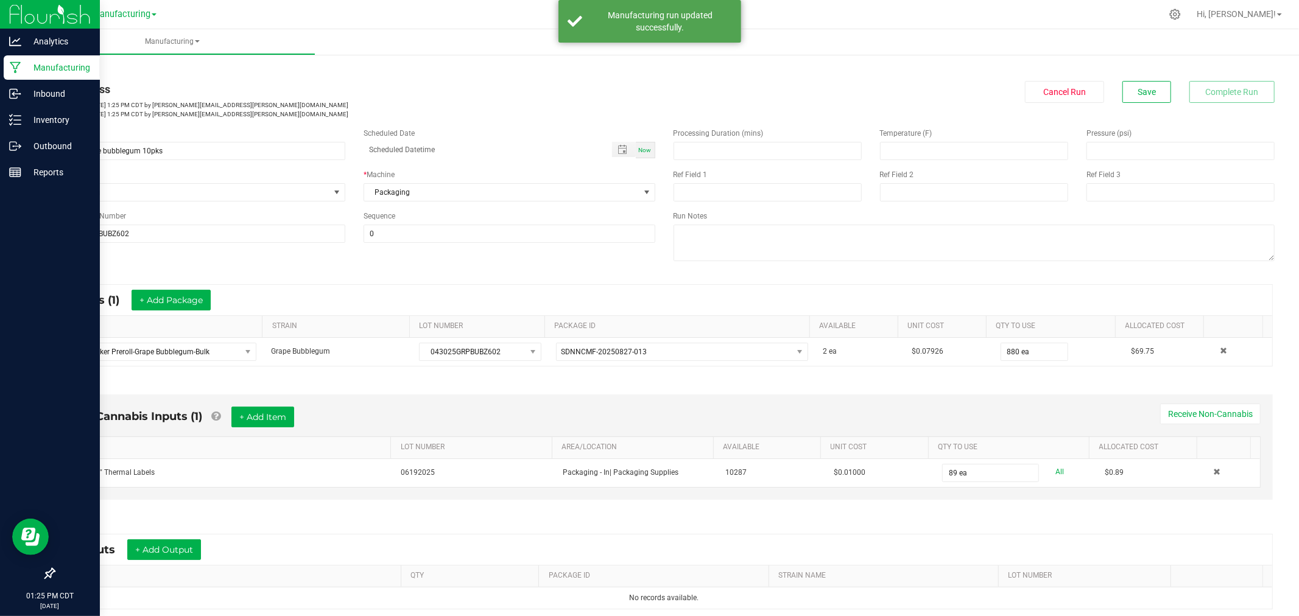
click at [17, 69] on icon at bounding box center [16, 67] width 12 height 12
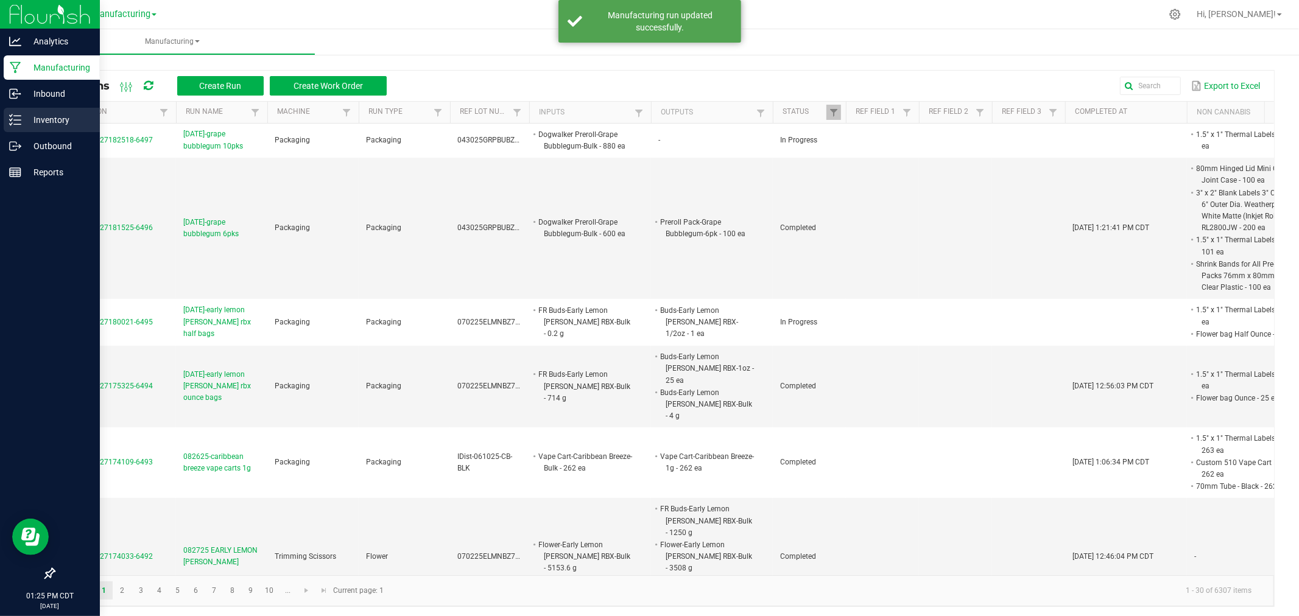
click at [23, 113] on p "Inventory" at bounding box center [57, 120] width 73 height 15
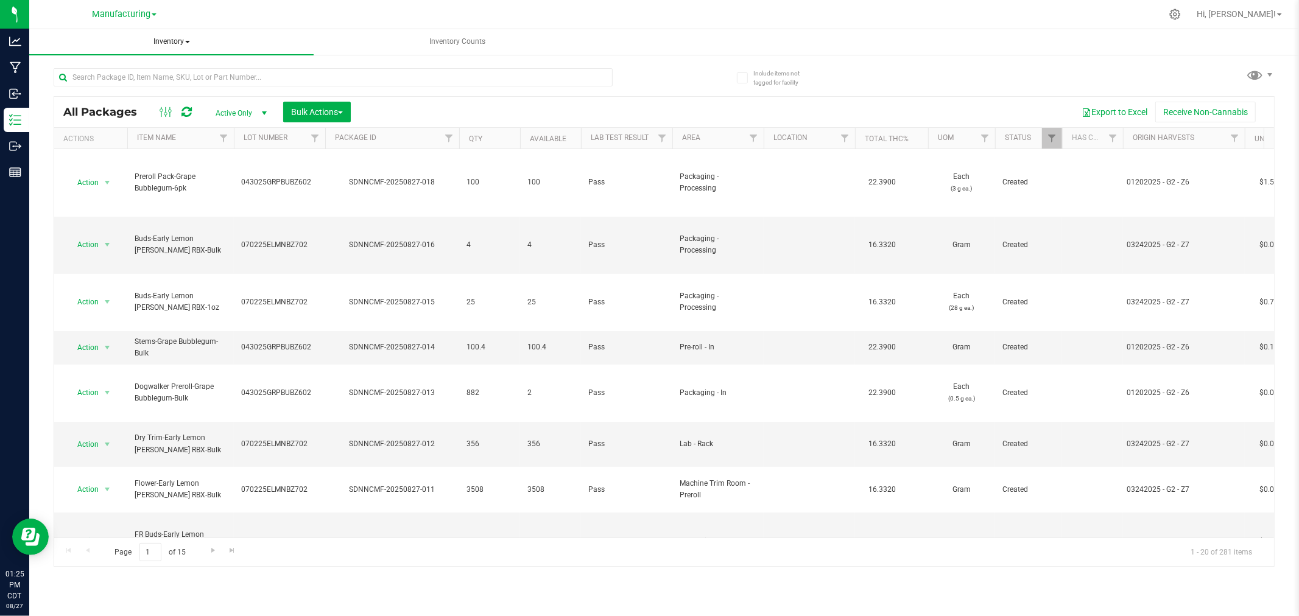
click at [181, 44] on span "Inventory" at bounding box center [171, 42] width 284 height 26
click at [175, 86] on li "All inventory" at bounding box center [171, 87] width 284 height 15
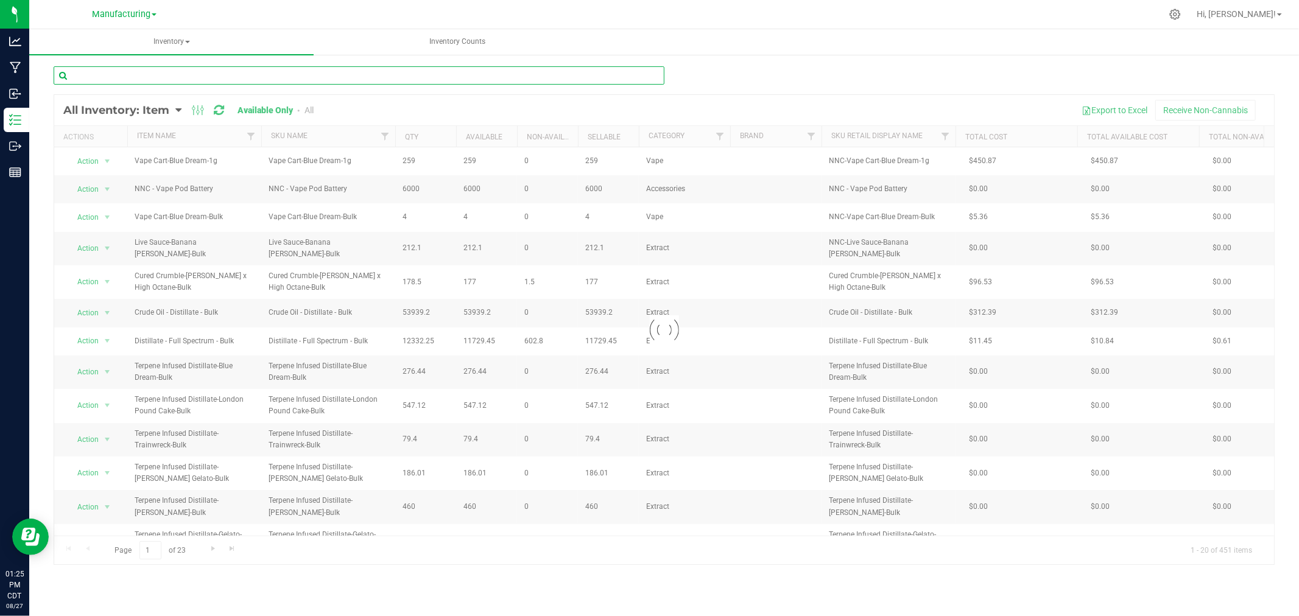
click at [185, 75] on input "text" at bounding box center [359, 75] width 611 height 18
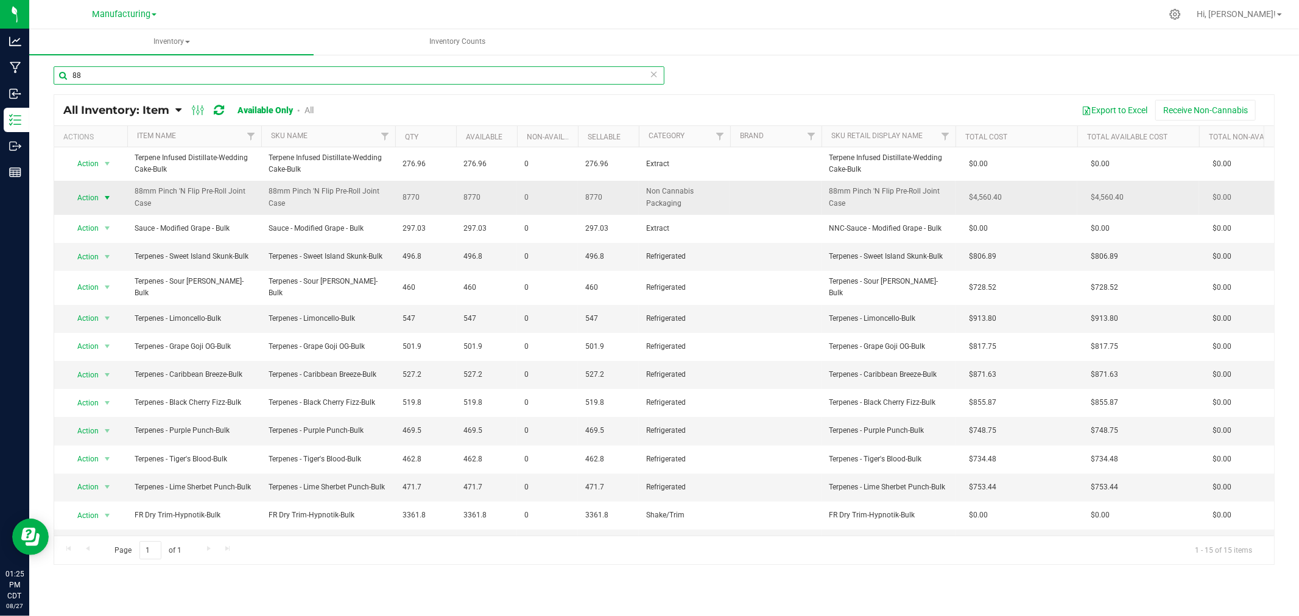
type input "88"
click at [110, 197] on span "select" at bounding box center [107, 198] width 10 height 10
click at [104, 250] on li "Locate inventory" at bounding box center [106, 254] width 78 height 18
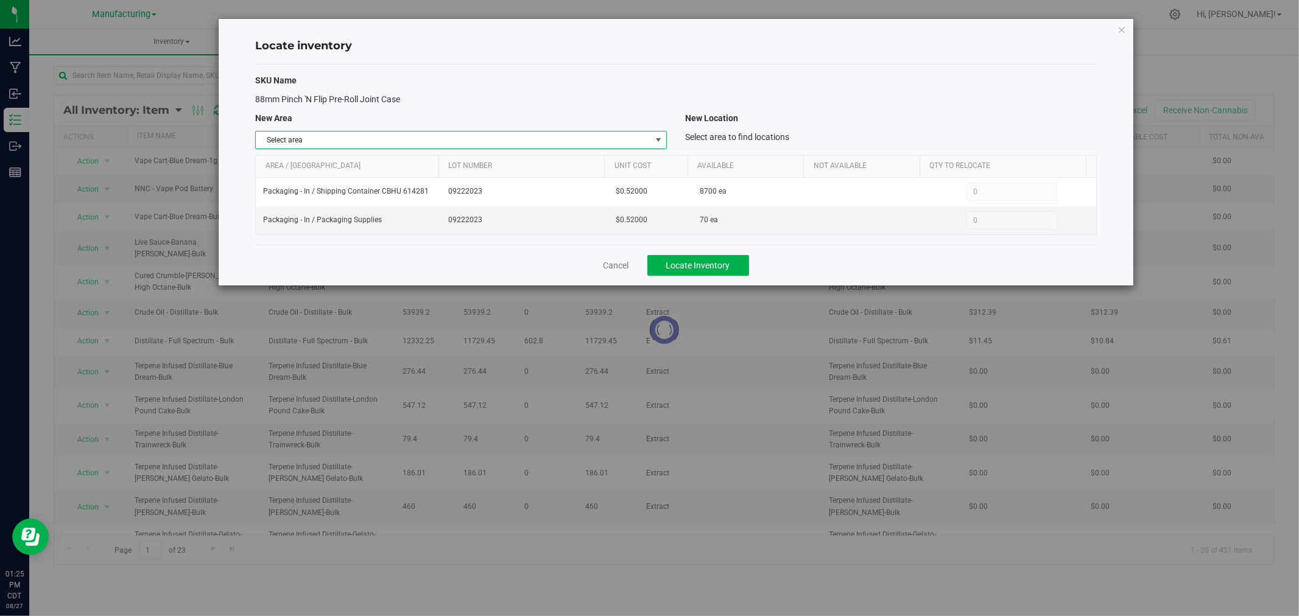
click at [561, 136] on span "Select area" at bounding box center [453, 140] width 395 height 17
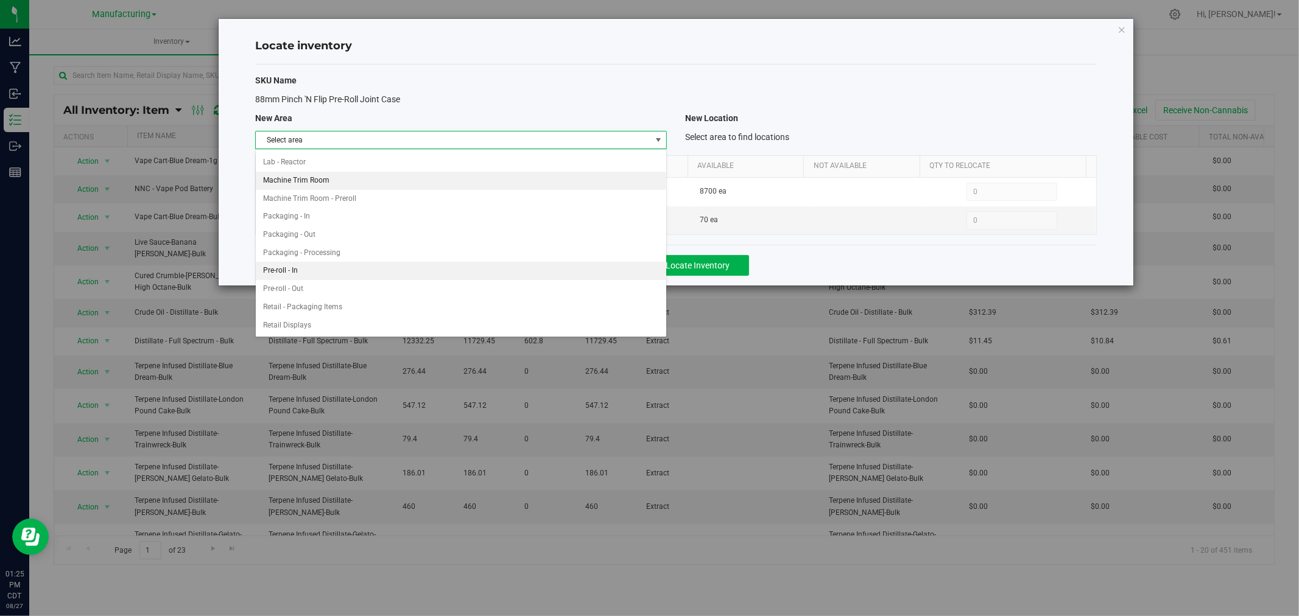
scroll to position [270, 0]
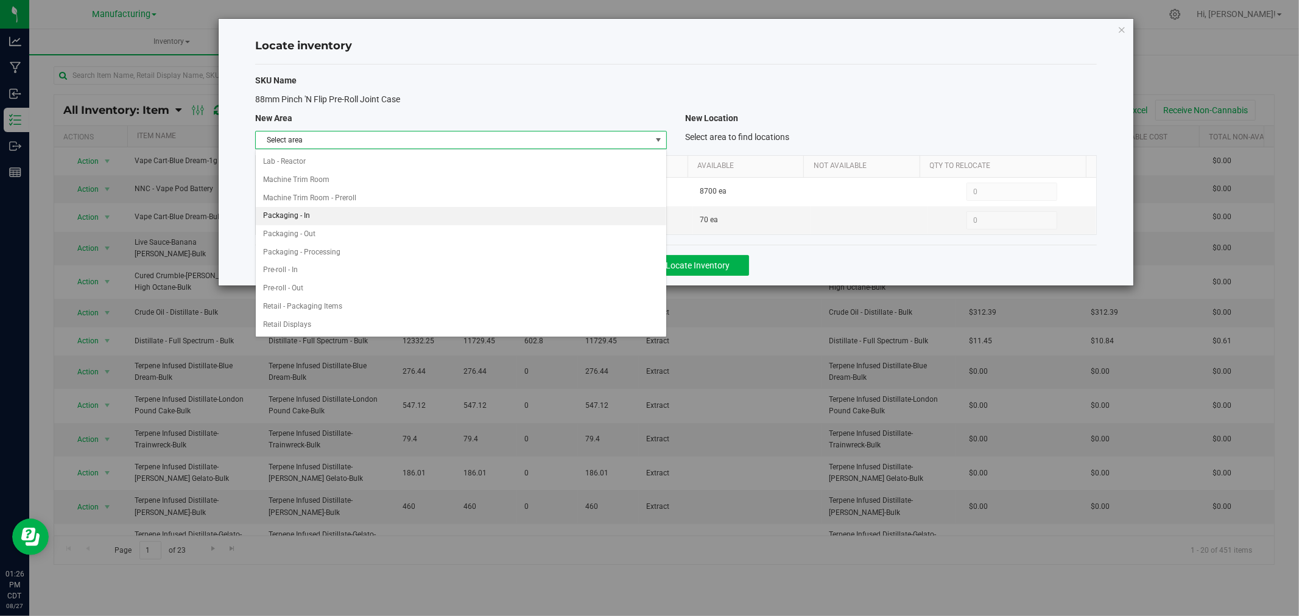
click at [349, 223] on ul "Cure Room Grow 1 - EXT Room Kitchen - Cage Kitchen - In Kitchen - Out Lab - Boo…" at bounding box center [461, 143] width 410 height 525
click at [349, 223] on li "Packaging - In" at bounding box center [461, 216] width 410 height 18
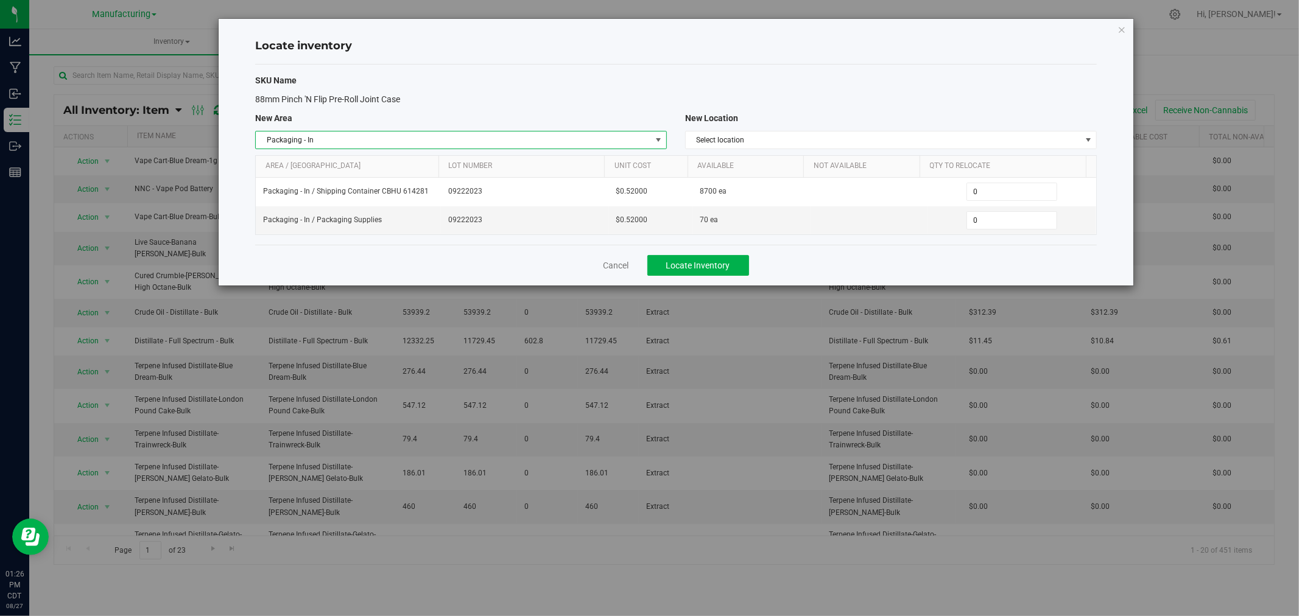
click at [734, 129] on div "SKU Name 88mm Pinch 'N Flip Pre-Roll Joint Case New Area New Location Packaging…" at bounding box center [675, 155] width 841 height 180
click at [729, 142] on span "Select location" at bounding box center [883, 140] width 395 height 17
click at [777, 220] on li "Packaging Supplies" at bounding box center [891, 215] width 410 height 18
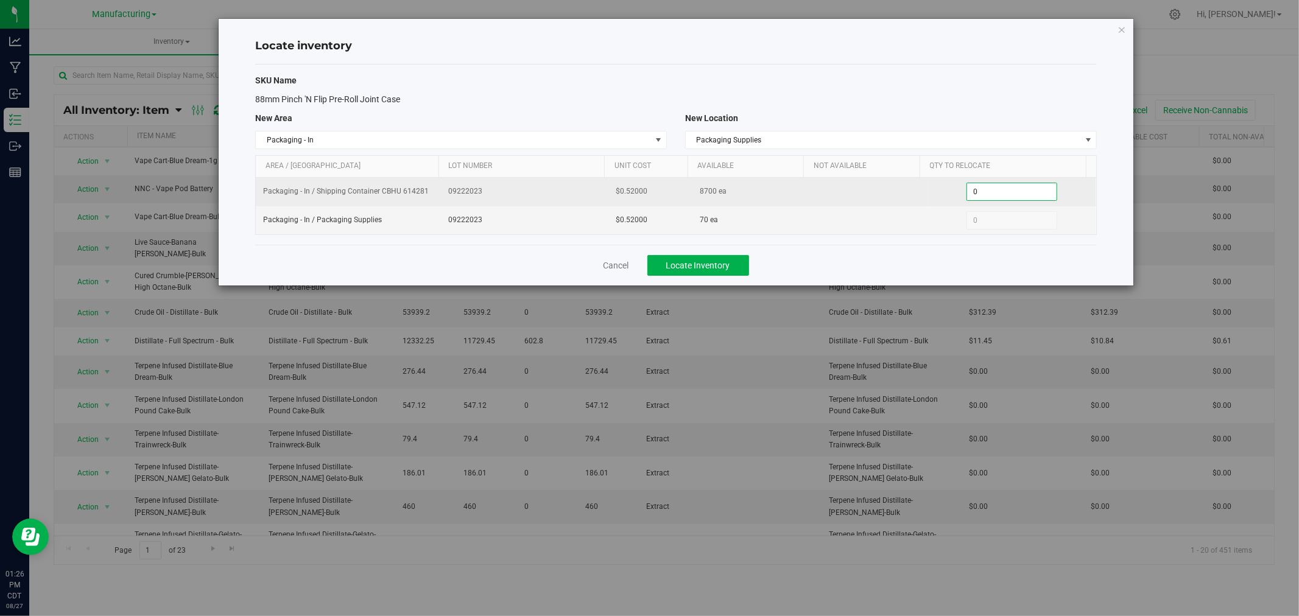
click at [1027, 186] on span "0 0" at bounding box center [1011, 192] width 91 height 18
type input "2"
type input "100"
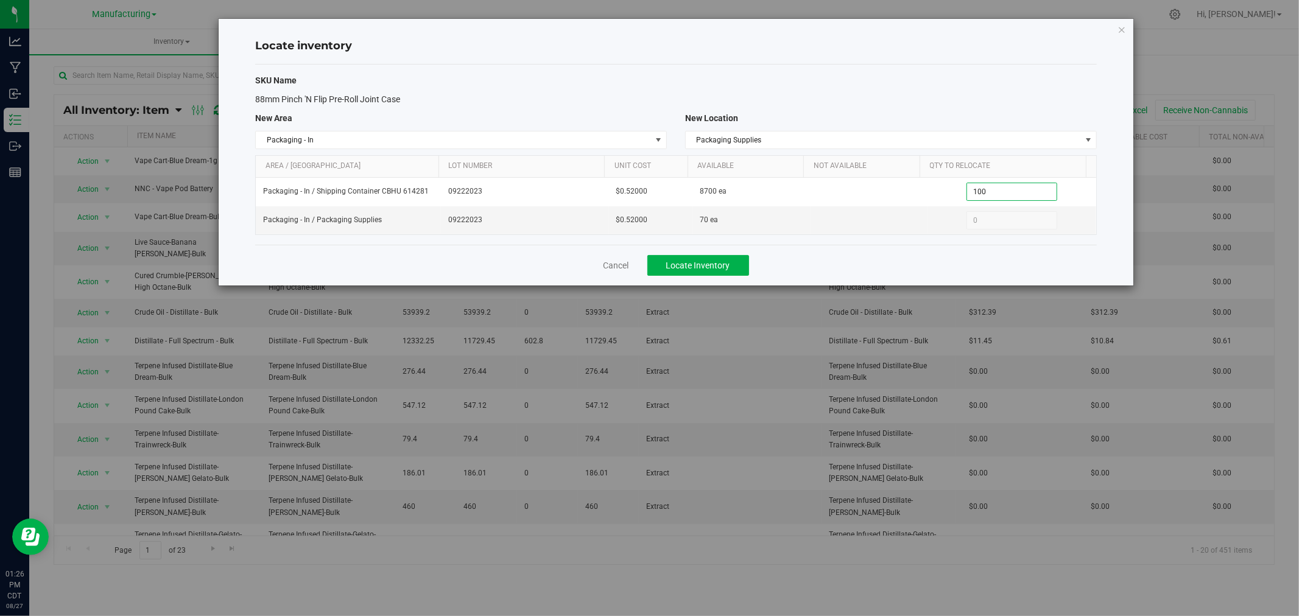
type input "100"
click at [954, 112] on div "New Location" at bounding box center [891, 118] width 430 height 13
click at [690, 270] on span "Locate Inventory" at bounding box center [698, 266] width 64 height 10
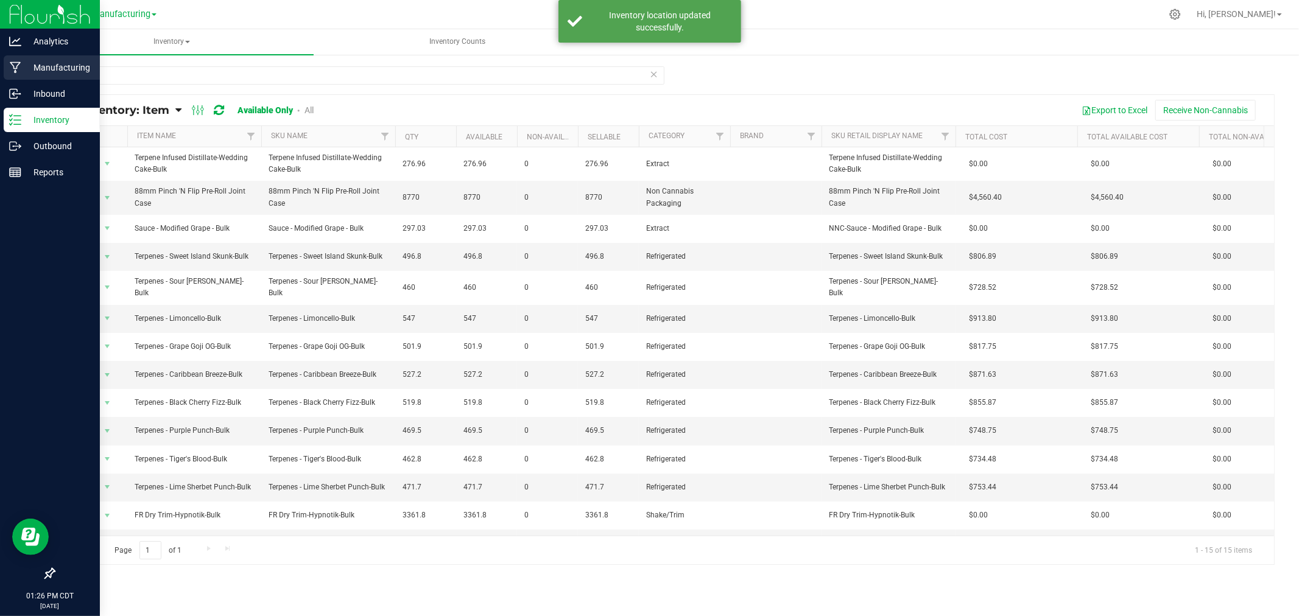
click at [19, 75] on div "Manufacturing" at bounding box center [52, 67] width 96 height 24
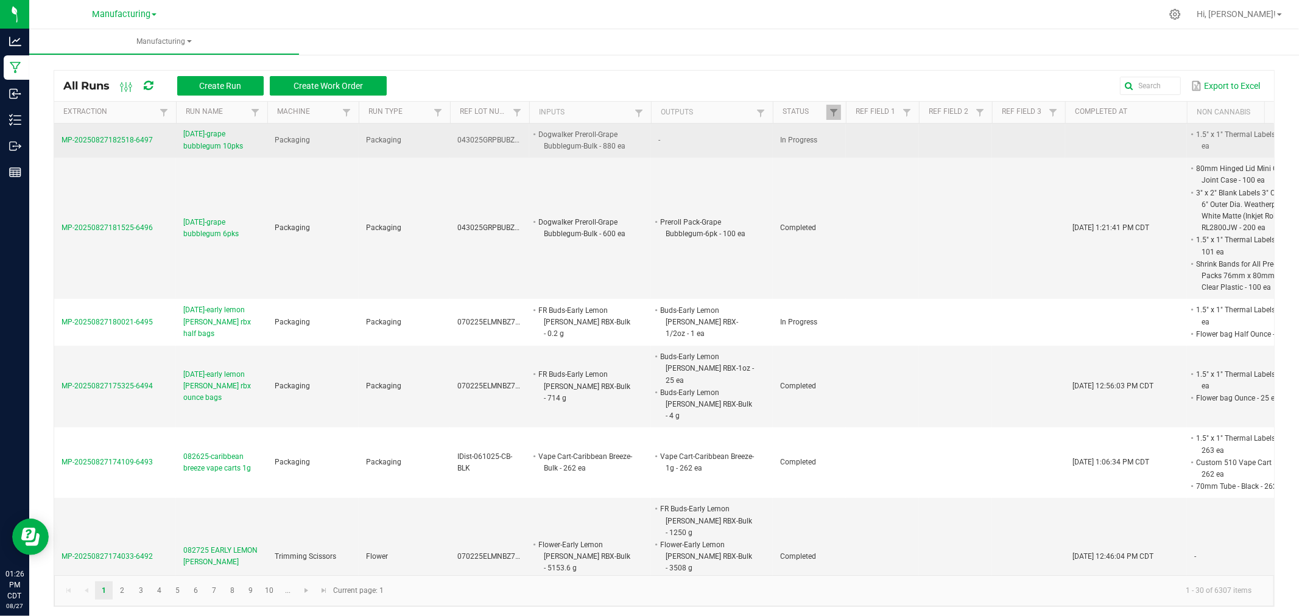
click at [205, 147] on span "[DATE]-grape bubblegum 10pks" at bounding box center [221, 139] width 77 height 23
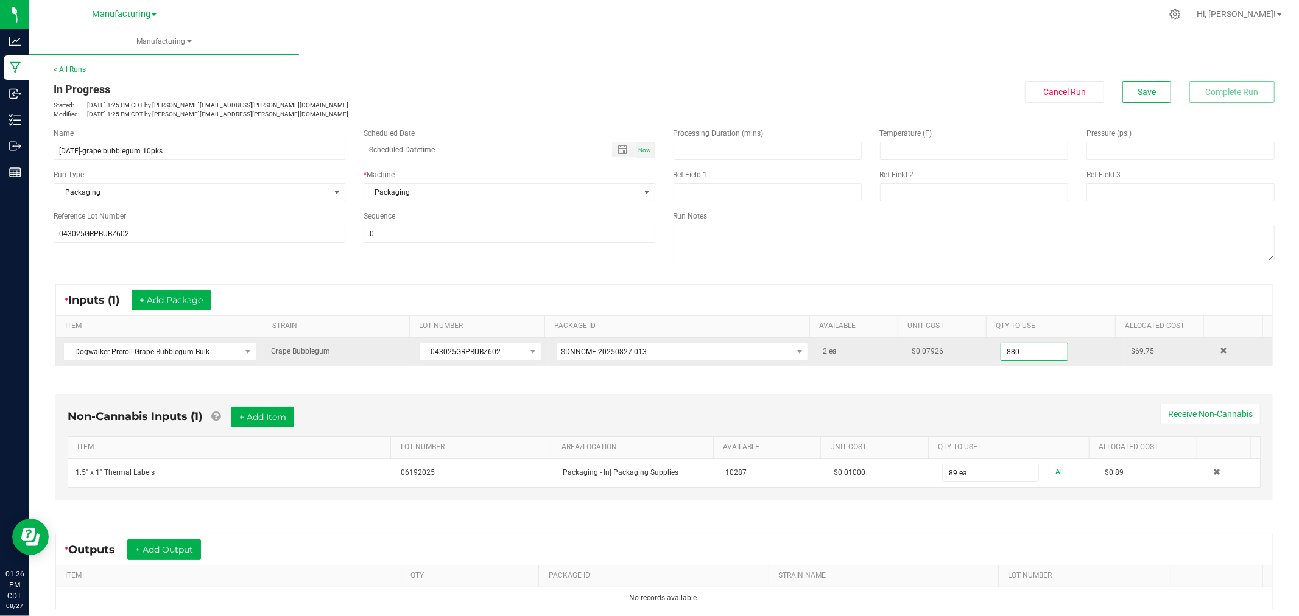
click at [1041, 354] on input "880" at bounding box center [1034, 351] width 66 height 17
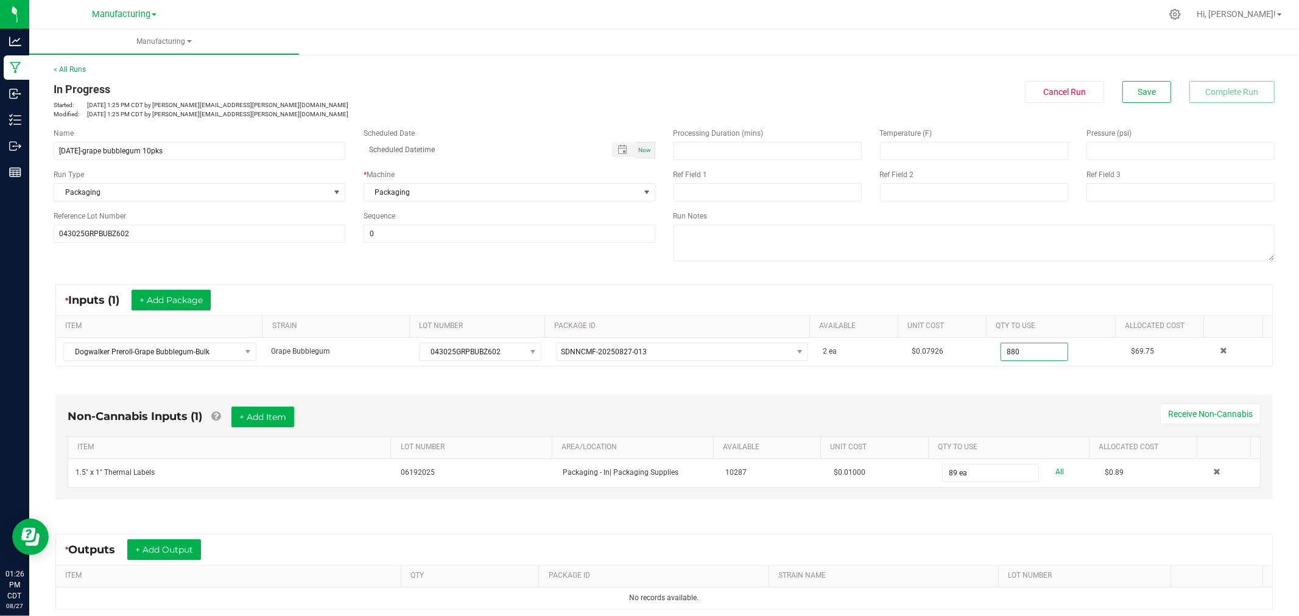
type input "880 ea"
click at [1001, 391] on div "Non-Cannabis Inputs (1) + Add Item Receive Non-Cannabis ITEM LOT NUMBER AREA/LO…" at bounding box center [663, 451] width 1239 height 146
click at [281, 416] on button "+ Add Item" at bounding box center [262, 417] width 63 height 21
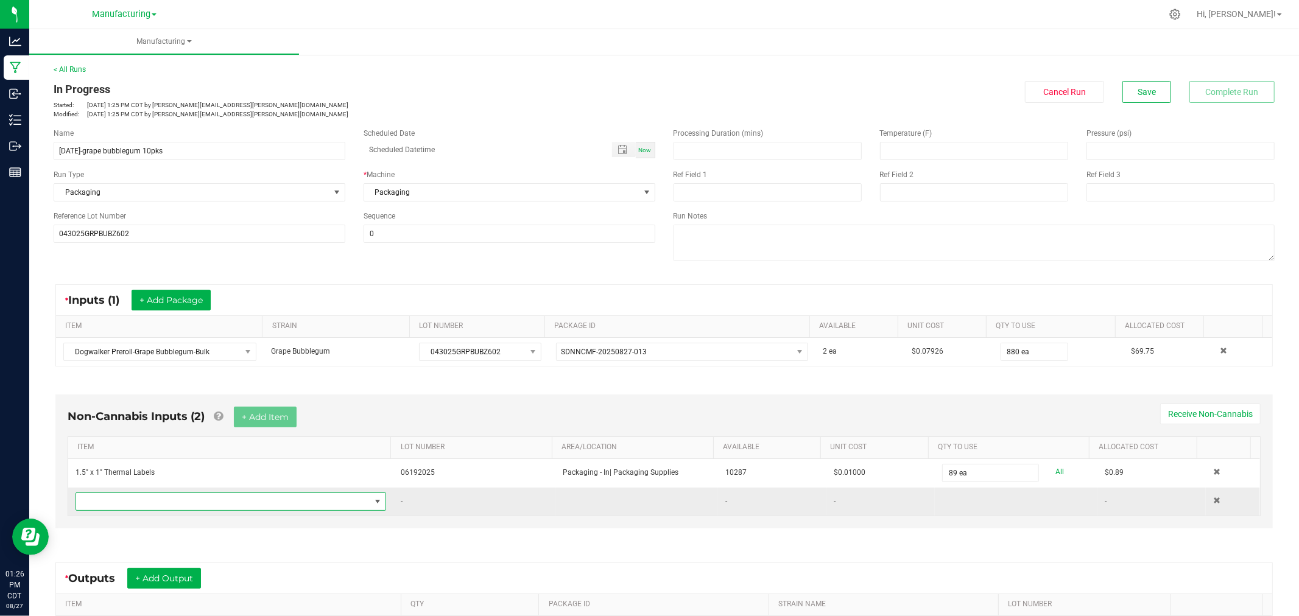
click at [242, 504] on span "NO DATA FOUND" at bounding box center [223, 501] width 294 height 17
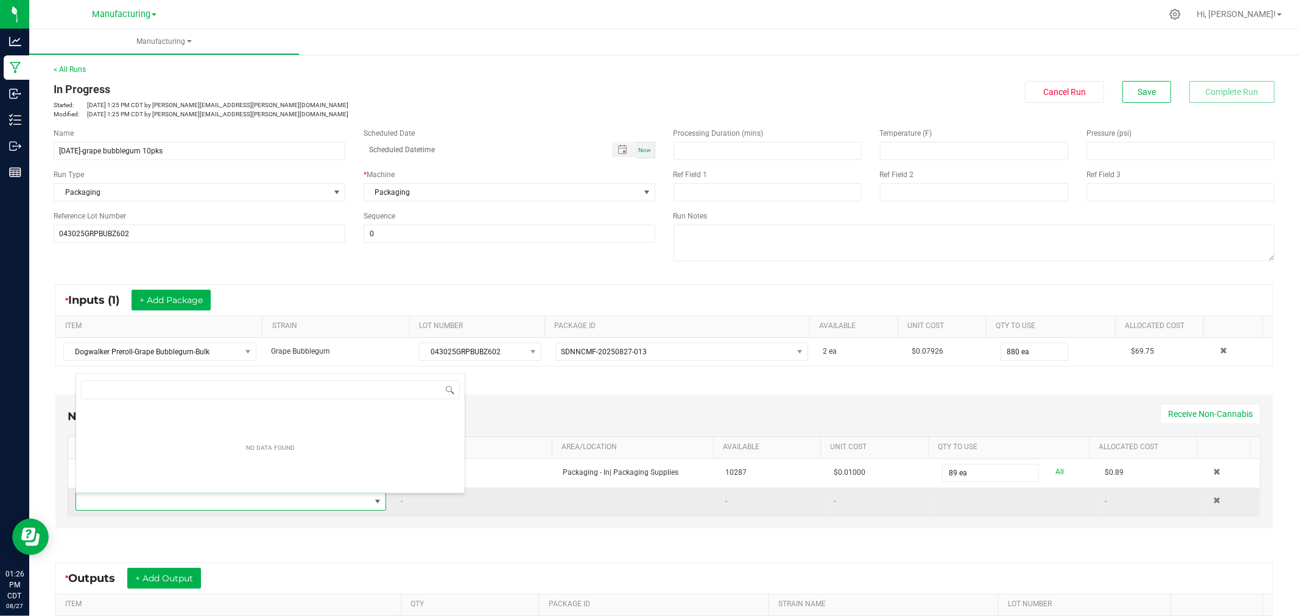
scroll to position [18, 301]
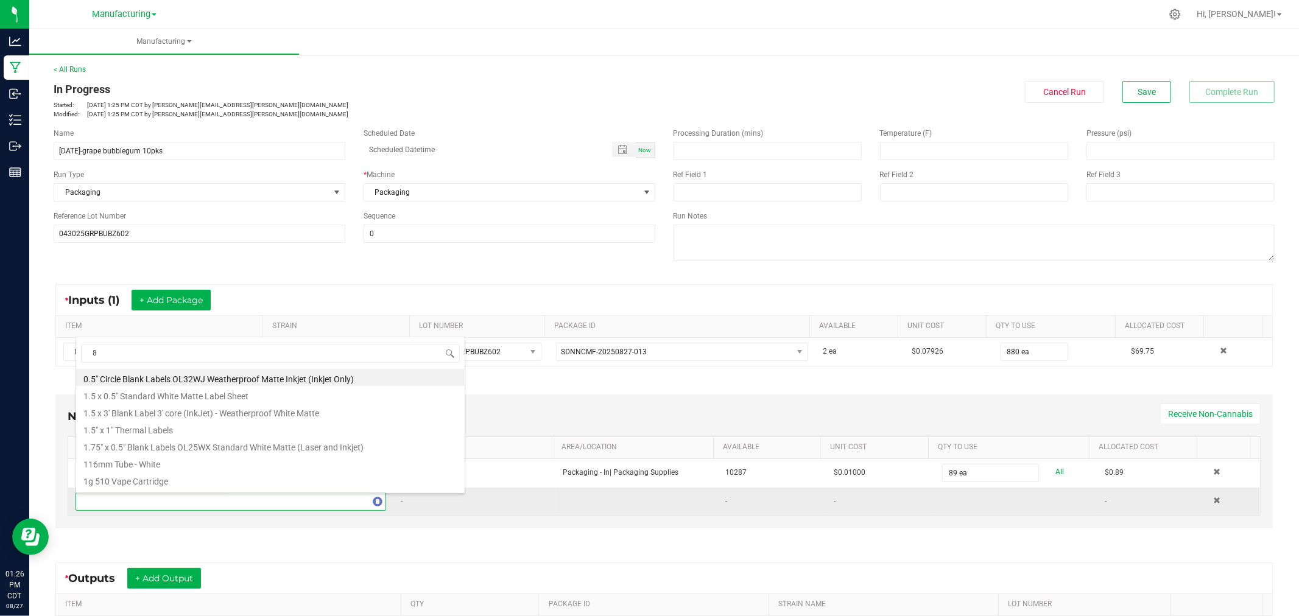
type input "88"
click at [199, 373] on li "88mm Pinch 'N Flip Pre-Roll Joint Case" at bounding box center [270, 377] width 388 height 17
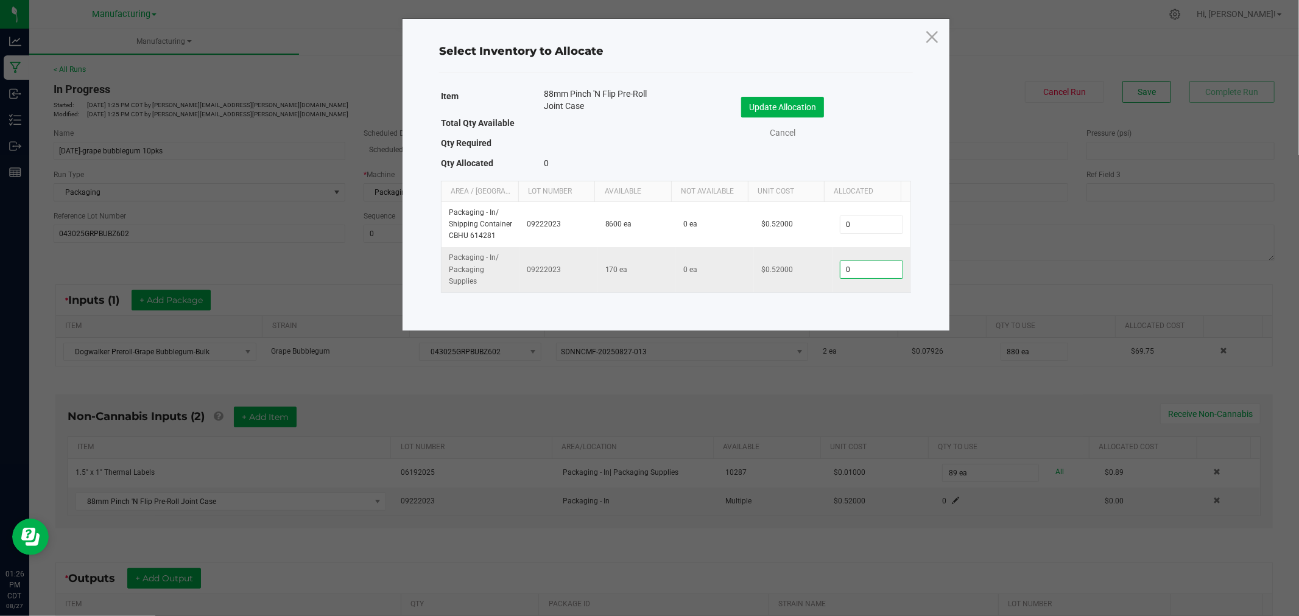
click at [840, 262] on input "0" at bounding box center [871, 269] width 62 height 17
click at [866, 268] on input "0" at bounding box center [871, 269] width 62 height 17
type input "88"
click at [762, 105] on button "Update Allocation" at bounding box center [782, 107] width 83 height 21
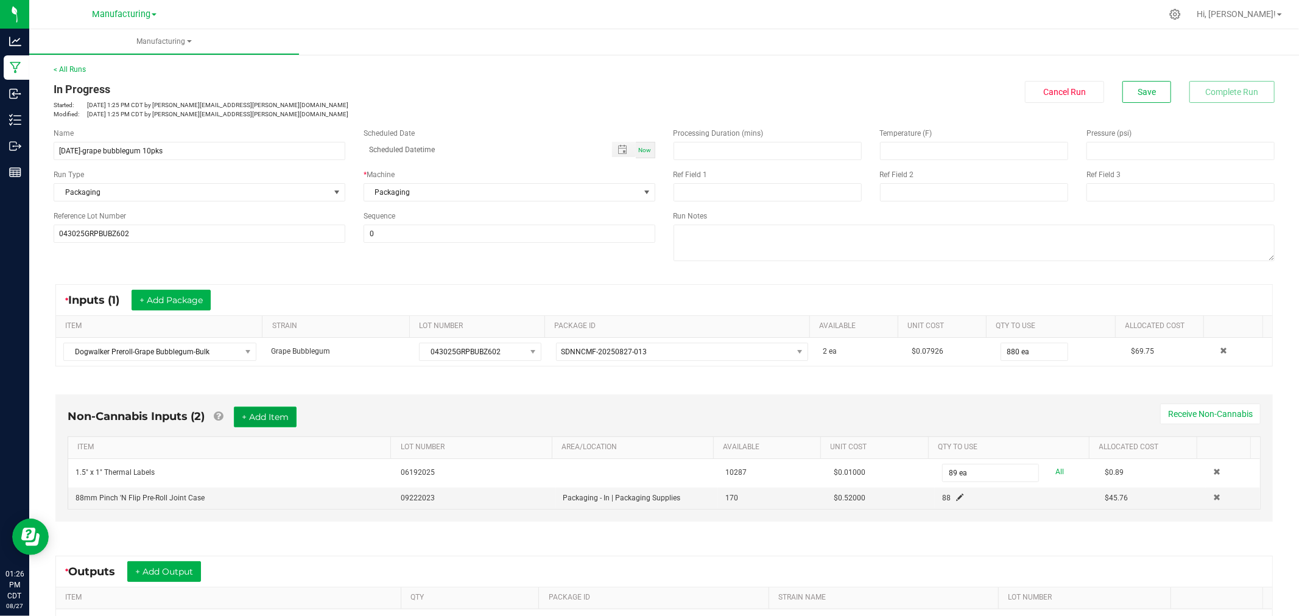
click at [270, 413] on button "+ Add Item" at bounding box center [265, 417] width 63 height 21
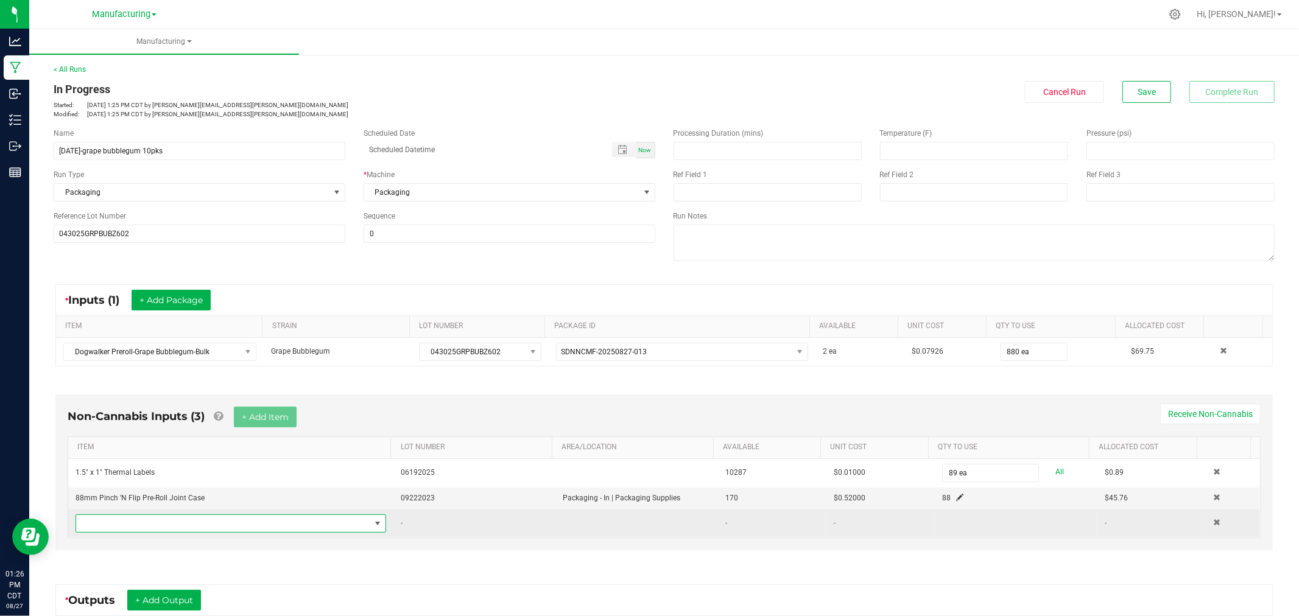
click at [260, 528] on span "NO DATA FOUND" at bounding box center [223, 523] width 294 height 17
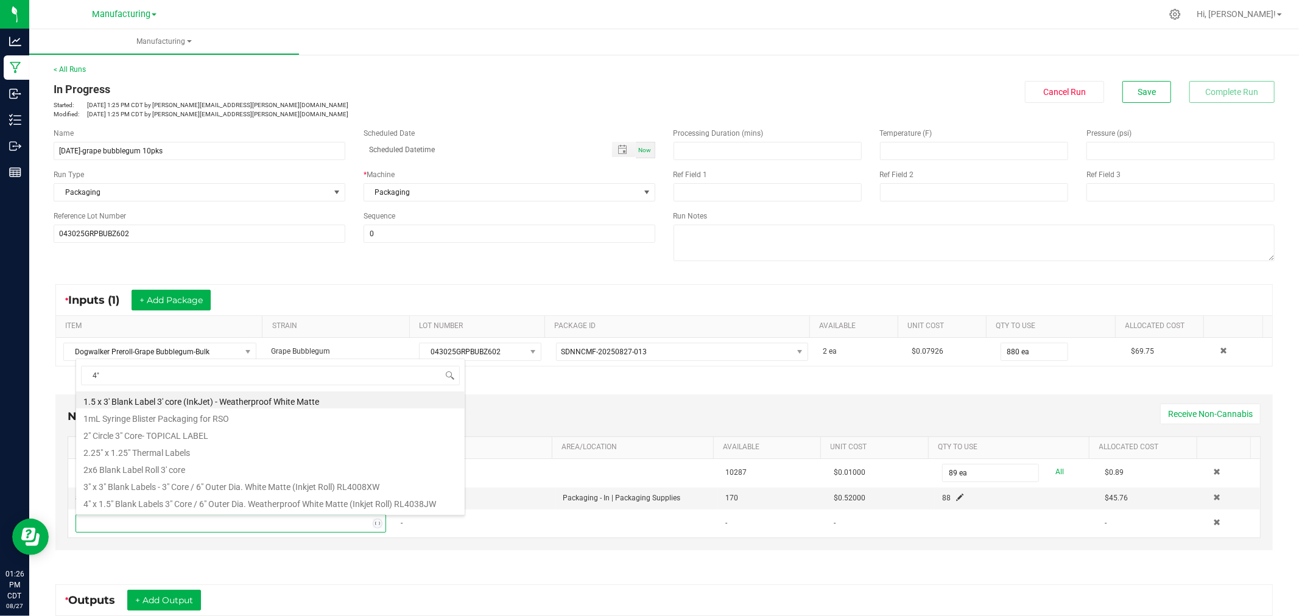
type input "4" x"
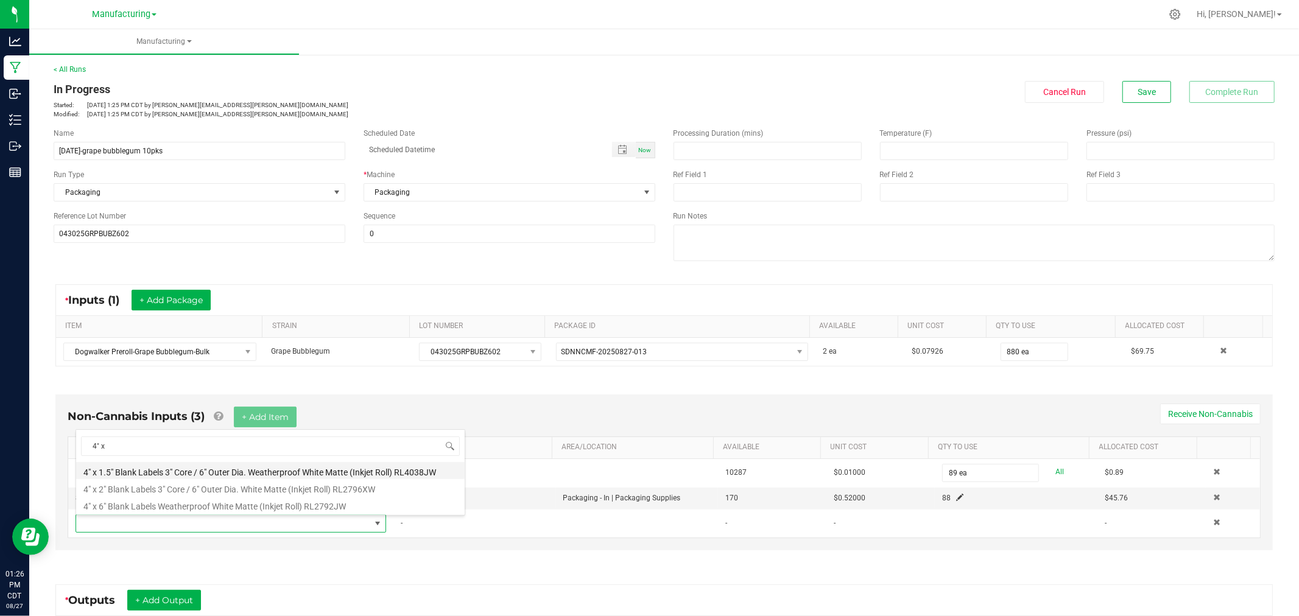
click at [250, 472] on li "4" x 1.5" Blank Labels 3" Core / 6" Outer Dia. Weatherproof White Matte (Inkjet…" at bounding box center [270, 470] width 388 height 17
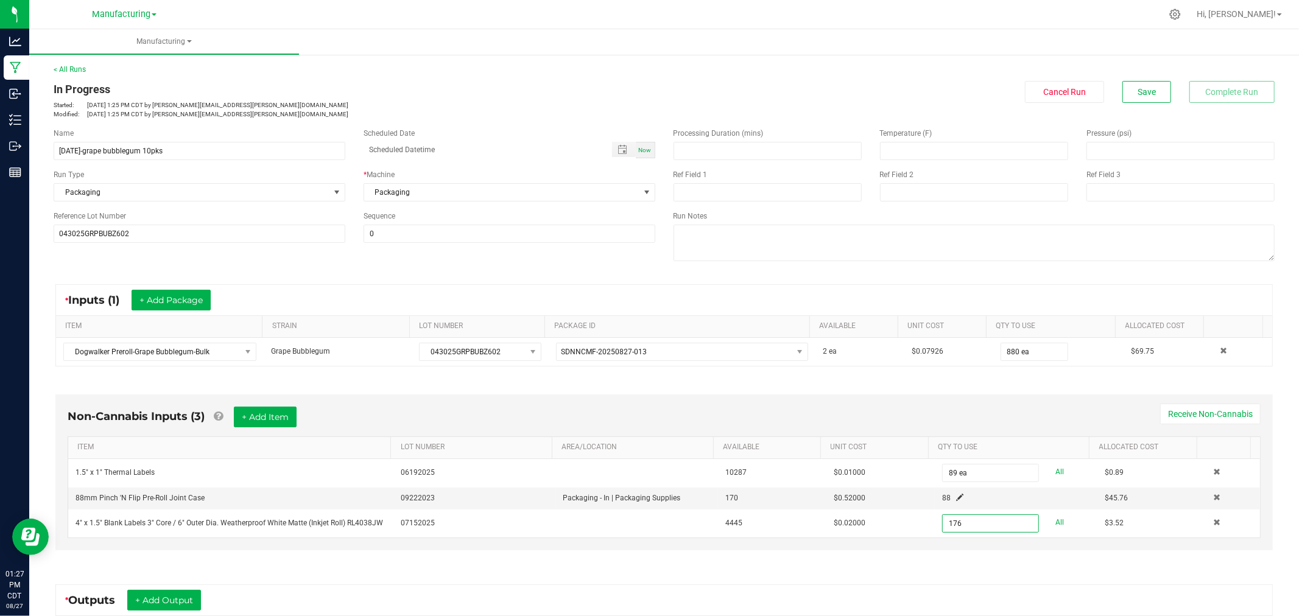
type input "176 ea"
click at [740, 390] on div "Non-Cannabis Inputs (3) + Add Item Receive Non-Cannabis ITEM LOT NUMBER AREA/LO…" at bounding box center [663, 476] width 1239 height 196
click at [269, 418] on button "+ Add Item" at bounding box center [265, 417] width 63 height 21
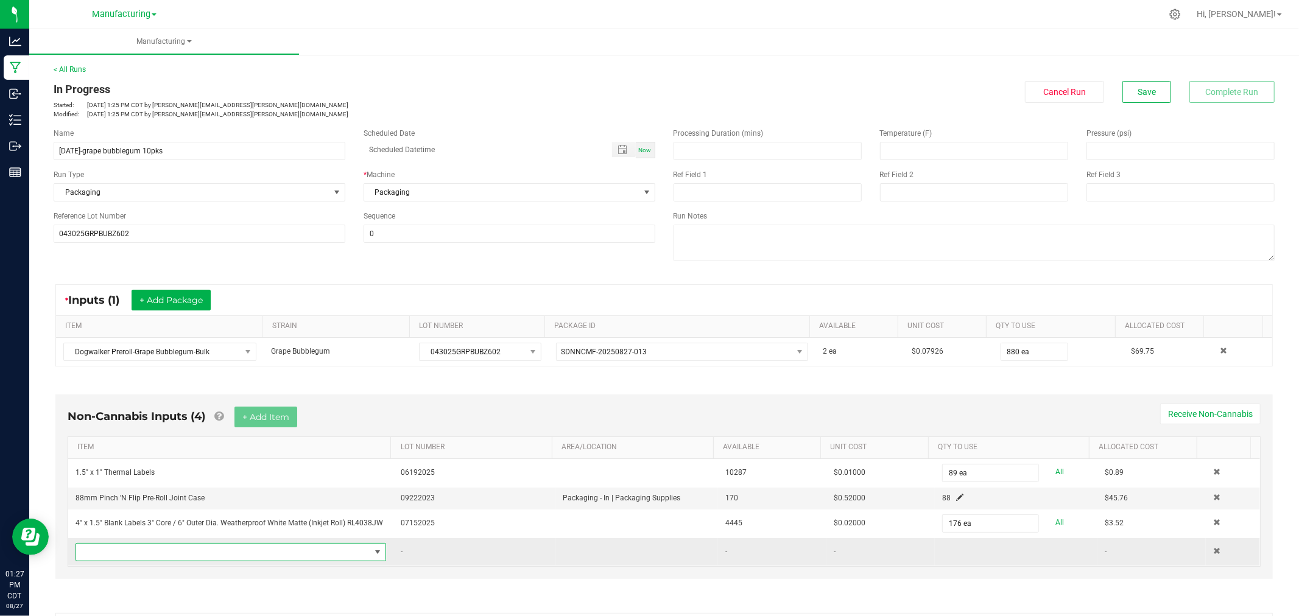
click at [250, 555] on span "NO DATA FOUND" at bounding box center [223, 552] width 294 height 17
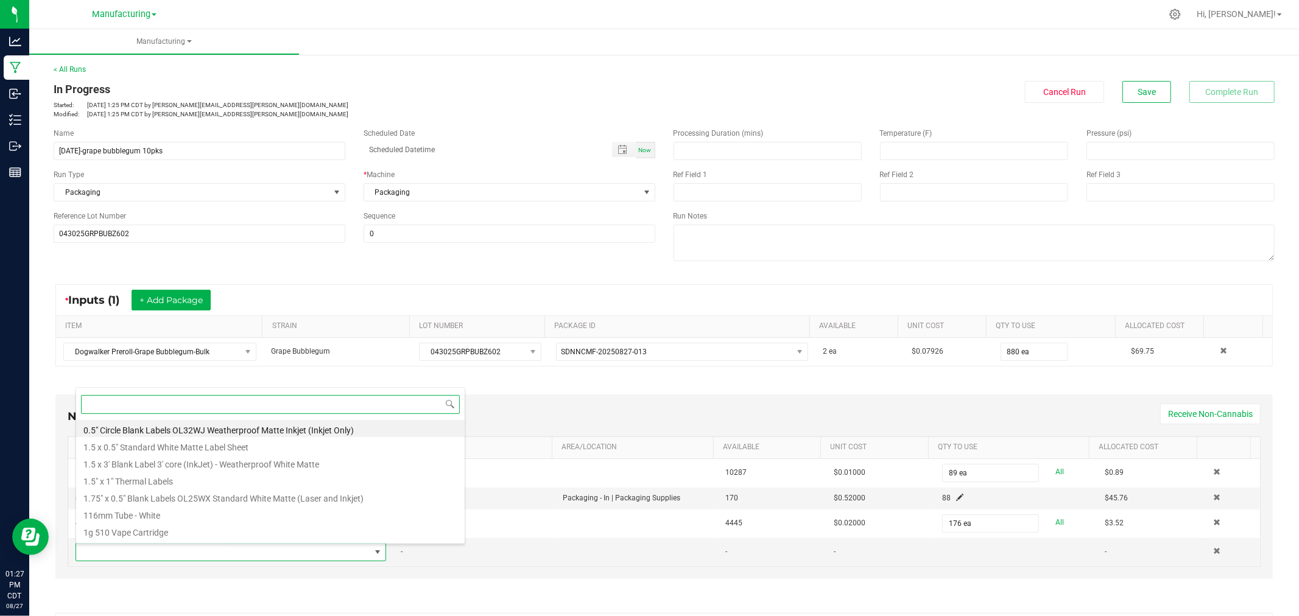
drag, startPoint x: 202, startPoint y: 482, endPoint x: 276, endPoint y: 579, distance: 122.5
click at [276, 579] on body "Analytics Manufacturing Inbound Inventory Outbound Reports 01:27 PM CDT [DATE] …" at bounding box center [649, 308] width 1299 height 616
click at [276, 579] on div "Non-Cannabis Inputs (4) + Add Item Receive Non-Cannabis ITEM LOT NUMBER AREA/LO…" at bounding box center [663, 487] width 1217 height 184
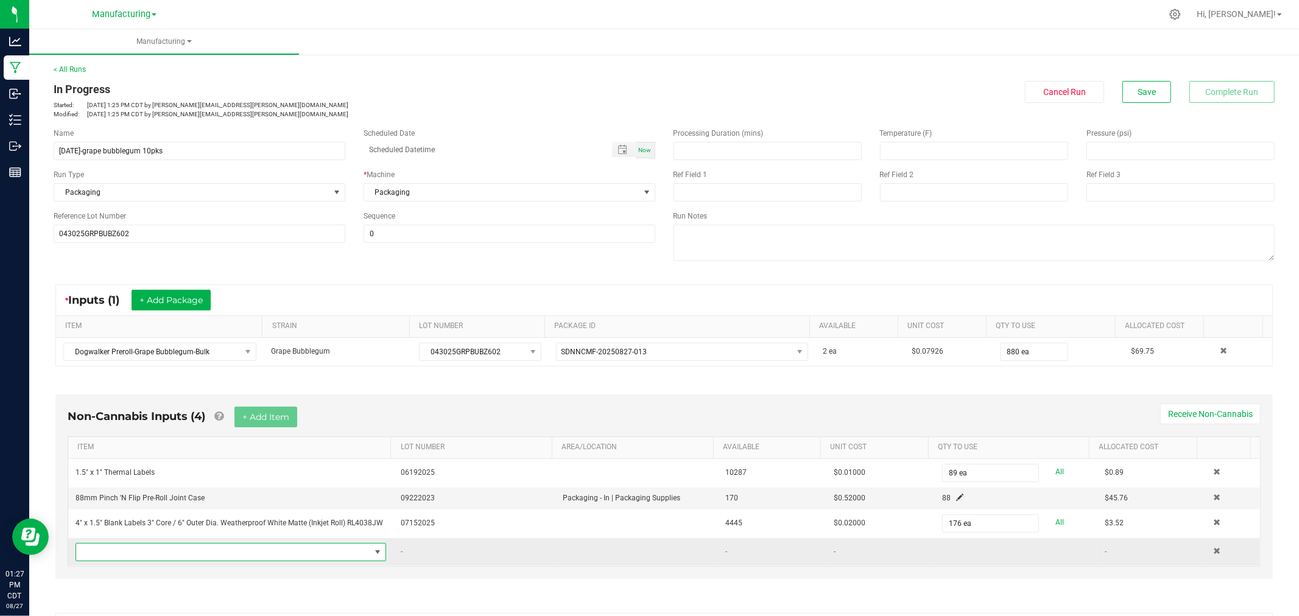
click at [192, 558] on span "NO DATA FOUND" at bounding box center [223, 552] width 294 height 17
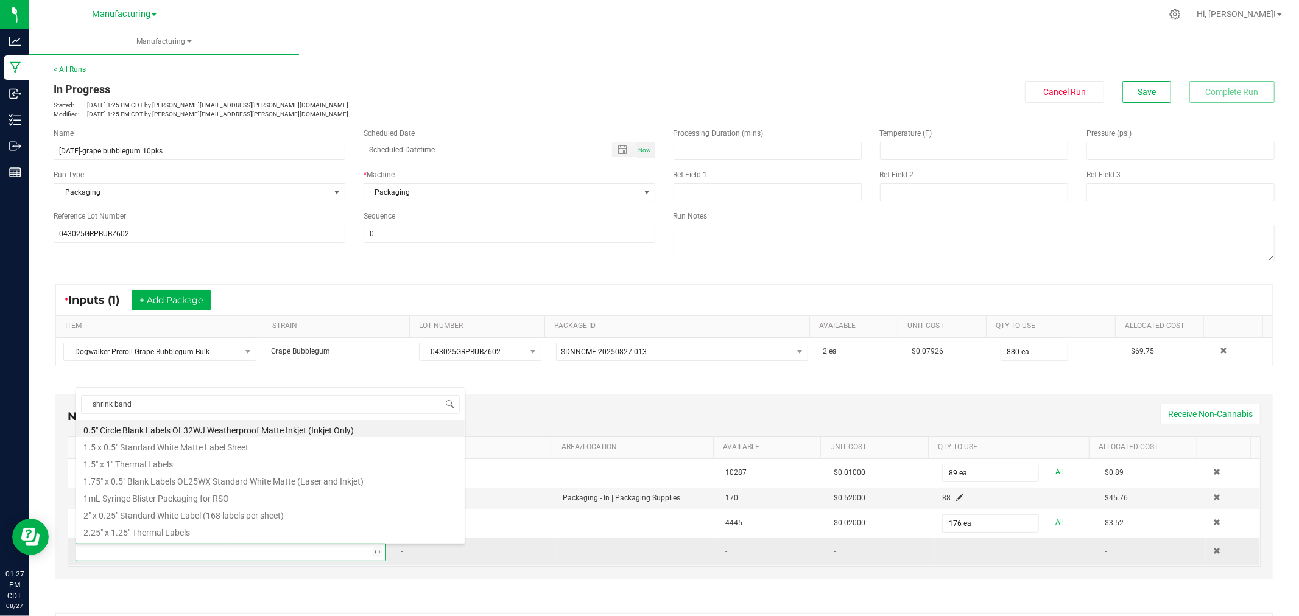
type input "shrink bands"
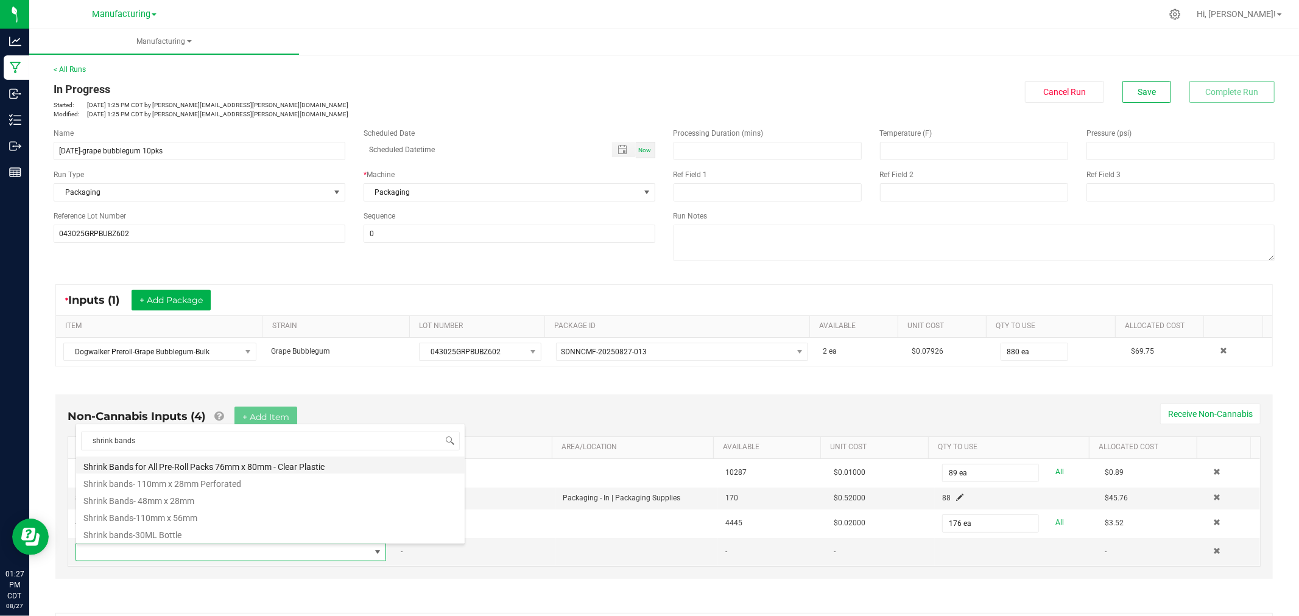
click at [165, 465] on li "Shrink Bands for All Pre-Roll Packs 76mm x 80mm - Clear Plastic" at bounding box center [270, 465] width 388 height 17
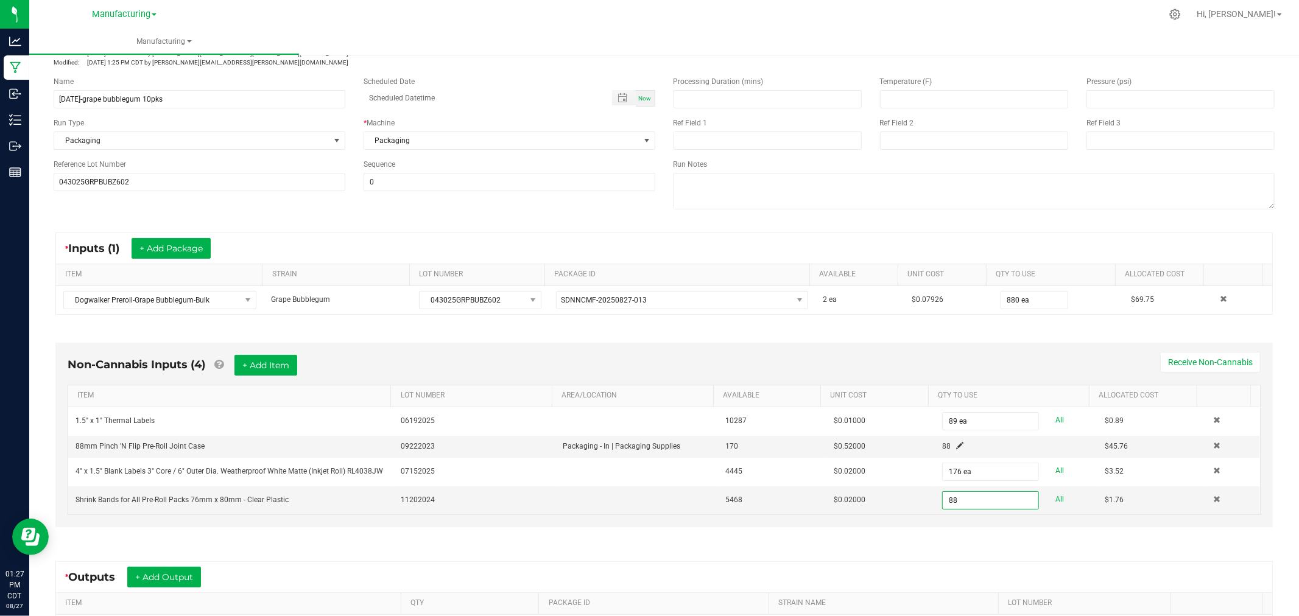
scroll to position [68, 0]
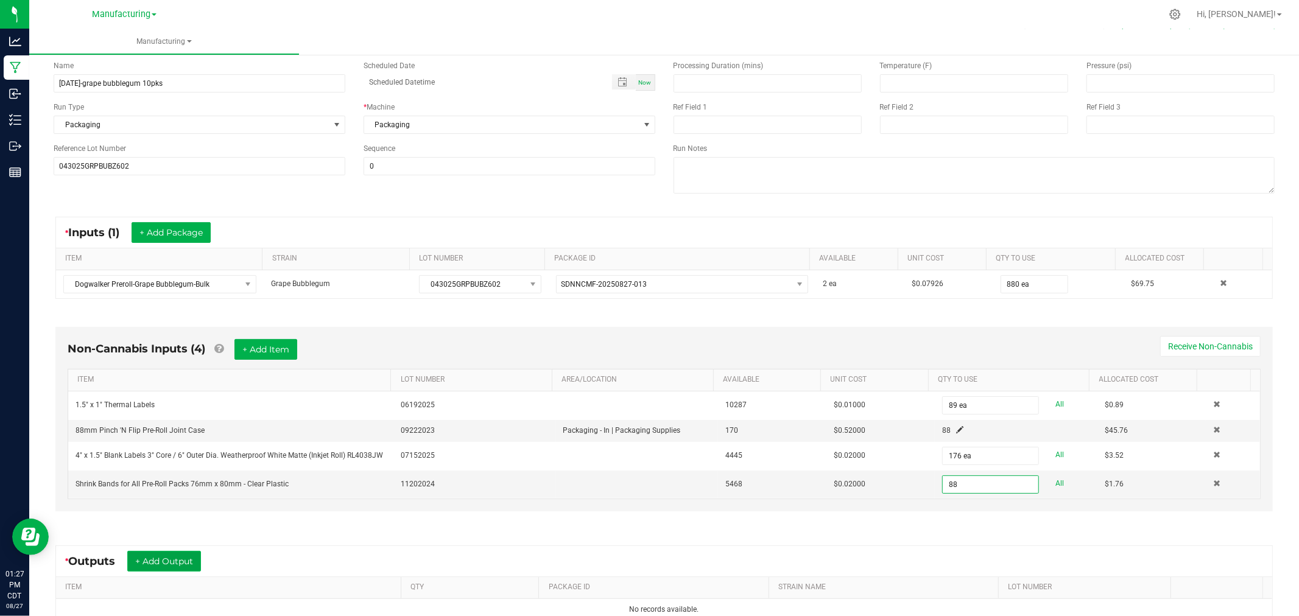
type input "88 ea"
click at [177, 564] on button "+ Add Output" at bounding box center [164, 561] width 74 height 21
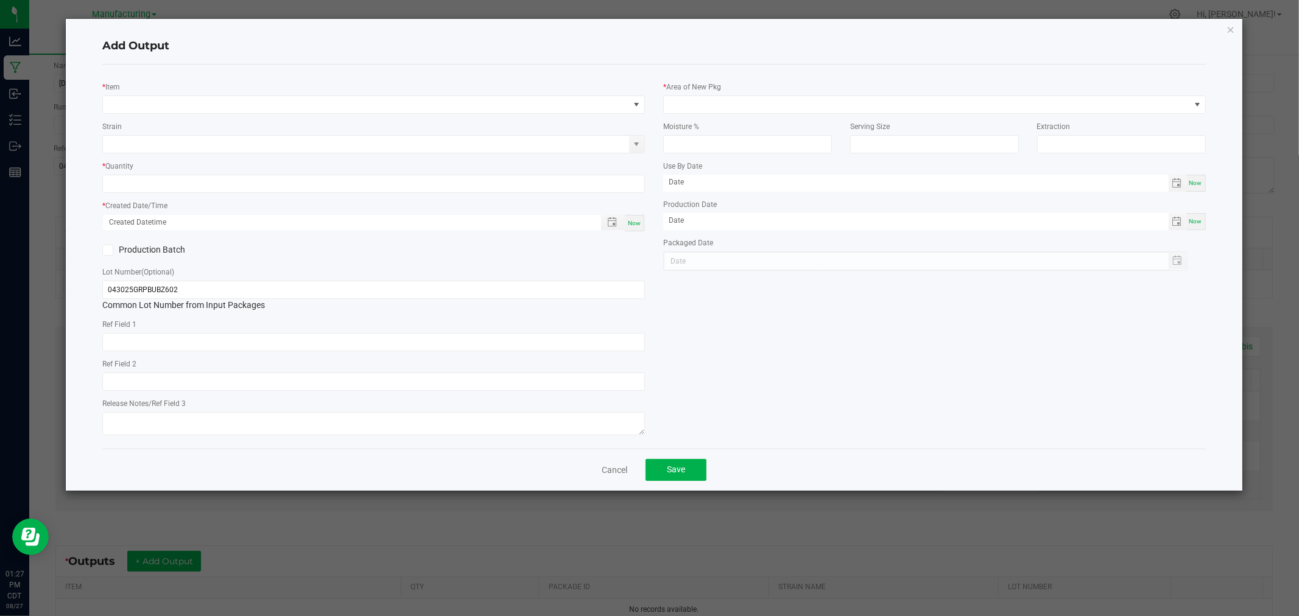
click at [332, 91] on div "* Item" at bounding box center [373, 96] width 543 height 33
click at [329, 99] on span "NO DATA FOUND" at bounding box center [366, 104] width 526 height 17
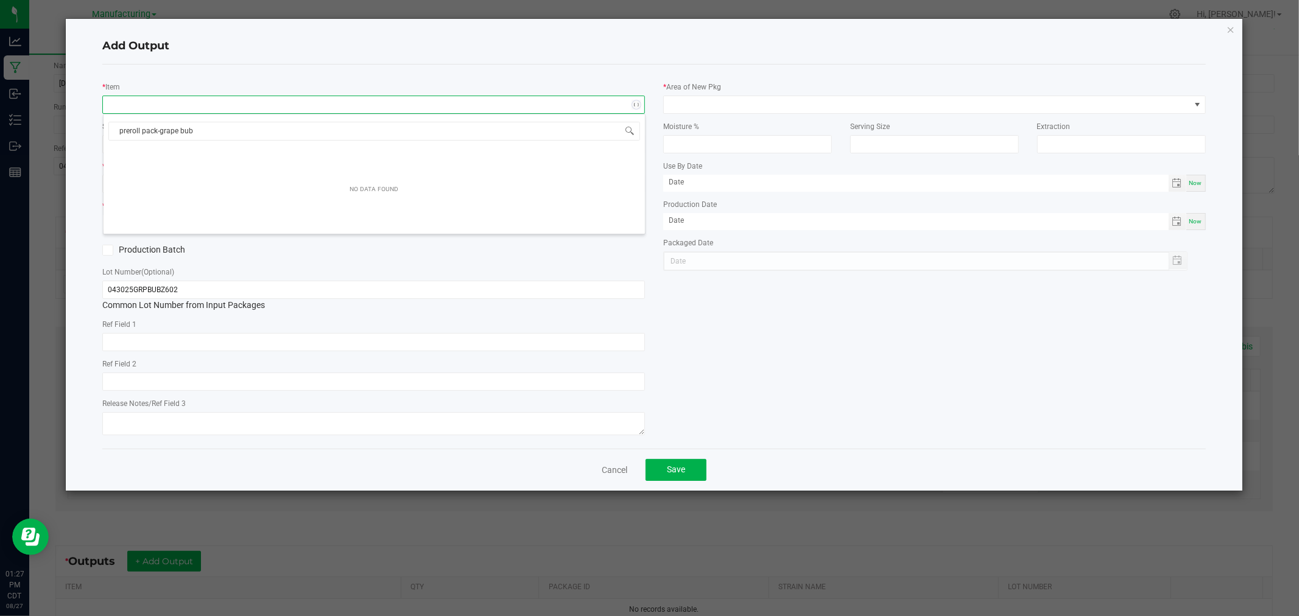
type input "preroll pack-grape [PERSON_NAME]"
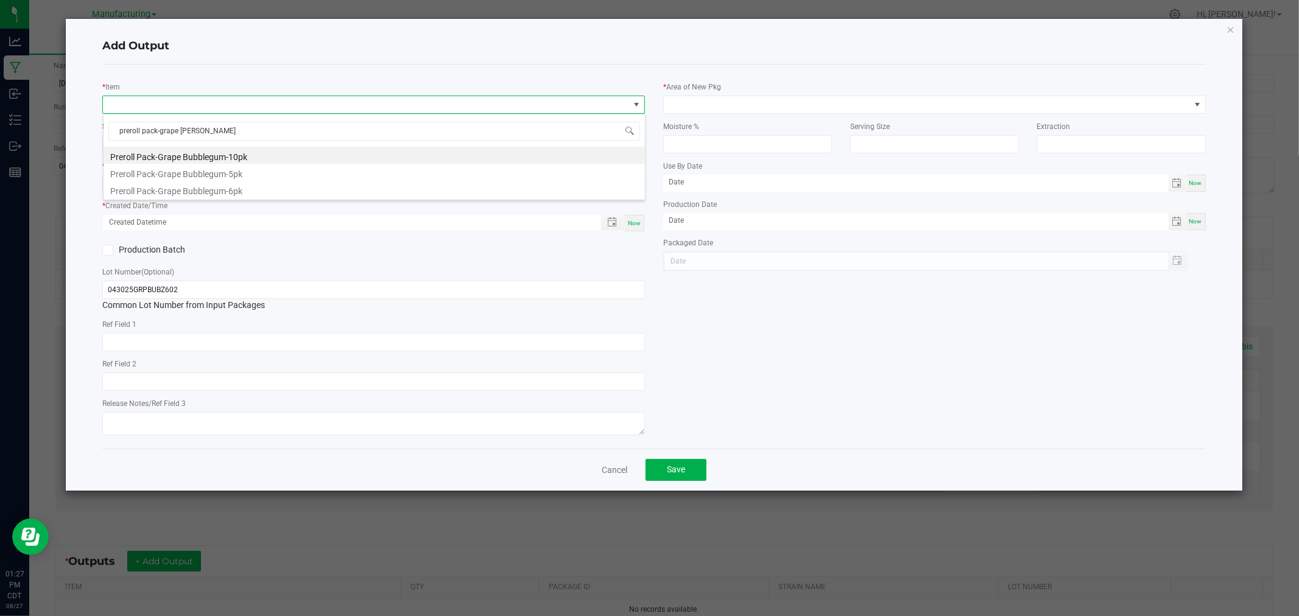
click at [247, 156] on li "Preroll Pack-Grape Bubblegum-10pk" at bounding box center [374, 155] width 541 height 17
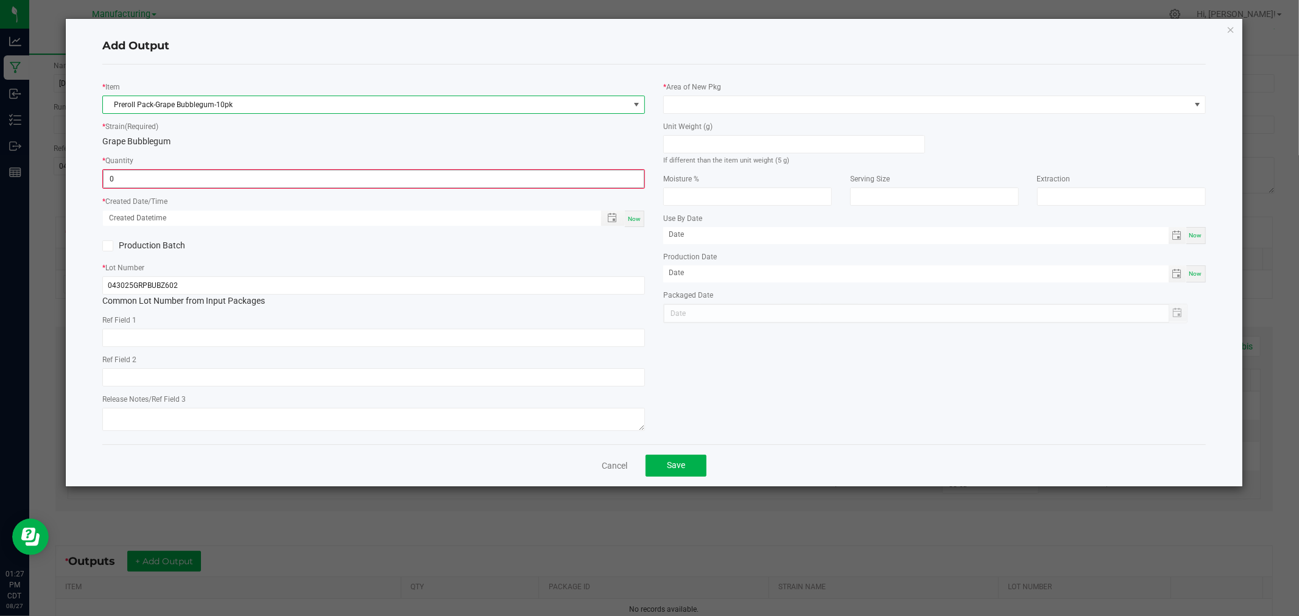
click at [261, 177] on input "0" at bounding box center [374, 178] width 540 height 17
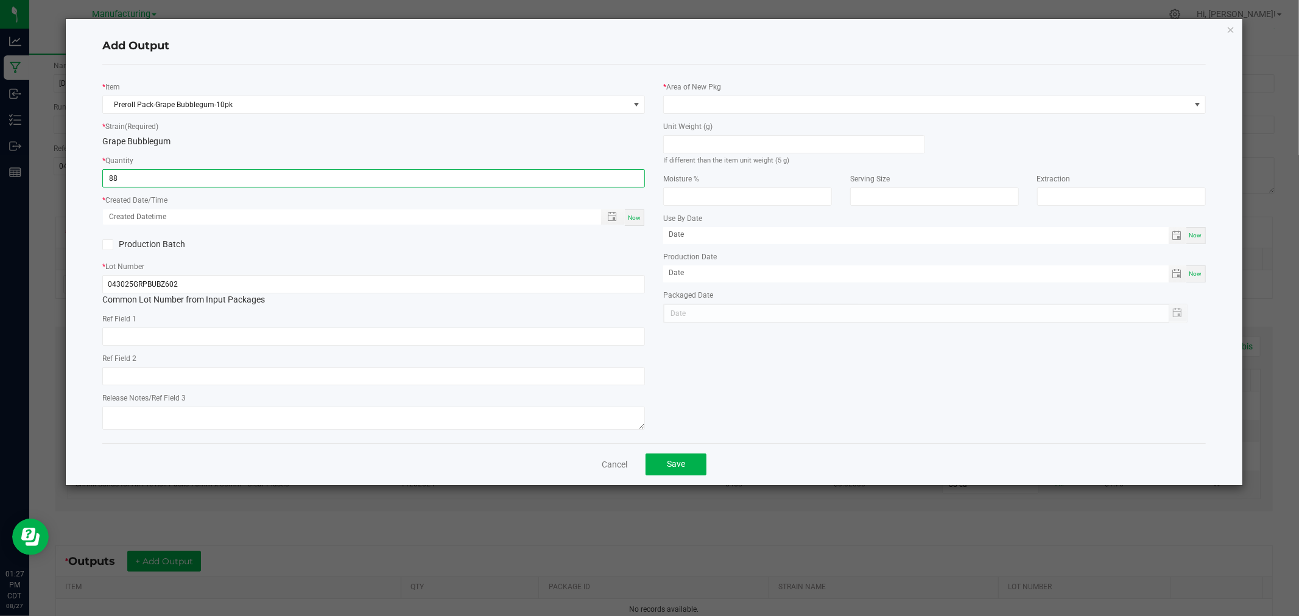
type input "88 ea"
click at [631, 216] on span "Now" at bounding box center [634, 217] width 13 height 7
type input "[DATE] 1:27 PM"
type input "[DATE]"
click at [717, 152] on input at bounding box center [794, 144] width 261 height 17
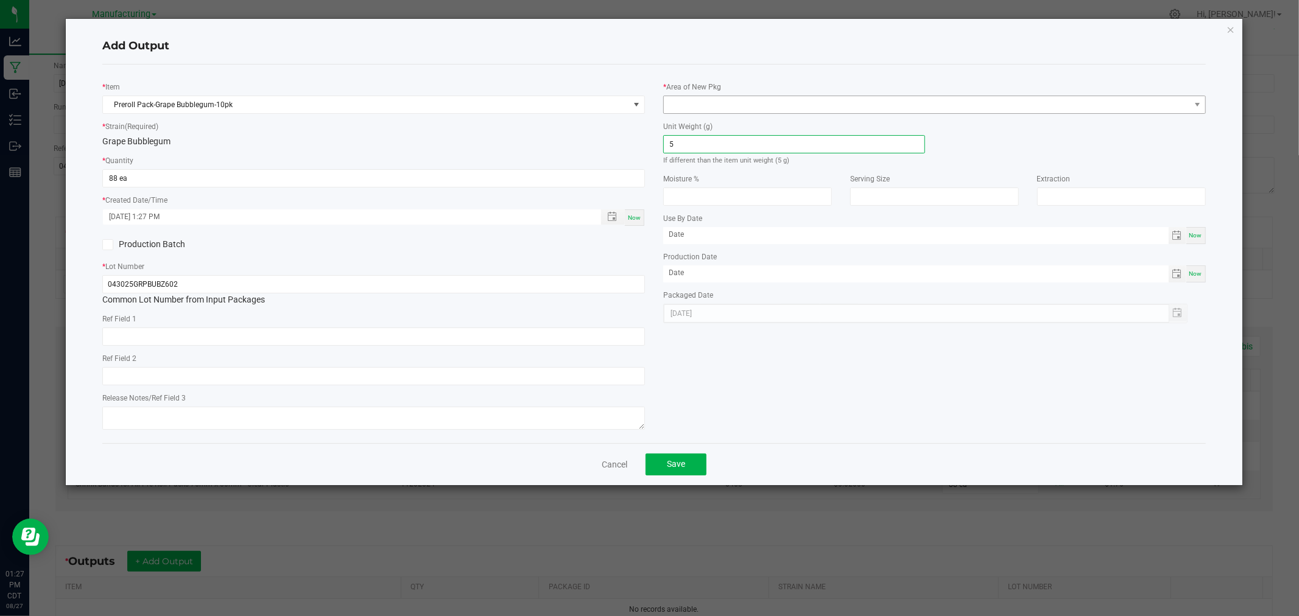
type input "5"
click at [873, 102] on span at bounding box center [927, 104] width 526 height 17
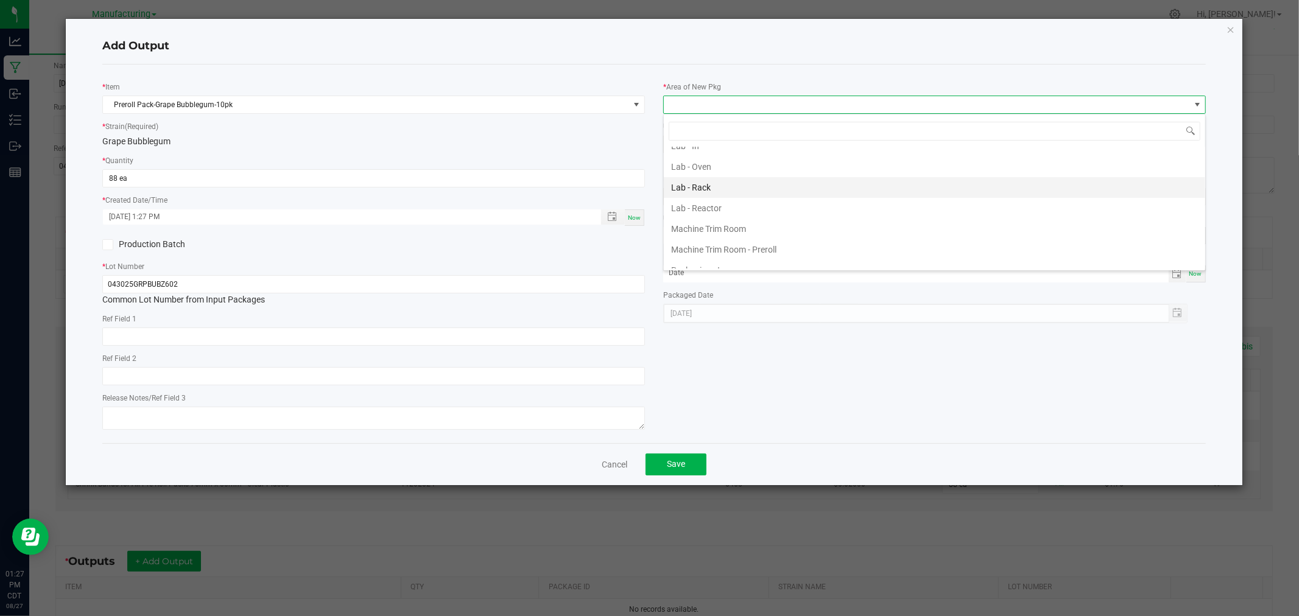
scroll to position [338, 0]
click at [775, 230] on li "Packaging - Processing" at bounding box center [934, 233] width 541 height 21
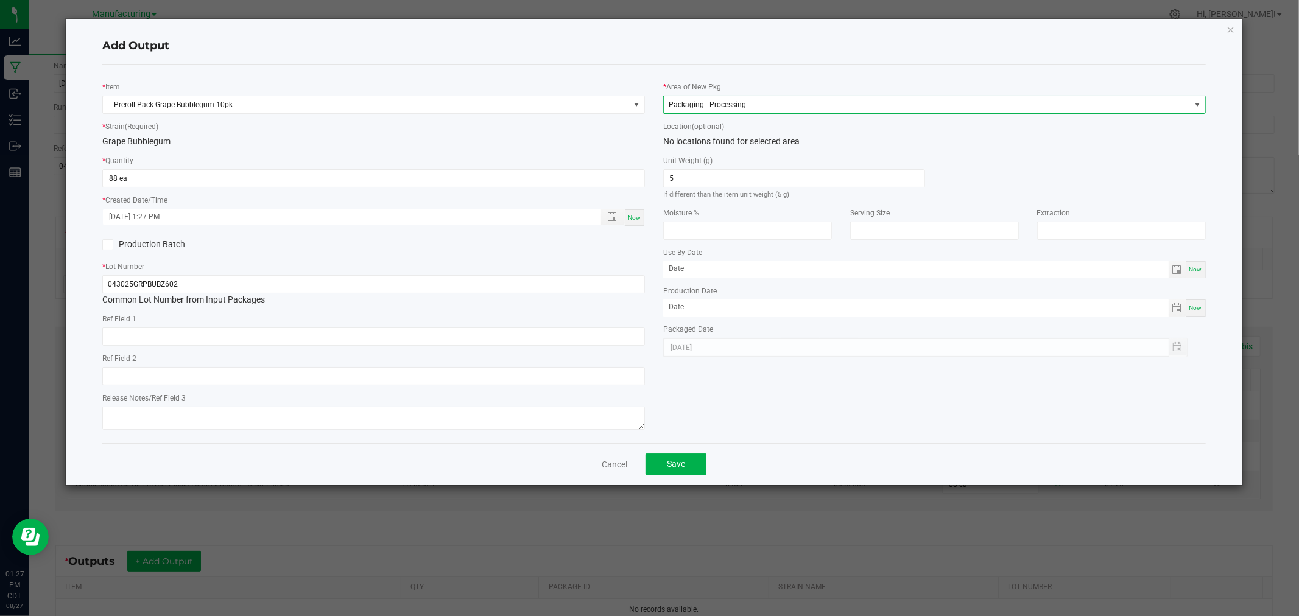
click at [751, 53] on h4 "Add Output" at bounding box center [653, 46] width 1103 height 16
click at [684, 462] on span "Save" at bounding box center [676, 464] width 18 height 10
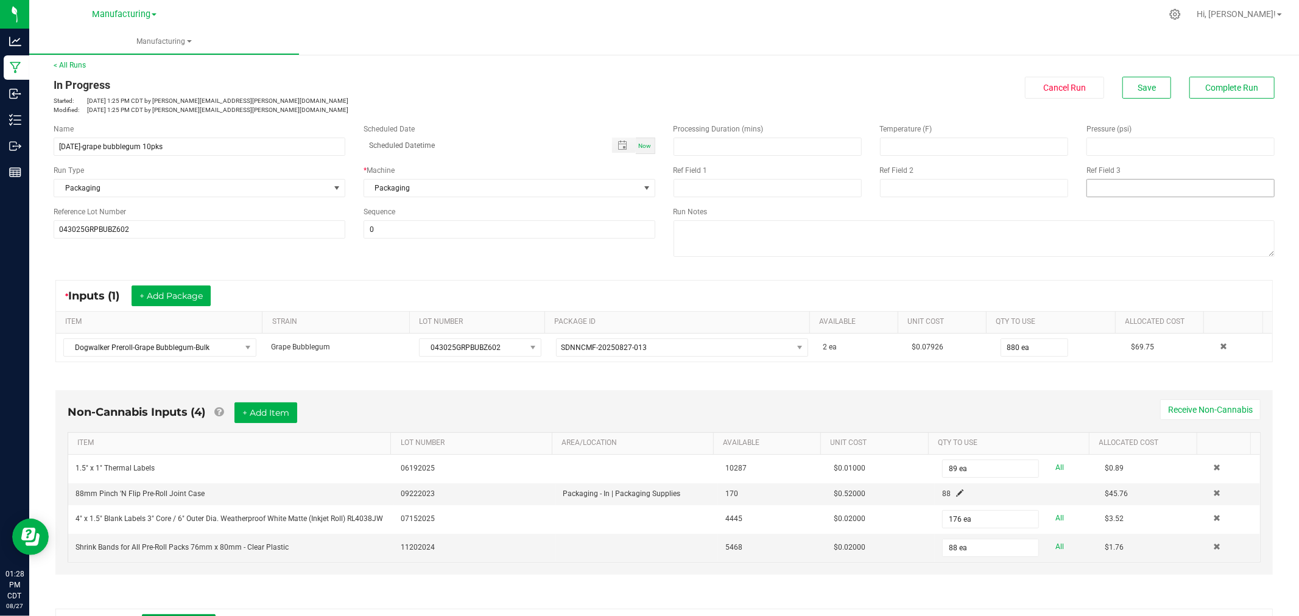
scroll to position [0, 0]
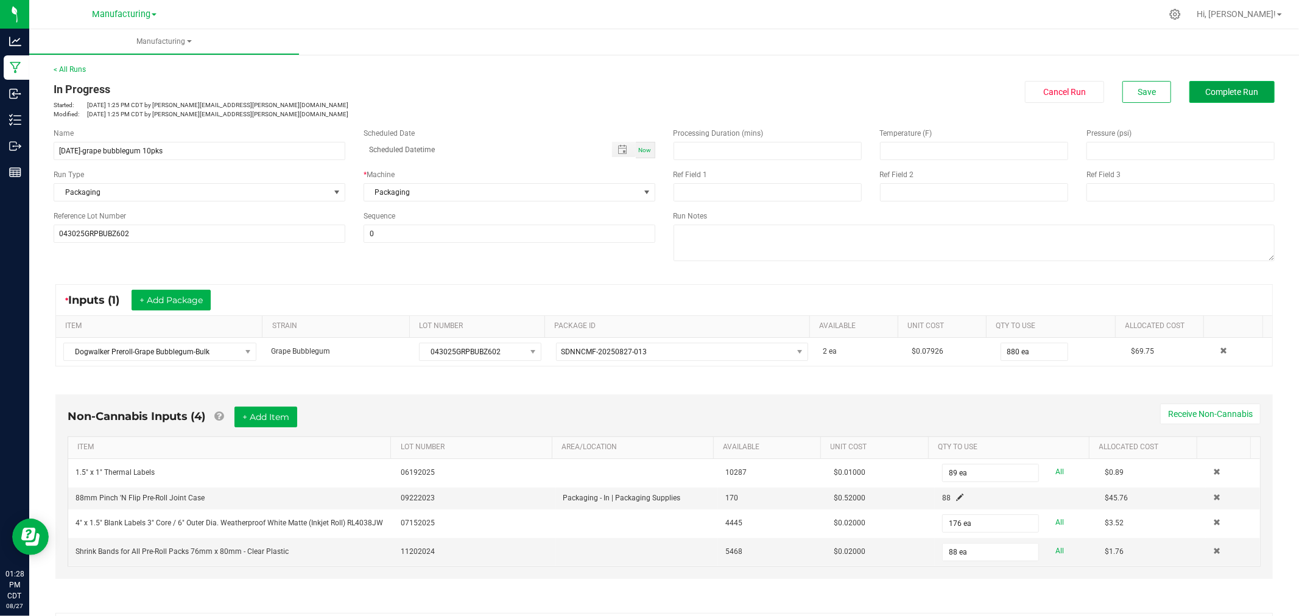
click at [1225, 92] on span "Complete Run" at bounding box center [1232, 92] width 53 height 10
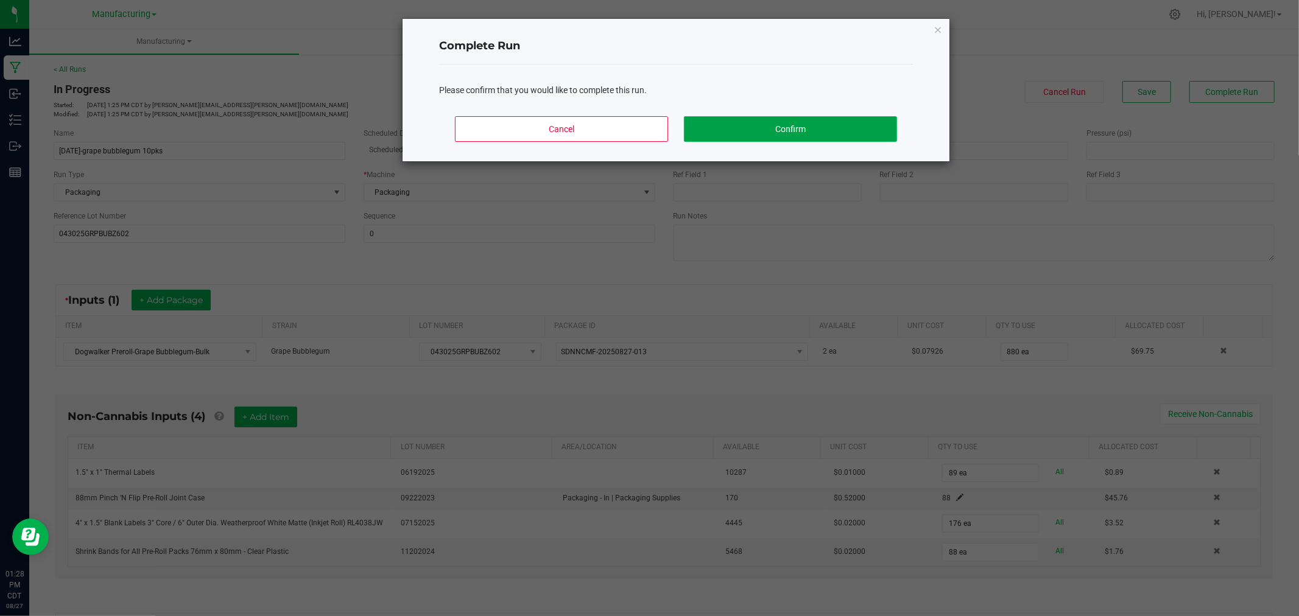
click at [746, 130] on button "Confirm" at bounding box center [790, 129] width 213 height 26
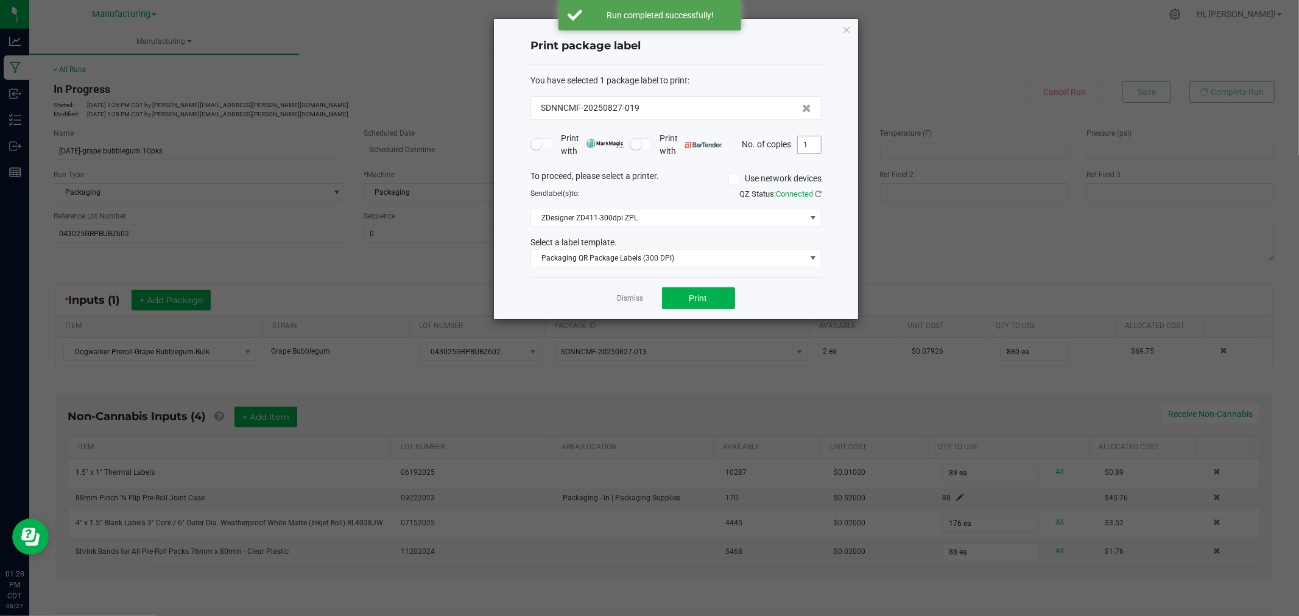
click at [811, 147] on input "1" at bounding box center [809, 144] width 23 height 17
type input "89"
click at [703, 303] on button "Print" at bounding box center [698, 298] width 73 height 22
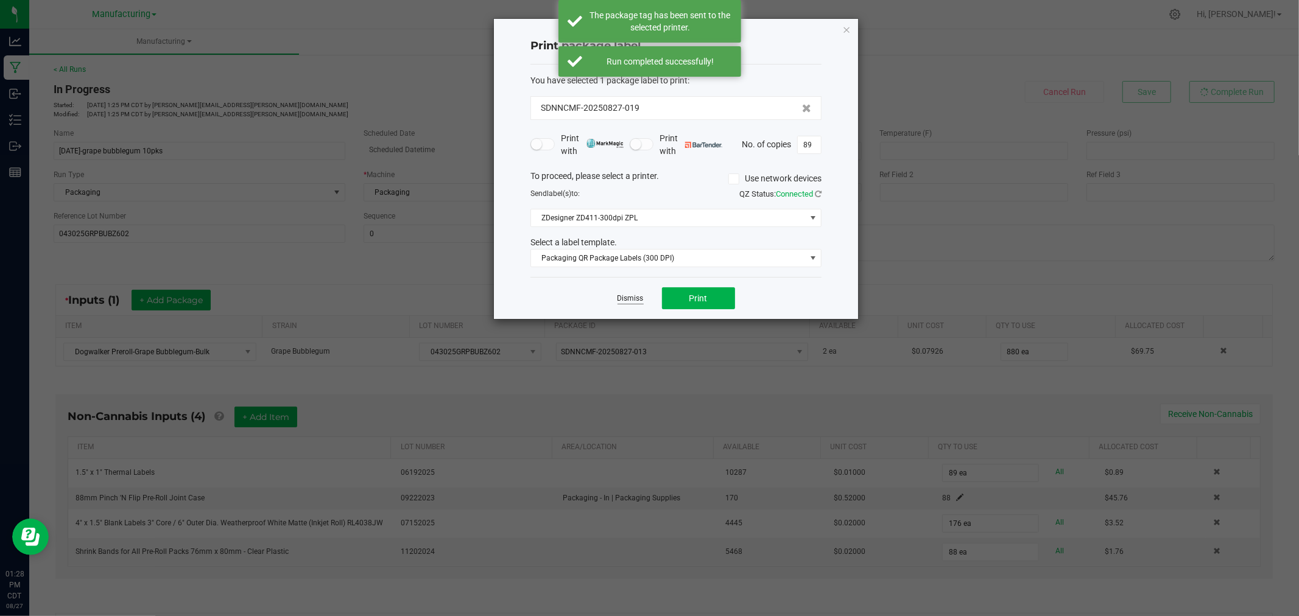
click at [637, 297] on link "Dismiss" at bounding box center [630, 298] width 26 height 10
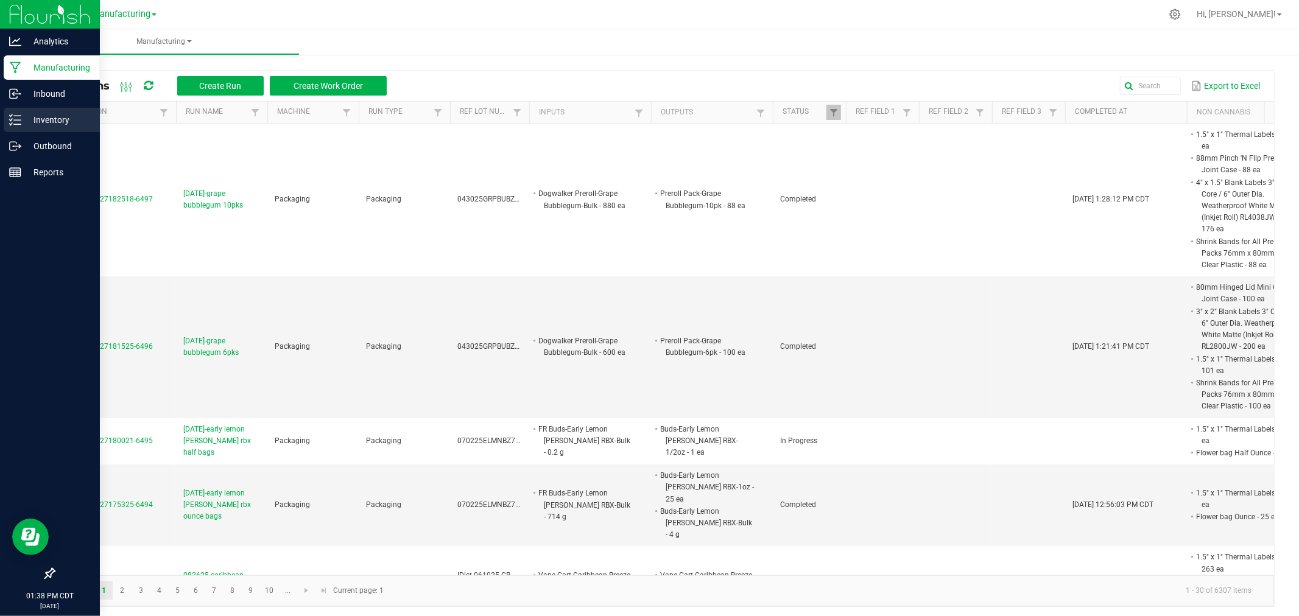
click at [35, 114] on p "Inventory" at bounding box center [57, 120] width 73 height 15
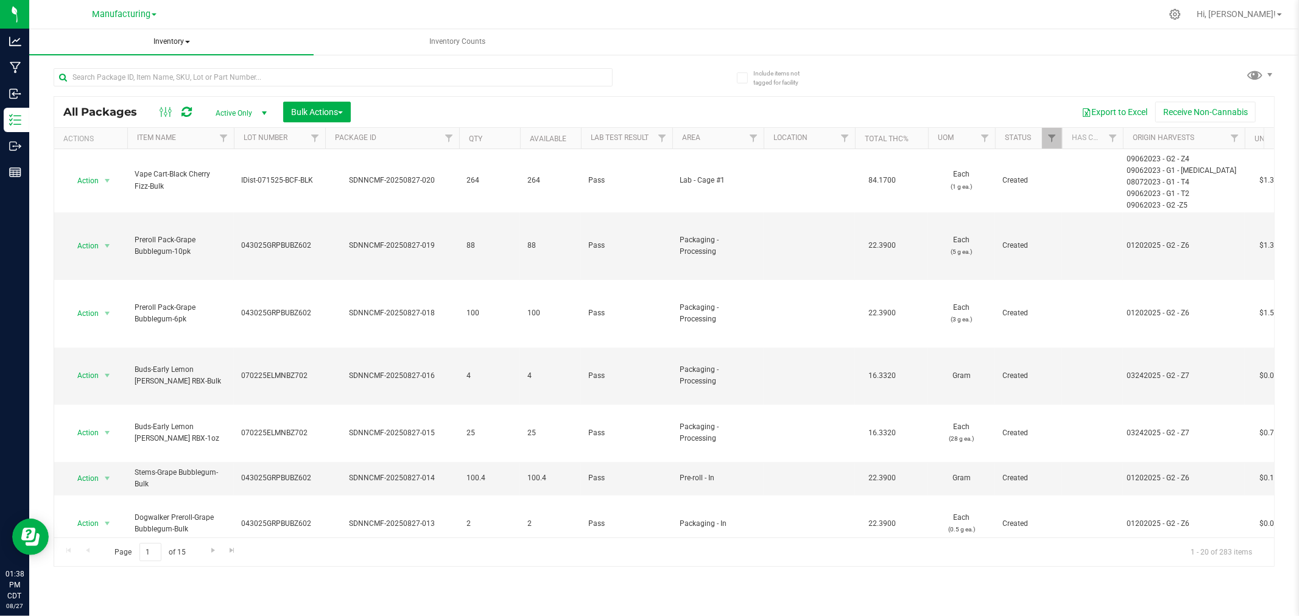
click at [177, 40] on span "Inventory" at bounding box center [171, 42] width 284 height 26
click at [126, 84] on li "All inventory" at bounding box center [171, 87] width 284 height 15
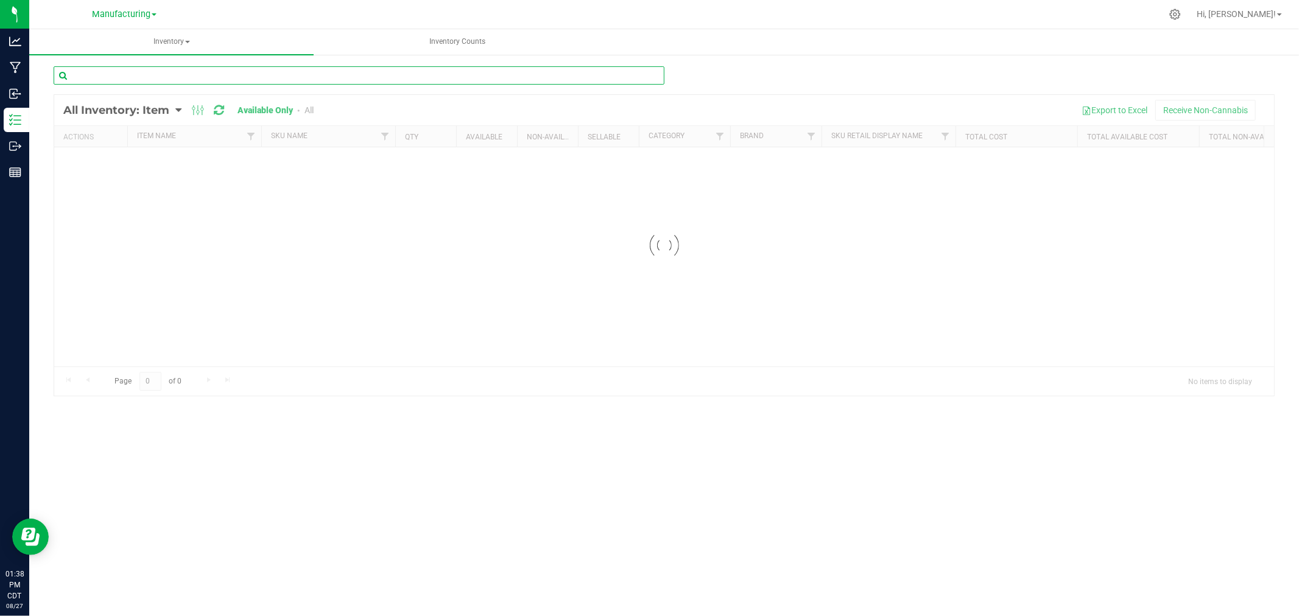
click at [279, 76] on input "text" at bounding box center [359, 75] width 611 height 18
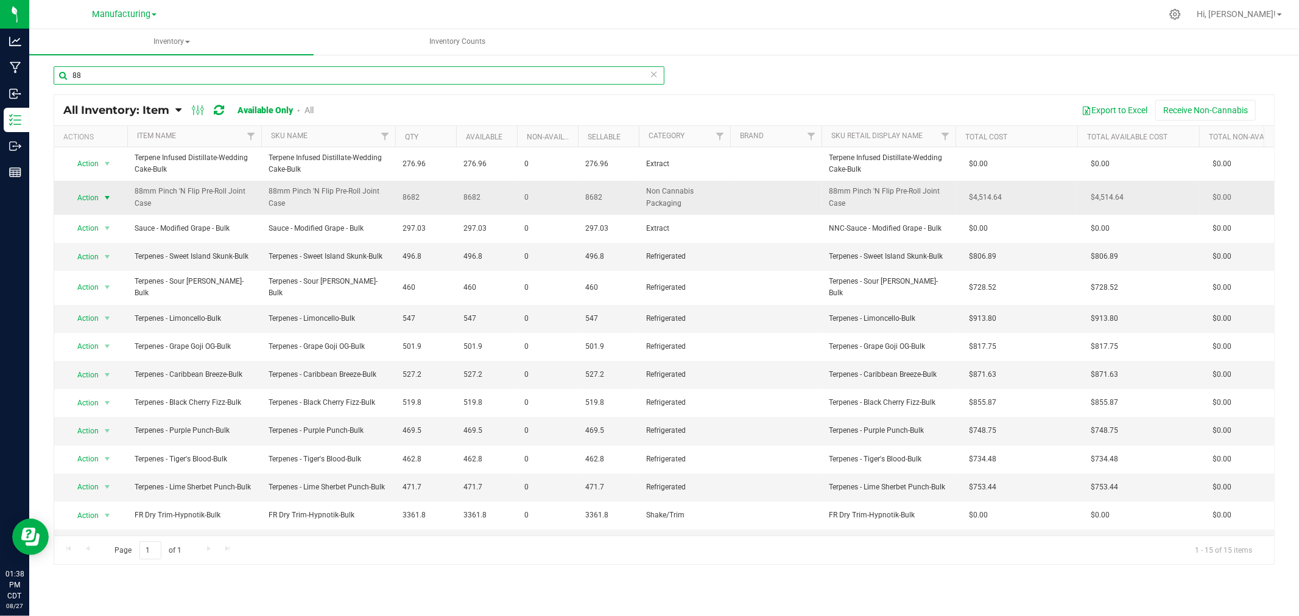
type input "88"
click at [89, 194] on span "Action" at bounding box center [82, 197] width 33 height 17
click at [116, 257] on li "Locate inventory" at bounding box center [106, 254] width 78 height 18
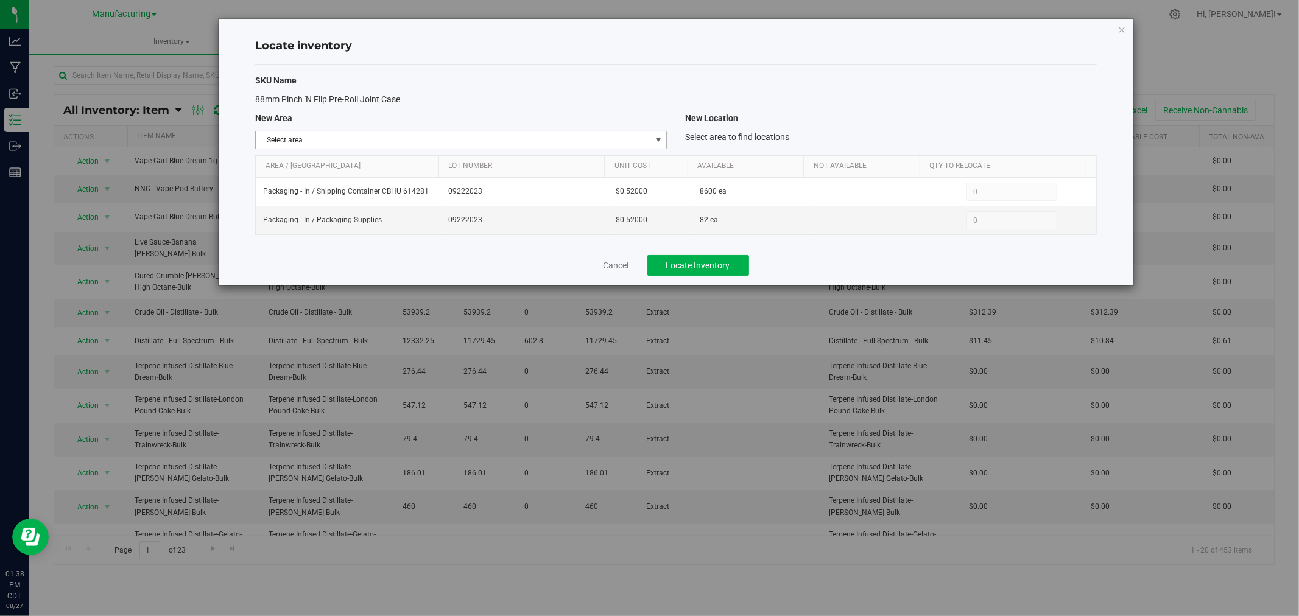
click at [610, 139] on span "Select area" at bounding box center [453, 140] width 395 height 17
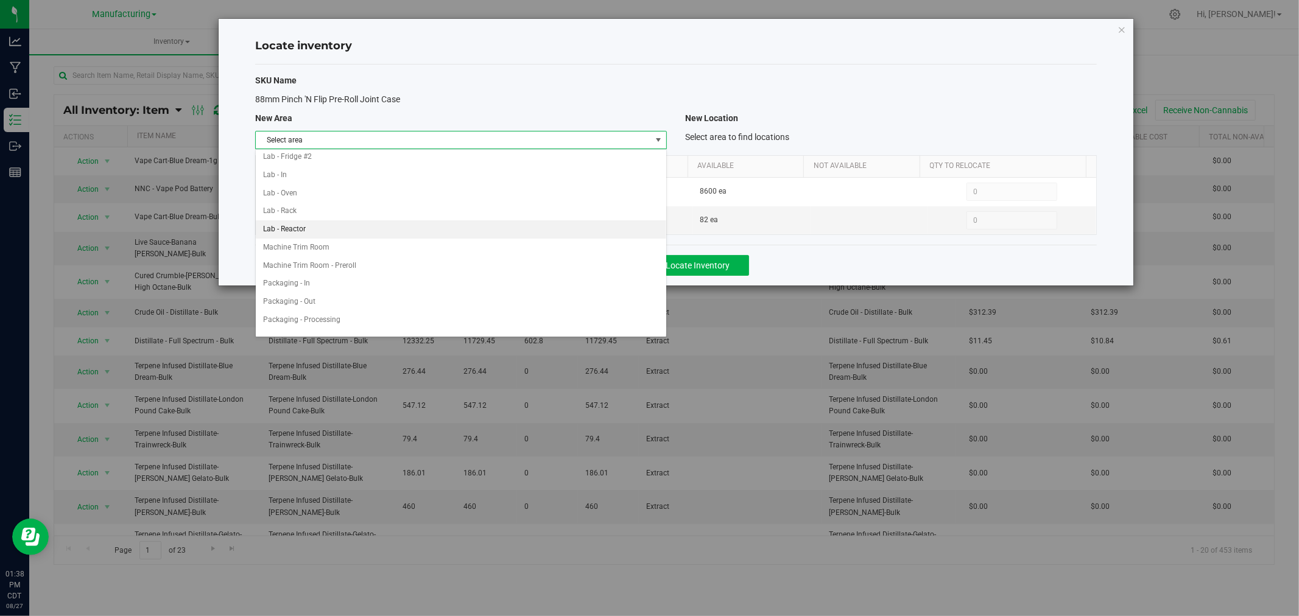
scroll to position [270, 0]
click at [338, 223] on li "Packaging - In" at bounding box center [461, 216] width 410 height 18
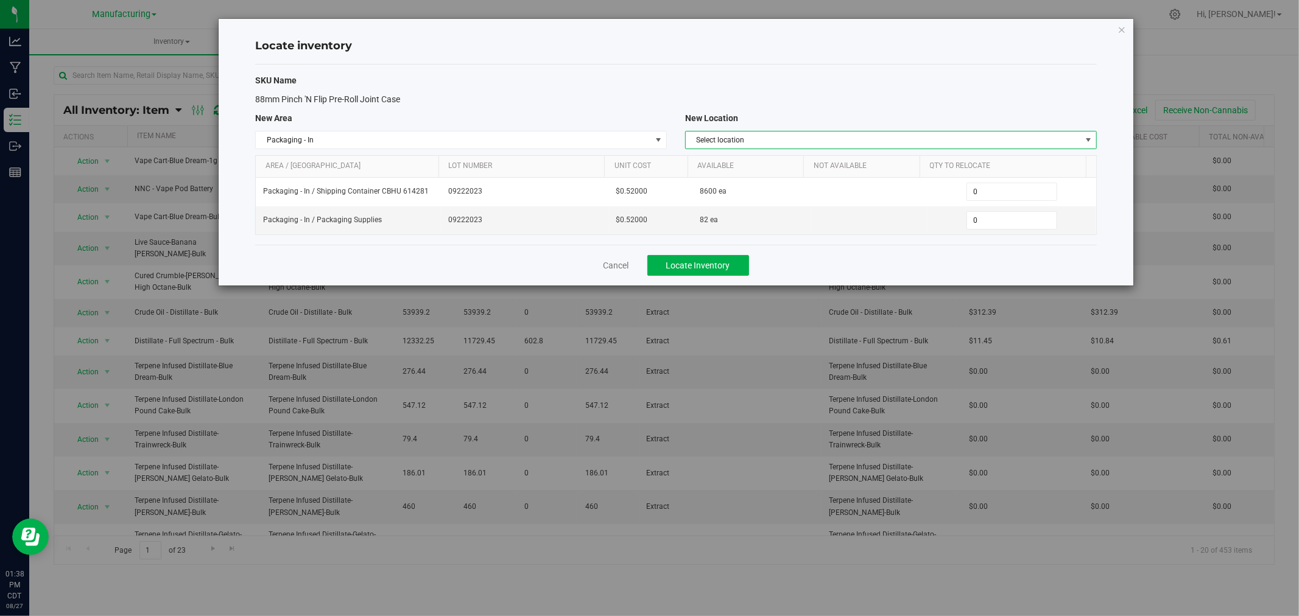
click at [703, 144] on span "Select location" at bounding box center [883, 140] width 395 height 17
click at [751, 107] on div "SKU Name 88mm Pinch 'N Flip Pre-Roll Joint Case New Area New Location Packaging…" at bounding box center [675, 155] width 841 height 180
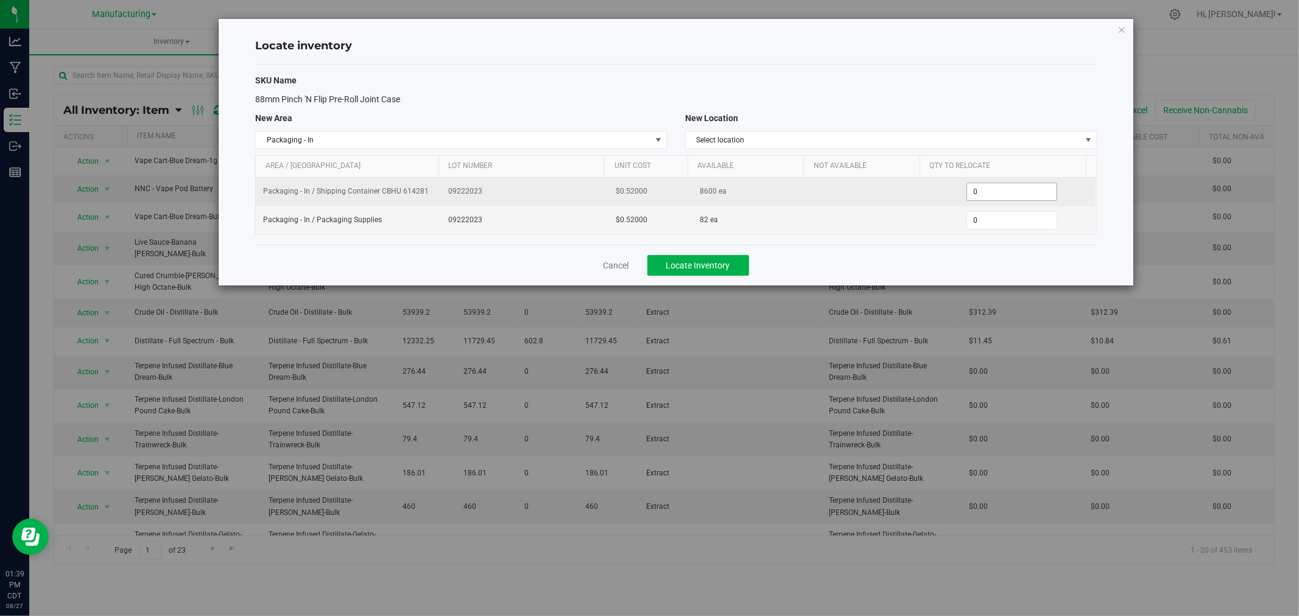
click at [1012, 189] on span "0 0" at bounding box center [1011, 192] width 91 height 18
type input "100"
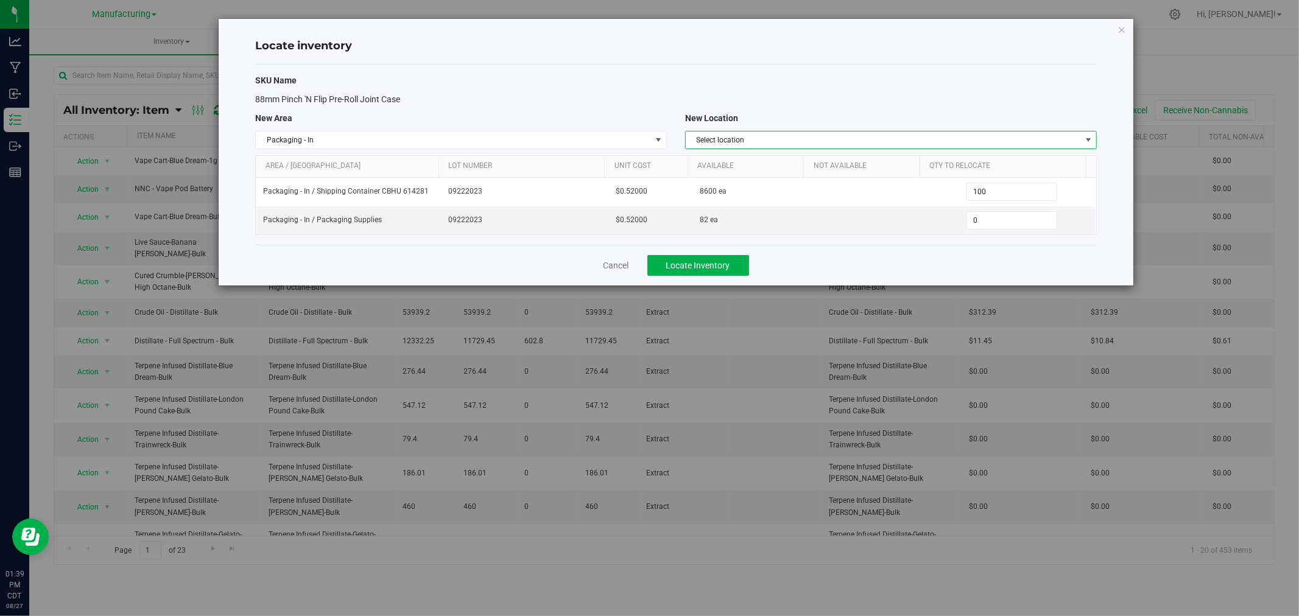
click at [885, 138] on span "Select location" at bounding box center [883, 140] width 395 height 17
click at [811, 217] on li "Packaging Supplies" at bounding box center [891, 215] width 410 height 18
type input "0"
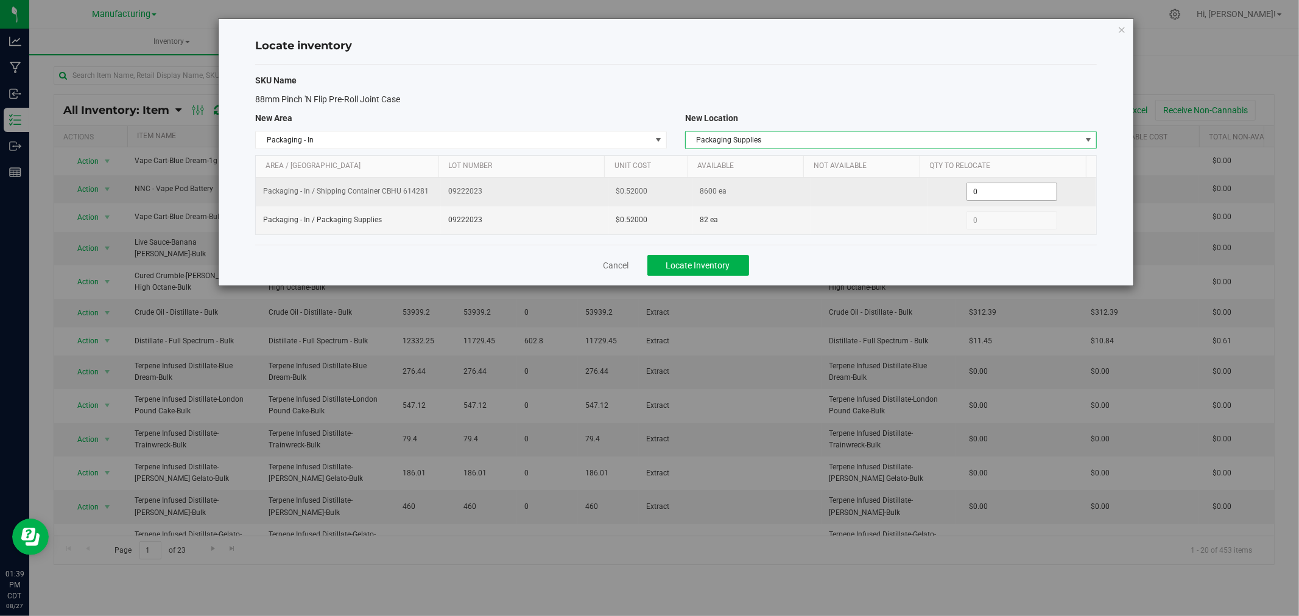
click at [982, 192] on span "0 0" at bounding box center [1011, 192] width 91 height 18
type input "100"
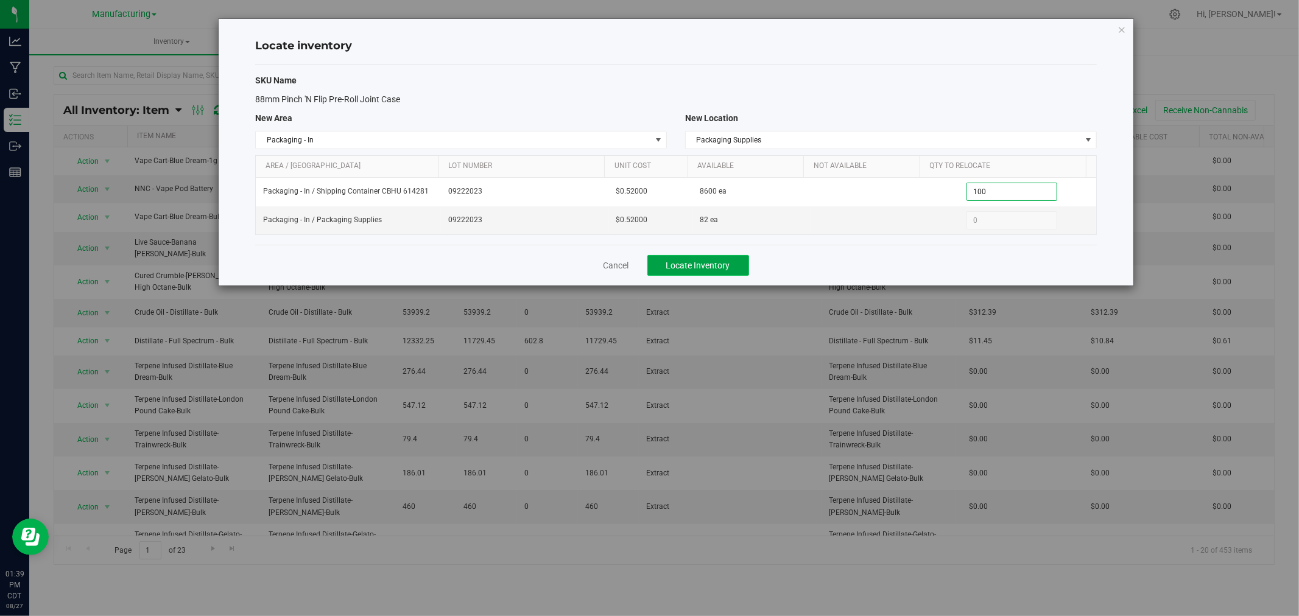
type input "100"
click at [723, 261] on span "Locate Inventory" at bounding box center [698, 266] width 64 height 10
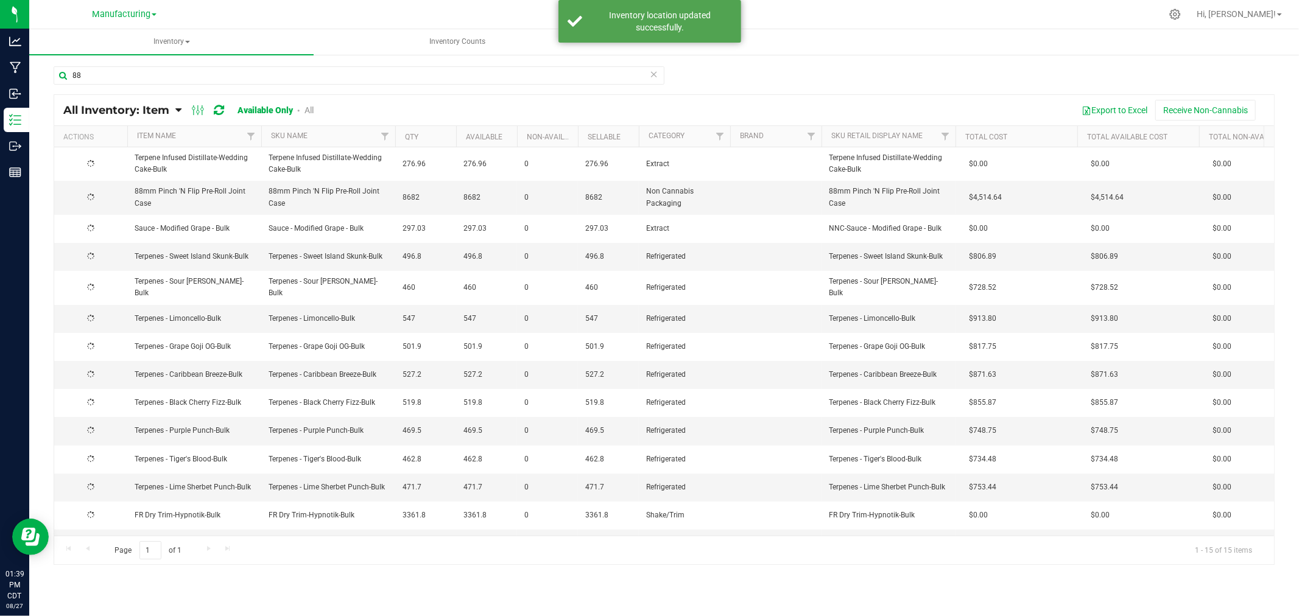
click at [653, 74] on icon at bounding box center [654, 73] width 9 height 15
click at [592, 75] on input "text" at bounding box center [359, 75] width 611 height 18
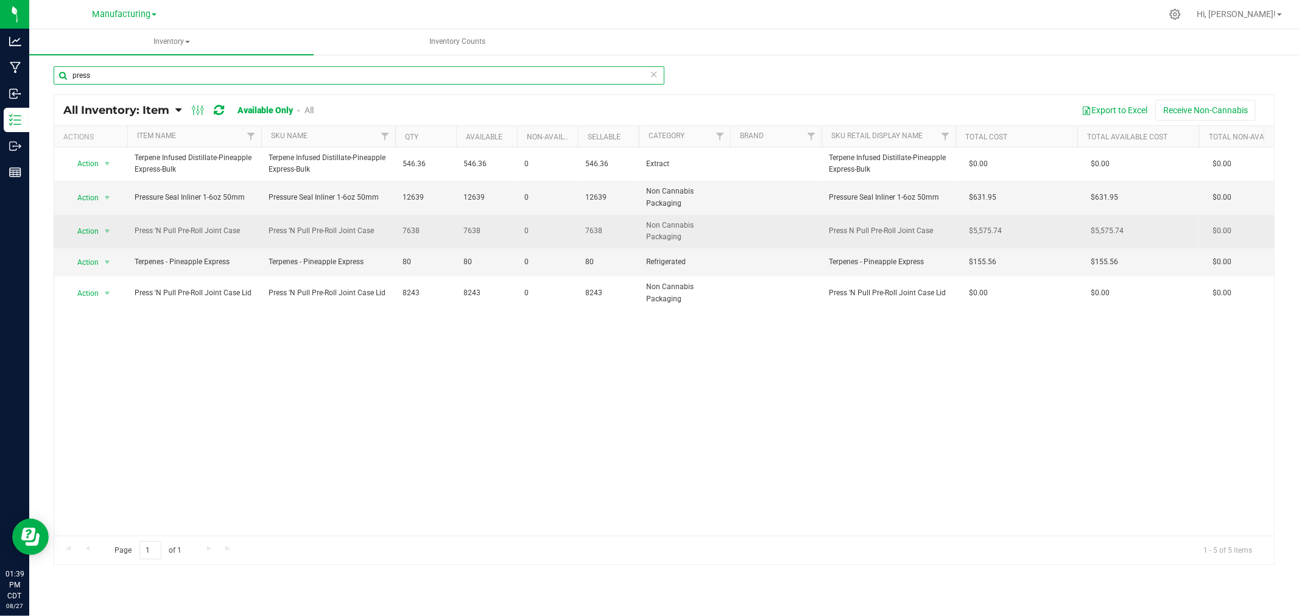
type input "press"
click at [104, 217] on td "Action Action Adjust qty Global inventory Locate inventory Print product labels…" at bounding box center [90, 231] width 73 height 33
click at [107, 228] on span "select" at bounding box center [107, 232] width 10 height 10
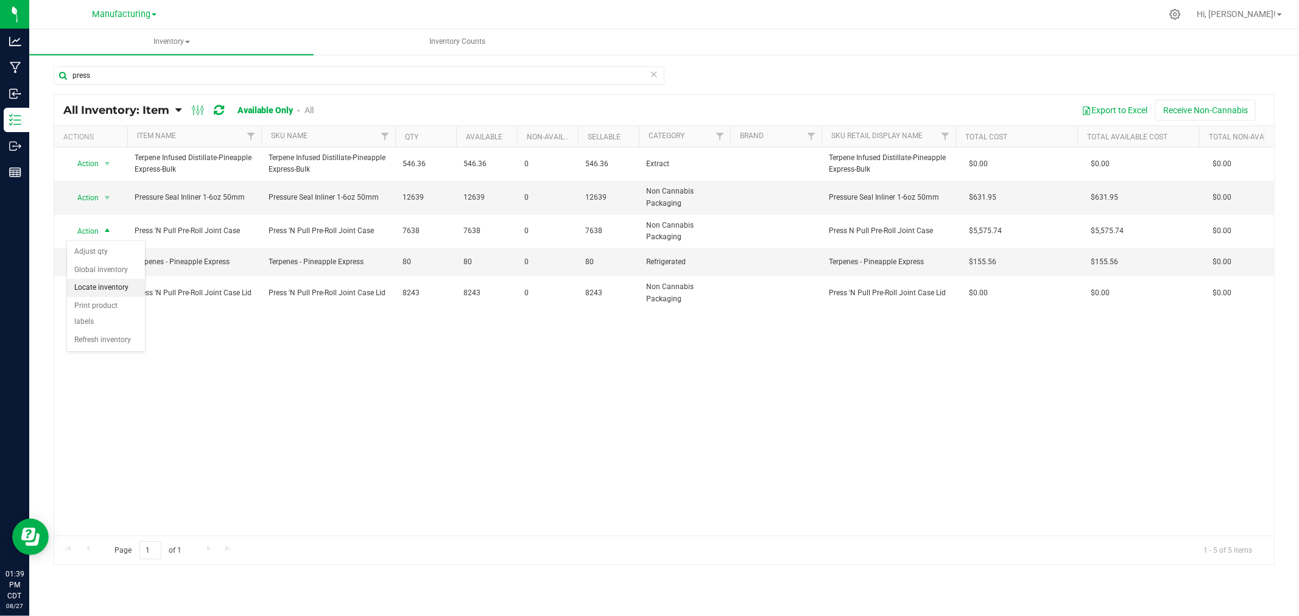
click at [110, 284] on li "Locate inventory" at bounding box center [106, 288] width 78 height 18
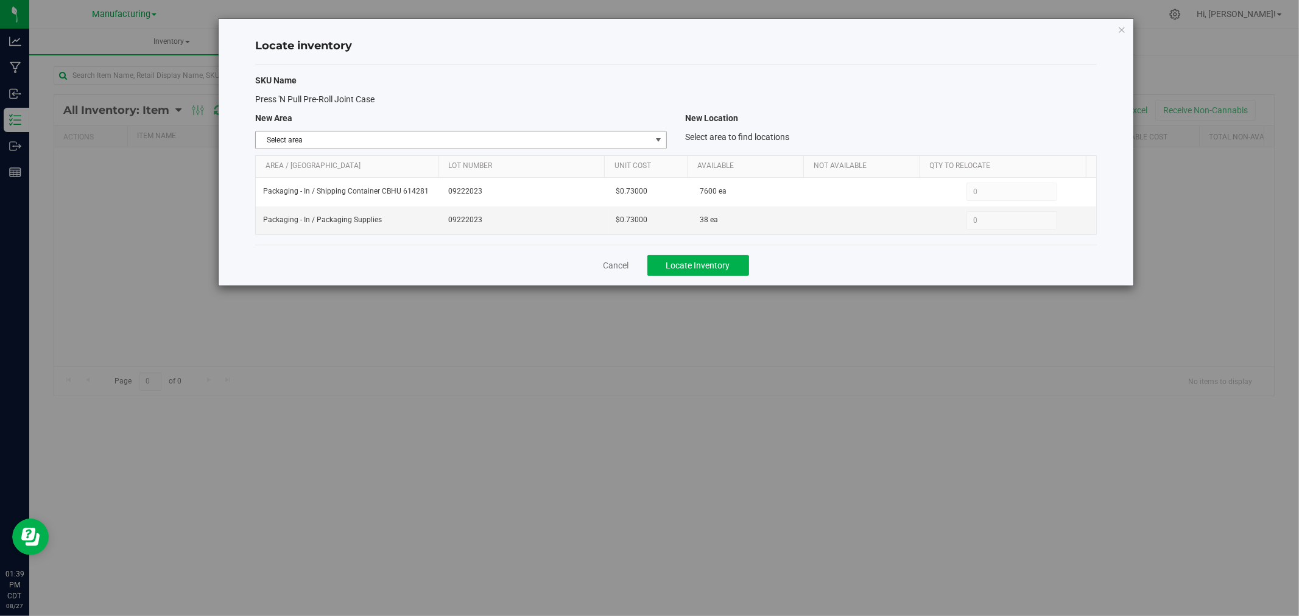
click at [540, 138] on span "Select area" at bounding box center [453, 140] width 395 height 17
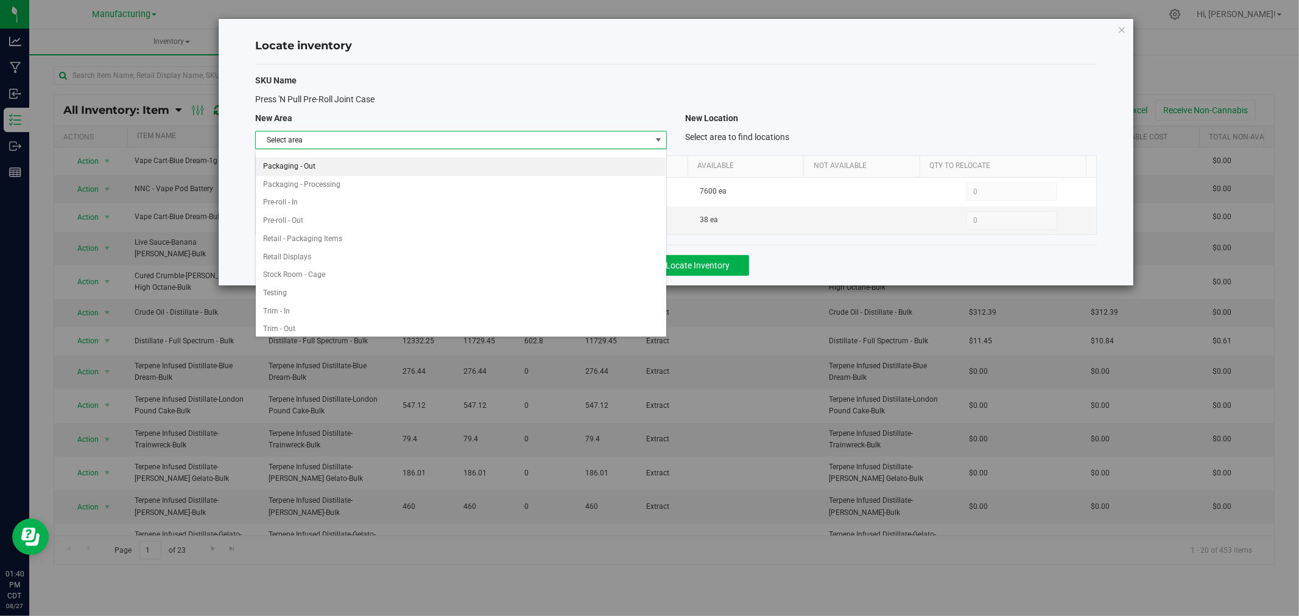
scroll to position [270, 0]
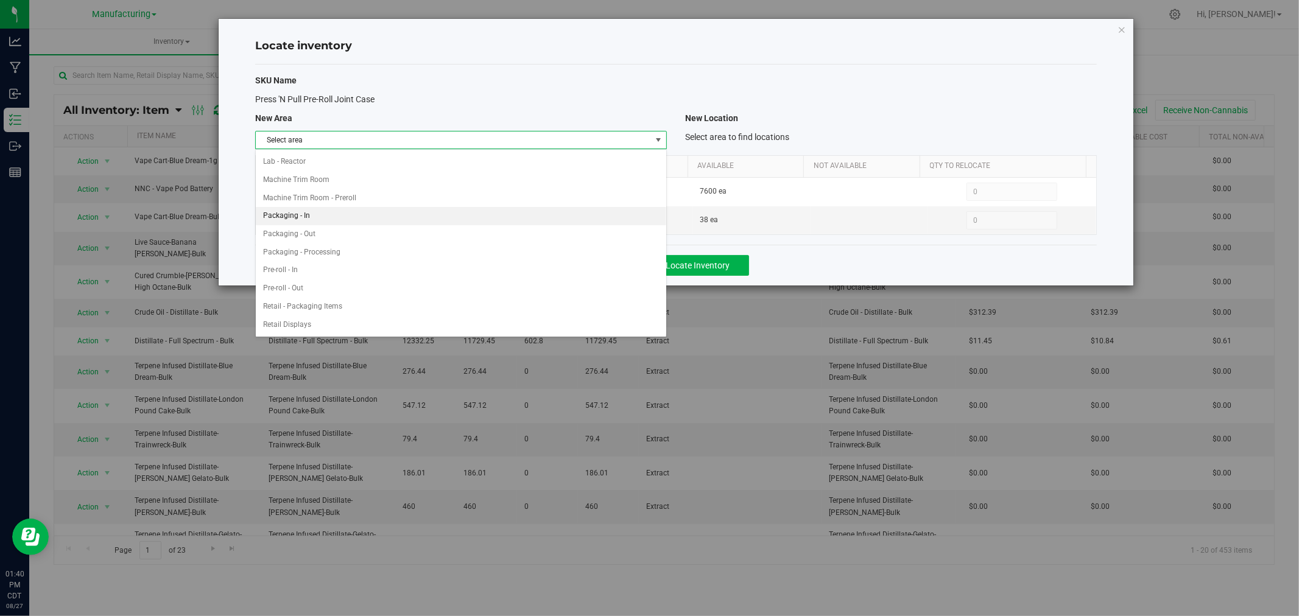
click at [331, 216] on li "Packaging - In" at bounding box center [461, 216] width 410 height 18
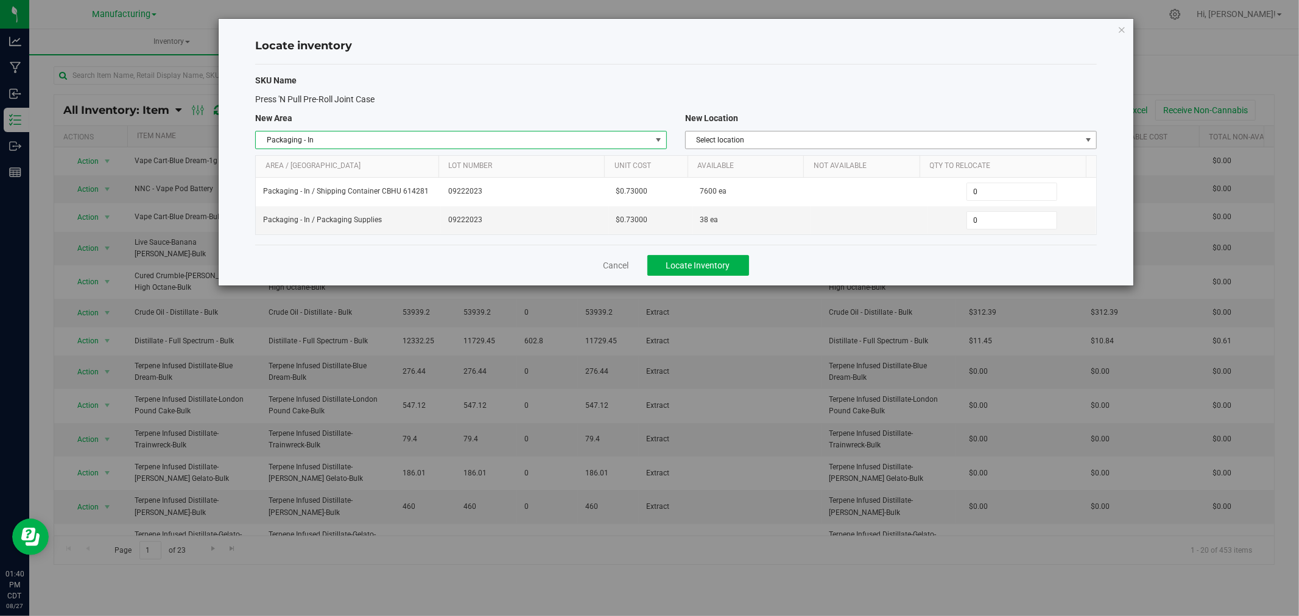
click at [710, 140] on span "Select location" at bounding box center [883, 140] width 395 height 17
click at [757, 214] on li "Packaging Supplies" at bounding box center [891, 215] width 410 height 18
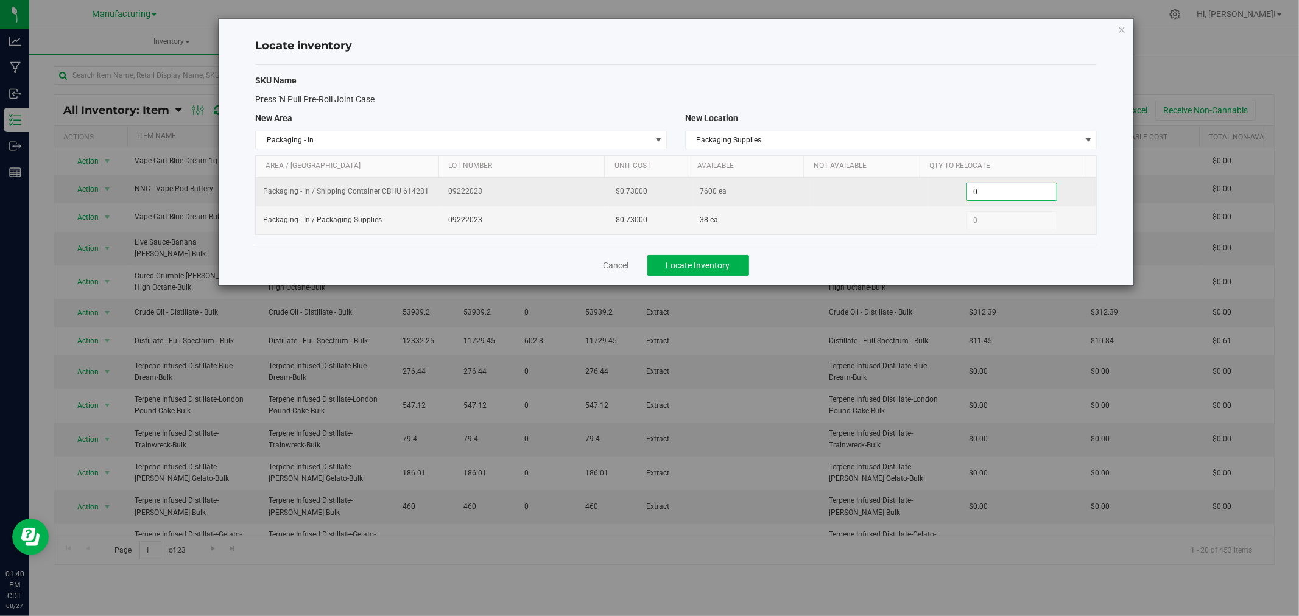
click at [987, 193] on span "0 0" at bounding box center [1011, 192] width 91 height 18
type input "200"
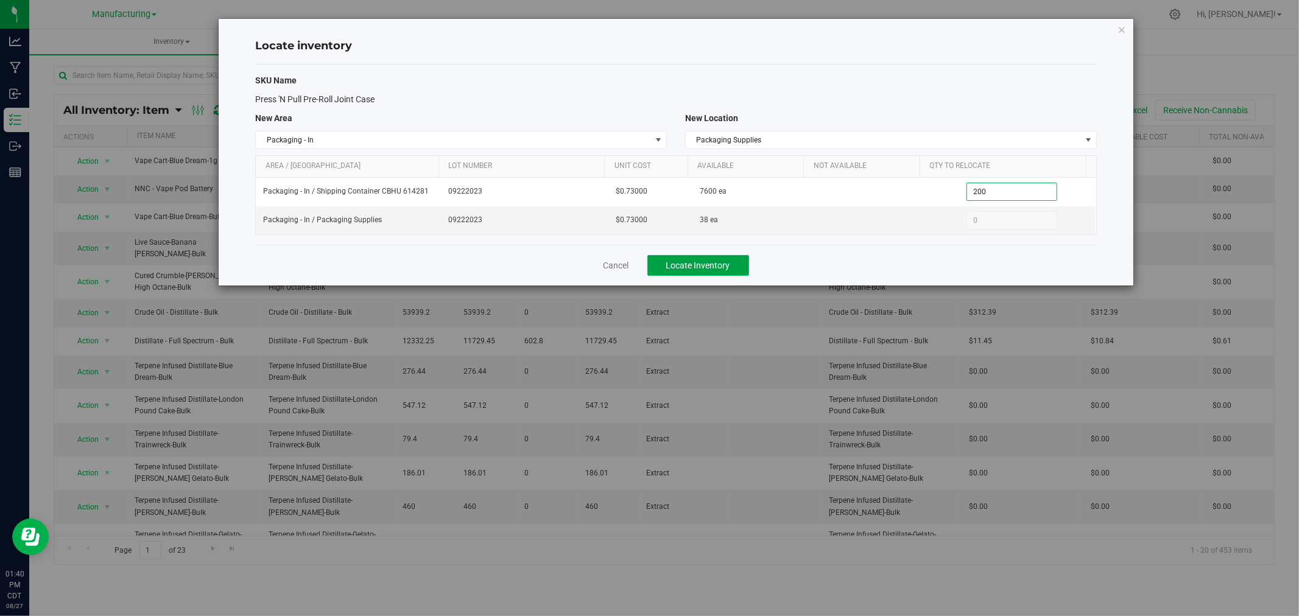
type input "200"
click at [731, 266] on button "Locate Inventory" at bounding box center [698, 265] width 102 height 21
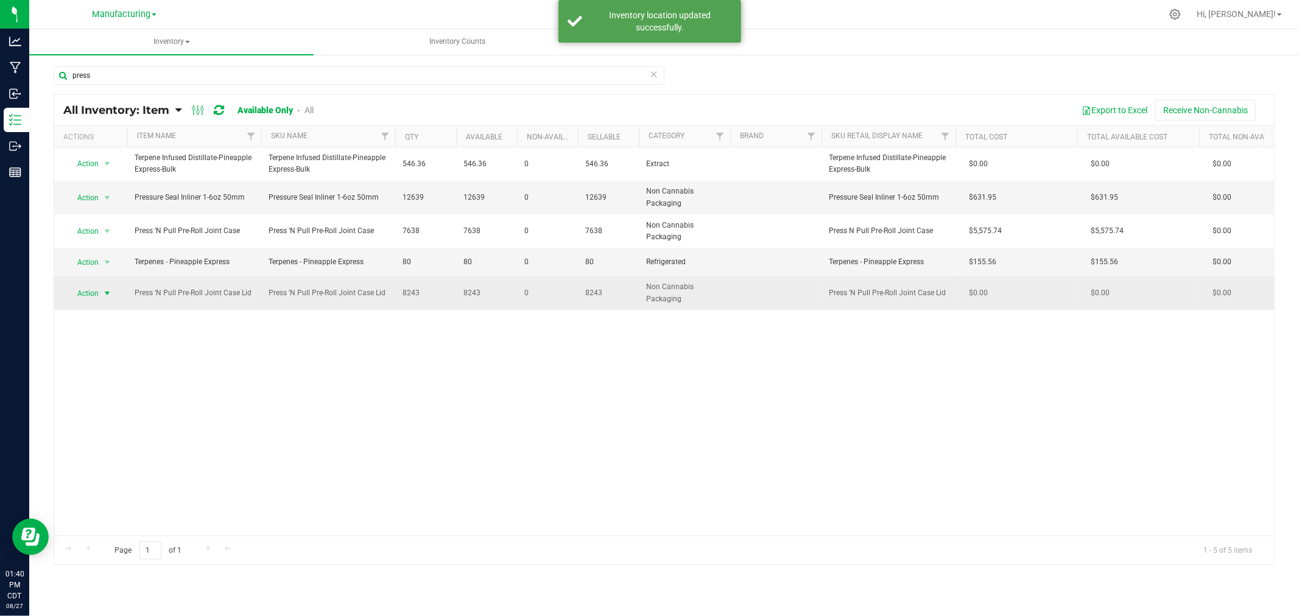
click at [93, 289] on span "Action" at bounding box center [82, 293] width 33 height 17
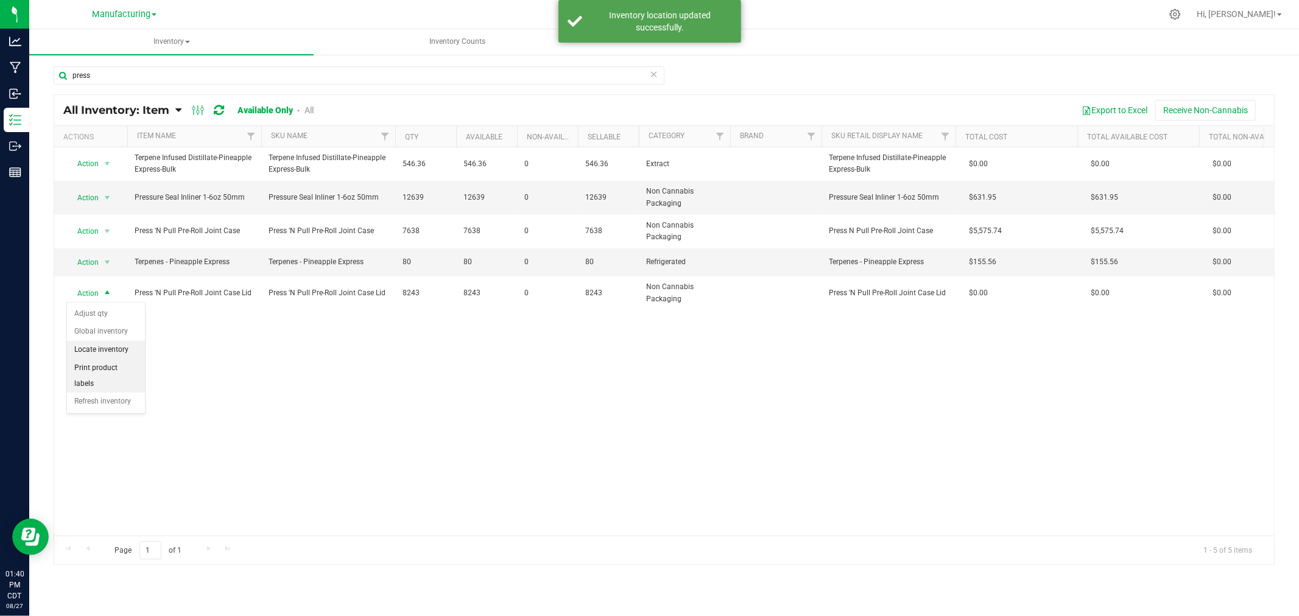
drag, startPoint x: 107, startPoint y: 318, endPoint x: 112, endPoint y: 363, distance: 45.3
click at [112, 363] on ul "Adjust qty Global inventory Locate inventory Print product labels Refresh inven…" at bounding box center [106, 358] width 78 height 106
click at [116, 344] on li "Locate inventory" at bounding box center [106, 350] width 78 height 18
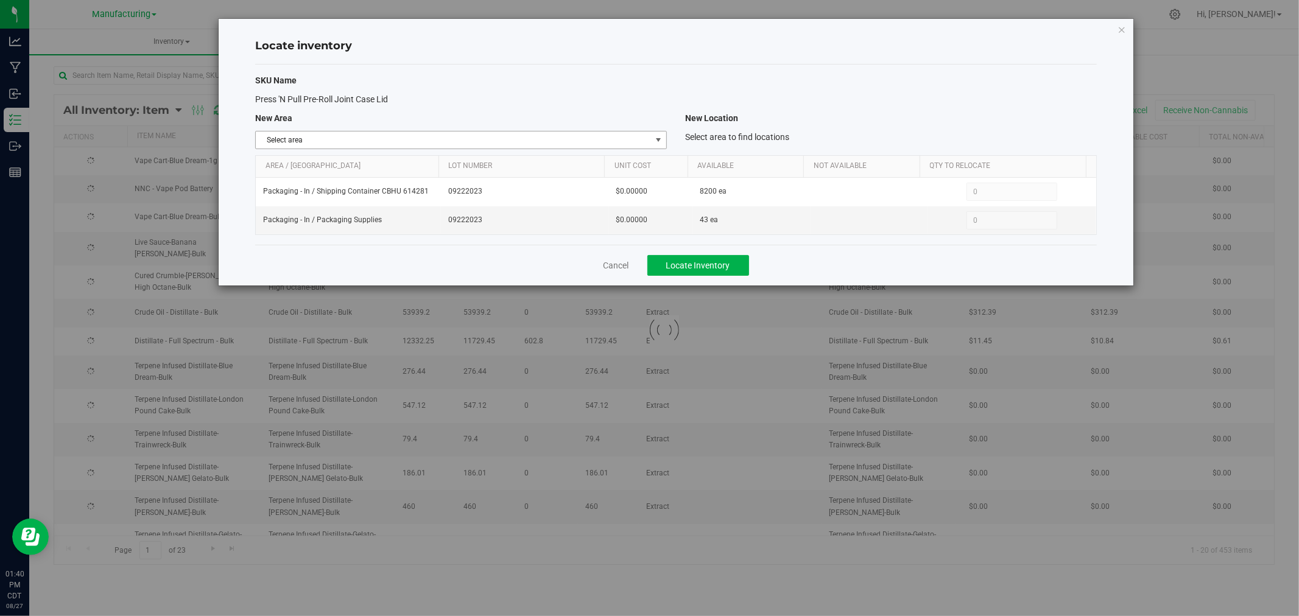
click at [563, 142] on span "Select area" at bounding box center [453, 140] width 395 height 17
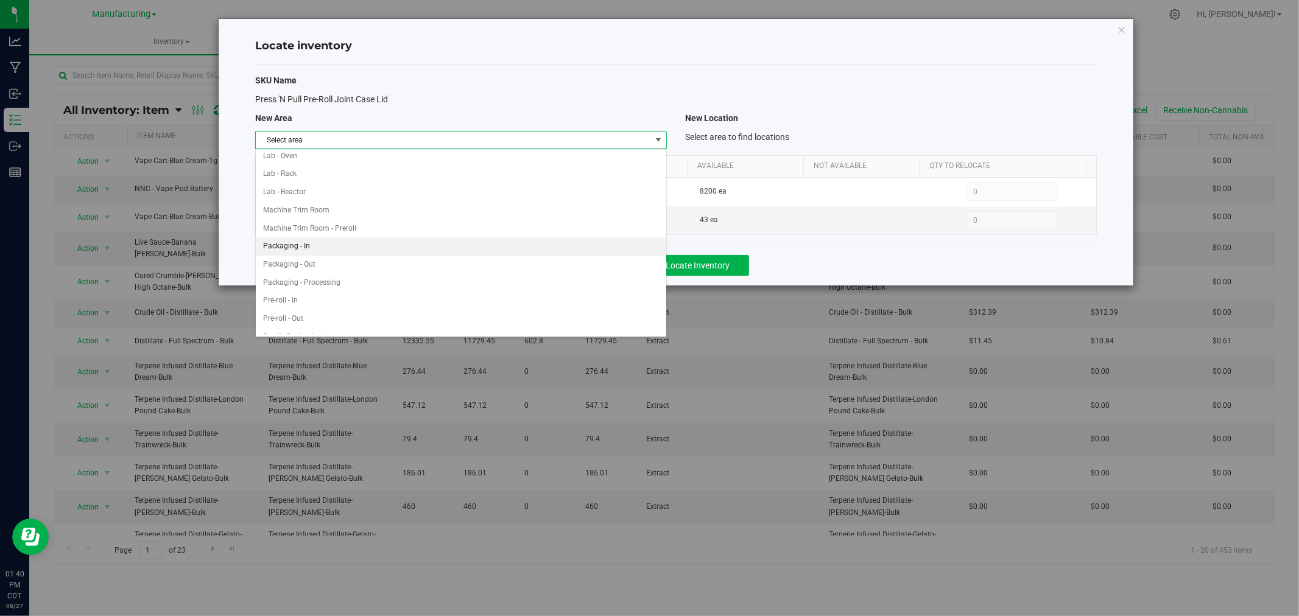
scroll to position [270, 0]
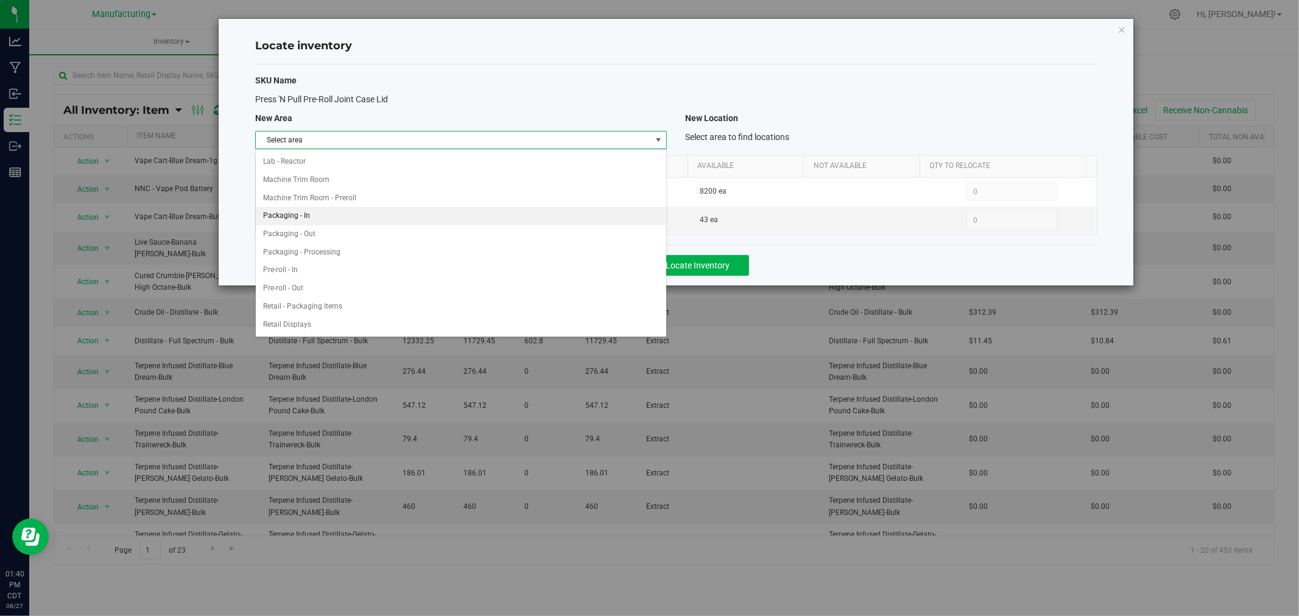
click at [309, 210] on li "Packaging - In" at bounding box center [461, 216] width 410 height 18
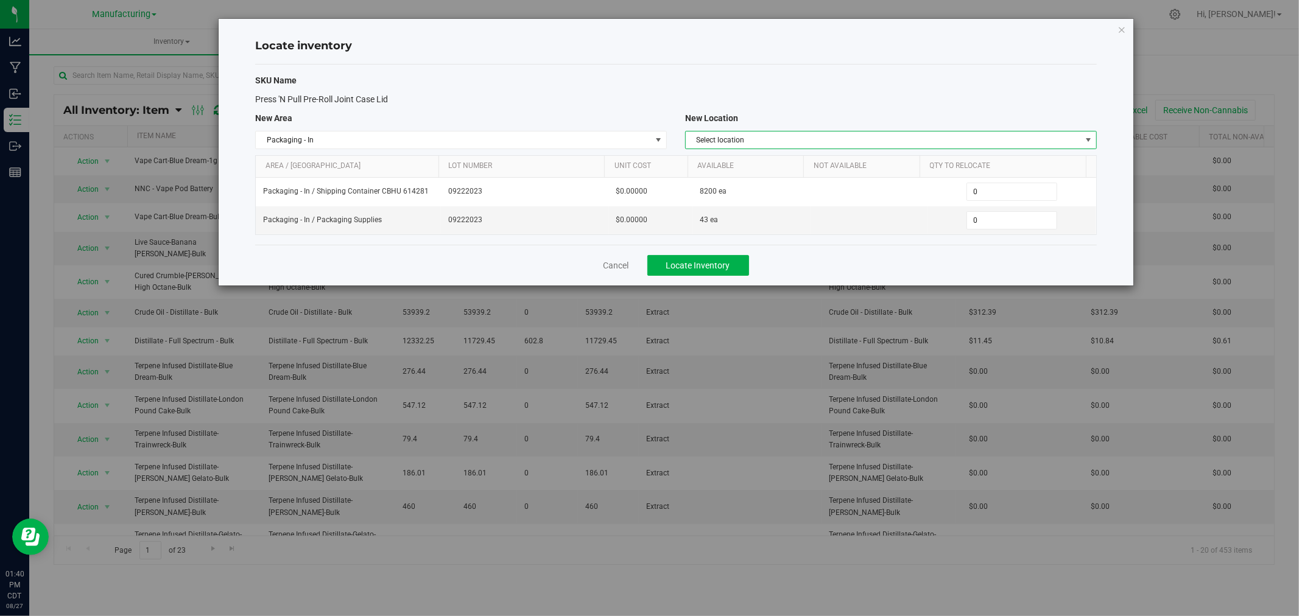
click at [708, 139] on span "Select location" at bounding box center [883, 140] width 395 height 17
click at [752, 211] on li "Packaging Supplies" at bounding box center [891, 215] width 410 height 18
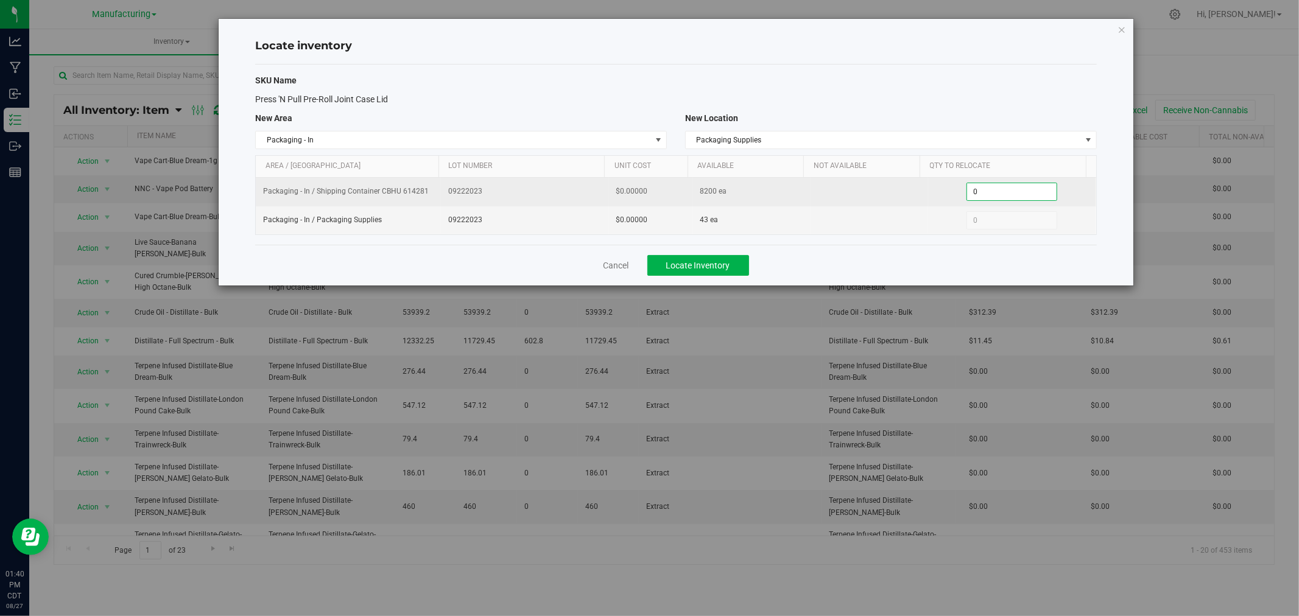
click at [991, 189] on span "0 0" at bounding box center [1011, 192] width 91 height 18
type input "200"
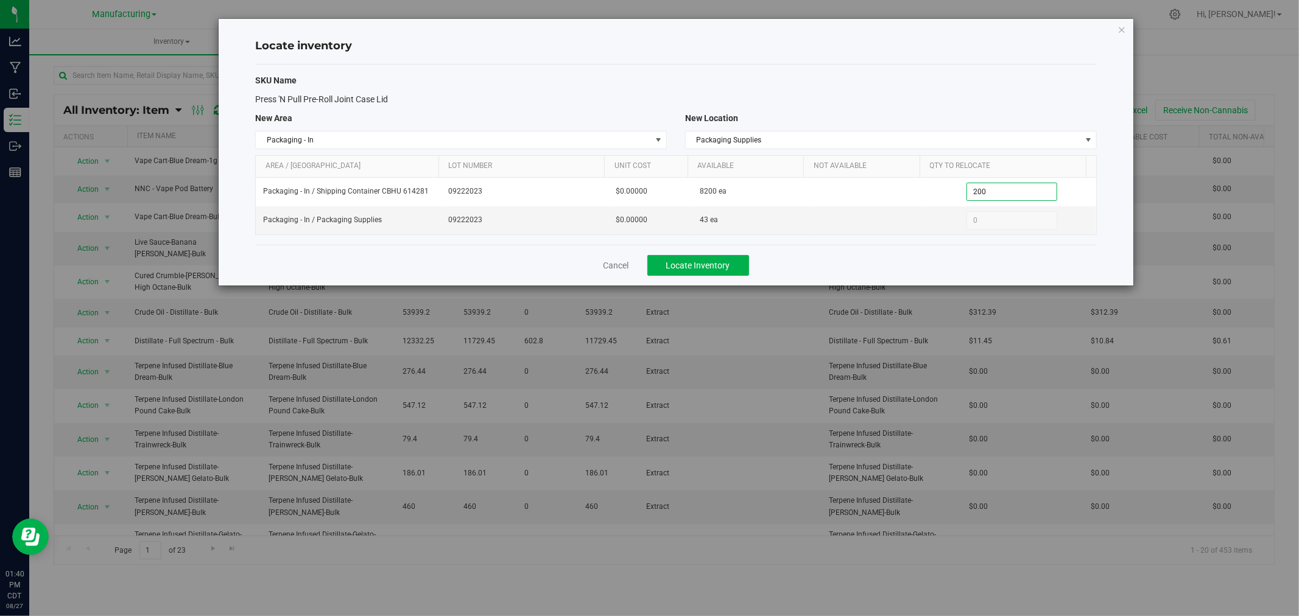
type input "200"
click at [1015, 82] on div "SKU Name" at bounding box center [676, 80] width 860 height 13
click at [727, 268] on span "Locate Inventory" at bounding box center [698, 266] width 64 height 10
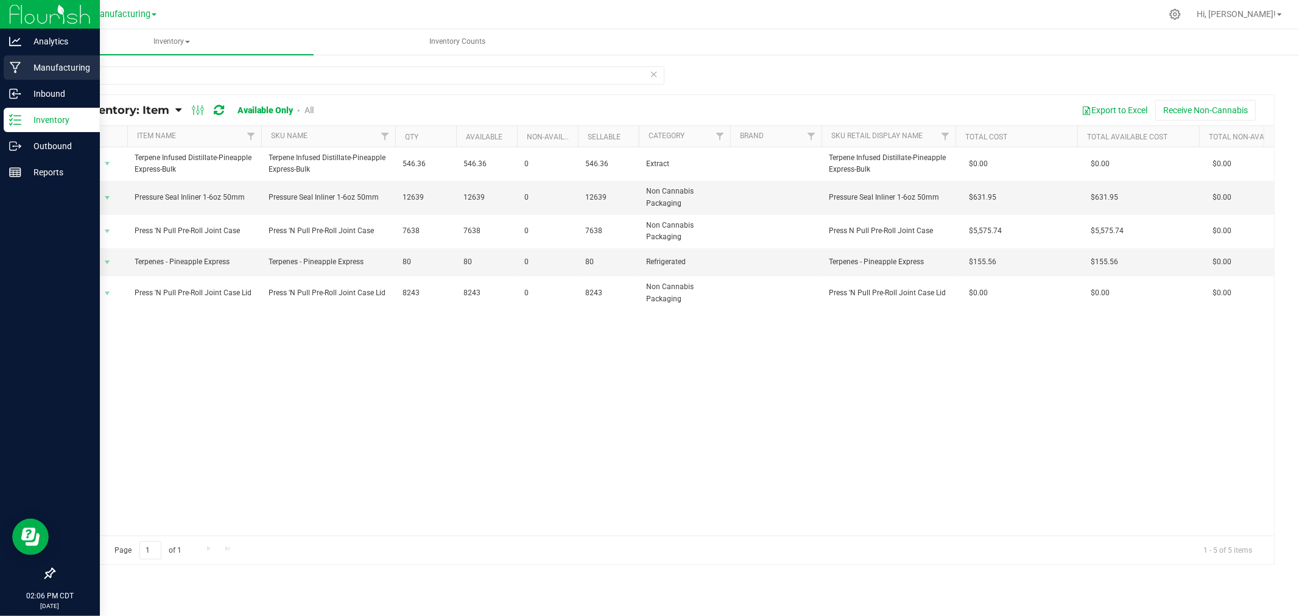
click at [37, 60] on p "Manufacturing" at bounding box center [57, 67] width 73 height 15
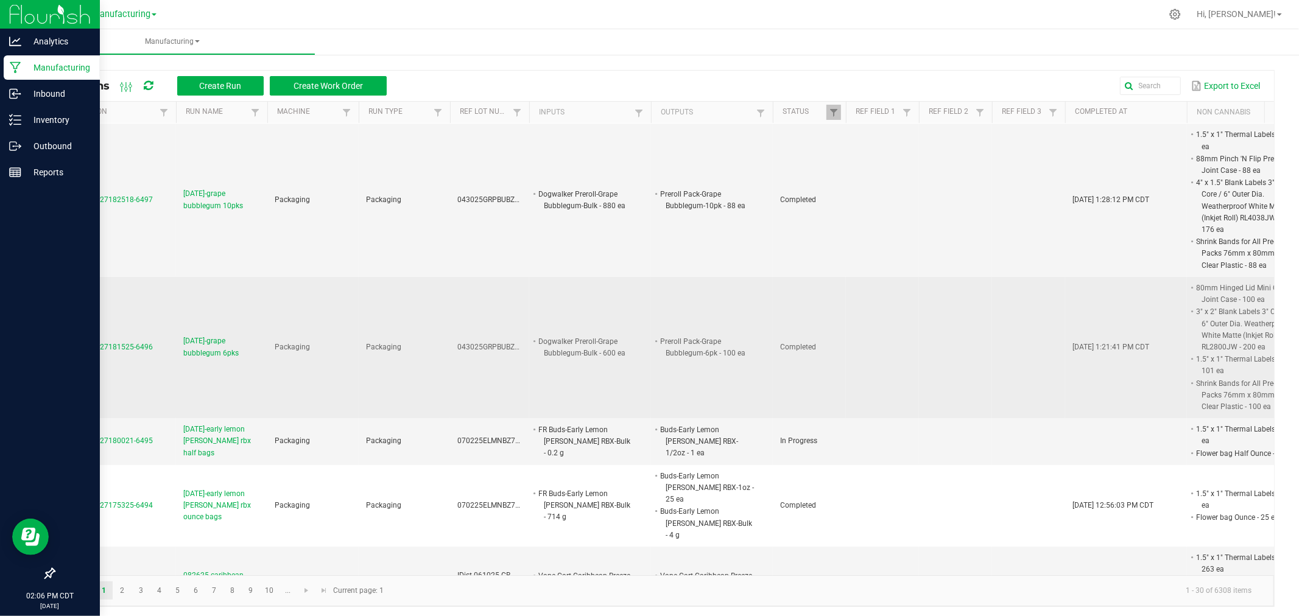
scroll to position [68, 0]
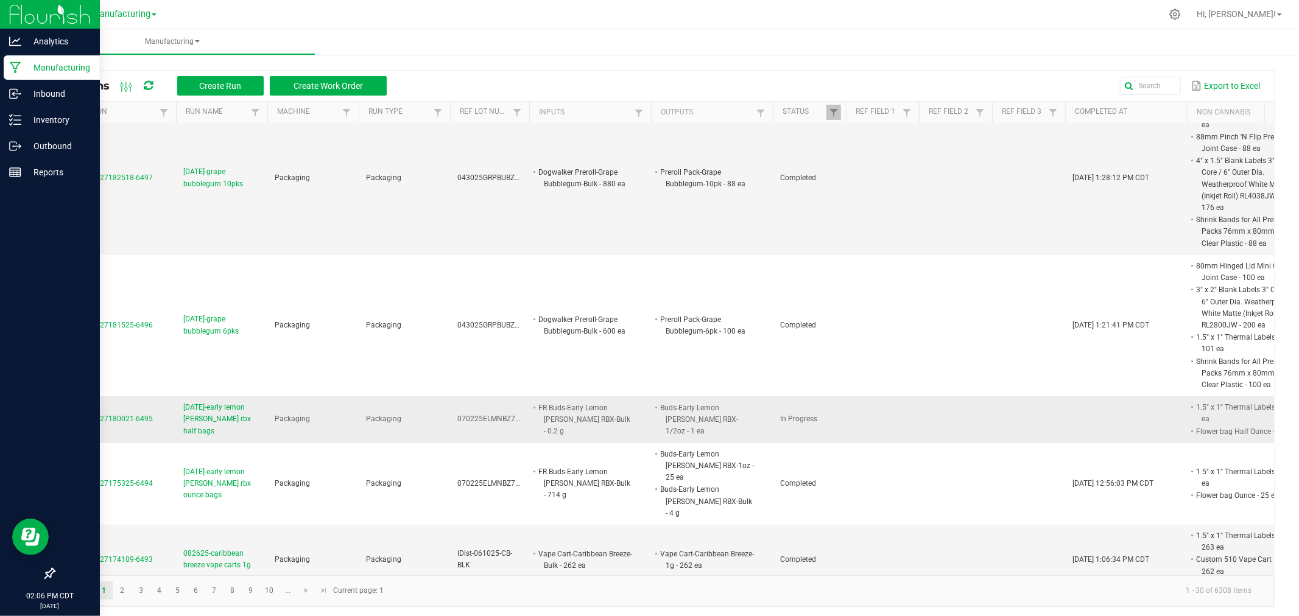
click at [235, 418] on span "[DATE]-early lemon [PERSON_NAME] rbx half bags" at bounding box center [221, 419] width 77 height 35
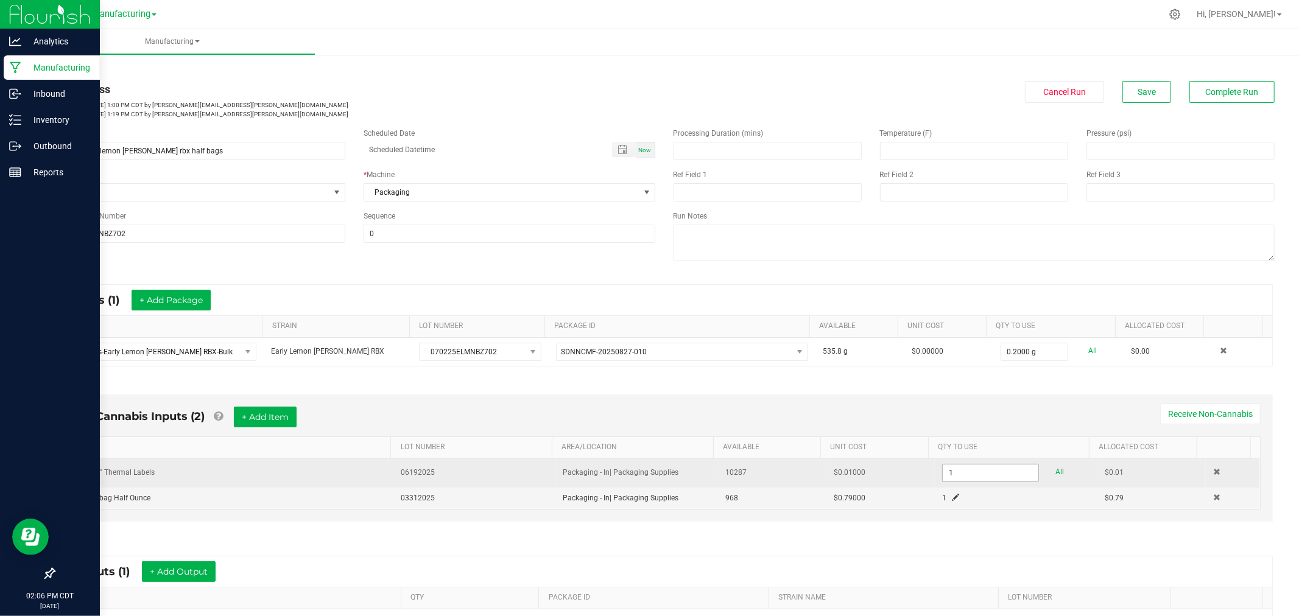
click at [992, 471] on input "1" at bounding box center [991, 473] width 96 height 17
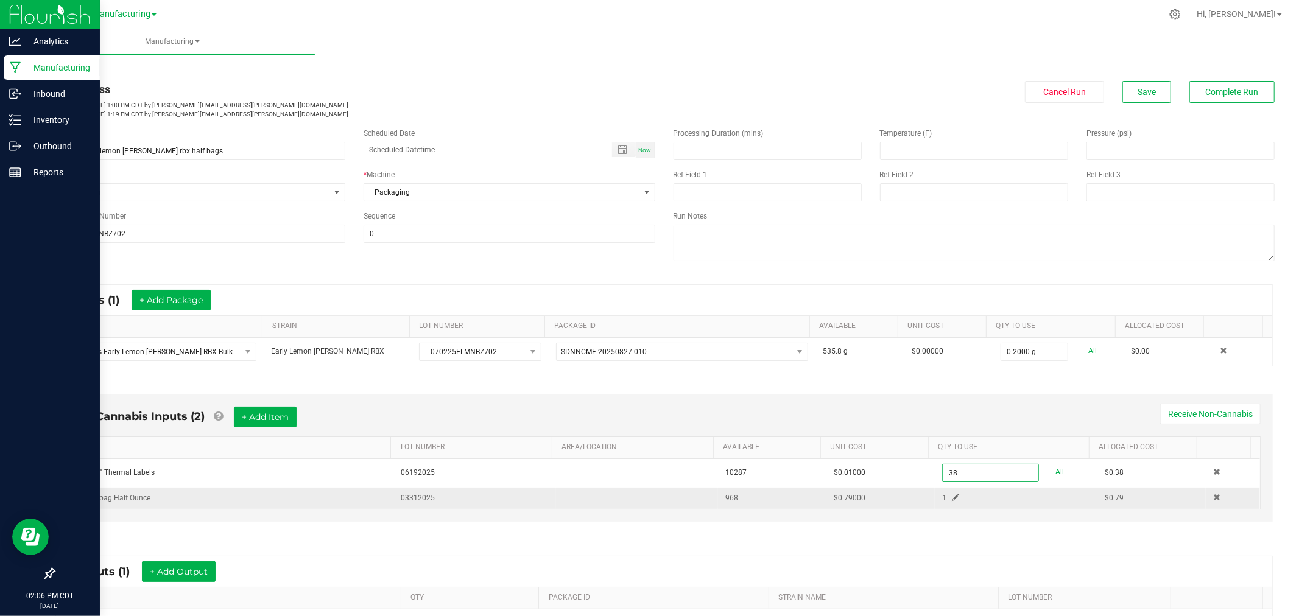
type input "38 ea"
click at [952, 496] on span at bounding box center [955, 497] width 7 height 7
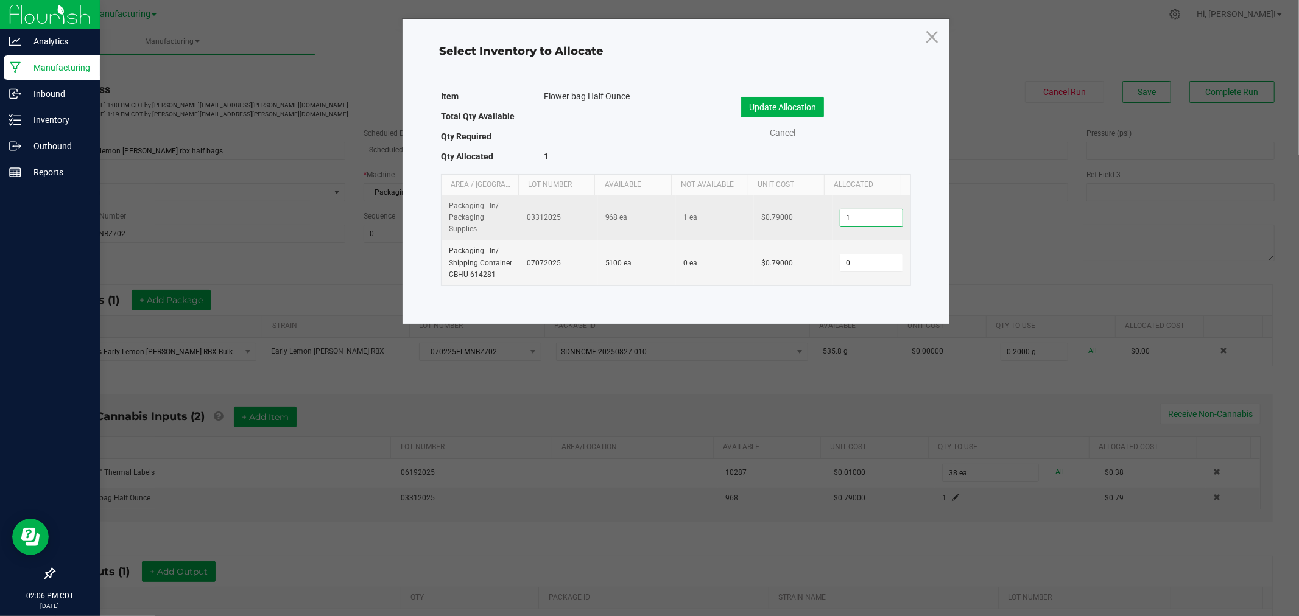
click at [871, 224] on input "1" at bounding box center [871, 217] width 62 height 17
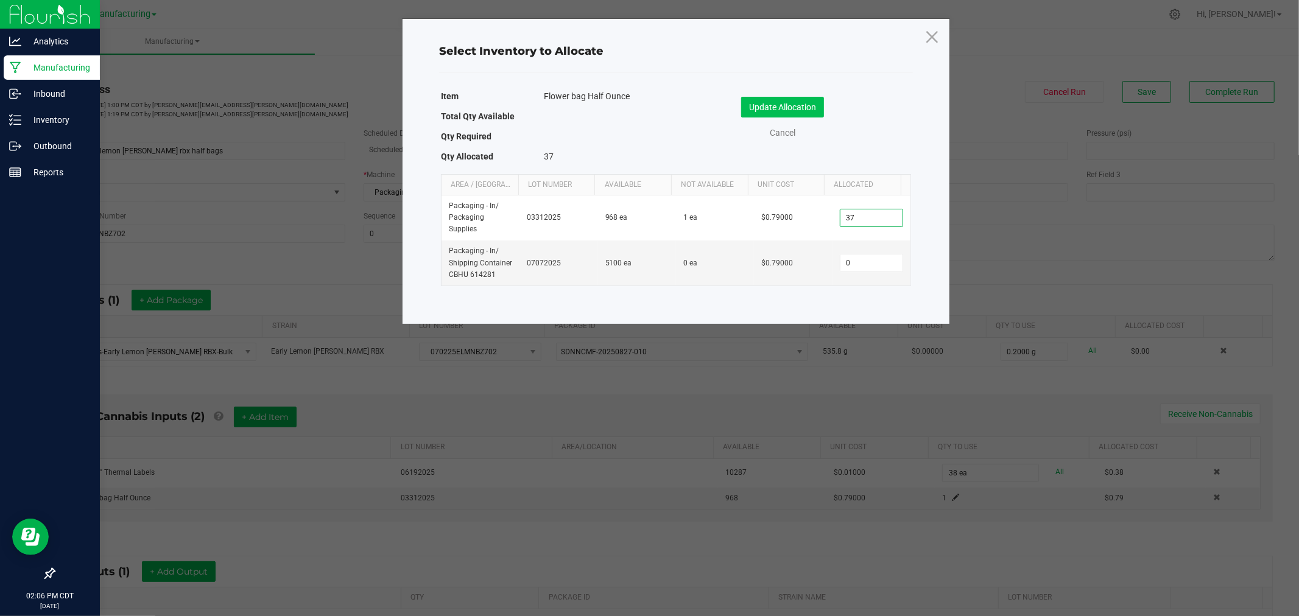
type input "37"
click at [781, 107] on button "Update Allocation" at bounding box center [782, 107] width 83 height 21
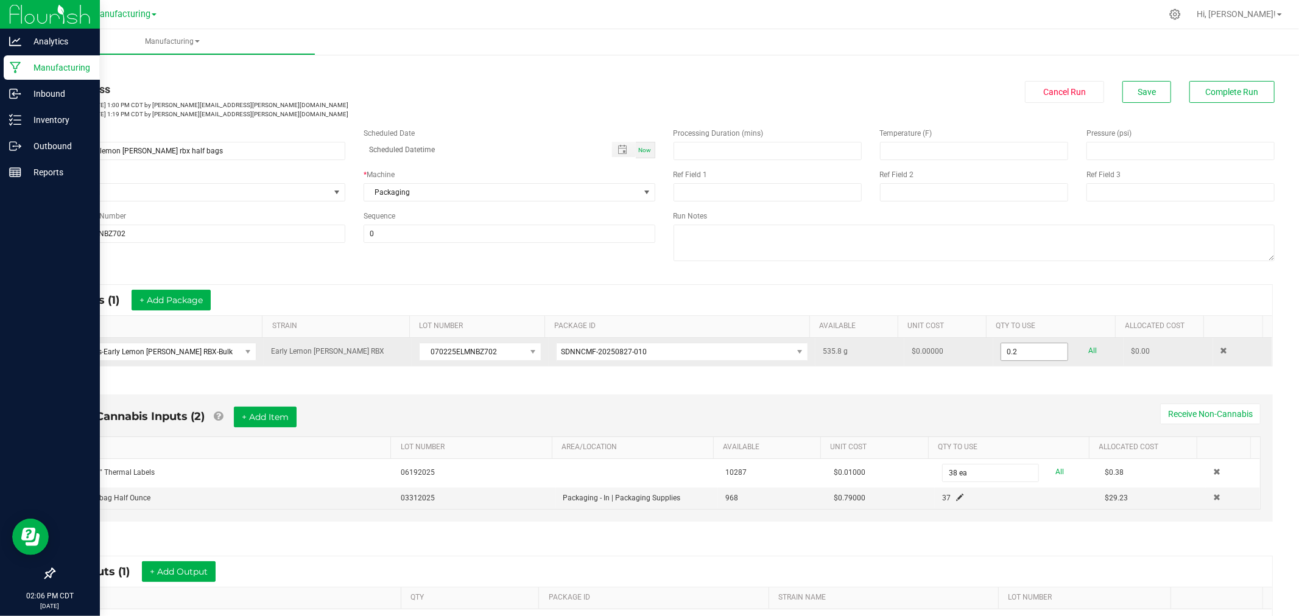
click at [1025, 350] on input "0.2" at bounding box center [1034, 351] width 66 height 17
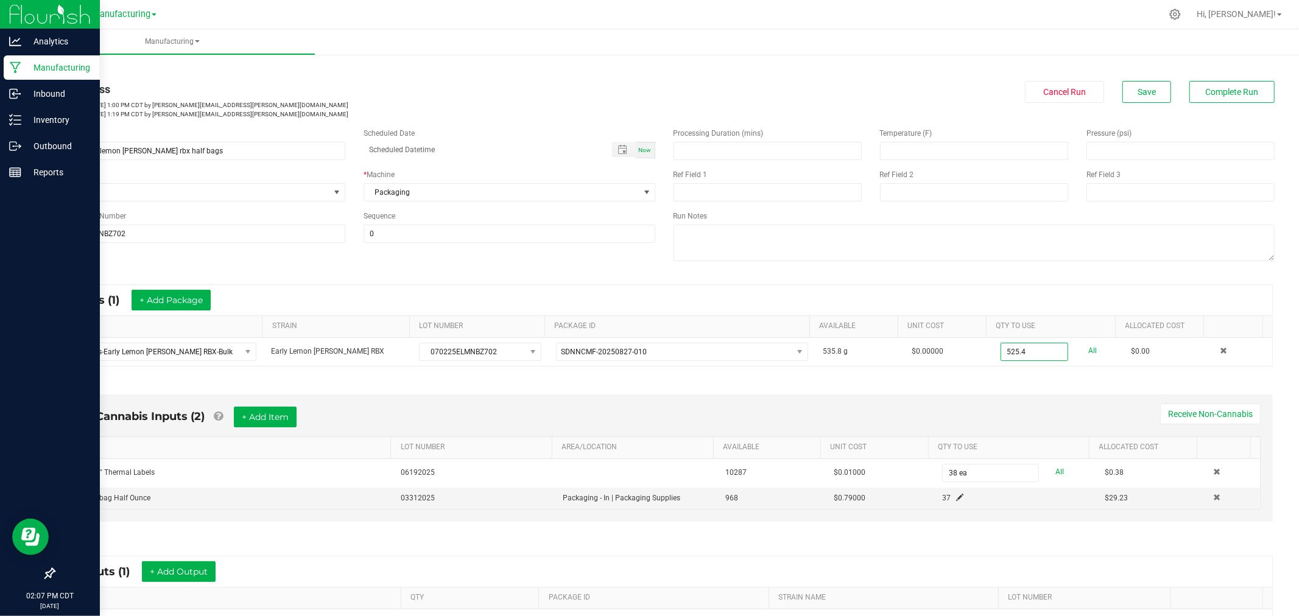
type input "525.4000 g"
click at [1116, 307] on div "* Inputs (1) + Add Package" at bounding box center [664, 300] width 1216 height 30
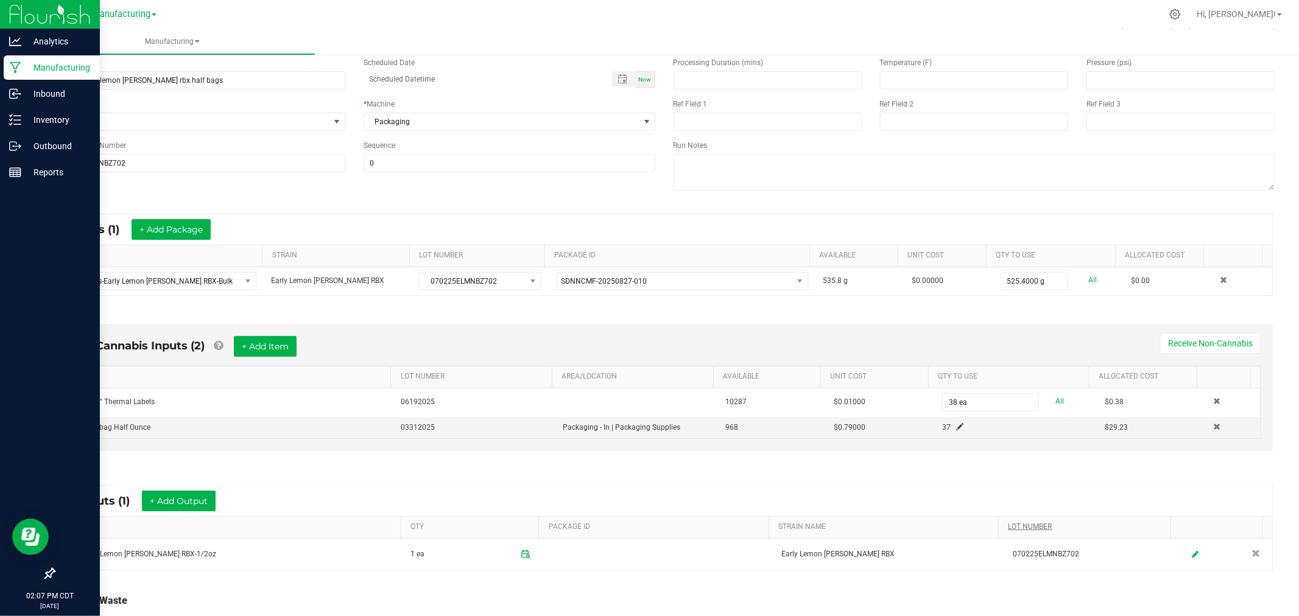
scroll to position [166, 0]
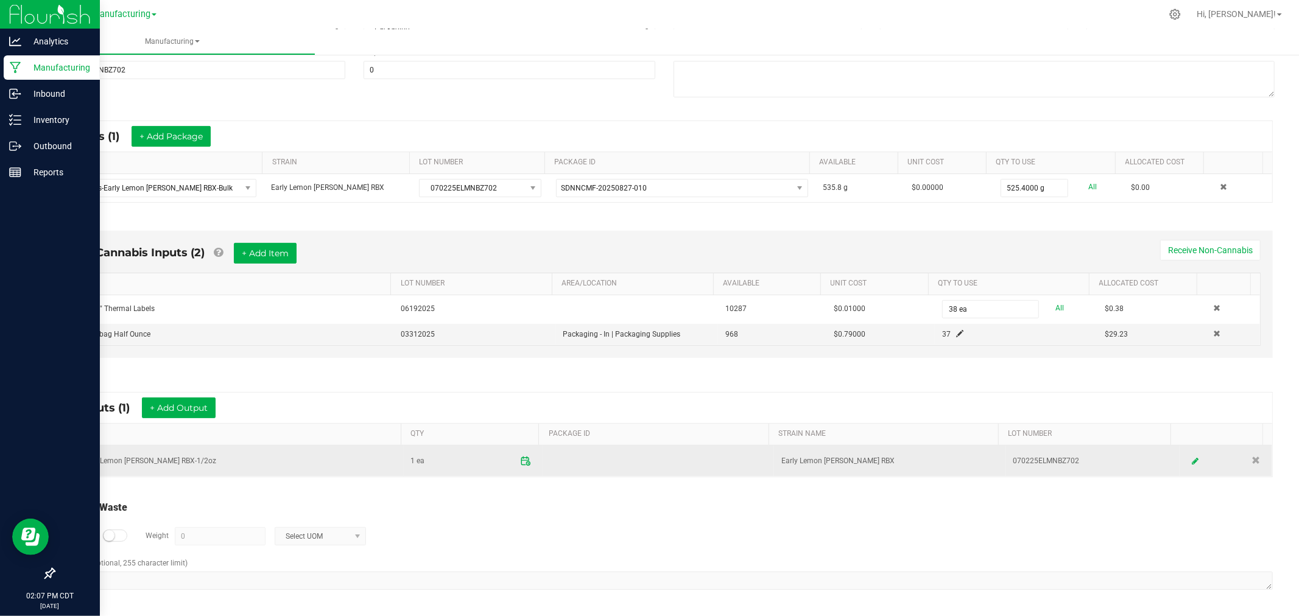
click at [520, 465] on icon at bounding box center [525, 461] width 11 height 11
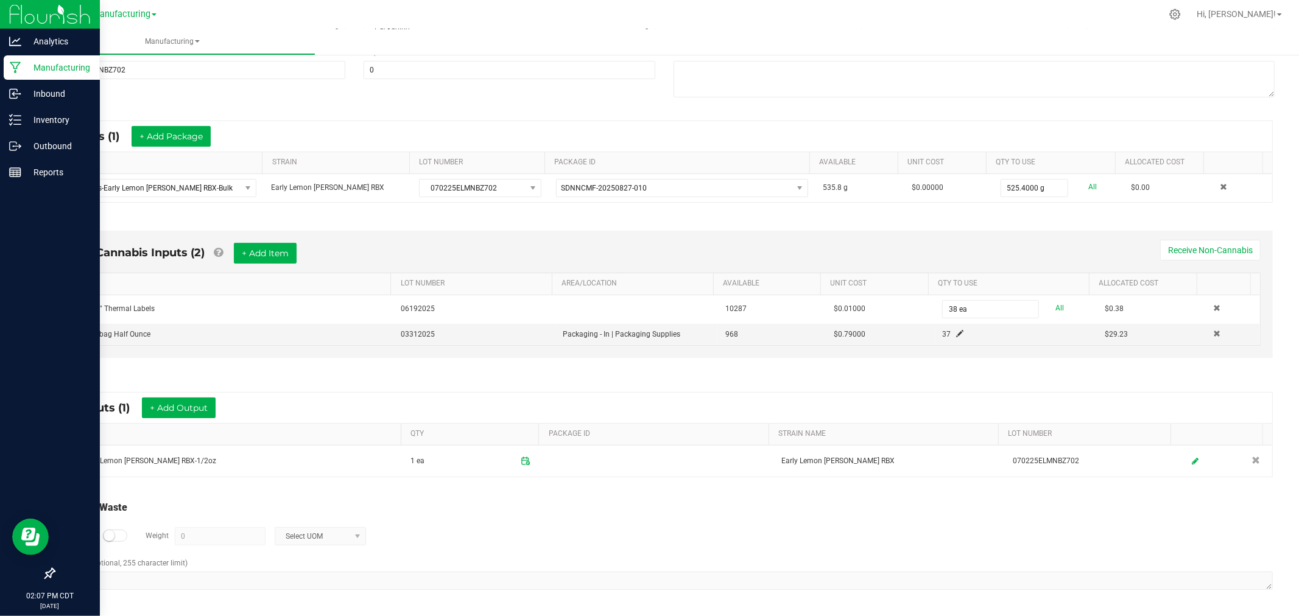
scroll to position [0, 0]
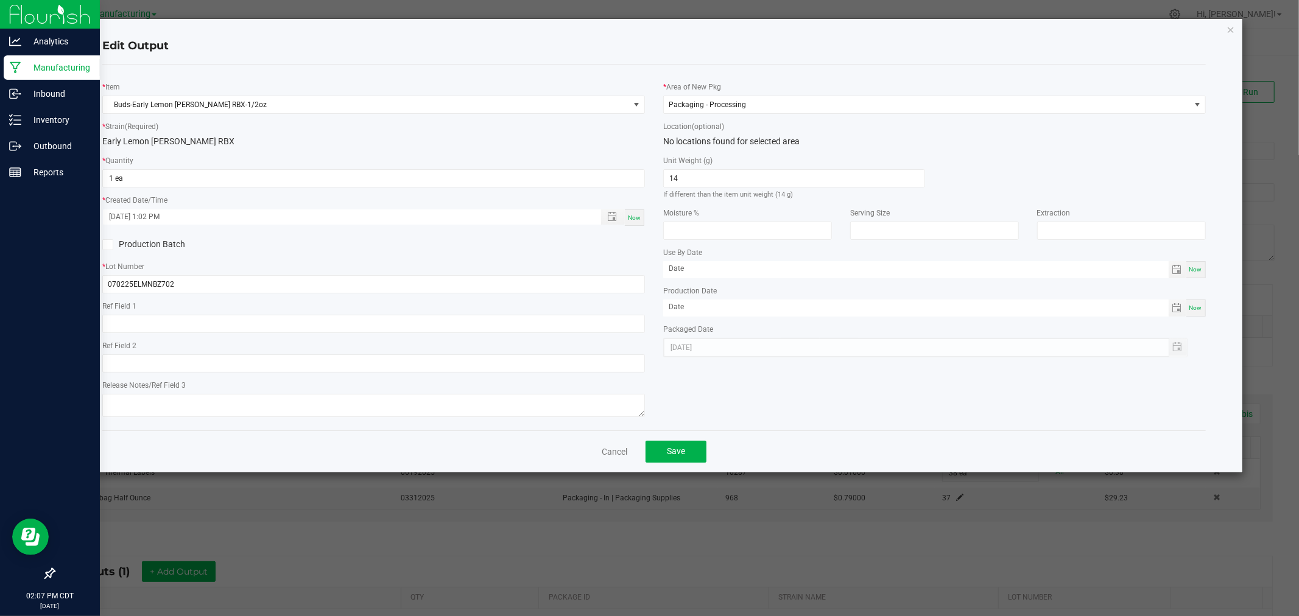
click at [278, 168] on div "* Quantity 1 ea" at bounding box center [373, 170] width 543 height 33
click at [278, 175] on input "1" at bounding box center [373, 178] width 541 height 17
type input "37 ea"
click at [398, 144] on div "Early Lemon [PERSON_NAME] RBX" at bounding box center [373, 141] width 543 height 13
click at [689, 455] on button "Save" at bounding box center [675, 452] width 61 height 22
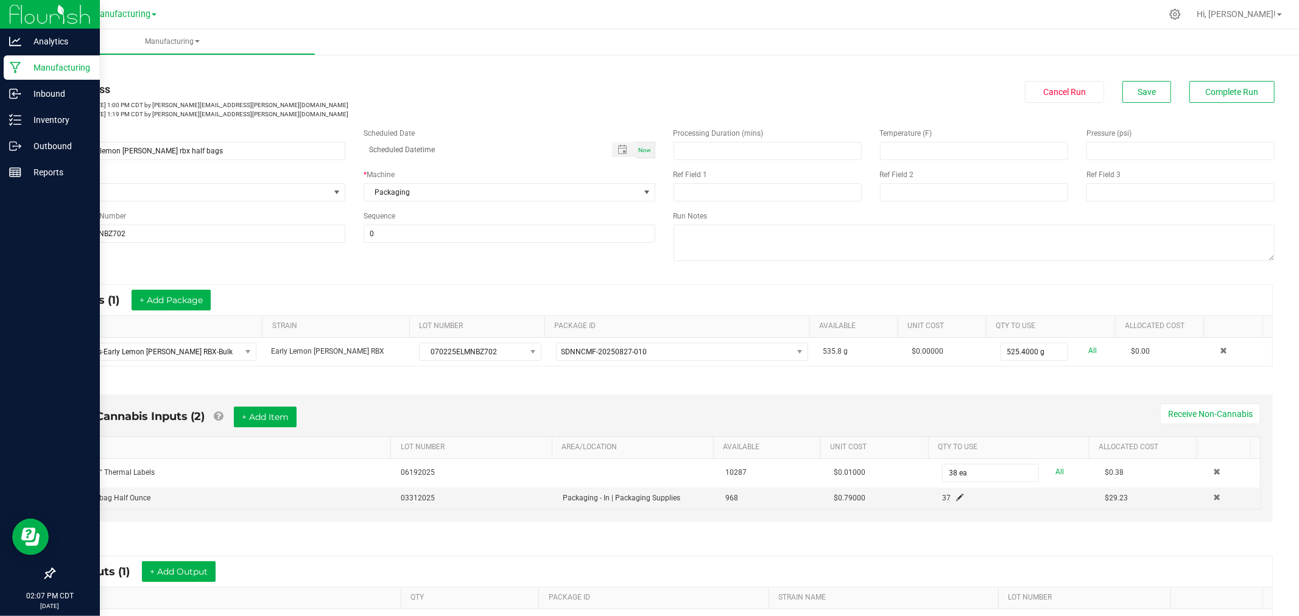
click at [1124, 105] on div "In Progress Started: Aug 27, 2025 1:00 PM CDT by danielle.deuchar@nativenations…" at bounding box center [663, 100] width 1239 height 38
click at [1130, 99] on button "Save" at bounding box center [1146, 92] width 49 height 22
click at [1221, 94] on span "Complete Run" at bounding box center [1232, 92] width 53 height 10
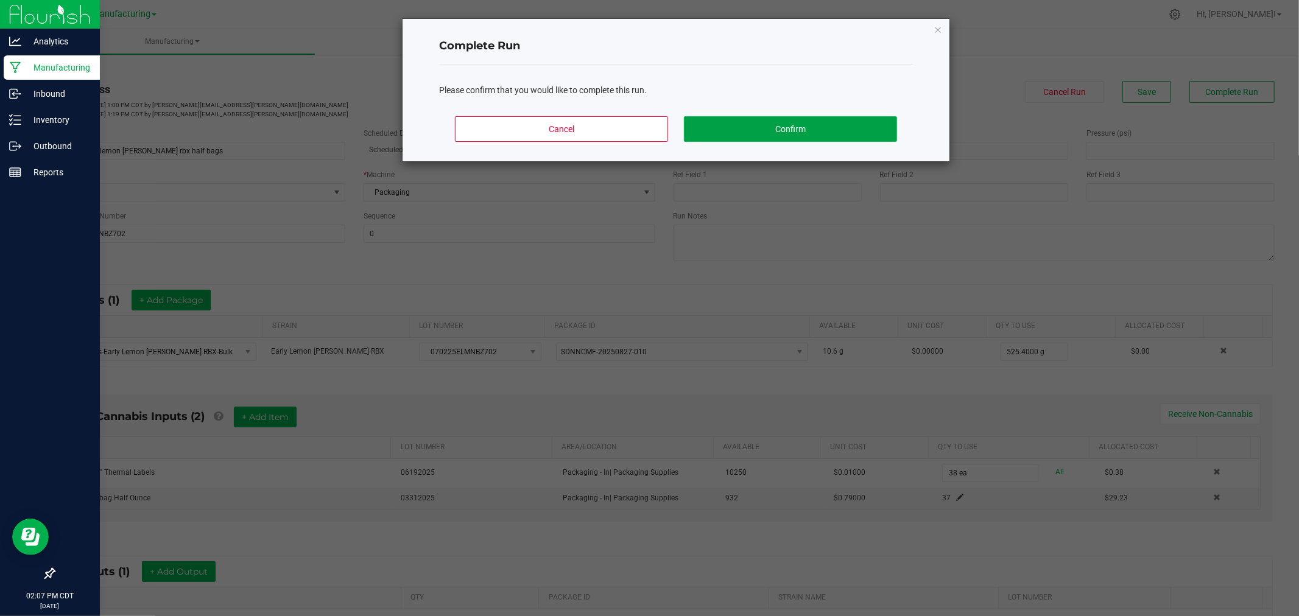
click at [750, 129] on button "Confirm" at bounding box center [790, 129] width 213 height 26
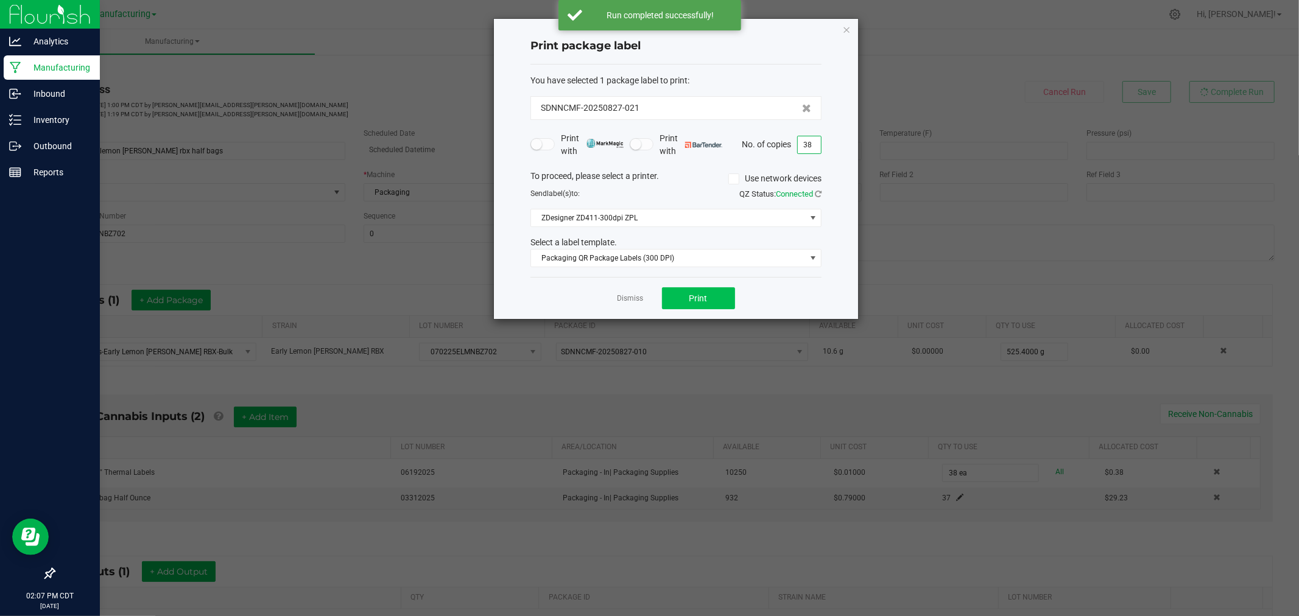
type input "38"
click at [698, 303] on span "Print" at bounding box center [698, 298] width 18 height 10
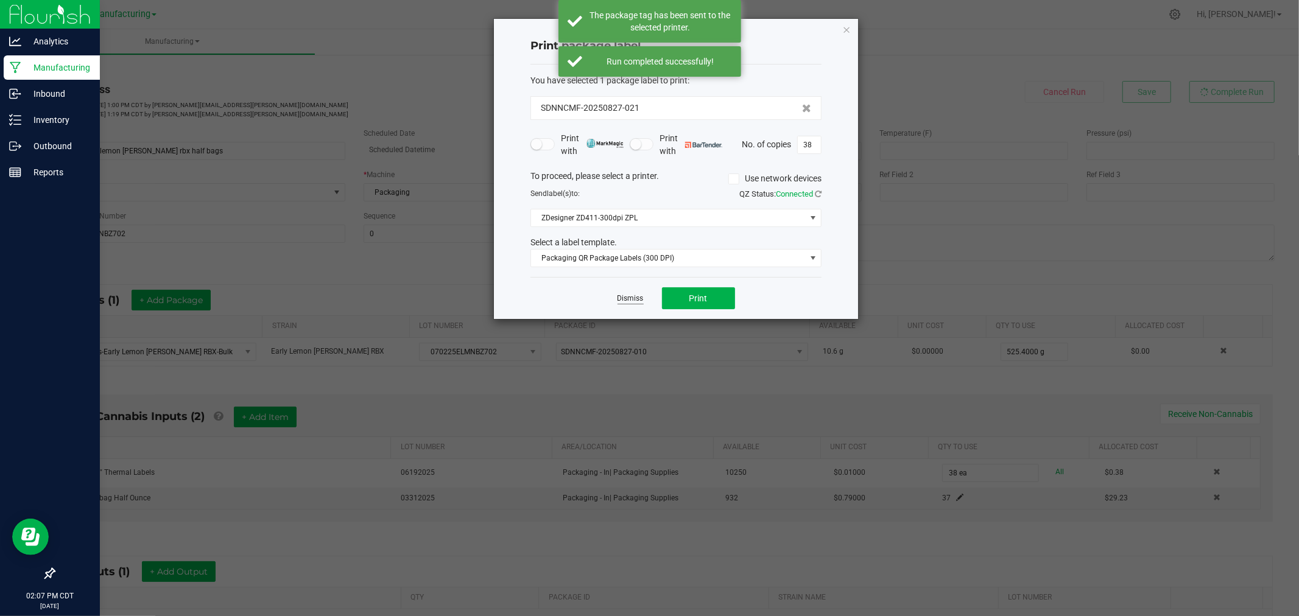
click at [628, 297] on link "Dismiss" at bounding box center [630, 298] width 26 height 10
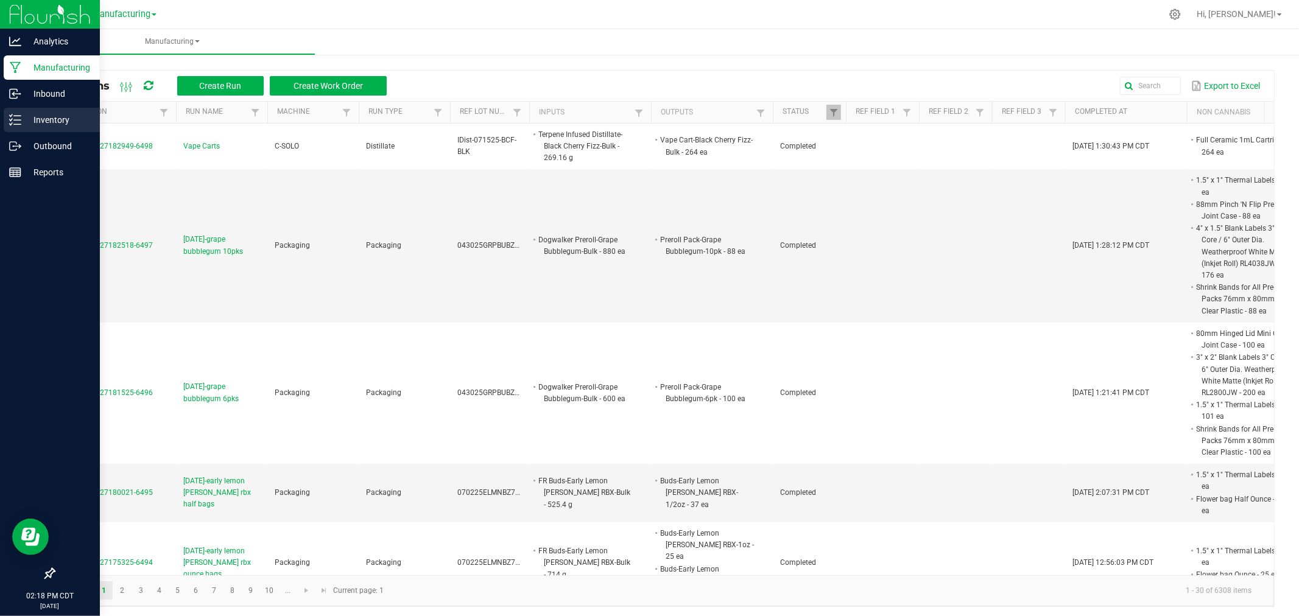
click at [7, 108] on div "Inventory" at bounding box center [52, 120] width 96 height 24
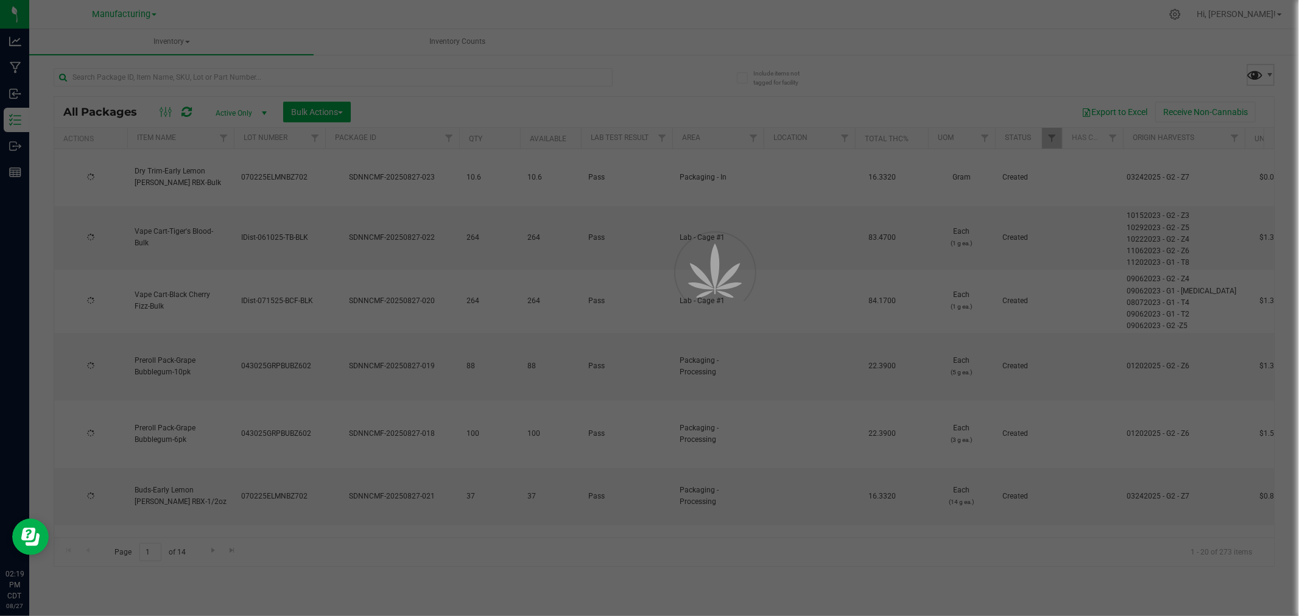
click at [1259, 74] on span at bounding box center [1255, 75] width 18 height 18
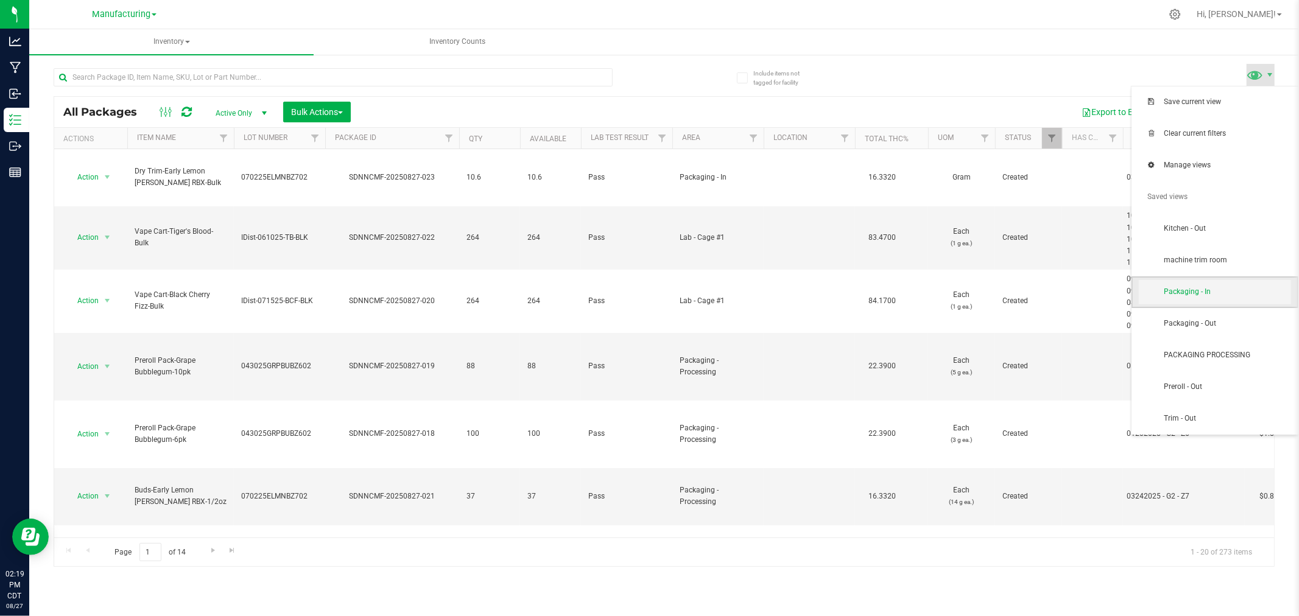
click at [1225, 290] on span "Packaging - In" at bounding box center [1227, 292] width 127 height 10
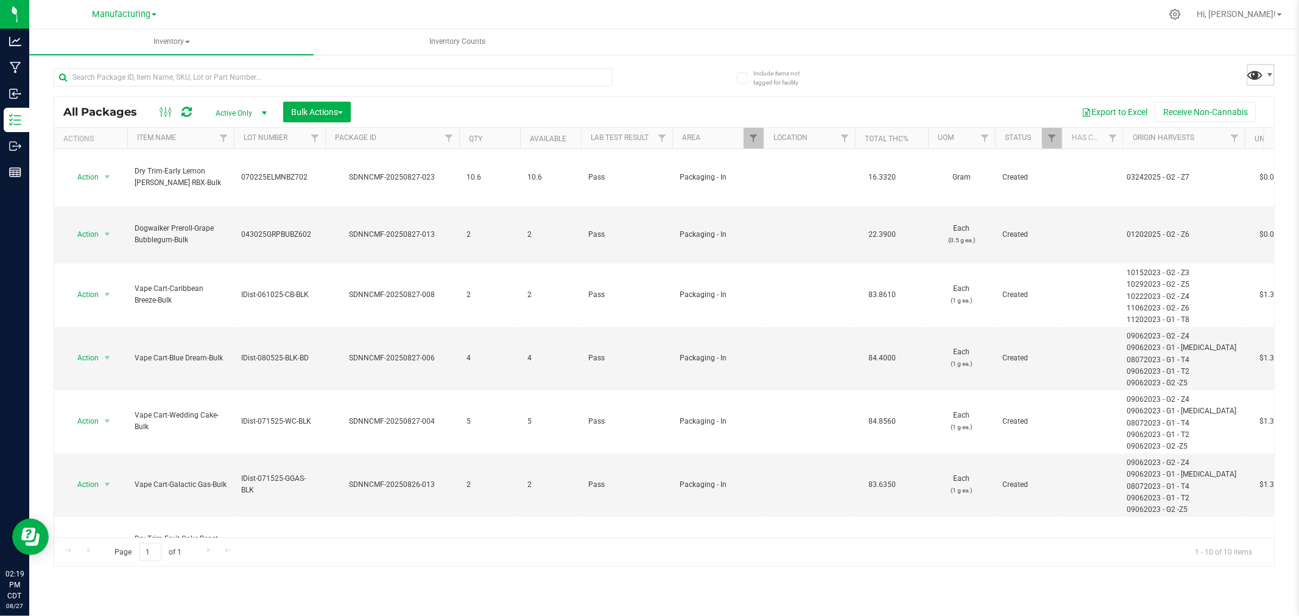
click at [1251, 77] on span at bounding box center [1255, 75] width 18 height 18
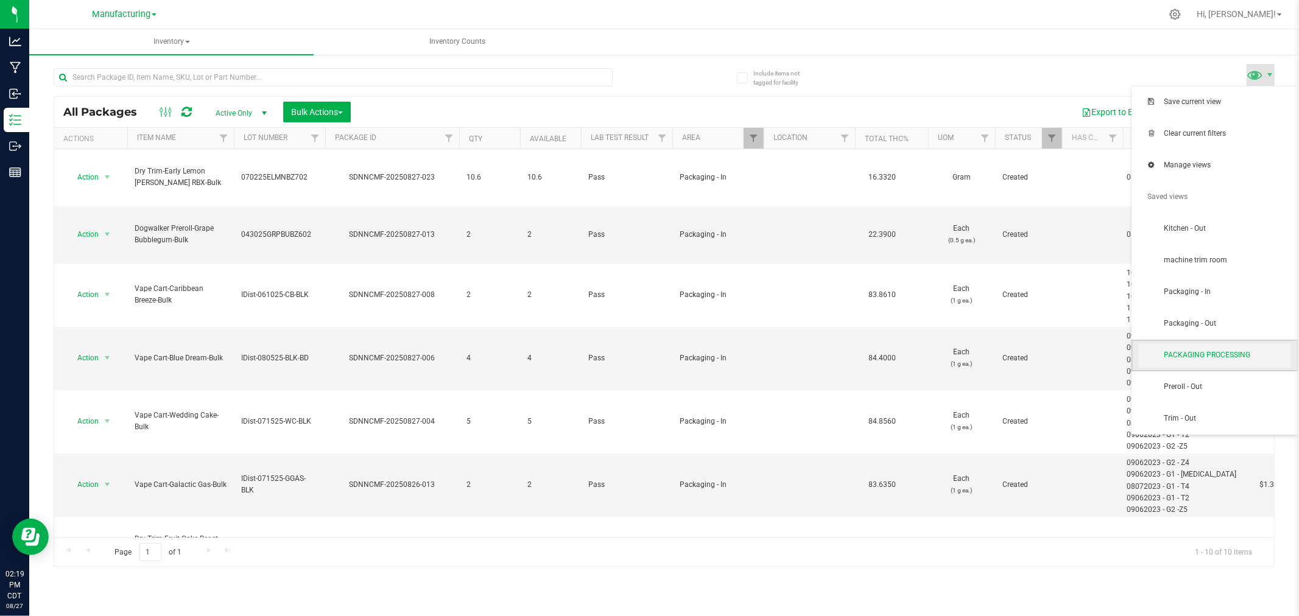
click at [1226, 347] on span "PACKAGING PROCESSING" at bounding box center [1215, 355] width 152 height 24
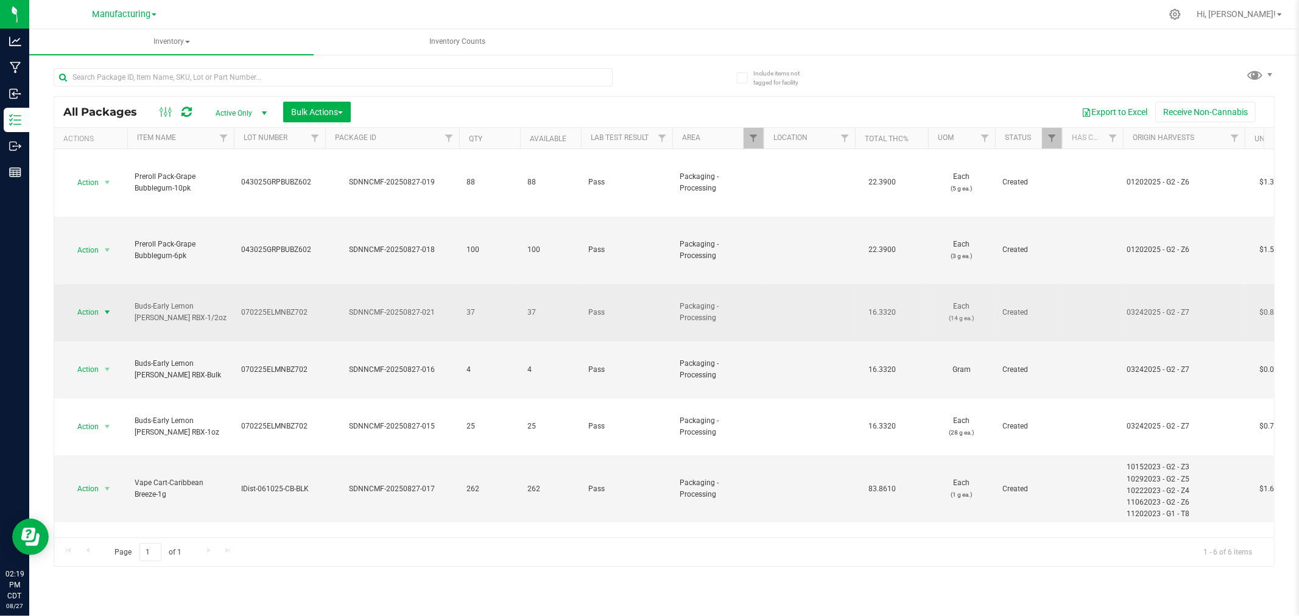
click at [102, 307] on span "select" at bounding box center [107, 312] width 10 height 10
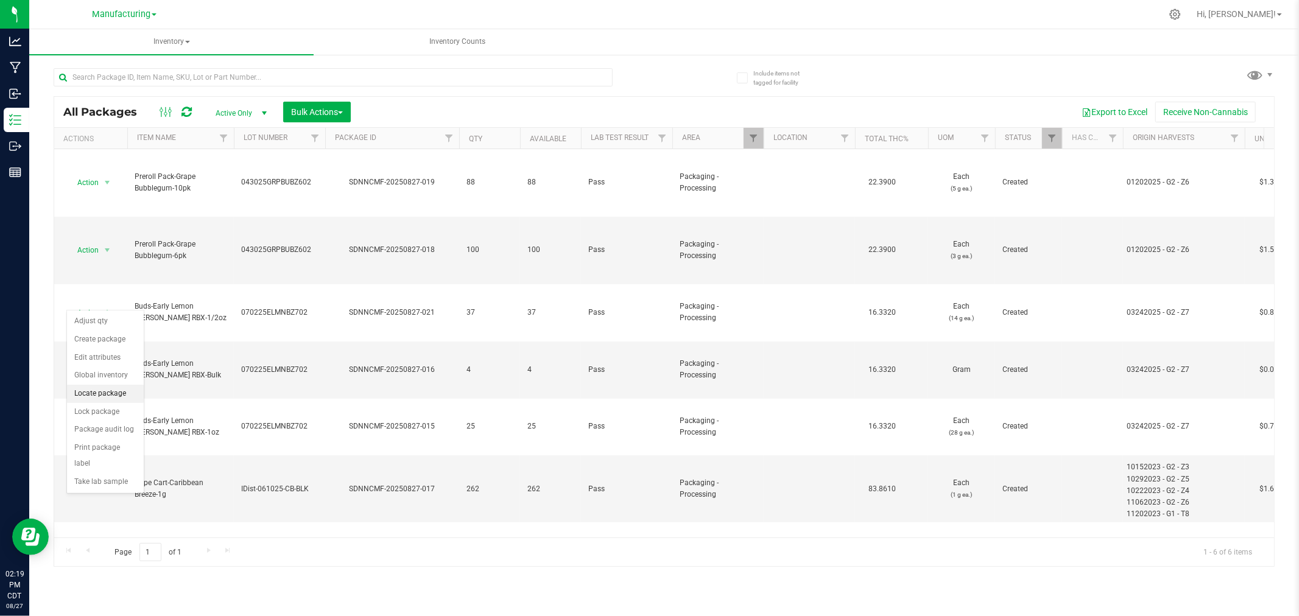
click at [122, 396] on li "Locate package" at bounding box center [105, 394] width 77 height 18
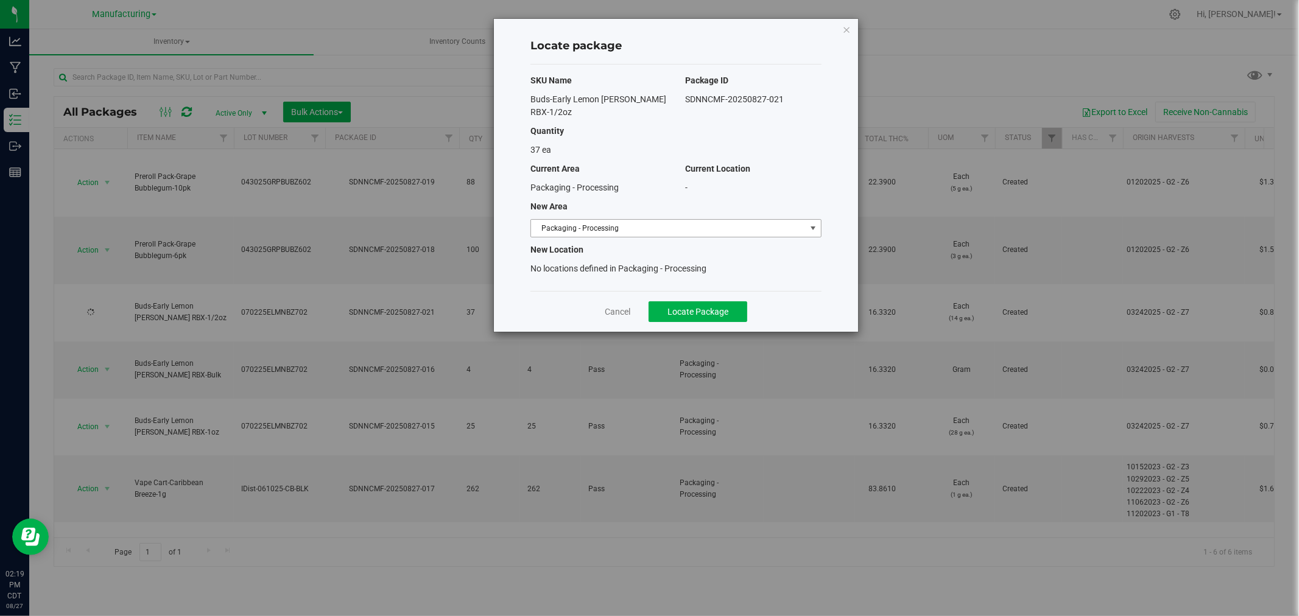
click at [603, 221] on span "Packaging - Processing" at bounding box center [668, 228] width 275 height 17
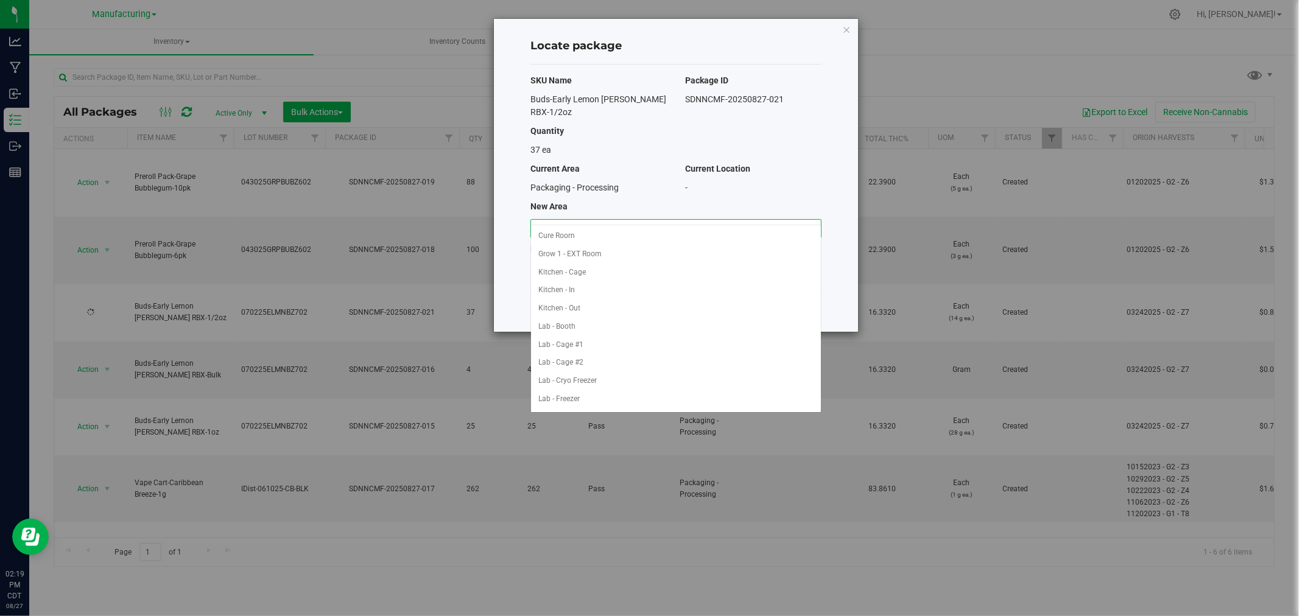
scroll to position [199, 0]
click at [602, 378] on li "Packaging - Out" at bounding box center [676, 381] width 290 height 18
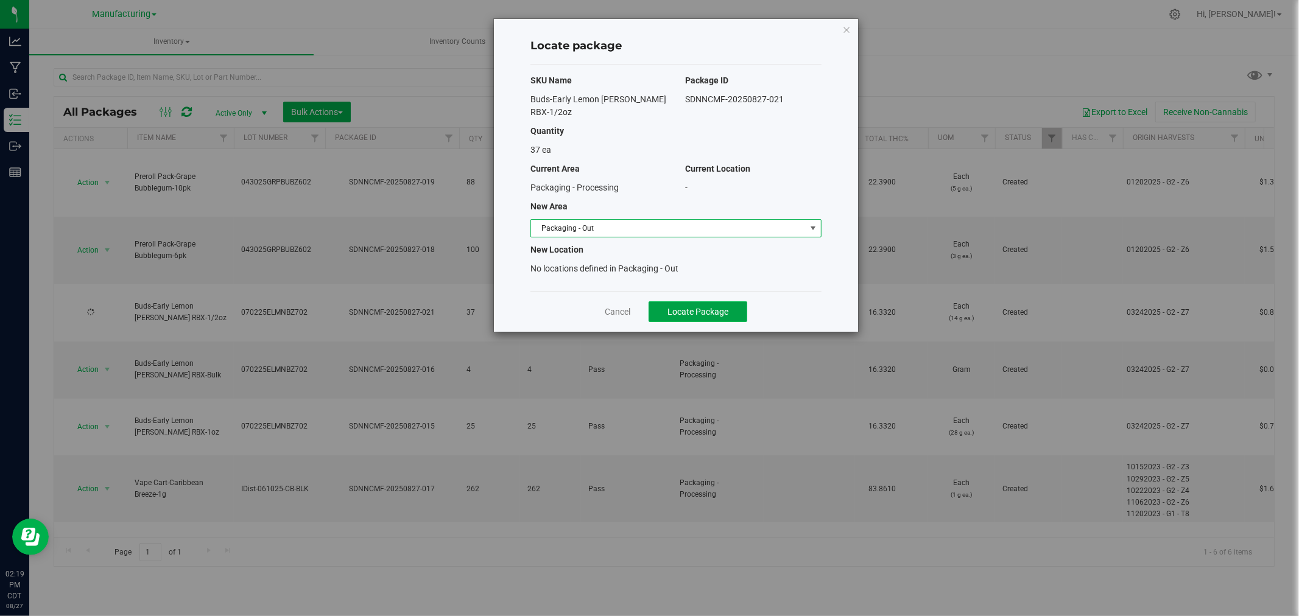
click at [695, 301] on button "Locate Package" at bounding box center [697, 311] width 99 height 21
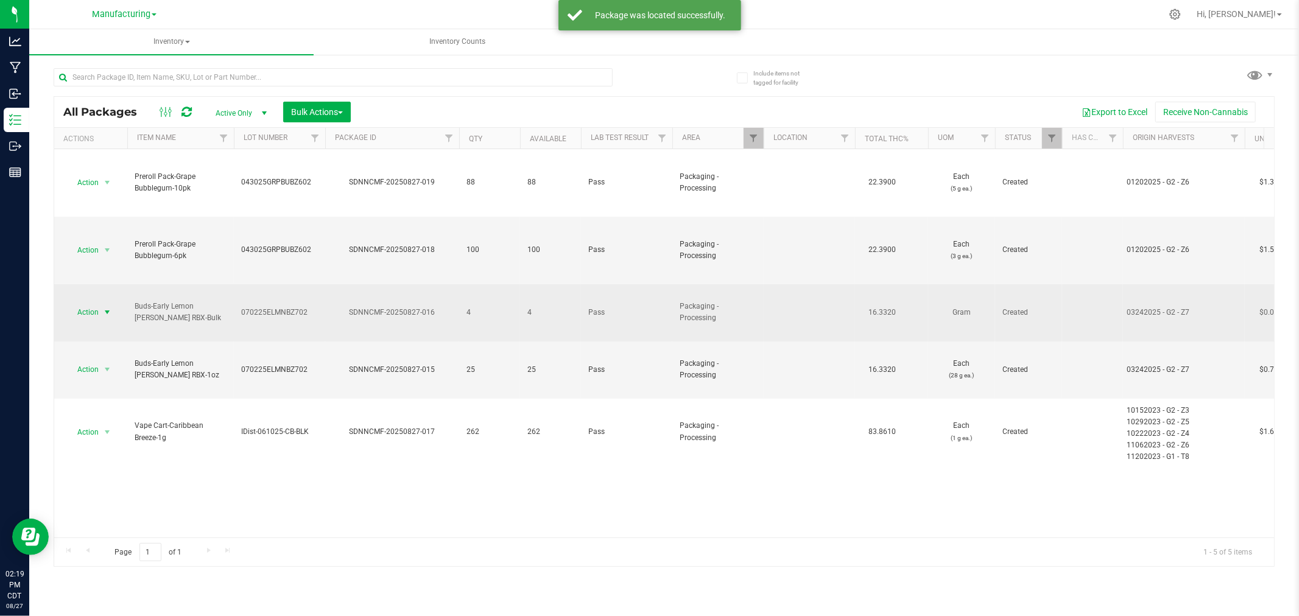
click at [80, 304] on span "Action" at bounding box center [82, 312] width 33 height 17
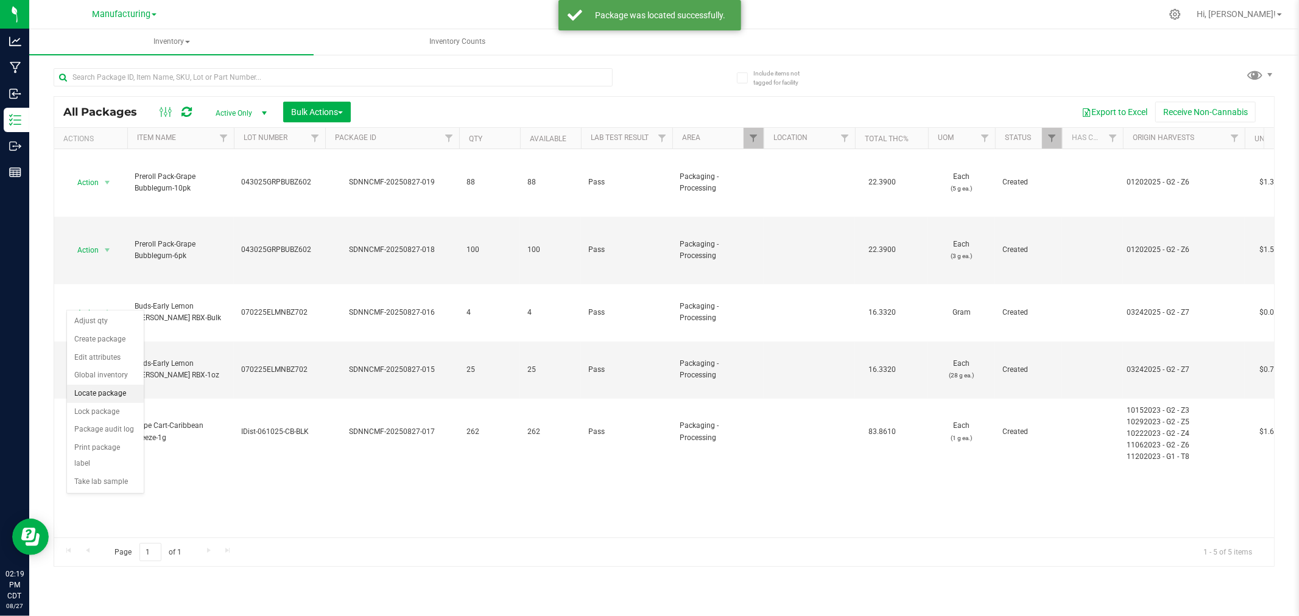
click at [124, 393] on li "Locate package" at bounding box center [105, 394] width 77 height 18
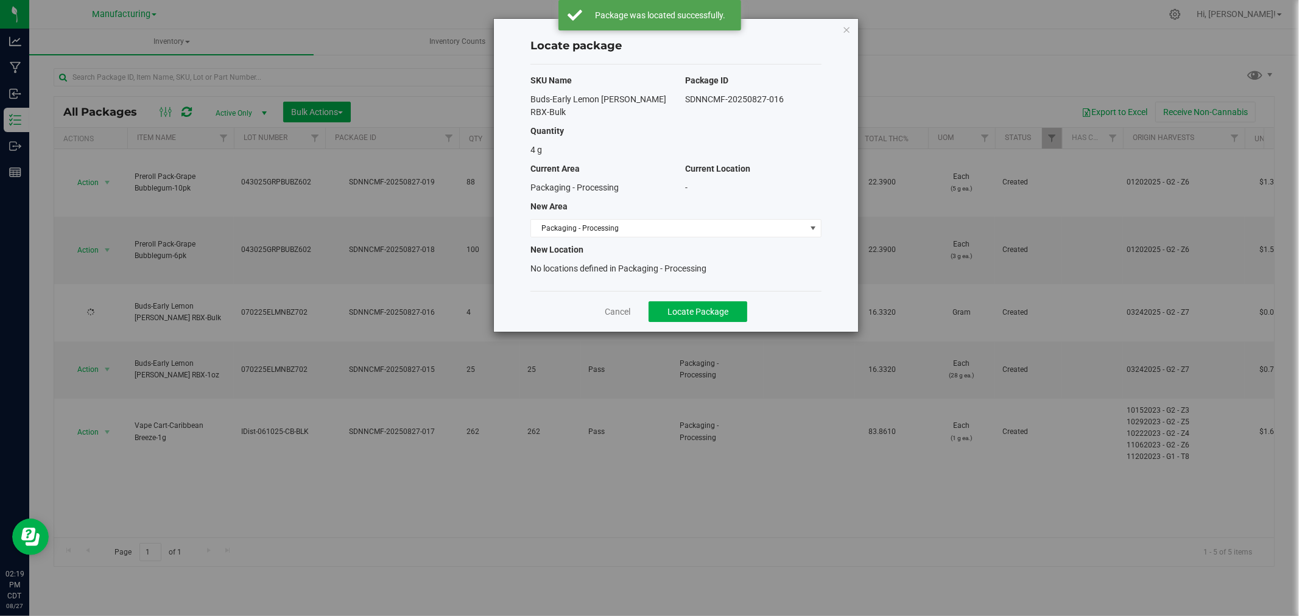
click at [634, 202] on div "SKU Name Package ID Buds-Early Lemon Berry RBX-Bulk SDNNCMF-20250827-016 Quanti…" at bounding box center [675, 178] width 291 height 227
click at [625, 220] on span "Packaging - Processing" at bounding box center [668, 228] width 275 height 17
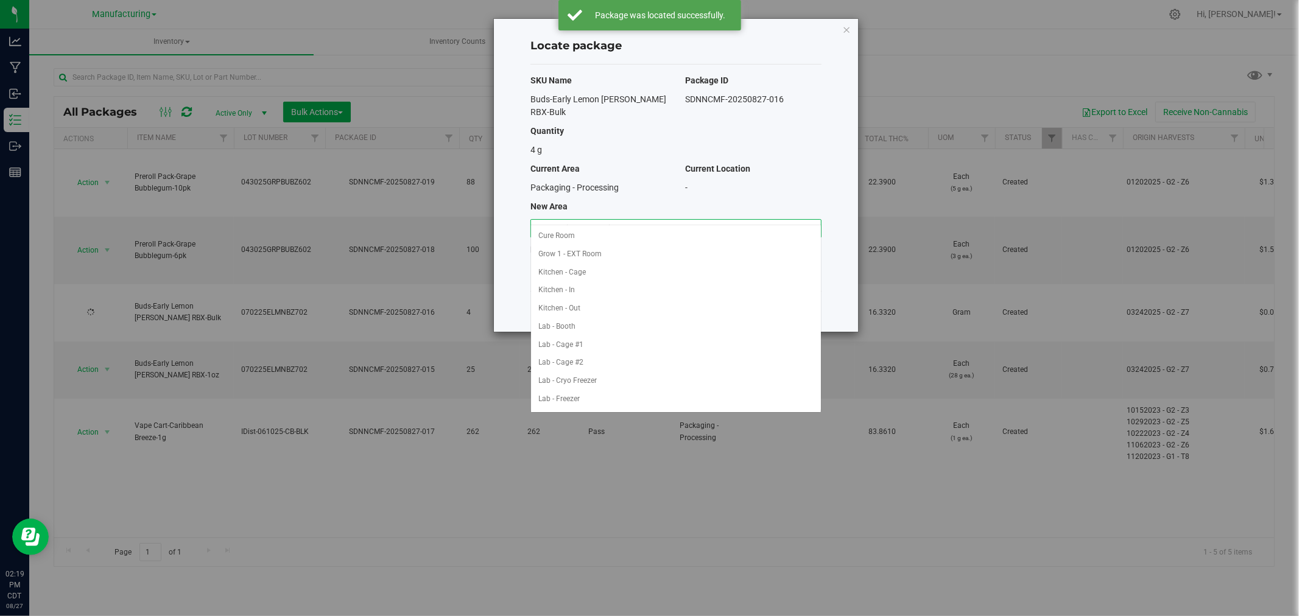
scroll to position [199, 0]
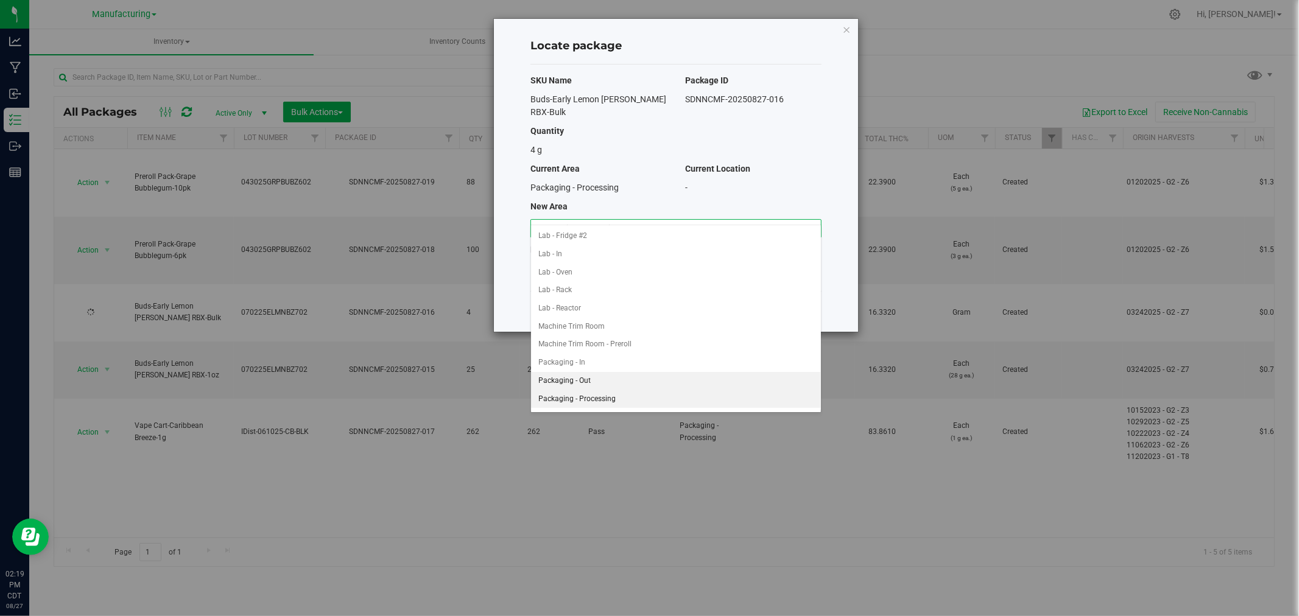
click at [603, 379] on li "Packaging - Out" at bounding box center [676, 381] width 290 height 18
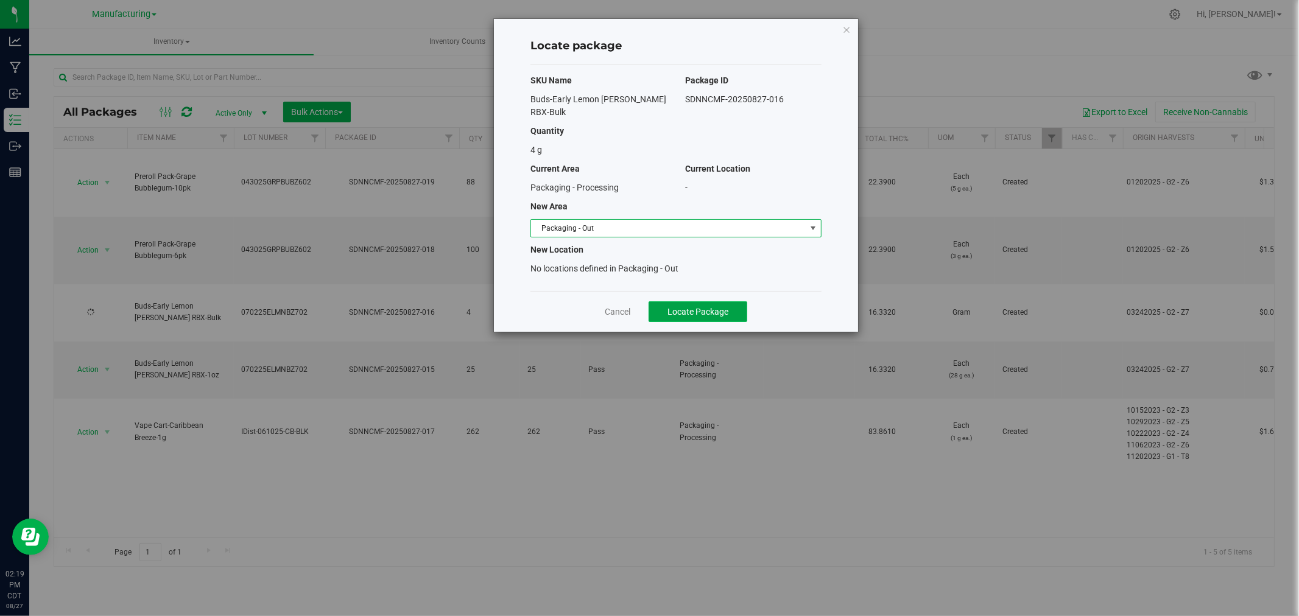
click at [660, 309] on button "Locate Package" at bounding box center [697, 311] width 99 height 21
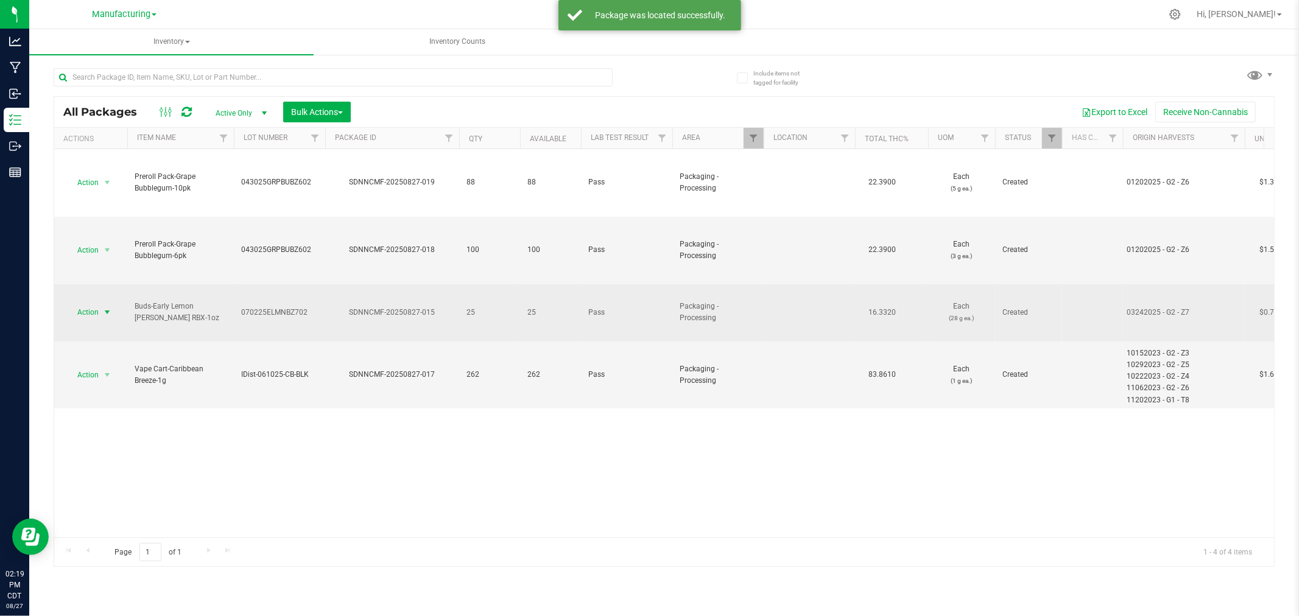
click at [97, 304] on span "Action" at bounding box center [82, 312] width 33 height 17
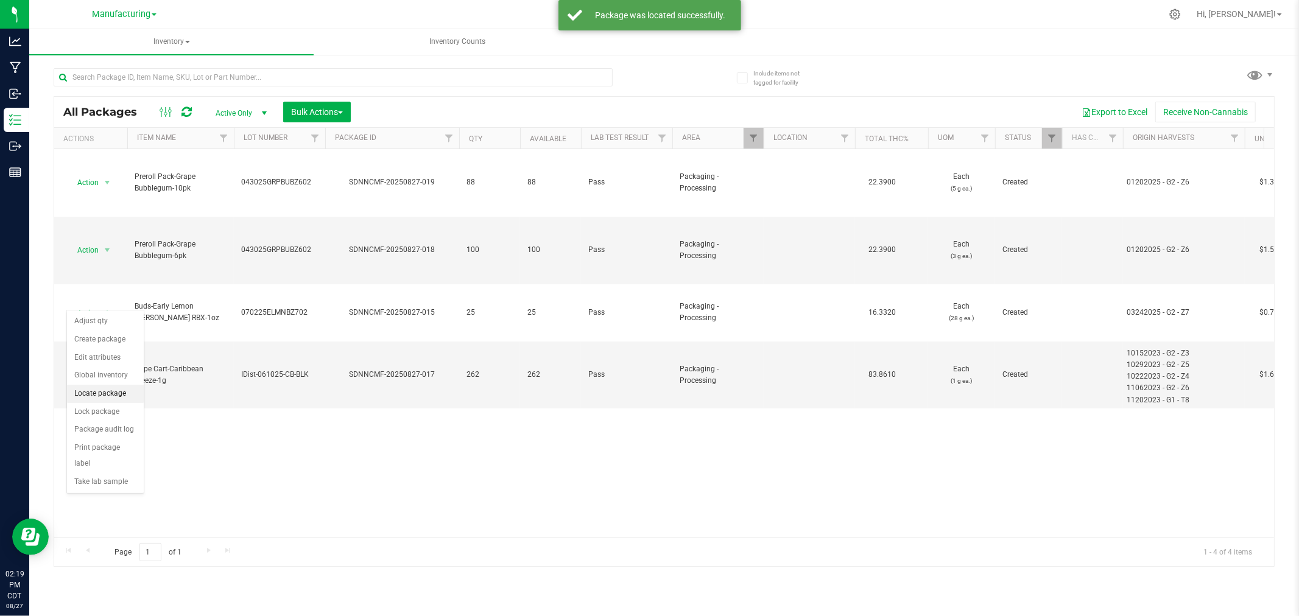
click at [107, 395] on li "Locate package" at bounding box center [105, 394] width 77 height 18
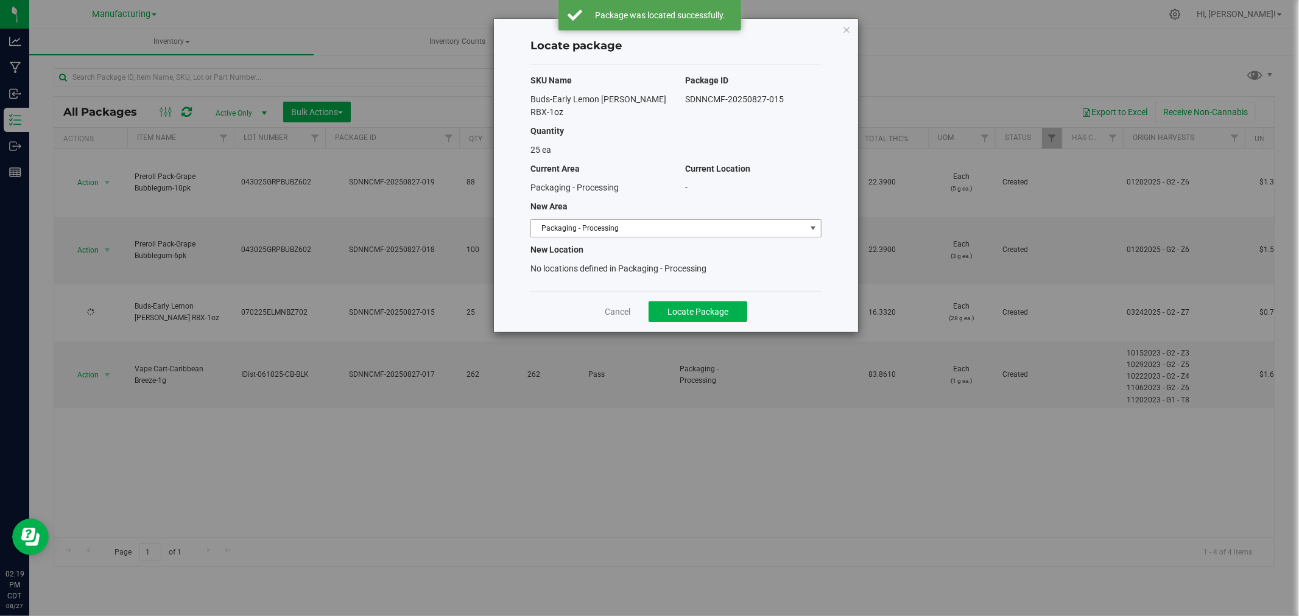
click at [561, 220] on span "Packaging - Processing" at bounding box center [668, 228] width 275 height 17
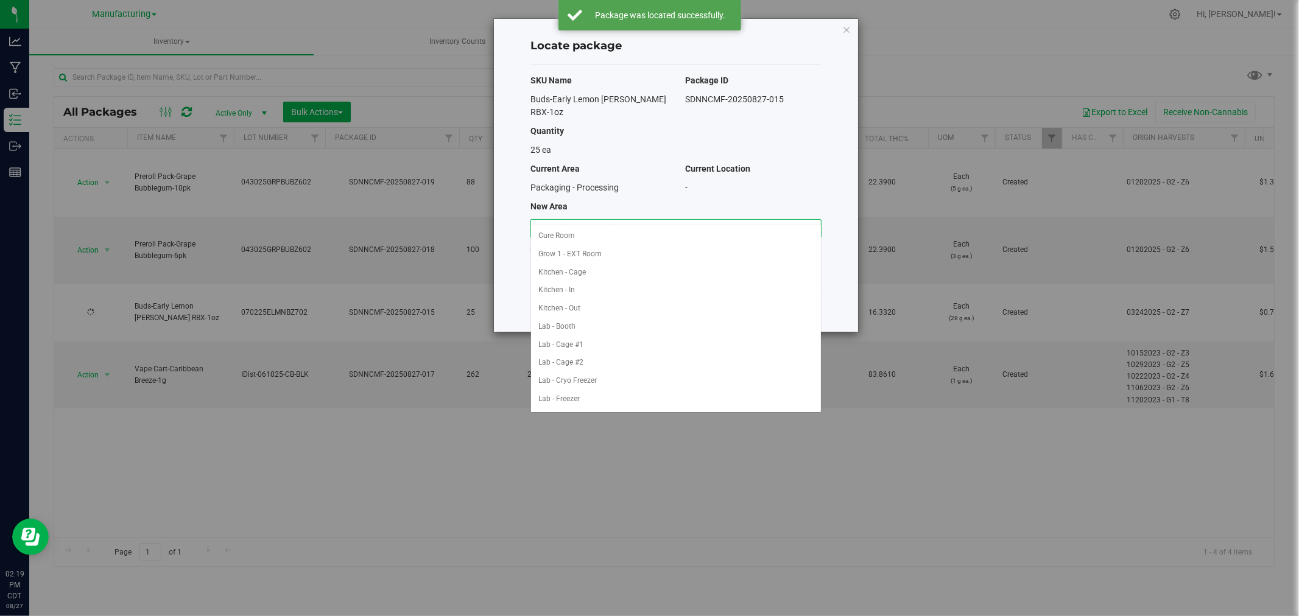
scroll to position [199, 0]
click at [575, 379] on li "Packaging - Out" at bounding box center [676, 381] width 290 height 18
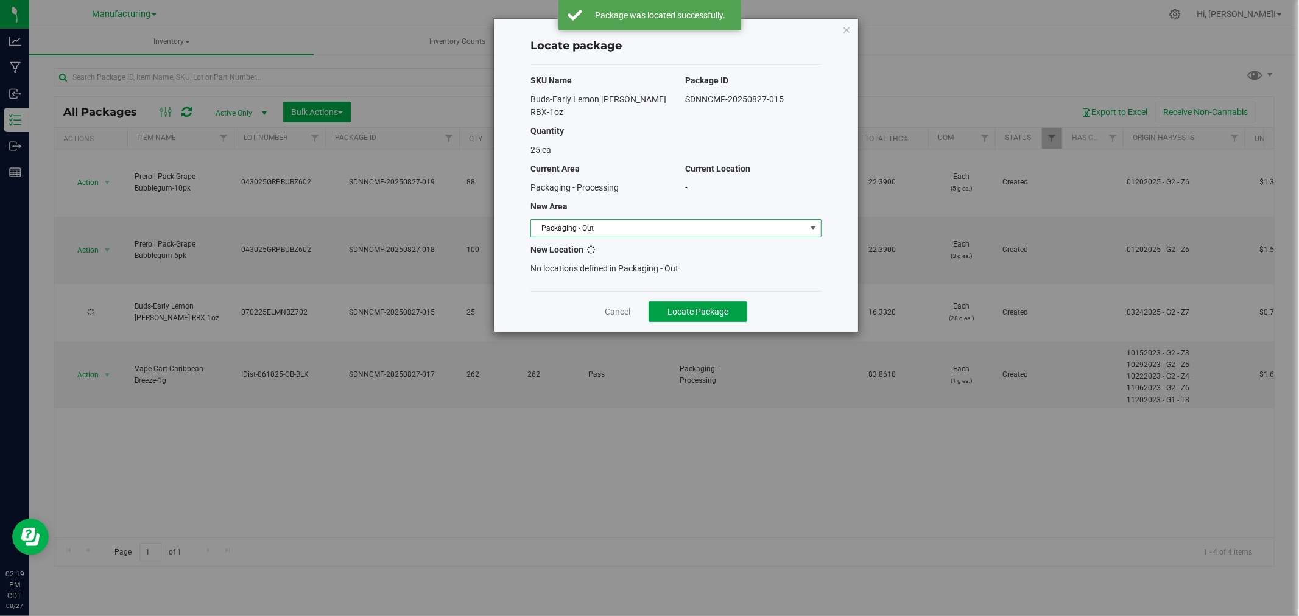
click at [664, 301] on button "Locate Package" at bounding box center [697, 311] width 99 height 21
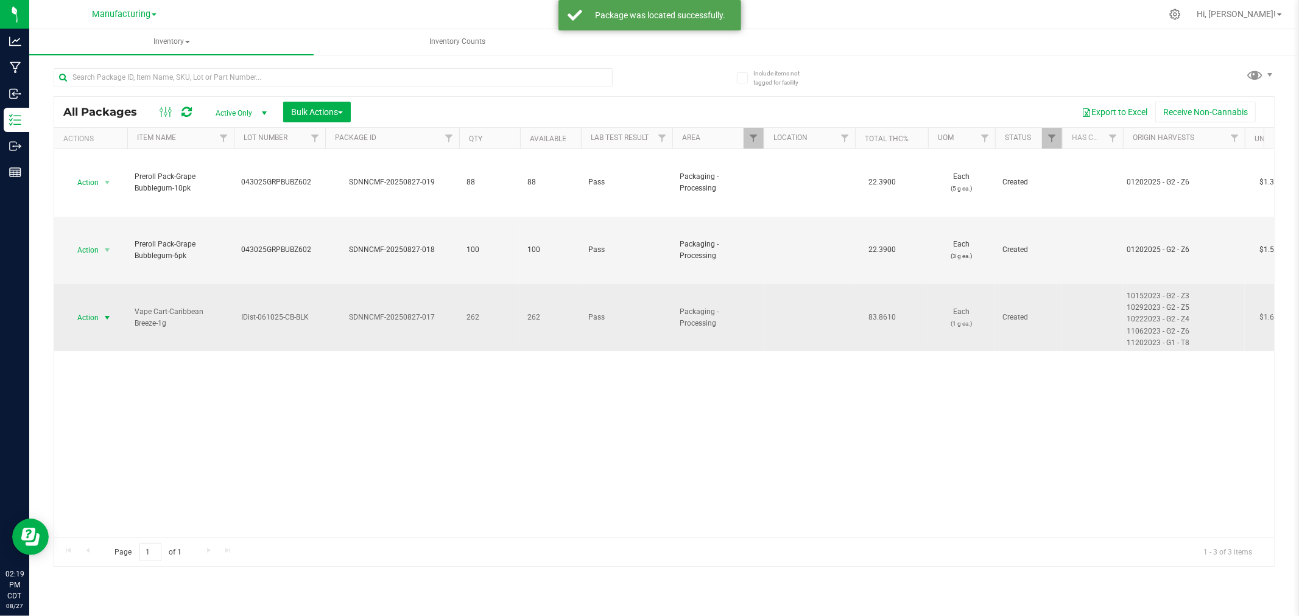
click at [100, 319] on span "select" at bounding box center [107, 317] width 15 height 17
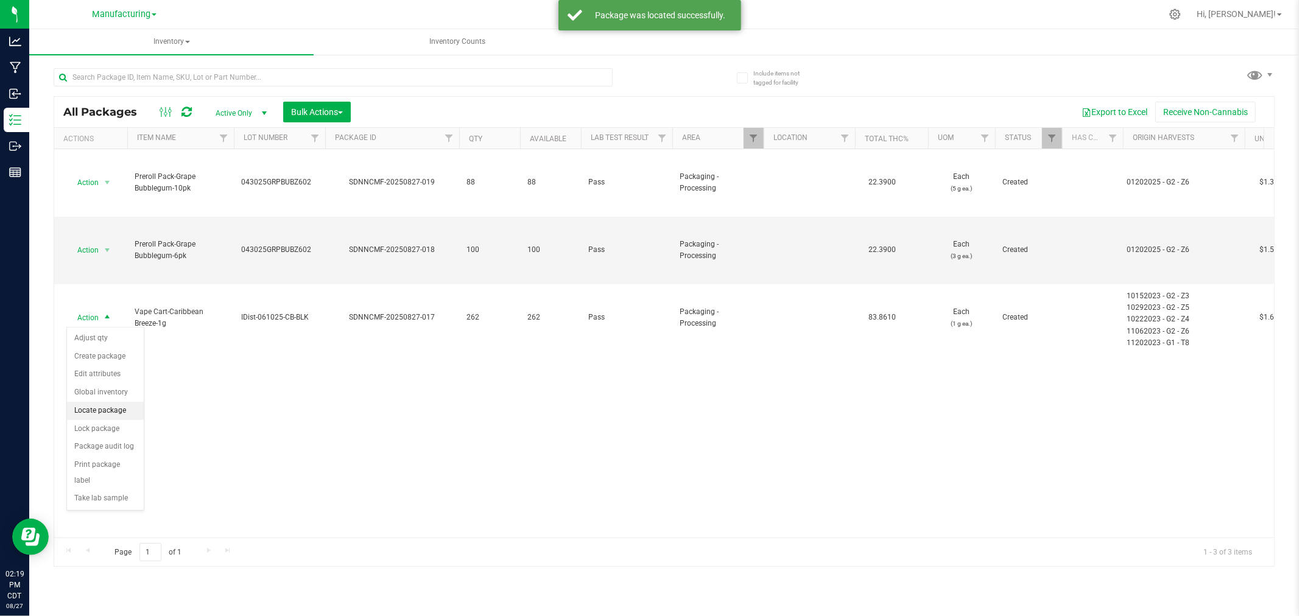
click at [110, 413] on li "Locate package" at bounding box center [105, 411] width 77 height 18
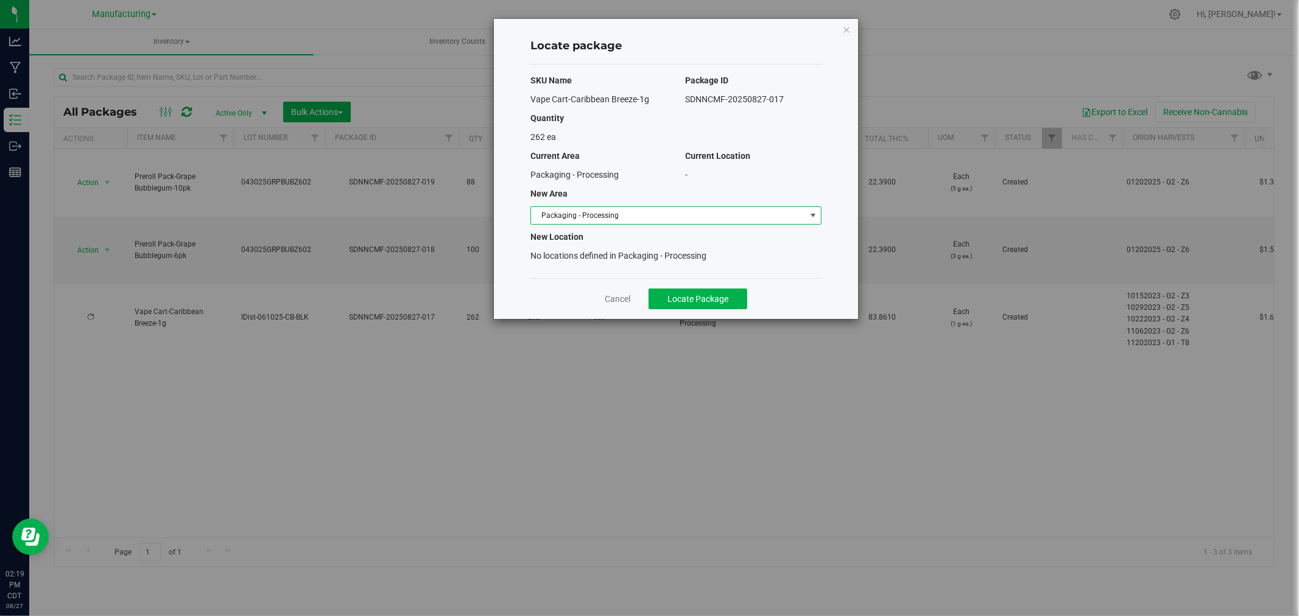
click at [580, 223] on span "Packaging - Processing" at bounding box center [668, 215] width 275 height 17
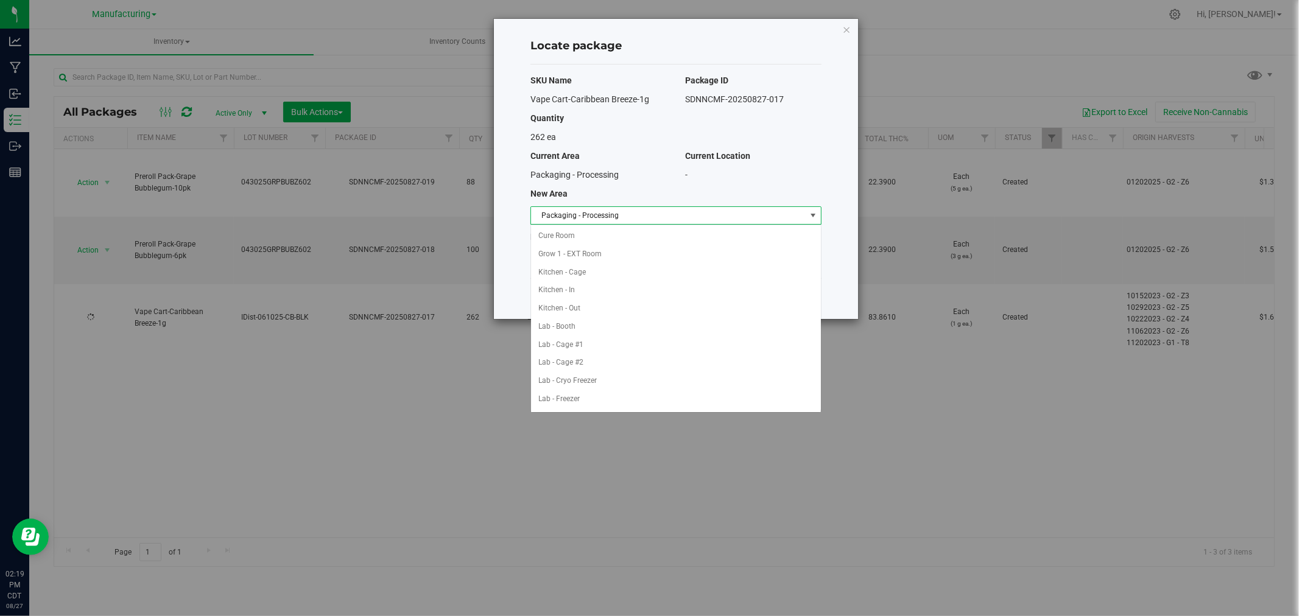
scroll to position [199, 0]
click at [591, 375] on li "Packaging - Out" at bounding box center [676, 381] width 290 height 18
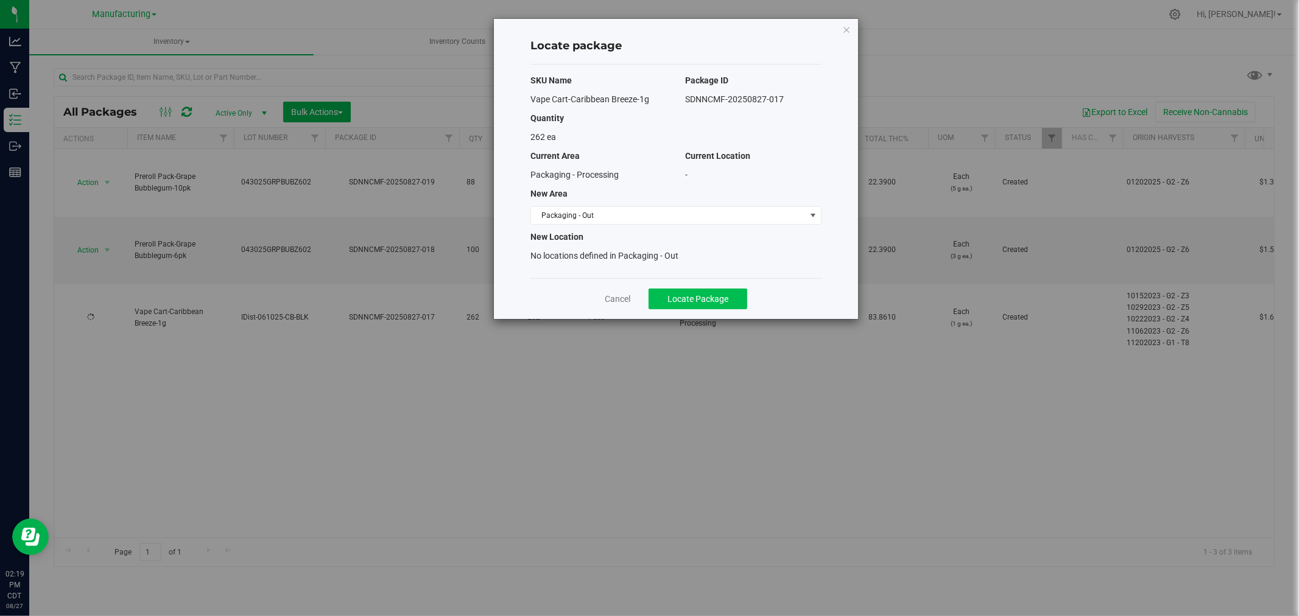
drag, startPoint x: 697, startPoint y: 312, endPoint x: 702, endPoint y: 307, distance: 6.9
click at [701, 309] on div "Cancel Locate Package" at bounding box center [675, 298] width 291 height 41
click at [717, 287] on div "Cancel Locate Package" at bounding box center [675, 298] width 291 height 41
click at [715, 292] on button "Locate Package" at bounding box center [697, 299] width 99 height 21
